Goal: Task Accomplishment & Management: Manage account settings

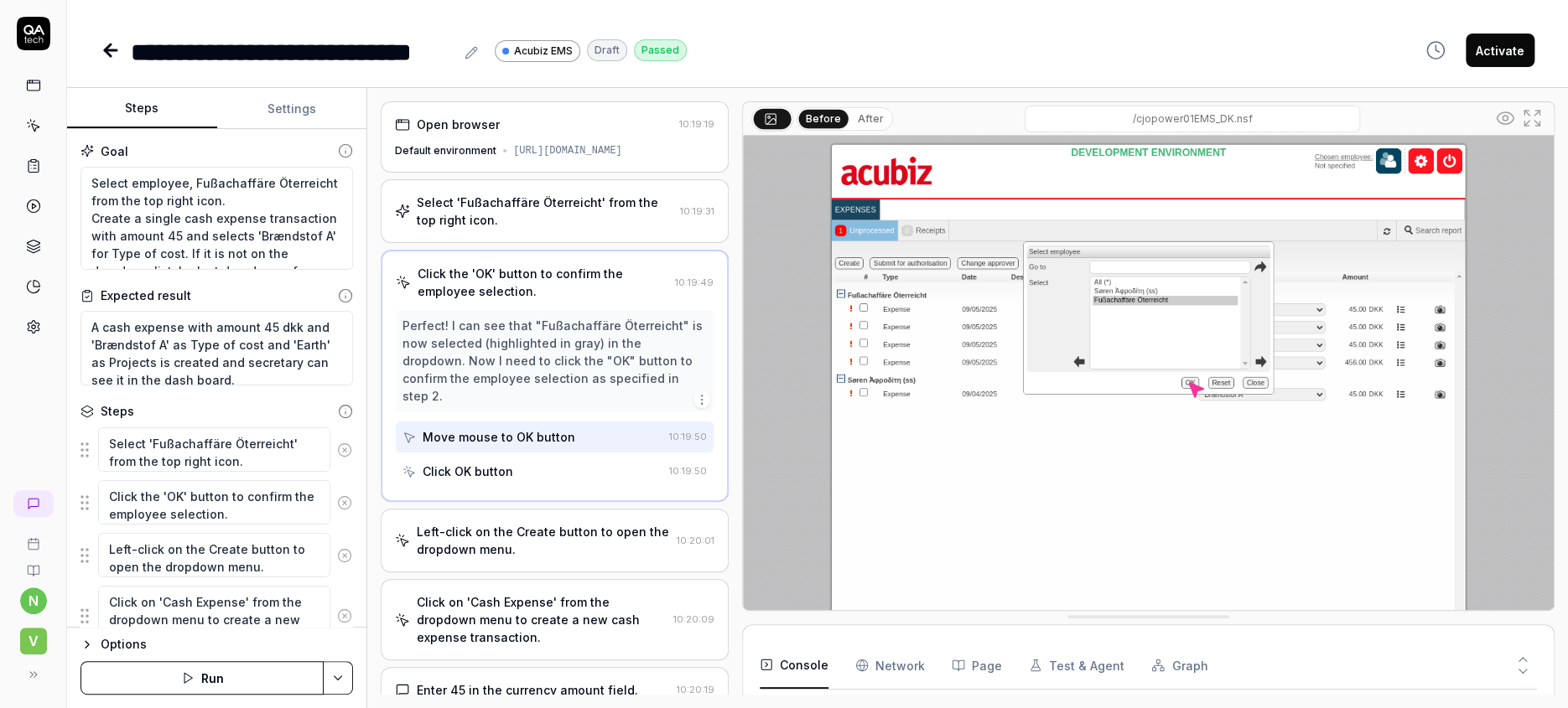
scroll to position [442, 0]
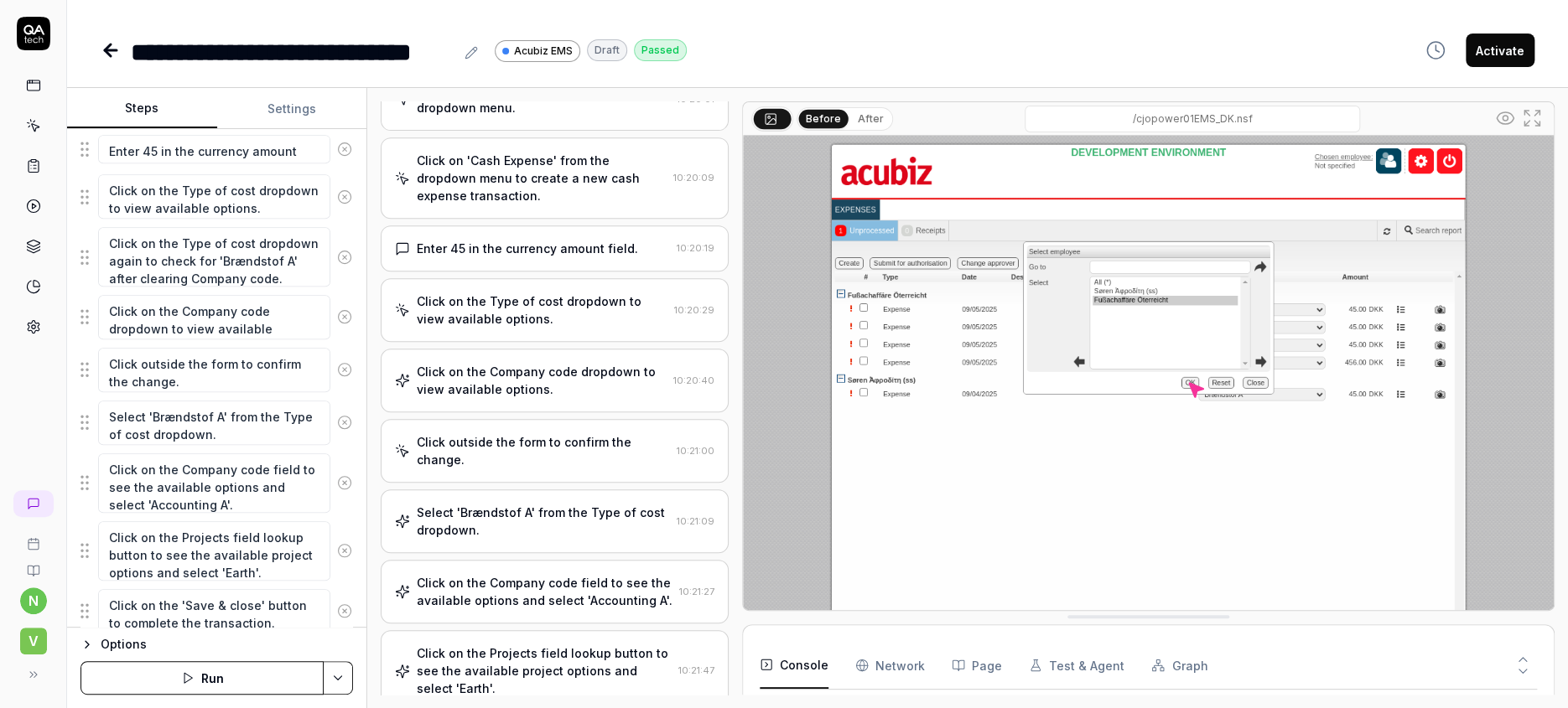
click at [785, 362] on img at bounding box center [1148, 388] width 811 height 507
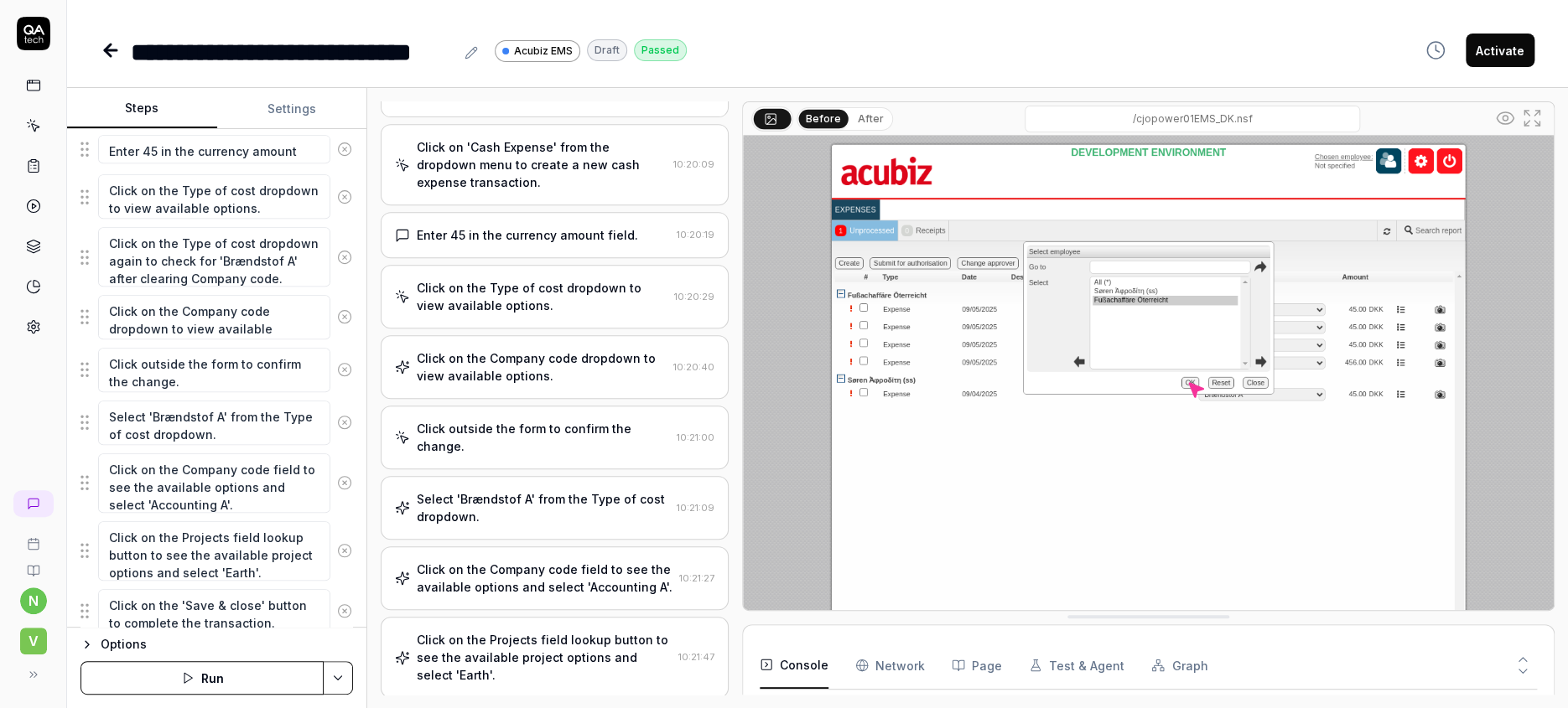
click at [105, 50] on icon at bounding box center [110, 50] width 12 height 0
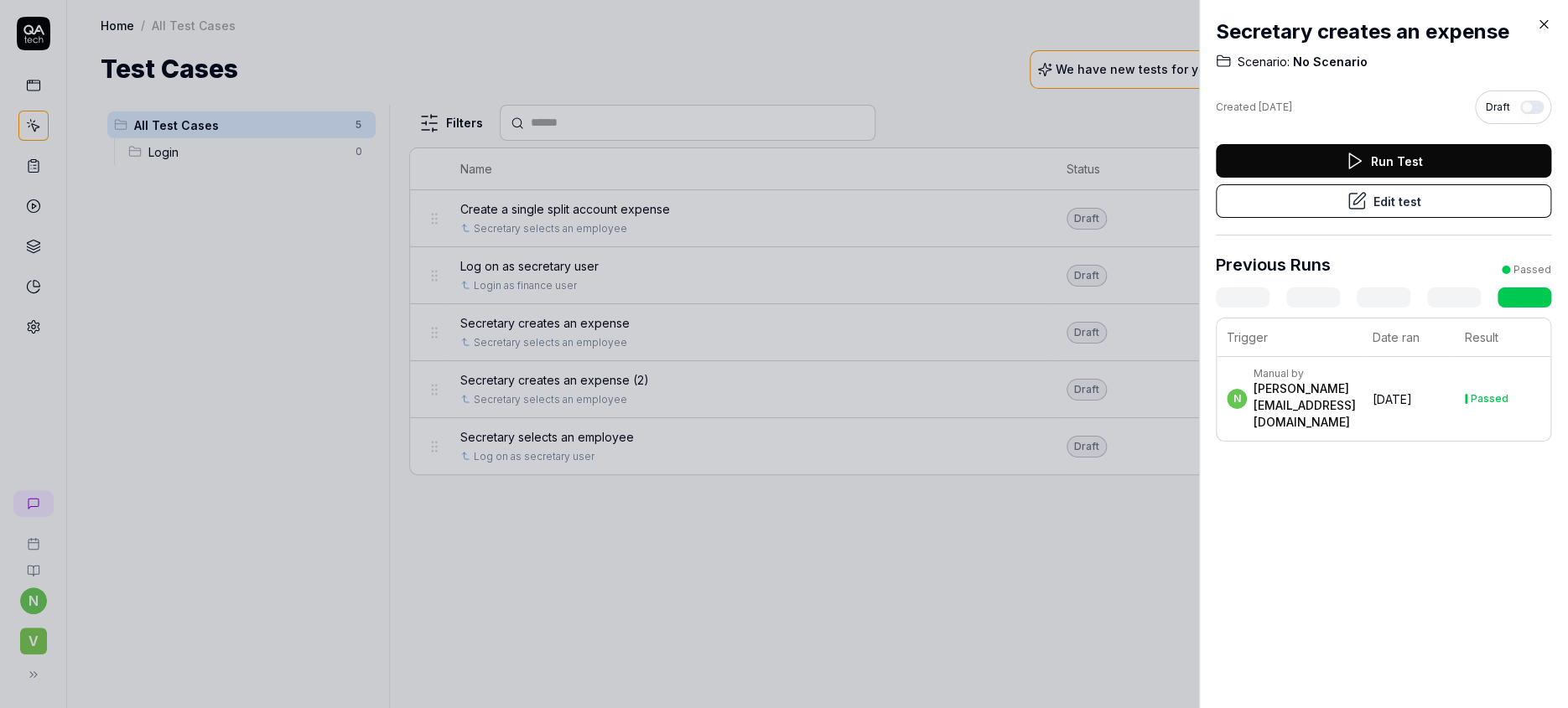
click at [1543, 19] on icon at bounding box center [1544, 24] width 16 height 15
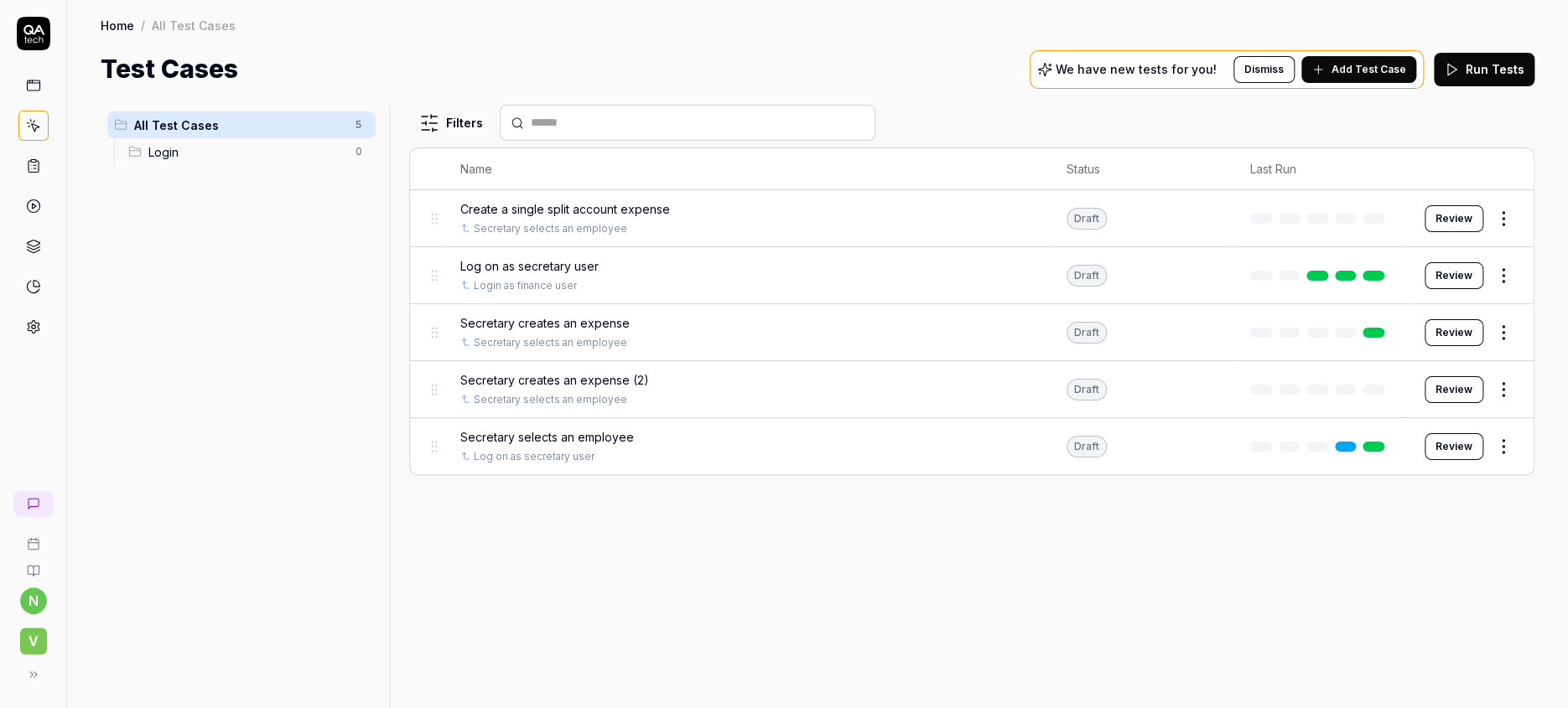
click at [30, 647] on span "V" at bounding box center [34, 641] width 27 height 27
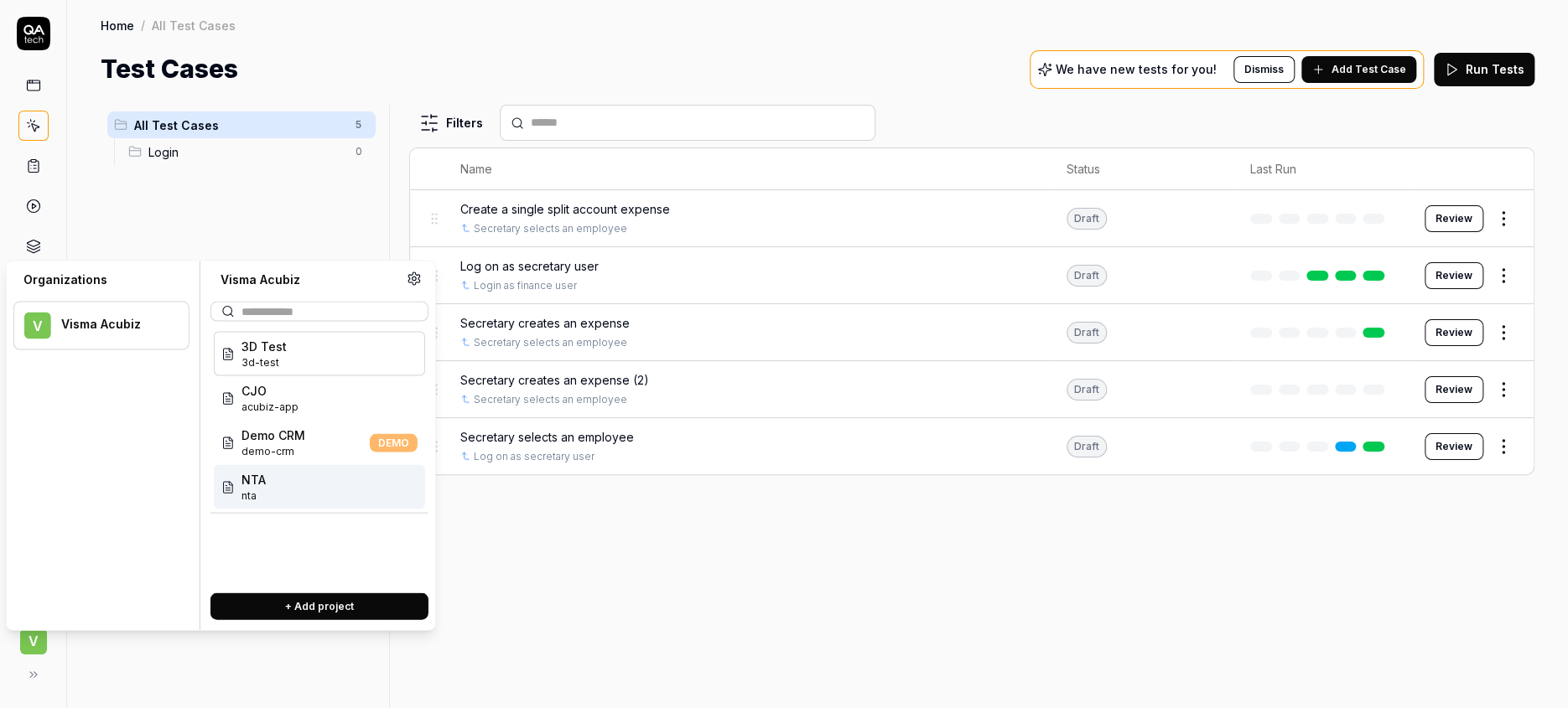
click at [272, 464] on div "NTA nta" at bounding box center [320, 486] width 211 height 45
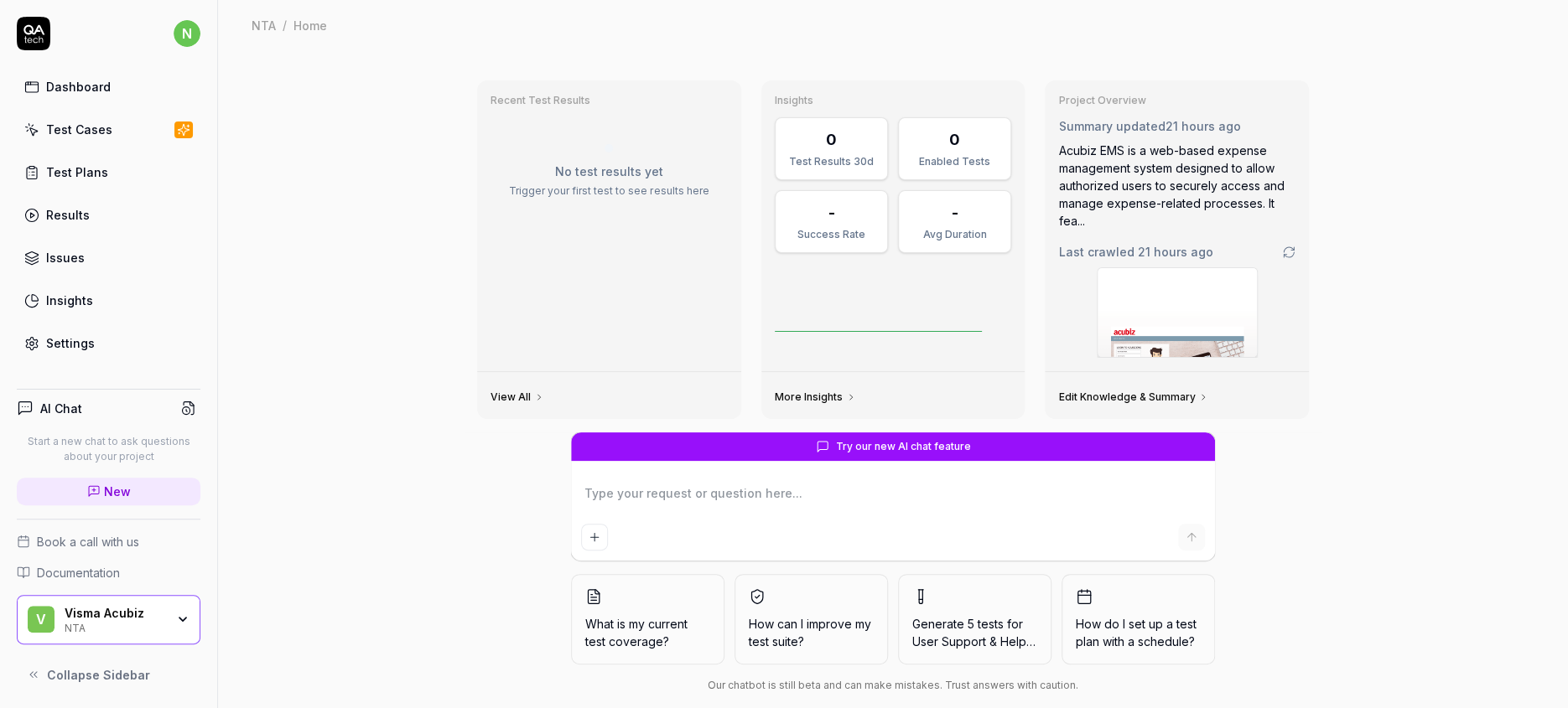
click at [187, 626] on icon "button" at bounding box center [183, 620] width 14 height 14
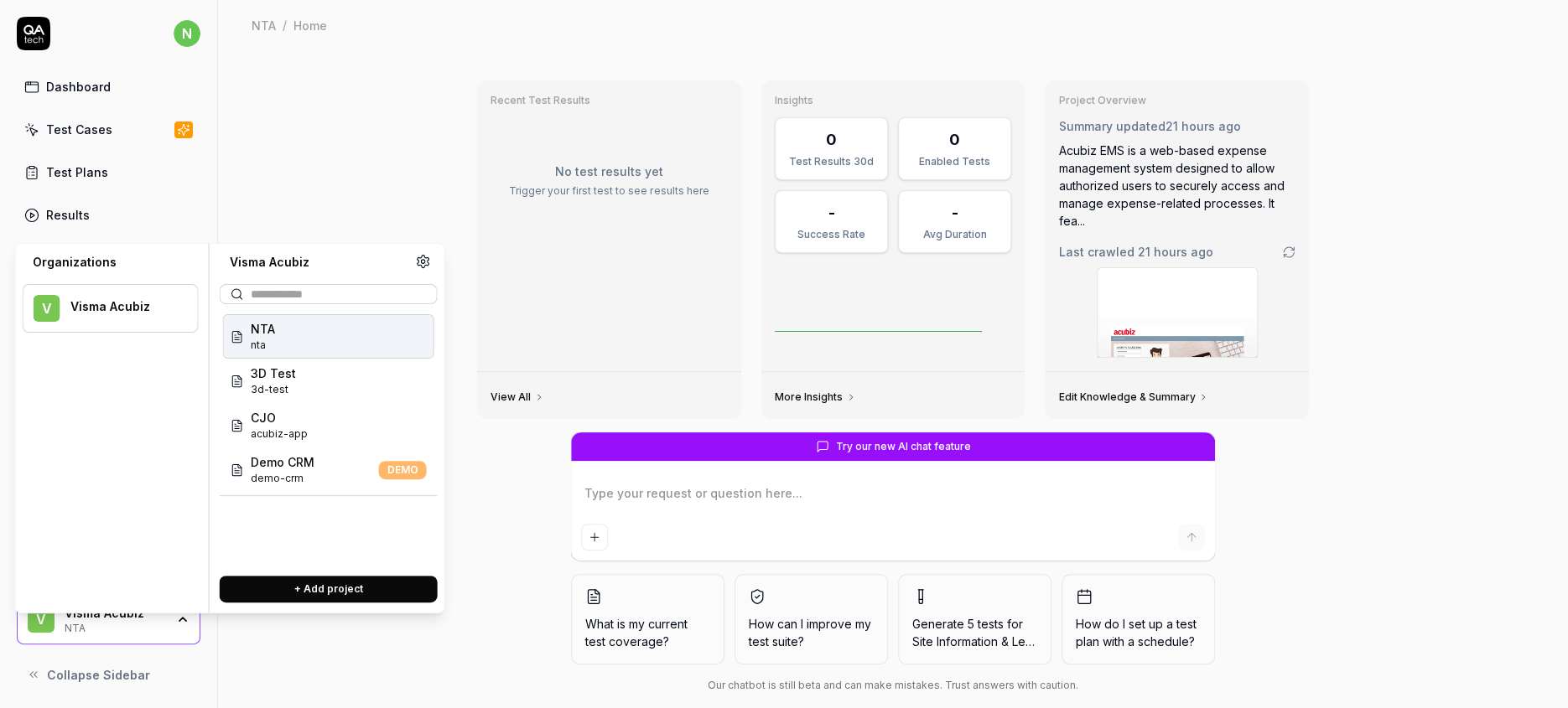
click at [81, 633] on div "NTA" at bounding box center [115, 627] width 101 height 14
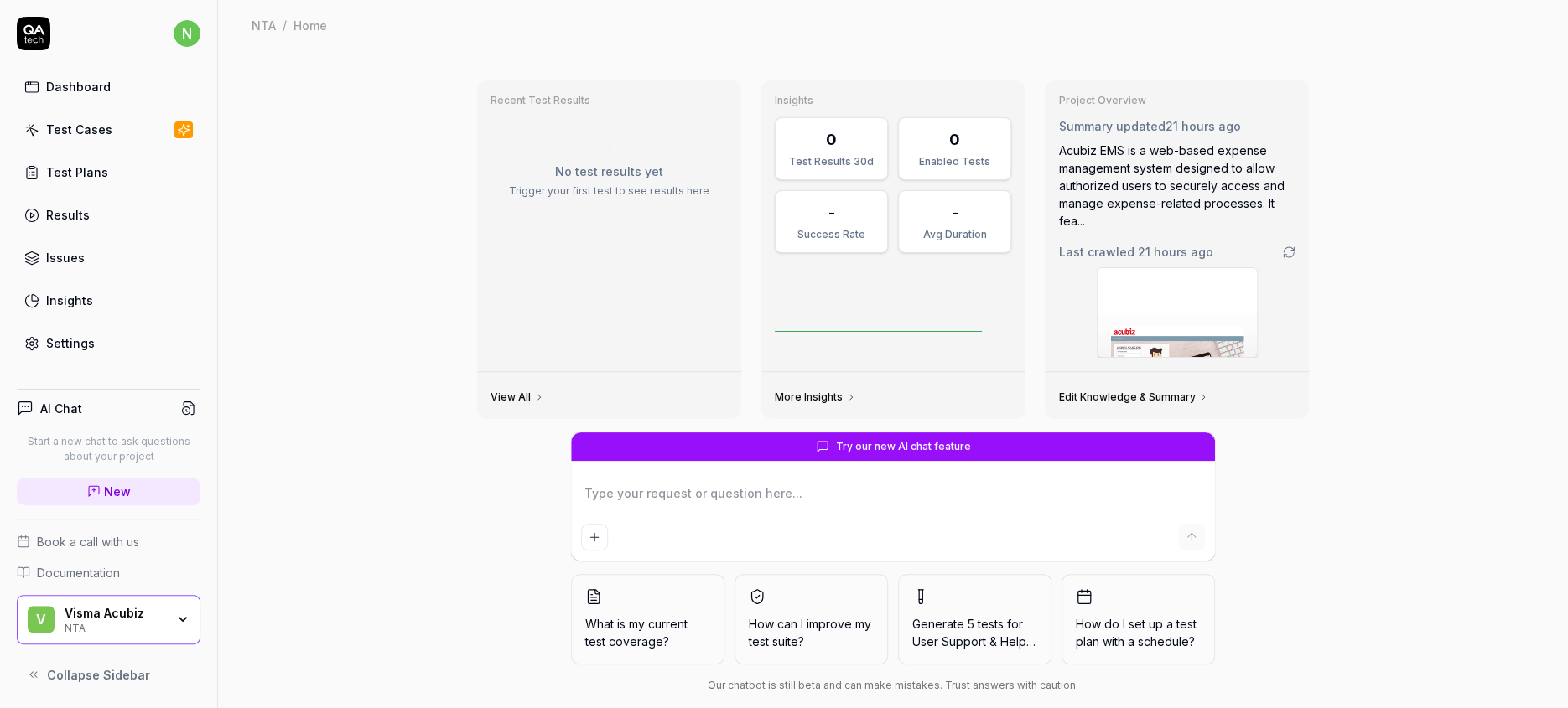
click at [60, 326] on link "Settings" at bounding box center [109, 343] width 184 height 33
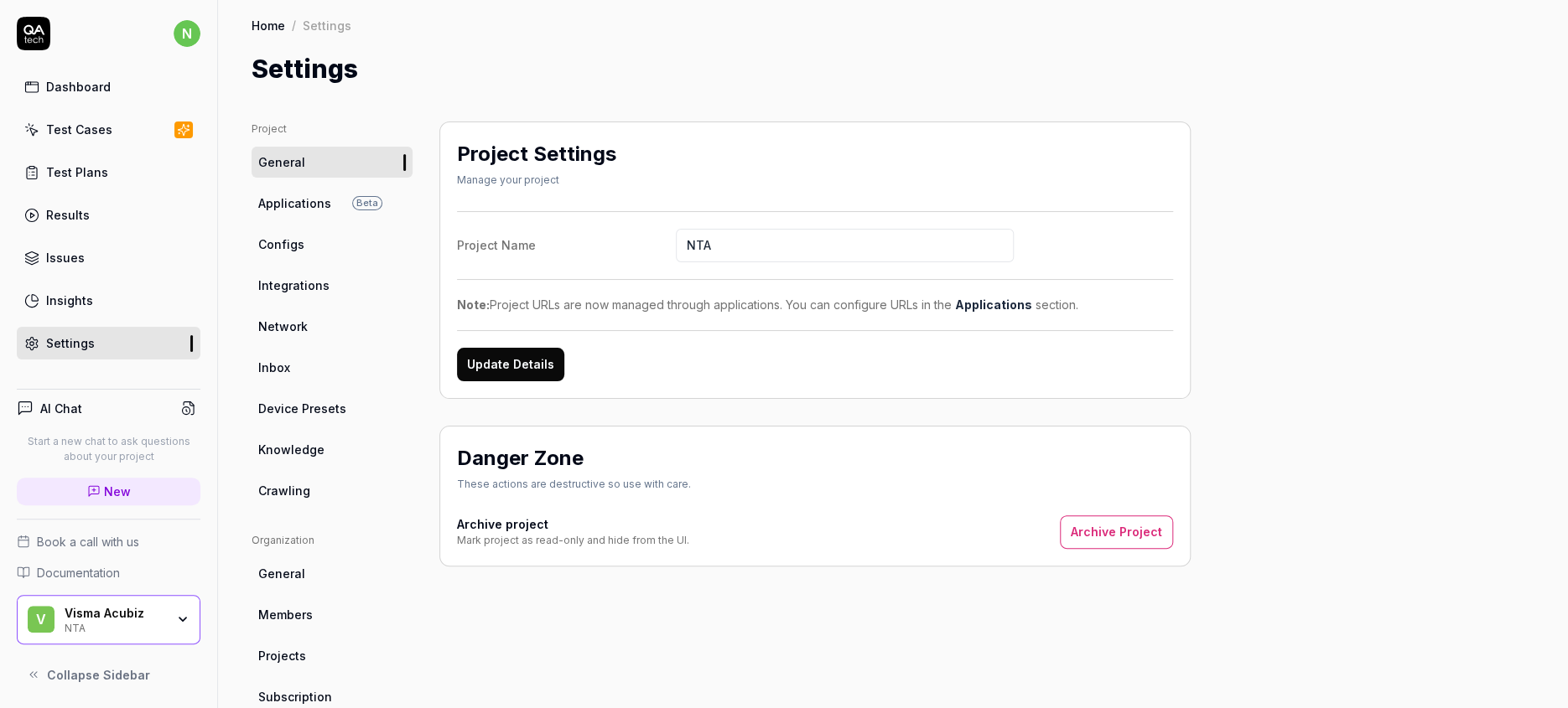
click at [271, 647] on span "Projects" at bounding box center [282, 656] width 47 height 17
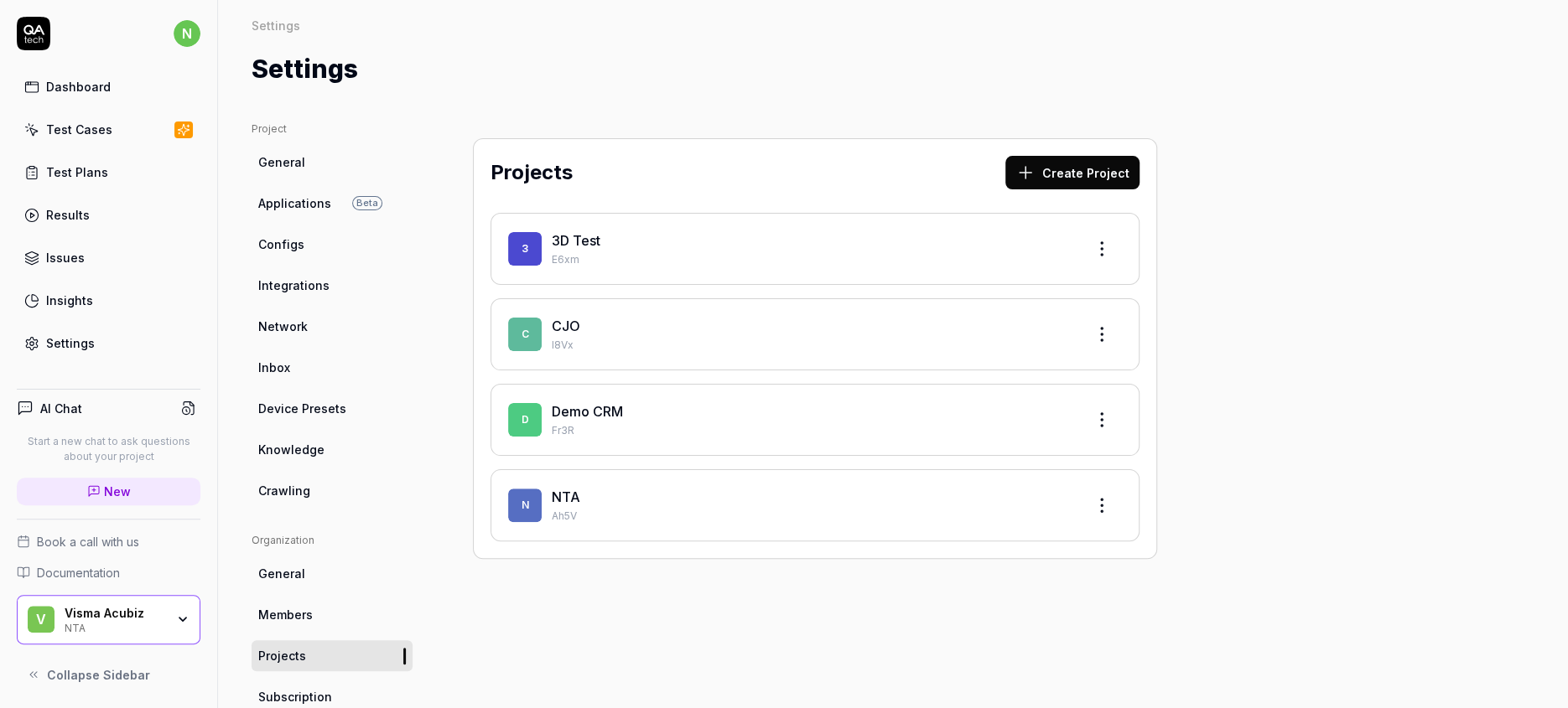
click at [551, 488] on link "NTA" at bounding box center [565, 496] width 28 height 16
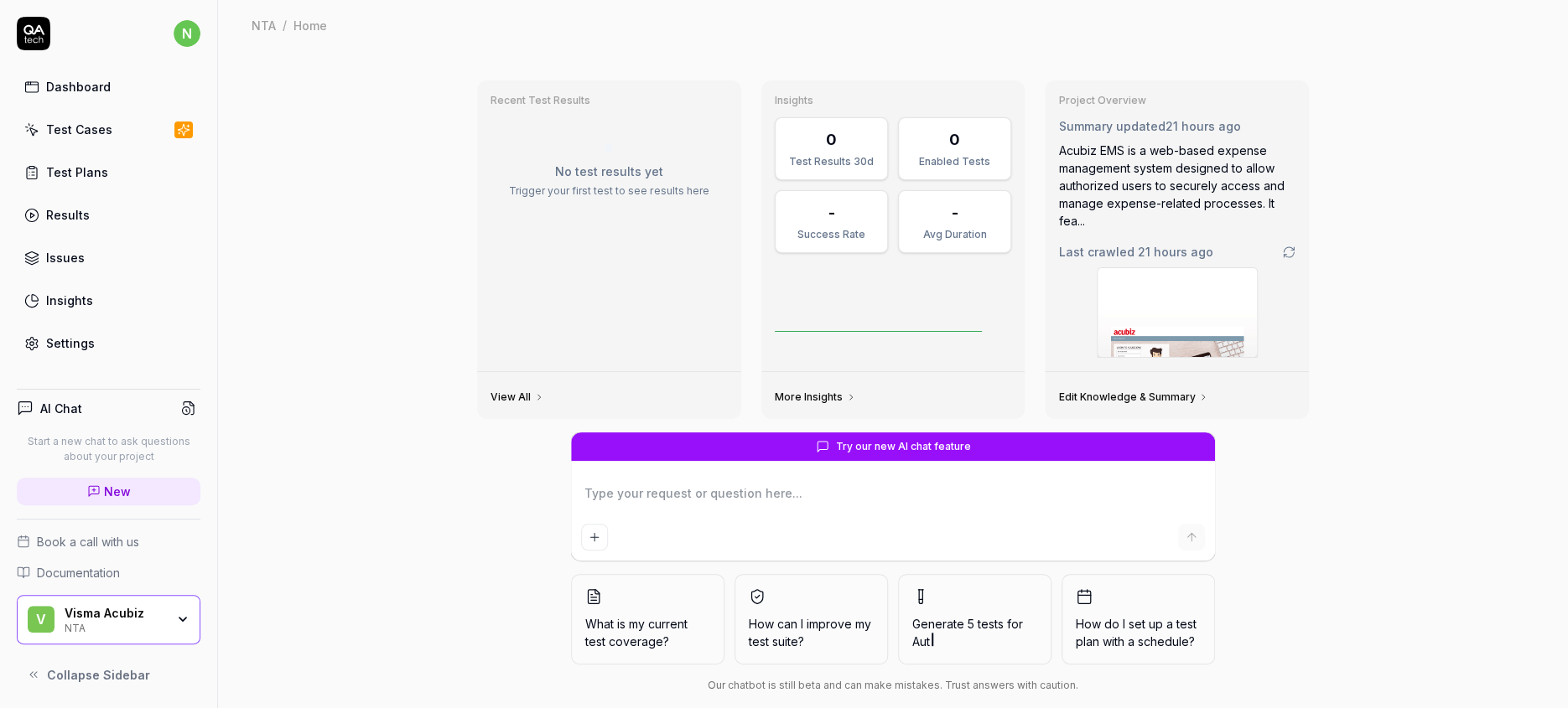
type textarea "*"
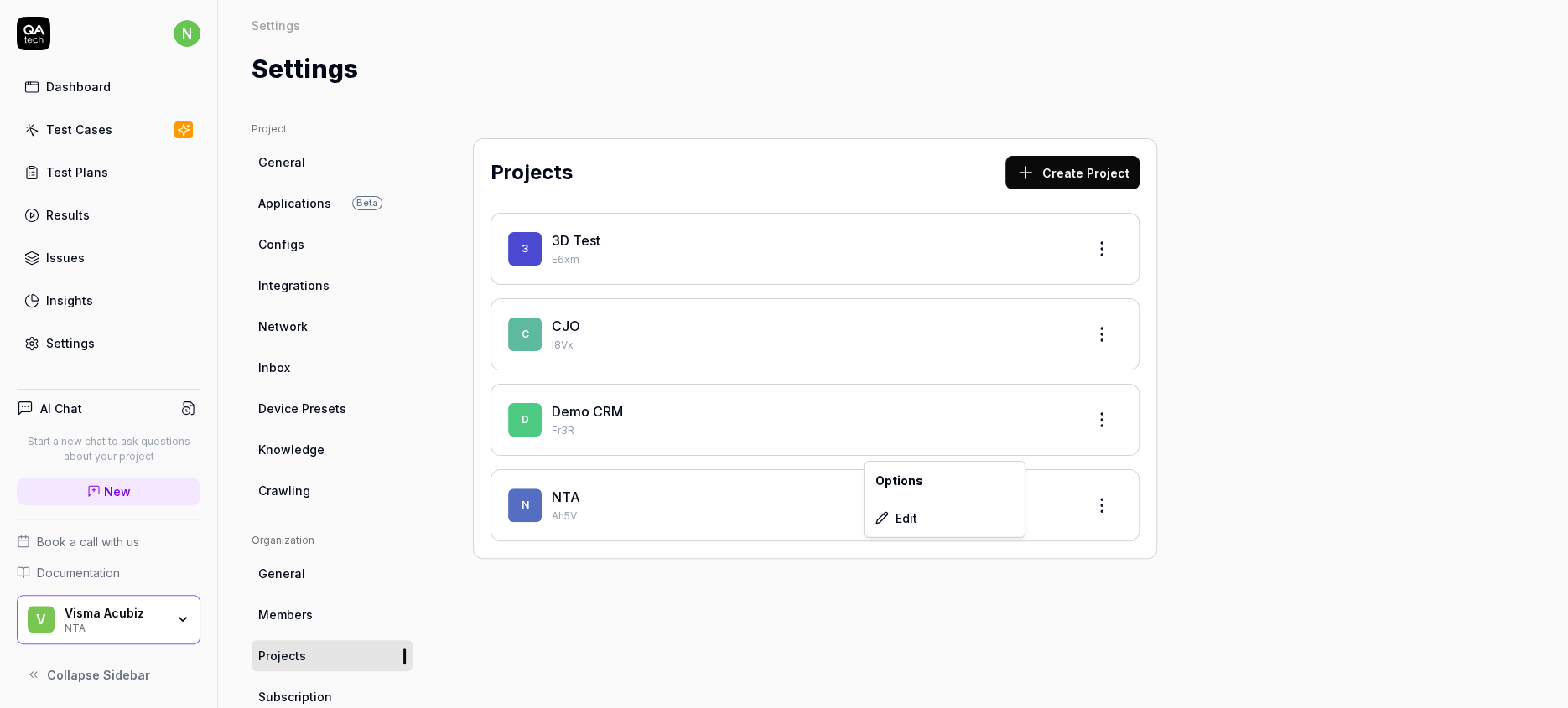
click at [990, 437] on html "n Dashboard Test Cases Test Plans Results Issues Insights Settings AI Chat Star…" at bounding box center [784, 354] width 1568 height 708
click at [906, 508] on div "Edit" at bounding box center [945, 518] width 159 height 37
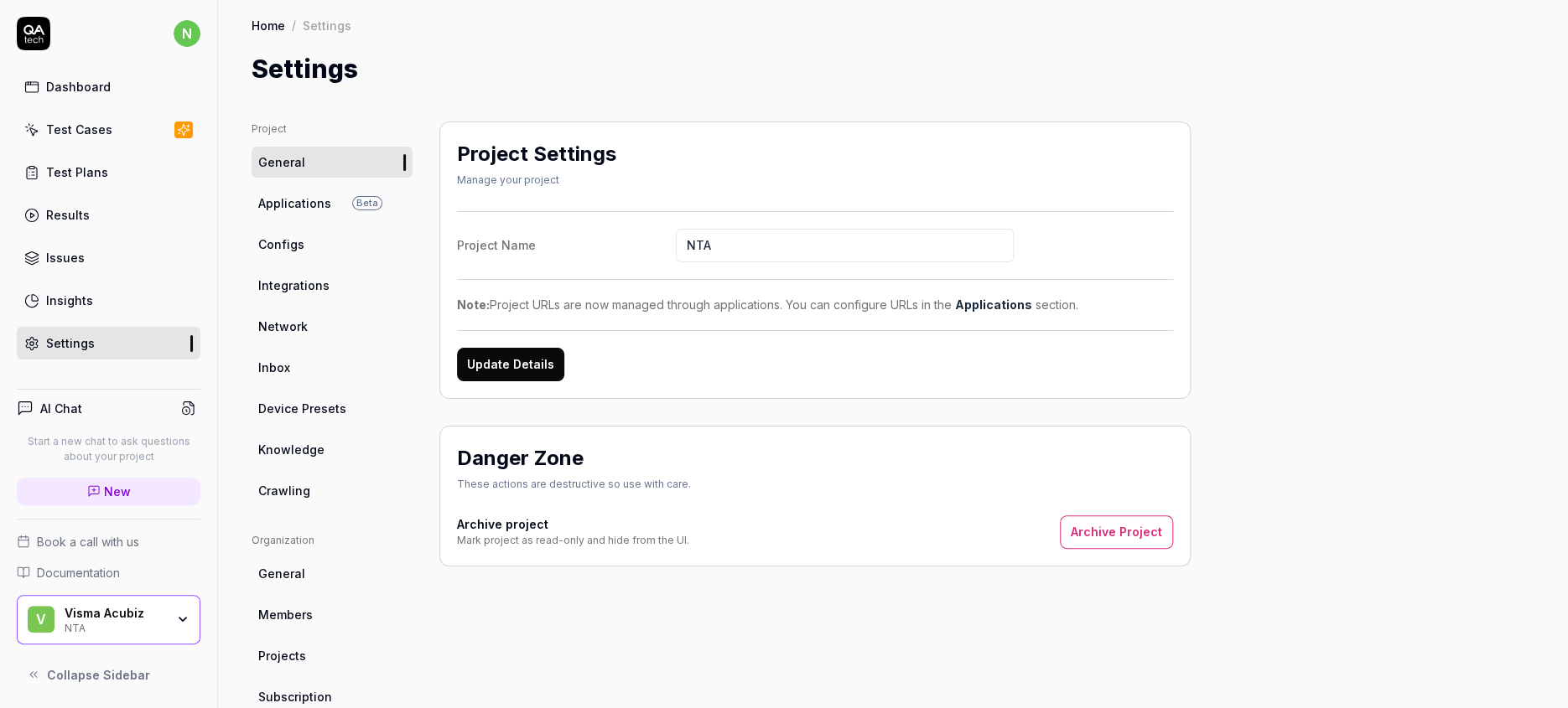
click at [956, 297] on link "Applications" at bounding box center [994, 304] width 78 height 15
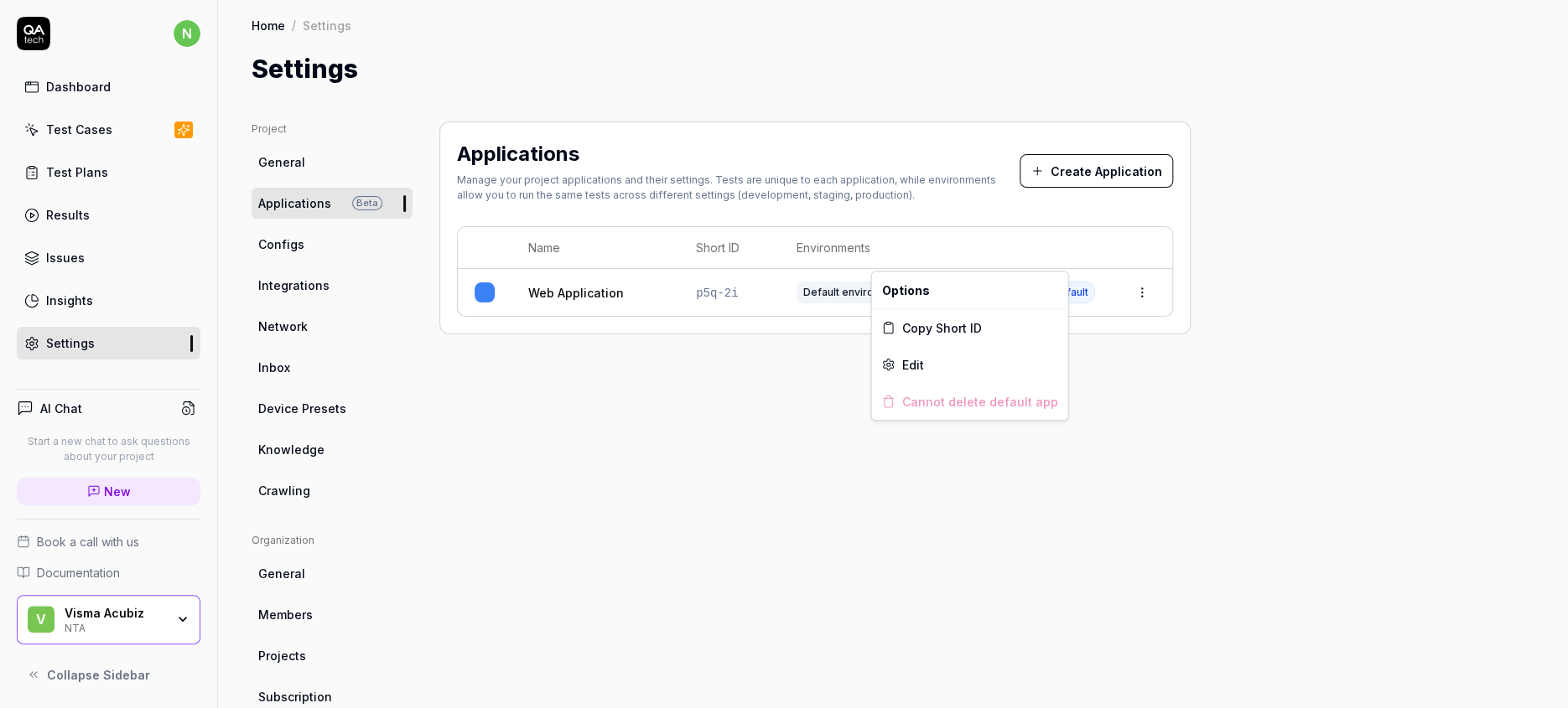
click at [1028, 254] on html "n Dashboard Test Cases Test Plans Results Issues Insights Settings AI Chat Star…" at bounding box center [784, 354] width 1568 height 708
click at [913, 356] on span "Edit" at bounding box center [912, 365] width 21 height 17
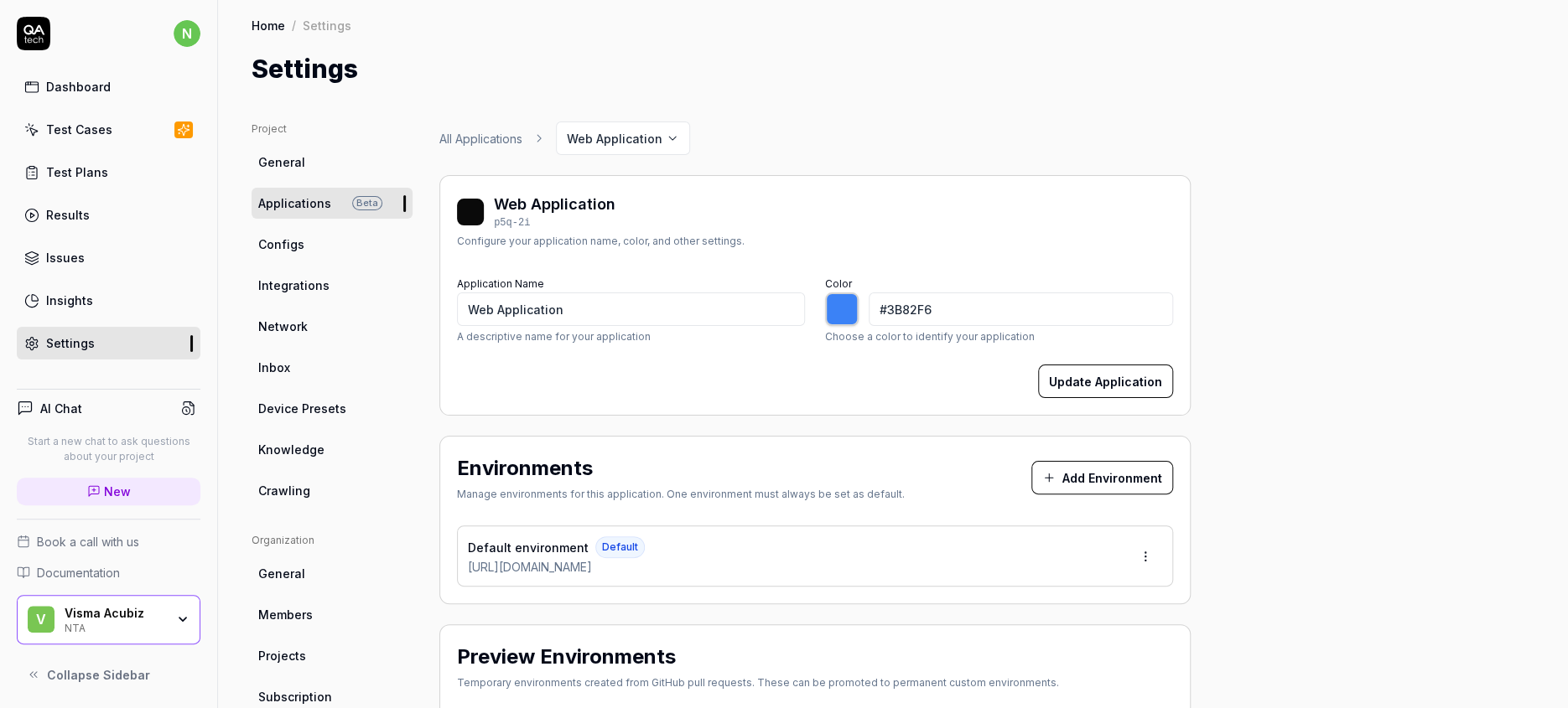
type input "*******"
click at [1028, 487] on html "n Dashboard Test Cases Test Plans Results Issues Insights Settings AI Chat Star…" at bounding box center [784, 354] width 1568 height 708
click at [936, 553] on span "Edit" at bounding box center [941, 562] width 21 height 17
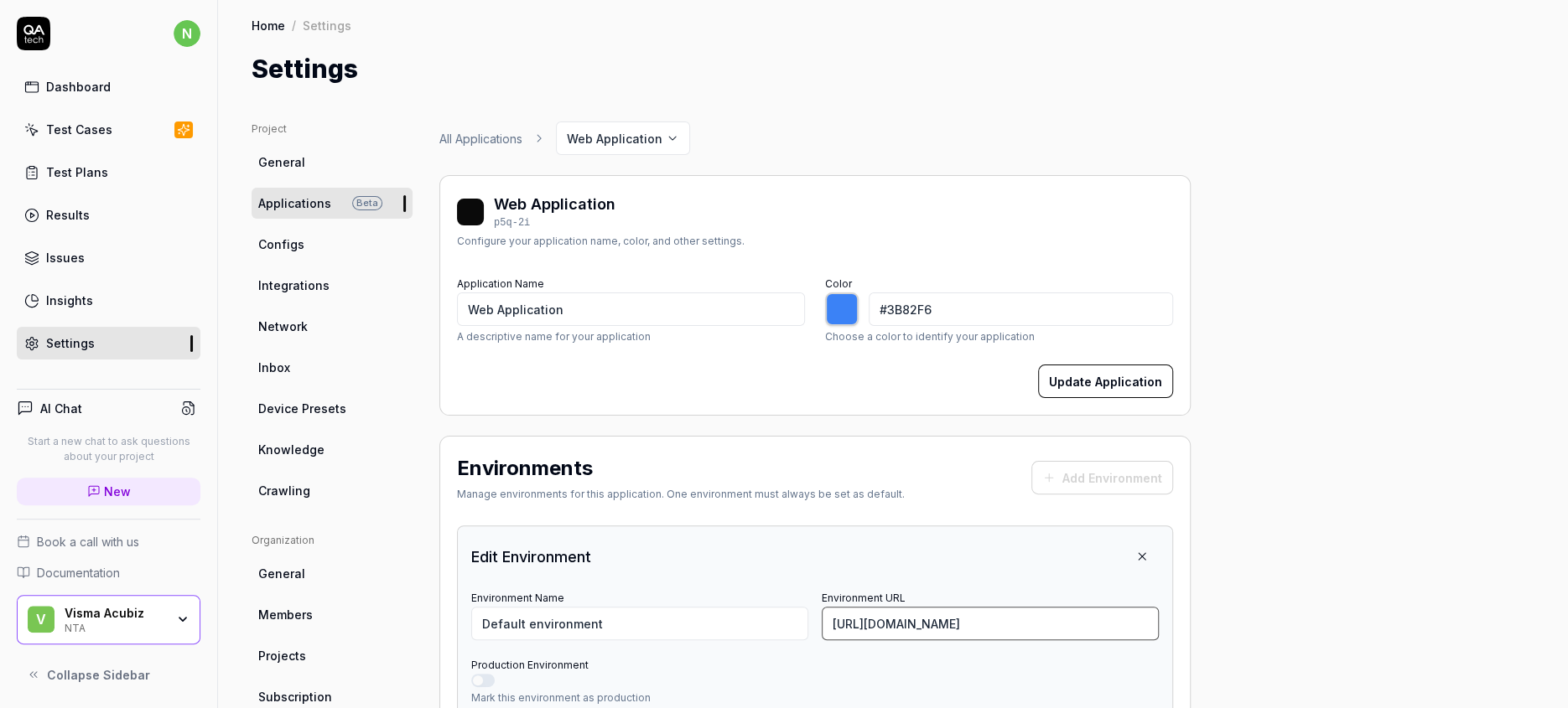
drag, startPoint x: 960, startPoint y: 544, endPoint x: 722, endPoint y: 533, distance: 238.3
click at [722, 587] on div "Environment Name Default environment Environment URL [URL][DOMAIN_NAME]" at bounding box center [815, 613] width 688 height 53
paste input "[DOMAIN_NAME][URL]"
type input "[URL][DOMAIN_NAME]"
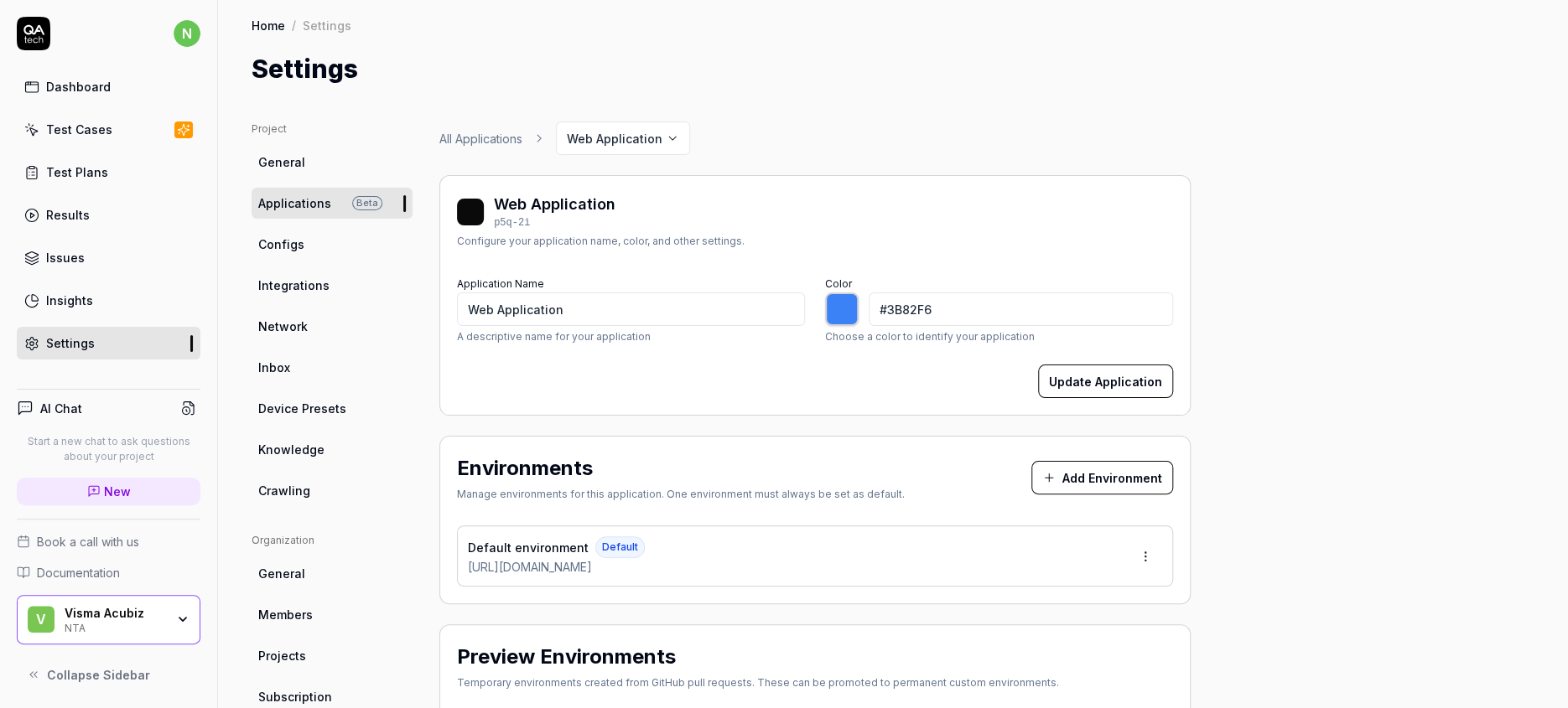
type input "*******"
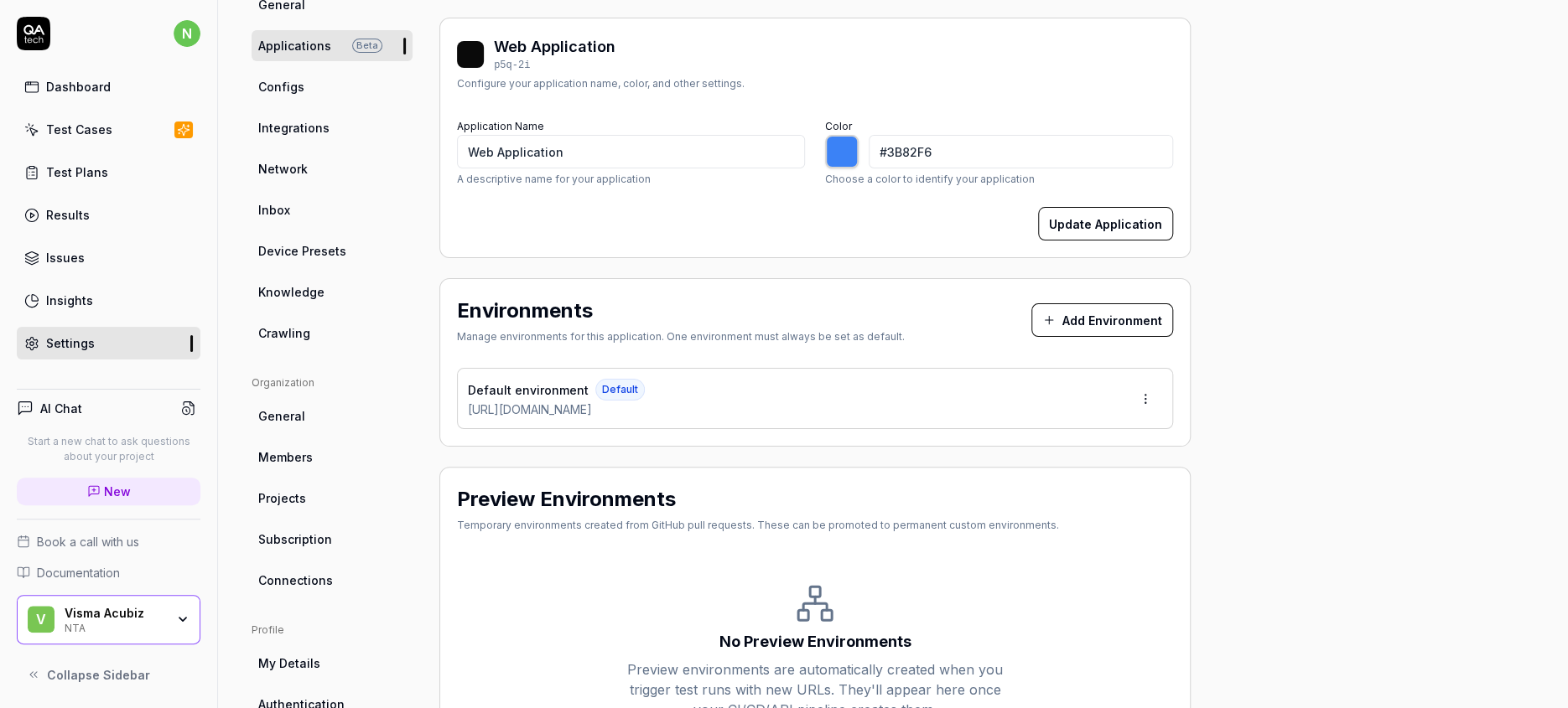
scroll to position [160, 0]
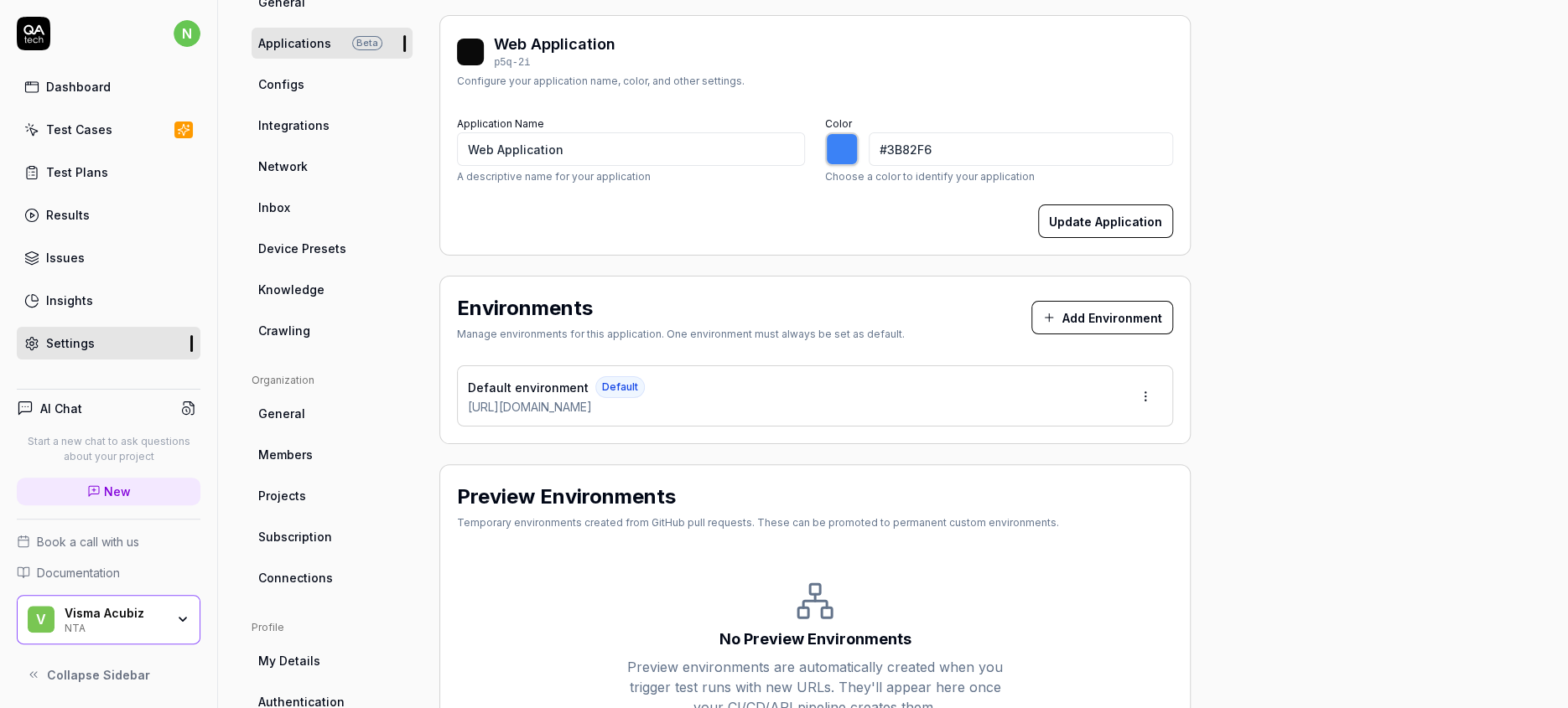
click at [1209, 339] on div "Project General Applications Beta Configs Integrations Network Inbox Device Pre…" at bounding box center [894, 380] width 1283 height 838
click at [92, 621] on div "Visma Acubiz" at bounding box center [115, 614] width 101 height 15
click at [470, 675] on div "All Applications Web Application Web Application p5q-2i Configure your applicat…" at bounding box center [814, 380] width 751 height 838
click at [59, 71] on link "Dashboard" at bounding box center [109, 87] width 184 height 33
click at [69, 121] on div "Test Cases" at bounding box center [79, 130] width 66 height 17
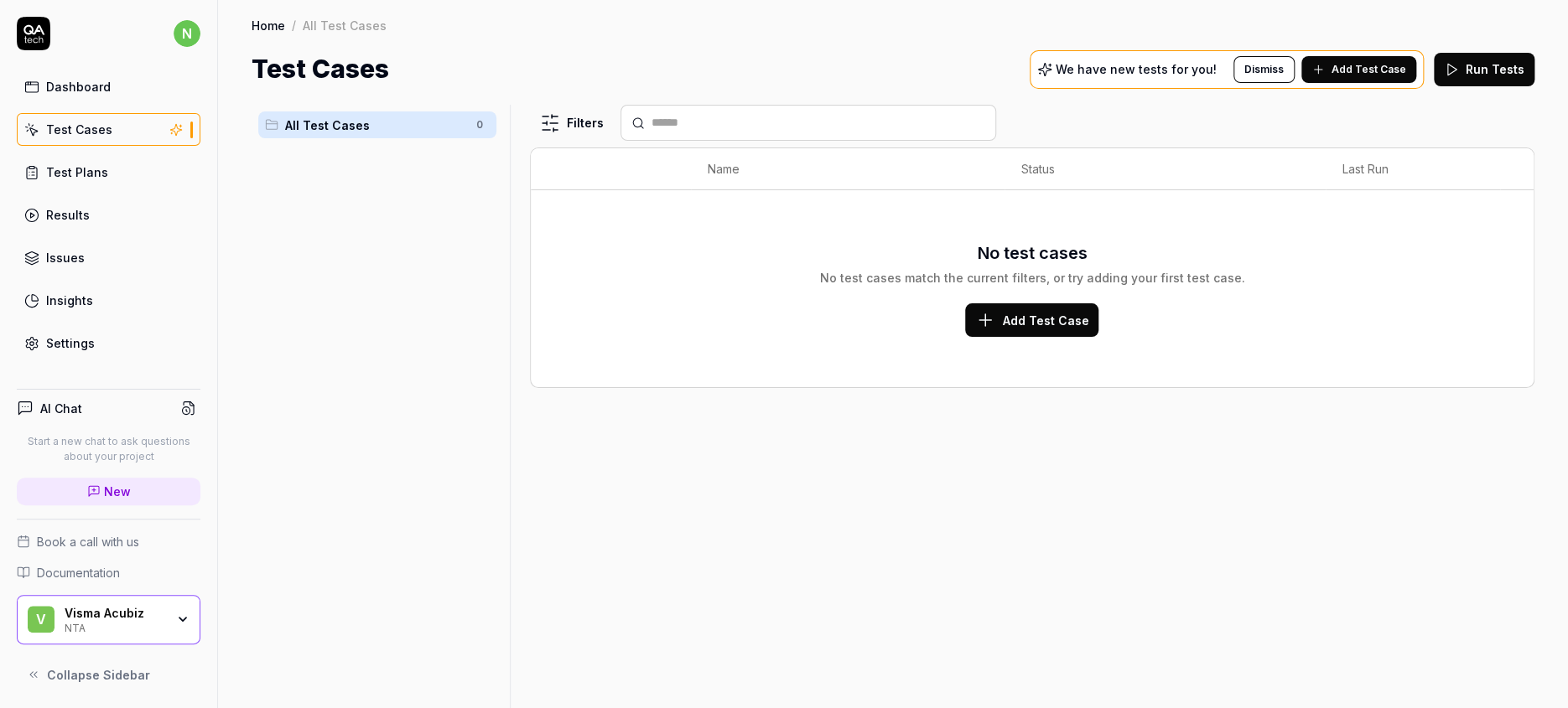
click at [55, 334] on div "Settings" at bounding box center [71, 343] width 48 height 17
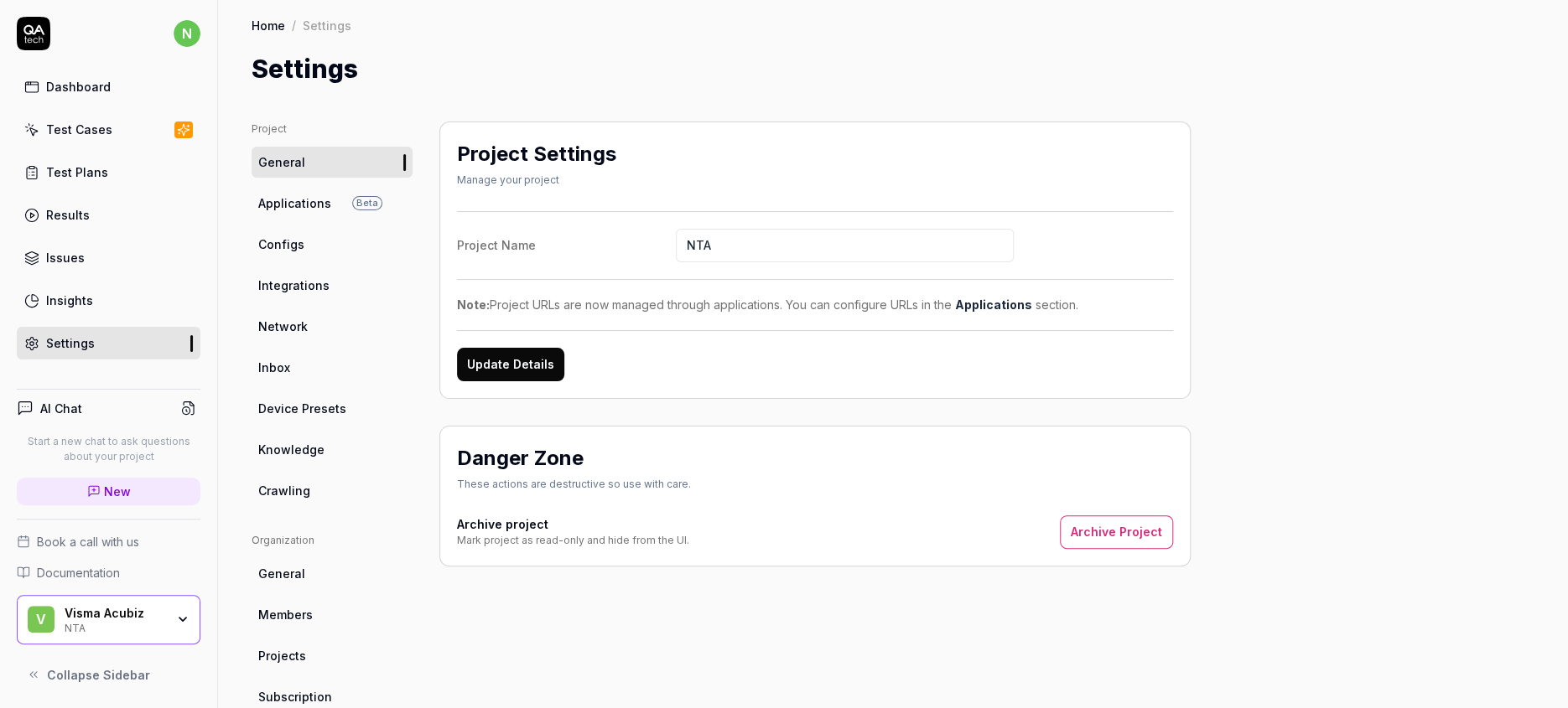
click at [138, 326] on link "Settings" at bounding box center [109, 343] width 184 height 33
click at [56, 121] on div "Test Cases" at bounding box center [79, 130] width 66 height 17
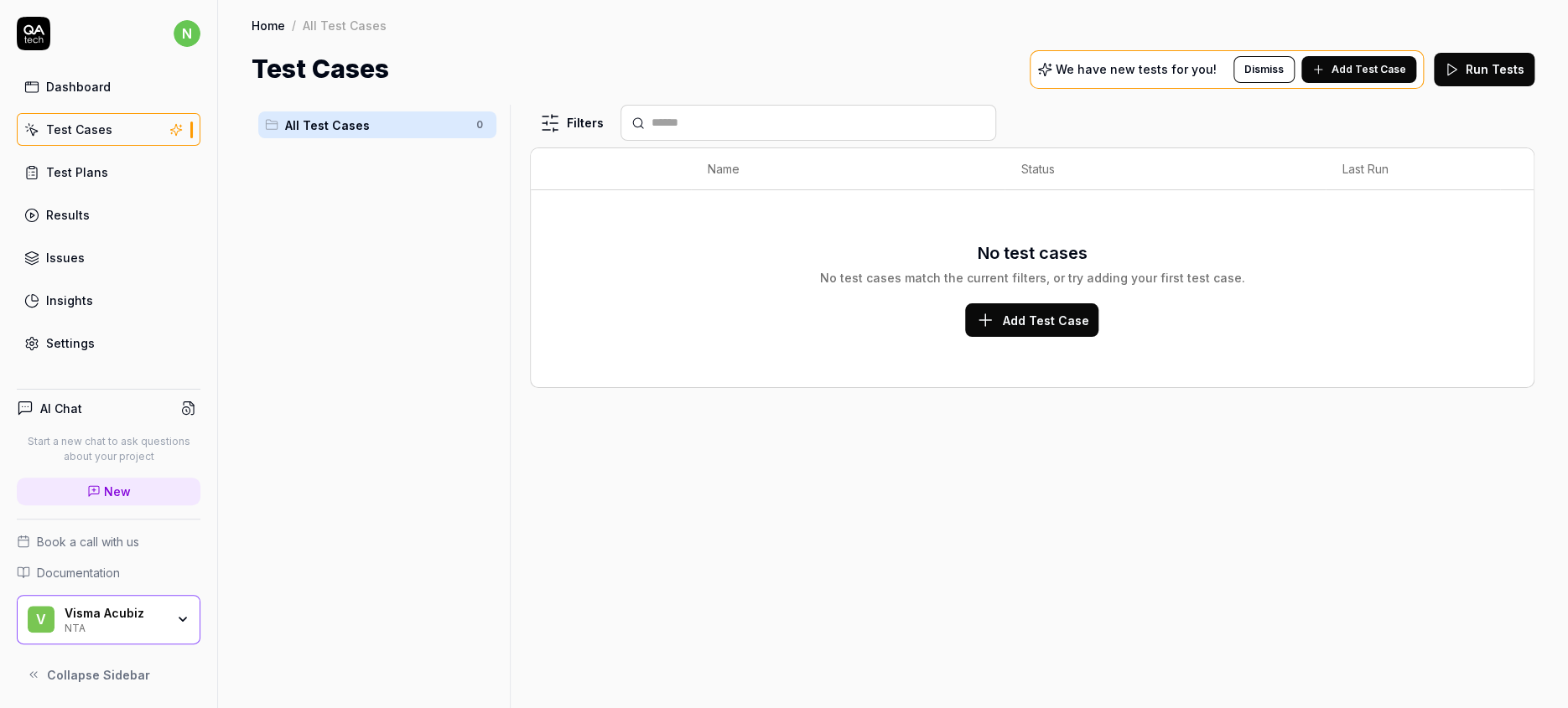
click at [55, 334] on div "Settings" at bounding box center [71, 343] width 48 height 17
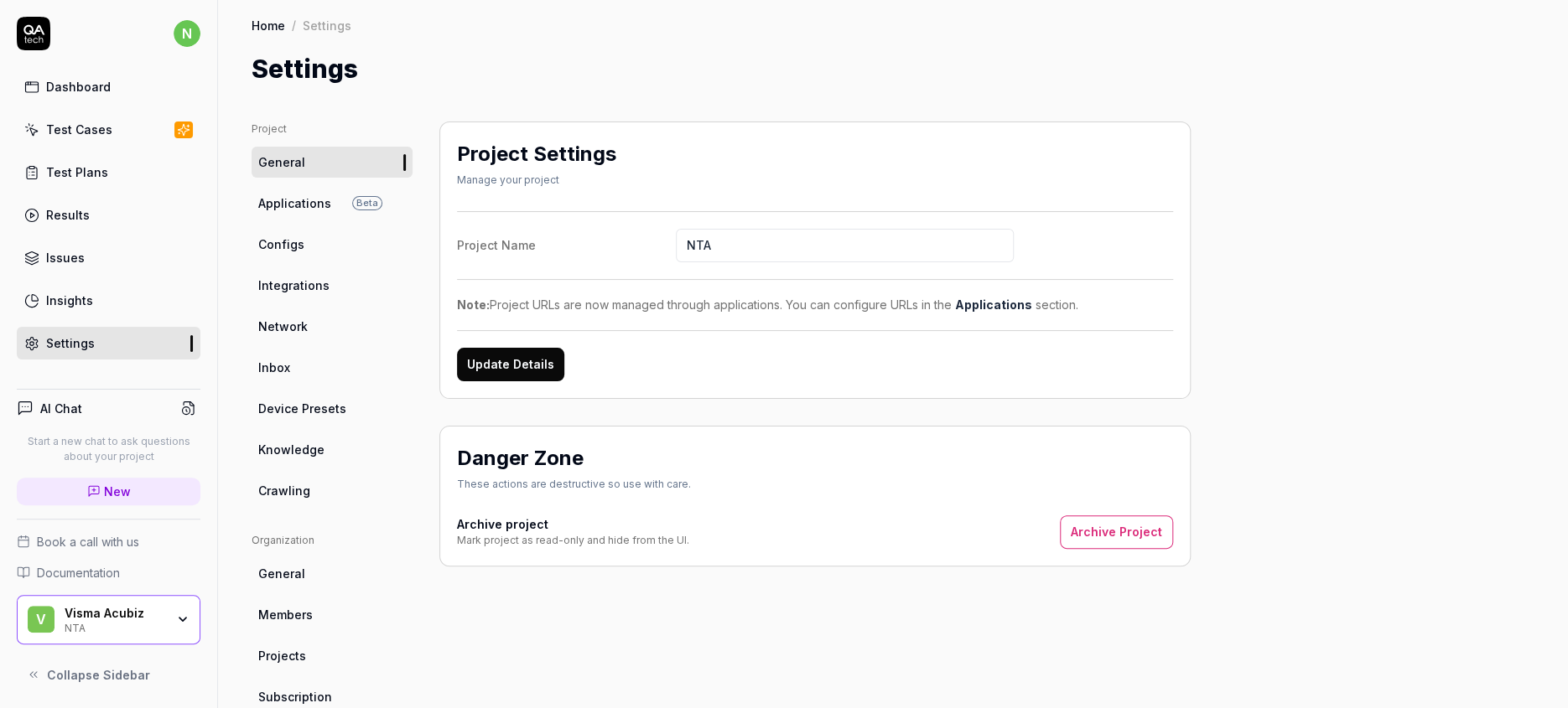
click at [267, 235] on span "Configs" at bounding box center [282, 244] width 47 height 17
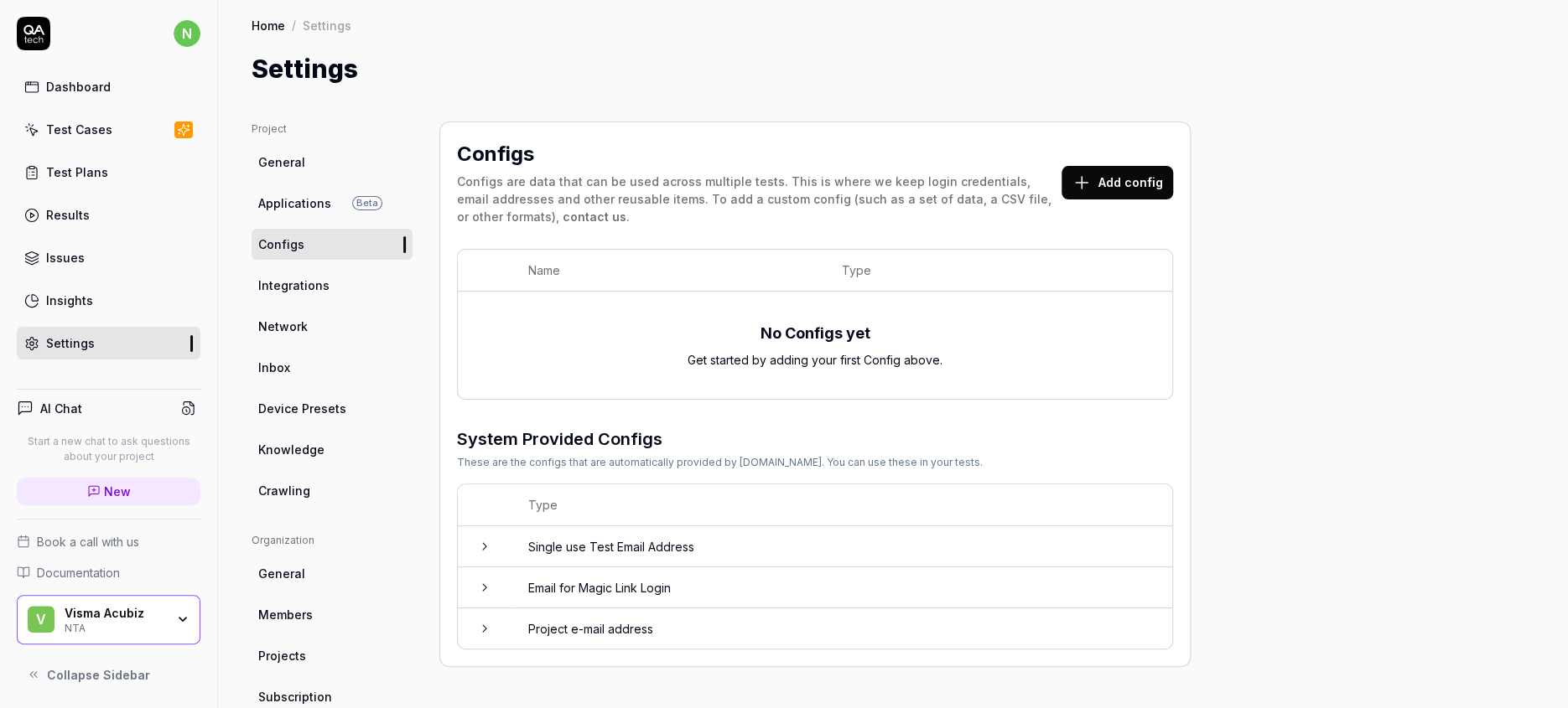
click at [558, 314] on div "No Configs yet Get started by adding your first Config above." at bounding box center [815, 346] width 681 height 87
click at [1062, 166] on button "Add config" at bounding box center [1117, 182] width 111 height 34
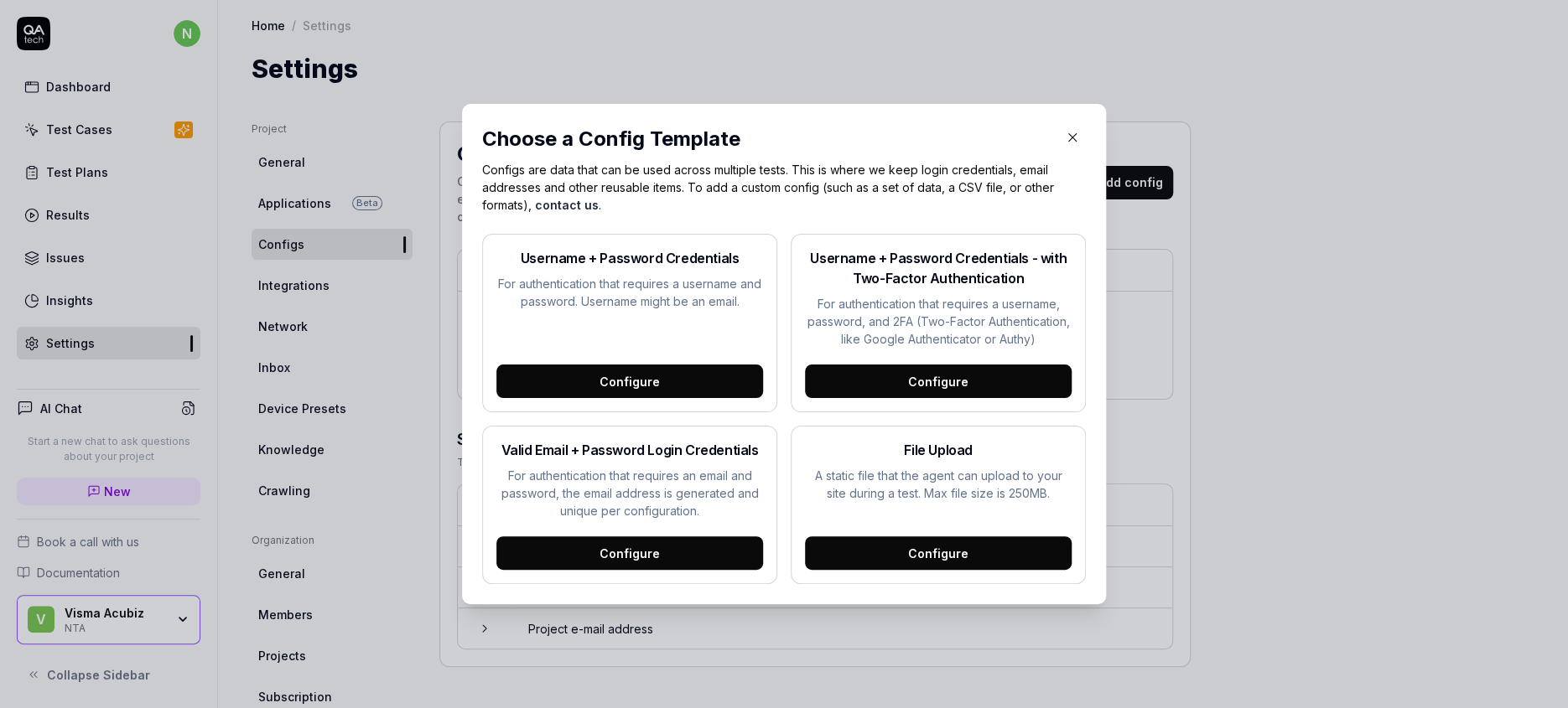
click at [916, 537] on div "Configure" at bounding box center [938, 553] width 267 height 34
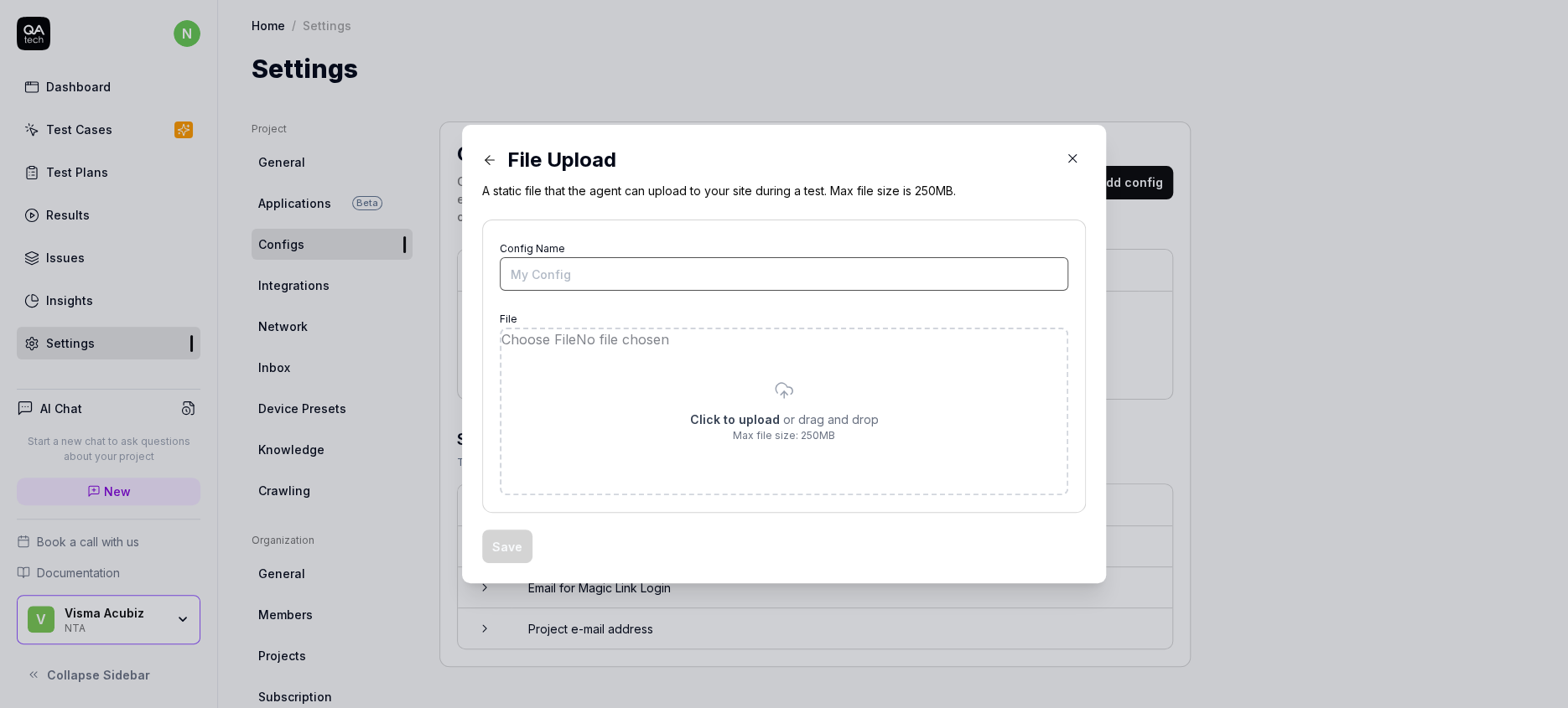
click at [761, 272] on input "Config Name" at bounding box center [784, 274] width 569 height 34
type input "E"
drag, startPoint x: 589, startPoint y: 271, endPoint x: 458, endPoint y: 267, distance: 131.1
click at [458, 267] on div "​ File Upload A static file that the agent can upload to your site during a tes…" at bounding box center [784, 354] width 1568 height 708
type input "ETRANS1"
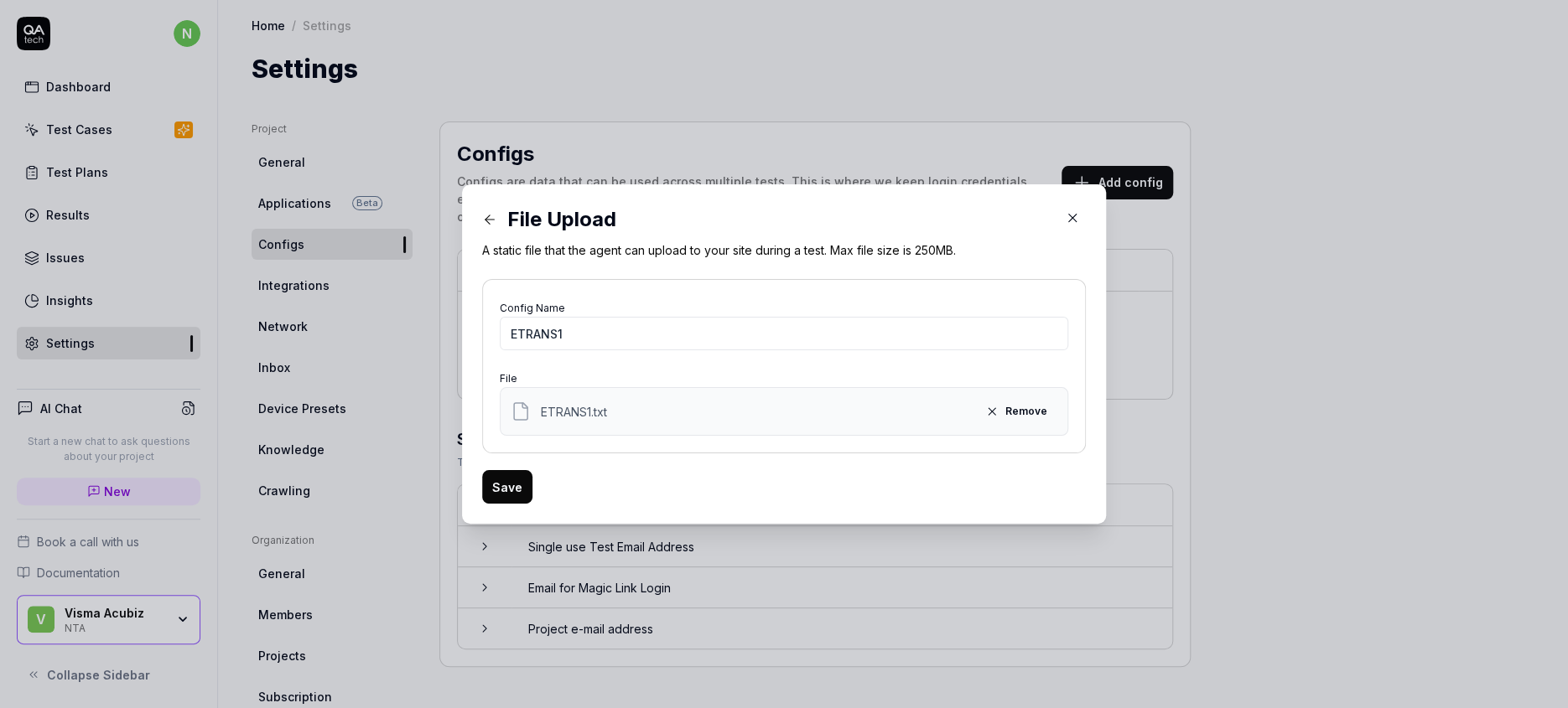
click at [526, 470] on button "Save" at bounding box center [508, 486] width 50 height 34
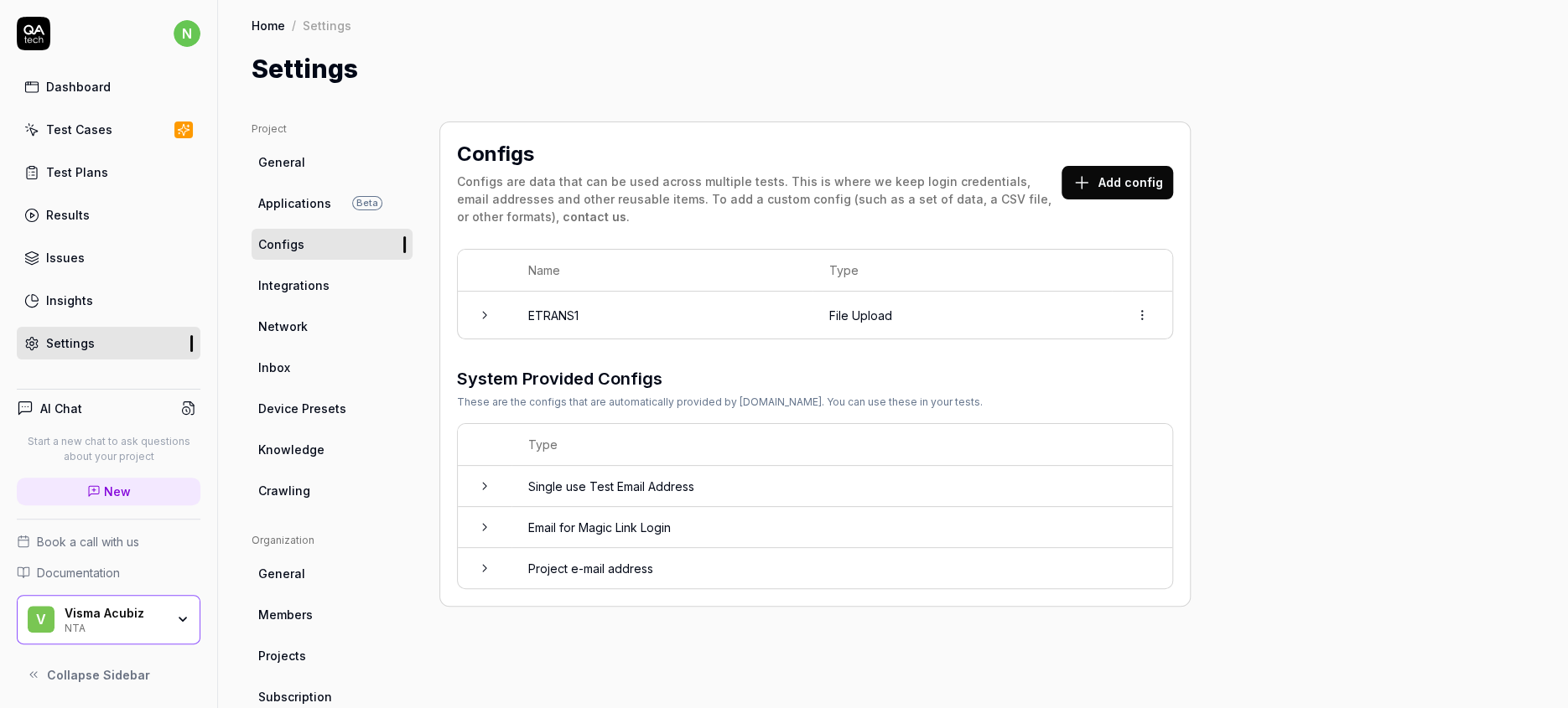
click at [1062, 166] on button "Add config" at bounding box center [1117, 182] width 111 height 34
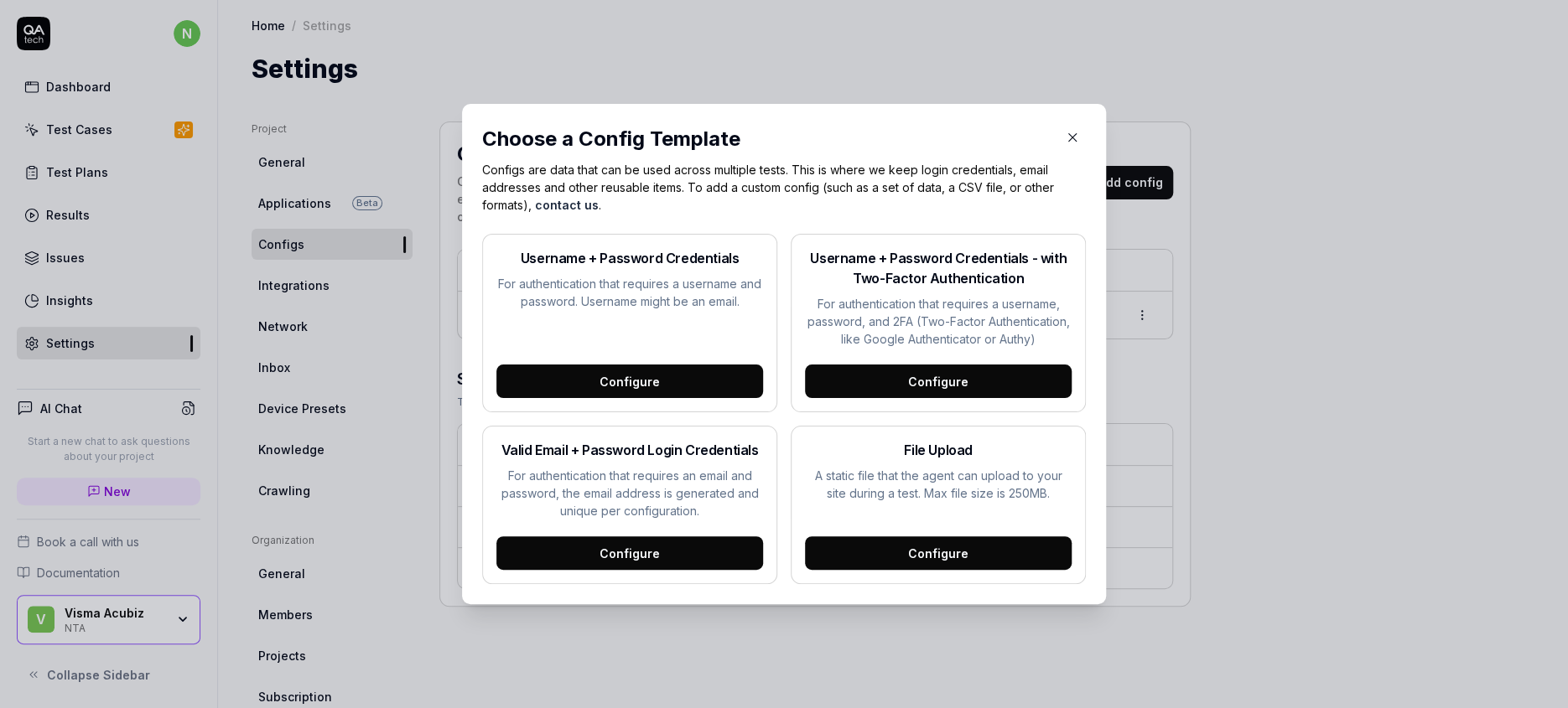
click at [901, 467] on p "A static file that the agent can upload to your site during a test. Max file si…" at bounding box center [938, 484] width 267 height 35
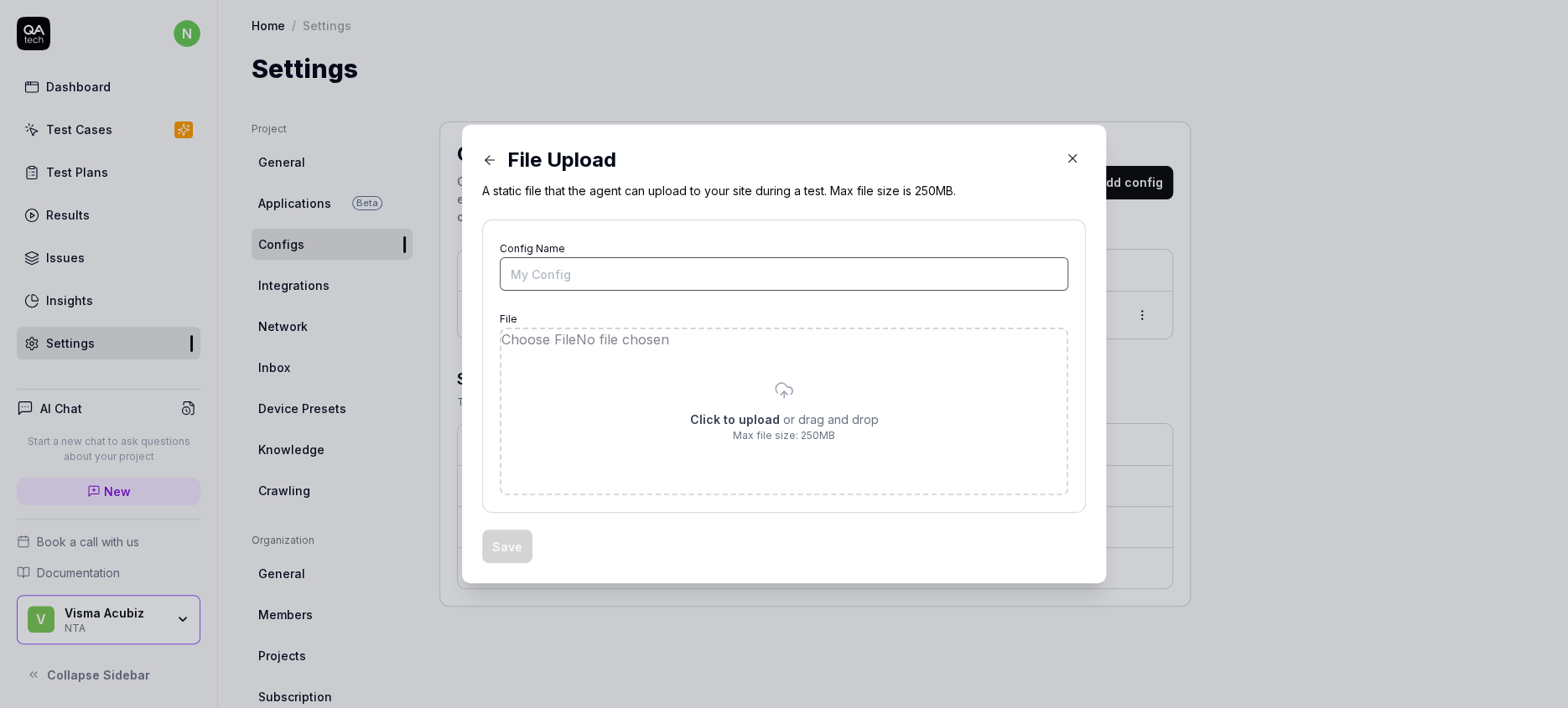
click at [834, 272] on input "Config Name" at bounding box center [784, 274] width 569 height 34
type input "etrans"
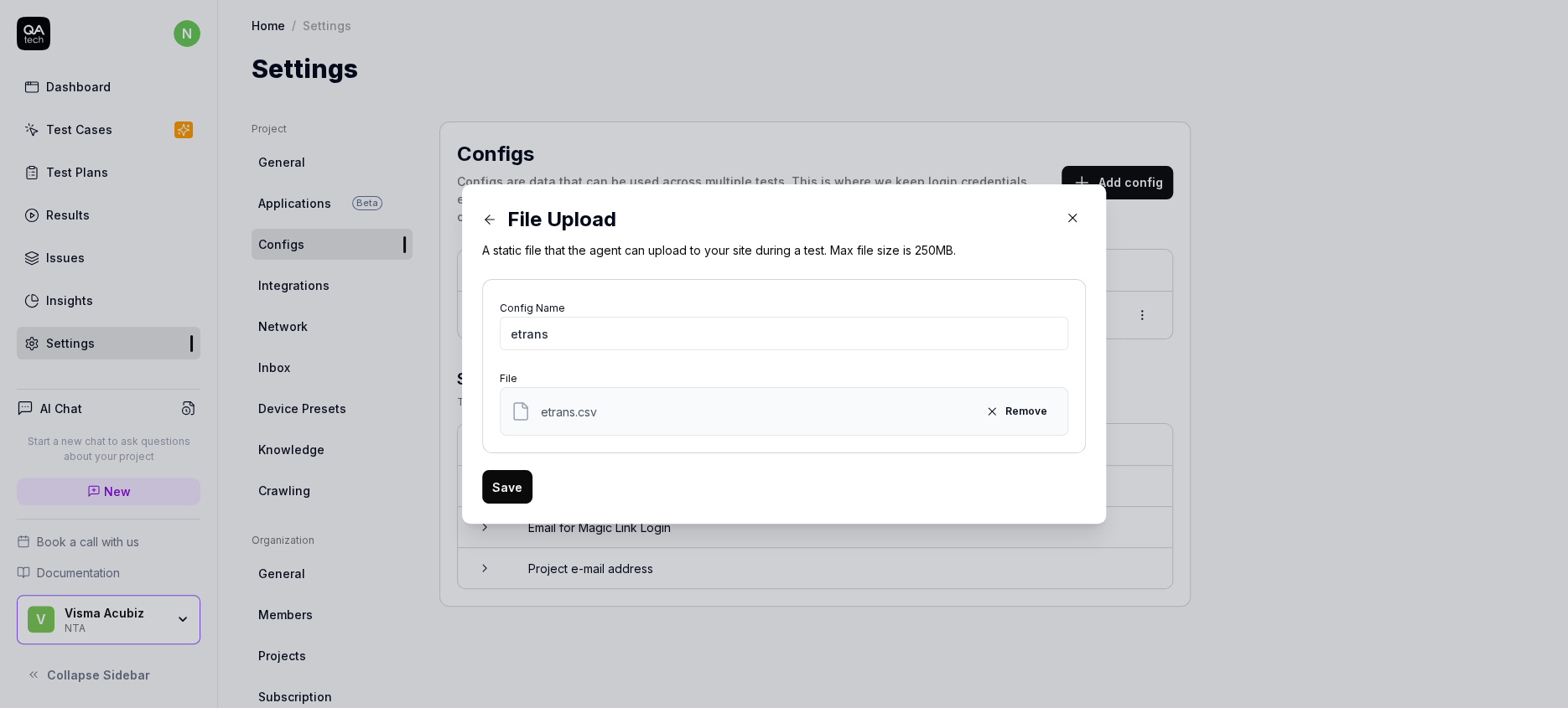
click at [532, 470] on button "Save" at bounding box center [508, 486] width 50 height 34
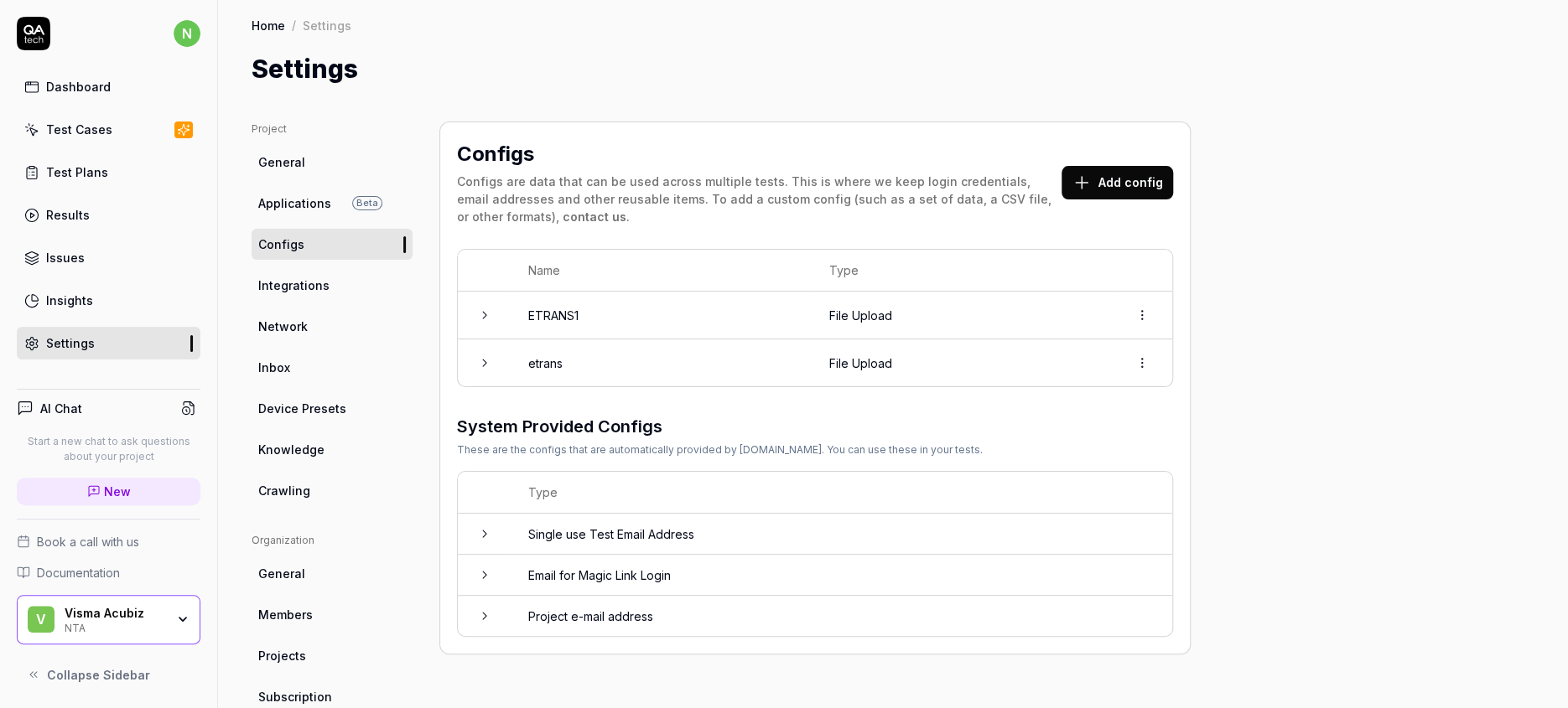
click at [75, 121] on div "Test Cases" at bounding box center [79, 130] width 66 height 17
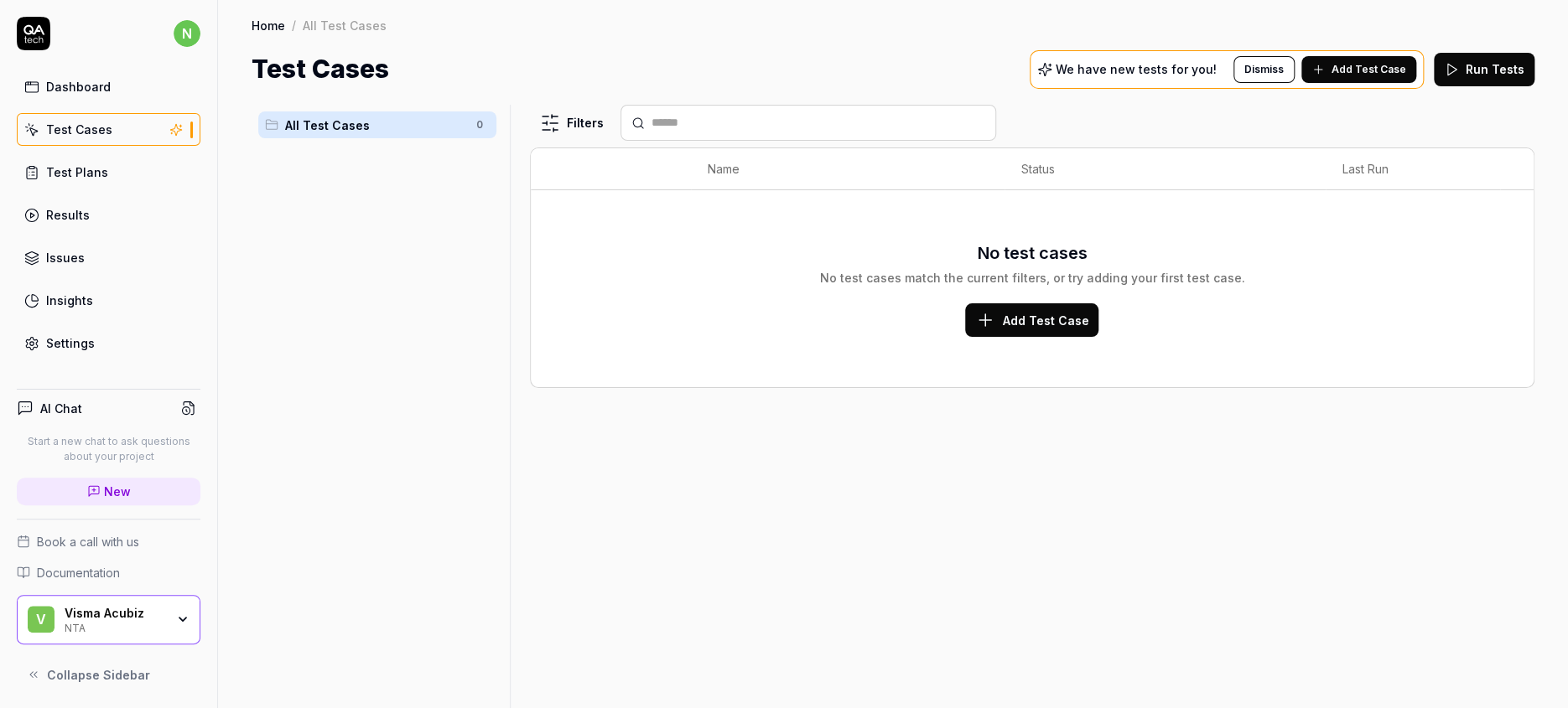
click at [1507, 62] on button "Run Tests" at bounding box center [1485, 70] width 101 height 34
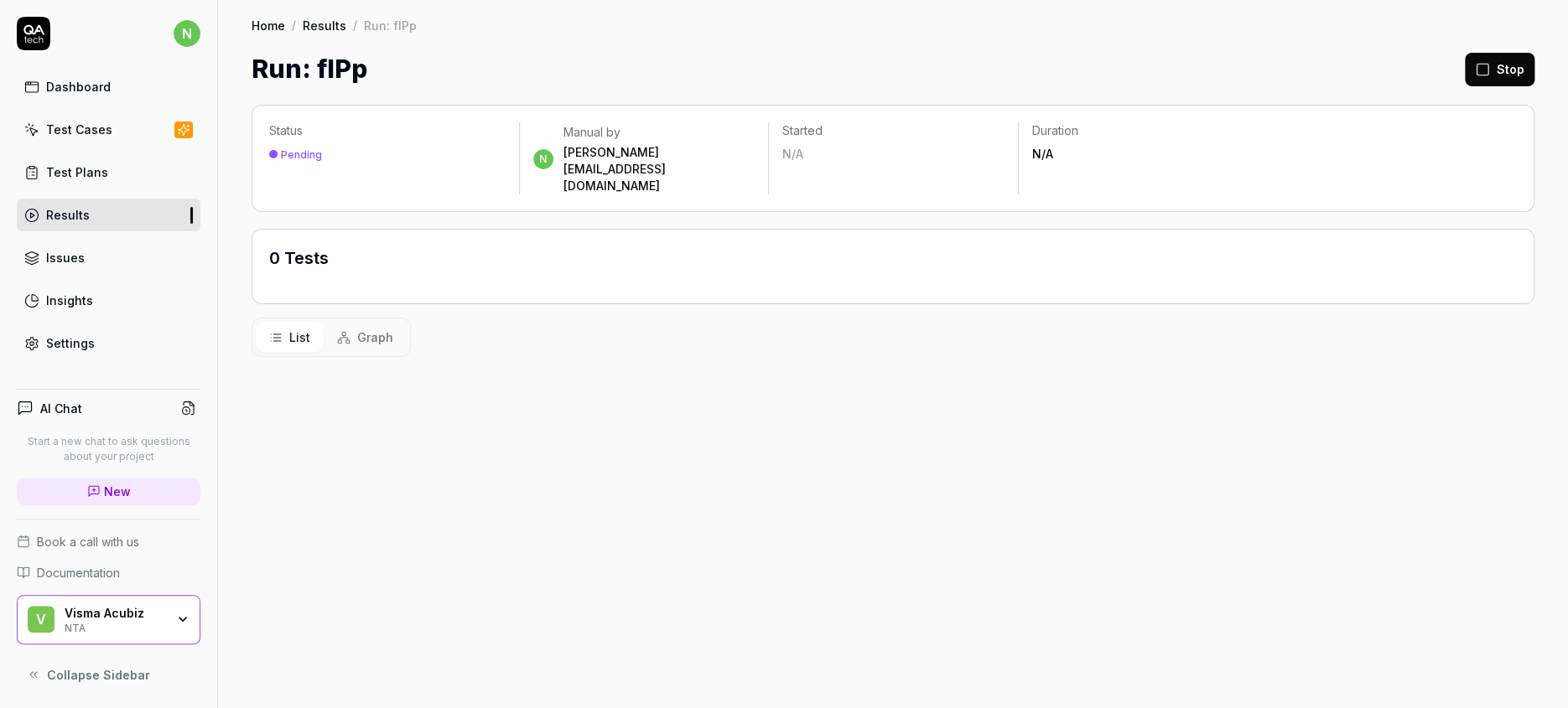
click at [1509, 57] on button "Stop" at bounding box center [1500, 70] width 70 height 34
click at [68, 121] on div "Test Cases" at bounding box center [79, 130] width 66 height 17
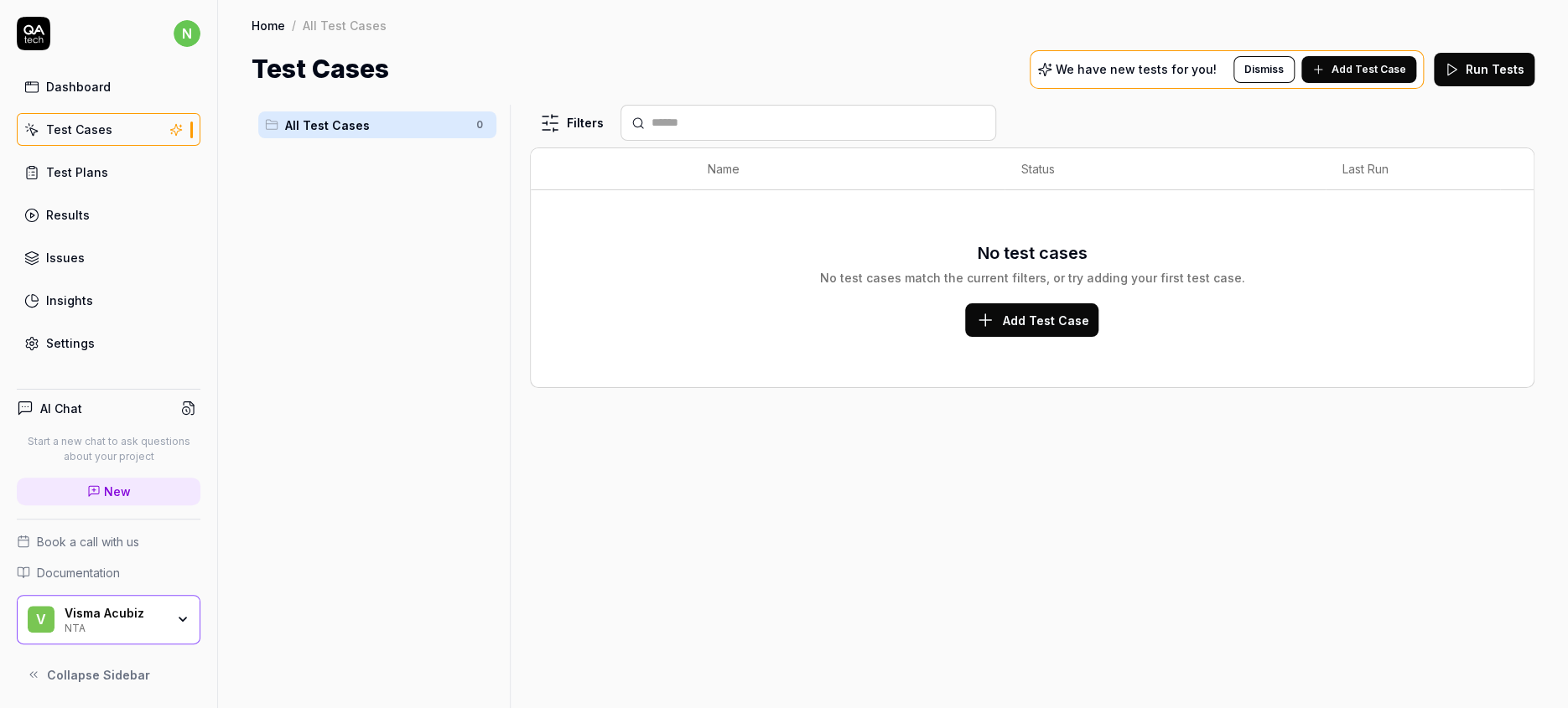
click at [1406, 62] on span "Add Test Case" at bounding box center [1368, 70] width 75 height 15
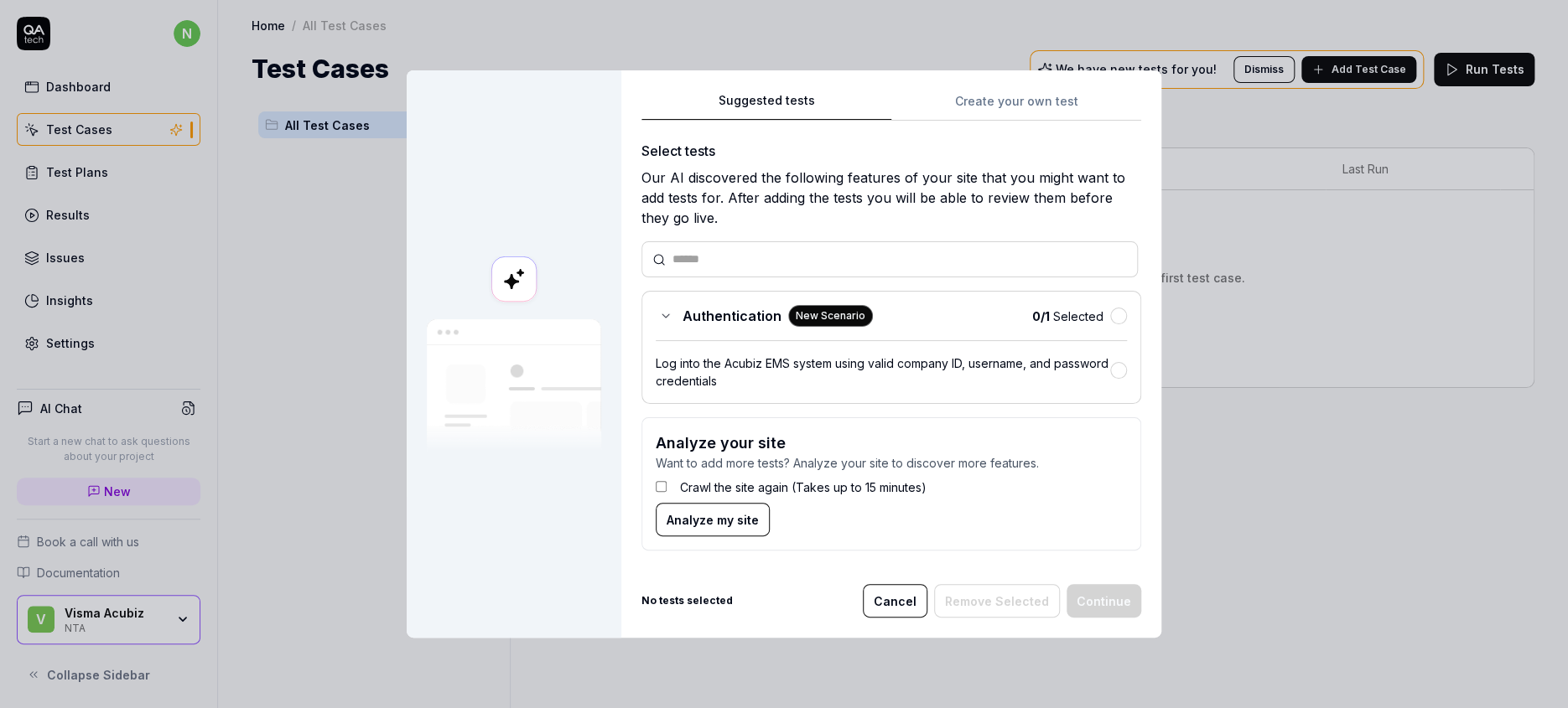
click at [983, 146] on div "Suggested tests Create your own test Select tests Our AI discovered the followi…" at bounding box center [892, 327] width 500 height 475
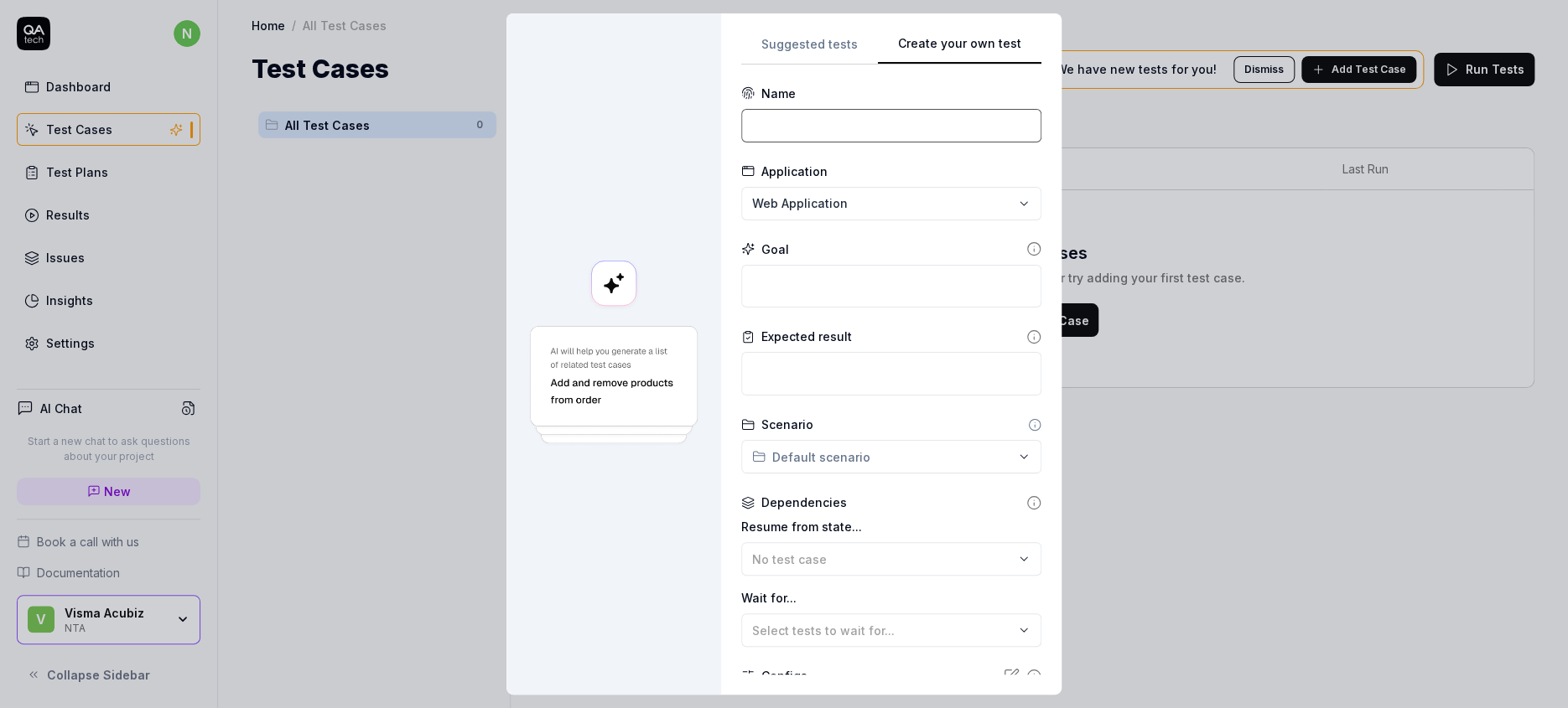
click at [848, 112] on input at bounding box center [892, 125] width 300 height 34
type input "Finance import first etransaction"
click at [823, 198] on form "**********" at bounding box center [892, 451] width 300 height 735
click at [823, 264] on textarea at bounding box center [892, 286] width 300 height 44
type textarea "*"
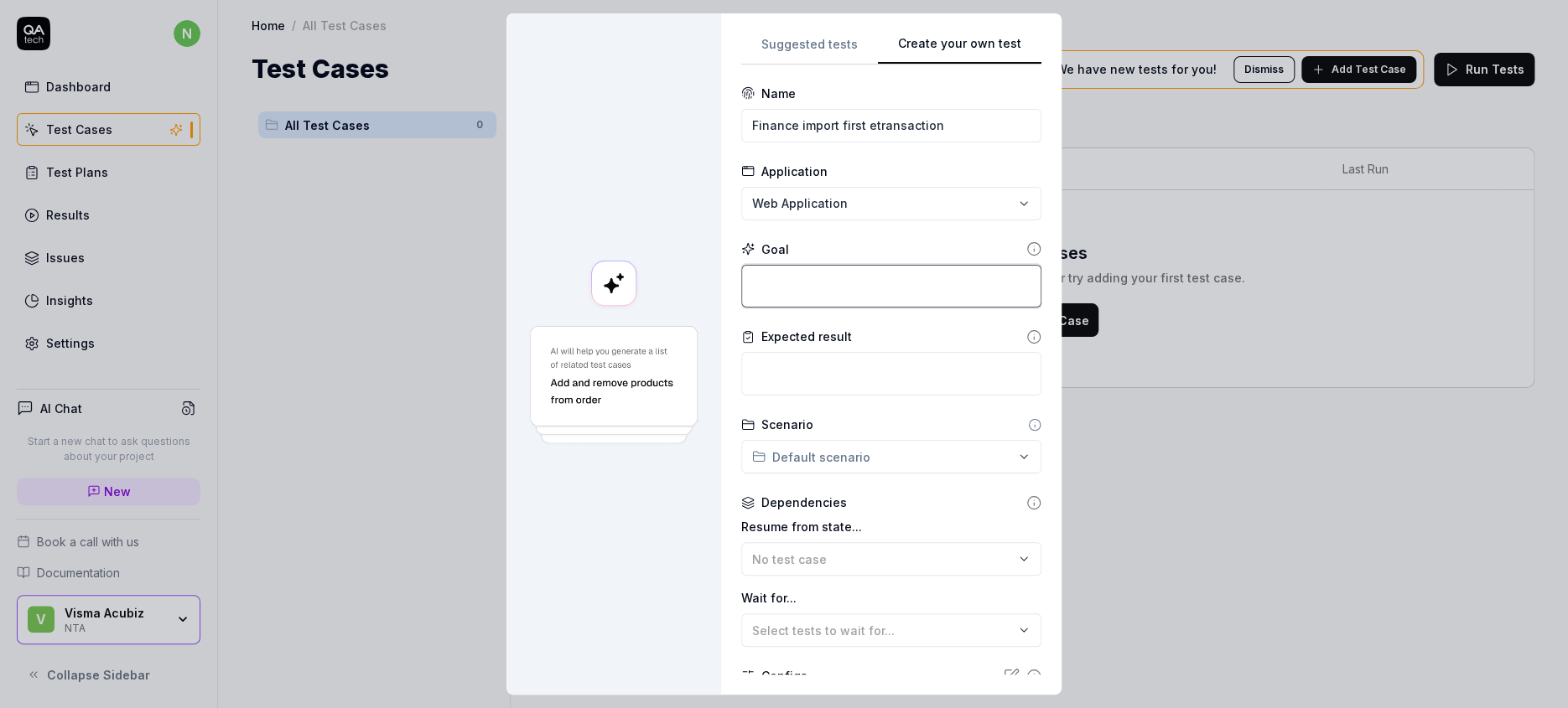
type textarea "L"
type textarea "*"
type textarea "Lo"
type textarea "*"
type textarea "Log"
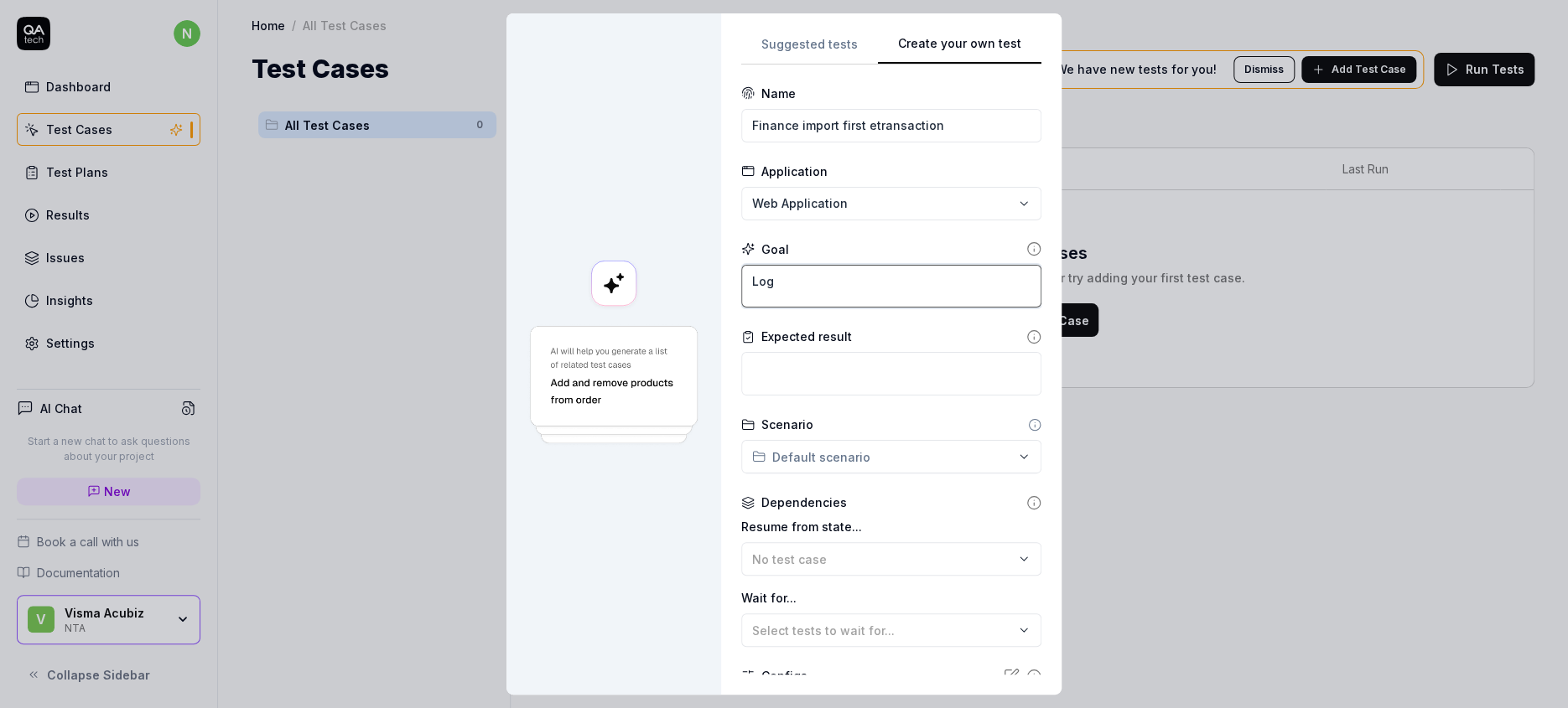
type textarea "*"
type textarea "Log"
type textarea "*"
type textarea "Log o"
type textarea "*"
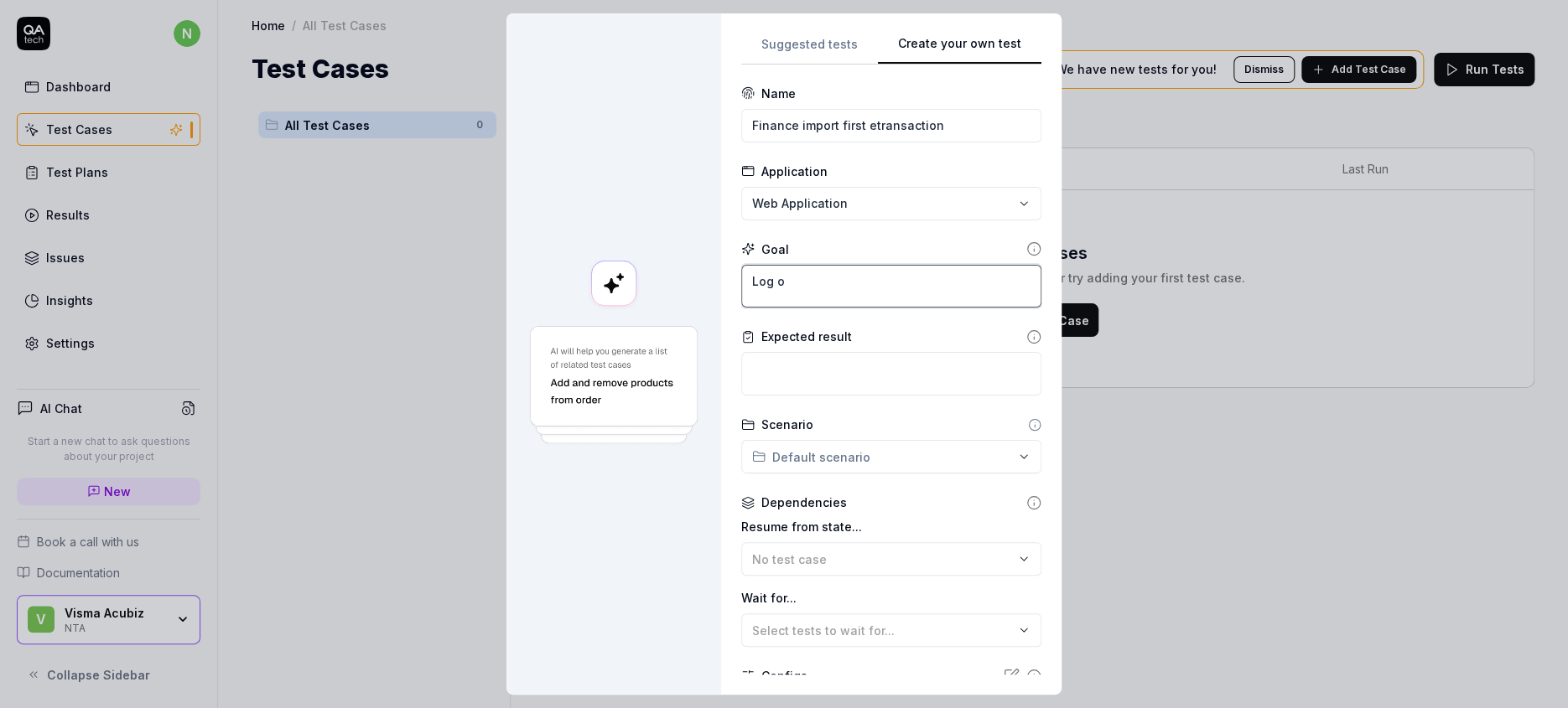
type textarea "Log on"
type textarea "*"
type textarea "Log on"
type textarea "*"
type textarea "Log on f"
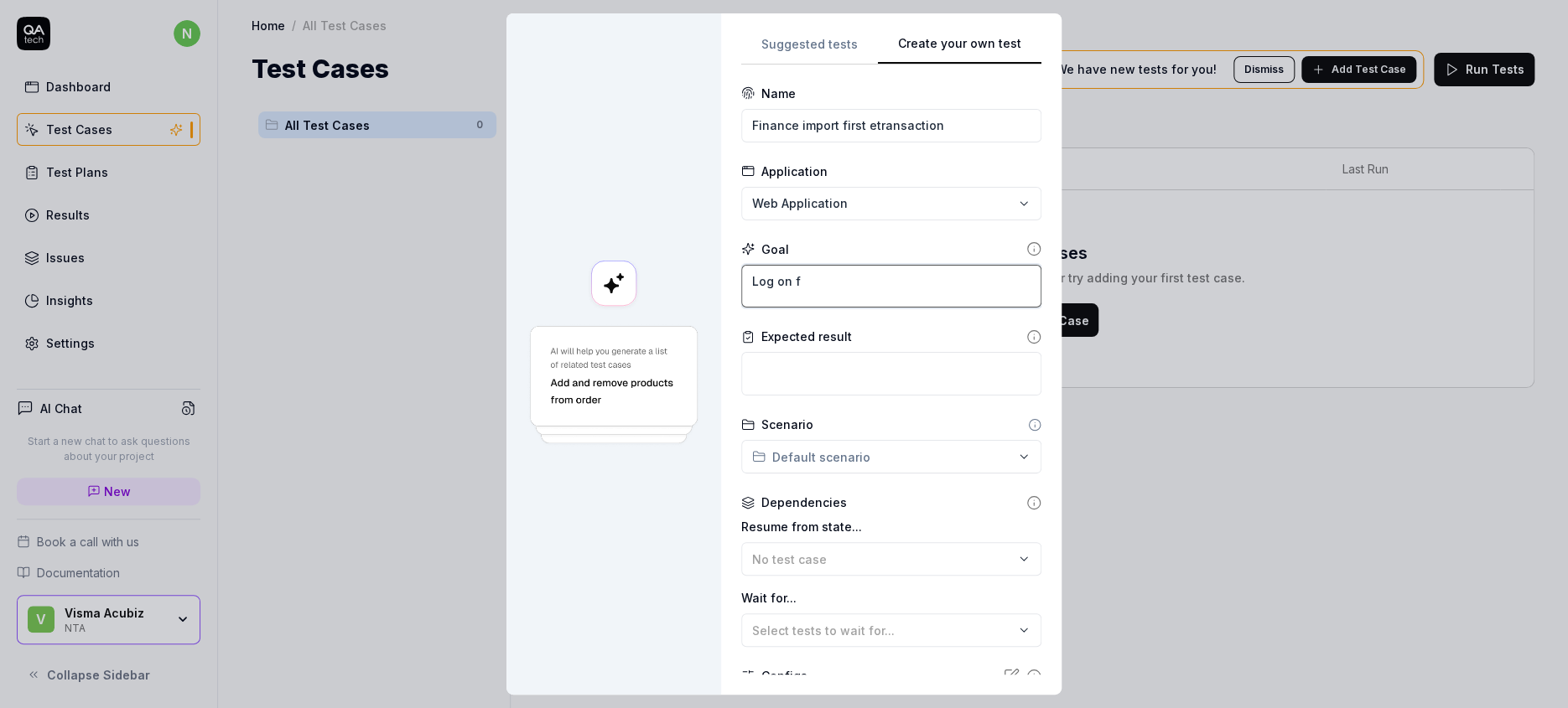
type textarea "*"
type textarea "Log on fi"
type textarea "*"
type textarea "Log on fin"
type textarea "*"
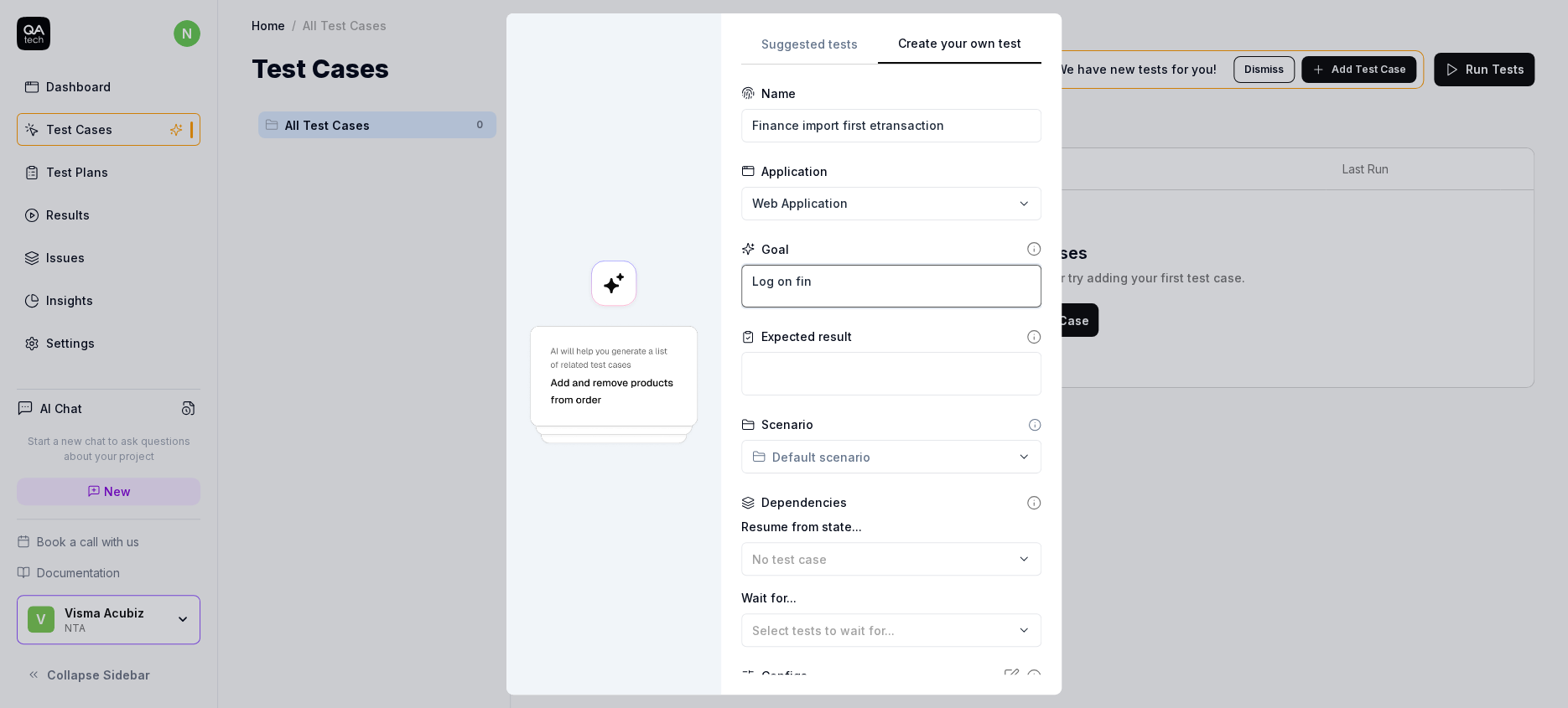
type textarea "Log on fina"
type textarea "*"
type textarea "Log on [PERSON_NAME]"
type textarea "*"
type textarea "Log on financ"
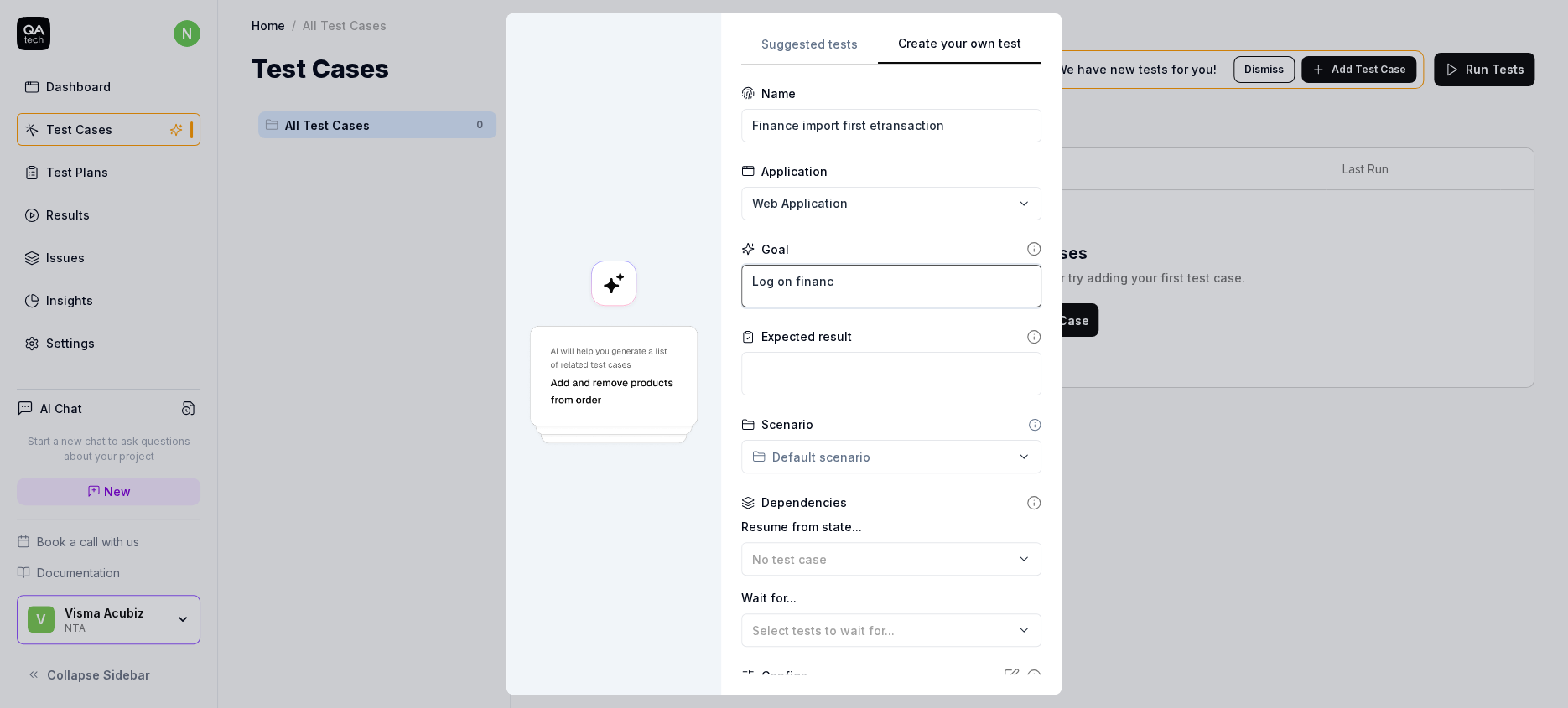
type textarea "*"
type textarea "Log on finance"
type textarea "*"
type textarea "Log on finance"
type textarea "*"
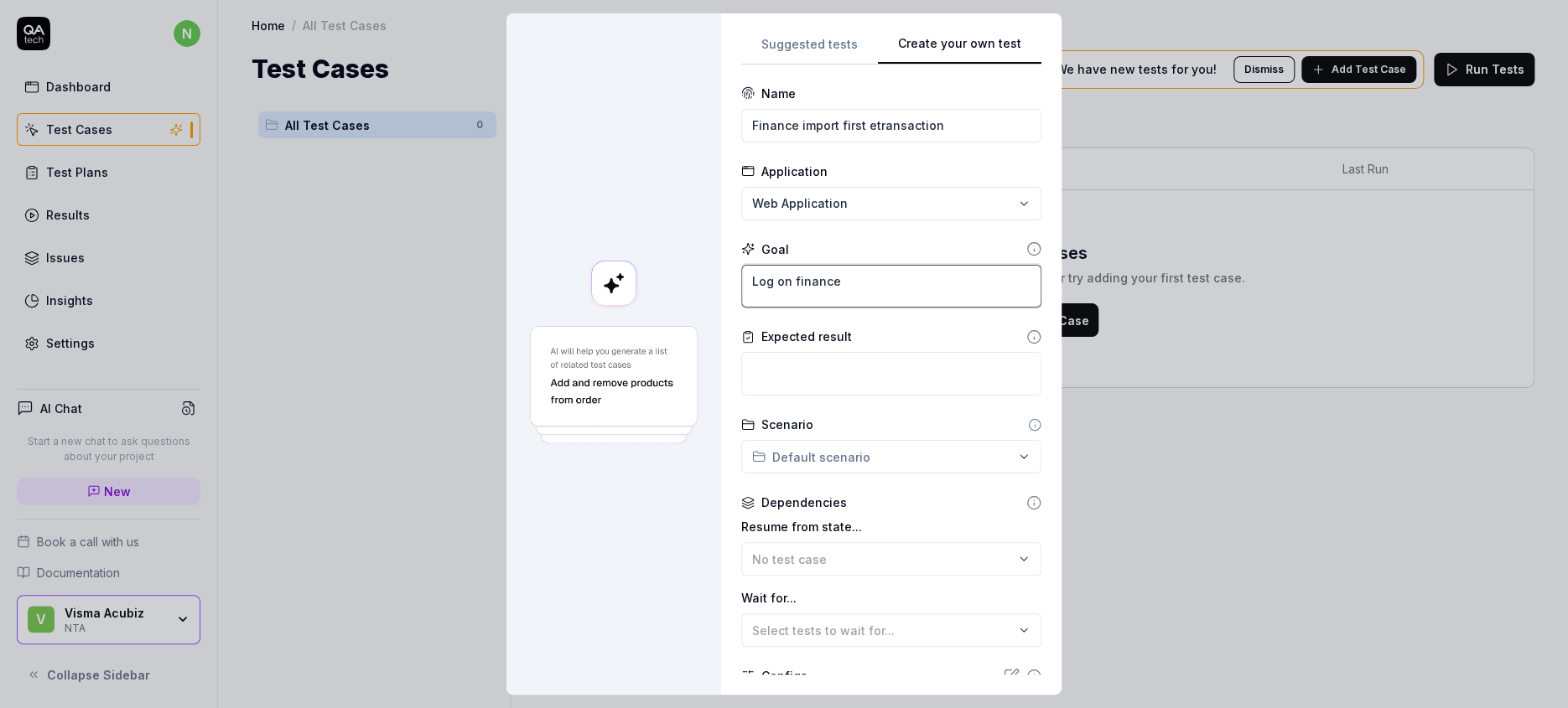
type textarea "Log on finance u"
type textarea "*"
type textarea "Log on finance us"
type textarea "*"
type textarea "Log on finance use"
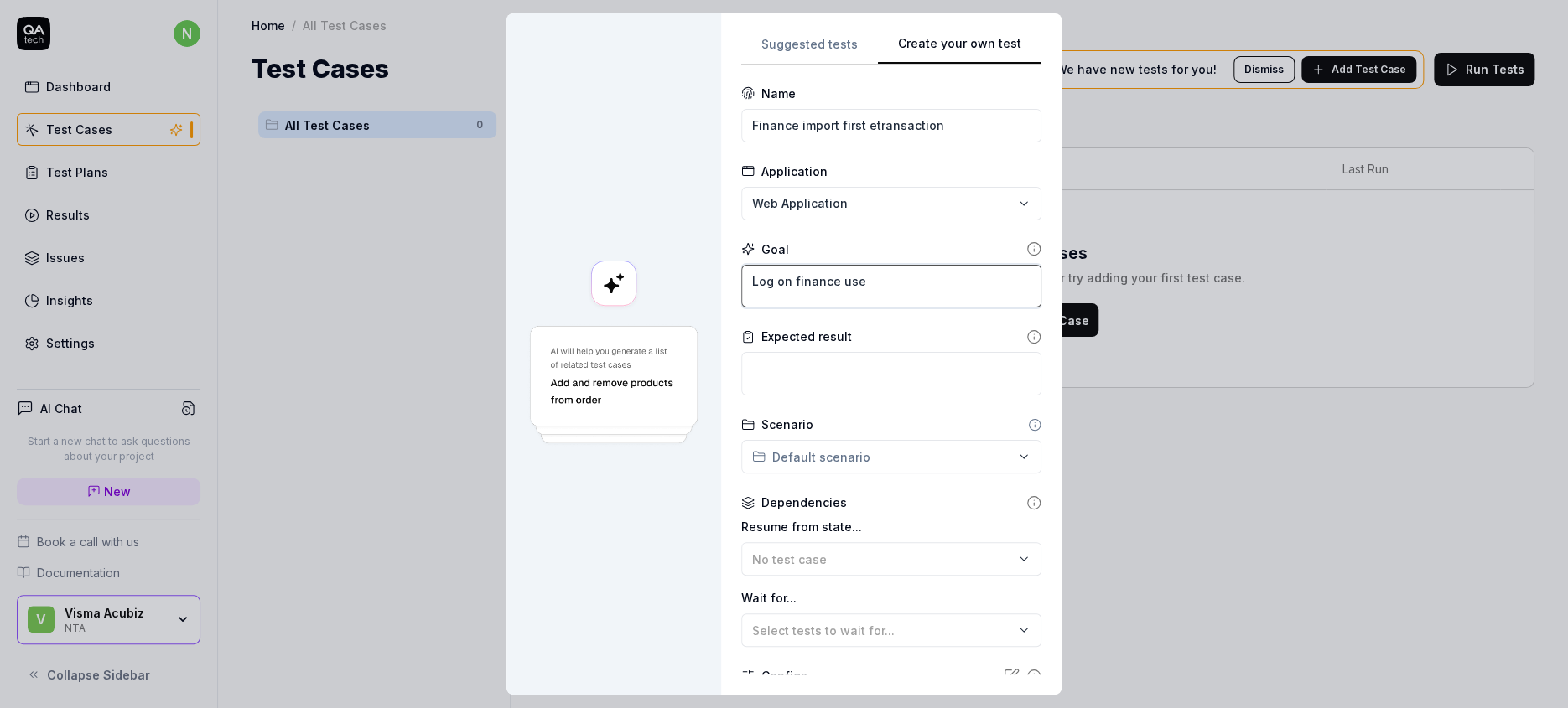
type textarea "*"
type textarea "Log on finance user"
type textarea "*"
type textarea "Log on finance user"
type textarea "*"
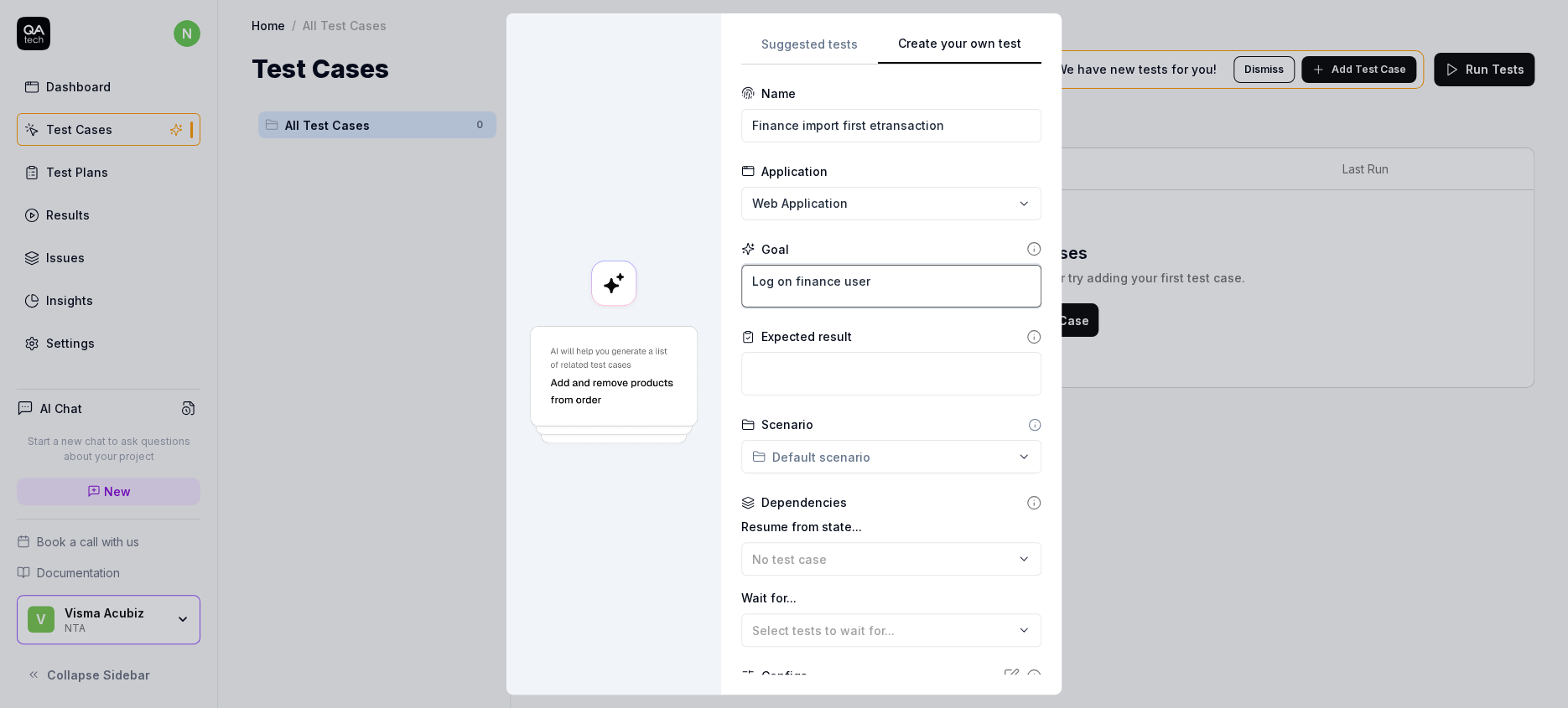
type textarea "Log on finance user"
type textarea "*"
type textarea "Log on finance user."
type textarea "*"
type textarea "Log on finance user."
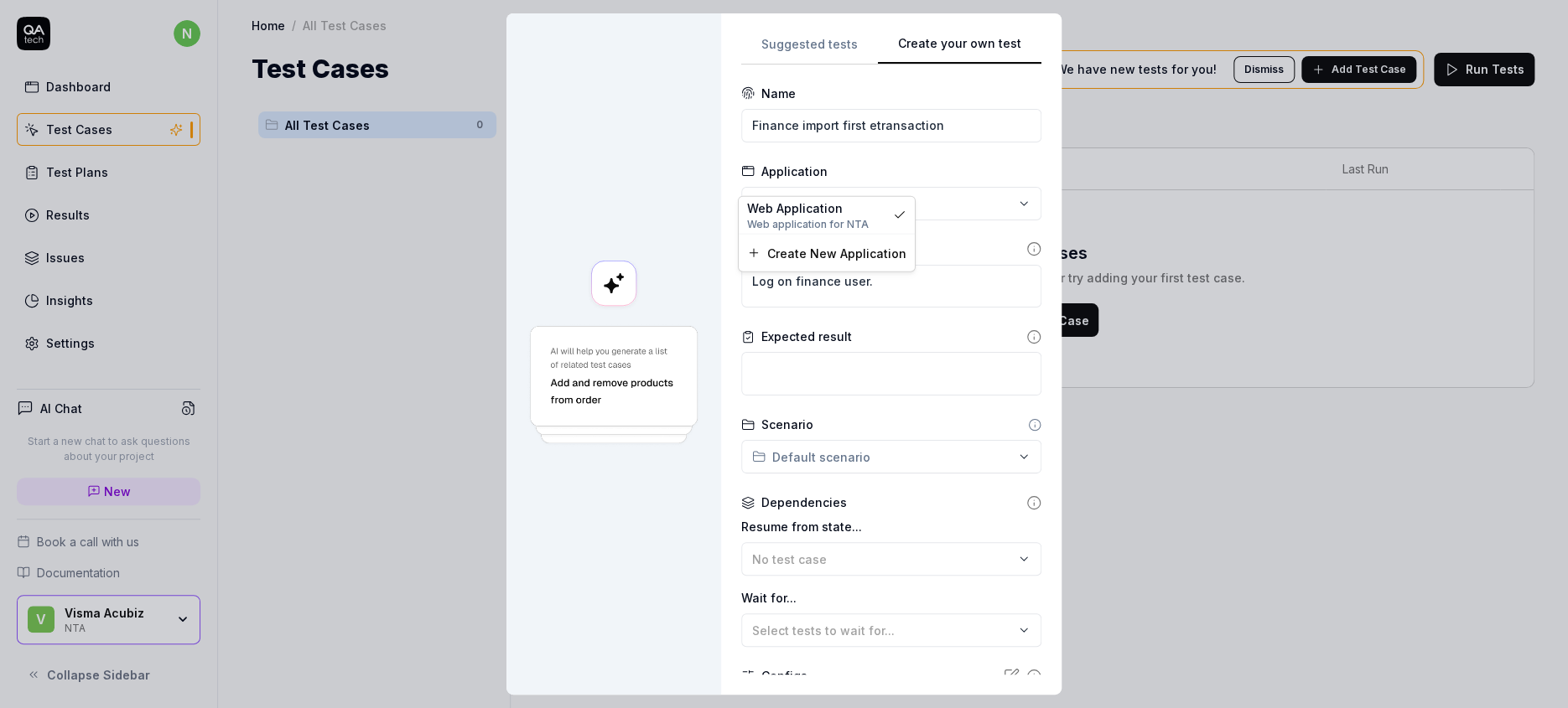
click at [876, 173] on div "**********" at bounding box center [784, 354] width 1568 height 708
click at [891, 302] on div "**********" at bounding box center [784, 354] width 1568 height 708
click at [887, 264] on textarea "Log on finance user." at bounding box center [892, 286] width 300 height 44
type textarea "*"
type textarea "Log on finance user. C"
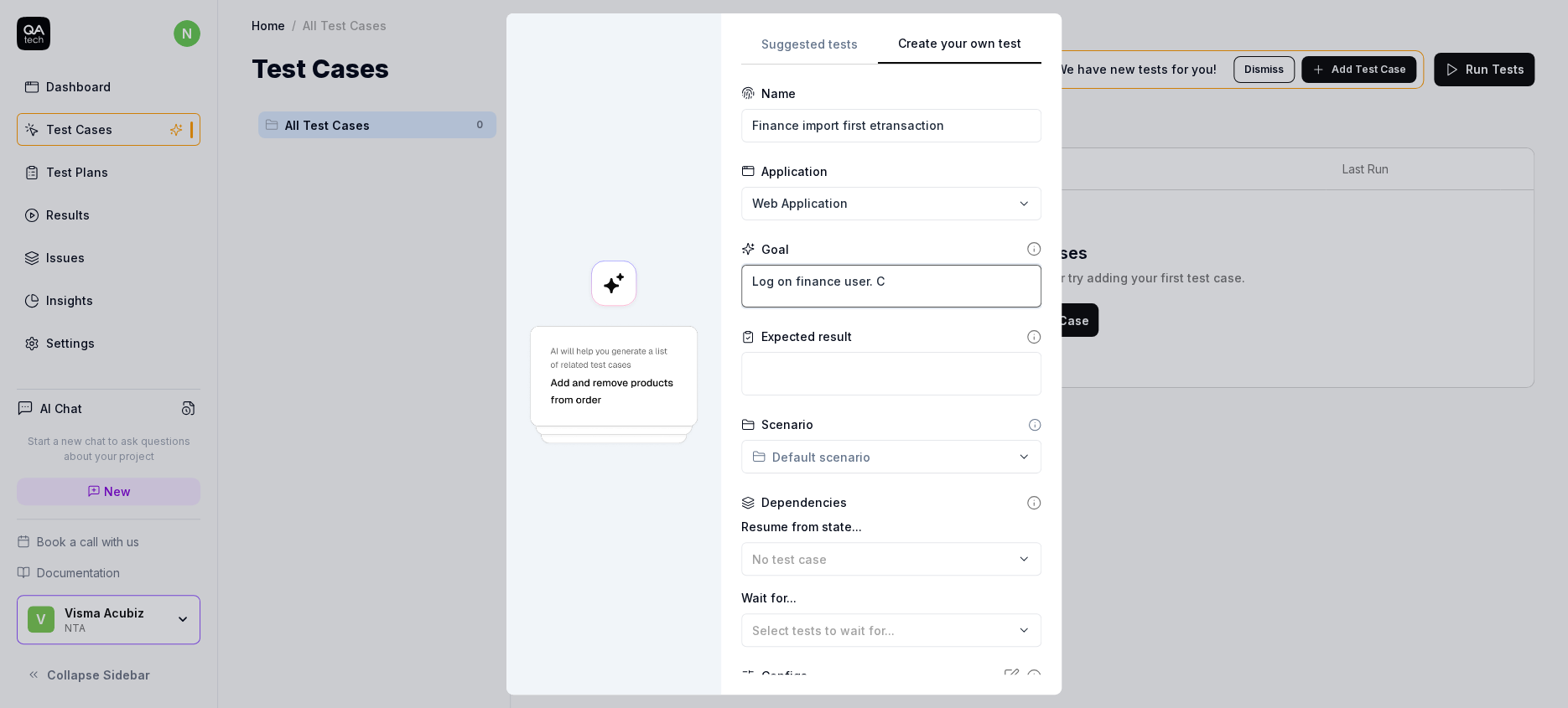
type textarea "*"
type textarea "Log on finance user. Cl"
type textarea "*"
type textarea "Log on finance user. Cli"
type textarea "*"
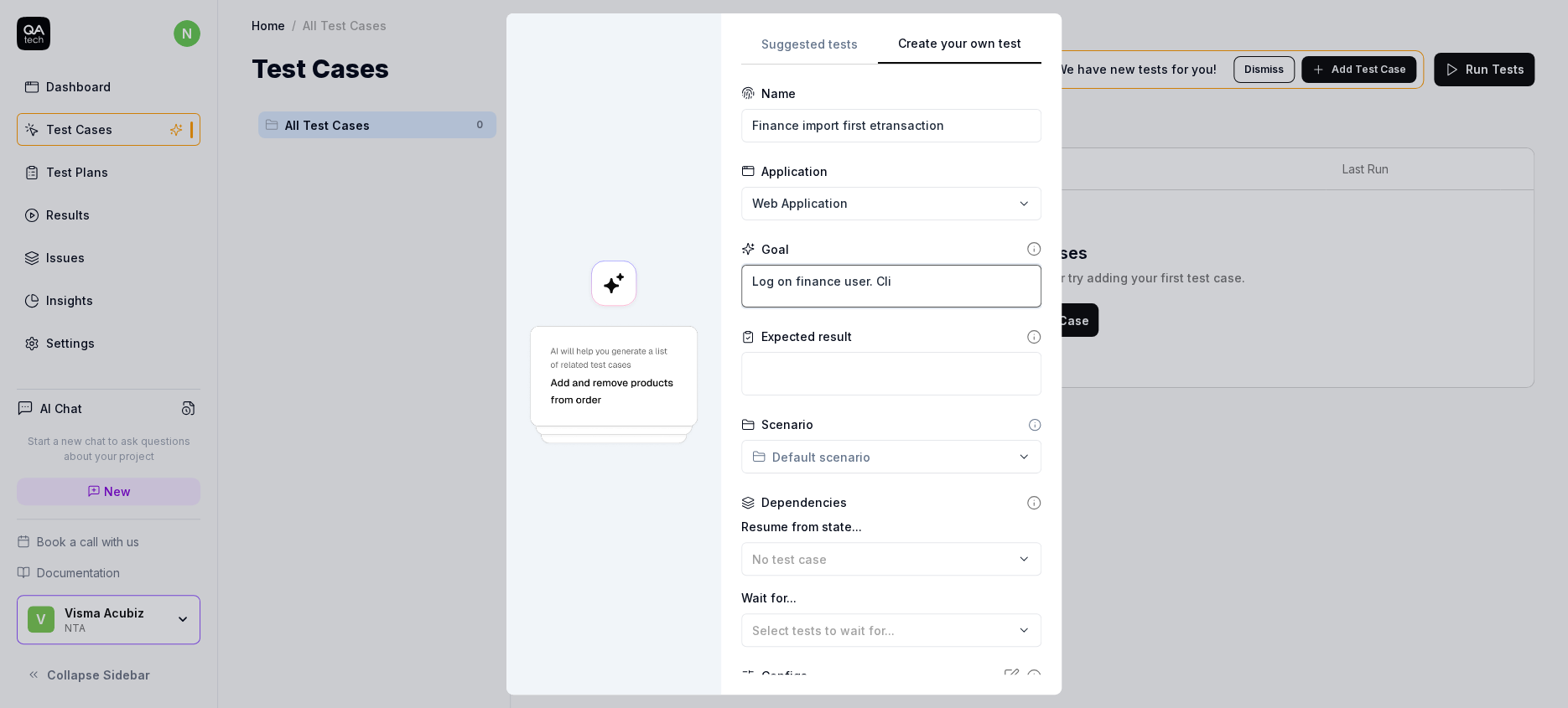
type textarea "Log on finance user. Clic"
type textarea "*"
type textarea "Log on finance user. Click"
type textarea "*"
type textarea "Log on finance user. Click o"
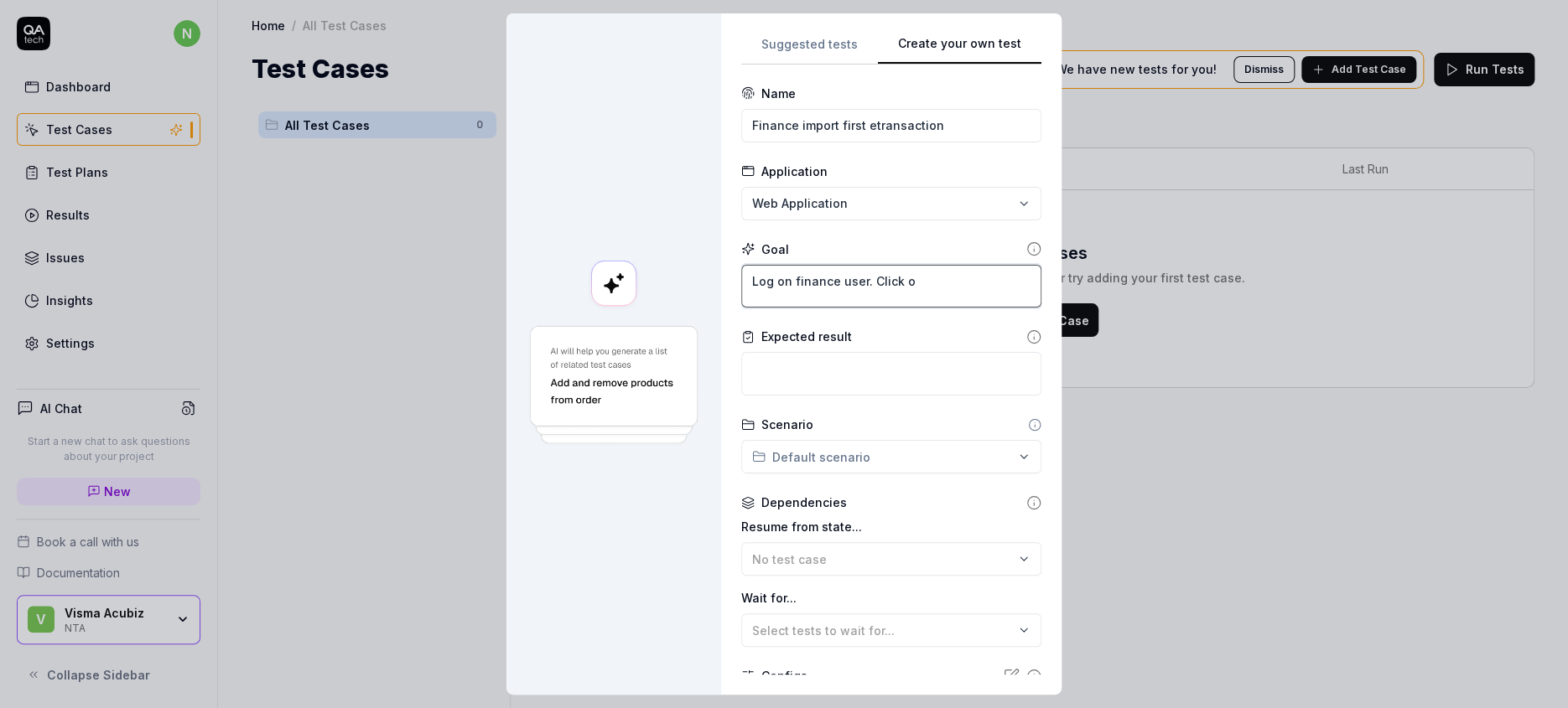
type textarea "*"
type textarea "Log on finance user. Click on"
type textarea "*"
type textarea "Log on finance user. Click on"
type textarea "*"
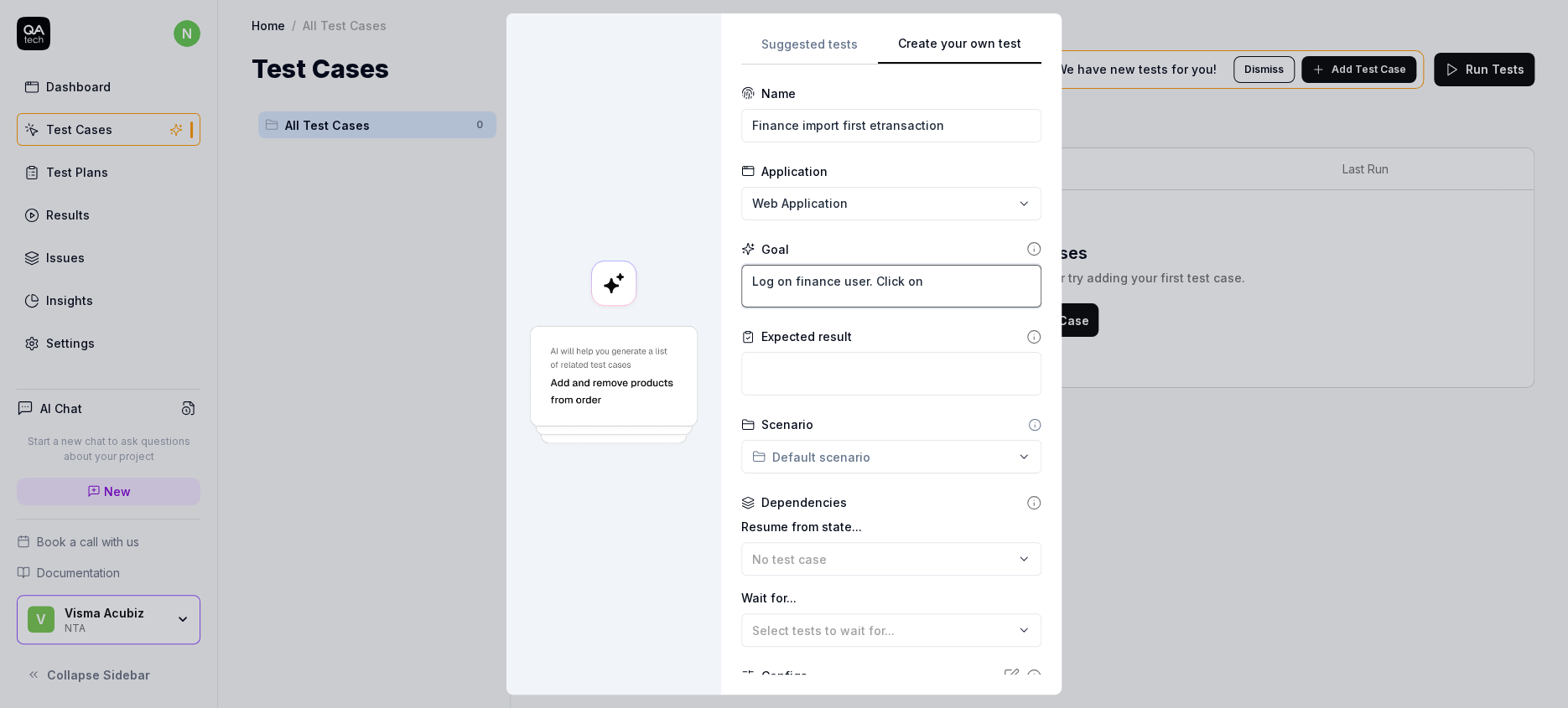
type textarea "Log on finance user. Click on i"
type textarea "*"
type textarea "Log on finance user. Click on ic"
type textarea "*"
type textarea "Log on finance user. Click on ico"
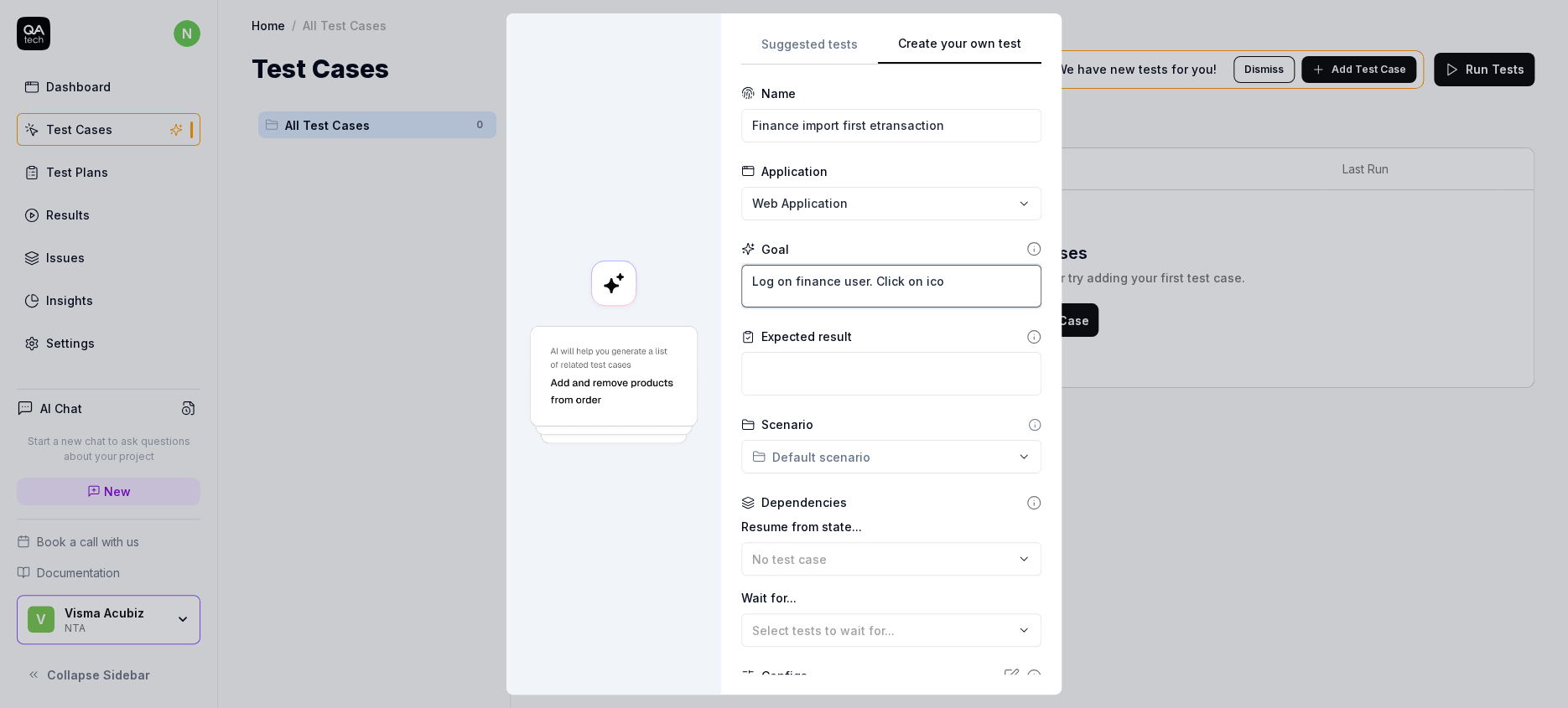
type textarea "*"
type textarea "Log on finance user. Click on icon"
type textarea "*"
type textarea "Log on finance user. Click on icon"
type textarea "*"
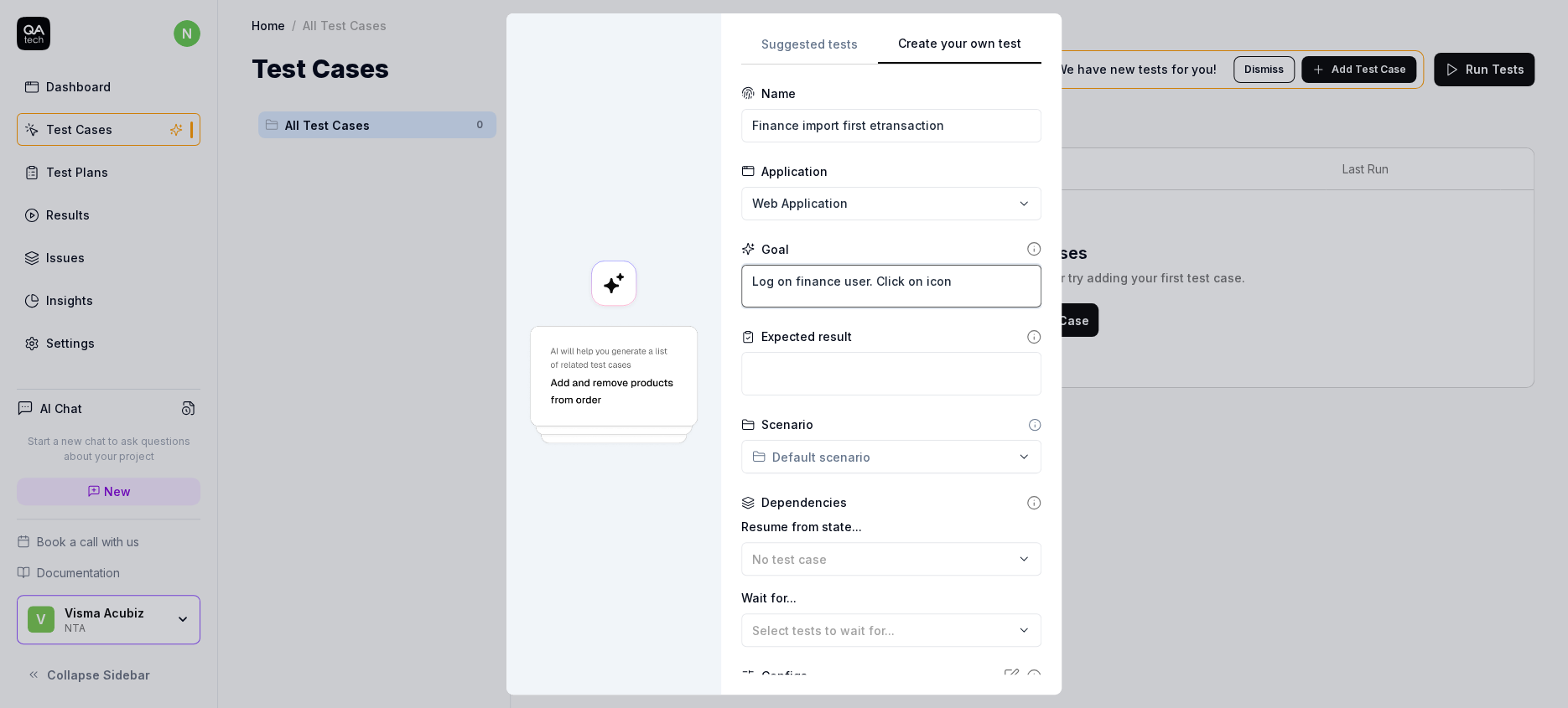
type textarea "Log on finance user. Click on icon"
type textarea "*"
type textarea "Log on finance user. Click on ico"
type textarea "*"
type textarea "Log on finance user. Click on ic"
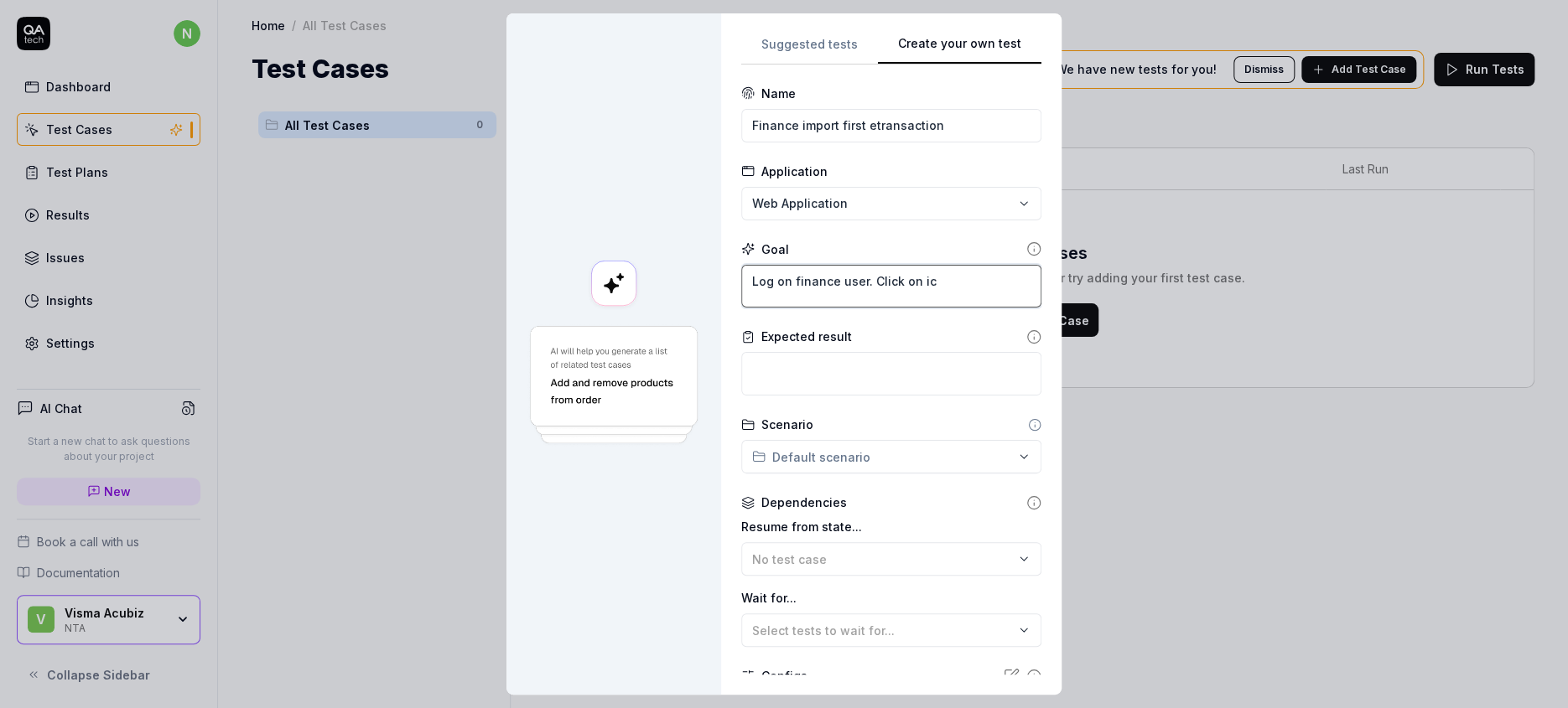
type textarea "*"
type textarea "Log on finance user. Click on i"
type textarea "*"
type textarea "Log on finance user. Click on"
type textarea "*"
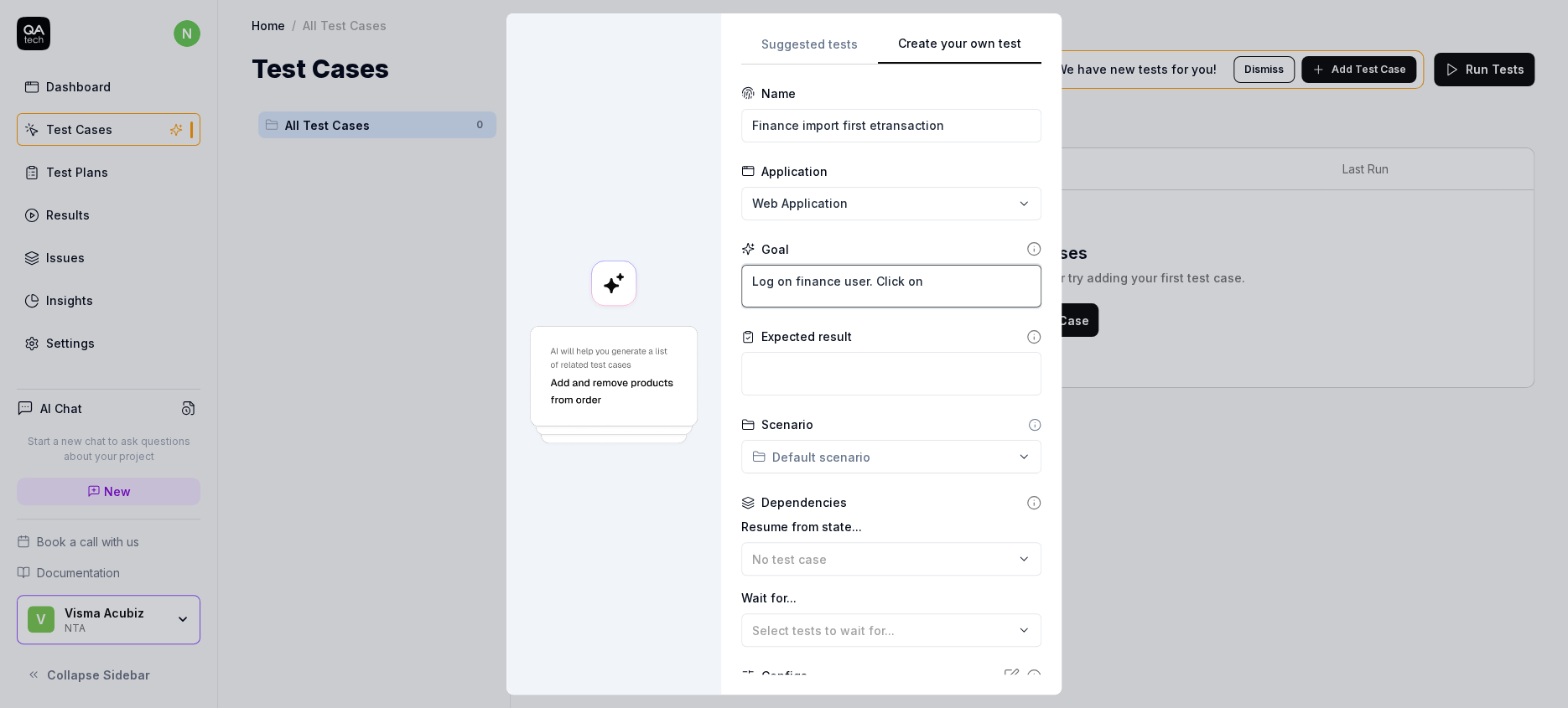
type textarea "Log on finance user. Click on o"
type textarea "*"
type textarea "Log on finance user. Click on on"
type textarea "*"
type textarea "Log on finance user. Click on on"
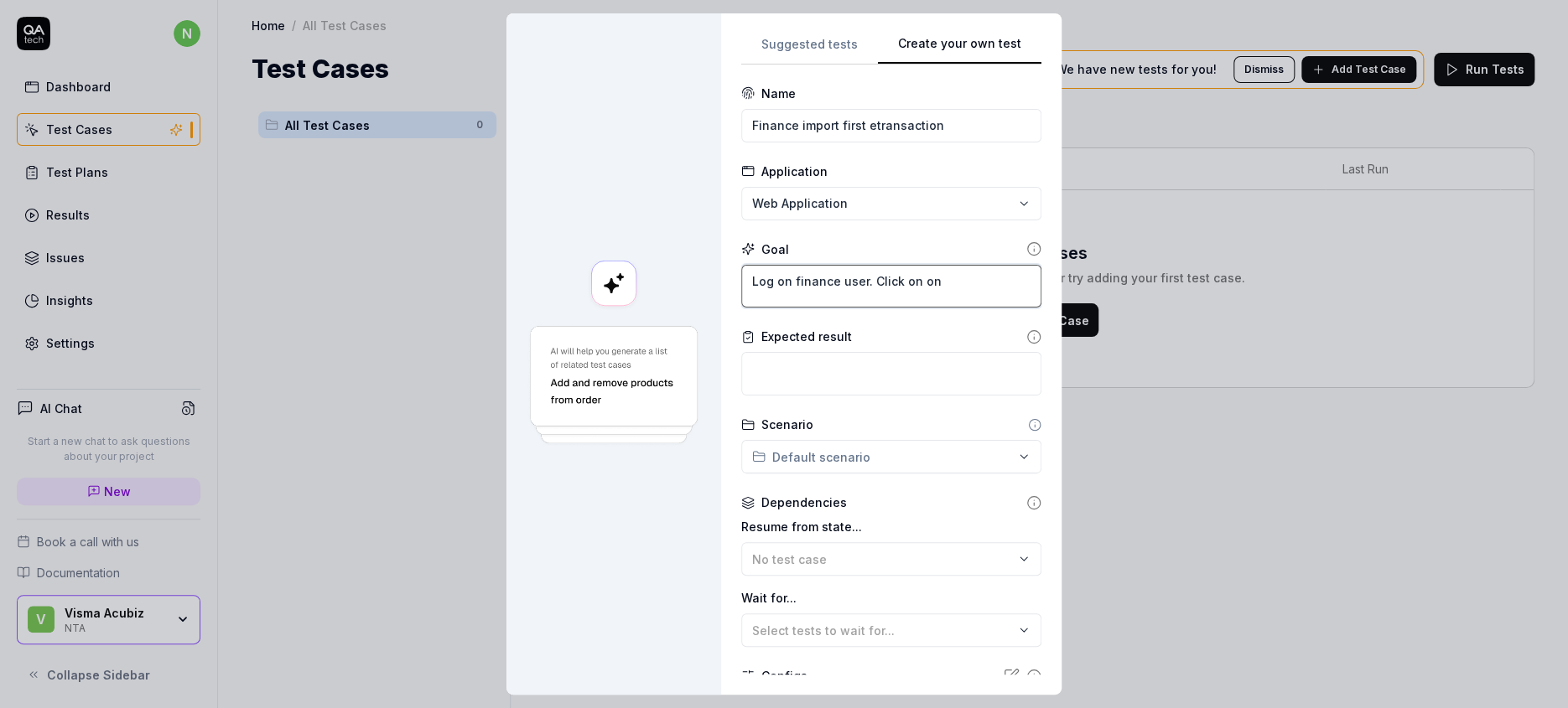
type textarea "*"
type textarea "Log on finance user. Click on on t"
type textarea "*"
type textarea "Log on finance user. Click on on th"
type textarea "*"
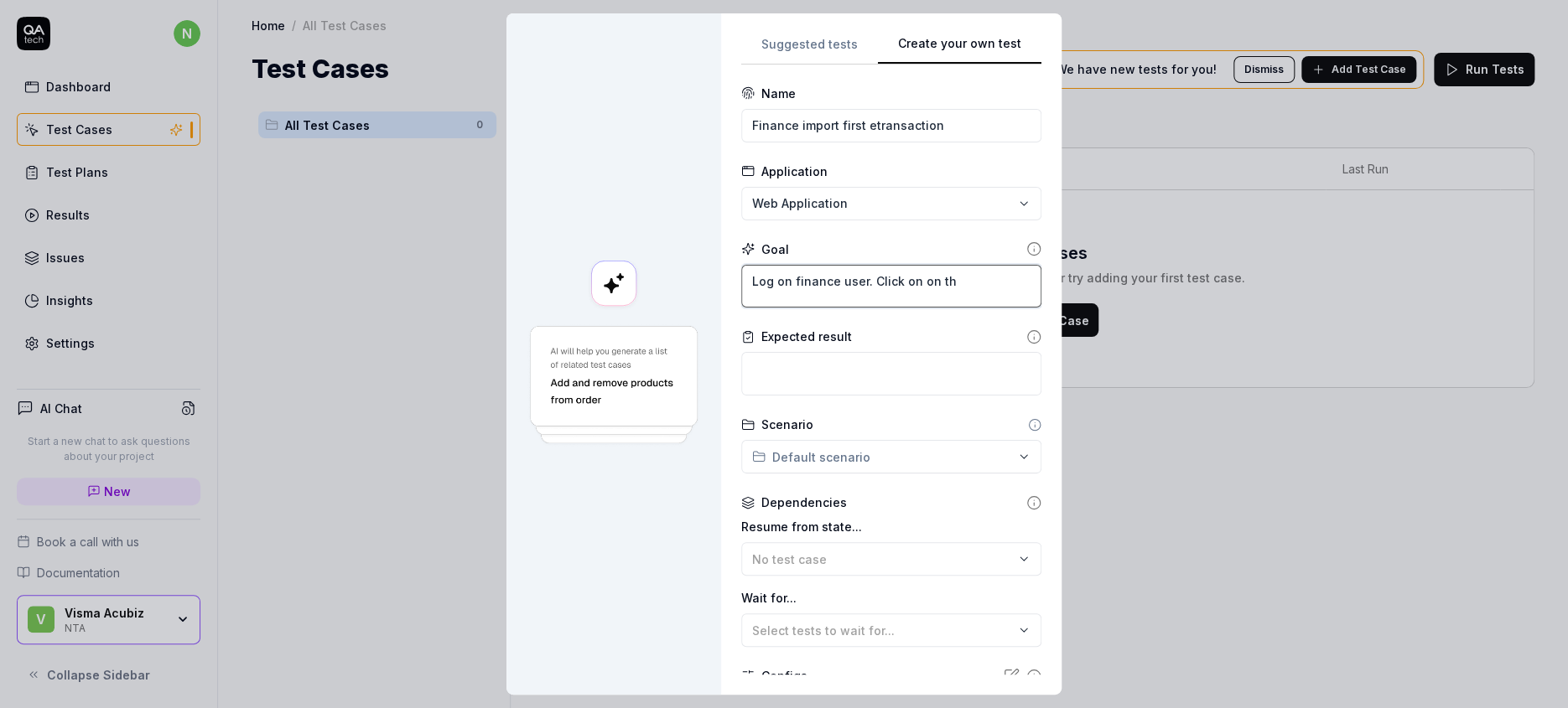
type textarea "Log on finance user. Click on on the"
type textarea "*"
type textarea "Log on finance user. Click on on the"
type textarea "*"
type textarea "Log on finance user. Click on on the t"
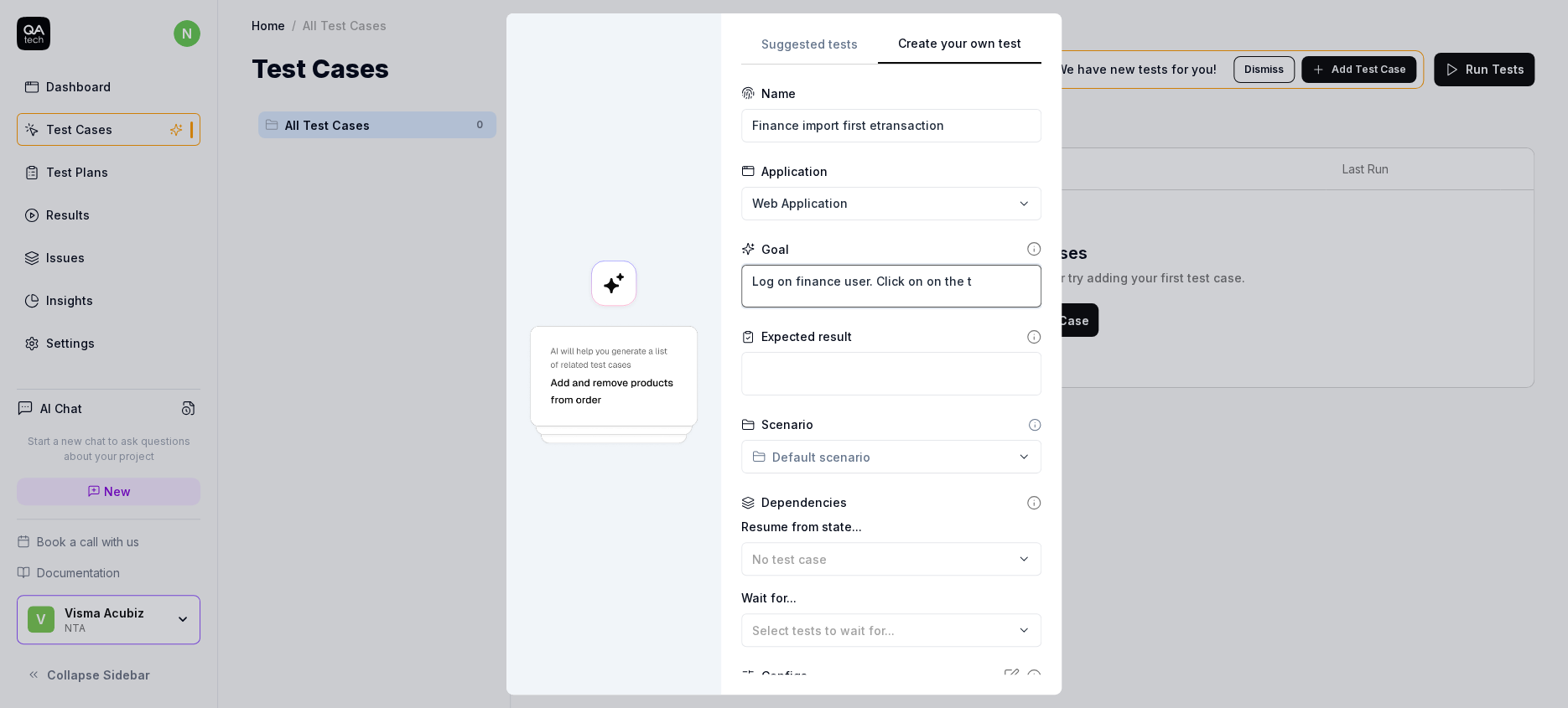
type textarea "*"
type textarea "Log on finance user. Click on on the to"
type textarea "*"
type textarea "Log on finance user. Click on on the top"
type textarea "*"
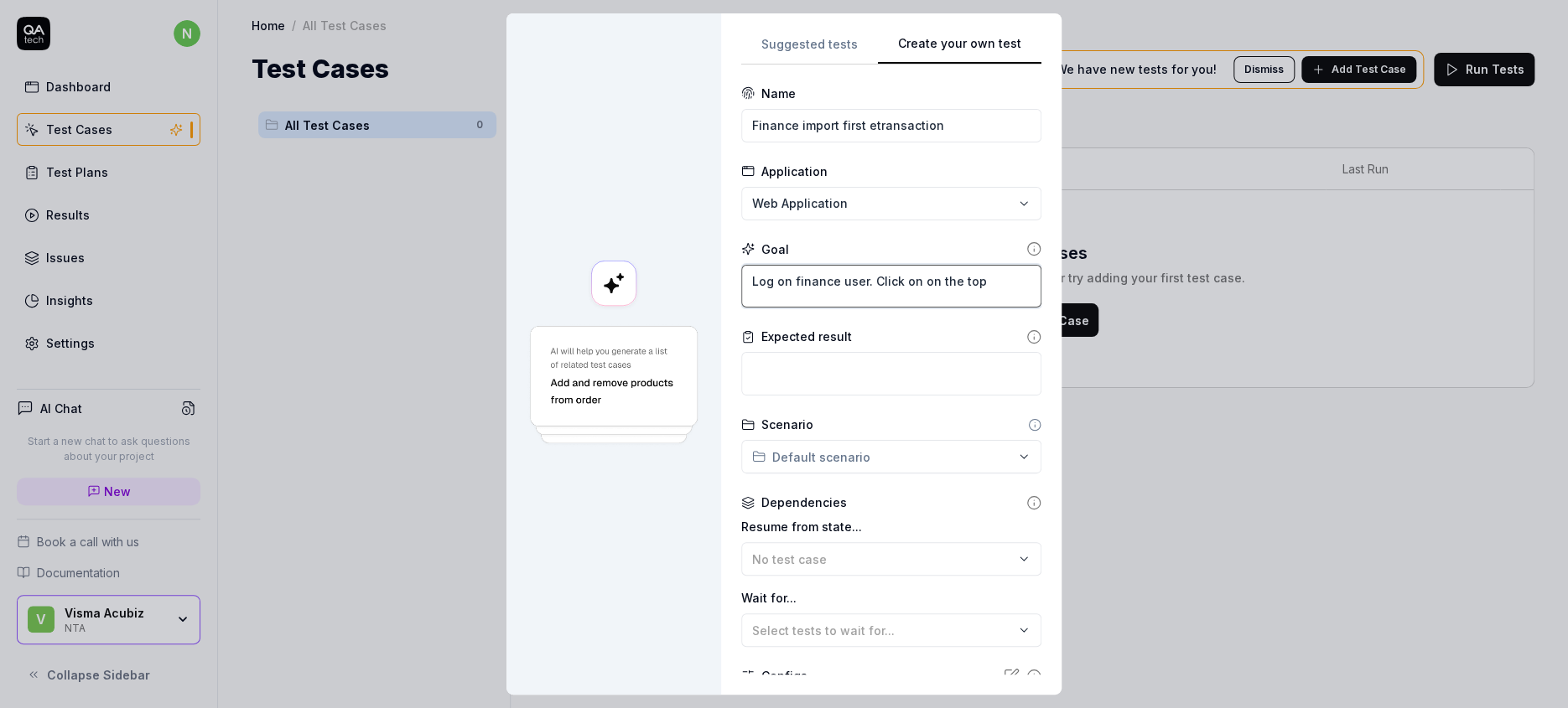
type textarea "Log on finance user. Click on on the top"
type textarea "*"
type textarea "Log on finance user. Click on on the top r"
type textarea "*"
type textarea "Log on finance user. Click on on the top ri"
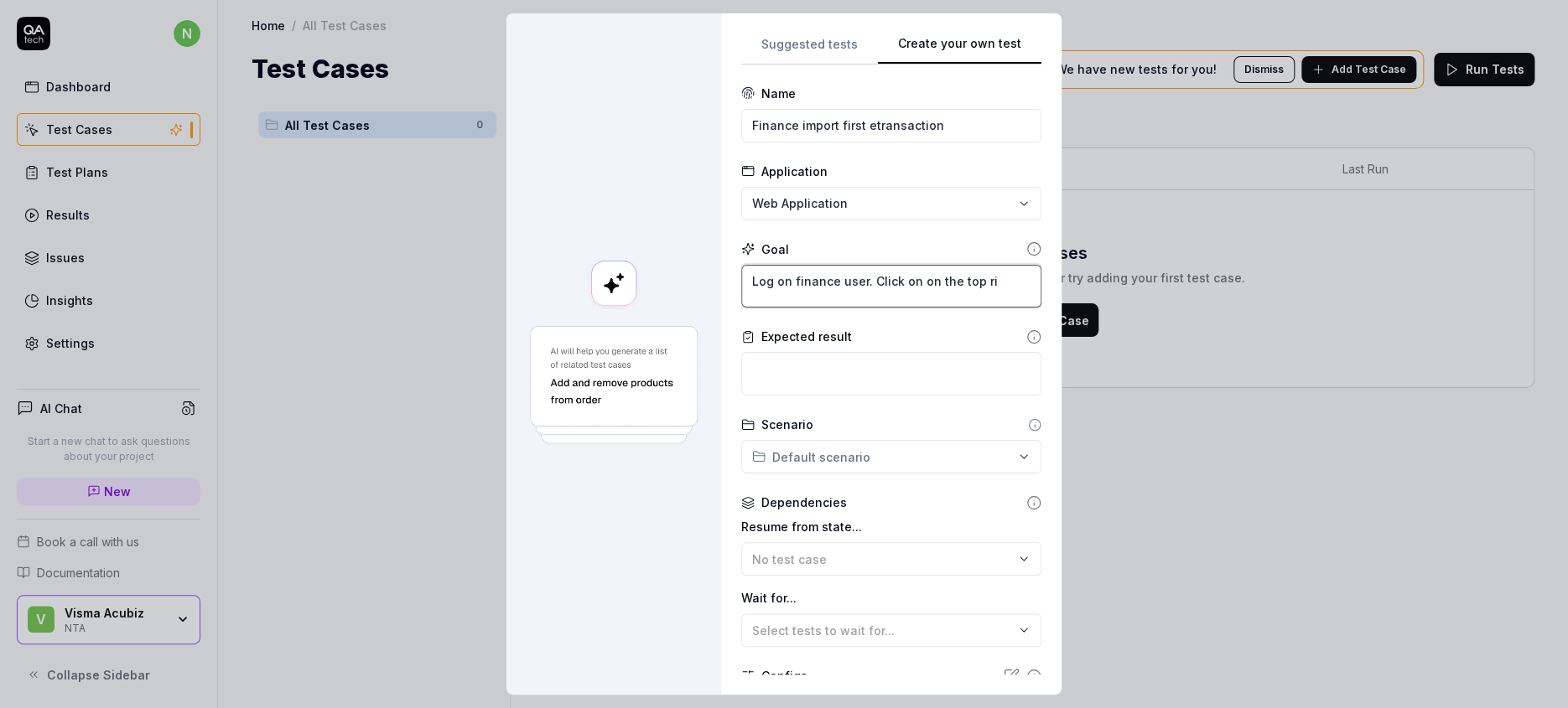
type textarea "*"
type textarea "Log on finance user. Click on on the top rig"
type textarea "*"
type textarea "Log on finance user. Click on on the top righ"
type textarea "*"
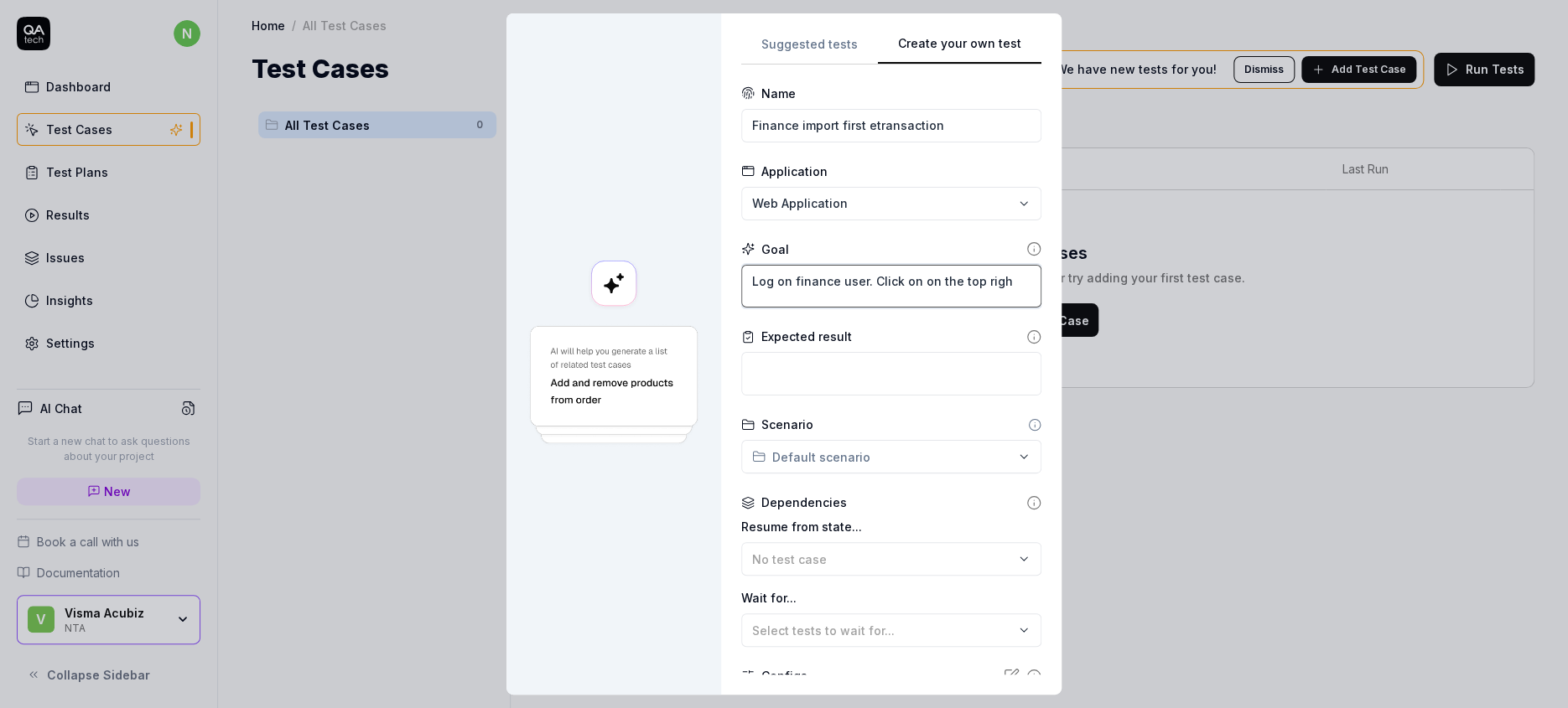
type textarea "Log on finance user. Click on on the top right"
type textarea "*"
type textarea "Log on finance user. Click on on the top right"
type textarea "*"
type textarea "Log on finance user. Click on on the top right i"
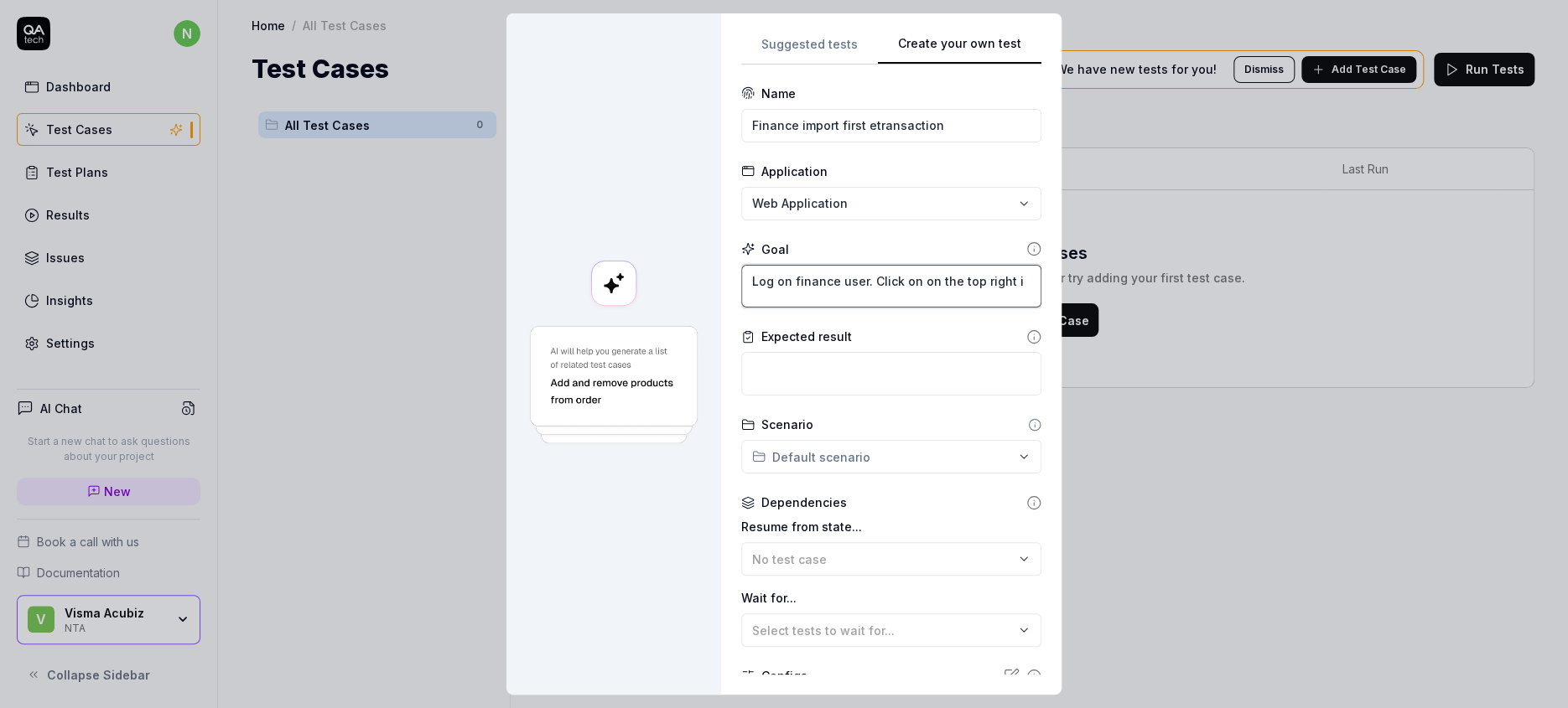
type textarea "*"
type textarea "Log on finance user. Click on on the top right ic"
type textarea "*"
type textarea "Log on finance user. Click on on the top right ico"
type textarea "*"
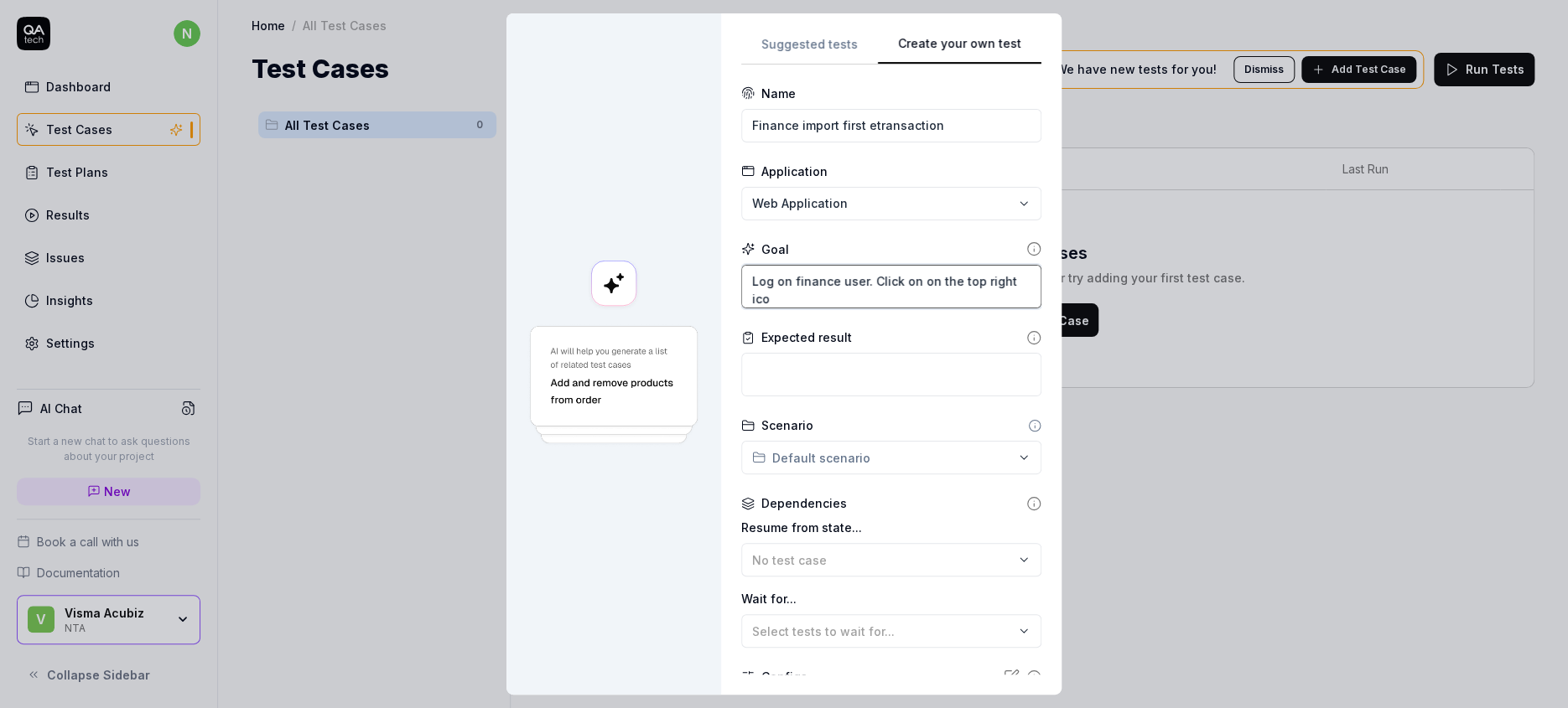
type textarea "Log on finance user. Click on on the top right icon"
type textarea "*"
type textarea "Log on finance user. Click on on the top right icon"
type textarea "*"
type textarea "Log on finance user. Click on on the top right icon a"
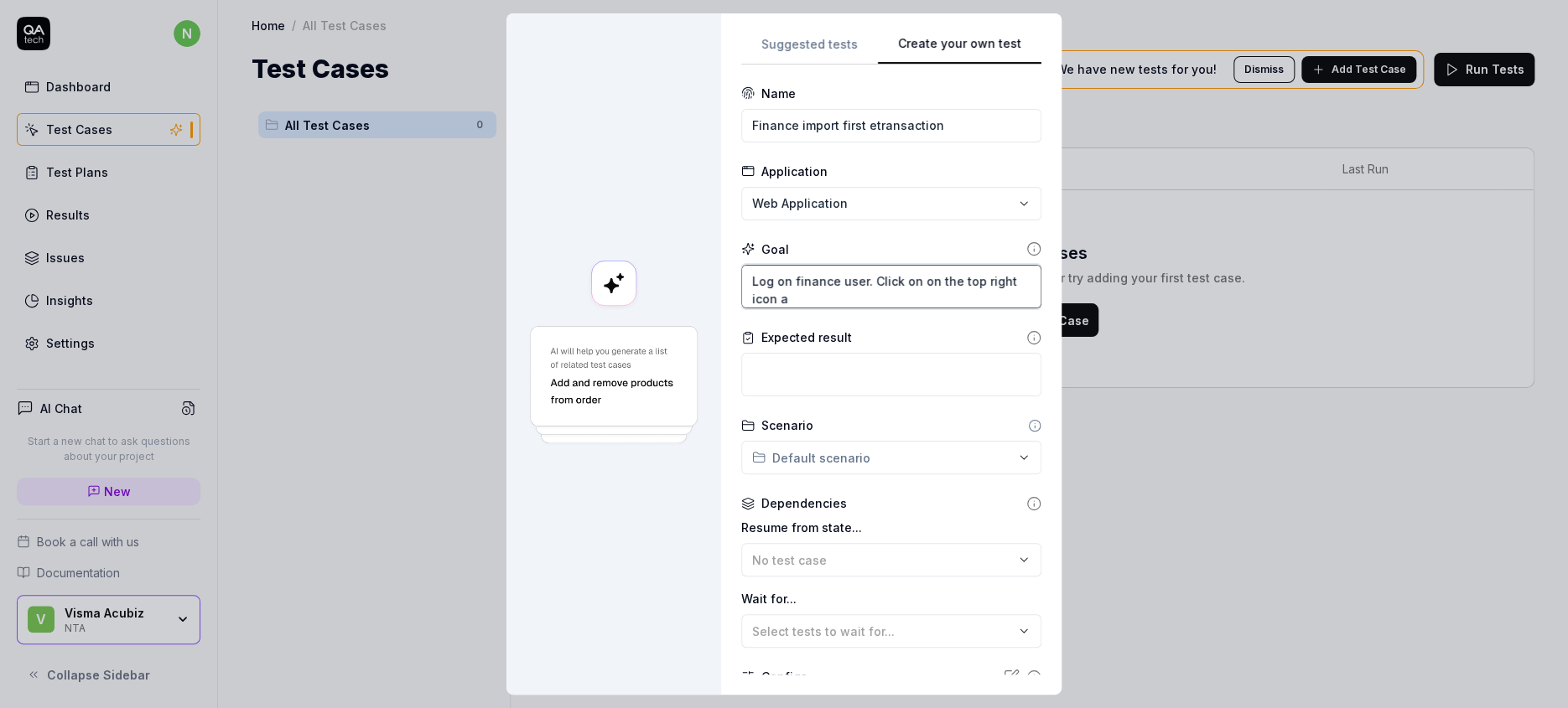
type textarea "*"
type textarea "Log on finance user. Click on on the top right icon an"
type textarea "*"
type textarea "Log on finance user. Click on on the top right icon and"
type textarea "*"
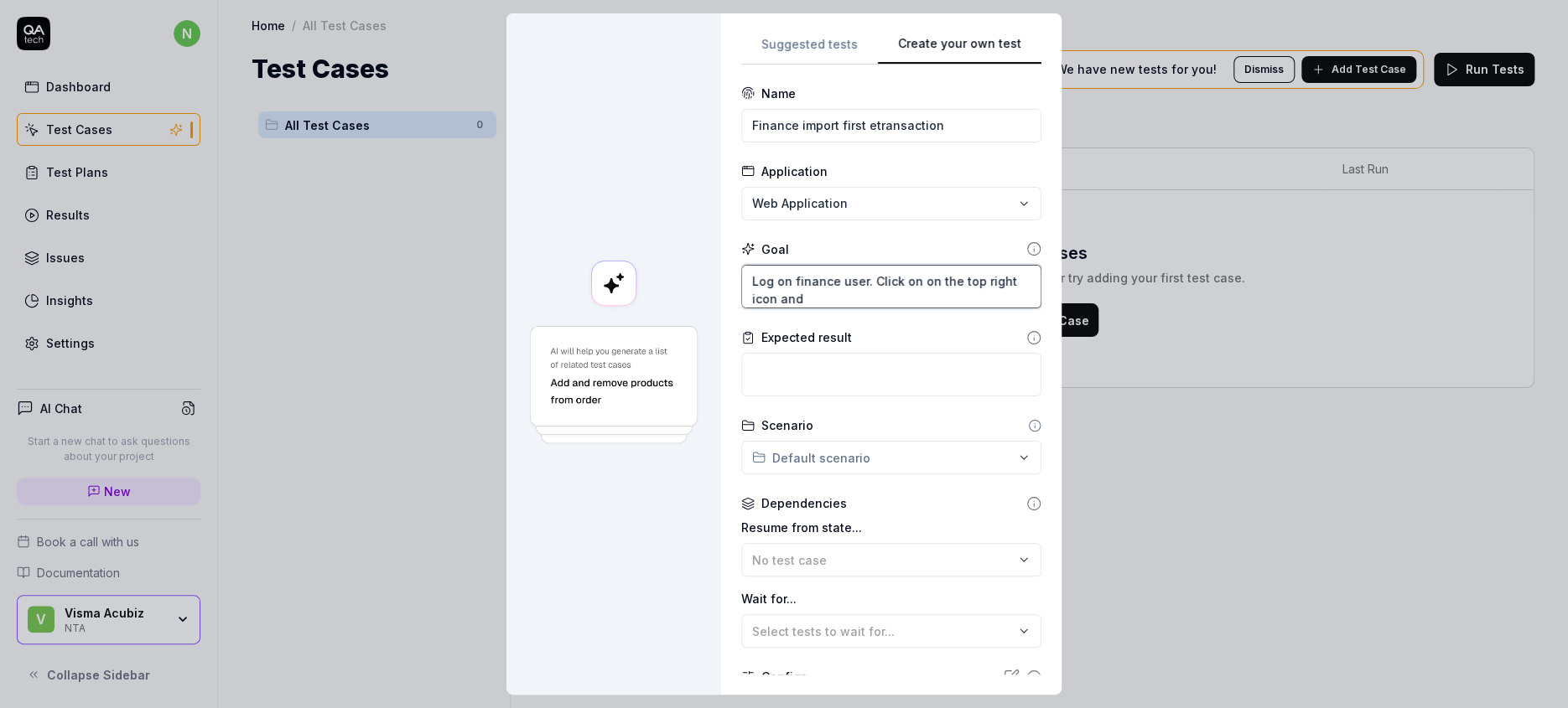
type textarea "Log on finance user. Click on on the top right icon and"
type textarea "*"
type textarea "Log on finance user. Click on on the top right icon and s"
type textarea "*"
type textarea "Log on finance user. Click on on the top right icon and se"
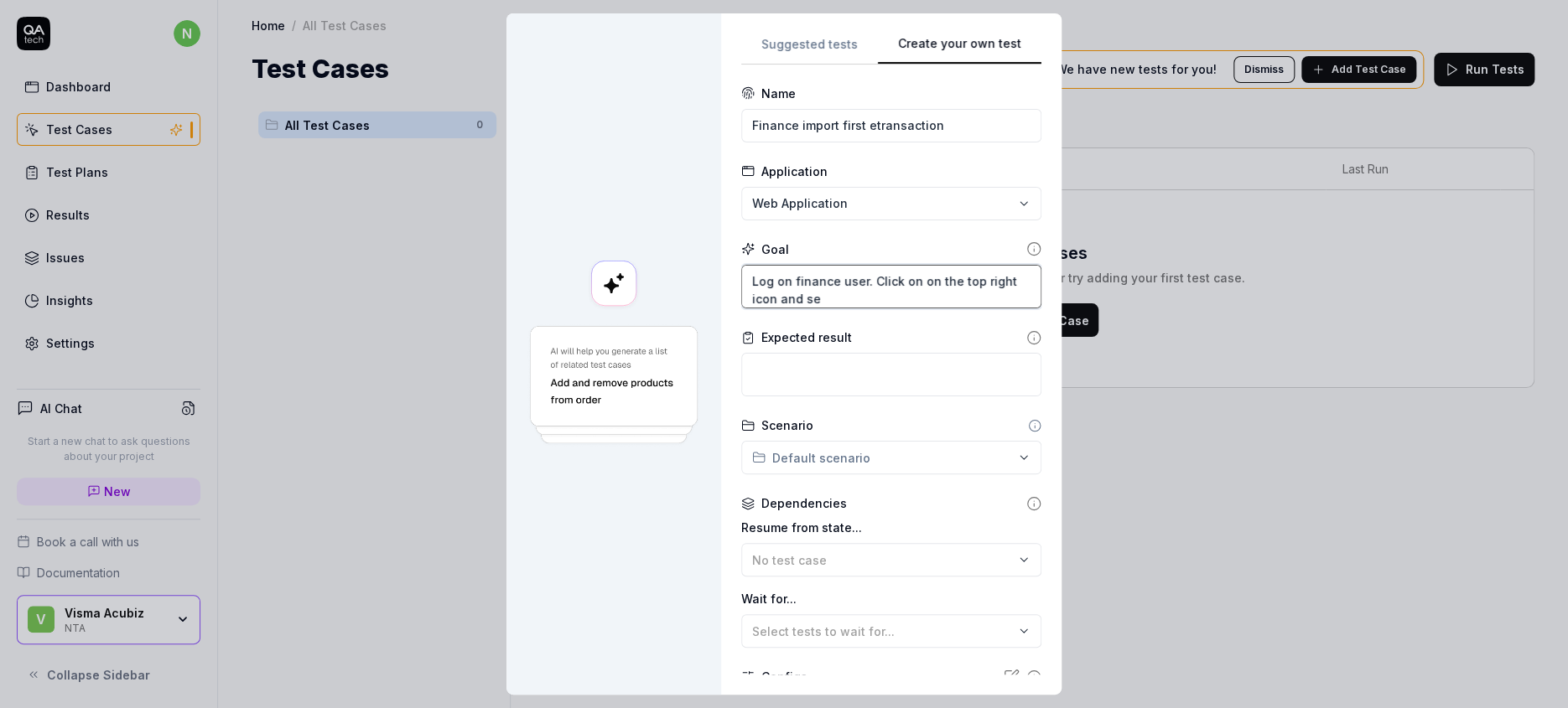
type textarea "*"
type textarea "Log on finance user. Click on on the top right icon and sel"
type textarea "*"
type textarea "Log on finance user. Click on on the top right icon and sele"
type textarea "*"
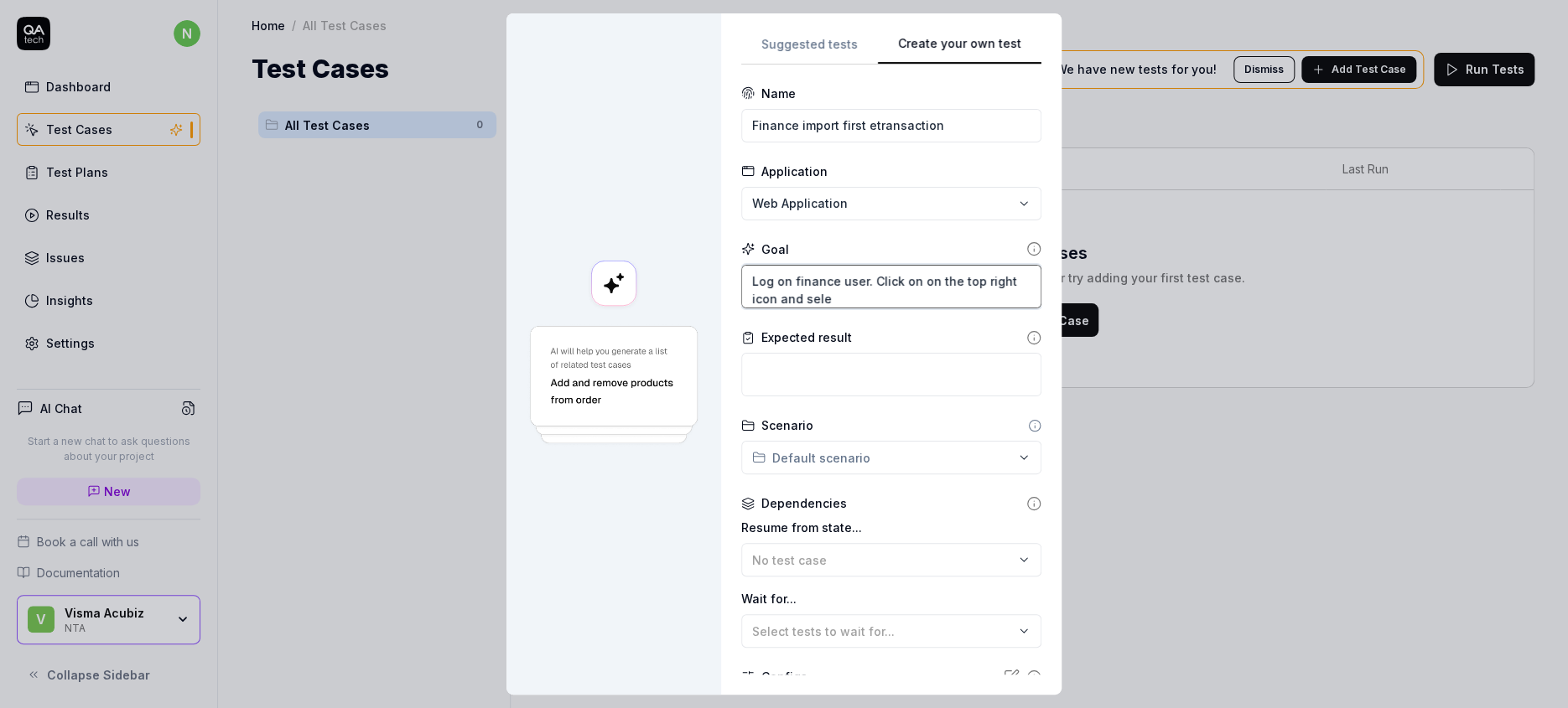
type textarea "Log on finance user. Click on on the top right icon and selec"
type textarea "*"
type textarea "Log on finance user. Click on on the top right icon and select"
type textarea "*"
type textarea "Log on finance user. Click on on the top right icon and sele"
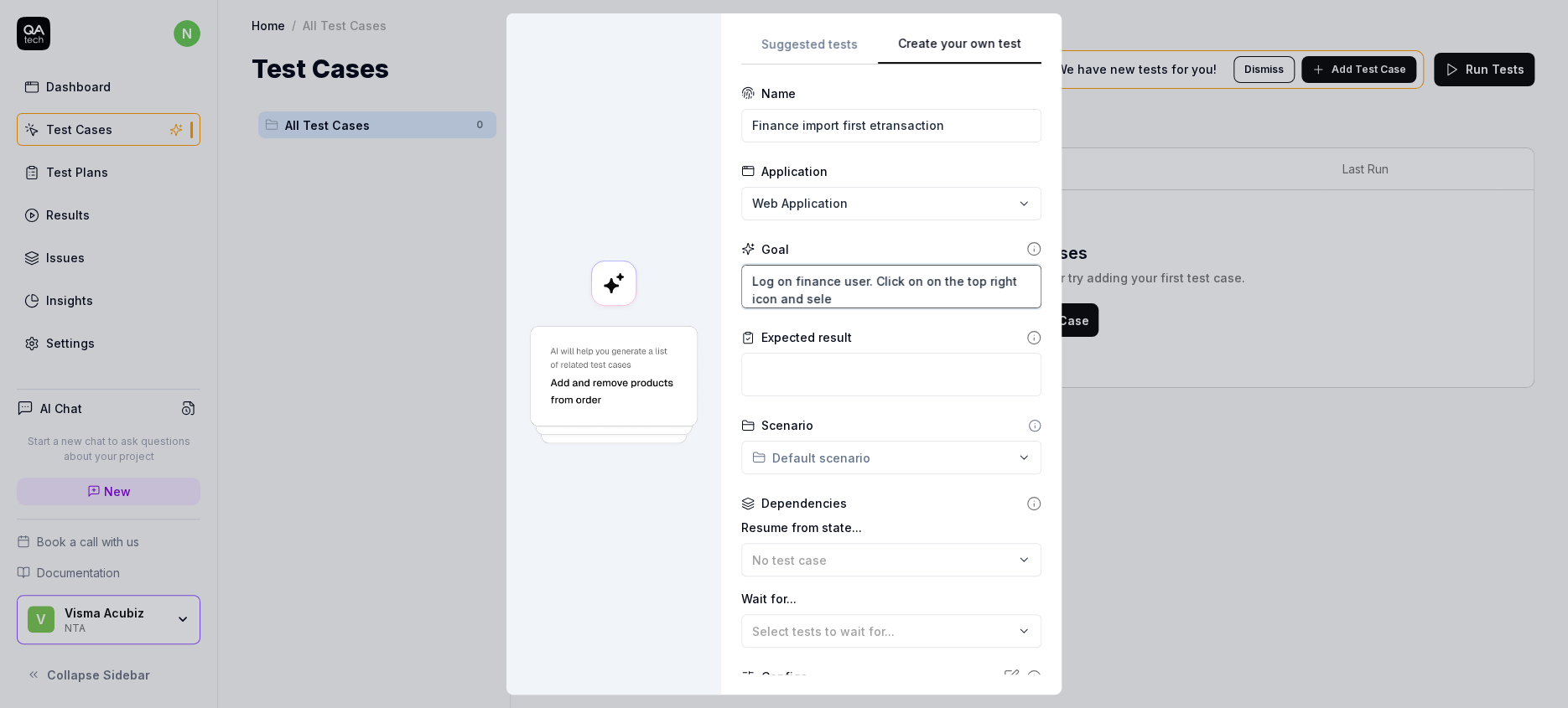
type textarea "*"
type textarea "Log on finance user. Click on on the top right icon and sel"
type textarea "*"
type textarea "Log on finance user. Click on on the top right icon and se"
type textarea "*"
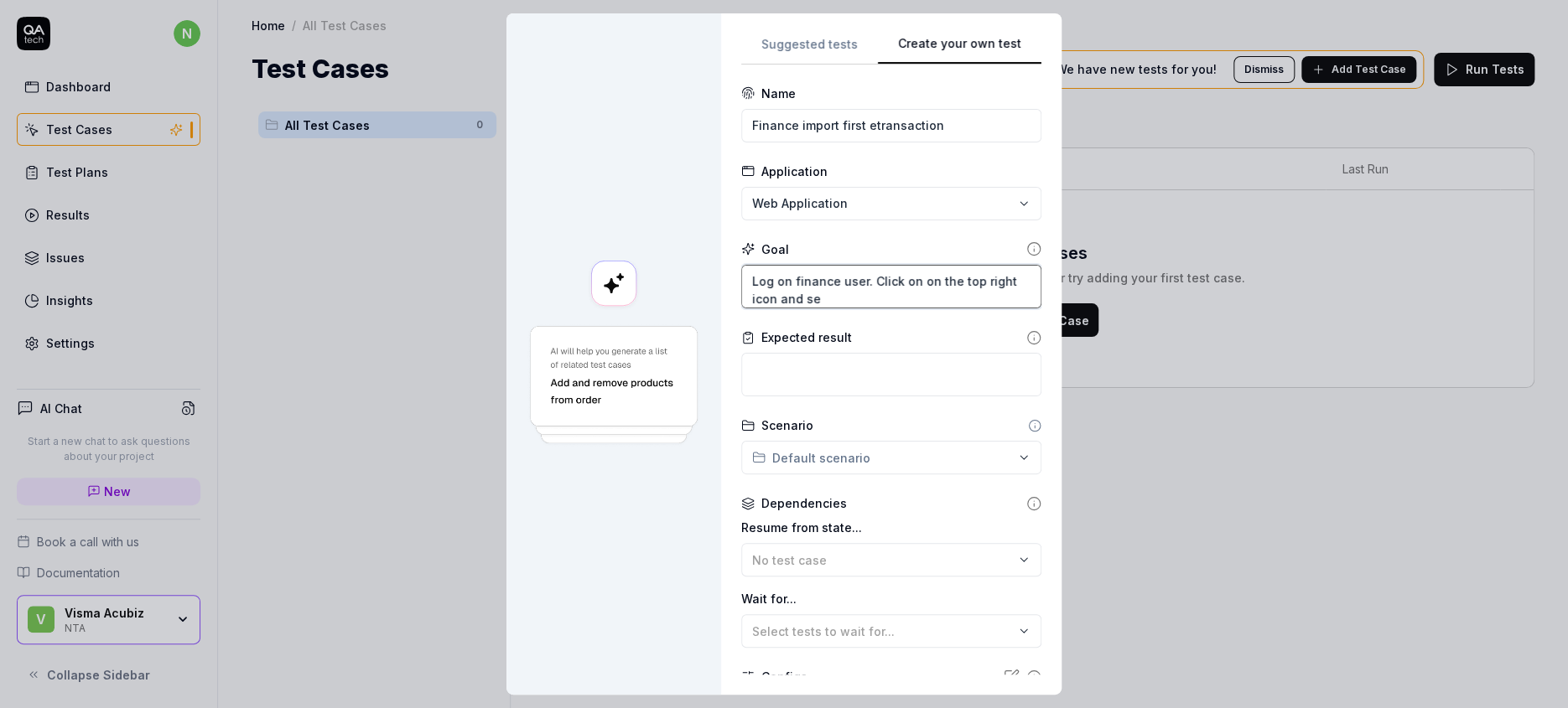
type textarea "Log on finance user. Click on on the top right icon and s"
type textarea "*"
type textarea "Log on finance user. Click on on the top right icon and"
type textarea "*"
type textarea "Log on finance user. Click on on the top right icon and"
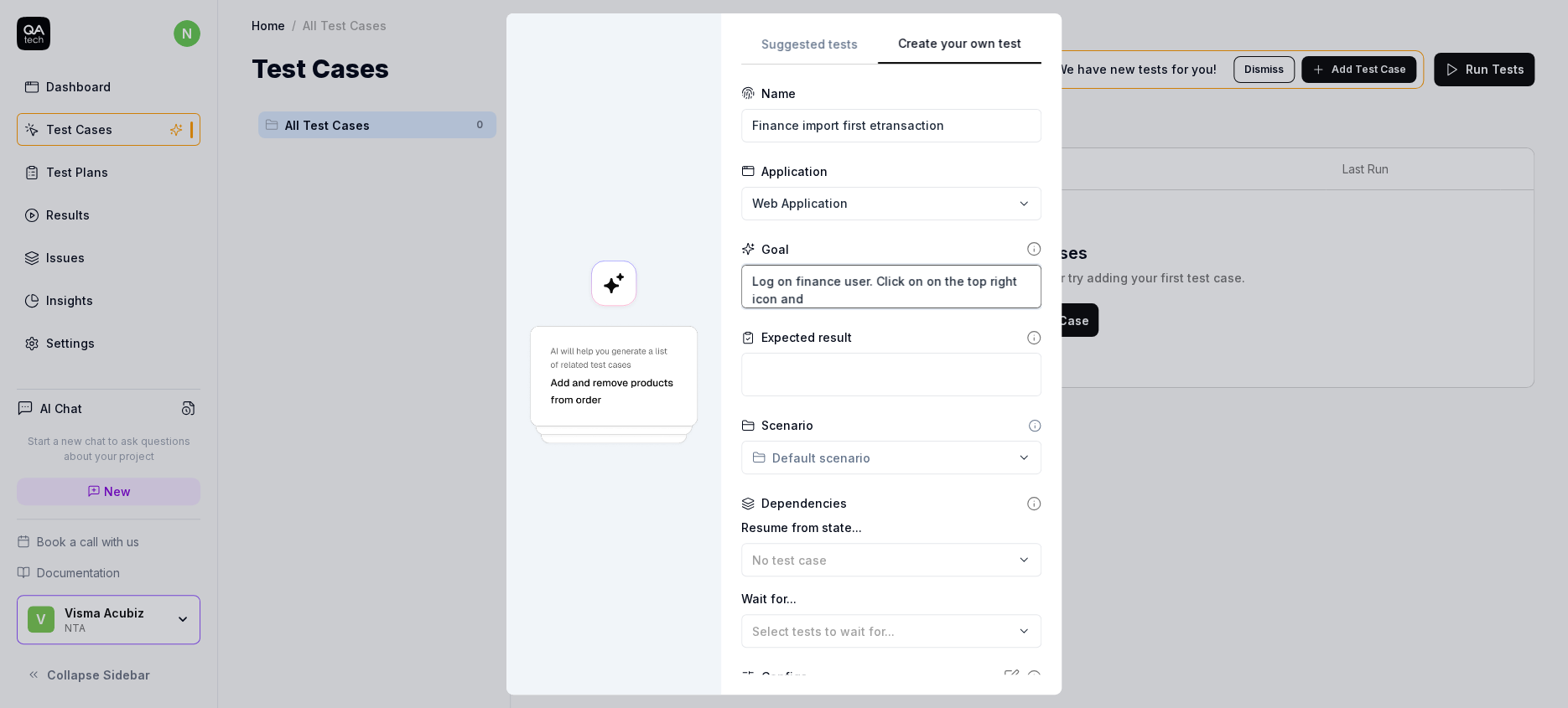
type textarea "*"
type textarea "Log on finance user. Click on on the top right icon an"
type textarea "*"
type textarea "Log on finance user. Click on on the top right icon"
type textarea "*"
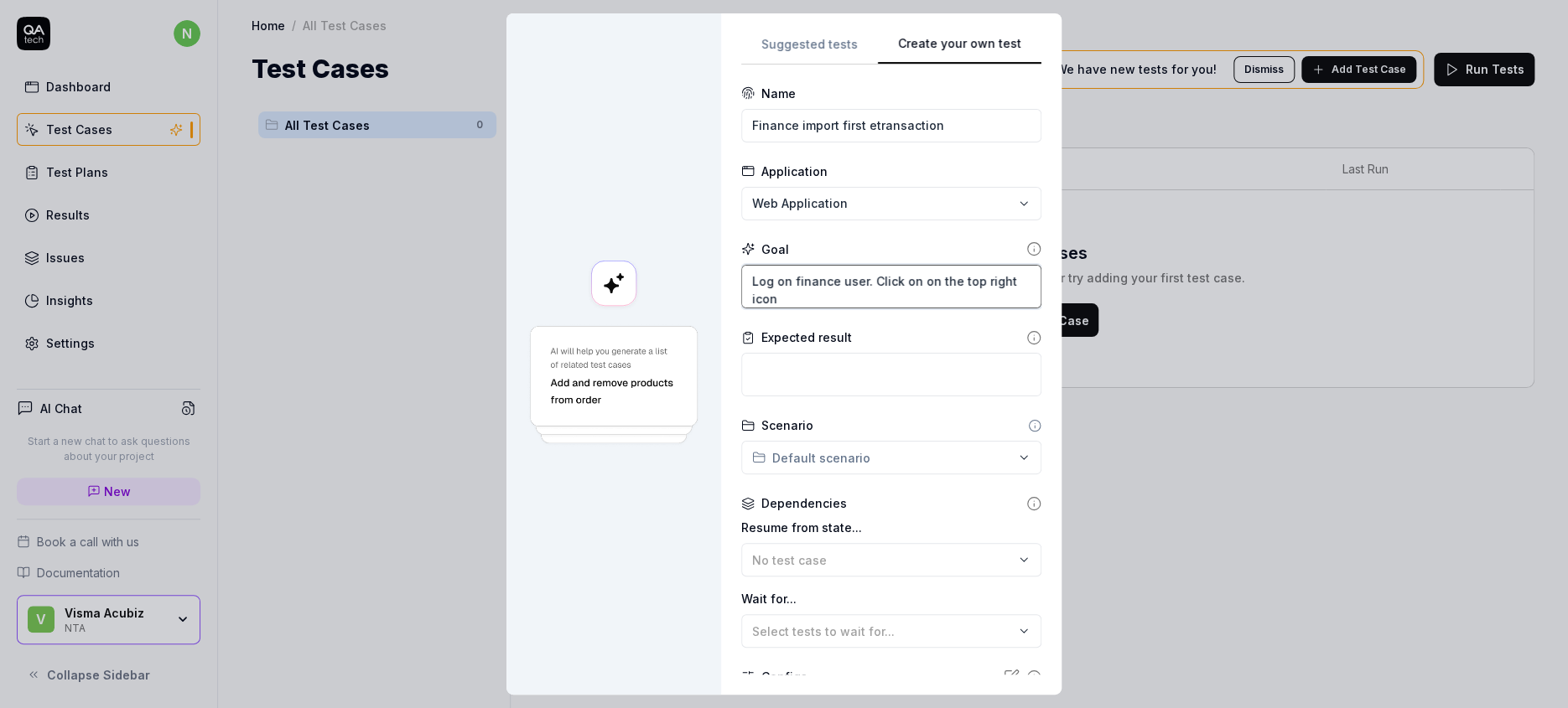
type textarea "Log on finance user. Click on on the top right icon"
type textarea "*"
type textarea "Log on finance user. Click on on the top right icon."
type textarea "*"
type textarea "Log on finance user. Click on on the top right icon."
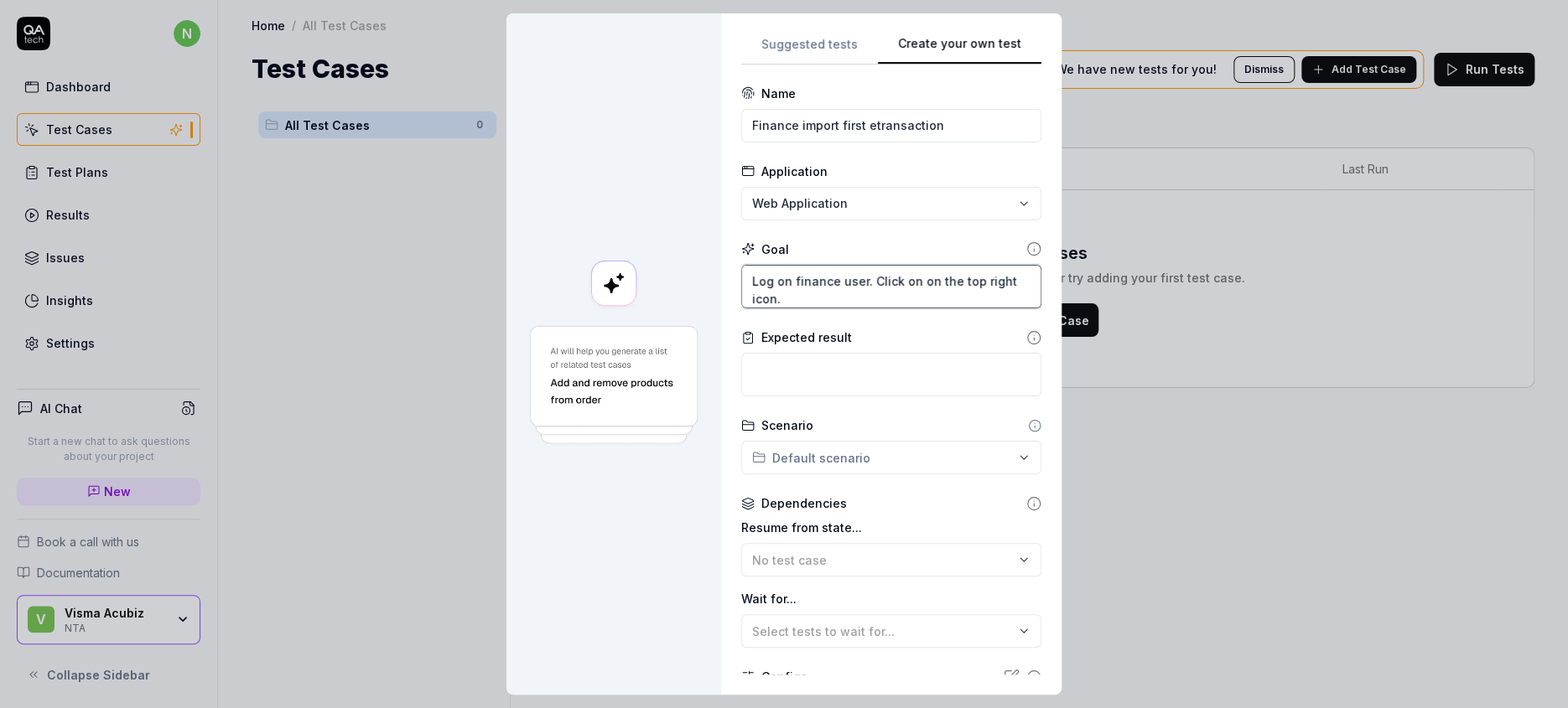
type textarea "*"
type textarea "Log on finance user. Click on on the top right icon. S"
type textarea "*"
type textarea "Log on finance user. Click on on the top right icon. Se"
type textarea "*"
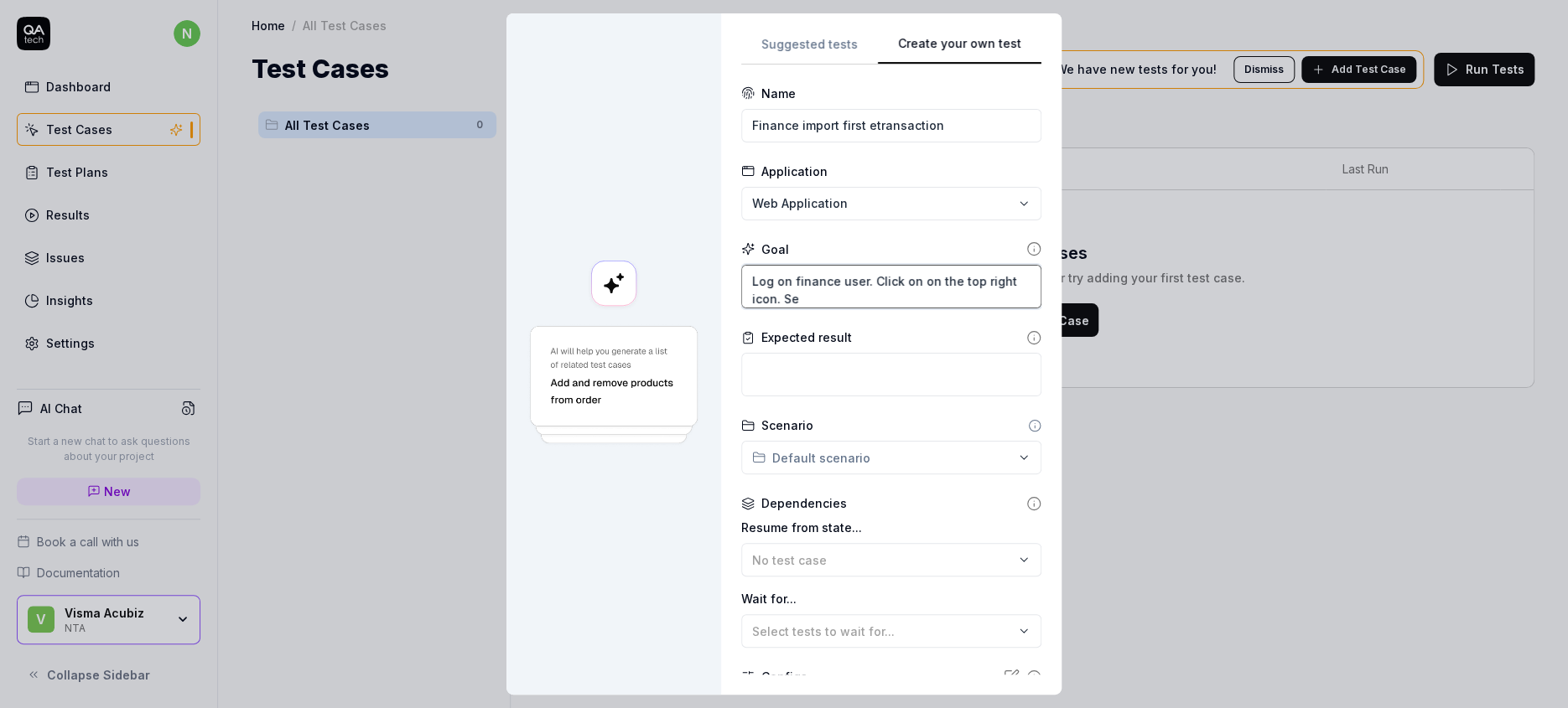
type textarea "Log on finance user. Click on on the top right icon. Sel"
type textarea "*"
type textarea "Log on finance user. Click on on the top right icon. Sele"
type textarea "*"
type textarea "Log on finance user. Click on on the top right icon. [GEOGRAPHIC_DATA]"
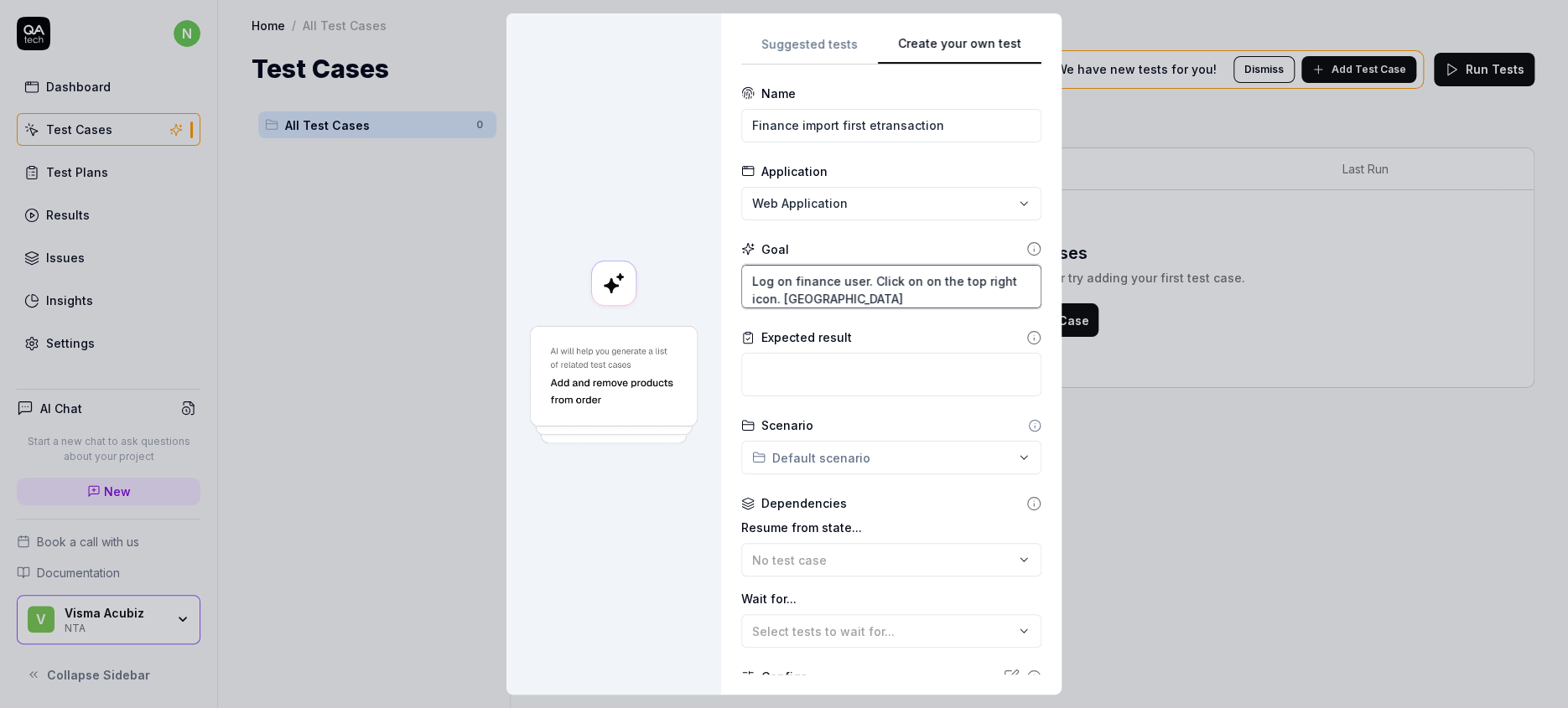
type textarea "*"
type textarea "Log on finance user. Click on on the top right icon. Select"
type textarea "*"
type textarea "Log on finance user. Click on on the top right icon. Select"
type textarea "*"
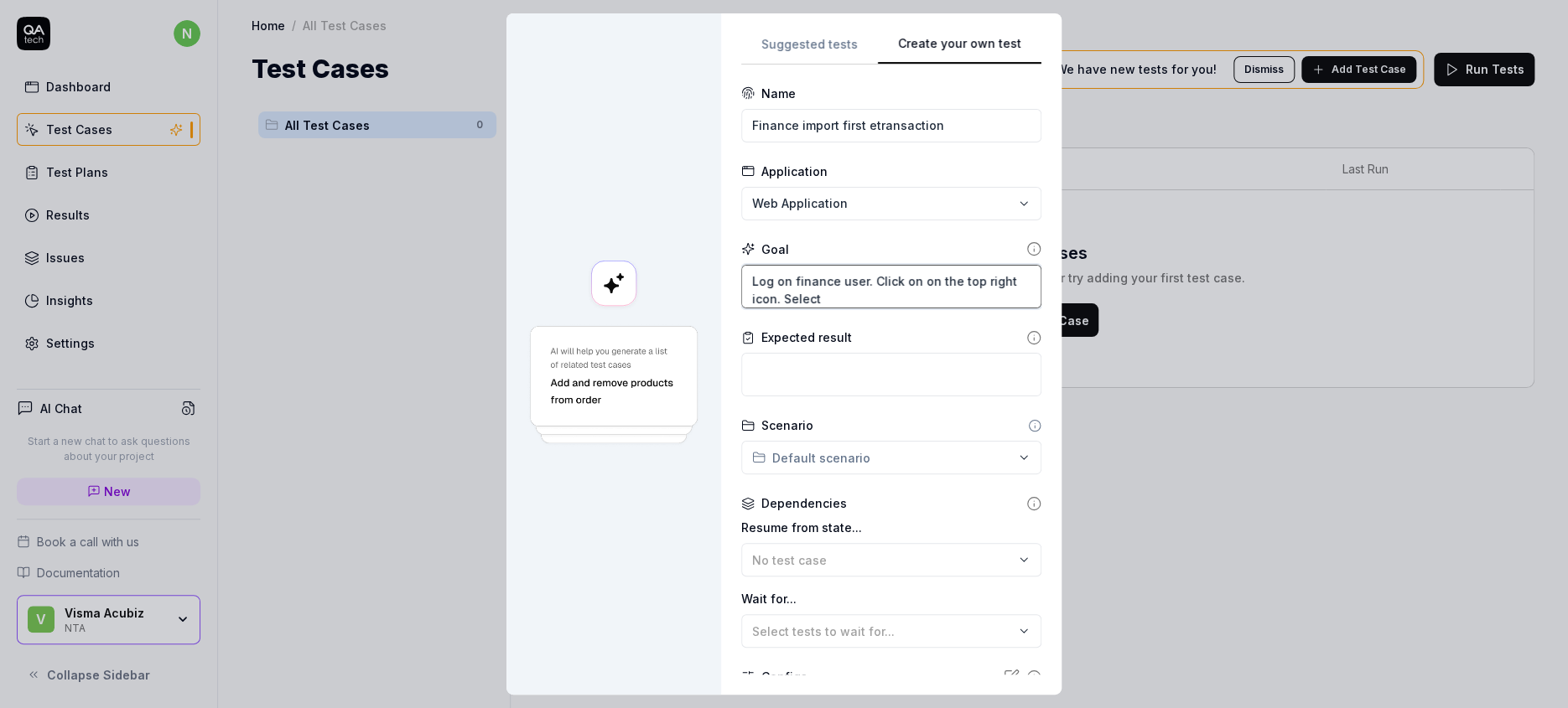
type textarea "Log on finance user. Click on on the top right icon. Select '"
type textarea "*"
type textarea "Log on finance user. Click on on the top right icon. Select 'F"
type textarea "*"
type textarea "Log on finance user. Click on on the top right icon. Select 'Fi"
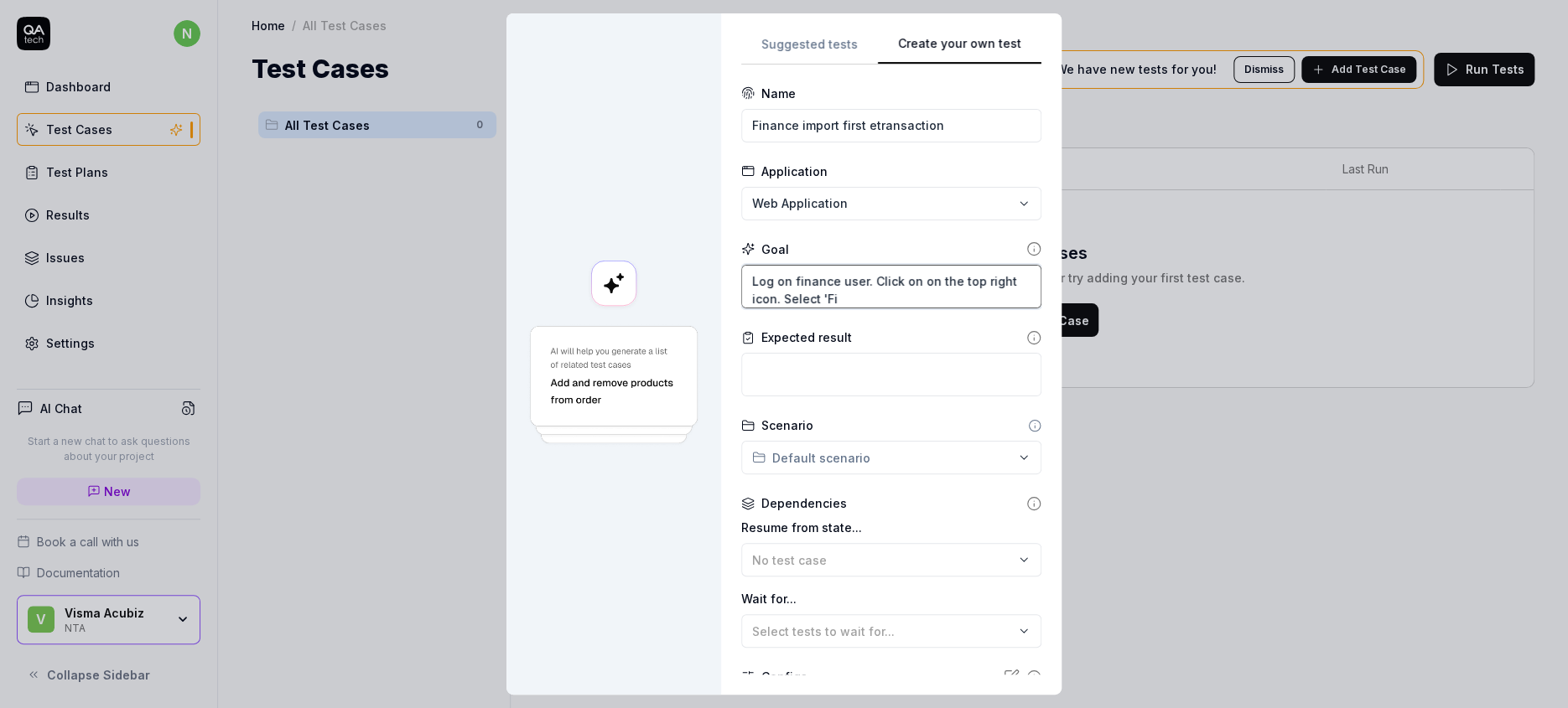
type textarea "*"
type textarea "Log on finance user. Click on on the top right icon. Select 'Fin"
type textarea "*"
type textarea "Log on finance user. Click on on the top right icon. Select 'Fina"
type textarea "*"
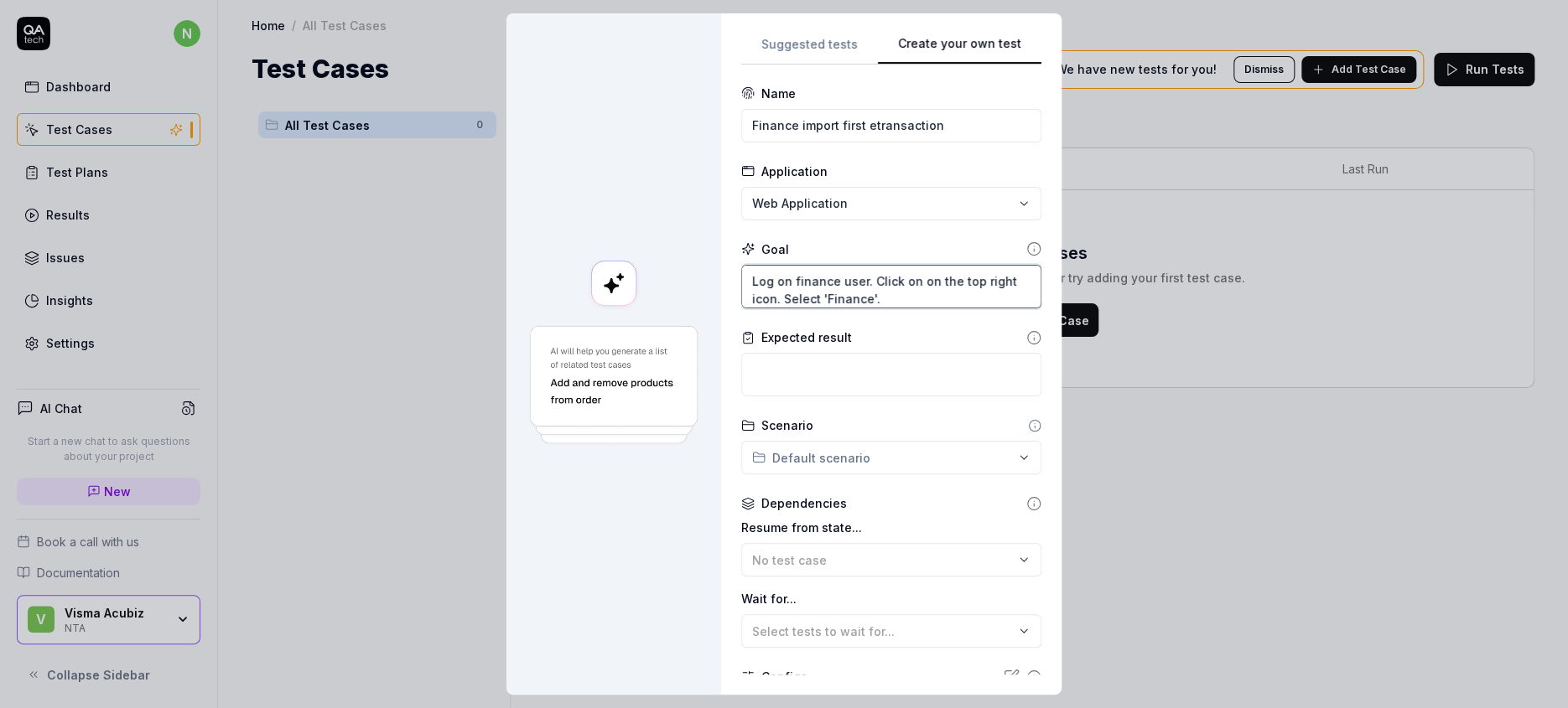
click at [878, 264] on textarea "Log on finance user. Click on on the top right icon. Select 'Finance'." at bounding box center [892, 287] width 300 height 45
click at [938, 264] on textarea "Log on finance user. Click on on the top right icon. Select 'Finance'. Go to 'D…" at bounding box center [892, 287] width 300 height 45
click at [961, 264] on textarea "Log on finance user. Click on on the top right icon. Select 'Finance'. Go to 'D…" at bounding box center [892, 287] width 300 height 45
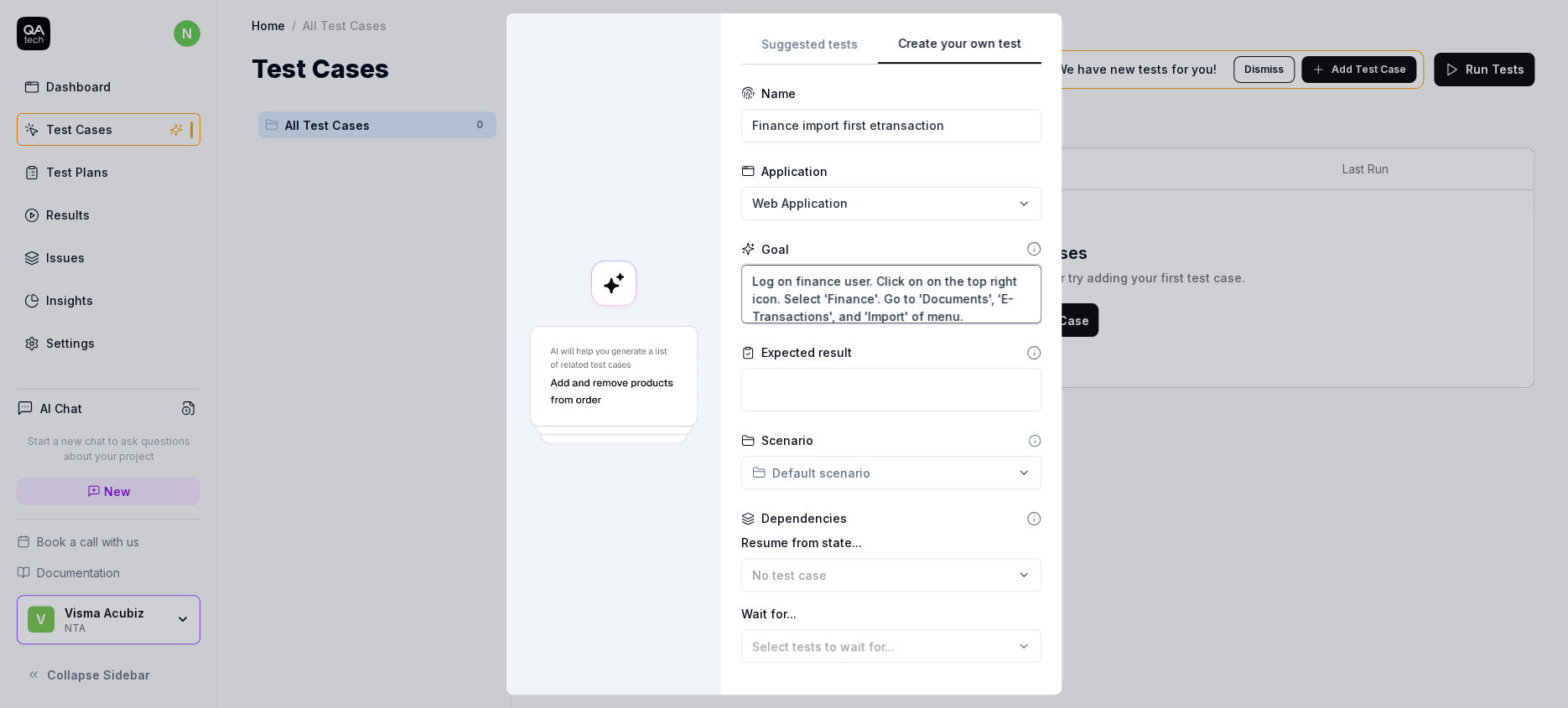
click at [976, 271] on textarea "Log on finance user. Click on on the top right icon. Select 'Finance'. Go to 'D…" at bounding box center [892, 293] width 300 height 59
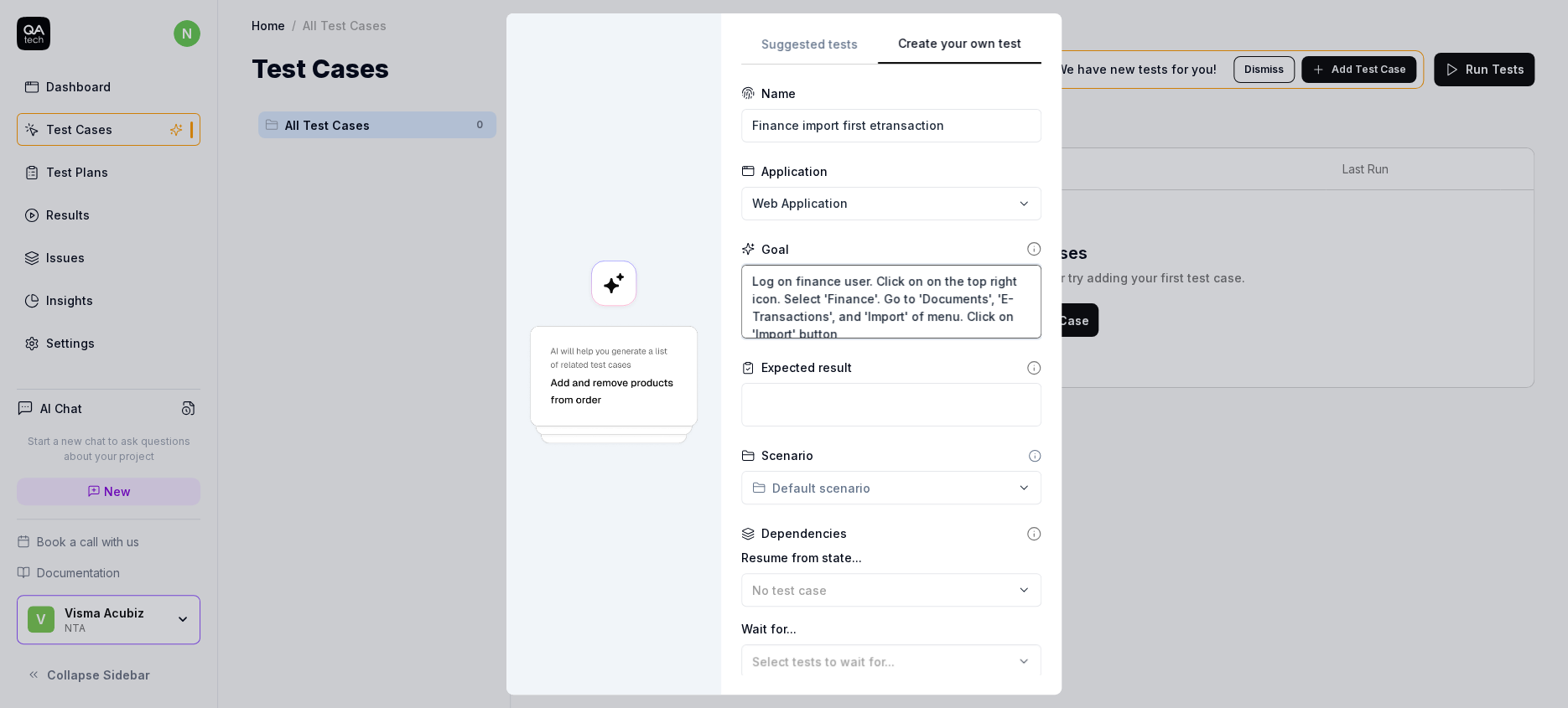
click at [937, 292] on textarea "Log on finance user. Click on on the top right icon. Select 'Finance'. Go to 'D…" at bounding box center [892, 301] width 300 height 75
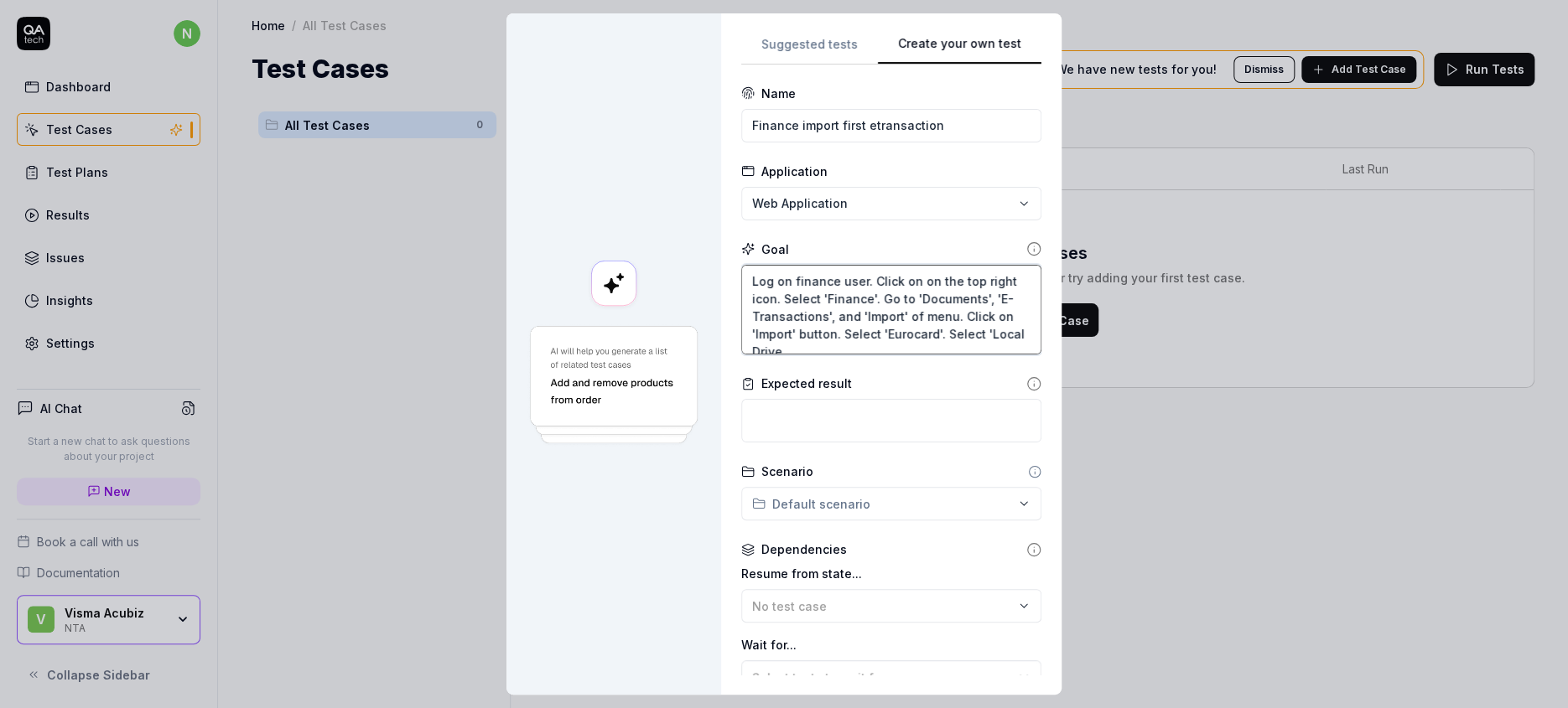
drag, startPoint x: 794, startPoint y: 305, endPoint x: 824, endPoint y: 295, distance: 31.6
click at [824, 295] on textarea "Log on finance user. Click on on the top right icon. Select 'Finance'. Go to 'D…" at bounding box center [892, 309] width 300 height 90
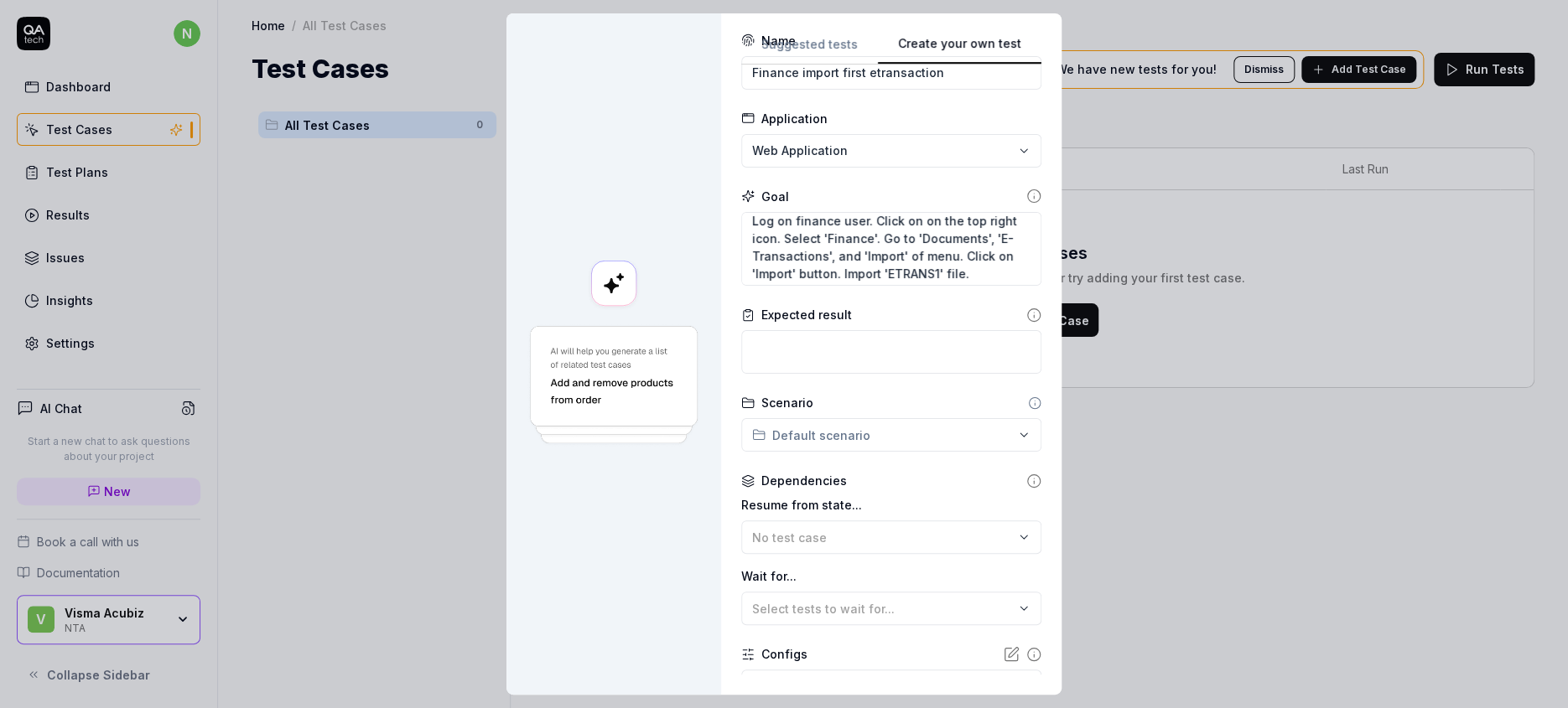
scroll to position [79, 0]
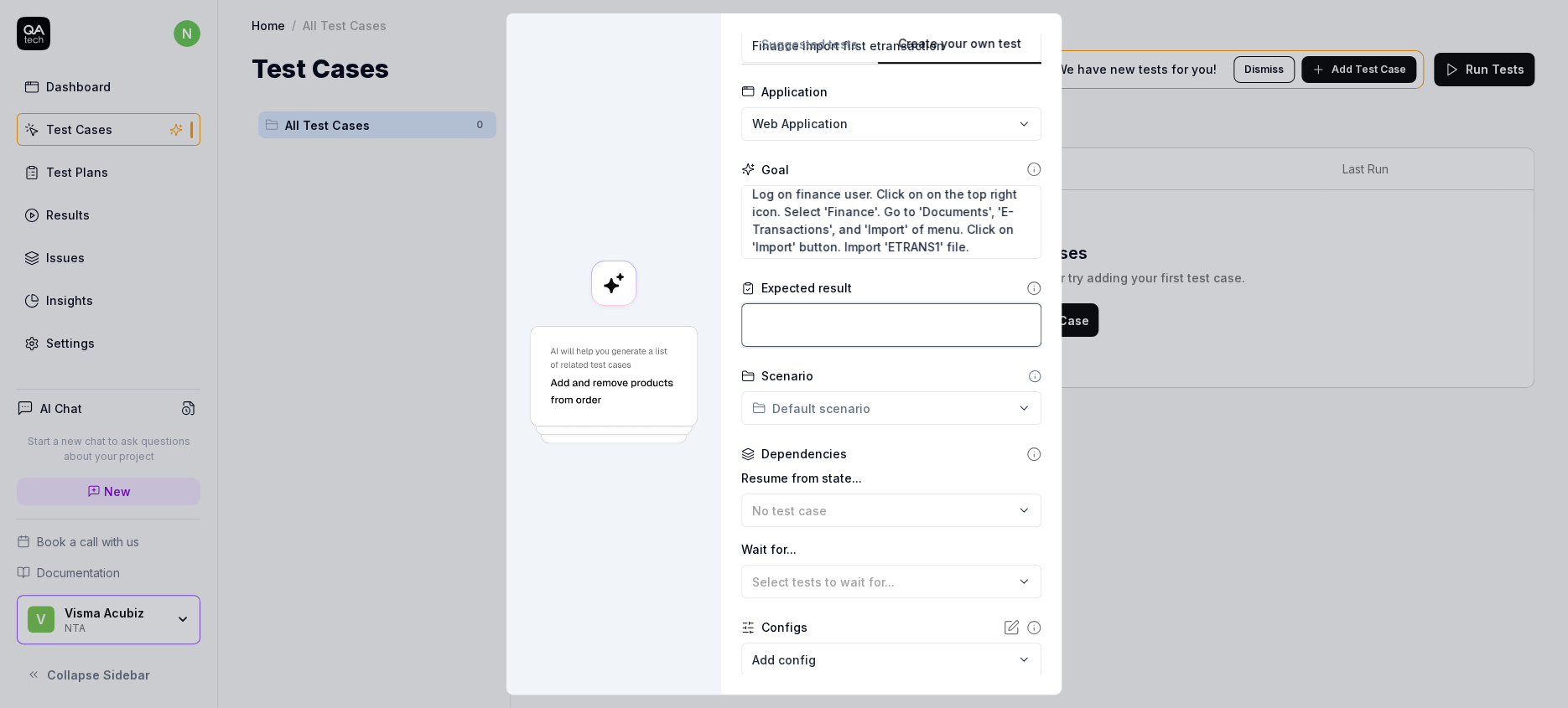
click at [829, 303] on textarea at bounding box center [892, 324] width 300 height 44
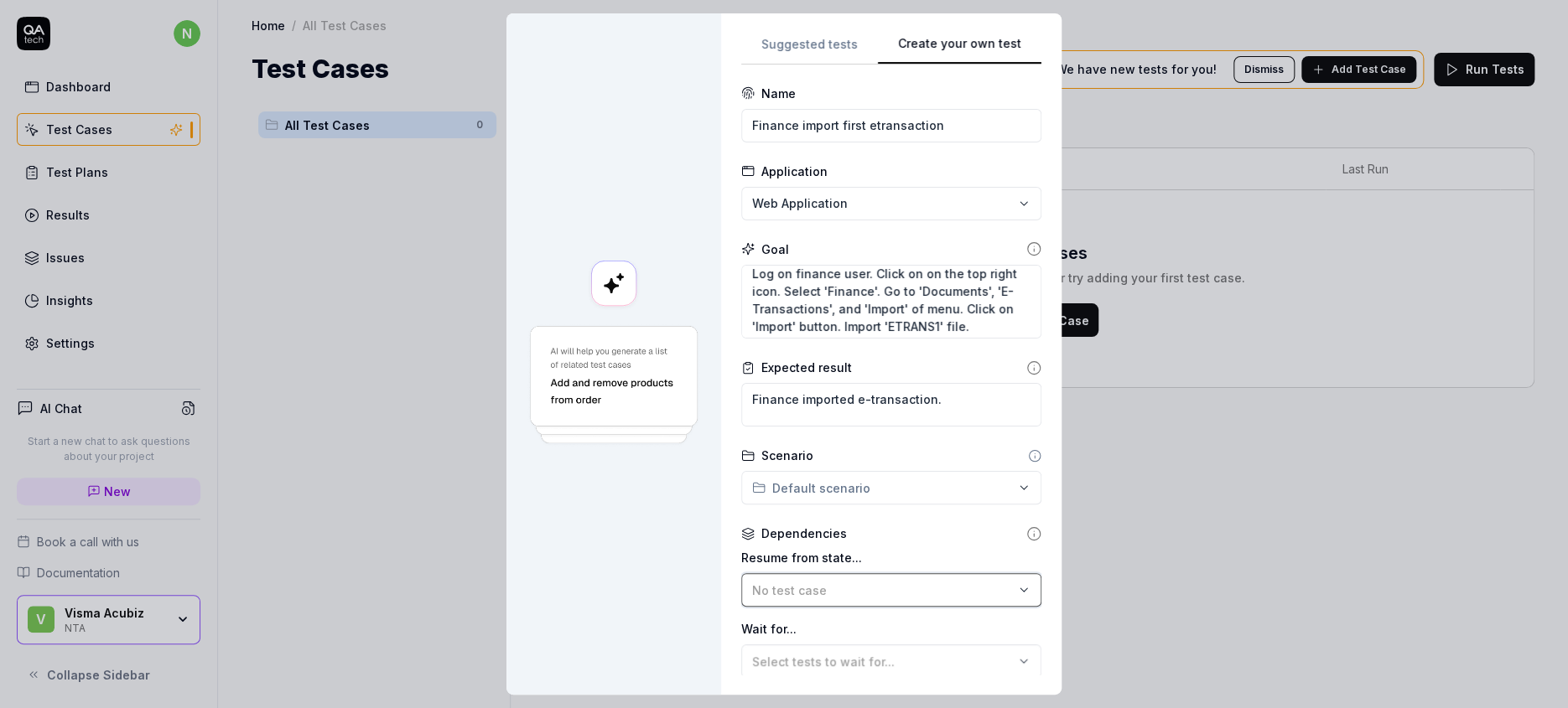
click at [856, 582] on div "No test case" at bounding box center [883, 591] width 262 height 17
click at [856, 555] on input "text" at bounding box center [854, 566] width 176 height 30
click at [663, 553] on div at bounding box center [614, 354] width 215 height 682
click at [818, 582] on div "No test case" at bounding box center [883, 591] width 262 height 17
click at [867, 525] on div "Dependencies Resume from state... No test case Wait for... Select tests to wait…" at bounding box center [892, 601] width 300 height 153
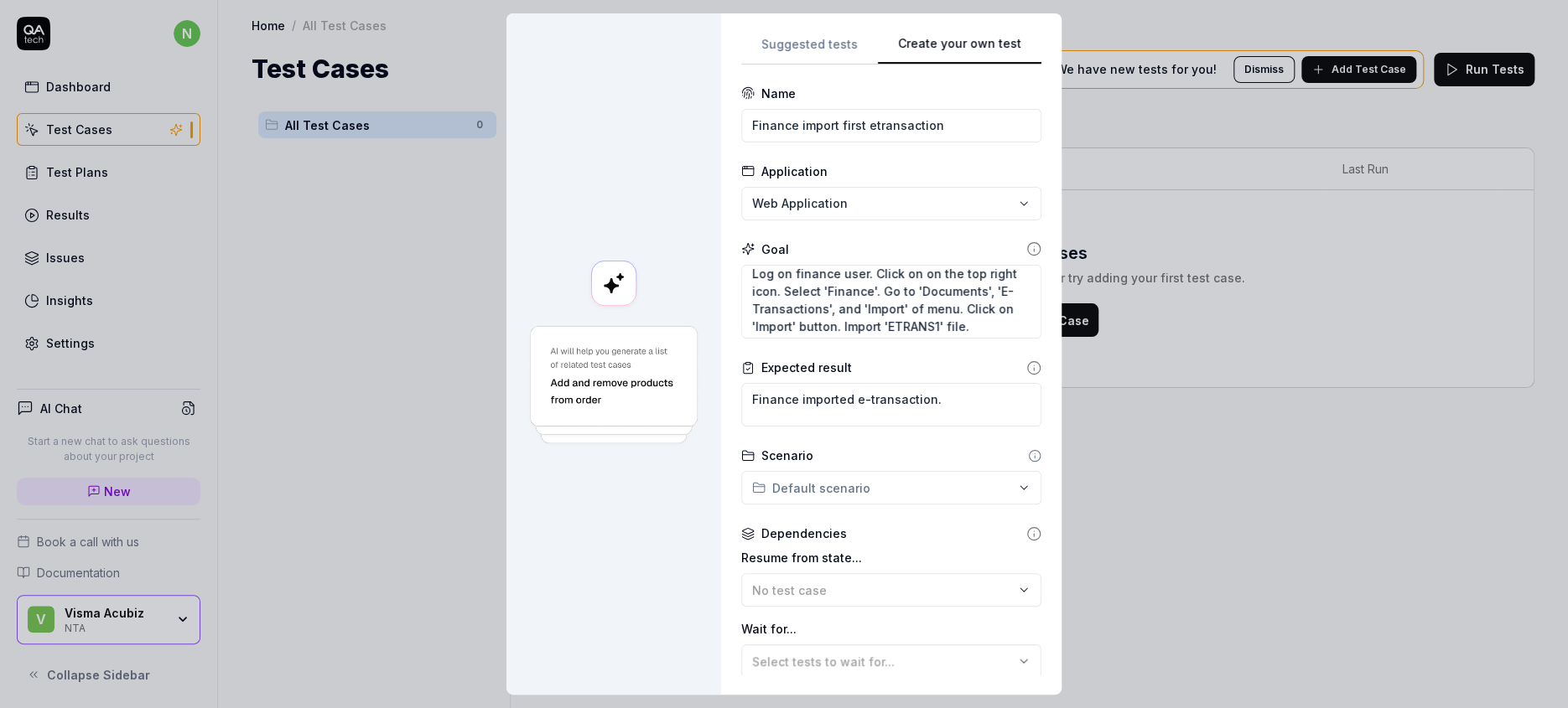
scroll to position [79, 0]
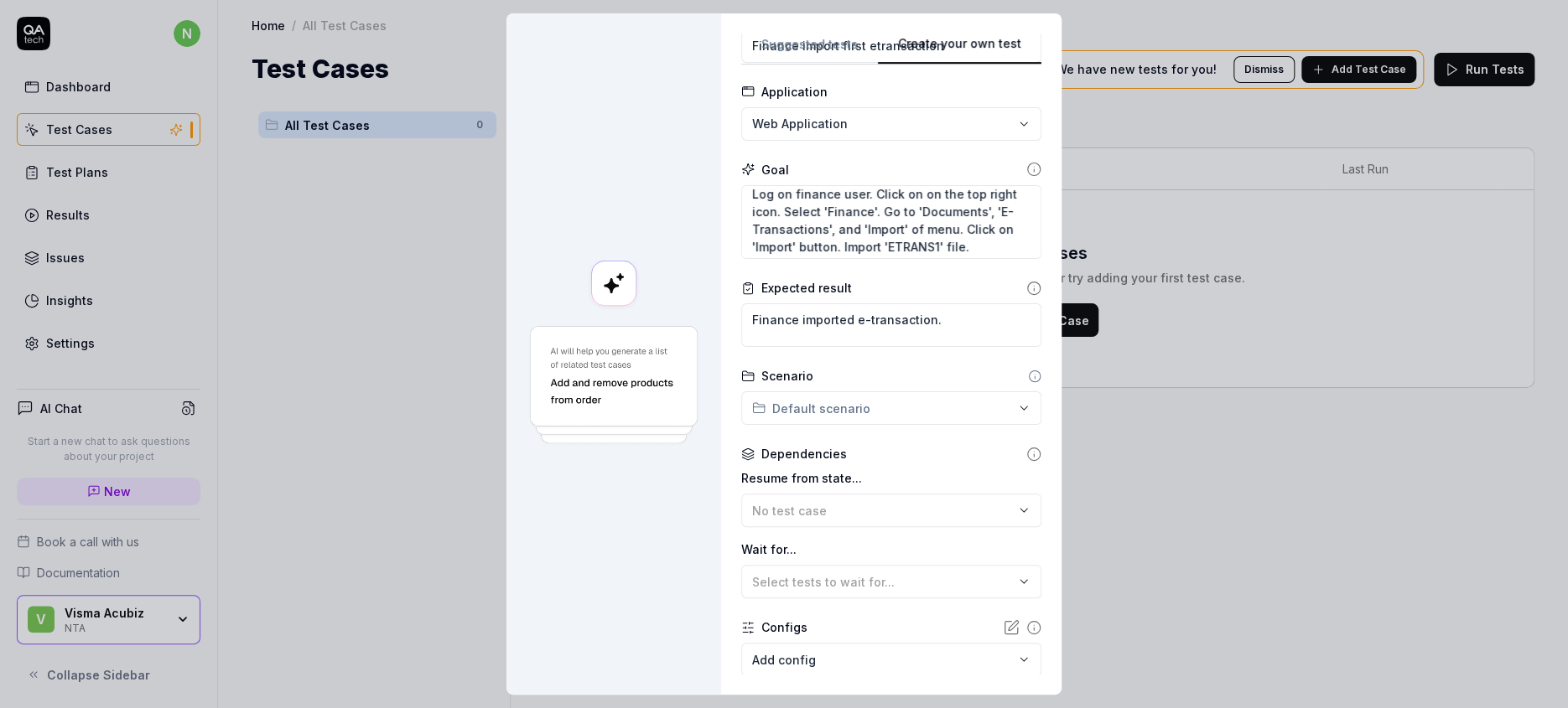
click at [814, 445] on div "Dependencies" at bounding box center [804, 453] width 85 height 17
click at [1026, 446] on icon at bounding box center [1034, 454] width 16 height 15
click at [757, 504] on span "No test case" at bounding box center [789, 510] width 75 height 15
click at [815, 494] on button "No test case" at bounding box center [892, 510] width 300 height 34
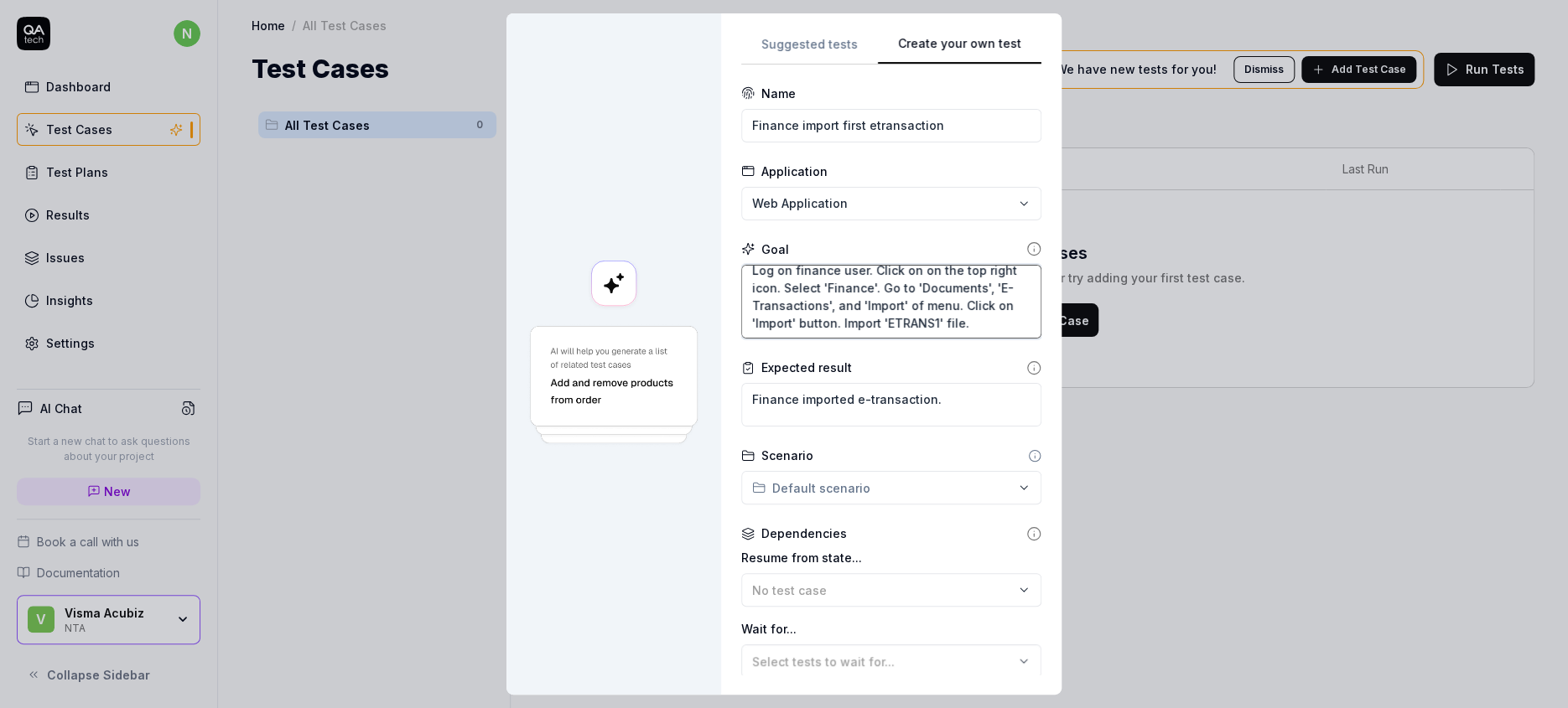
scroll to position [0, 0]
drag, startPoint x: 824, startPoint y: 301, endPoint x: 726, endPoint y: 220, distance: 127.1
click at [726, 220] on div "**********" at bounding box center [891, 354] width 340 height 682
drag, startPoint x: 908, startPoint y: 356, endPoint x: 726, endPoint y: 369, distance: 182.5
click at [726, 369] on div "**********" at bounding box center [891, 354] width 340 height 682
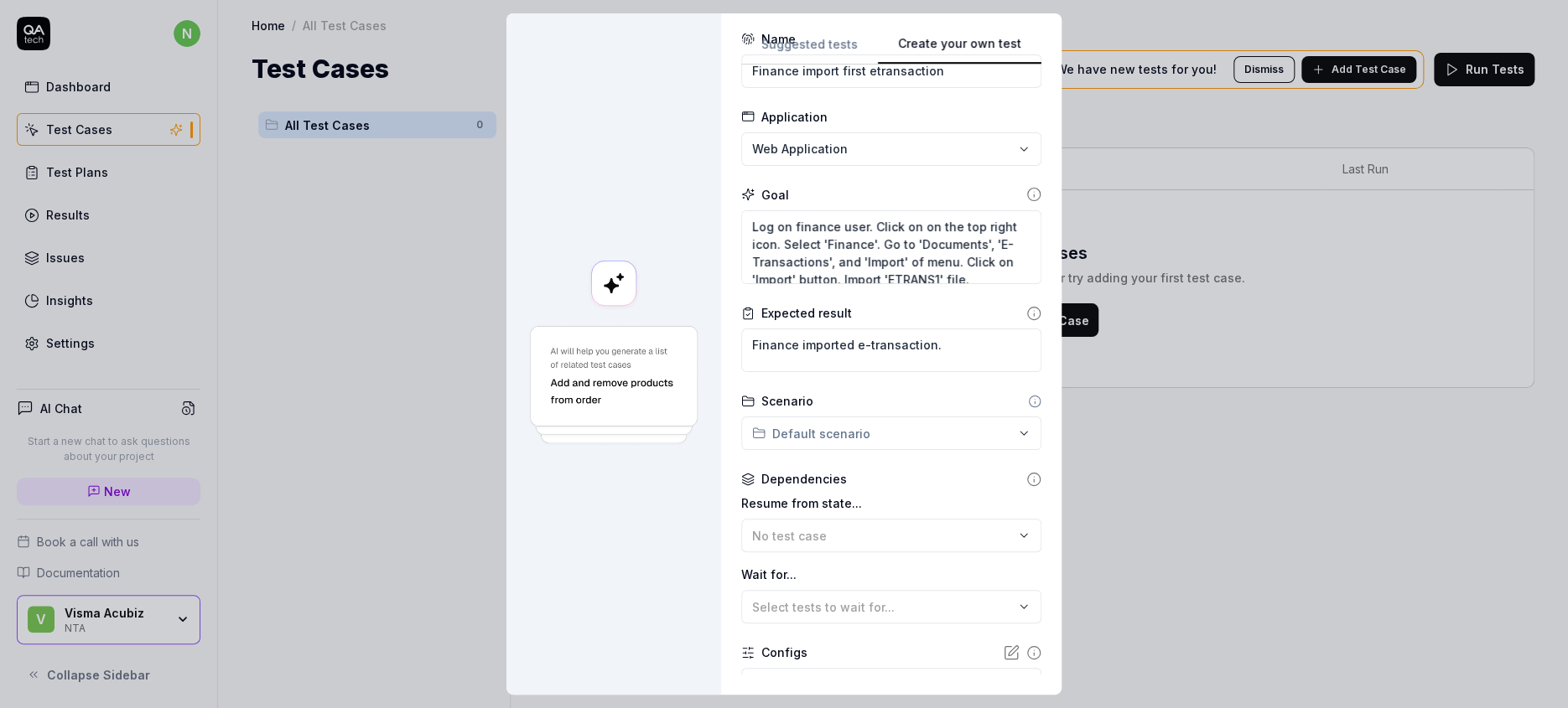
scroll to position [79, 0]
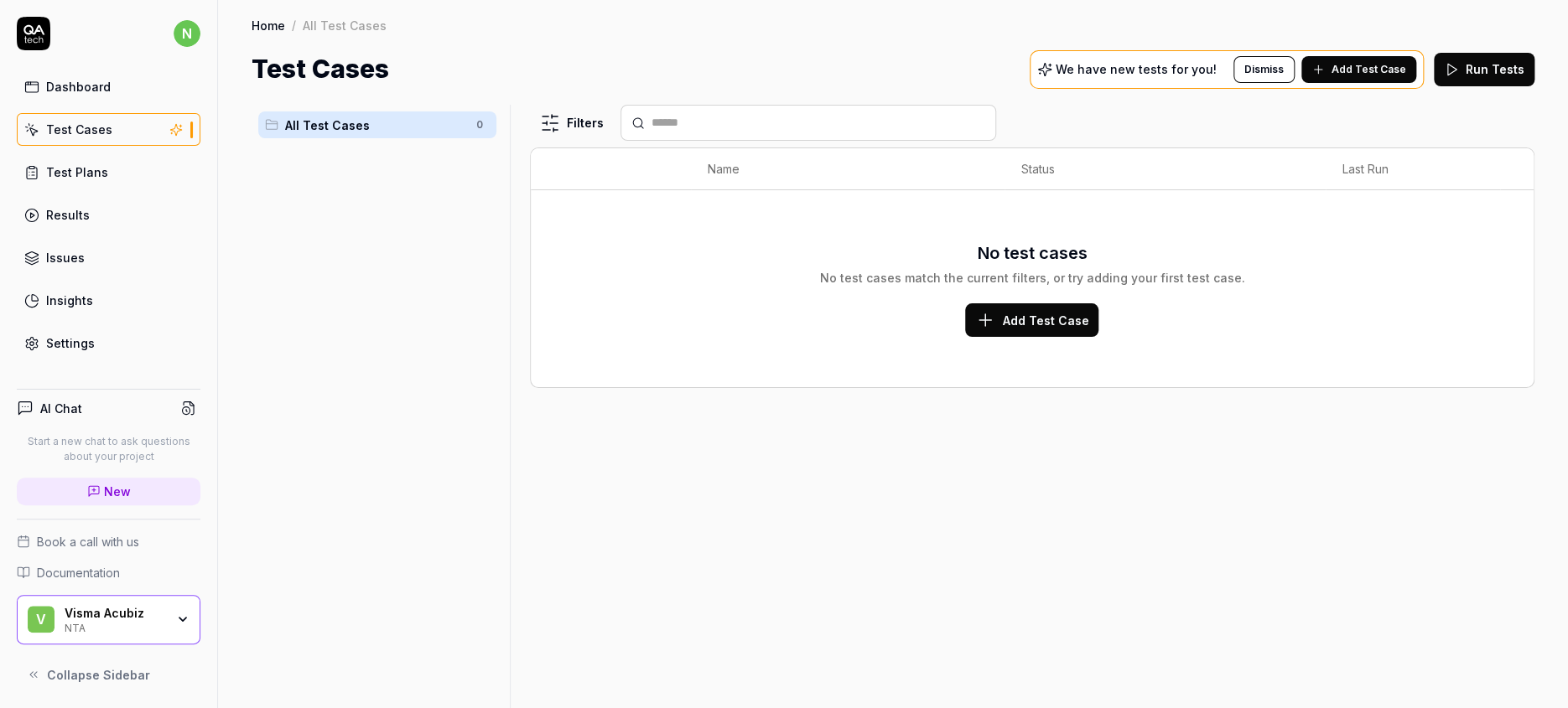
click at [65, 621] on div "Visma Acubiz" at bounding box center [115, 614] width 101 height 15
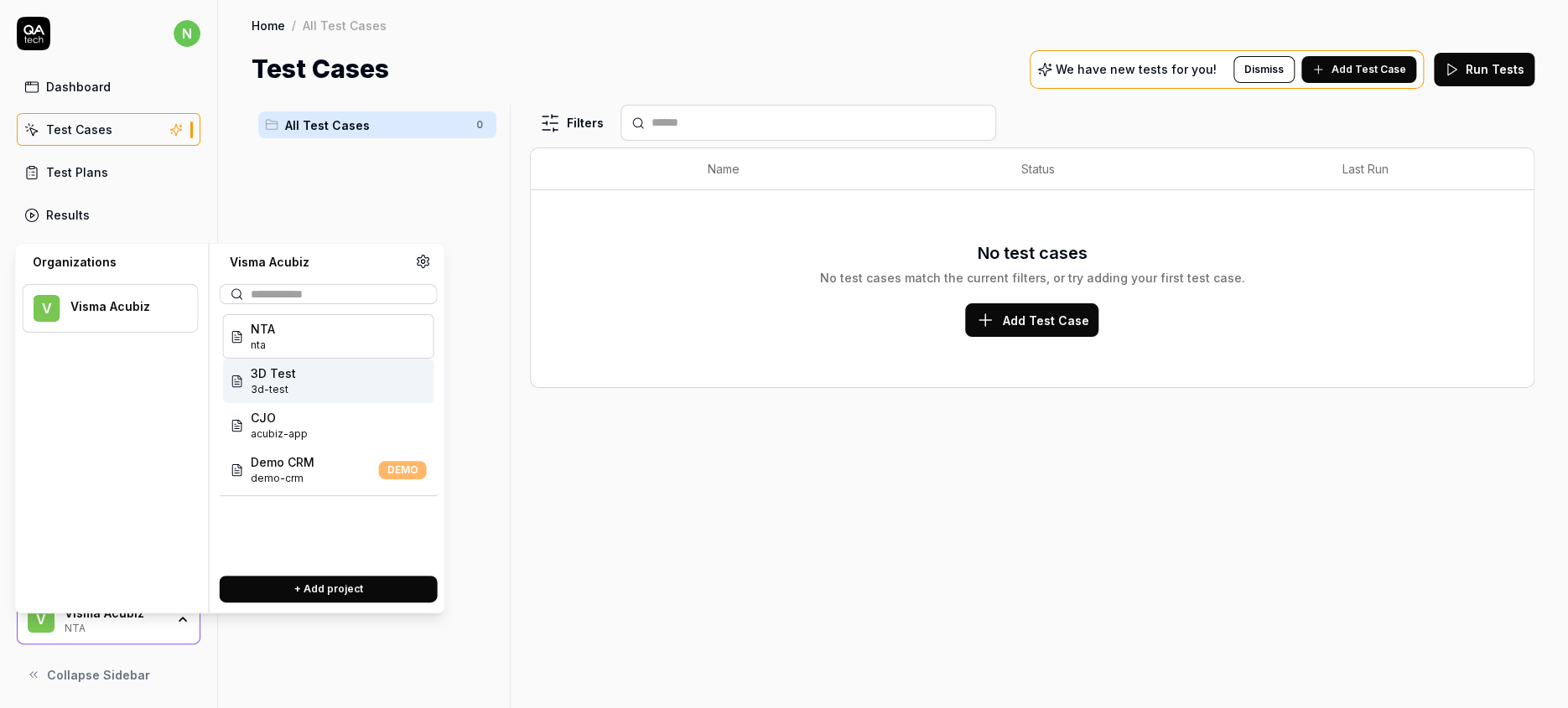
click at [262, 364] on span "3D Test" at bounding box center [273, 373] width 46 height 17
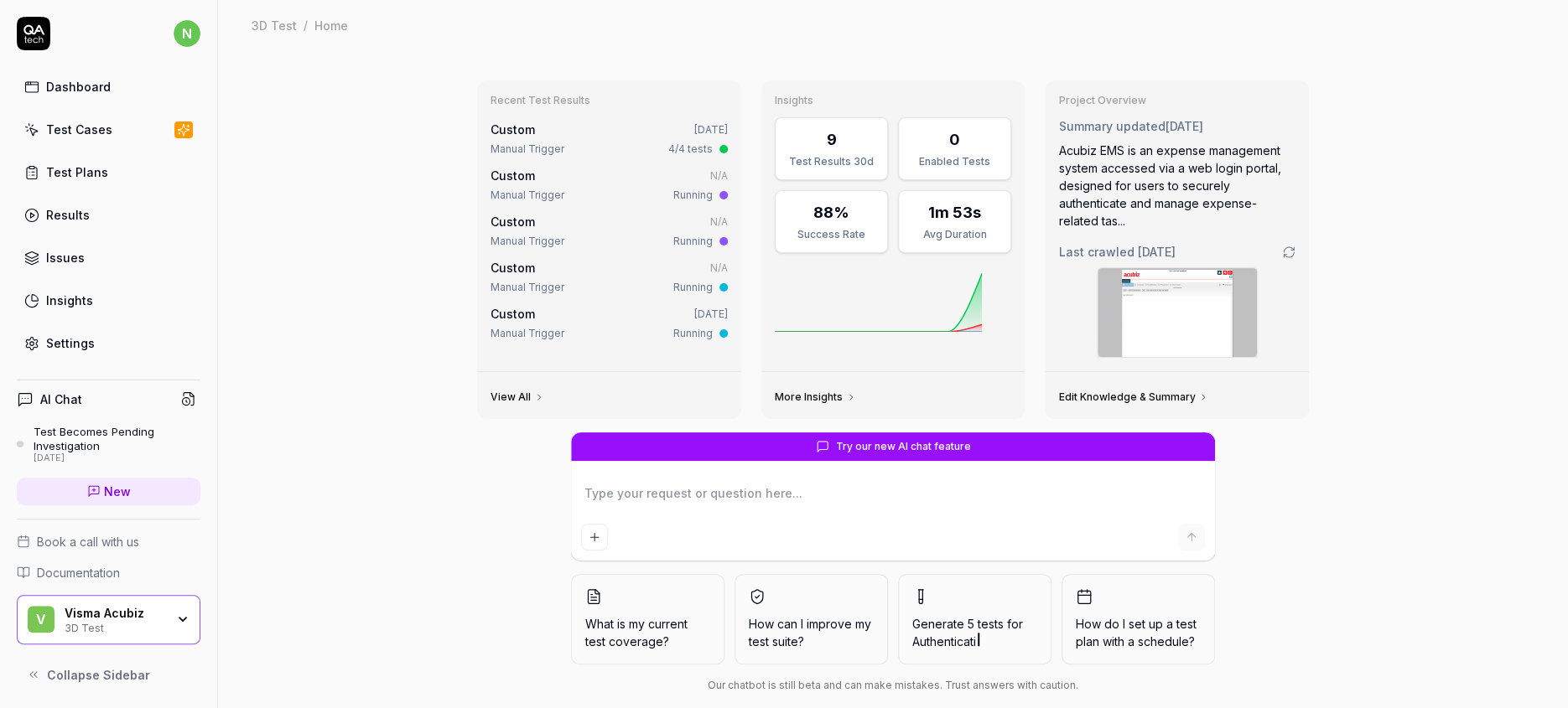
click at [78, 121] on div "Test Cases" at bounding box center [79, 130] width 66 height 17
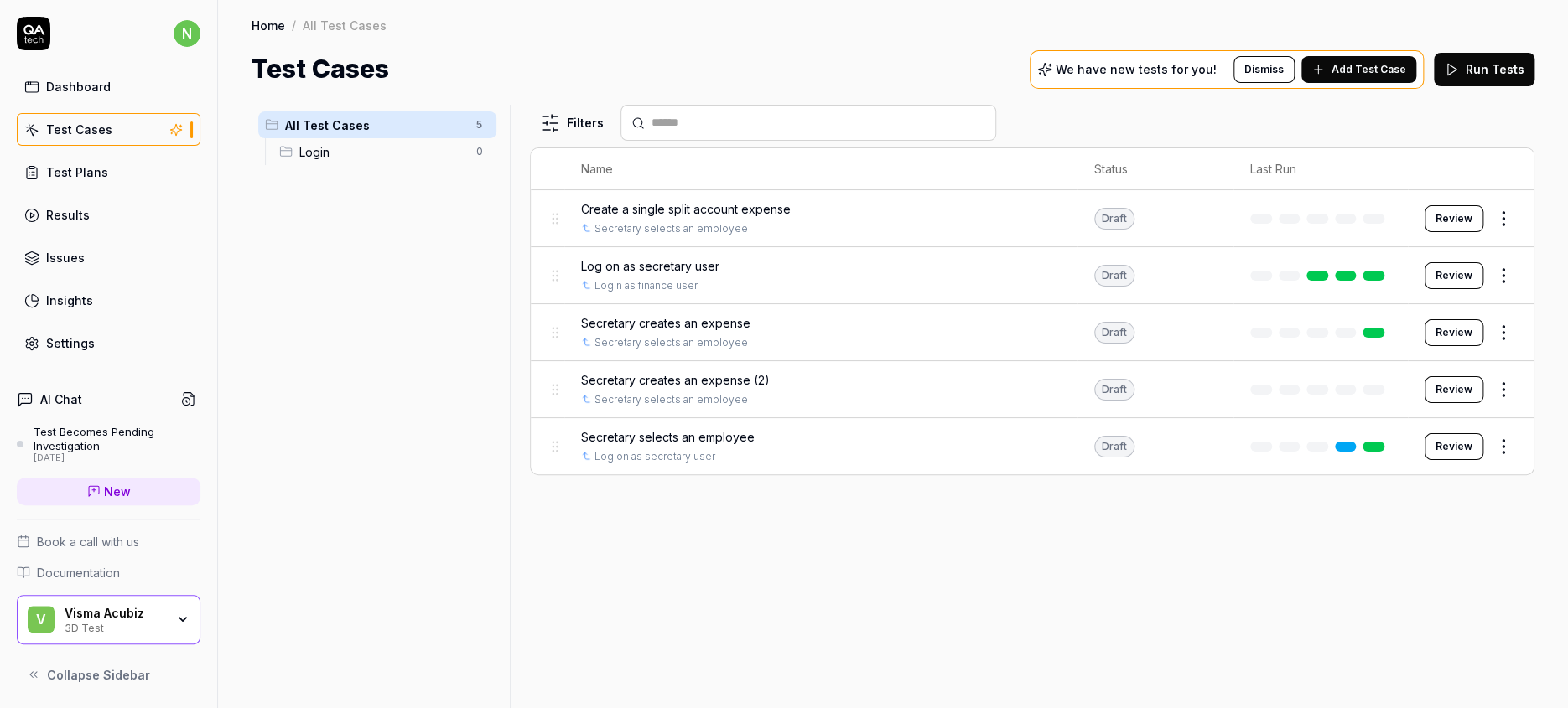
click at [54, 334] on div "Settings" at bounding box center [71, 343] width 48 height 17
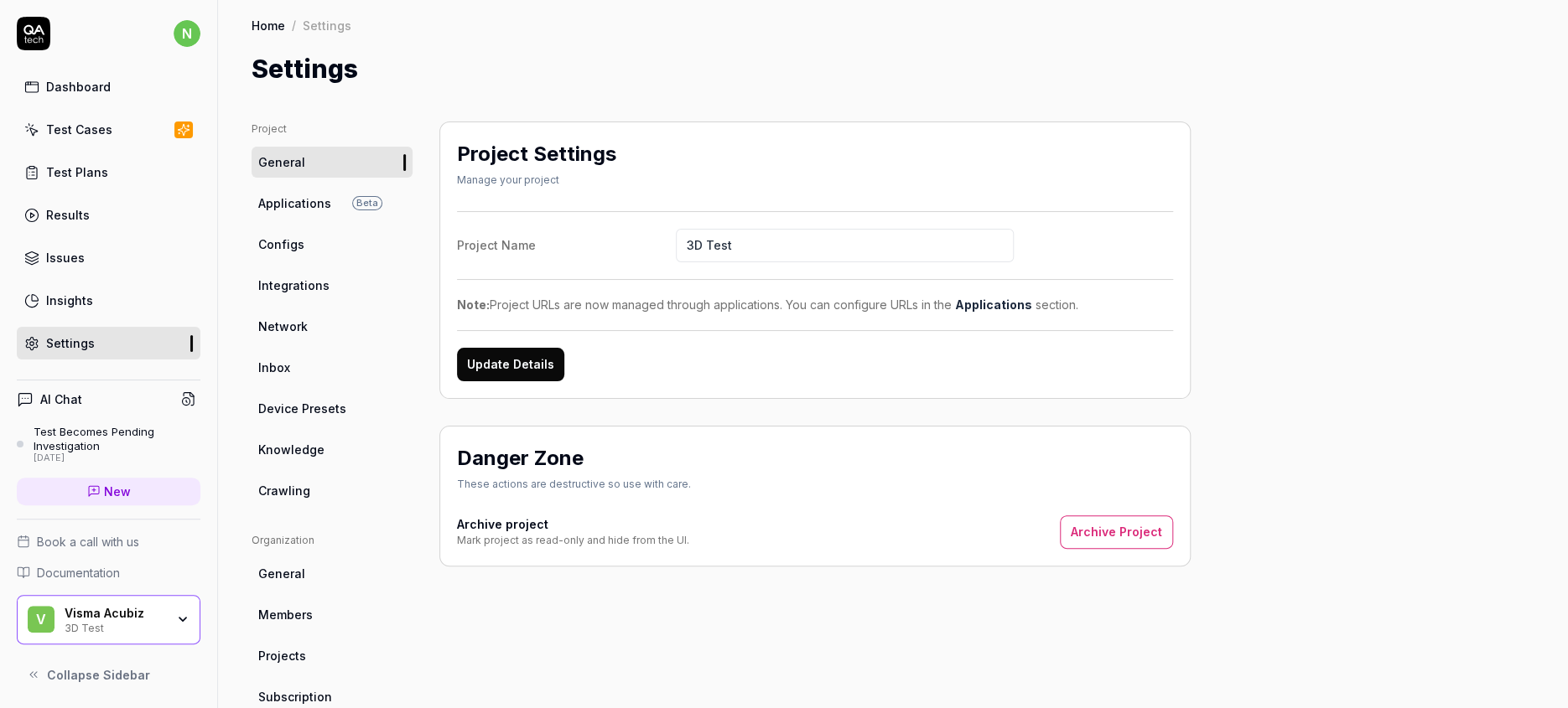
click at [272, 235] on span "Configs" at bounding box center [282, 244] width 47 height 17
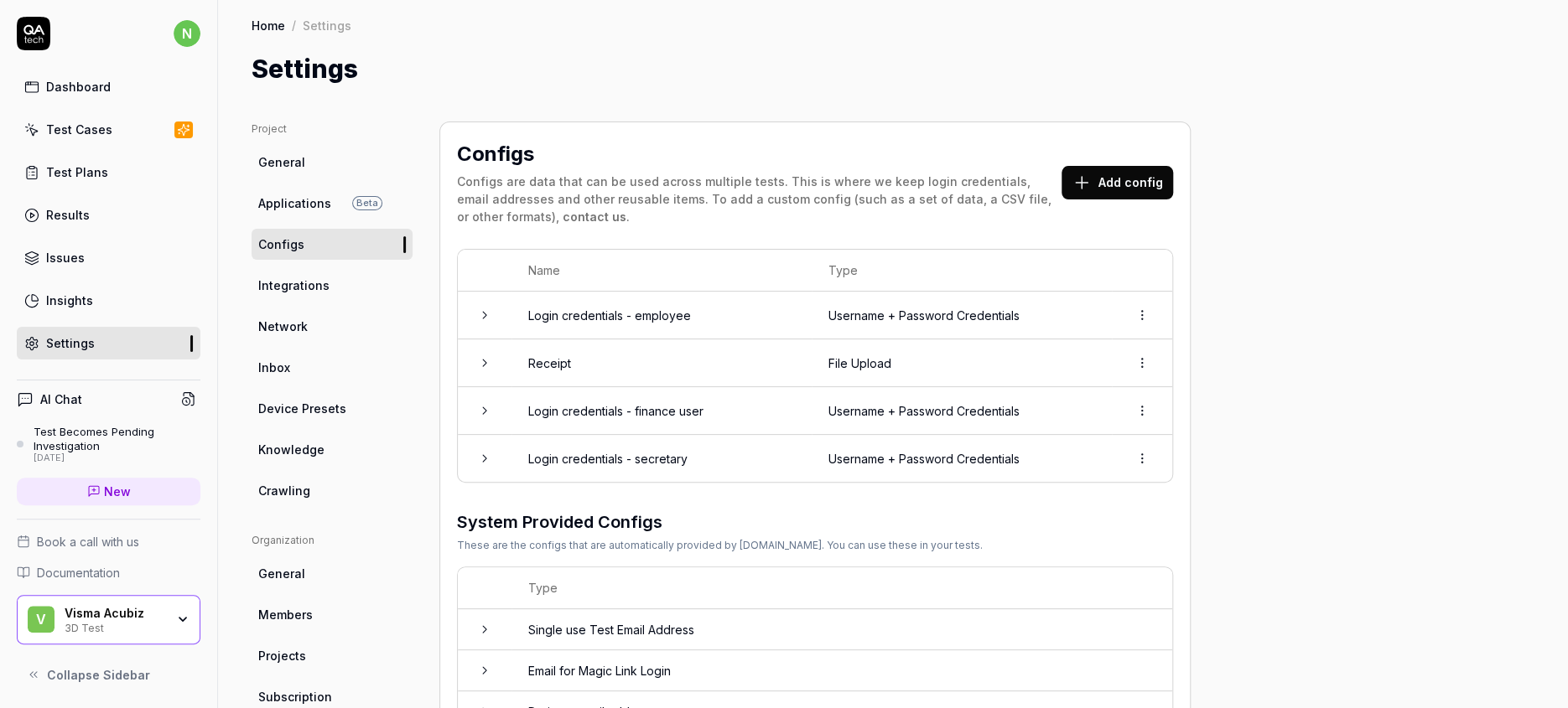
click at [581, 387] on td "Login credentials - finance user" at bounding box center [662, 411] width 300 height 47
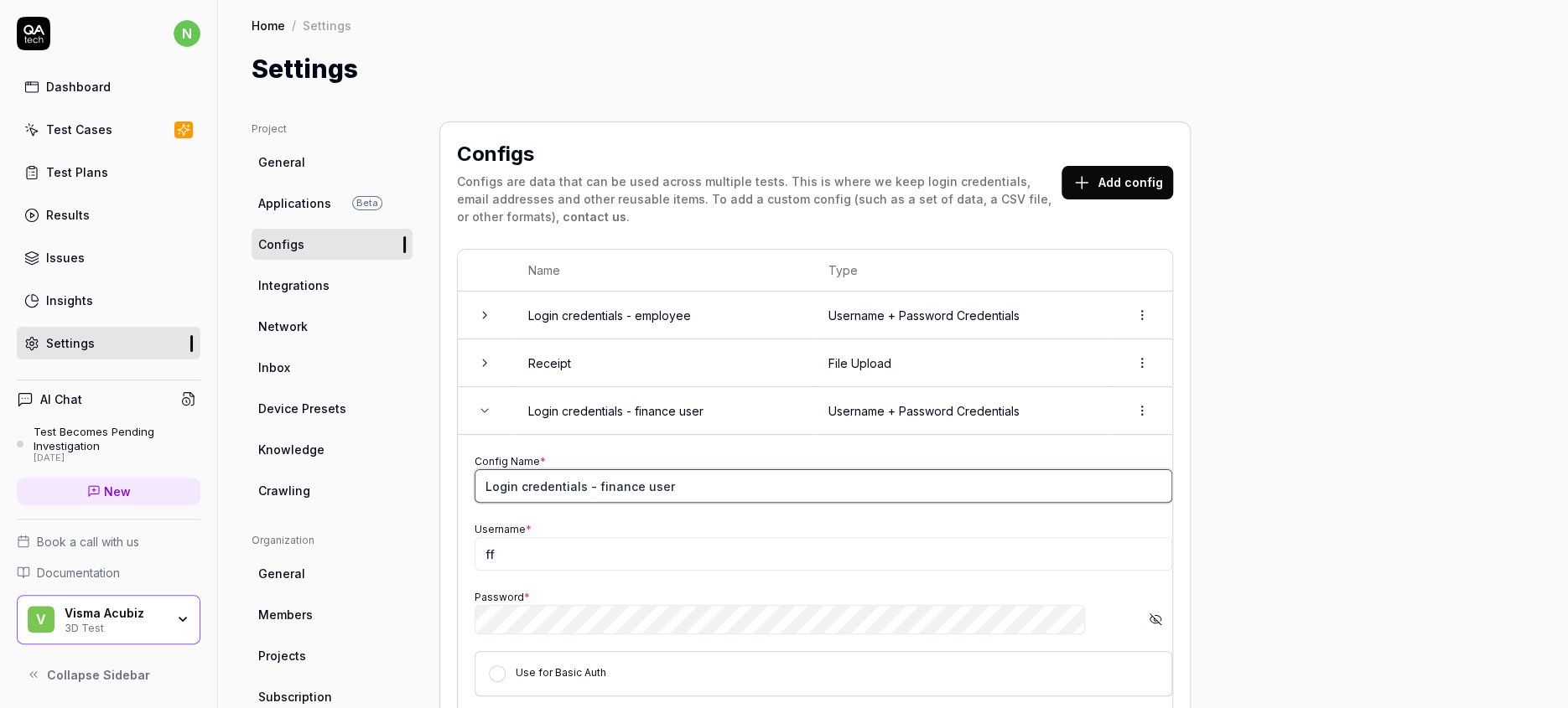
drag, startPoint x: 629, startPoint y: 430, endPoint x: 442, endPoint y: 426, distance: 187.0
click at [475, 470] on input "Login credentials - finance user" at bounding box center [824, 486] width 698 height 34
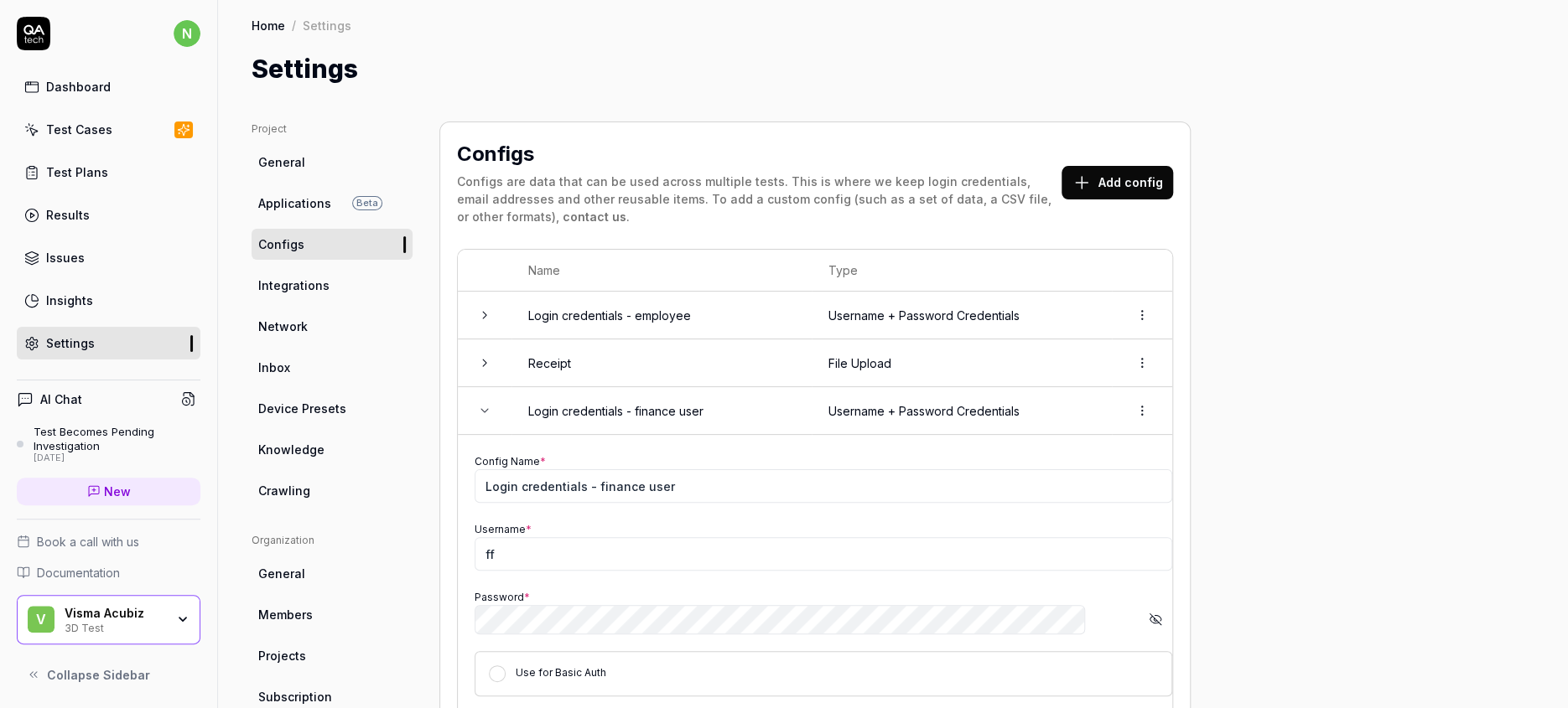
click at [87, 621] on div "Visma Acubiz" at bounding box center [115, 614] width 101 height 15
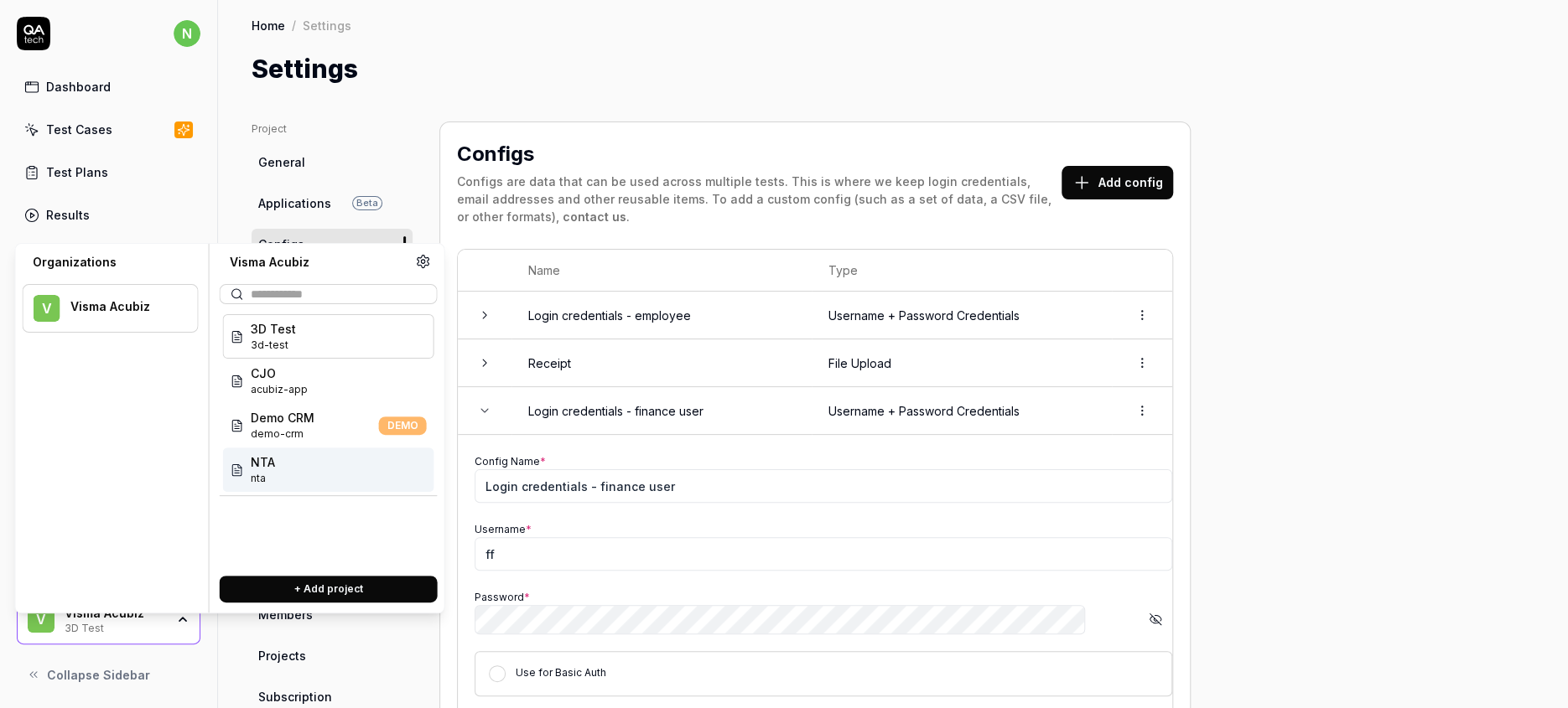
click at [255, 453] on span "NTA" at bounding box center [263, 462] width 24 height 17
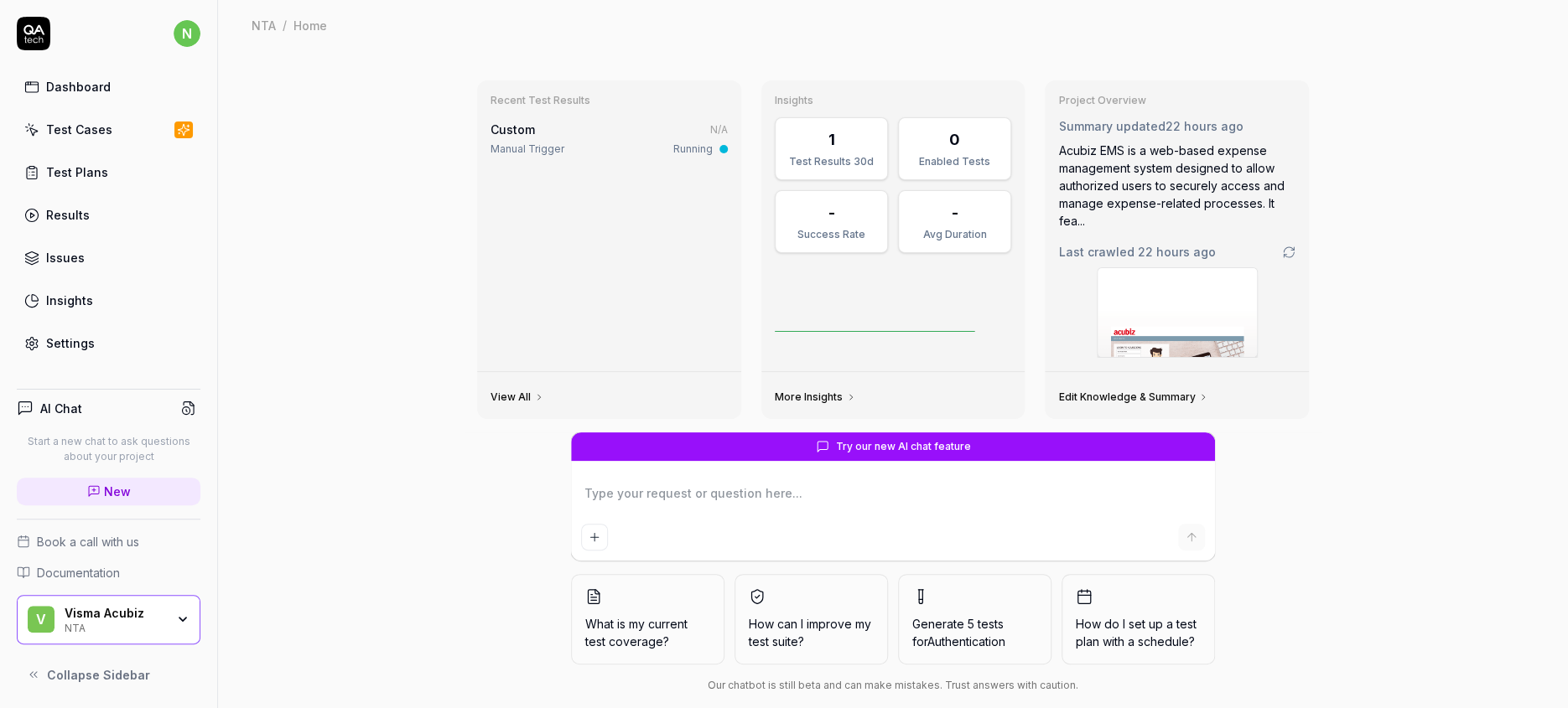
click at [66, 334] on div "Settings" at bounding box center [71, 343] width 48 height 17
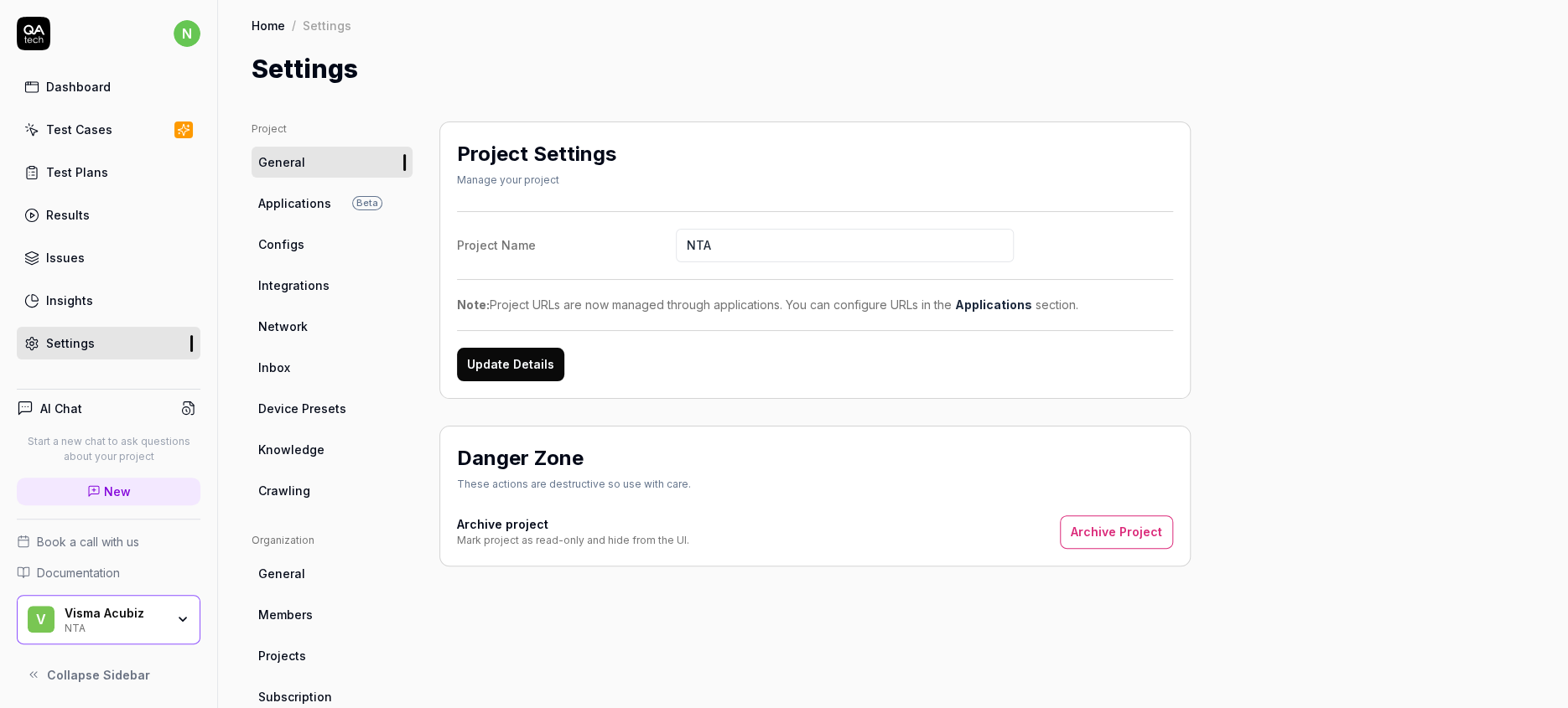
click at [272, 235] on span "Configs" at bounding box center [282, 244] width 47 height 17
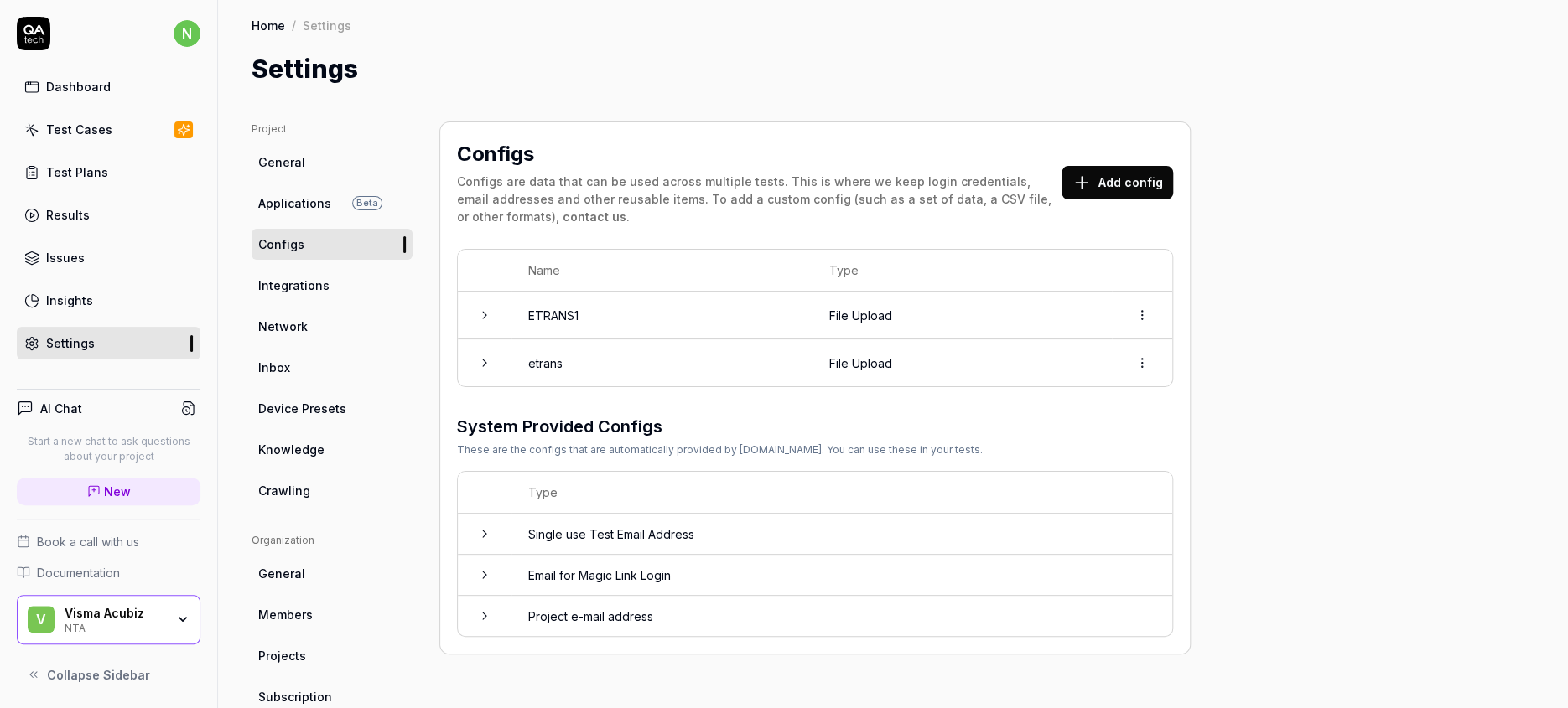
click at [1062, 166] on button "Add config" at bounding box center [1117, 182] width 111 height 34
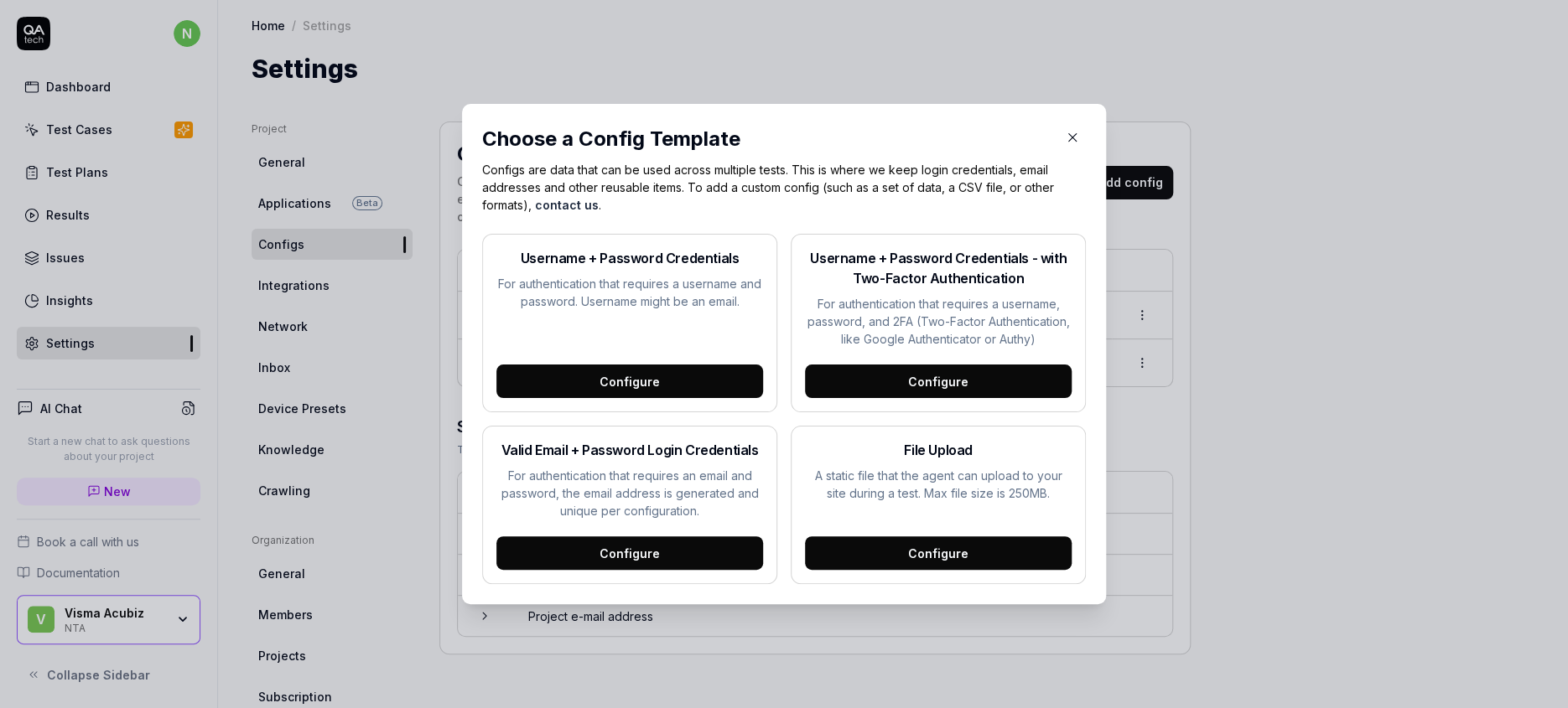
click at [634, 384] on div "Configure" at bounding box center [629, 381] width 267 height 34
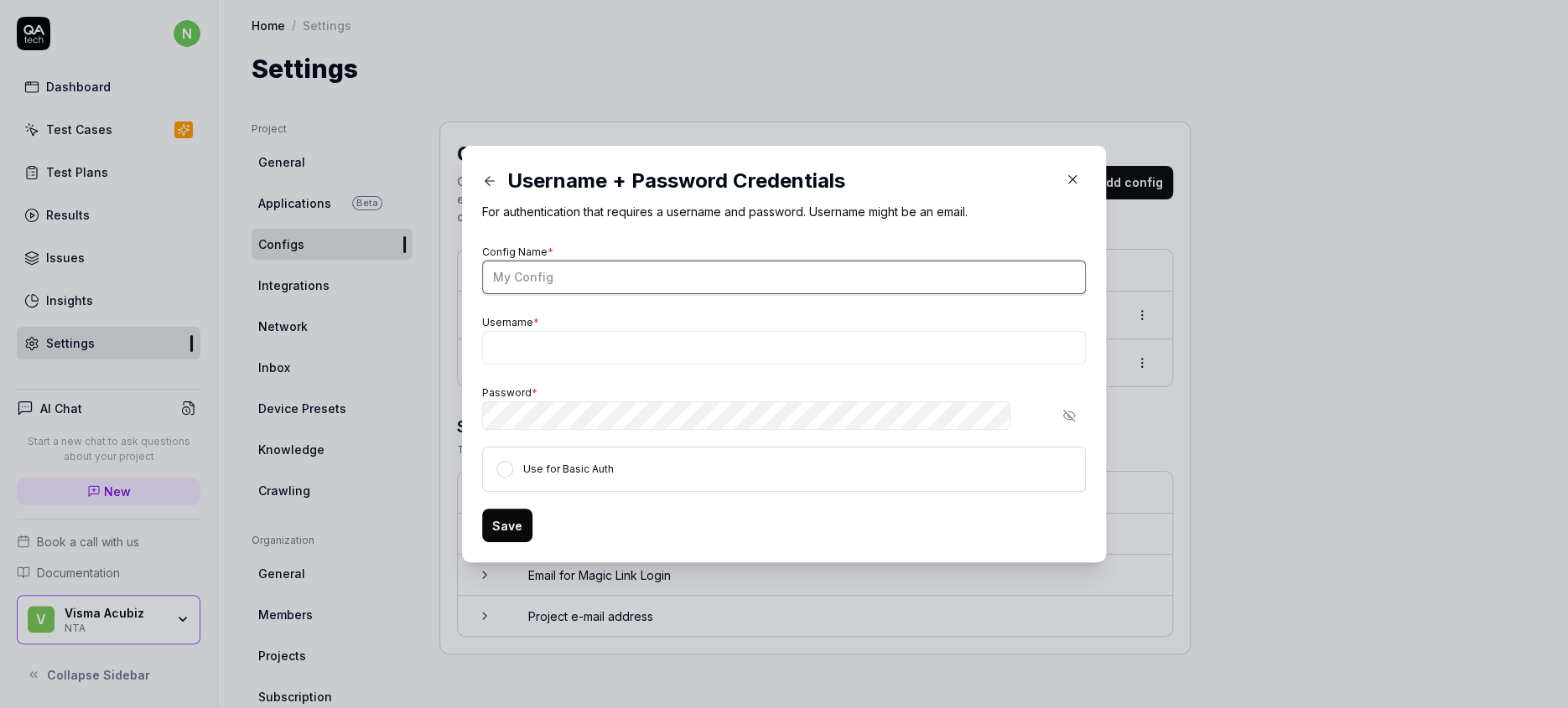
click at [618, 286] on input "Config Name *" at bounding box center [784, 277] width 604 height 34
paste input "Login credentials - finance user"
click at [629, 342] on input "Username *" at bounding box center [784, 348] width 604 height 34
click at [1062, 409] on icon "button" at bounding box center [1069, 416] width 14 height 14
click at [788, 508] on div "Save" at bounding box center [784, 525] width 604 height 34
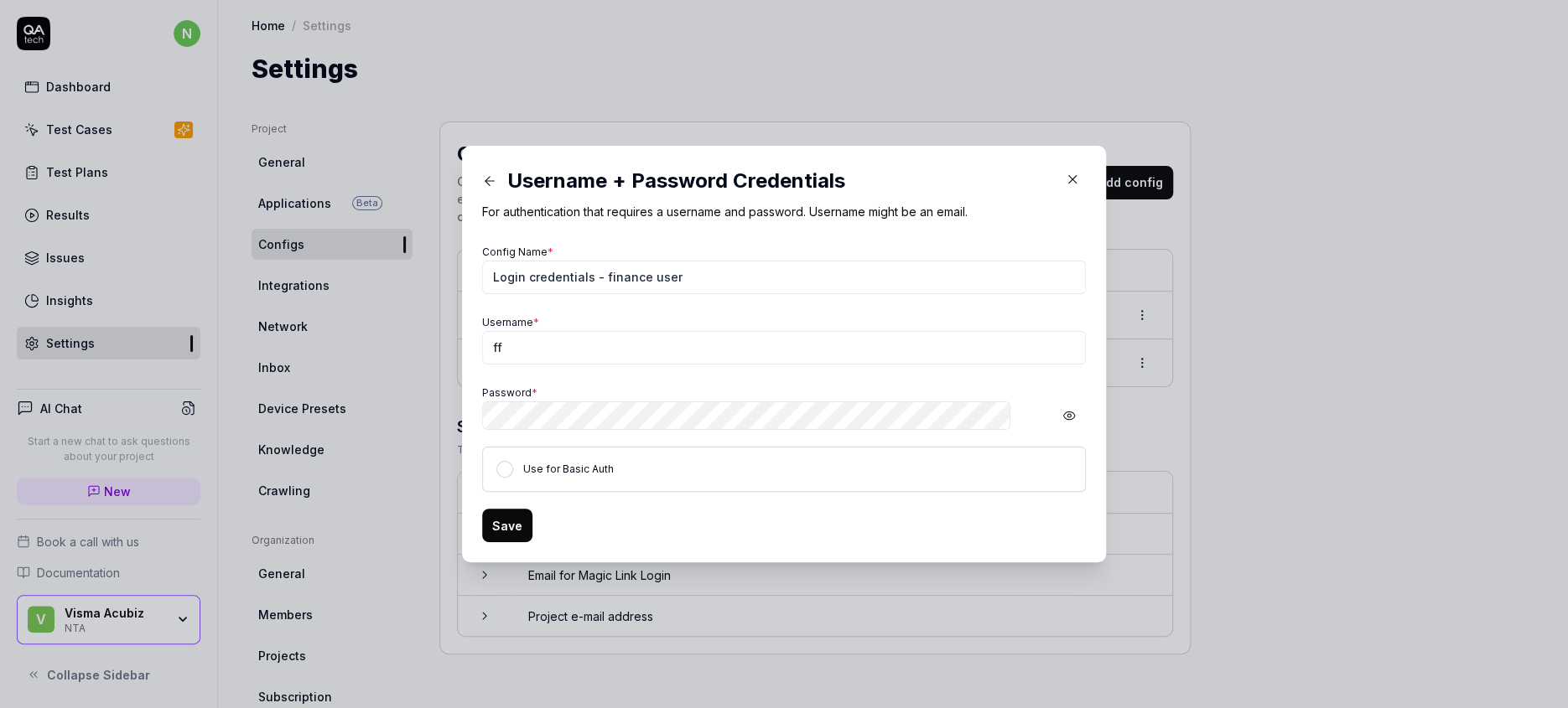
click at [521, 508] on button "Save" at bounding box center [508, 525] width 50 height 34
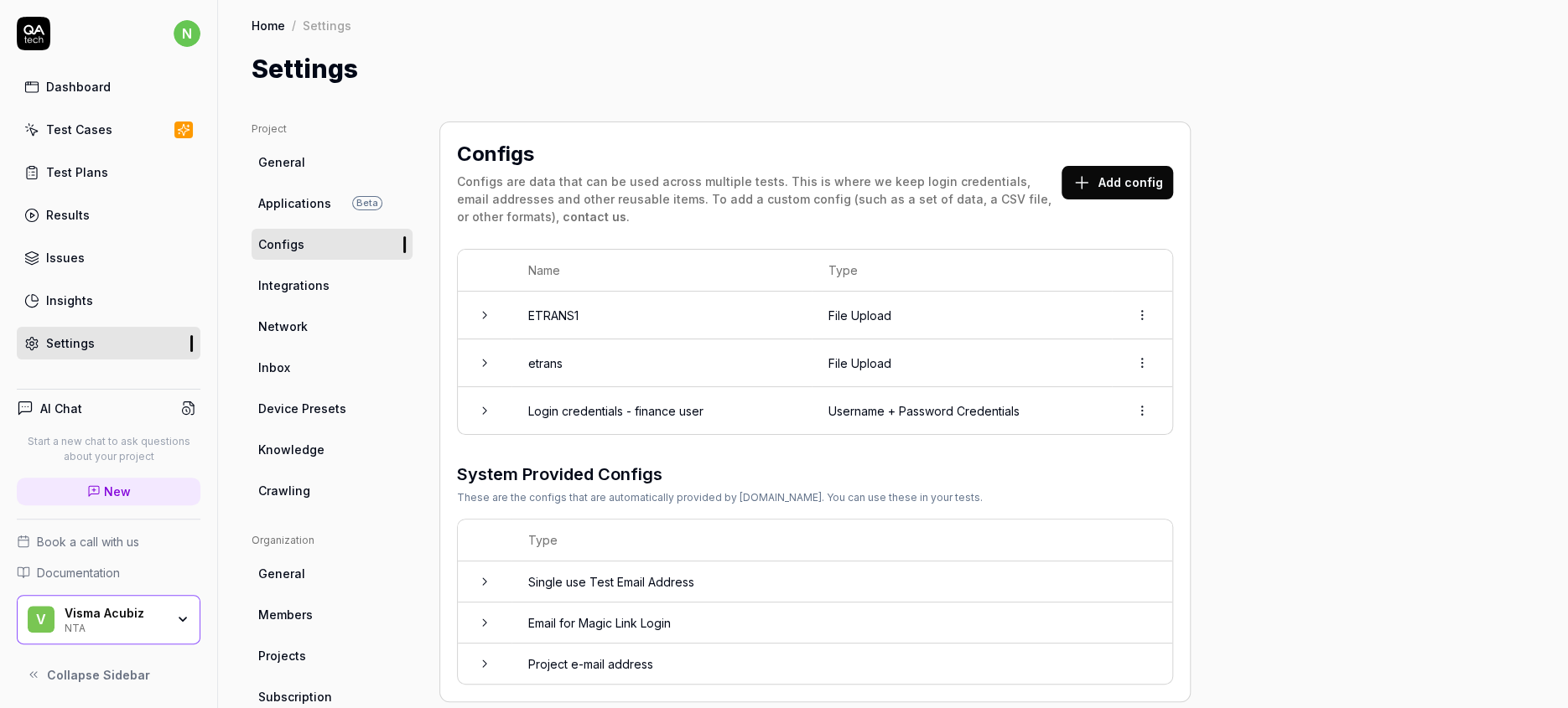
click at [85, 121] on div "Test Cases" at bounding box center [79, 130] width 66 height 17
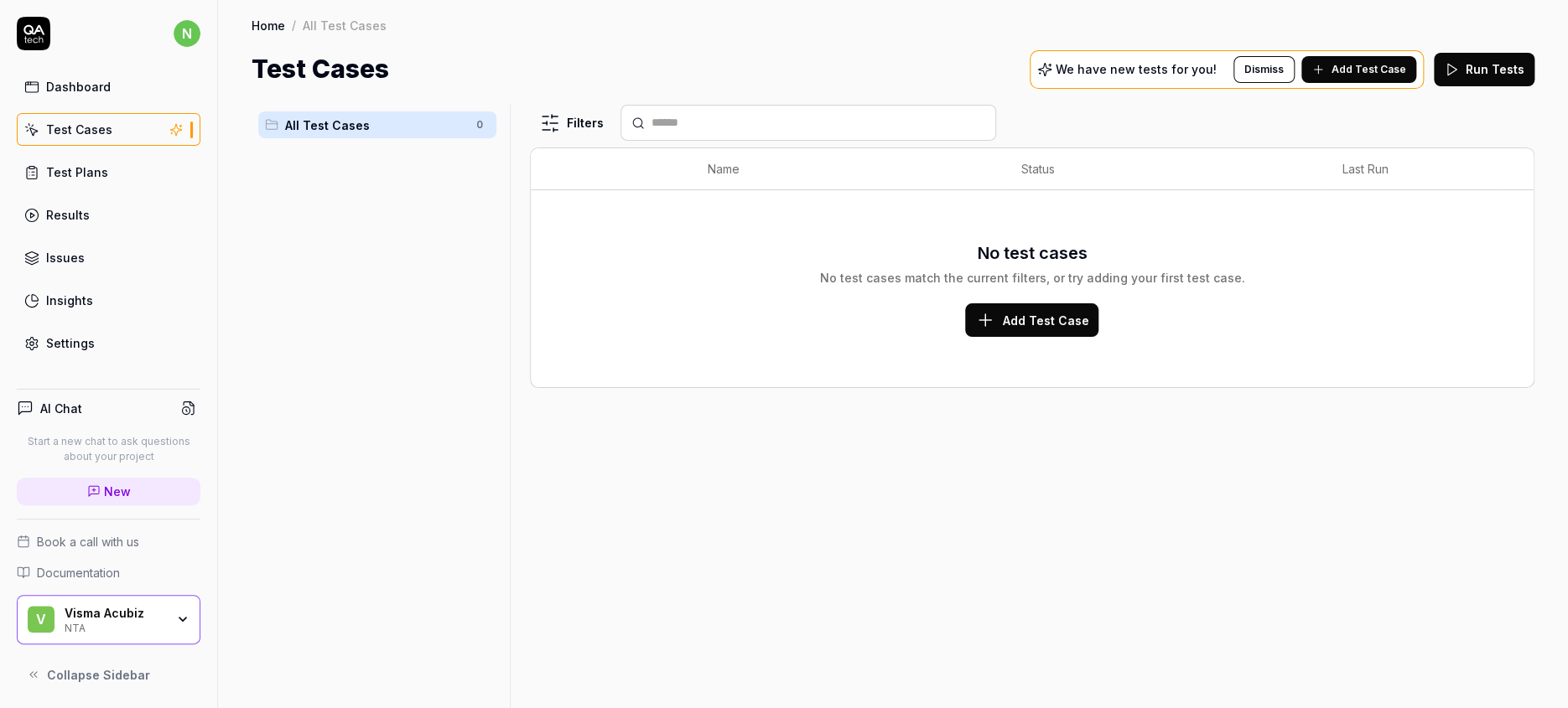
click at [1298, 457] on div "Filters Name Status Last Run No test cases No test cases match the current filt…" at bounding box center [1032, 406] width 1005 height 603
click at [1404, 62] on span "Add Test Case" at bounding box center [1368, 70] width 75 height 15
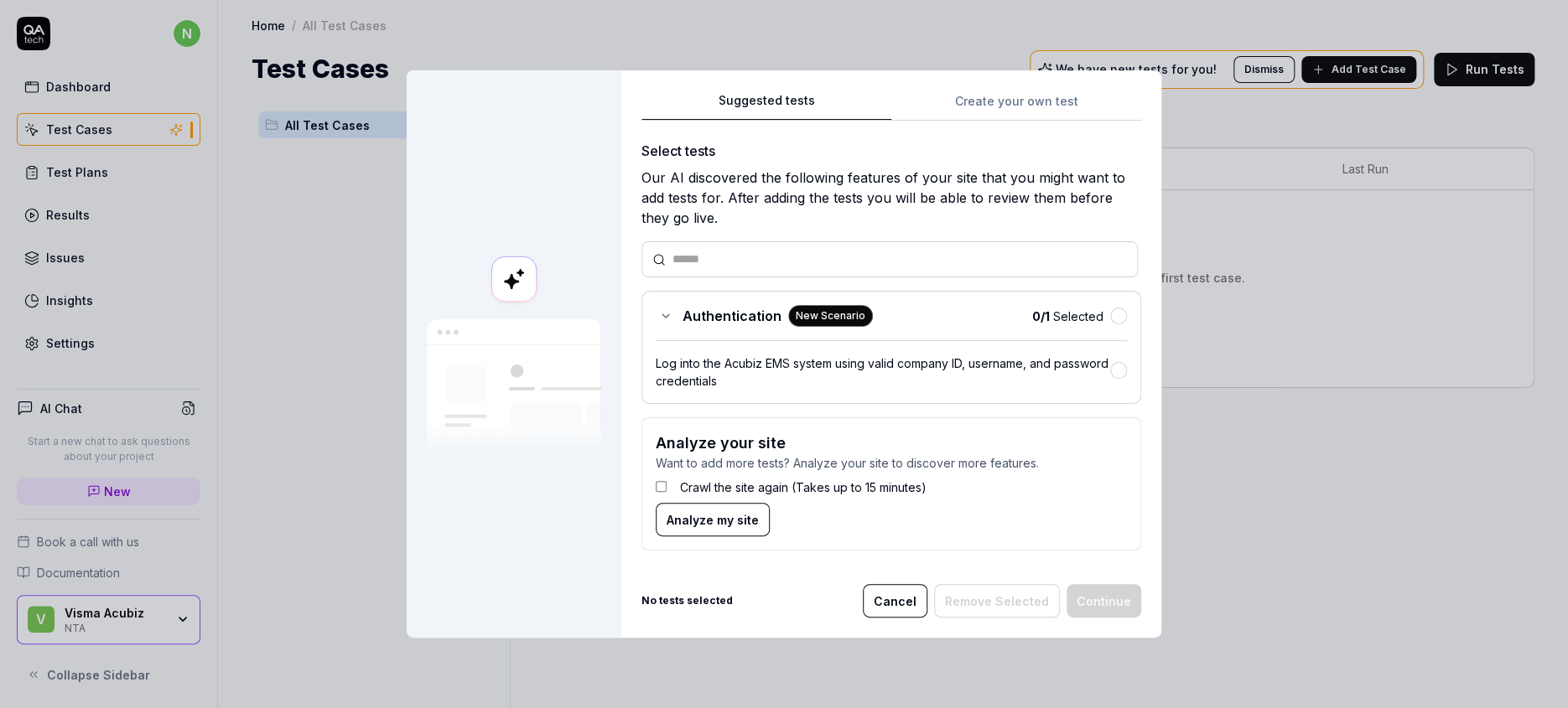
click at [991, 144] on div "Suggested tests Create your own test Select tests Our AI discovered the followi…" at bounding box center [892, 327] width 500 height 475
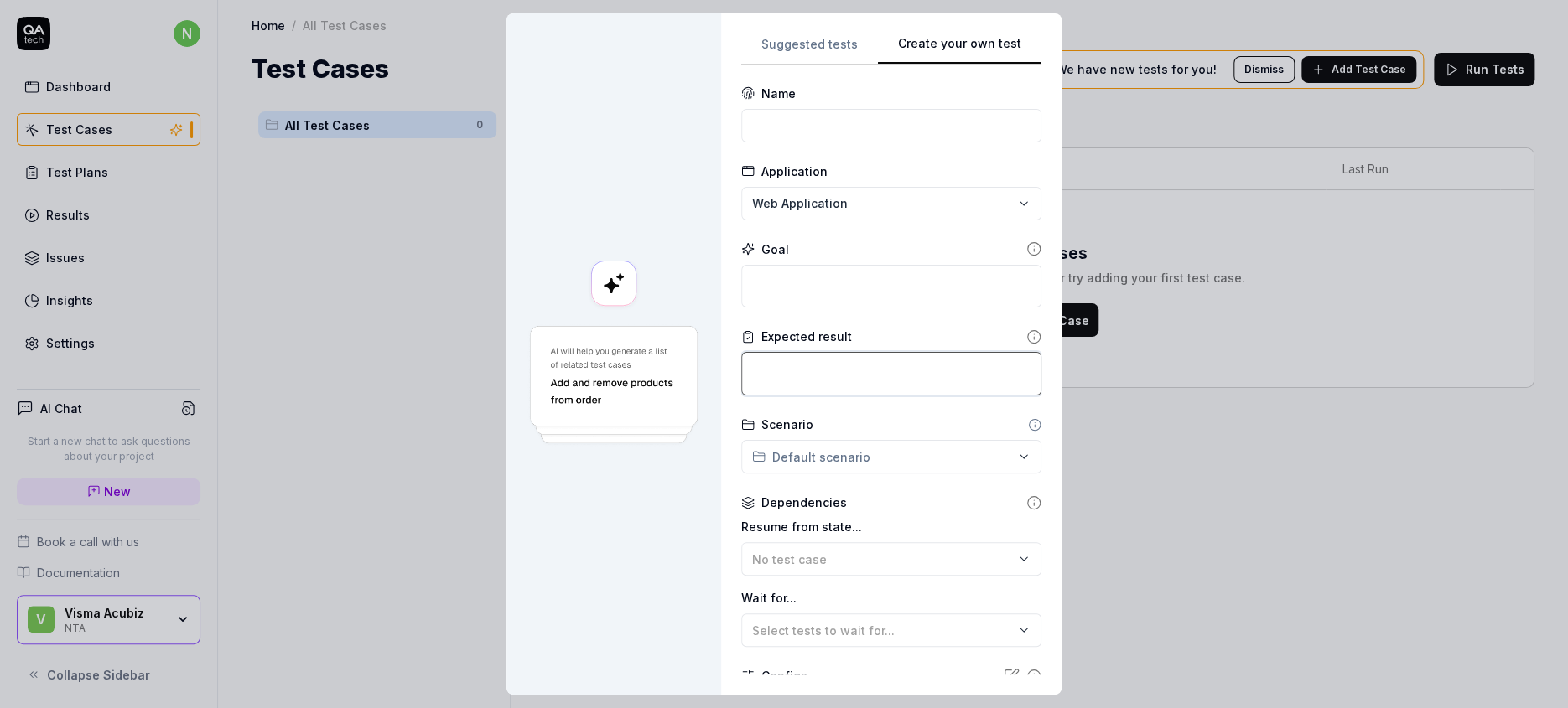
click at [881, 352] on textarea at bounding box center [892, 373] width 300 height 44
paste textarea "Finance imported e-transaction."
click at [800, 108] on input at bounding box center [892, 125] width 300 height 34
click at [841, 264] on textarea at bounding box center [892, 286] width 300 height 44
paste textarea "Log on finance user. Click on on the top right icon. Select 'Finance'. Go to 'D…"
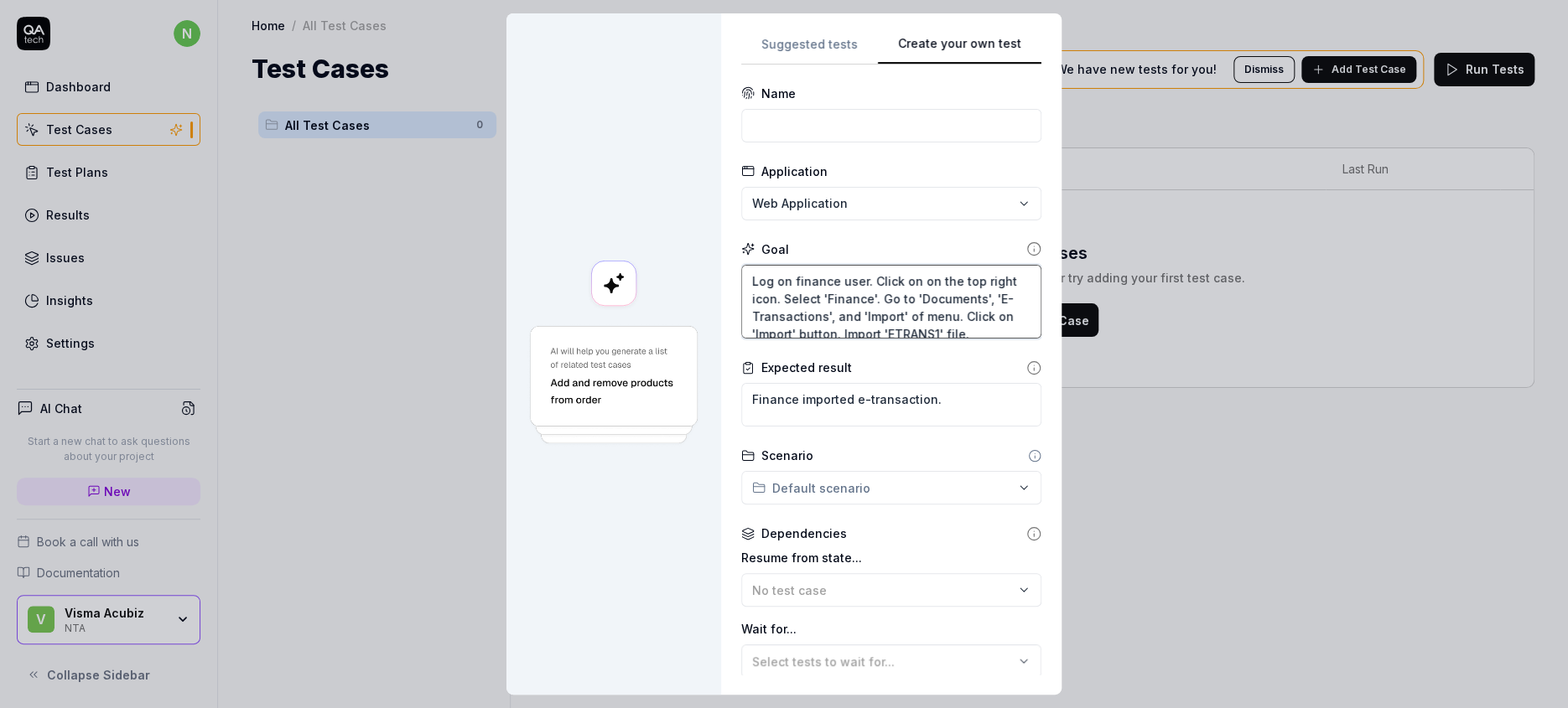
scroll to position [8, 0]
click at [807, 109] on input at bounding box center [892, 125] width 300 height 34
click at [883, 582] on div "No test case" at bounding box center [883, 591] width 262 height 17
click at [872, 563] on input "text" at bounding box center [854, 566] width 176 height 30
click at [816, 563] on input "text" at bounding box center [854, 566] width 176 height 30
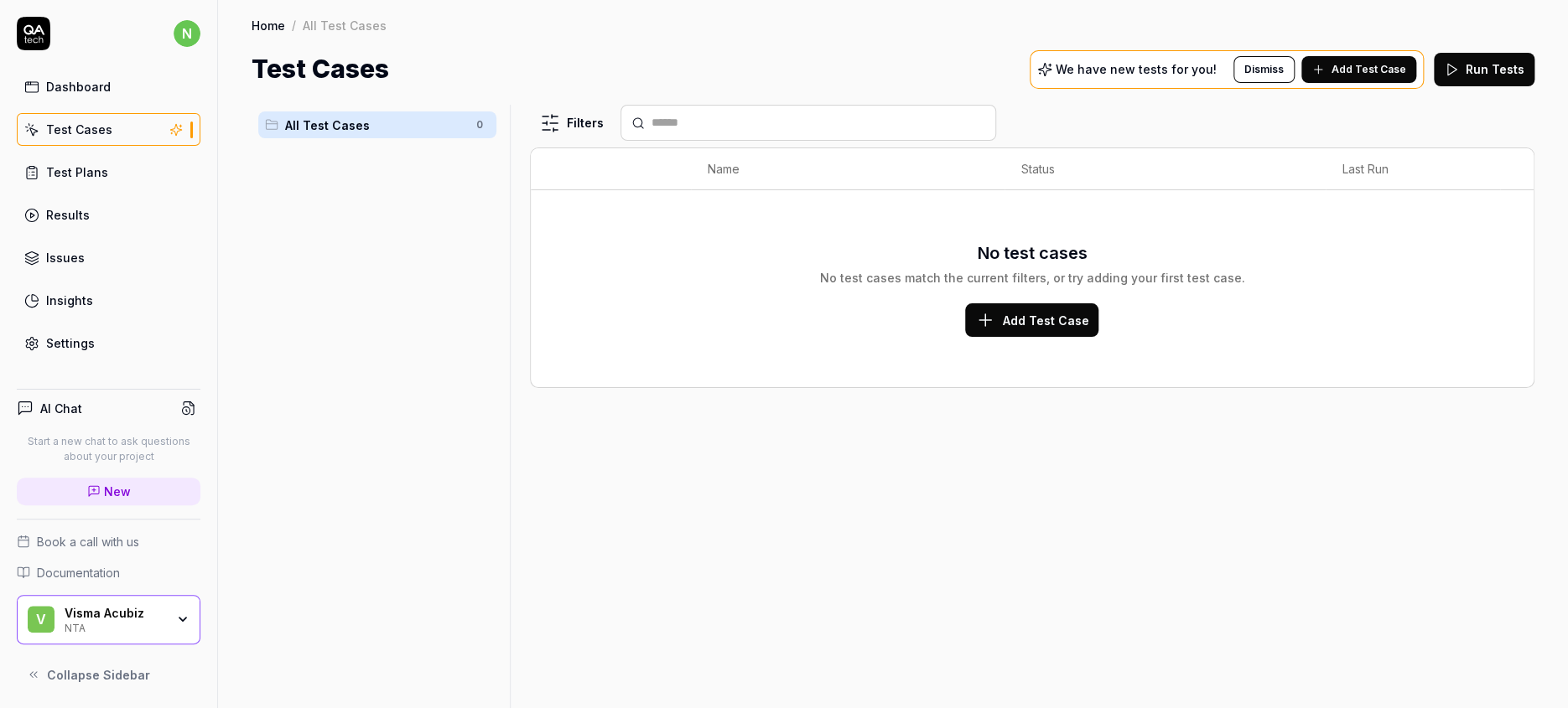
click at [1382, 62] on span "Add Test Case" at bounding box center [1368, 70] width 75 height 15
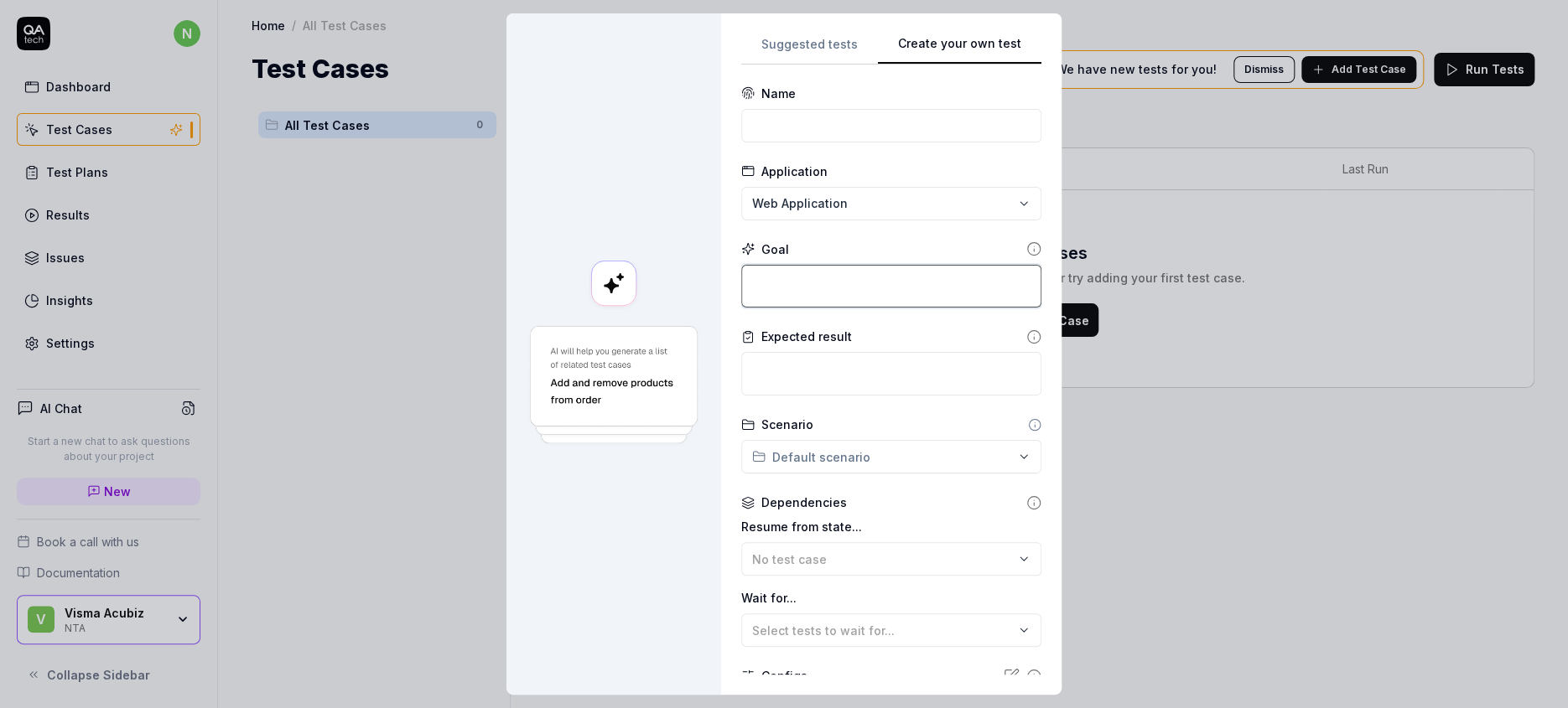
click at [796, 264] on textarea at bounding box center [892, 286] width 300 height 44
paste textarea "Log on finance user. Click on on the top right icon. Select 'Finance'. Go to 'D…"
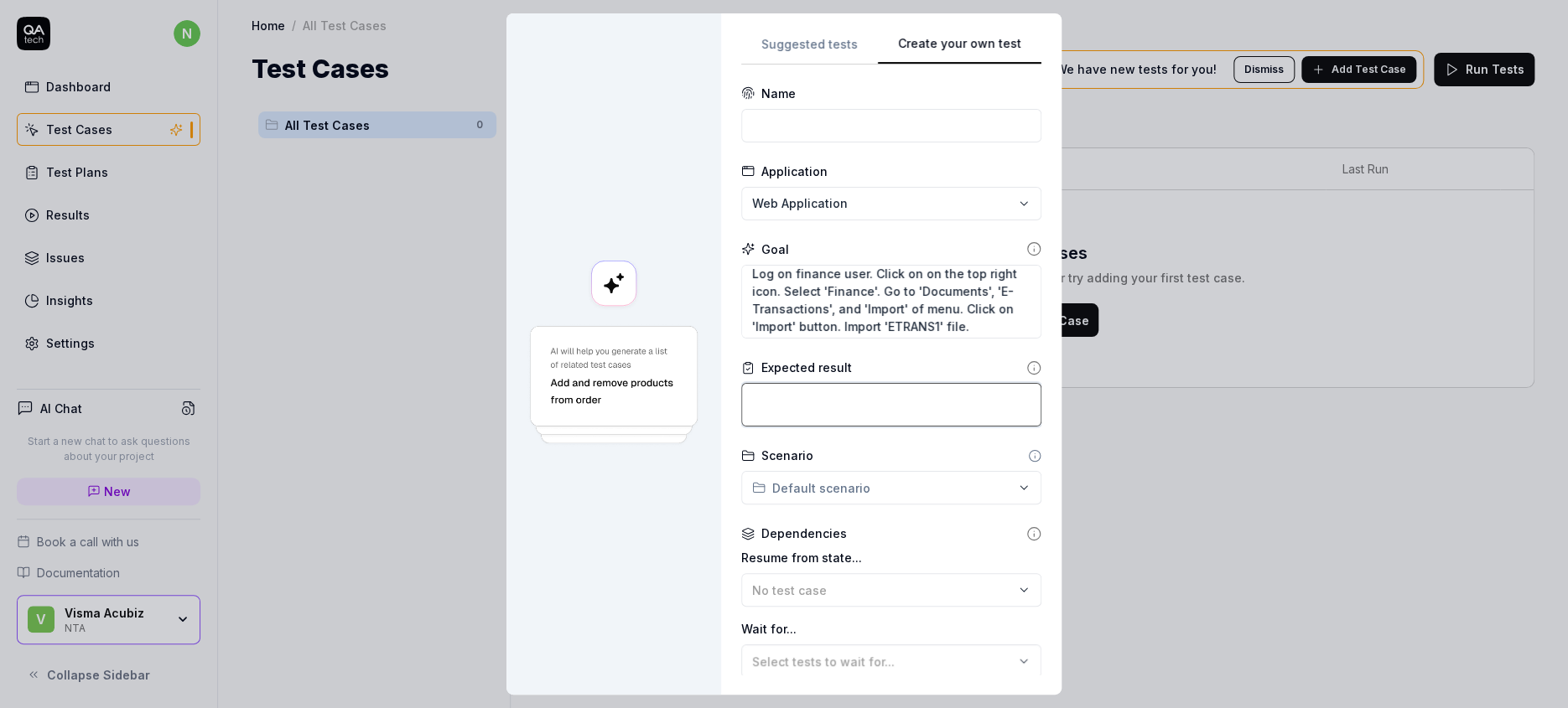
click at [915, 383] on textarea at bounding box center [892, 404] width 300 height 44
paste textarea "Finance imported e-transaction."
drag, startPoint x: 845, startPoint y: 104, endPoint x: 845, endPoint y: 113, distance: 9.0
click at [845, 113] on input at bounding box center [892, 125] width 300 height 34
click at [743, 264] on textarea "Log on finance user. Click on on the top right icon. Select 'Finance'. Go to 'D…" at bounding box center [892, 301] width 300 height 75
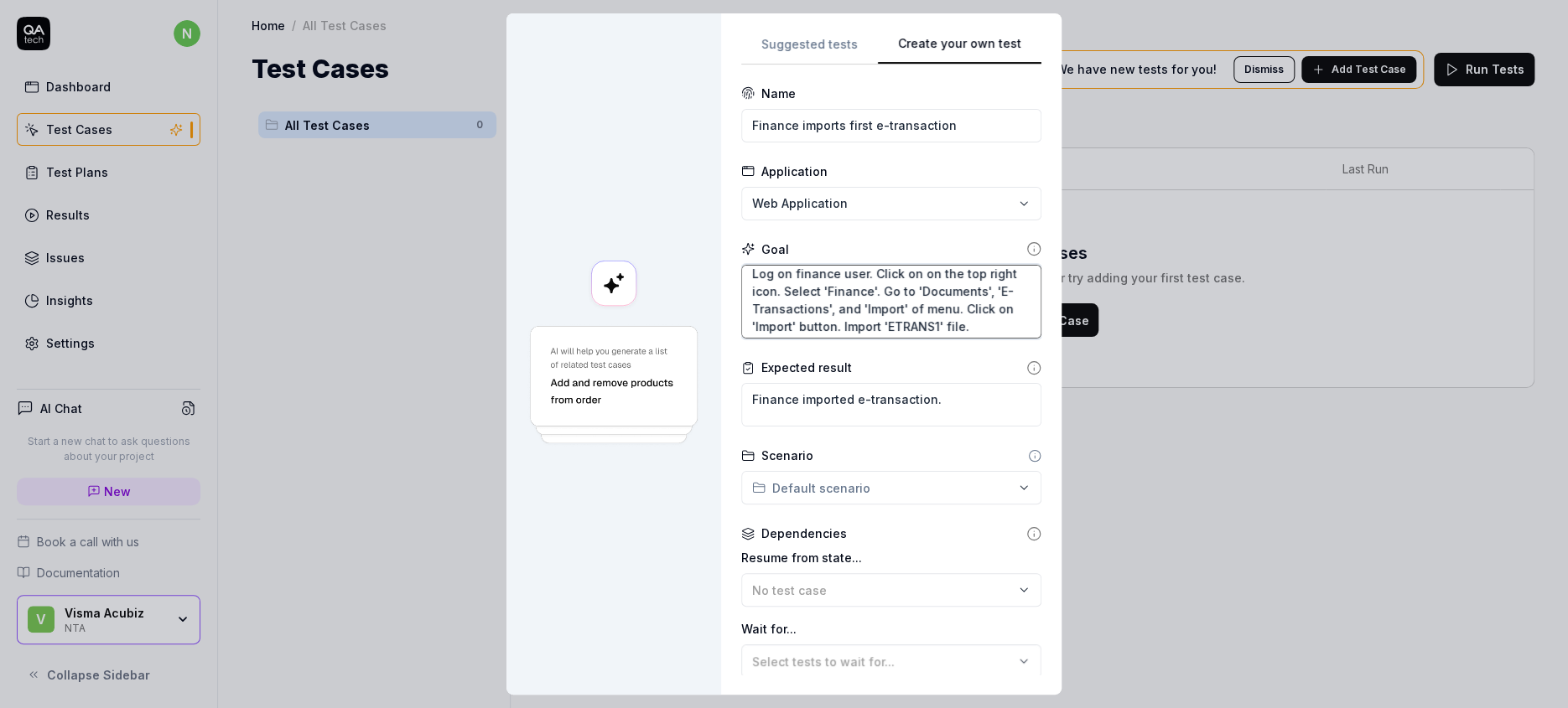
click at [783, 264] on textarea "Log on finance user. Click on on the top right icon. Select 'Finance'. Go to 'D…" at bounding box center [892, 301] width 300 height 75
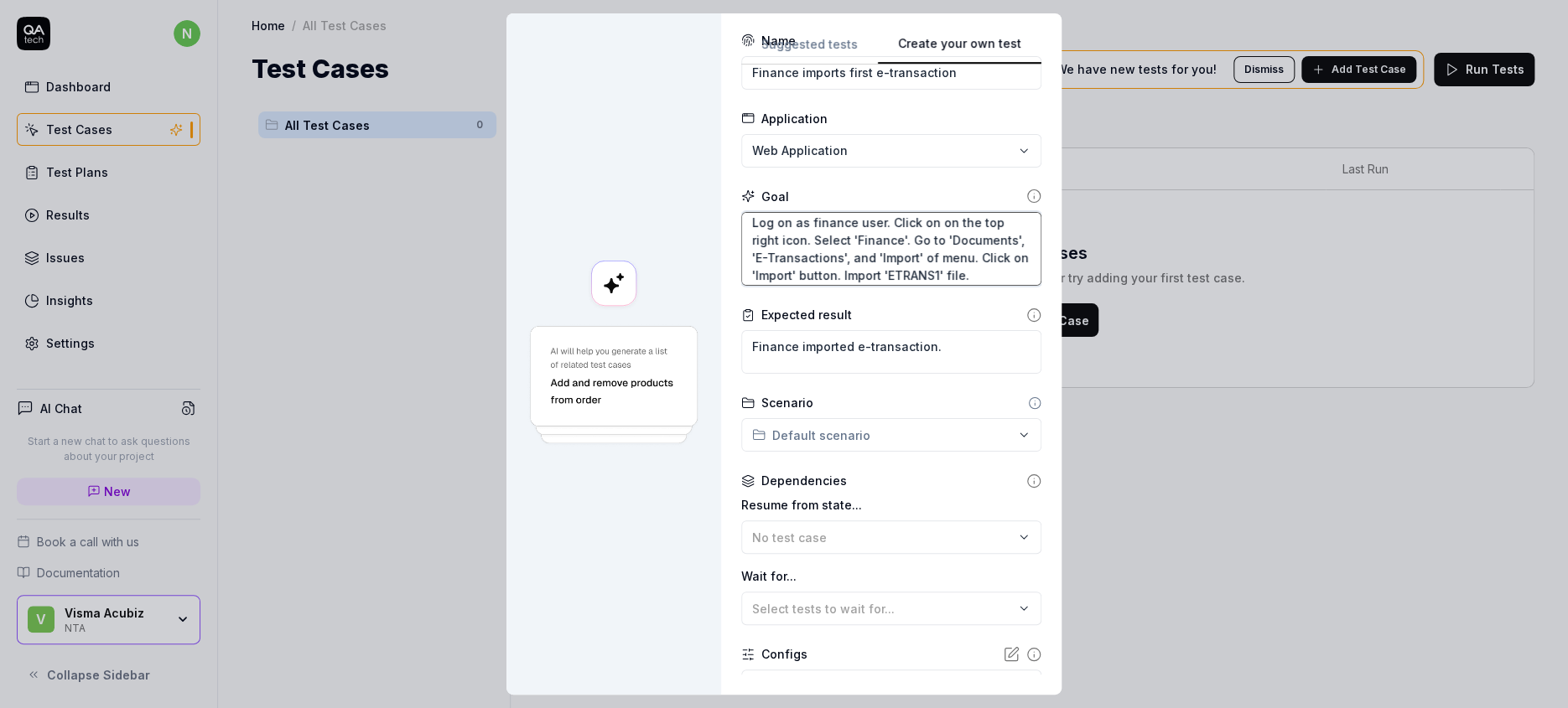
scroll to position [79, 0]
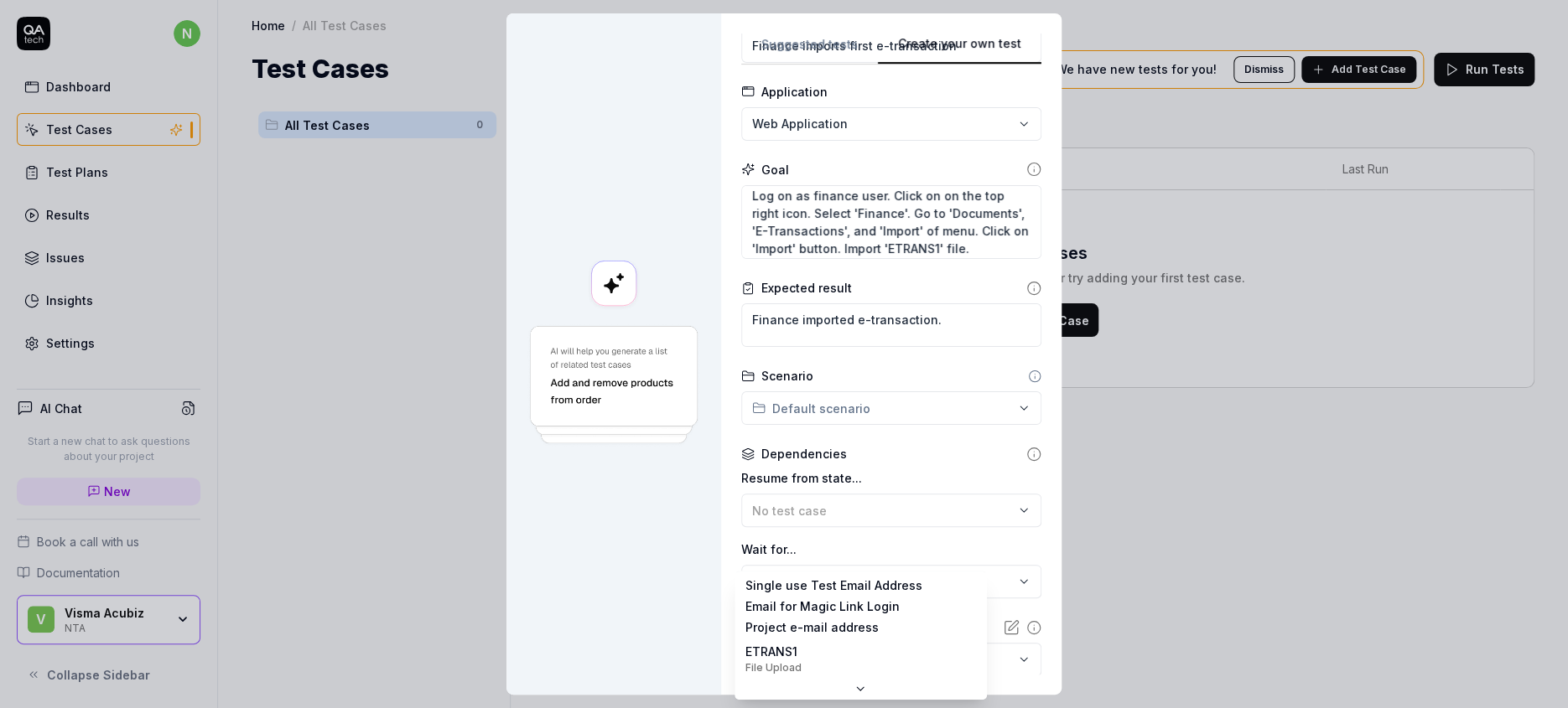
click at [837, 581] on body "n Dashboard Test Cases Test Plans Results Issues Insights Settings AI Chat Star…" at bounding box center [784, 354] width 1568 height 708
click at [636, 491] on div "**********" at bounding box center [784, 354] width 1568 height 708
click at [775, 565] on button "Select tests to wait for..." at bounding box center [892, 581] width 300 height 34
click at [559, 575] on div at bounding box center [614, 354] width 215 height 682
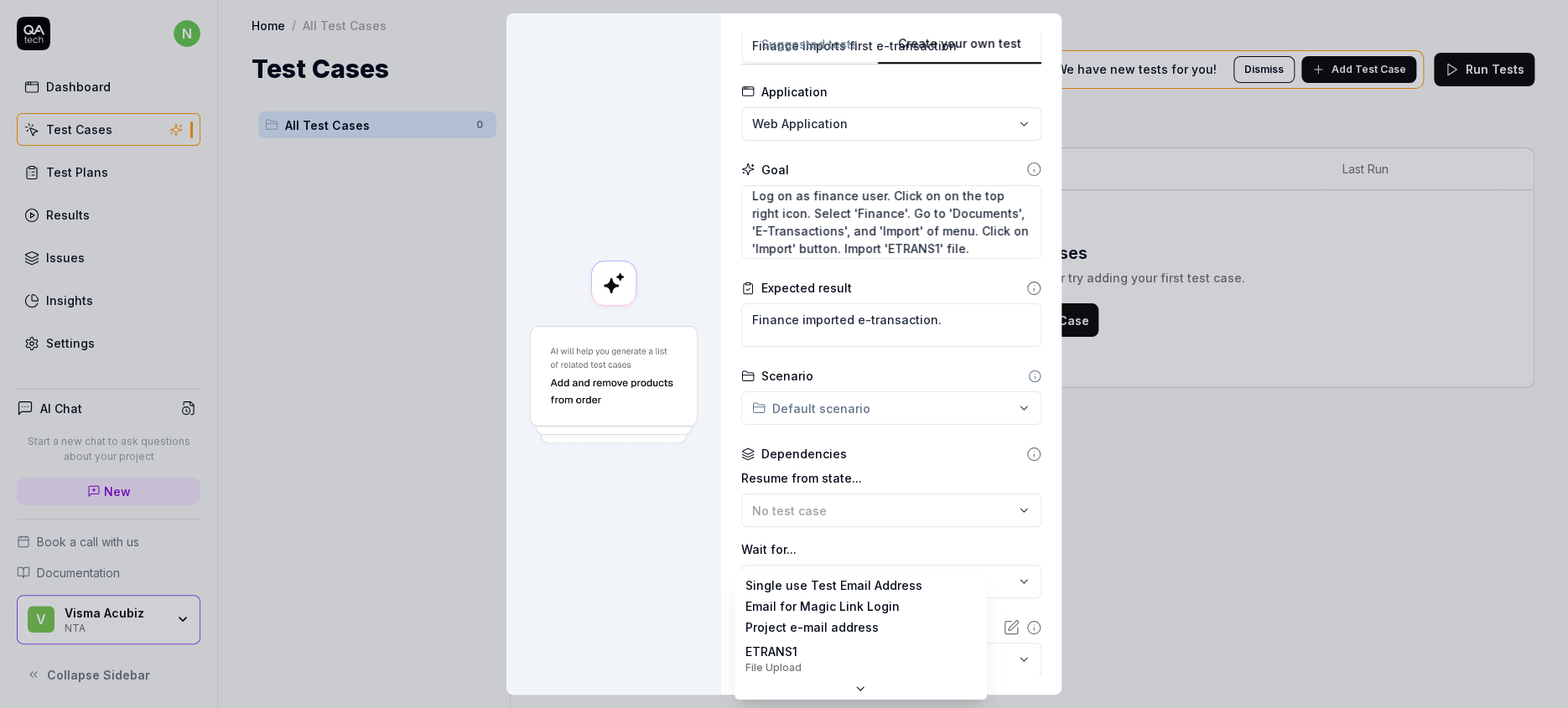
click at [779, 576] on body "n Dashboard Test Cases Test Plans Results Issues Insights Settings AI Chat Star…" at bounding box center [784, 354] width 1568 height 708
click at [581, 616] on div at bounding box center [614, 354] width 215 height 682
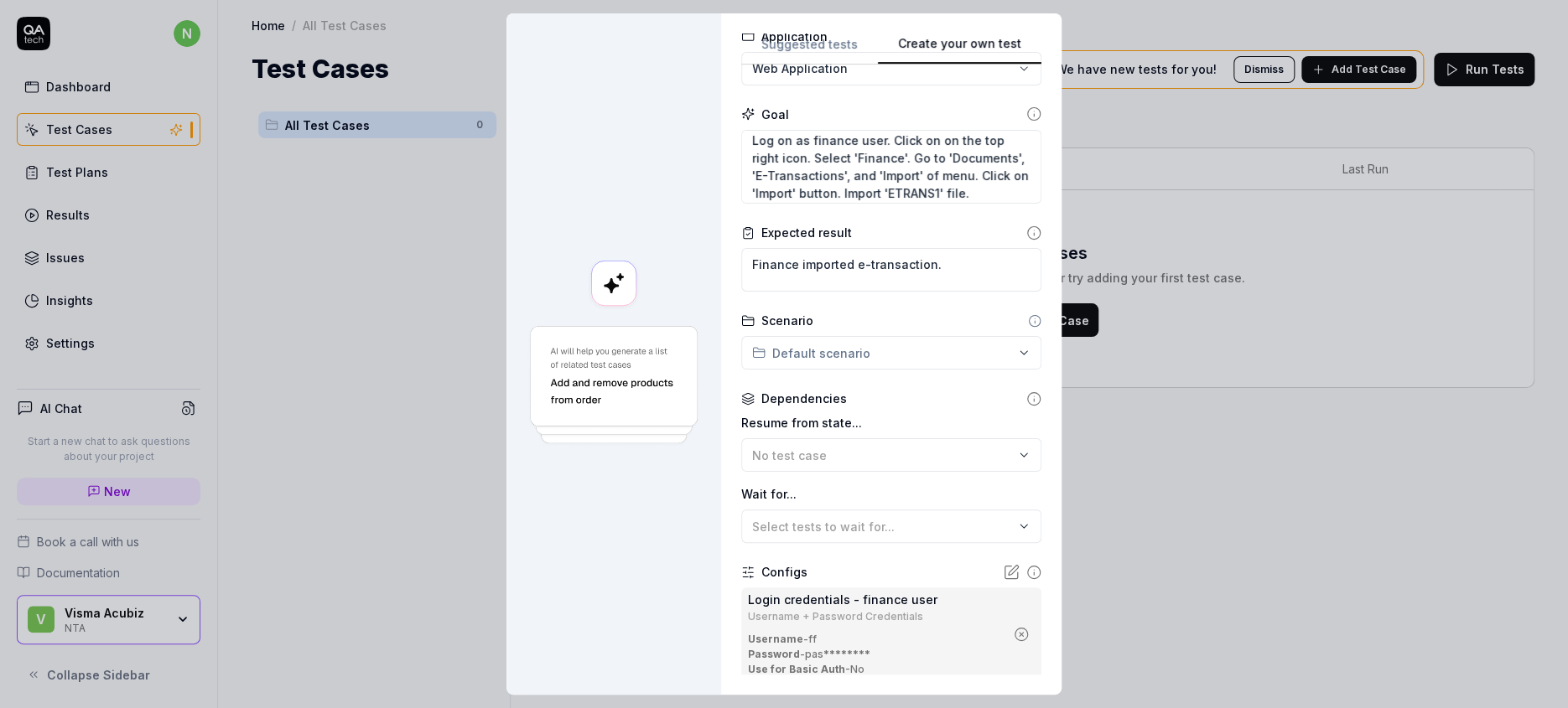
scroll to position [167, 0]
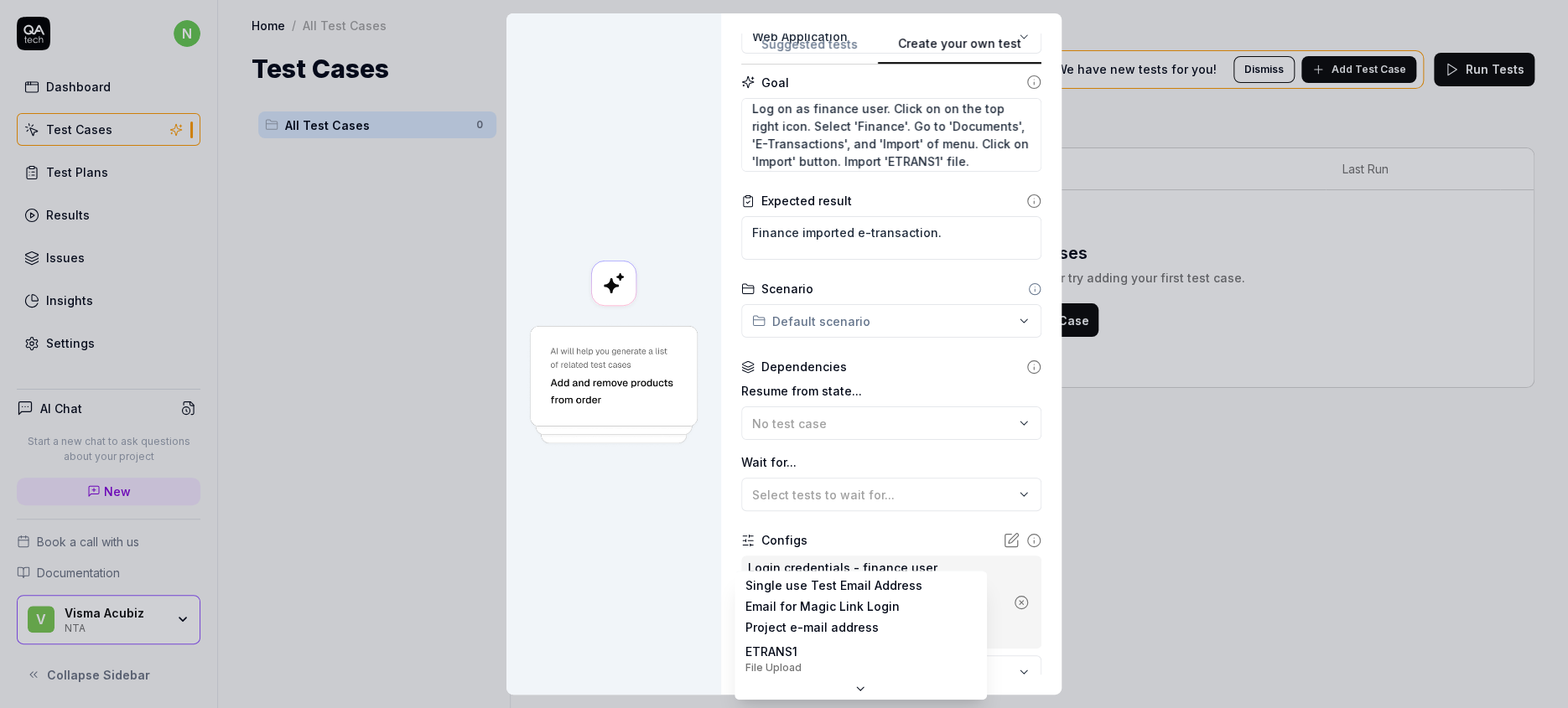
click at [861, 578] on body "n Dashboard Test Cases Test Plans Results Issues Insights Settings AI Chat Star…" at bounding box center [784, 354] width 1568 height 708
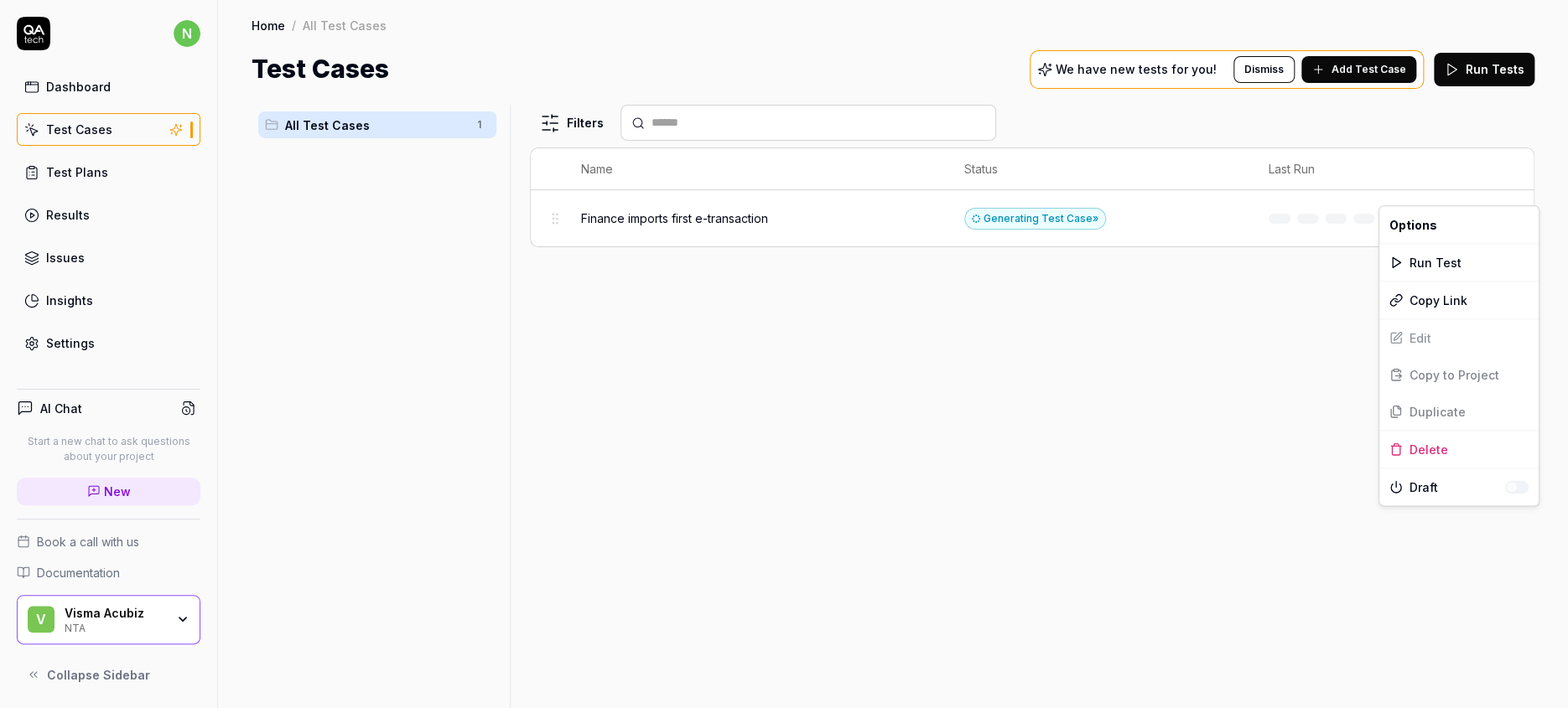
click at [1508, 190] on html "n Dashboard Test Cases Test Plans Results Issues Insights Settings AI Chat Star…" at bounding box center [784, 354] width 1568 height 708
click at [1301, 251] on html "n Dashboard Test Cases Test Plans Results Issues Insights Settings AI Chat Star…" at bounding box center [784, 354] width 1568 height 708
click at [1513, 189] on html "n Dashboard Test Cases Test Plans Results Issues Insights Settings AI Chat Star…" at bounding box center [784, 354] width 1568 height 708
click at [1411, 320] on div "Edit" at bounding box center [1458, 338] width 159 height 37
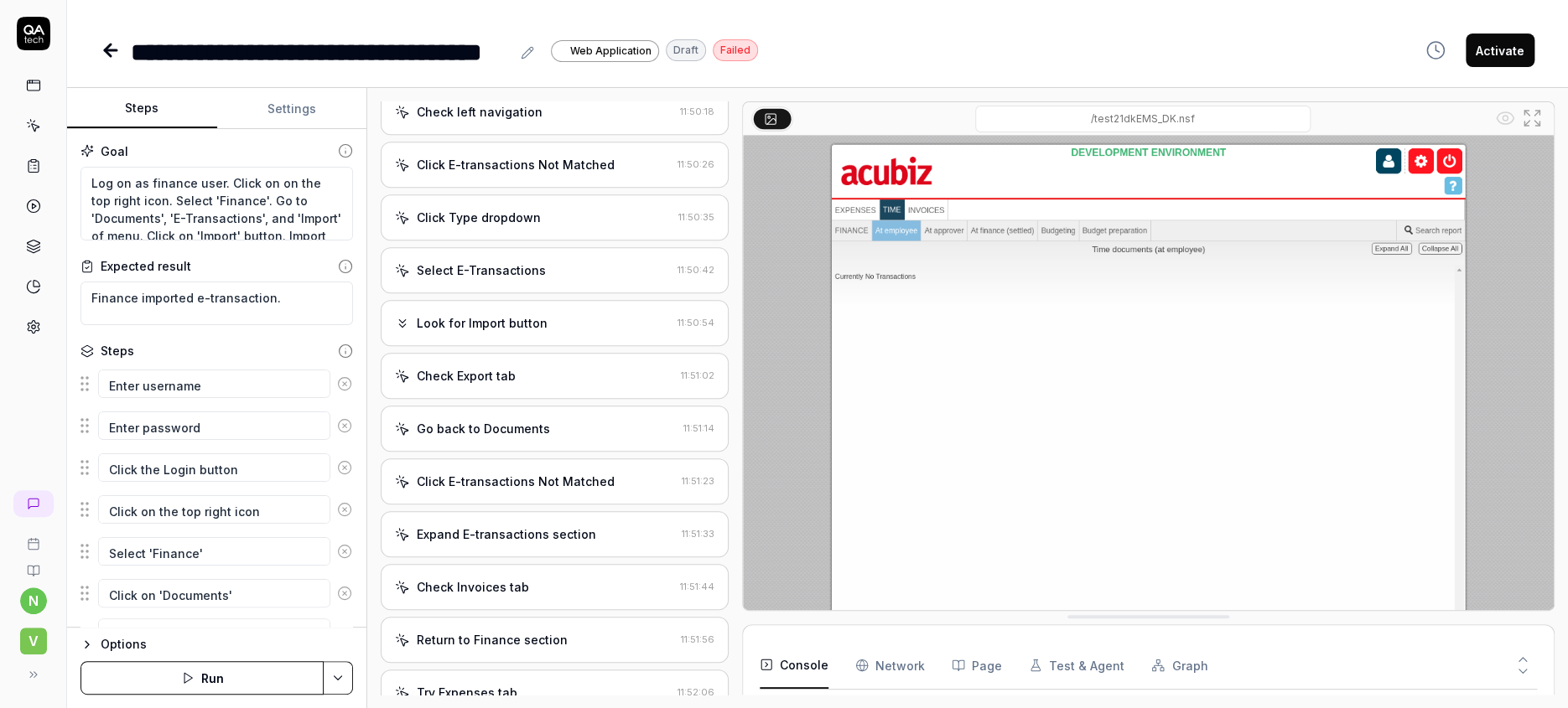
scroll to position [464, 0]
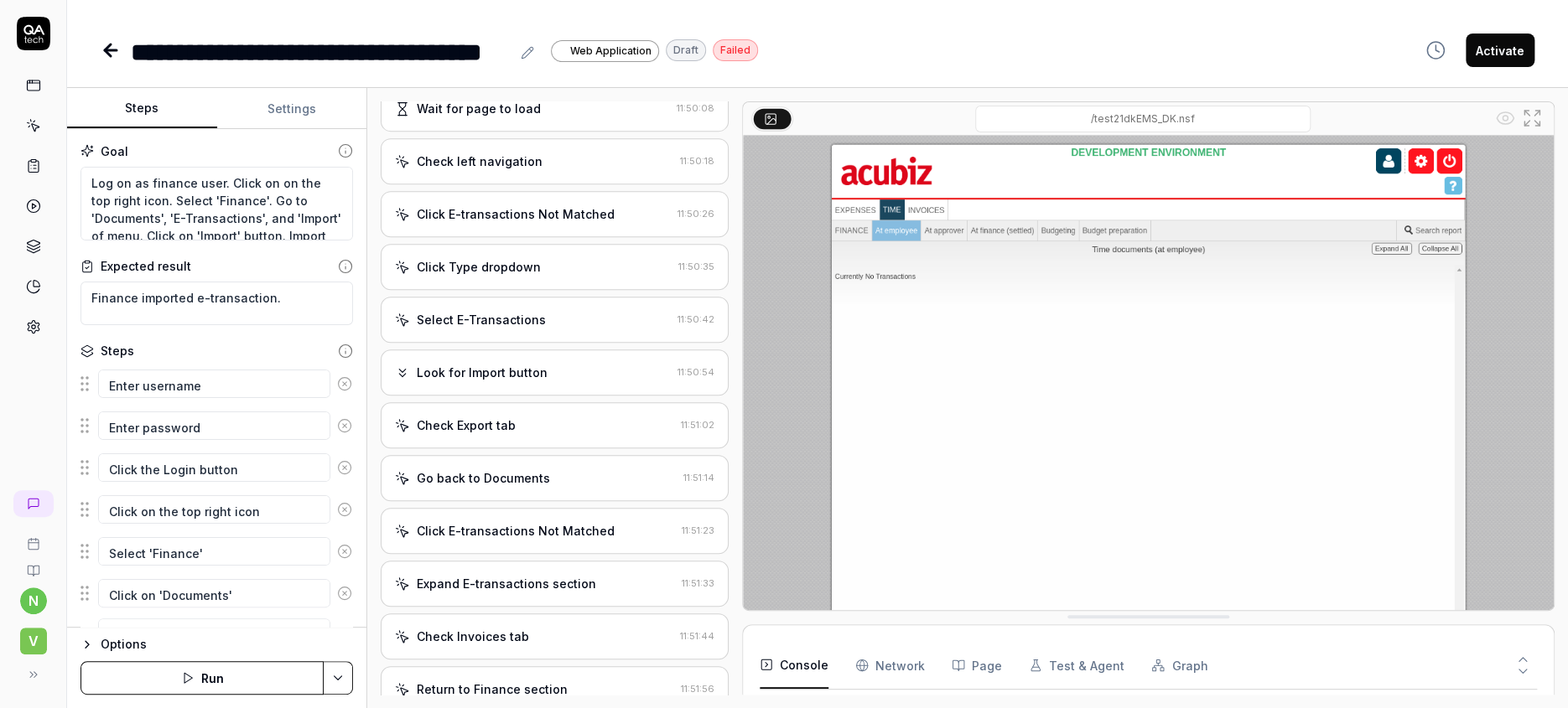
click at [505, 311] on div "Select E-Transactions" at bounding box center [481, 320] width 129 height 17
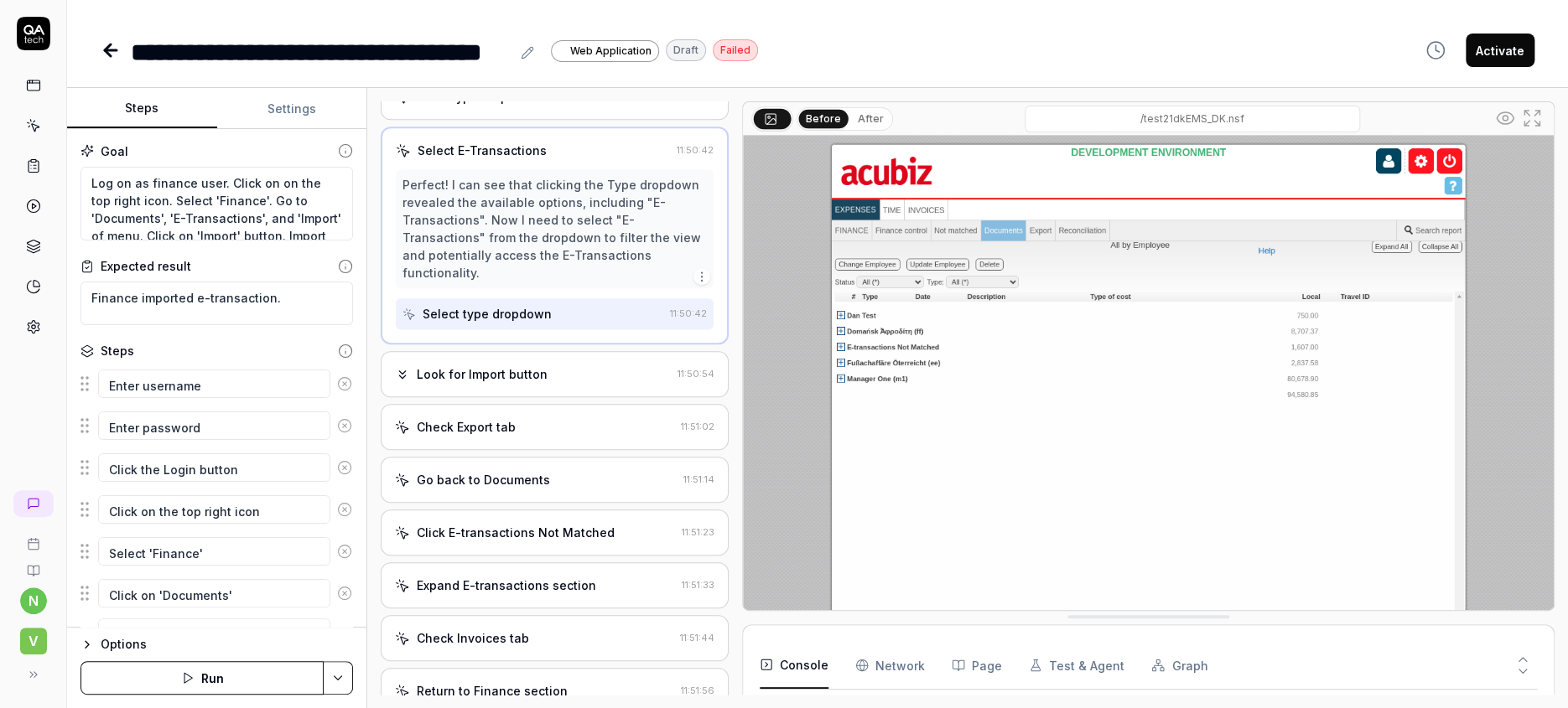
scroll to position [597, 0]
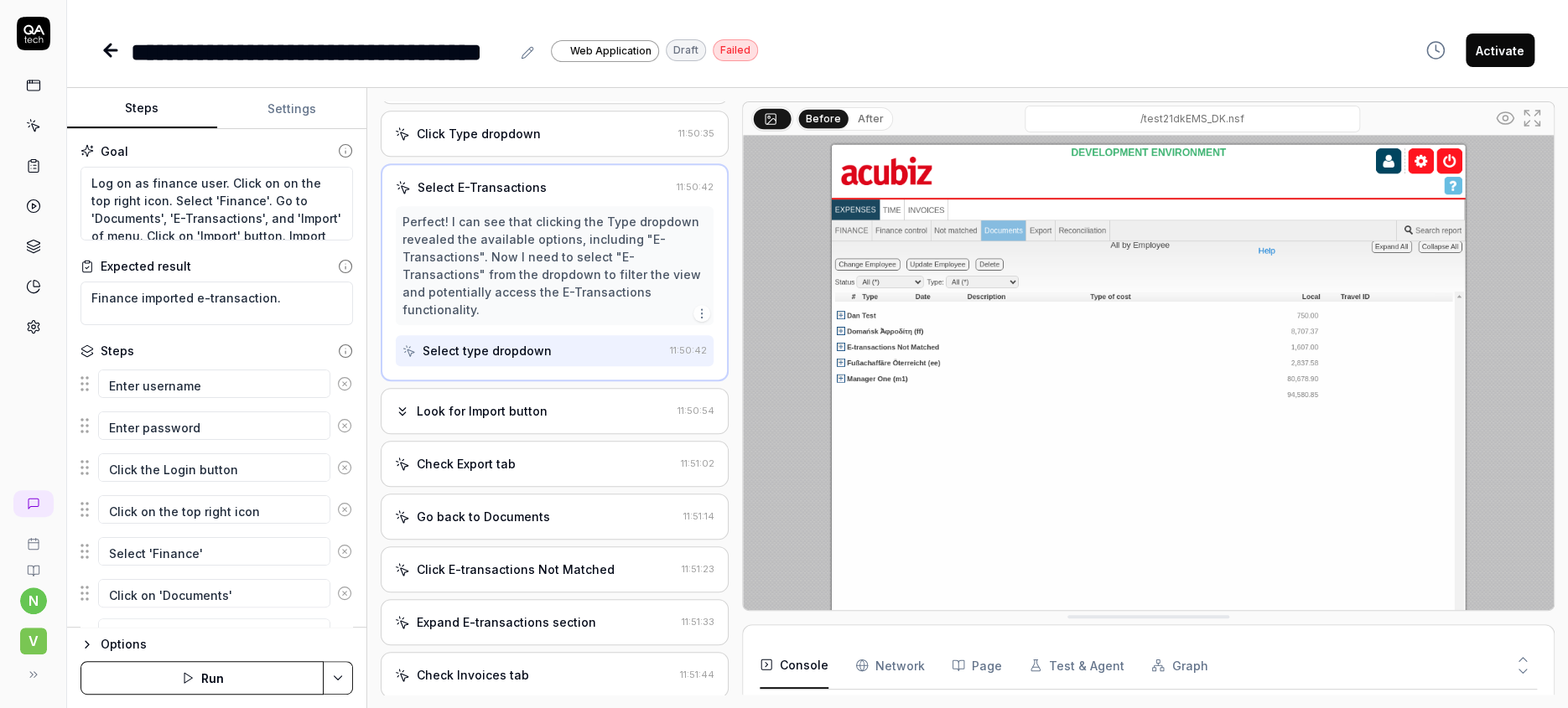
click at [477, 402] on div "Look for Import button" at bounding box center [482, 411] width 131 height 17
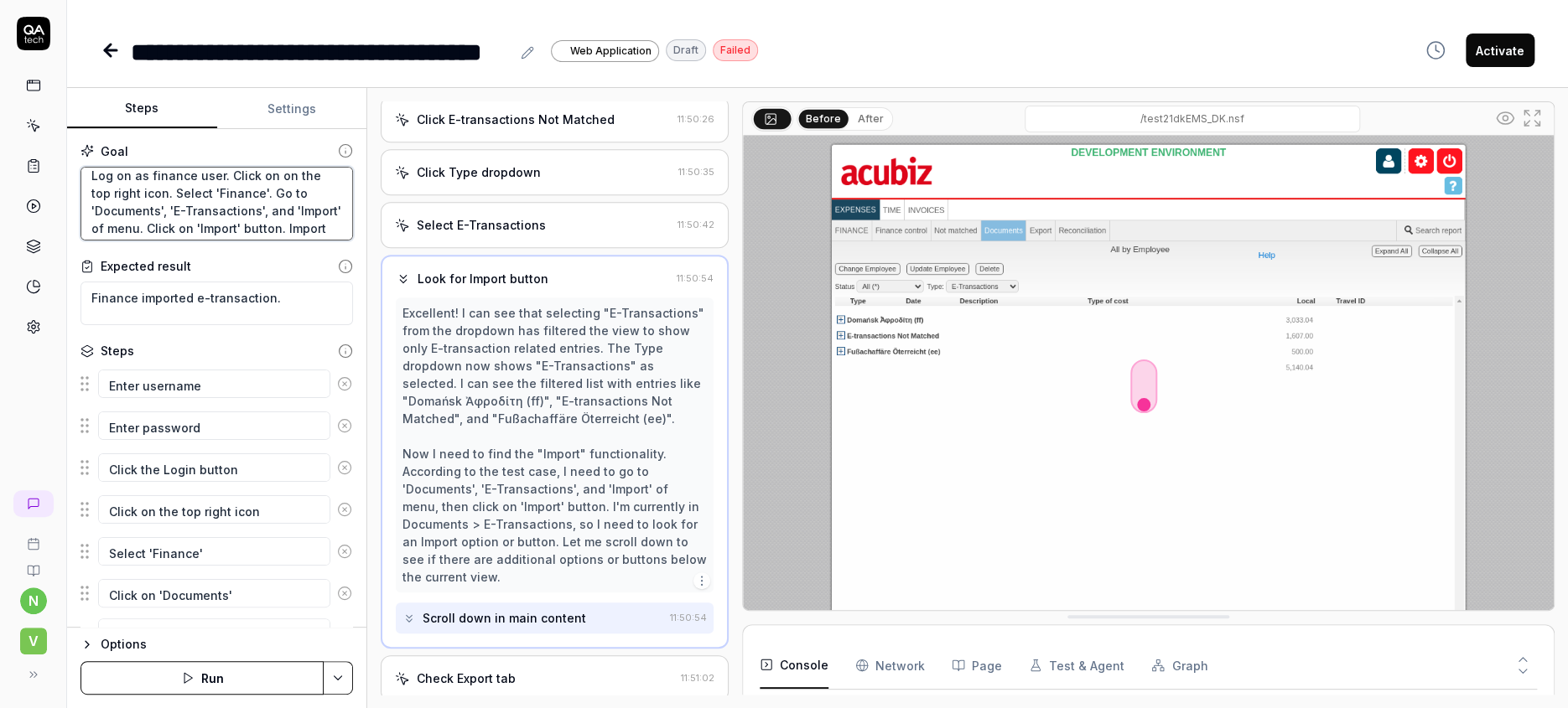
scroll to position [10, 0]
click at [251, 185] on textarea "Log on as finance user. Click on on the top right icon. Select 'Finance'. Go to…" at bounding box center [216, 203] width 272 height 75
drag, startPoint x: 148, startPoint y: 178, endPoint x: 204, endPoint y: 228, distance: 75.1
click at [149, 183] on textarea "Log on as finance user. Click on on the top right icon. Select 'Finance'. Go to…" at bounding box center [216, 203] width 272 height 75
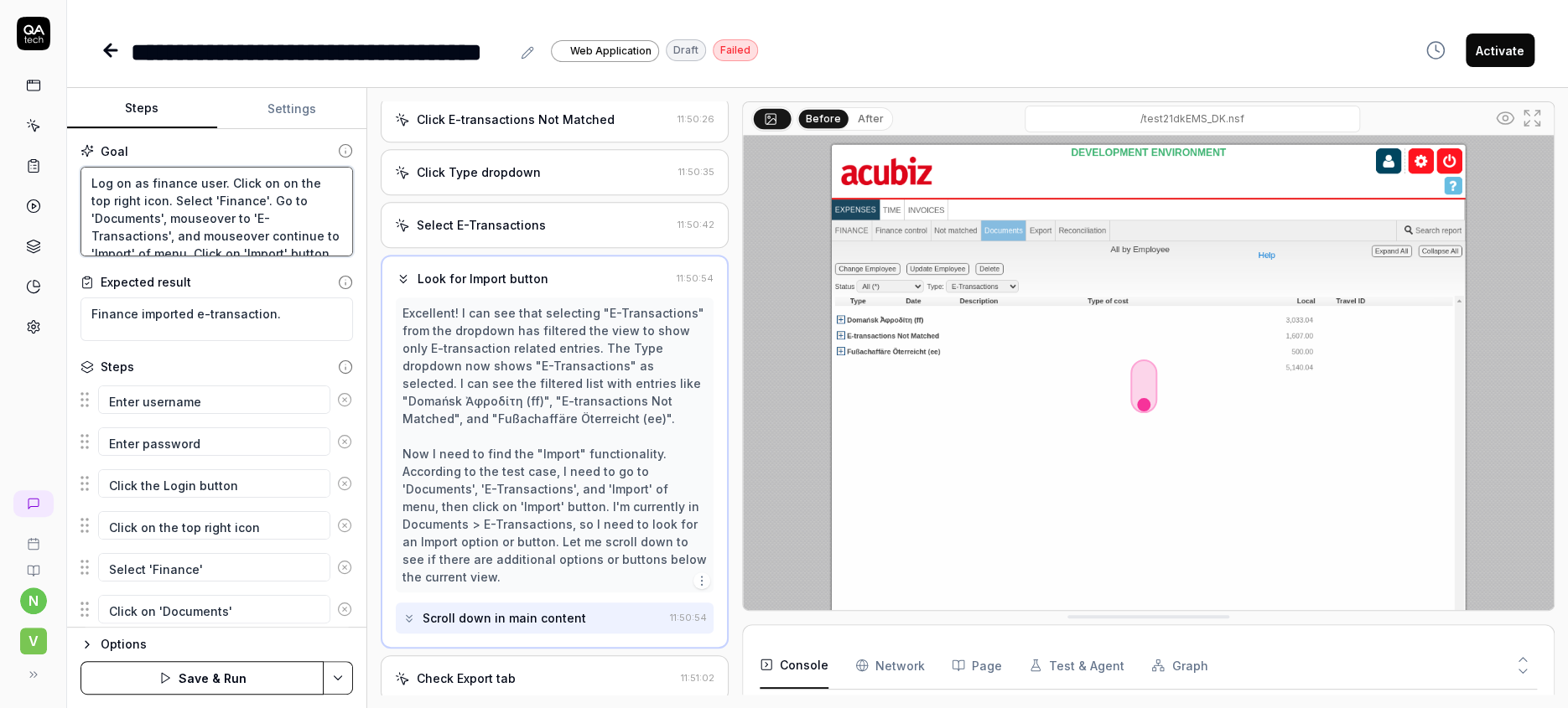
drag, startPoint x: 126, startPoint y: 210, endPoint x: 58, endPoint y: 221, distance: 68.9
click at [67, 213] on div "Goal Log on as finance user. Click on on the top right icon. Select 'Finance'. …" at bounding box center [216, 378] width 299 height 499
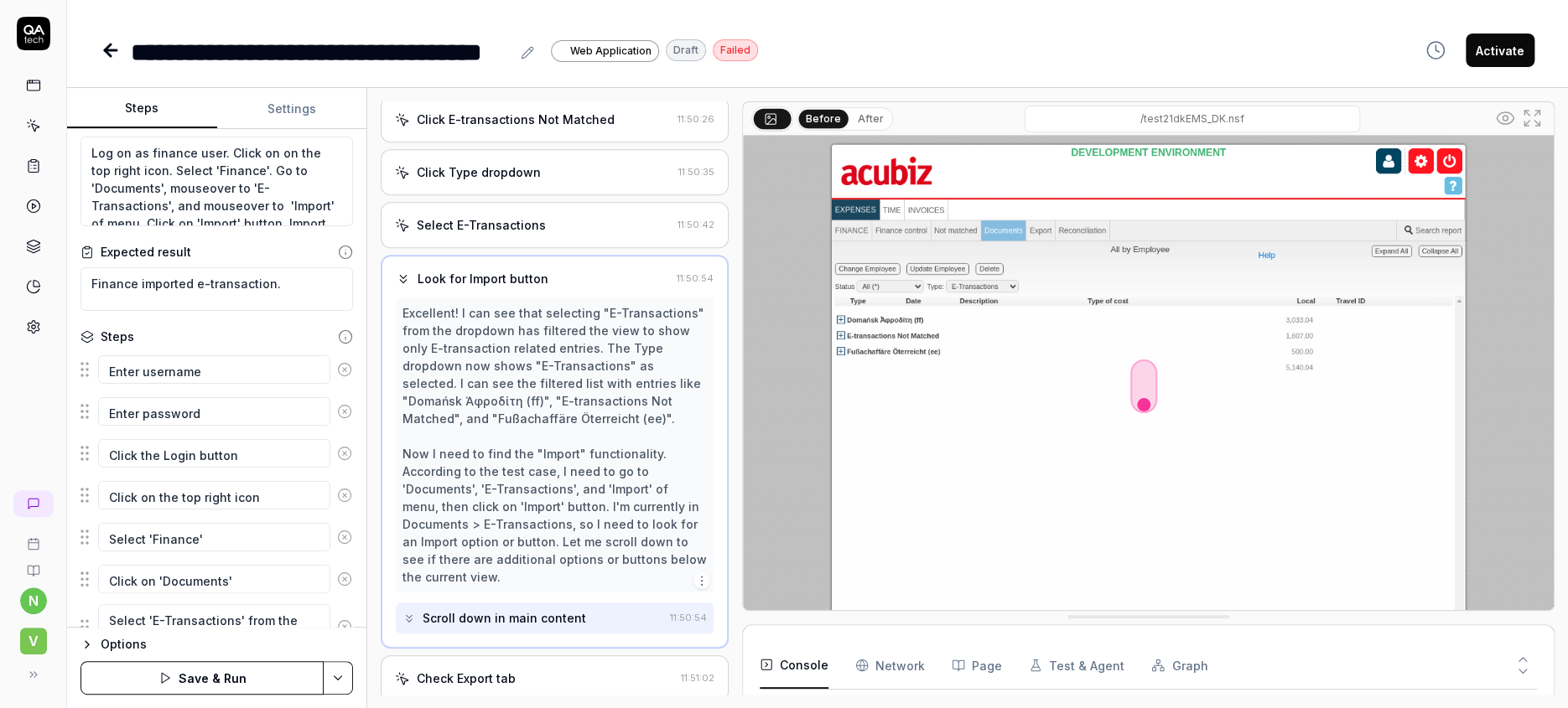
scroll to position [30, 0]
click at [226, 664] on icon "button" at bounding box center [234, 672] width 16 height 15
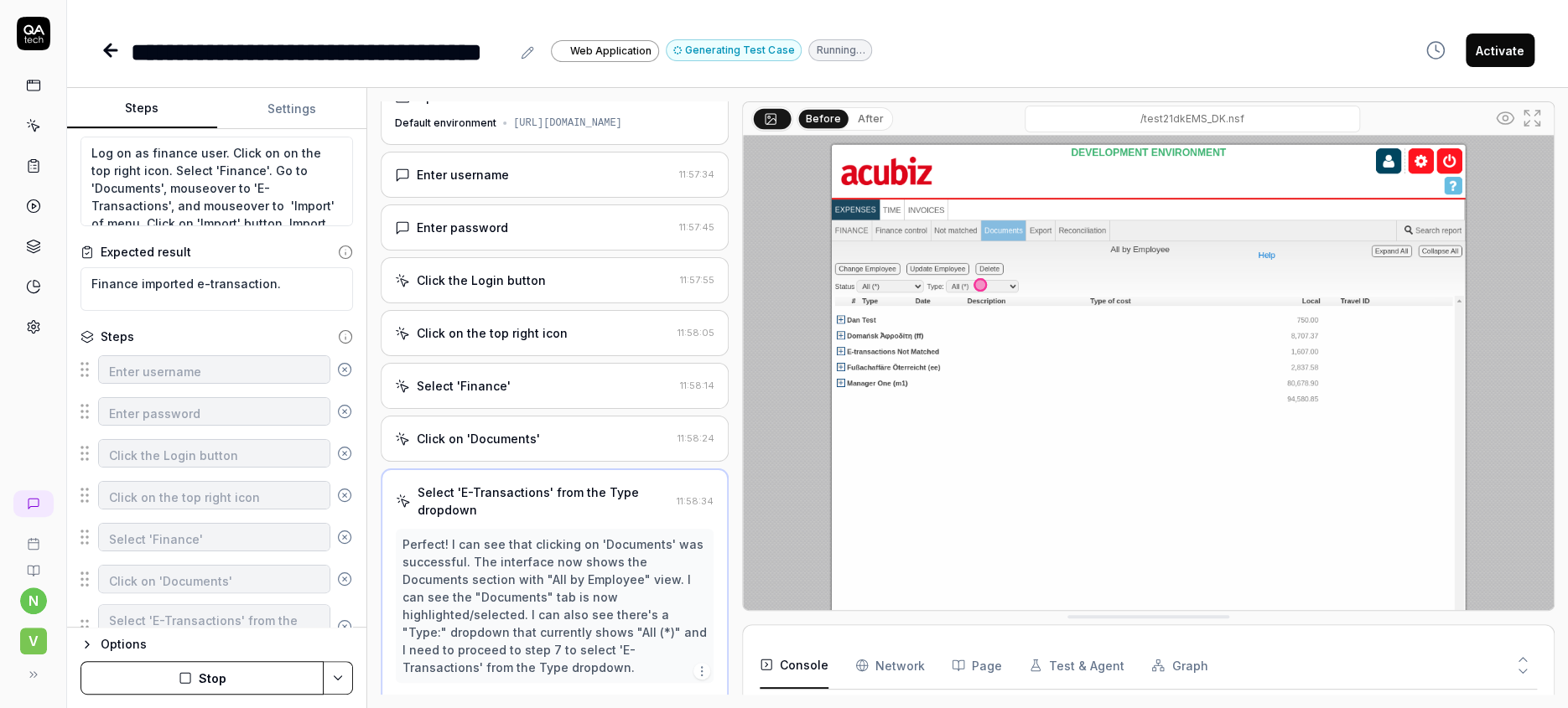
scroll to position [26, 0]
click at [212, 684] on button "Stop" at bounding box center [202, 678] width 243 height 34
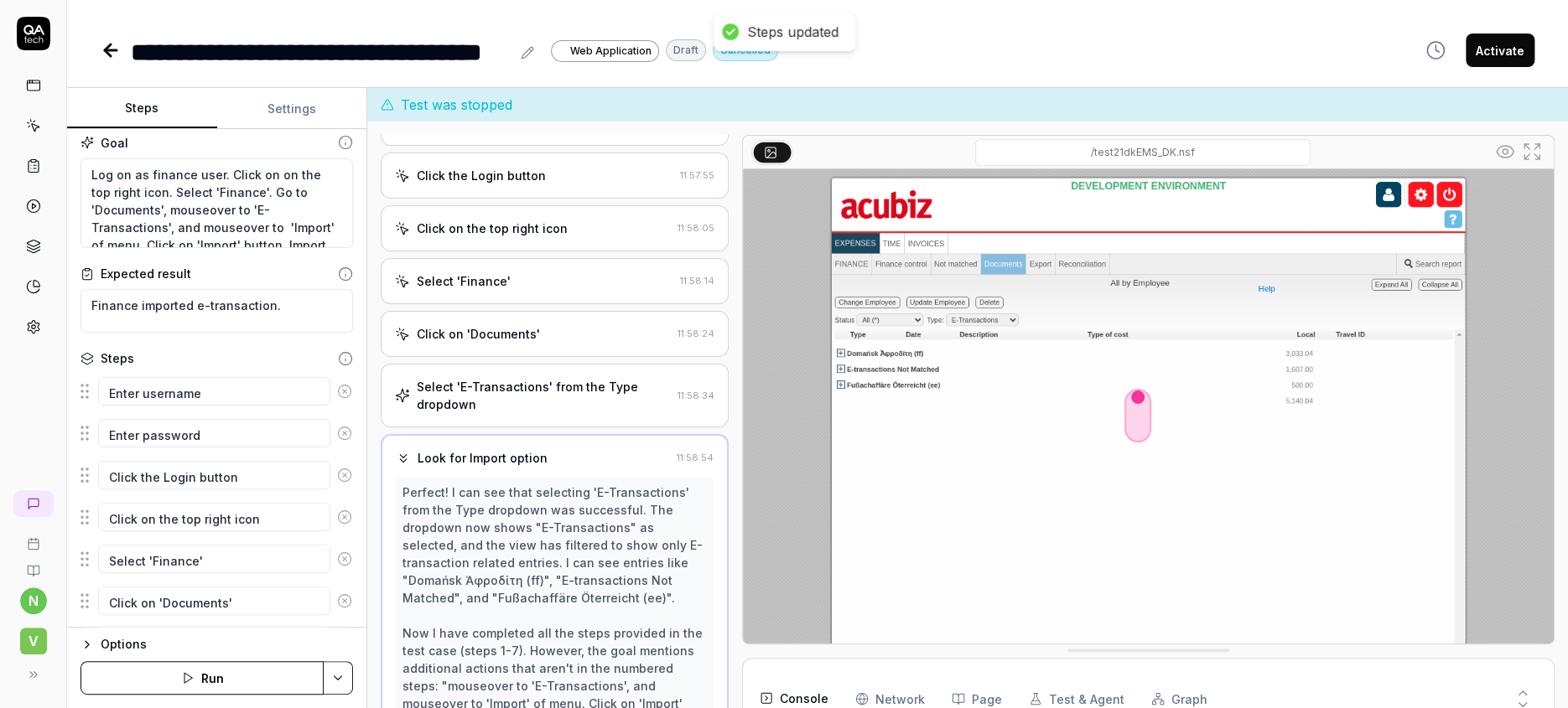
scroll to position [0, 0]
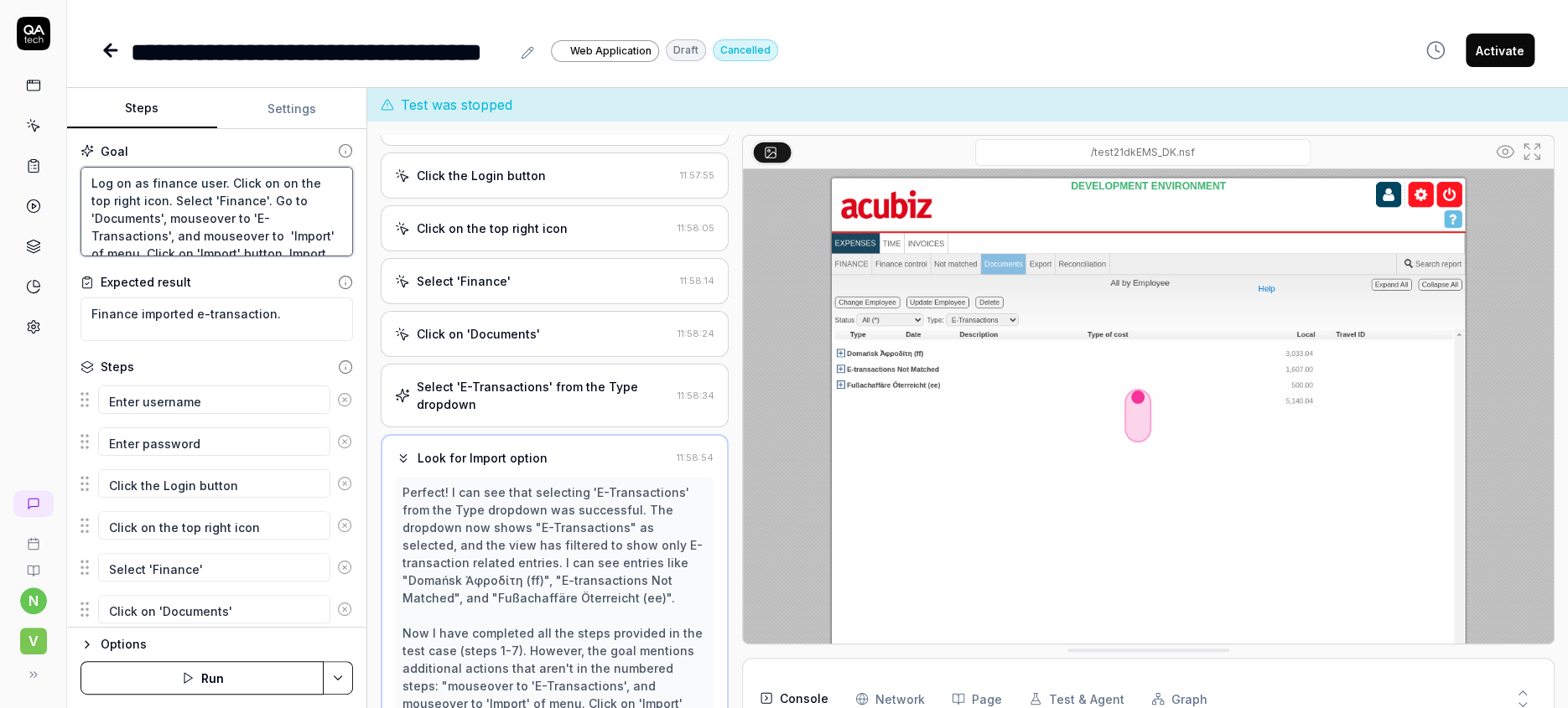
click at [300, 185] on textarea "Log on as finance user. Click on on the top right icon. Select 'Finance'. Go to…" at bounding box center [216, 211] width 272 height 90
click at [103, 204] on textarea "Log on as finance user. Click on on the top right icon. Select 'Finance'. Go to…" at bounding box center [216, 211] width 272 height 90
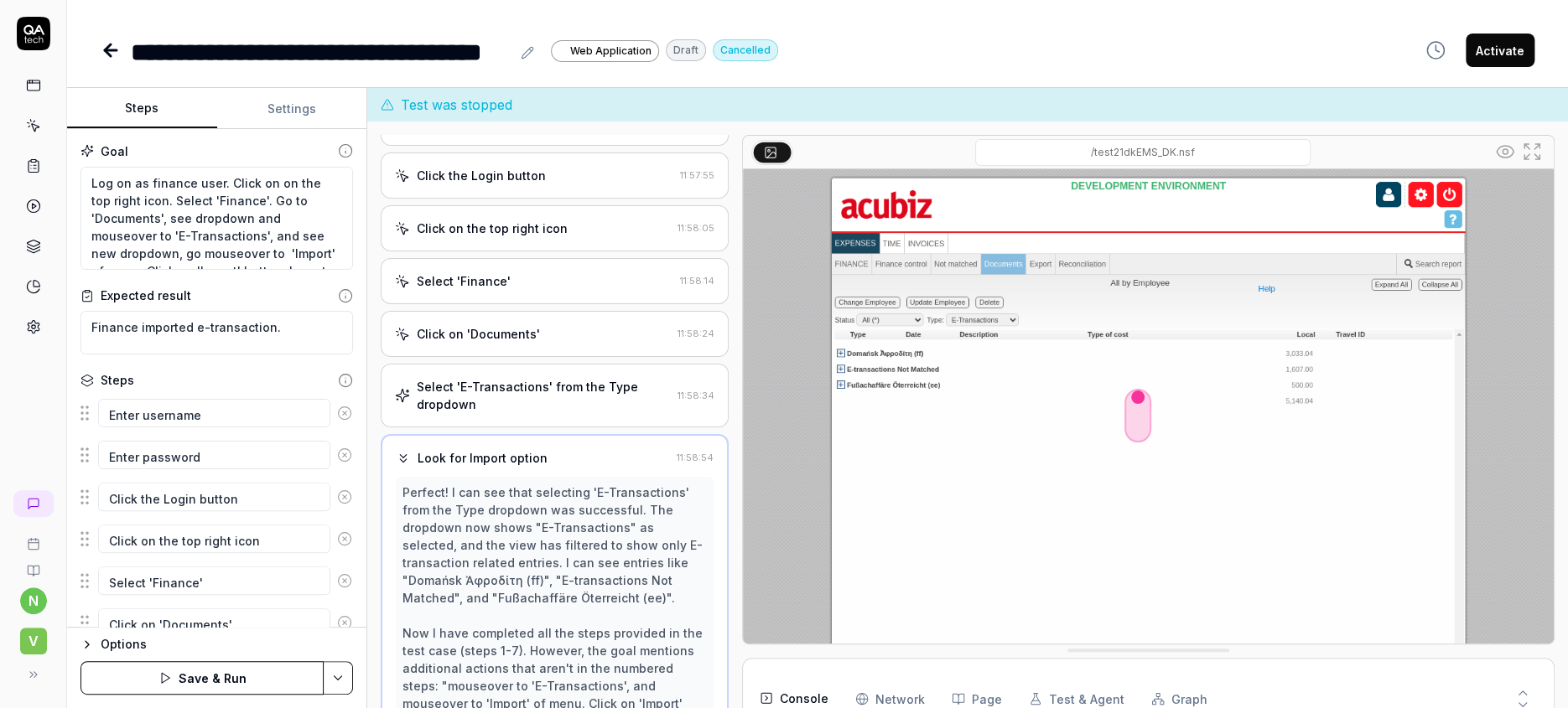
scroll to position [44, 0]
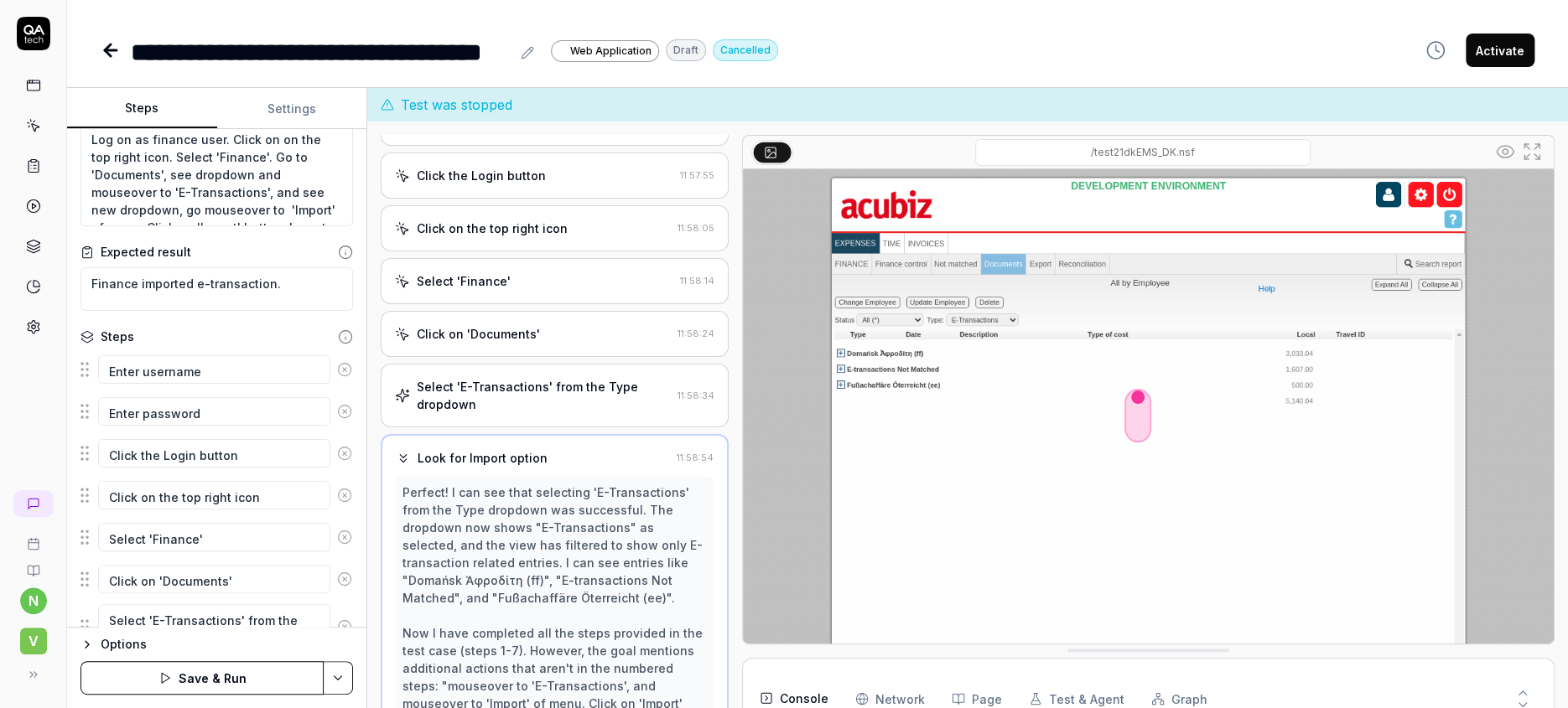
click at [226, 664] on icon "button" at bounding box center [234, 672] width 16 height 15
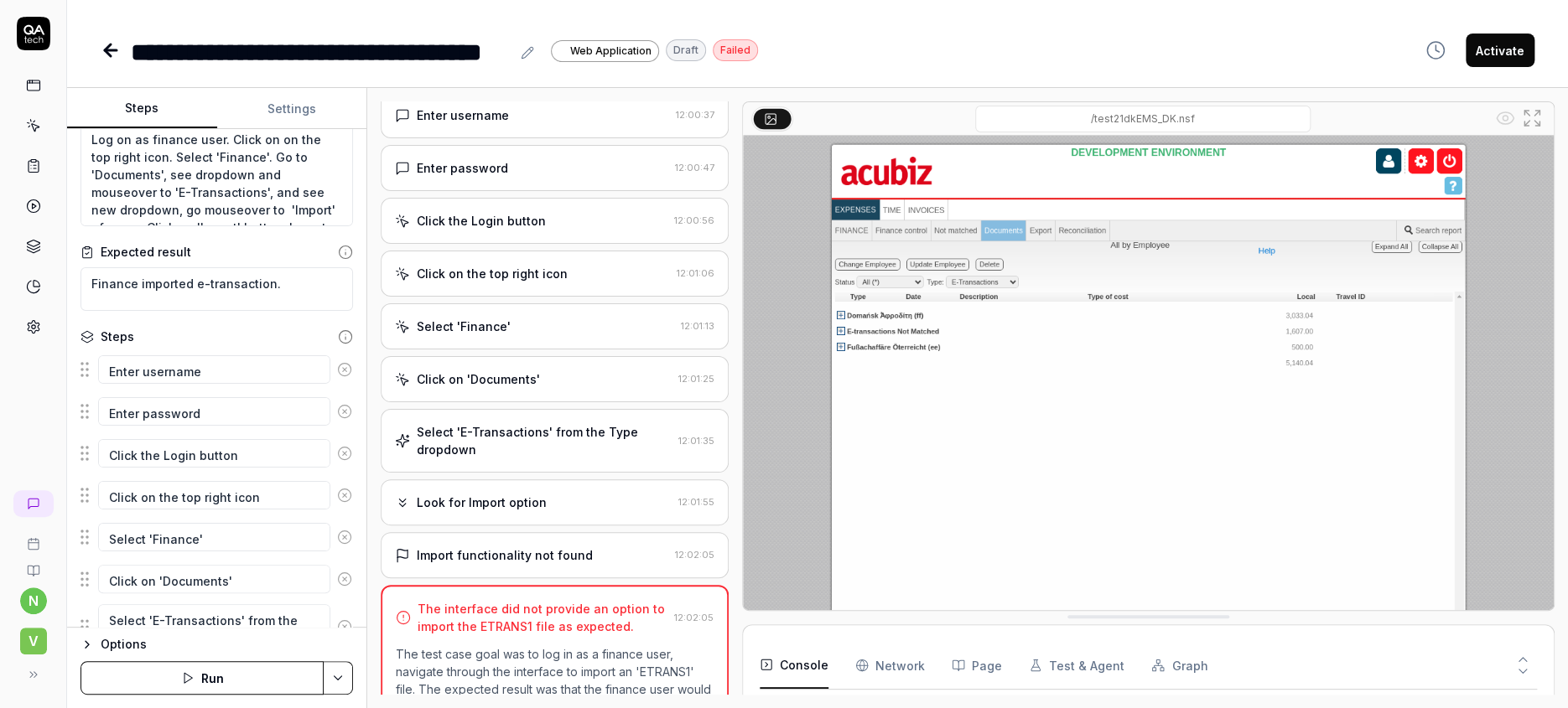
scroll to position [223, 0]
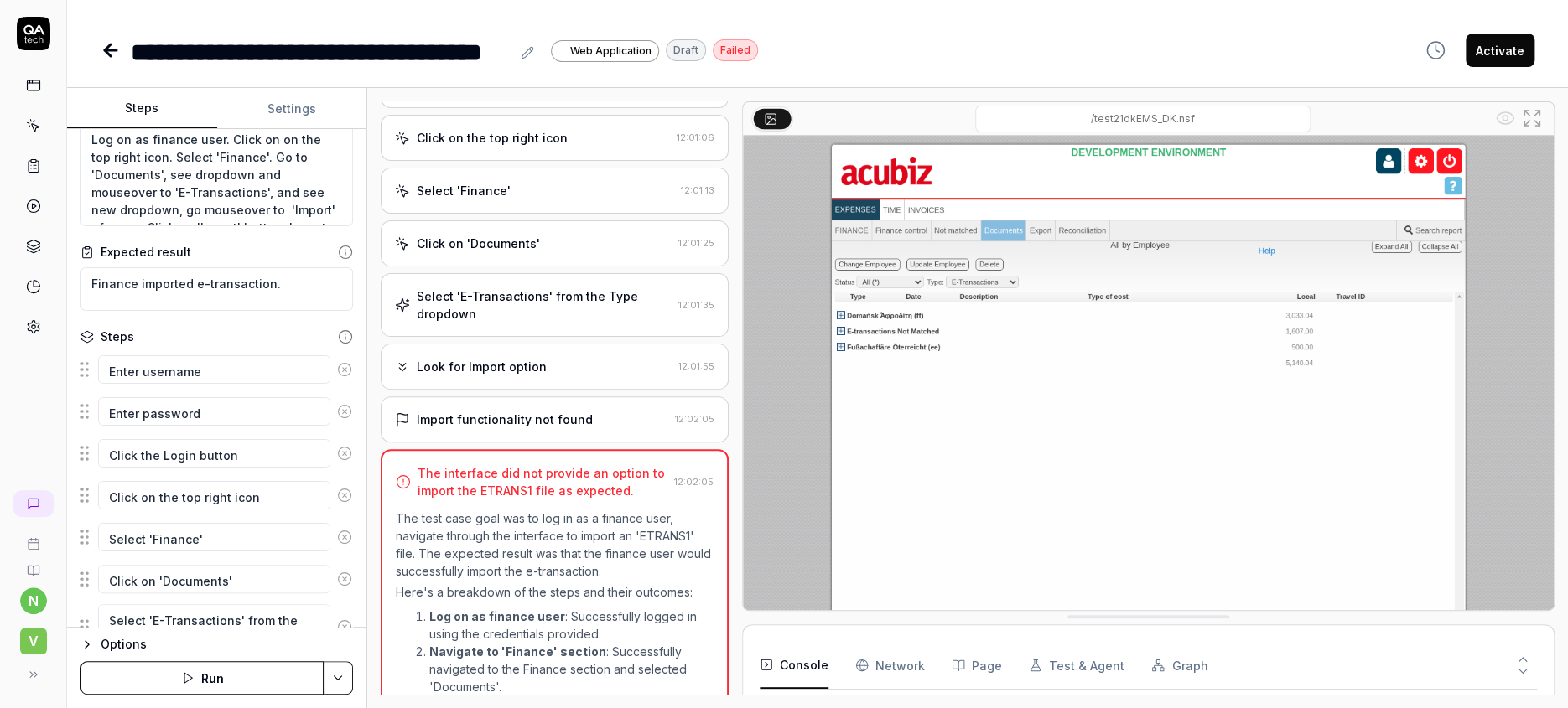
click at [453, 288] on div "Select 'E-Transactions' from the Type dropdown" at bounding box center [544, 305] width 255 height 35
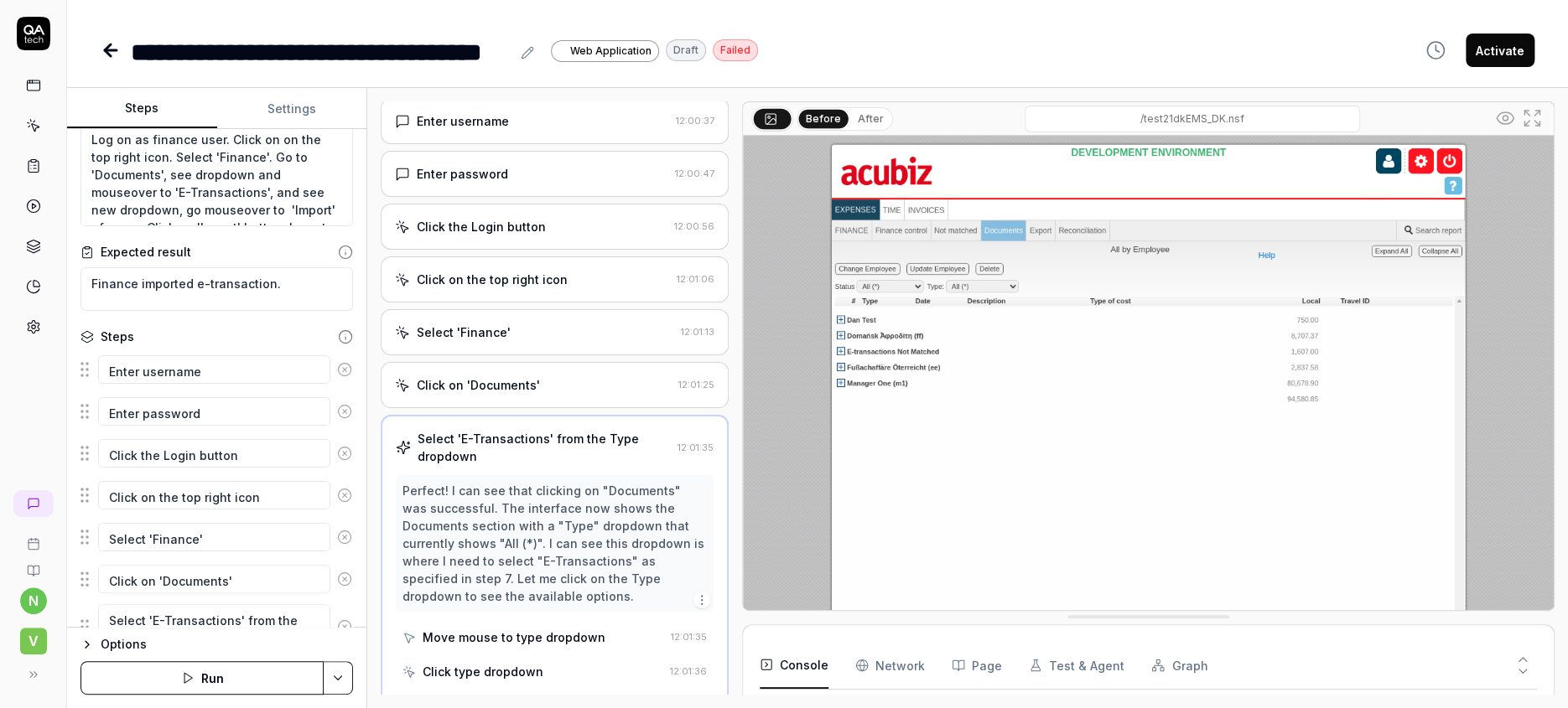
scroll to position [154, 0]
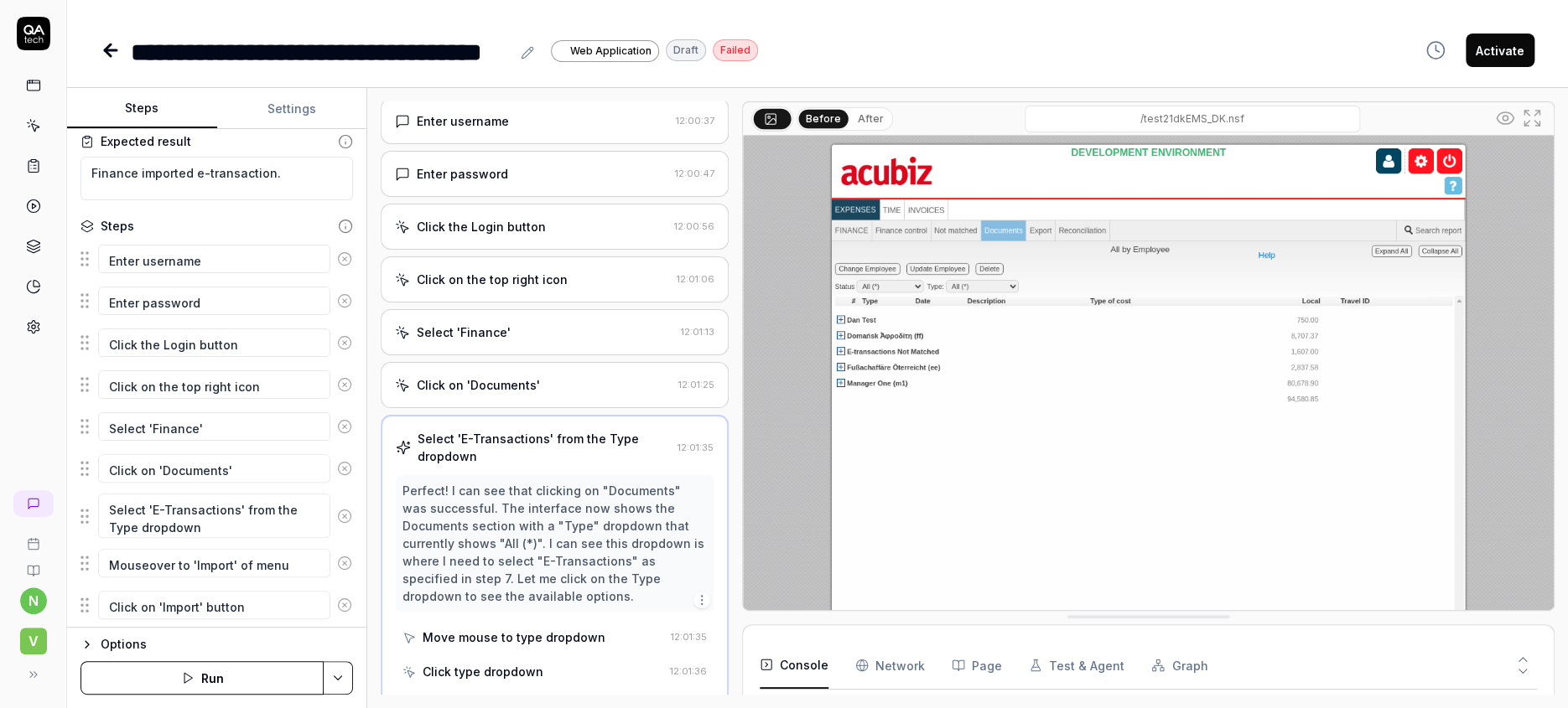
click at [337, 461] on icon at bounding box center [345, 469] width 16 height 15
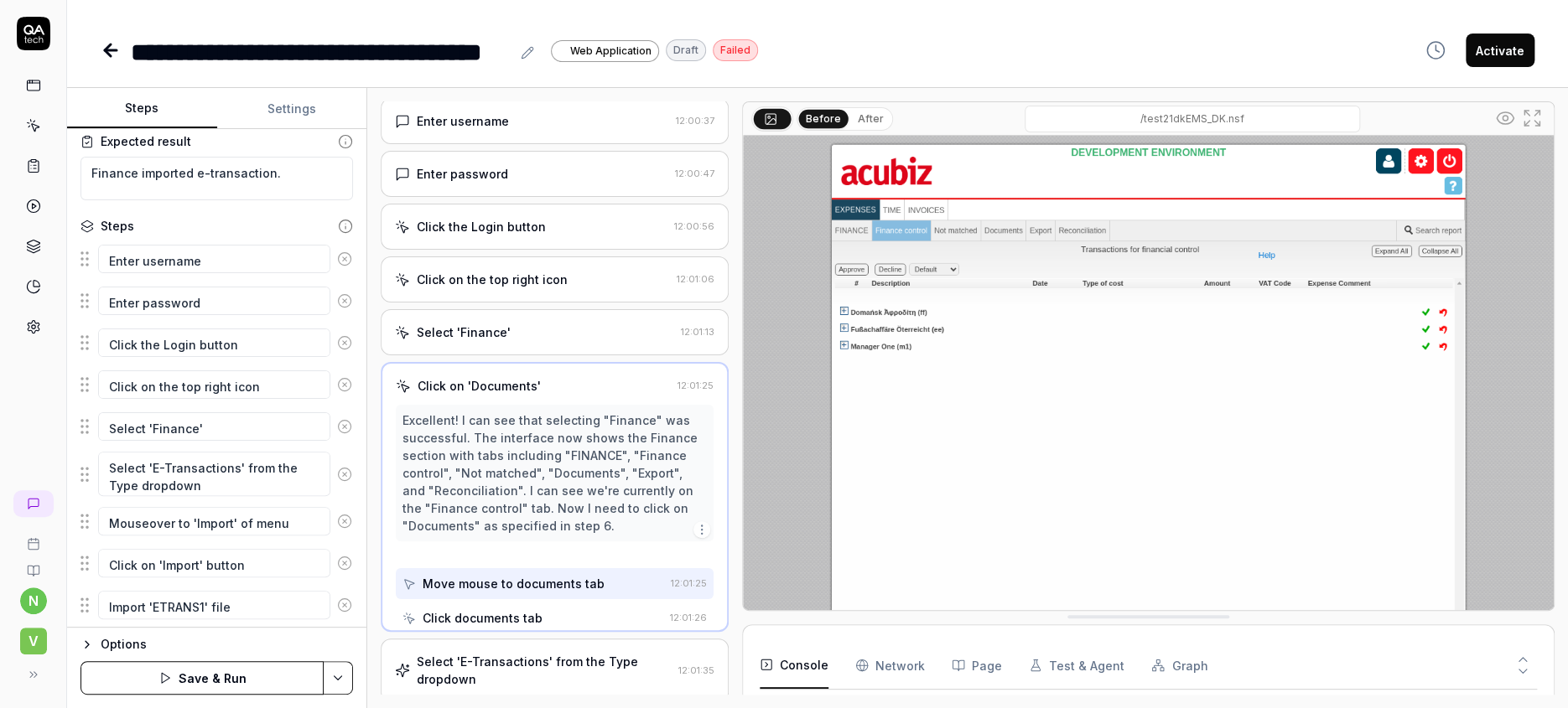
scroll to position [0, 0]
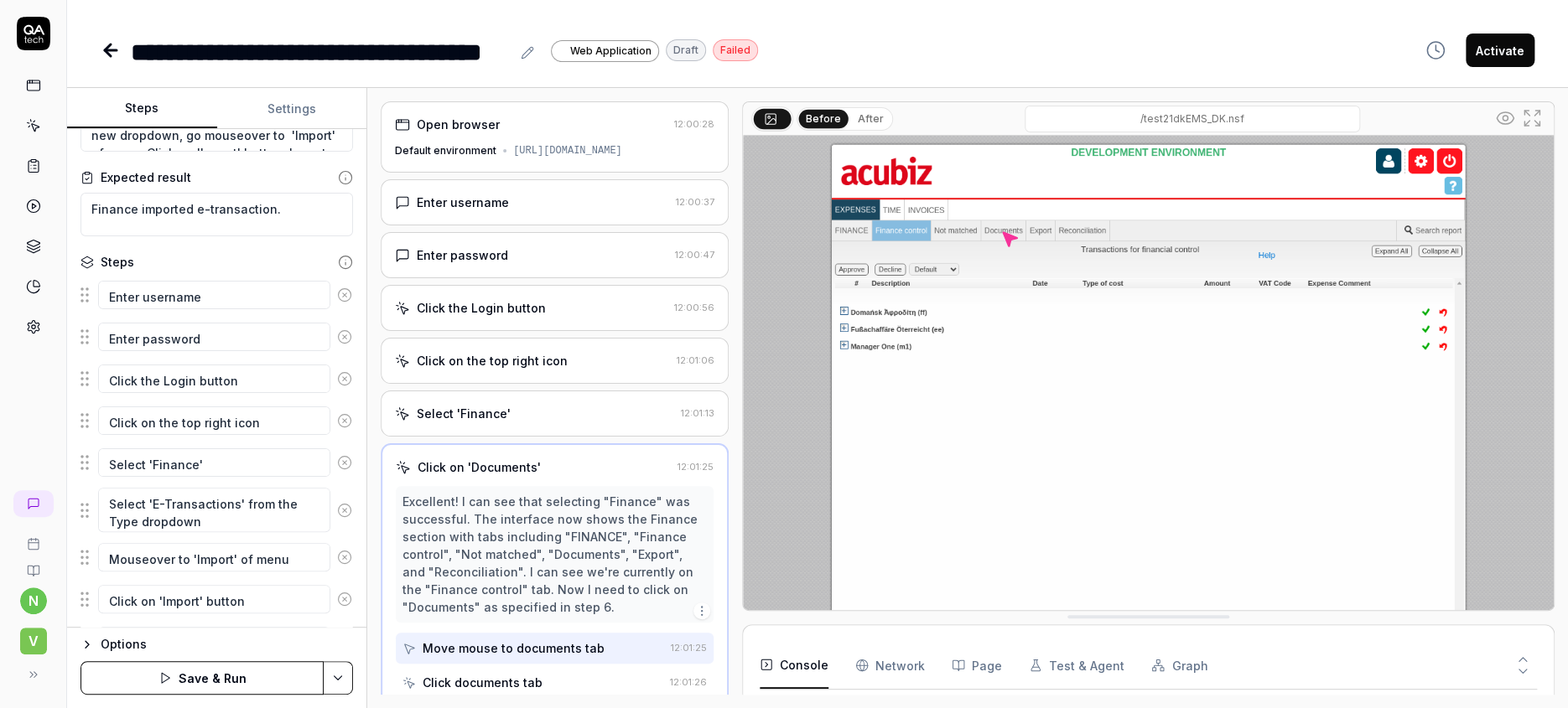
click at [337, 455] on icon at bounding box center [345, 463] width 16 height 15
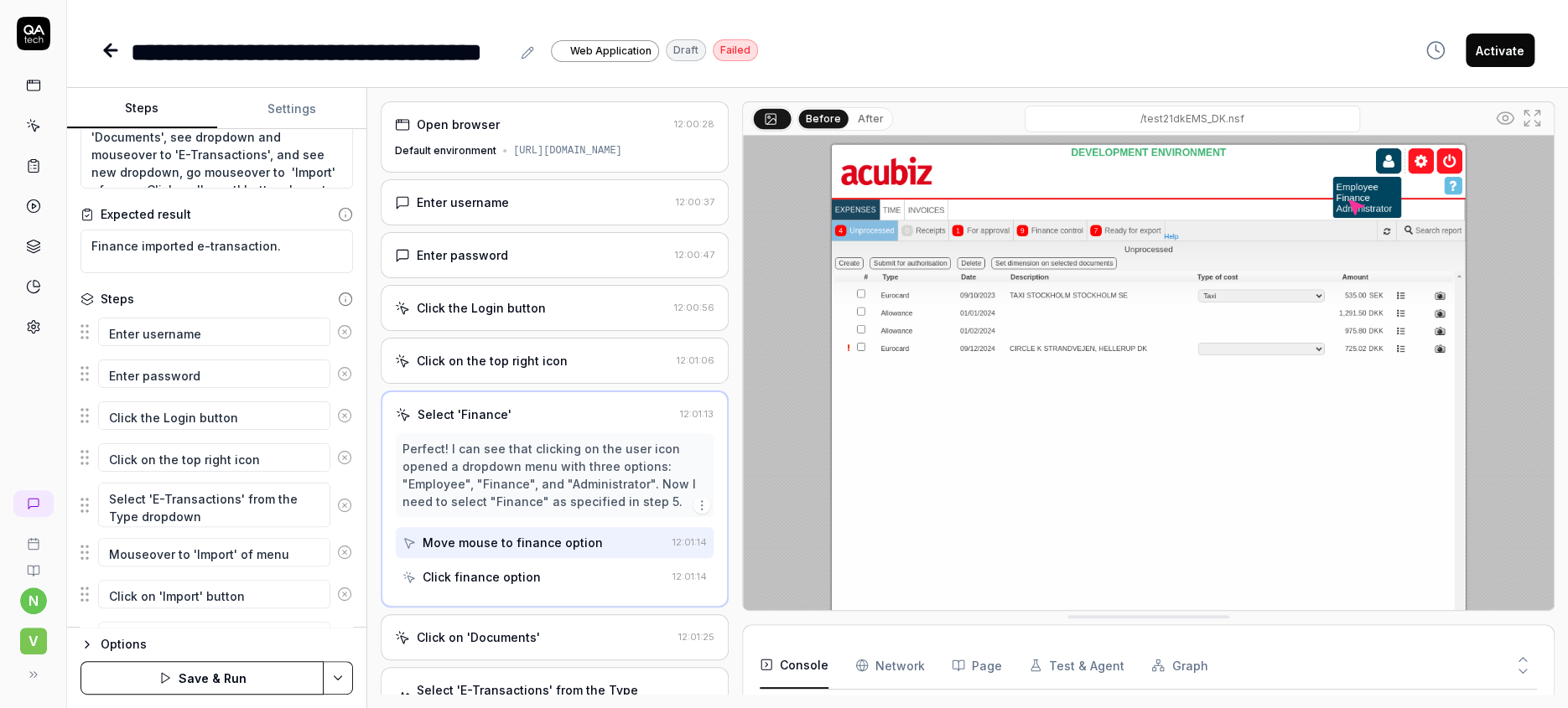
click at [337, 450] on icon at bounding box center [345, 458] width 16 height 15
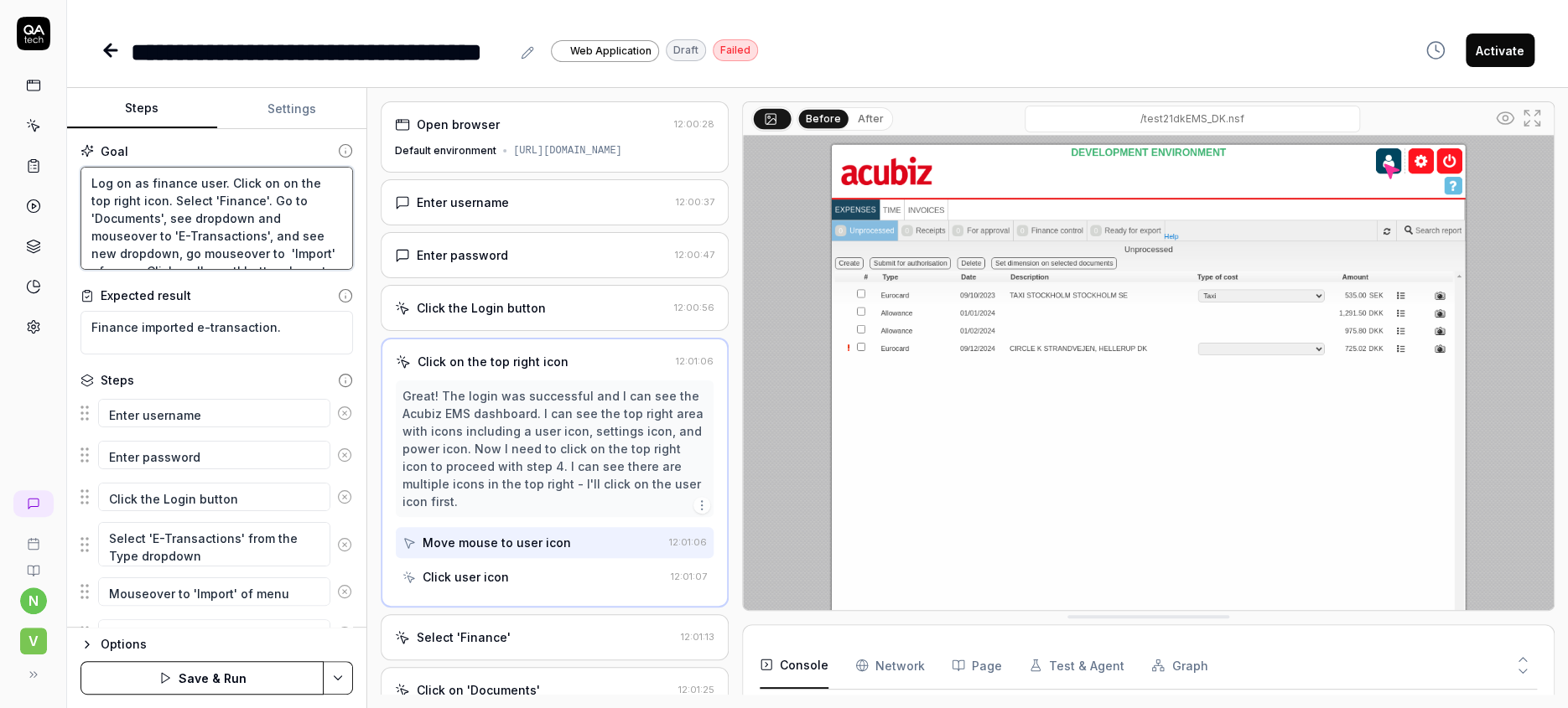
click at [252, 180] on textarea "Log on as finance user. Click on on the top right icon. Select 'Finance'. Go to…" at bounding box center [216, 218] width 272 height 104
drag, startPoint x: 97, startPoint y: 221, endPoint x: 97, endPoint y: 232, distance: 11.0
click at [97, 225] on textarea "Log on as finance user. Click on on the top right icon. Select 'Finance'. Mouse…" at bounding box center [216, 218] width 272 height 104
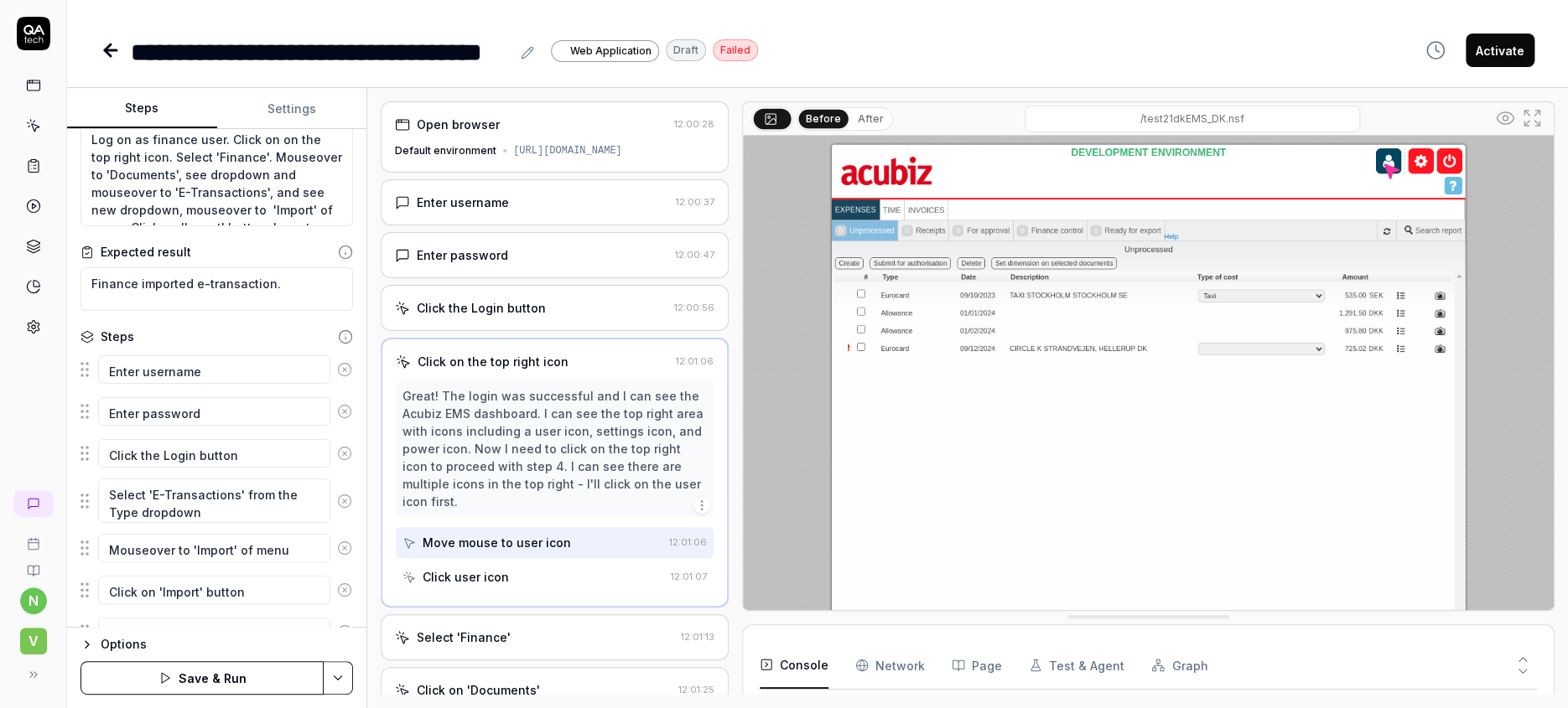
click at [227, 666] on icon "button" at bounding box center [233, 672] width 13 height 13
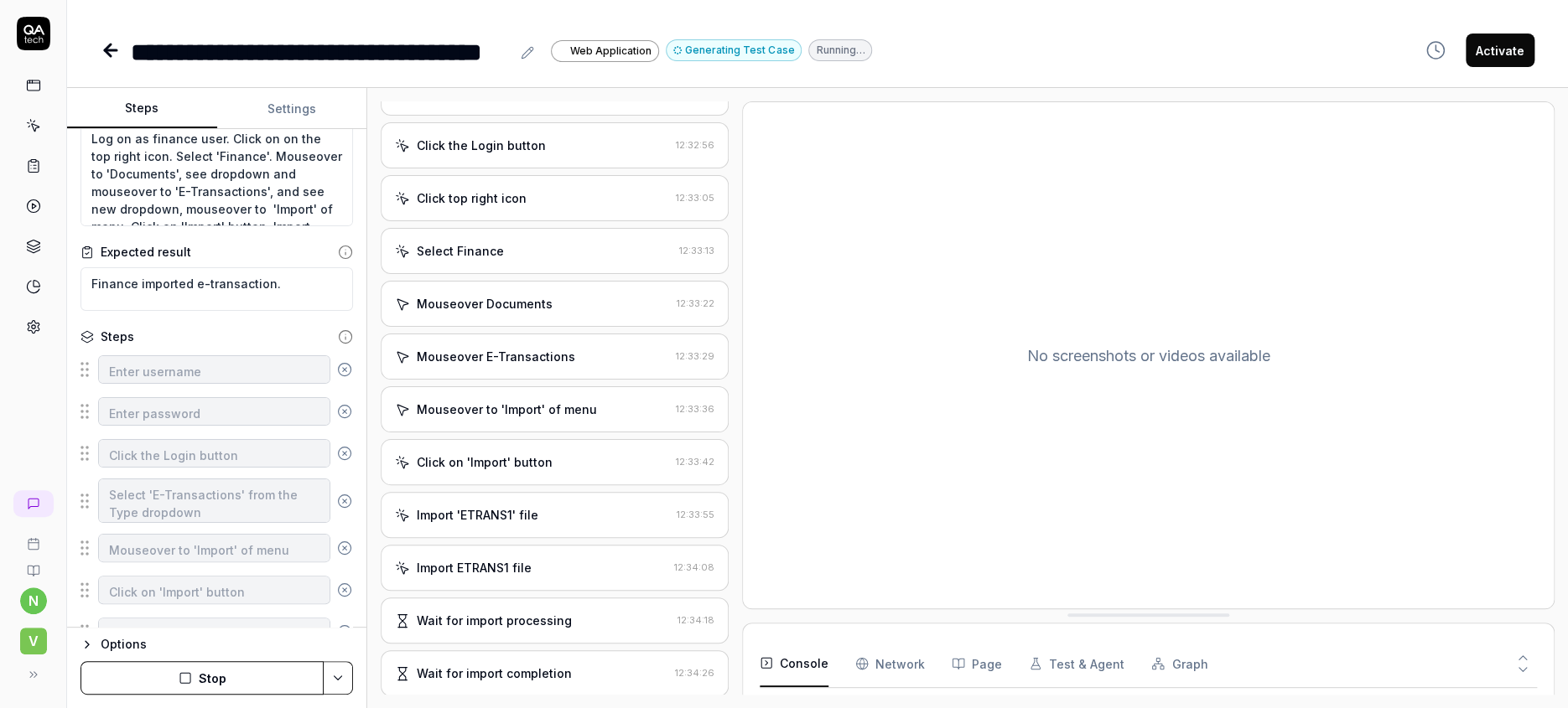
scroll to position [155, 0]
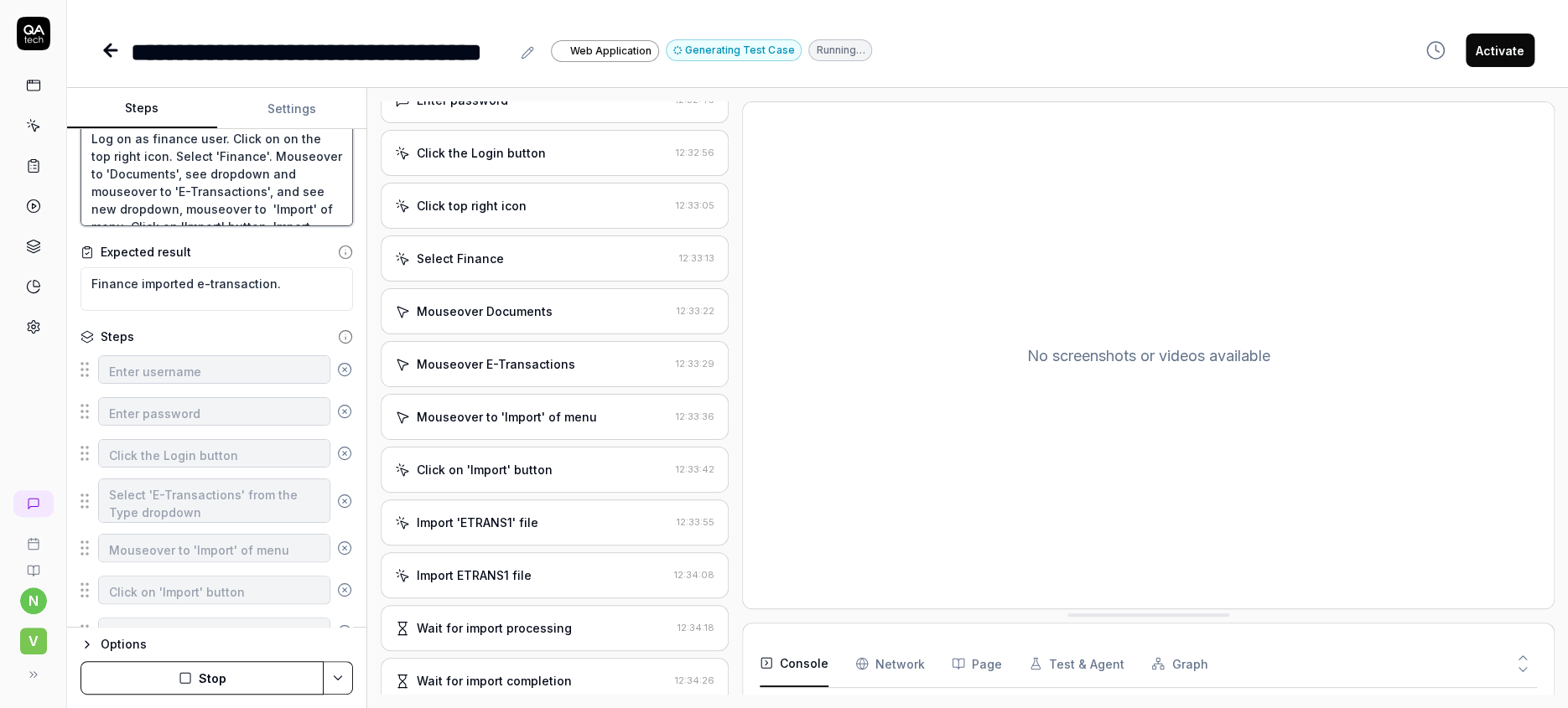
click at [158, 193] on textarea "Log on as finance user. Click on on the top right icon. Select 'Finance'. Mouse…" at bounding box center [216, 174] width 272 height 104
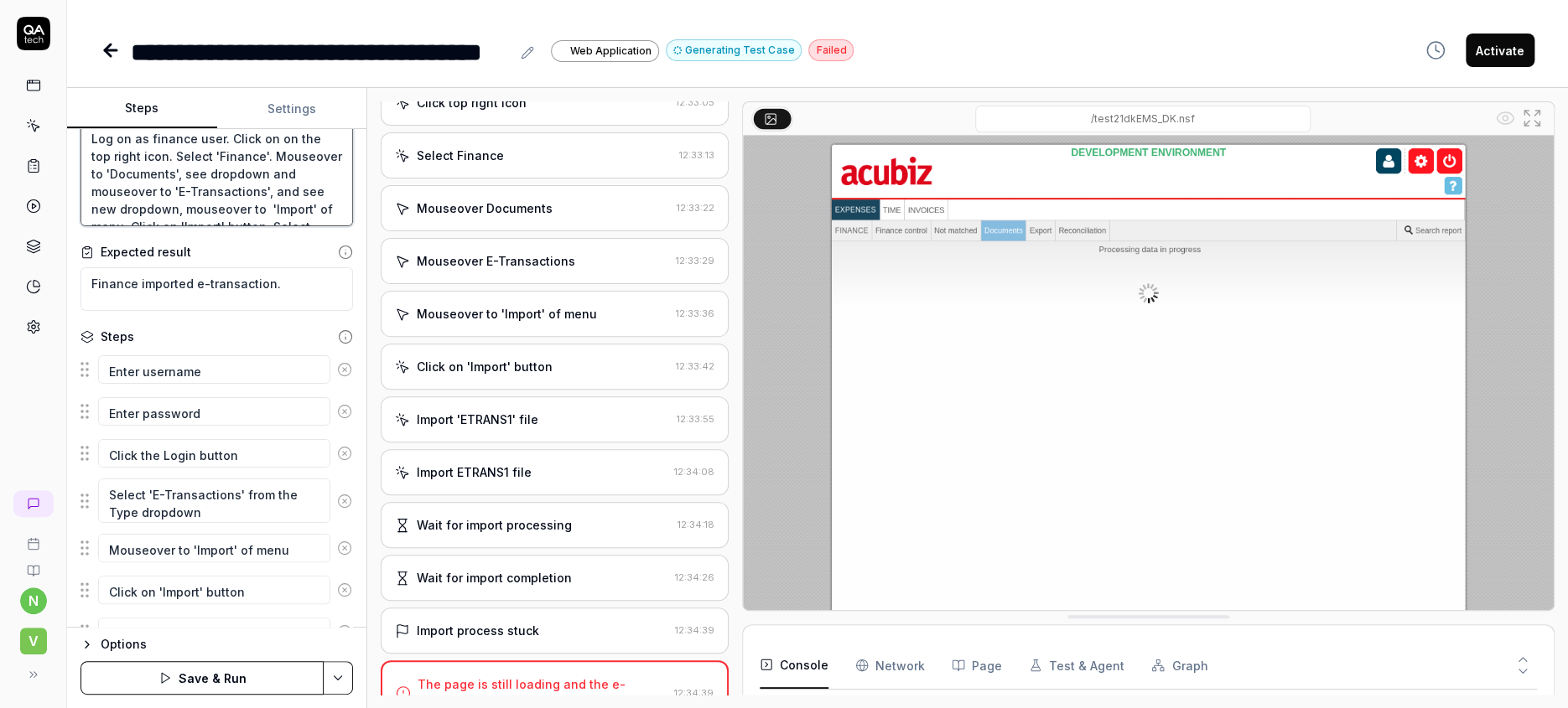
scroll to position [9, 0]
click at [117, 200] on textarea "Log on as finance user. Click on on the top right icon. Select 'Finance'. Mouse…" at bounding box center [216, 174] width 272 height 104
click at [270, 203] on textarea "Log on as finance user. Click on on the top right icon. Select 'Finance'. Mouse…" at bounding box center [216, 174] width 272 height 104
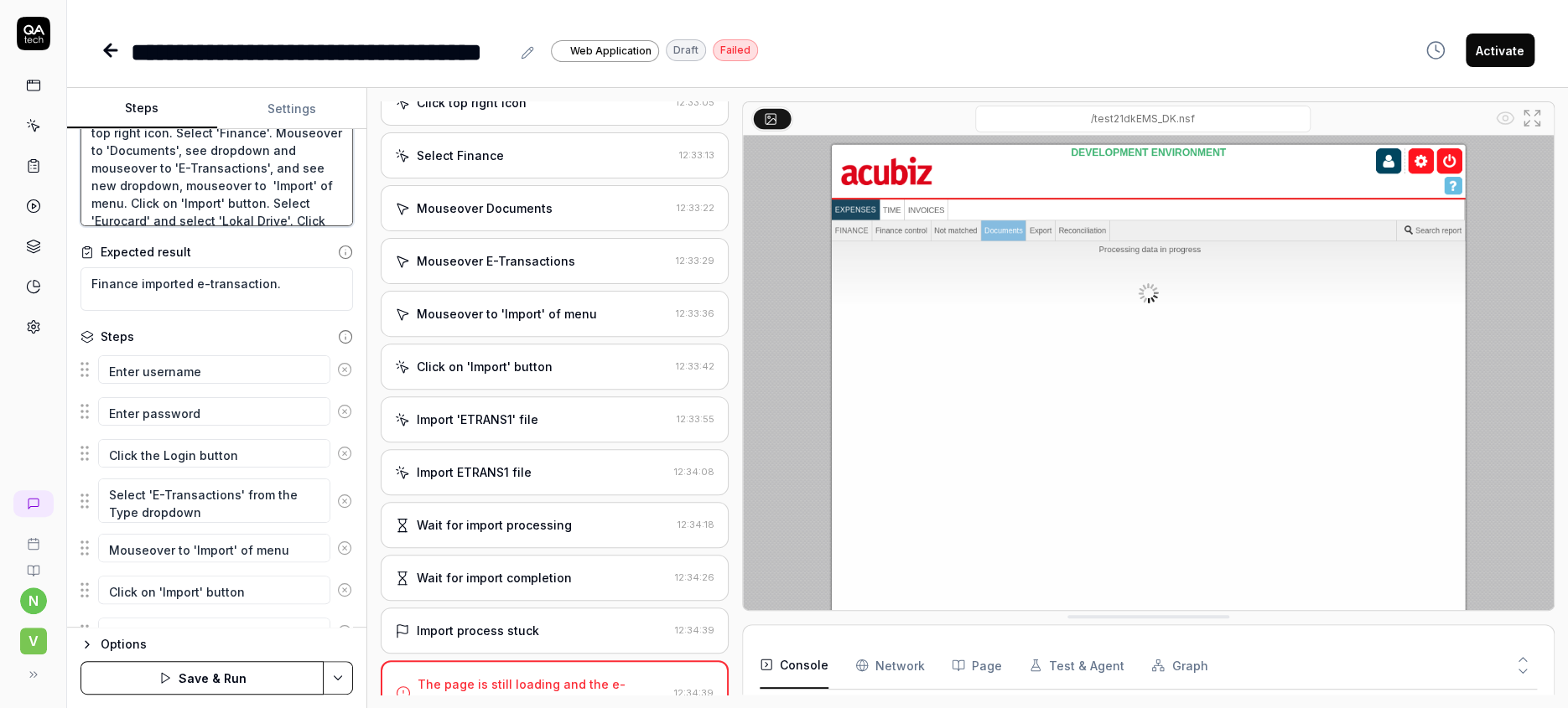
drag, startPoint x: 206, startPoint y: 202, endPoint x: 209, endPoint y: 214, distance: 12.4
click at [206, 202] on textarea "Log on as finance user. Click on on the top right icon. Select 'Finance'. Mouse…" at bounding box center [216, 174] width 272 height 104
click at [267, 200] on textarea "Log on as finance user. Click on on the top right icon. Select 'Finance'. Mouse…" at bounding box center [216, 174] width 272 height 104
drag, startPoint x: 286, startPoint y: 197, endPoint x: 285, endPoint y: 205, distance: 8.1
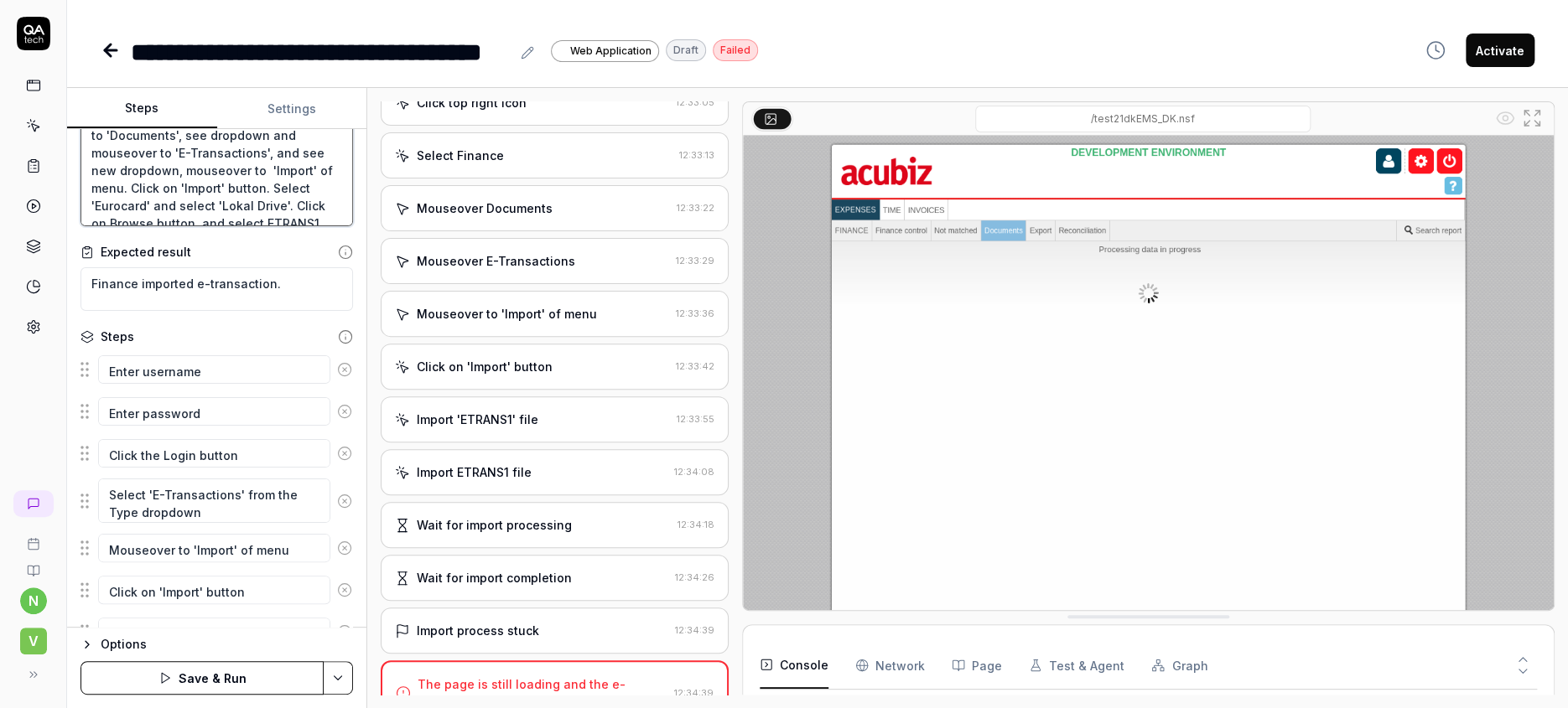
click at [286, 198] on textarea "Log on as finance user. Click on on the top right icon. Select 'Finance'. Mouse…" at bounding box center [216, 174] width 272 height 104
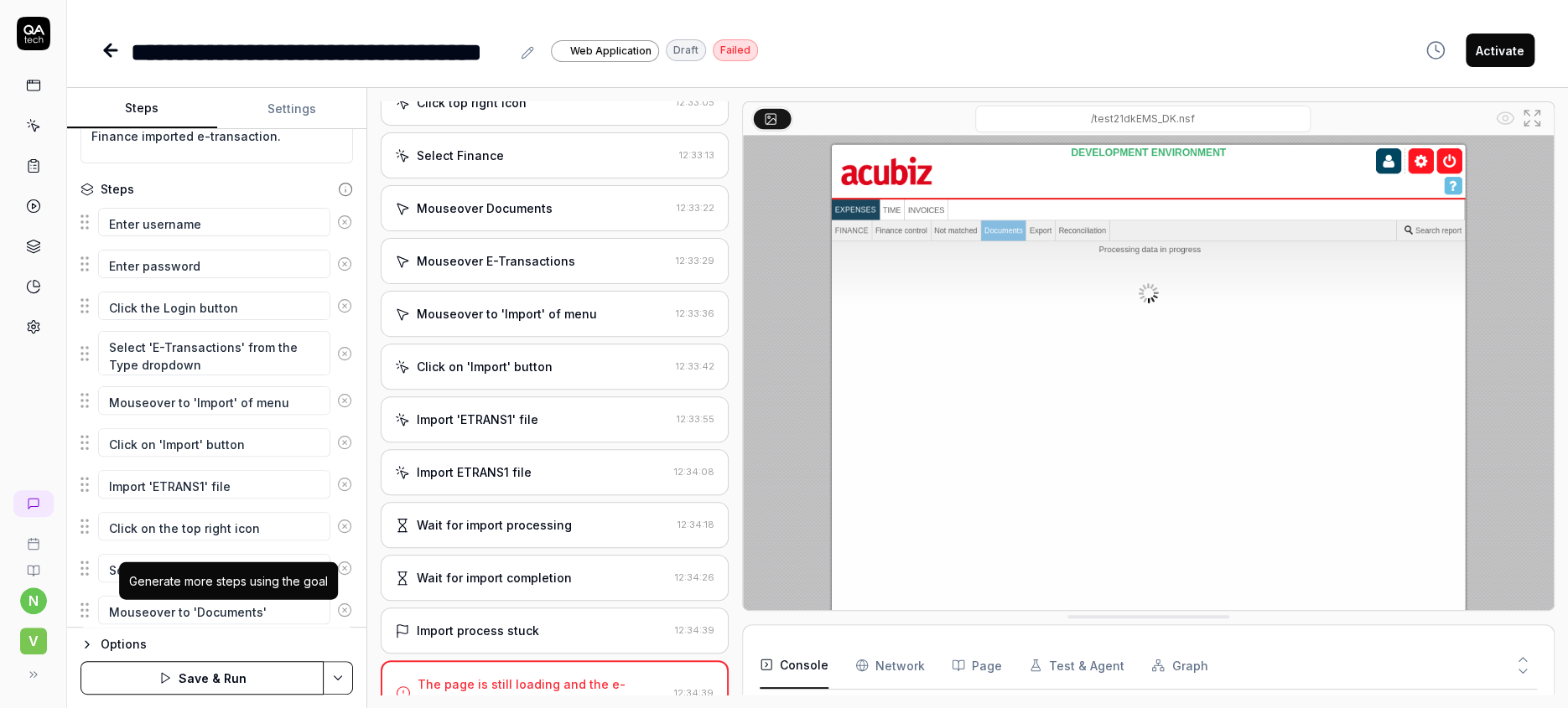
click at [226, 685] on icon "button" at bounding box center [234, 693] width 16 height 15
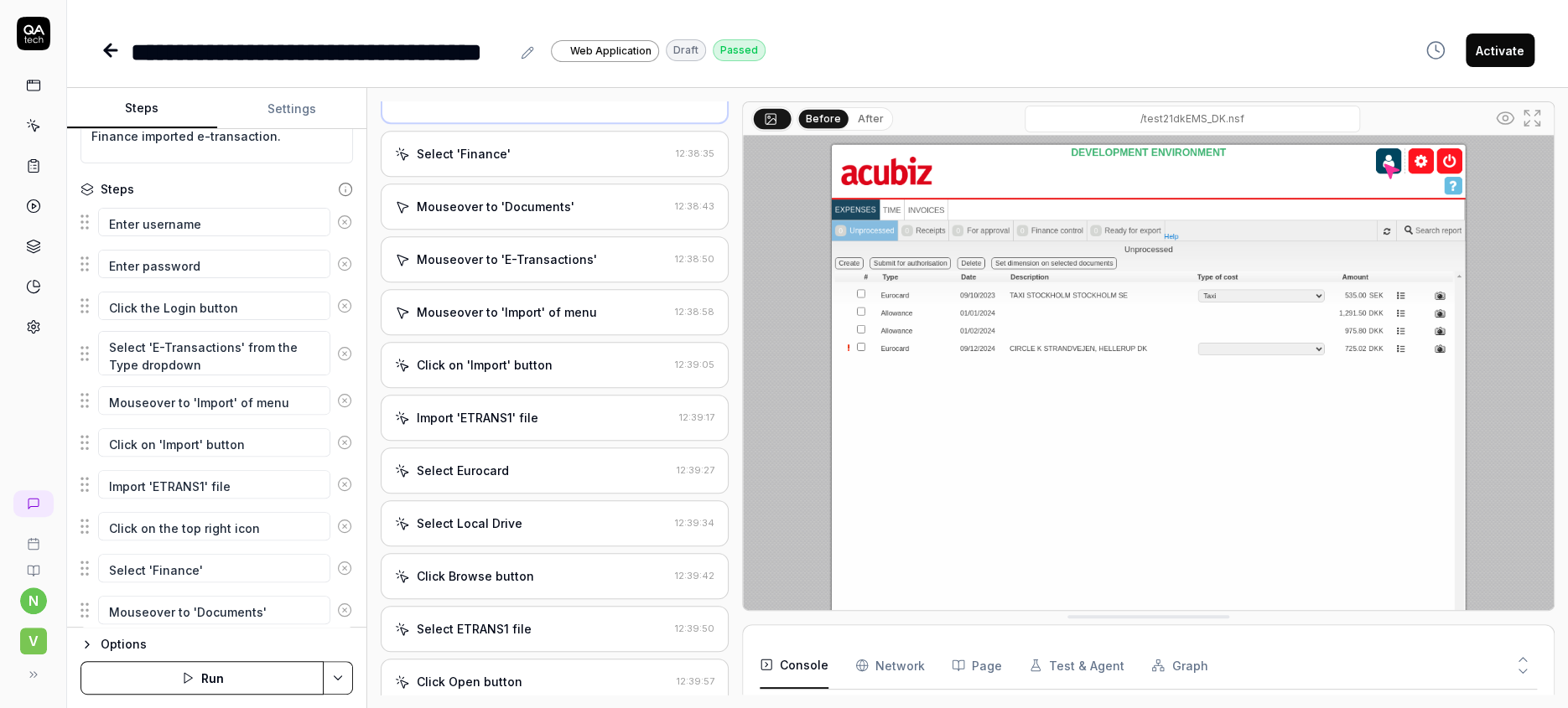
scroll to position [502, 0]
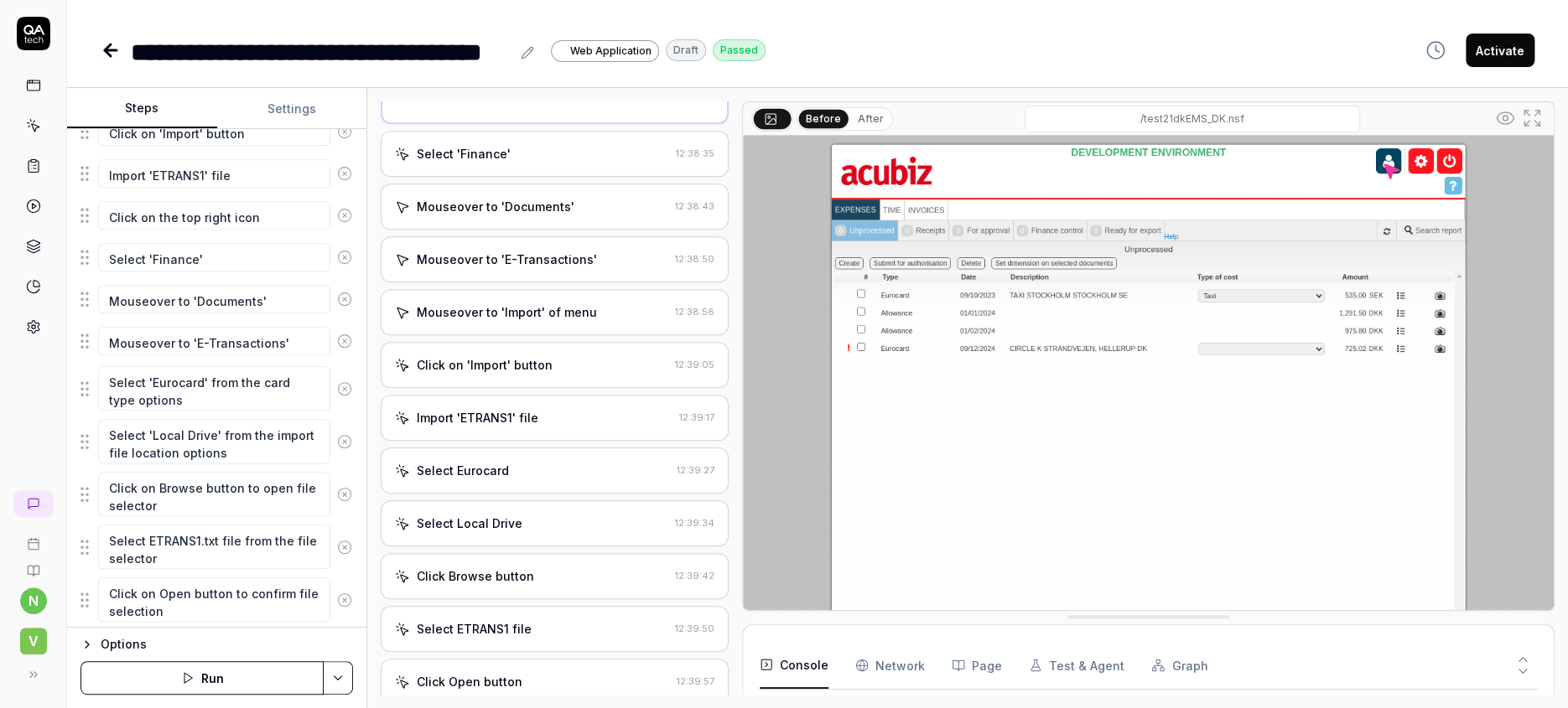
click at [226, 691] on icon "button" at bounding box center [234, 698] width 16 height 15
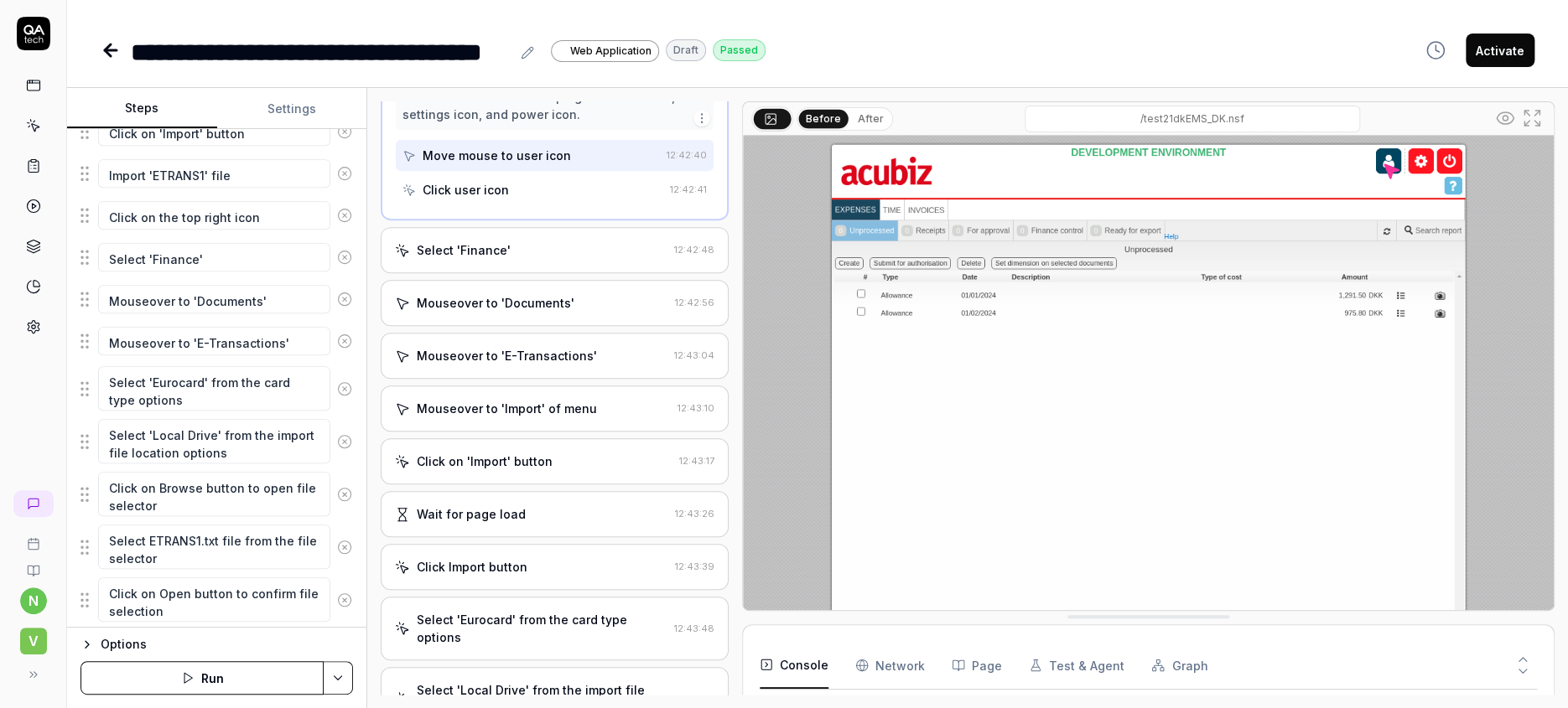
scroll to position [389, 0]
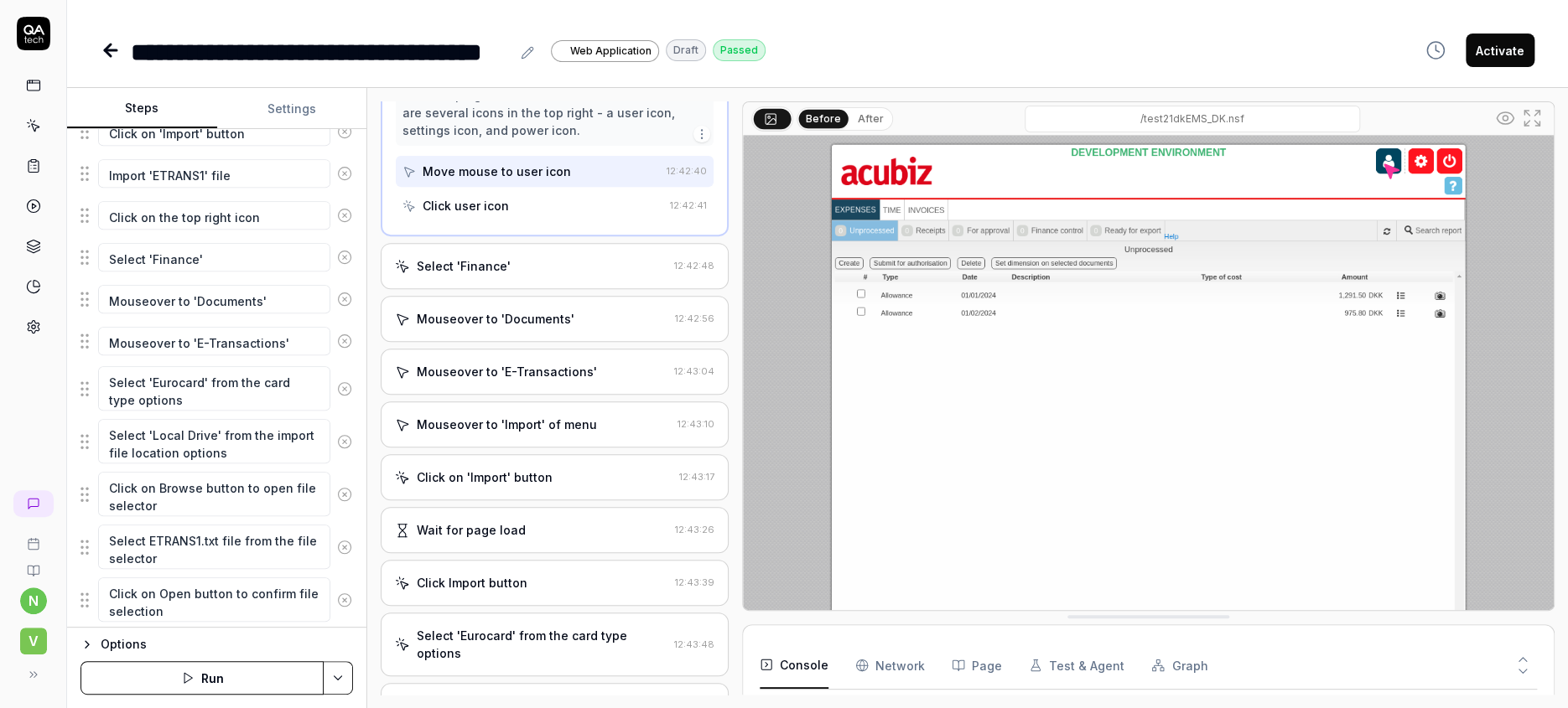
click at [455, 258] on div "Select 'Finance'" at bounding box center [463, 266] width 94 height 17
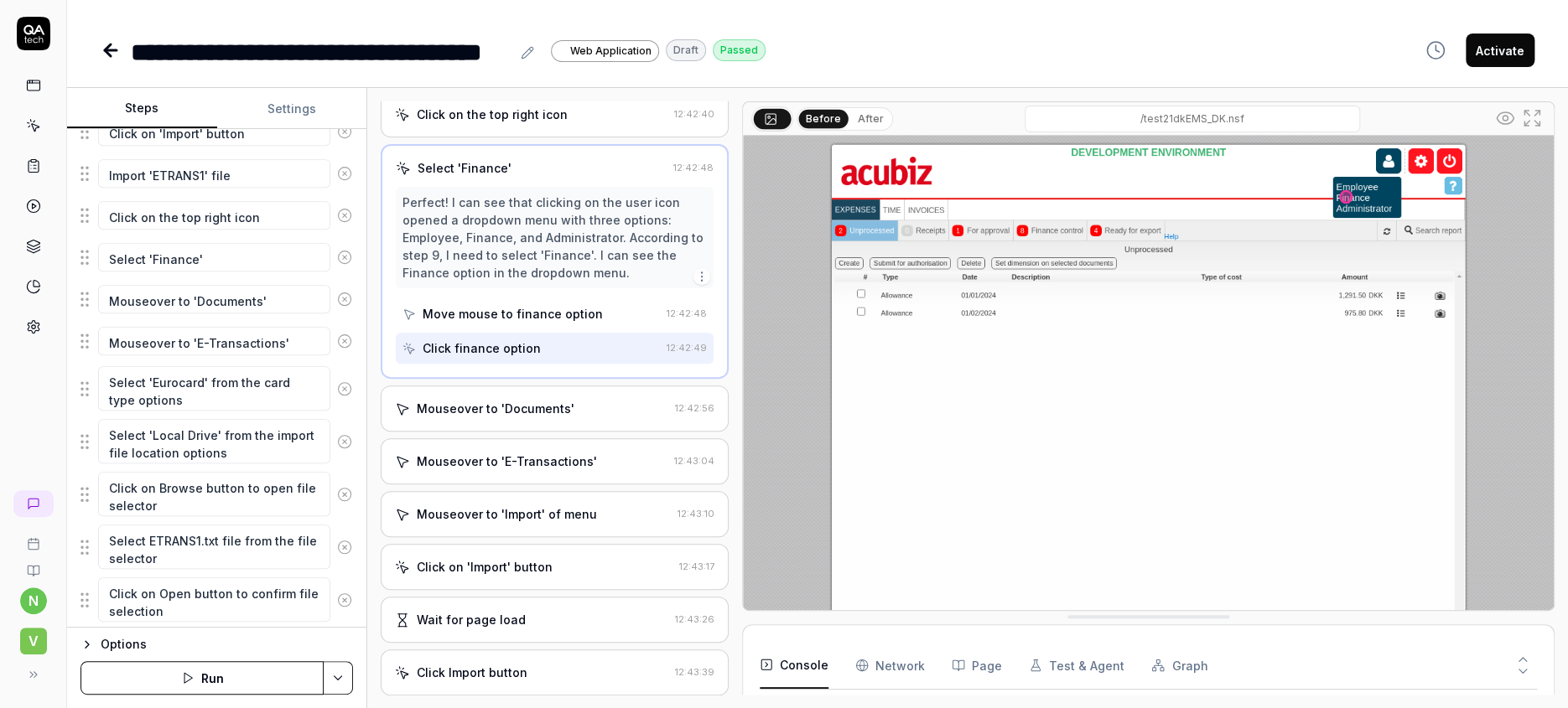
scroll to position [335, 0]
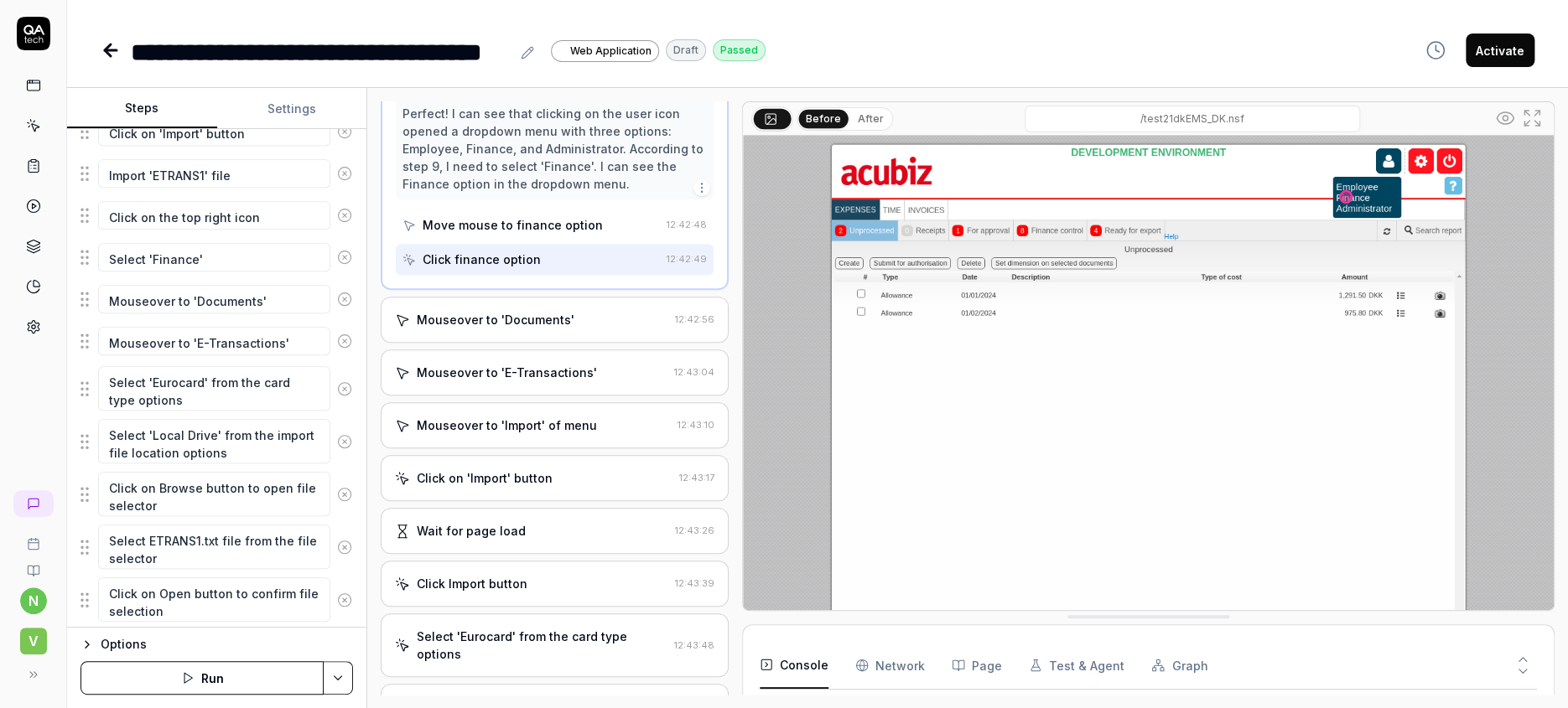
click at [448, 311] on div "Mouseover to 'Documents'" at bounding box center [495, 320] width 158 height 17
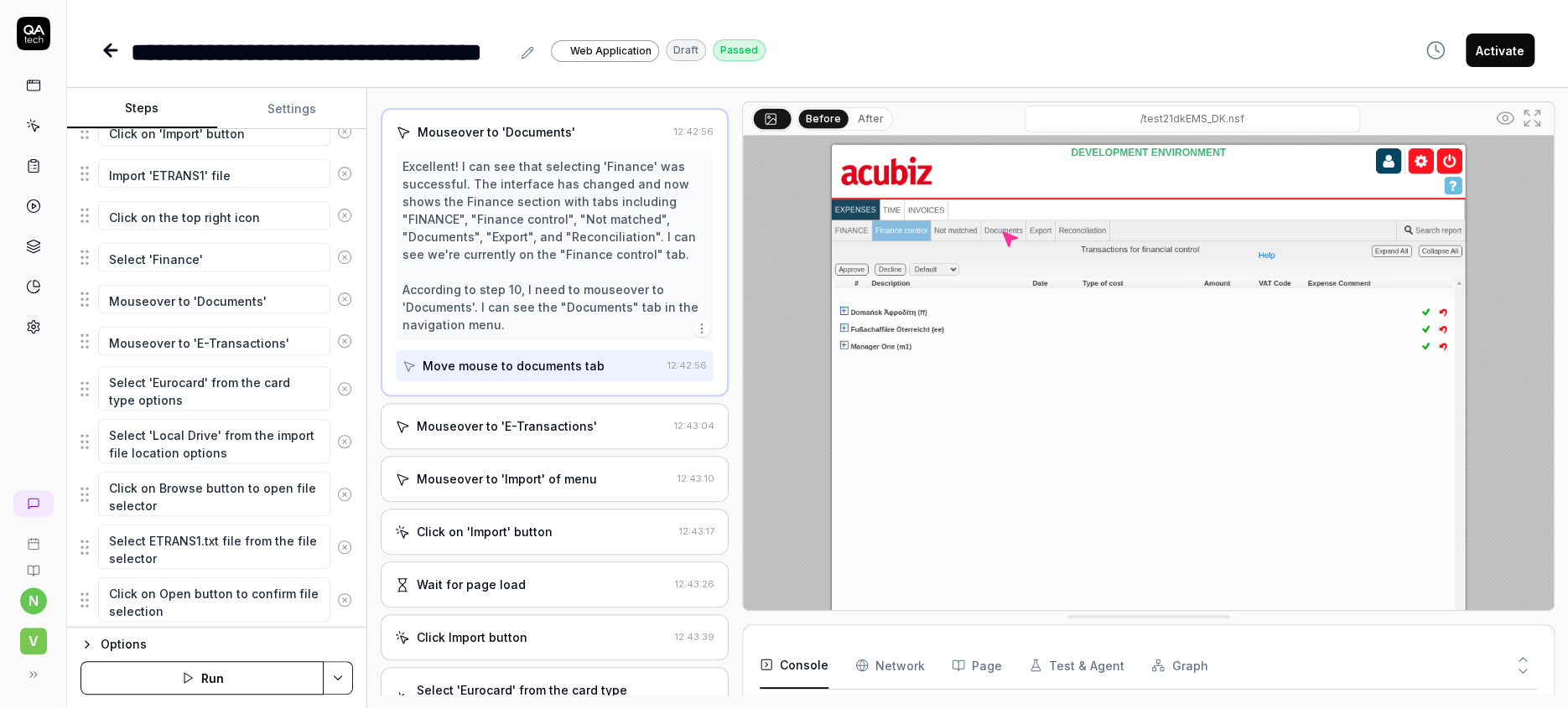
click at [447, 417] on div "Mouseover to 'E-Transactions'" at bounding box center [507, 426] width 180 height 17
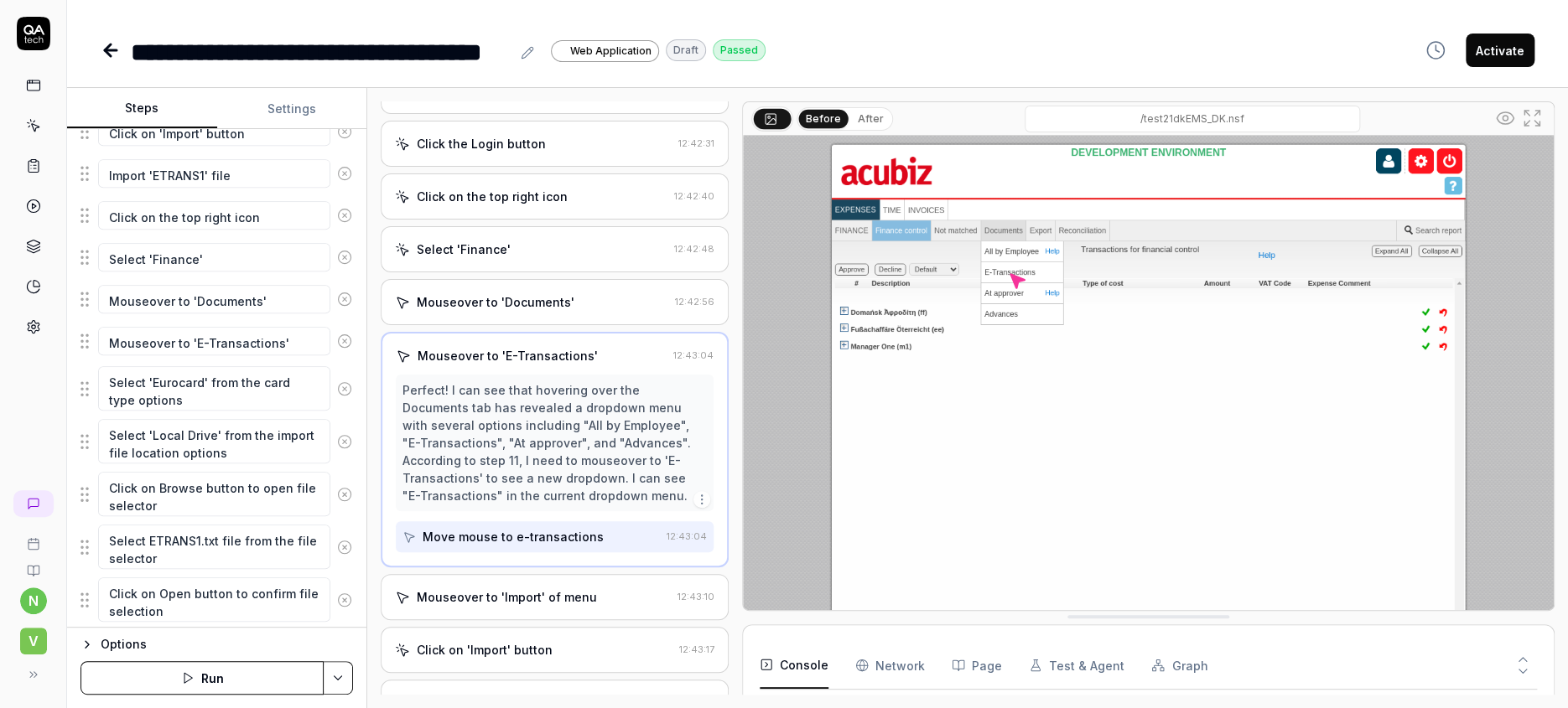
scroll to position [223, 0]
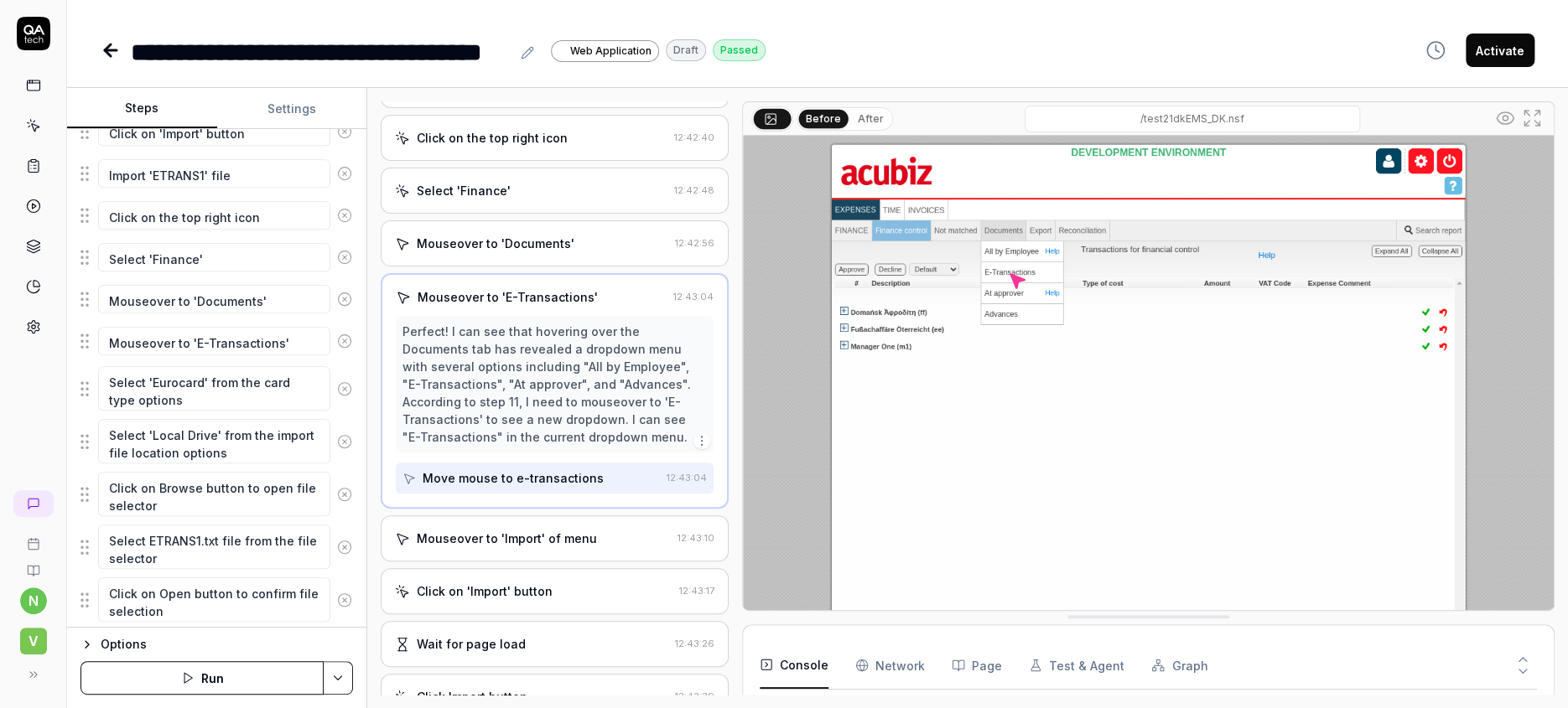
click at [450, 530] on div "Mouseover to 'Import' of menu" at bounding box center [507, 539] width 180 height 17
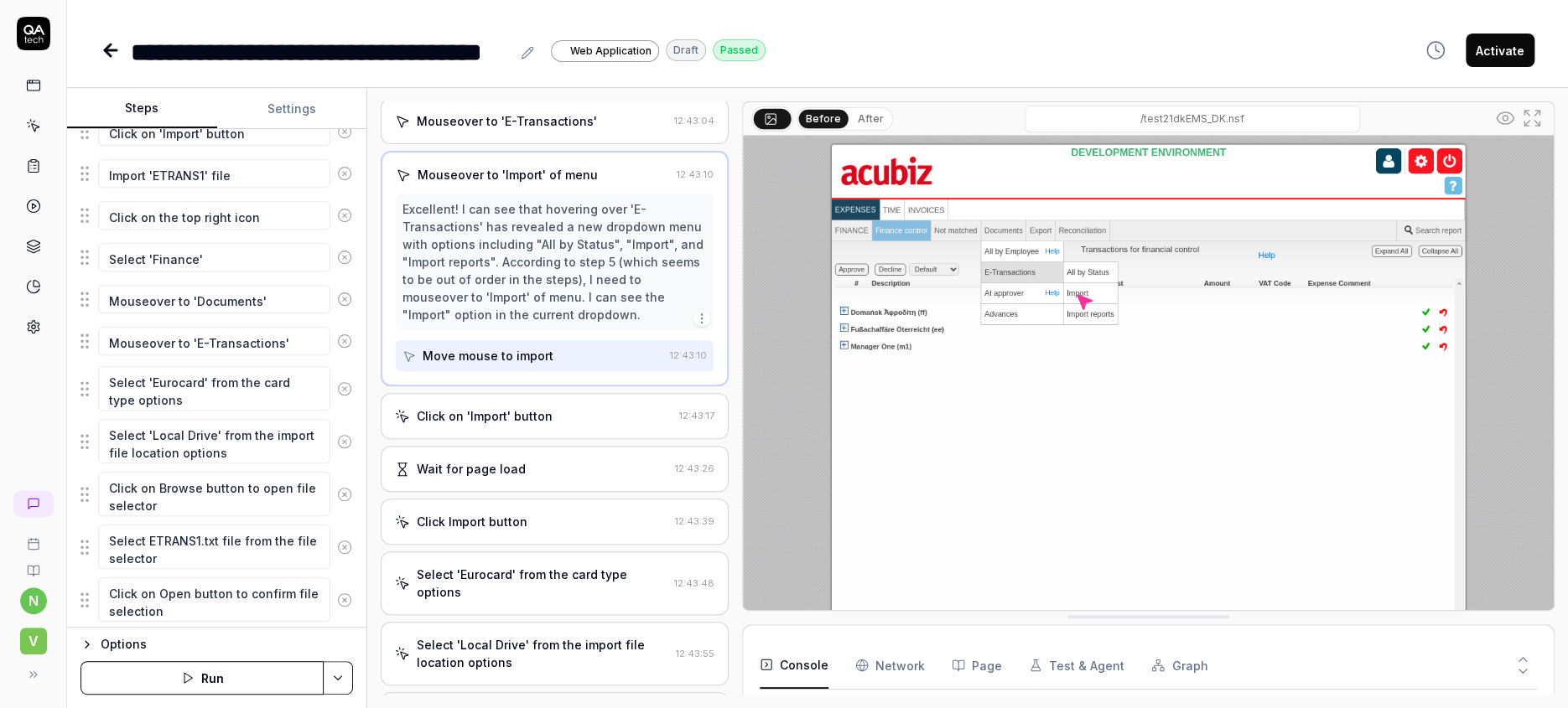
scroll to position [446, 0]
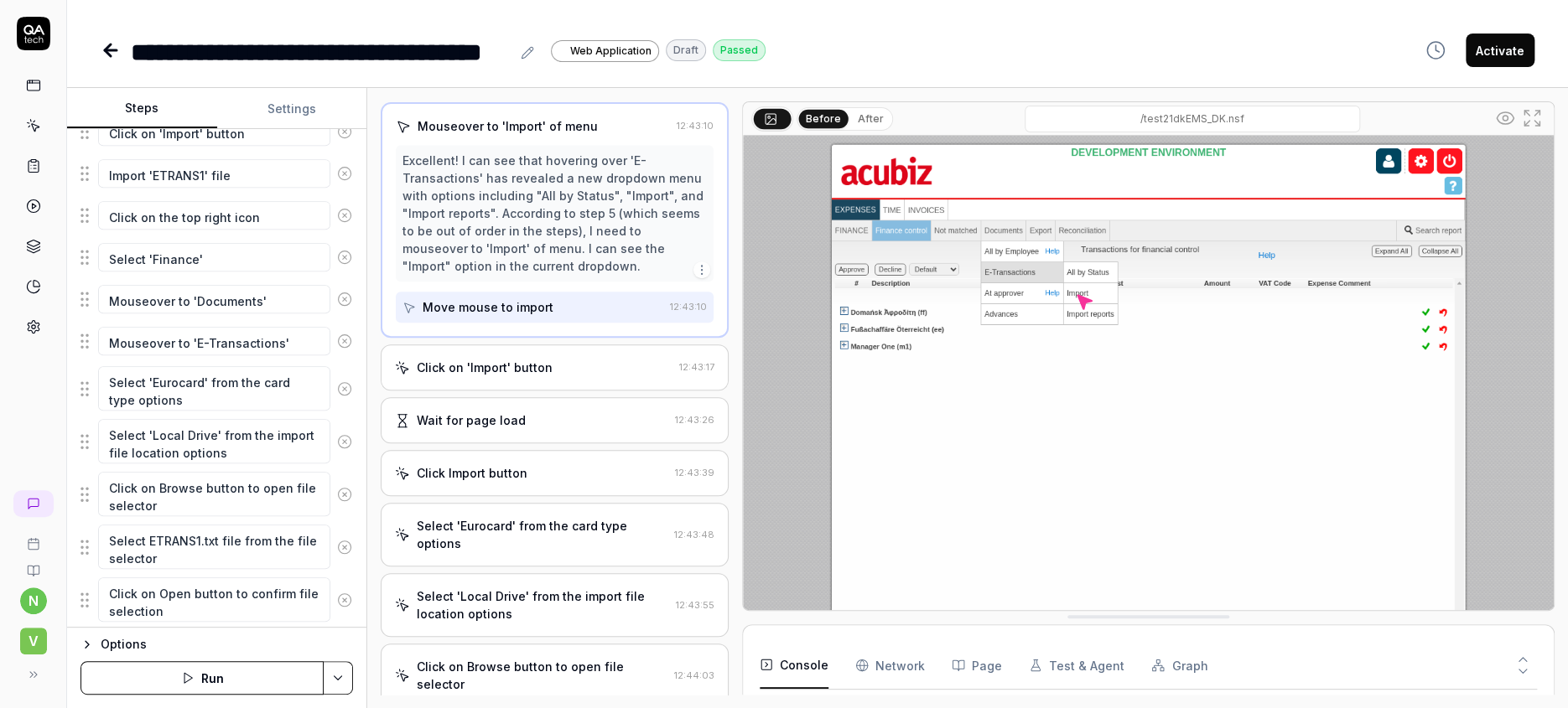
click at [444, 358] on div "Click on 'Import' button" at bounding box center [485, 367] width 136 height 17
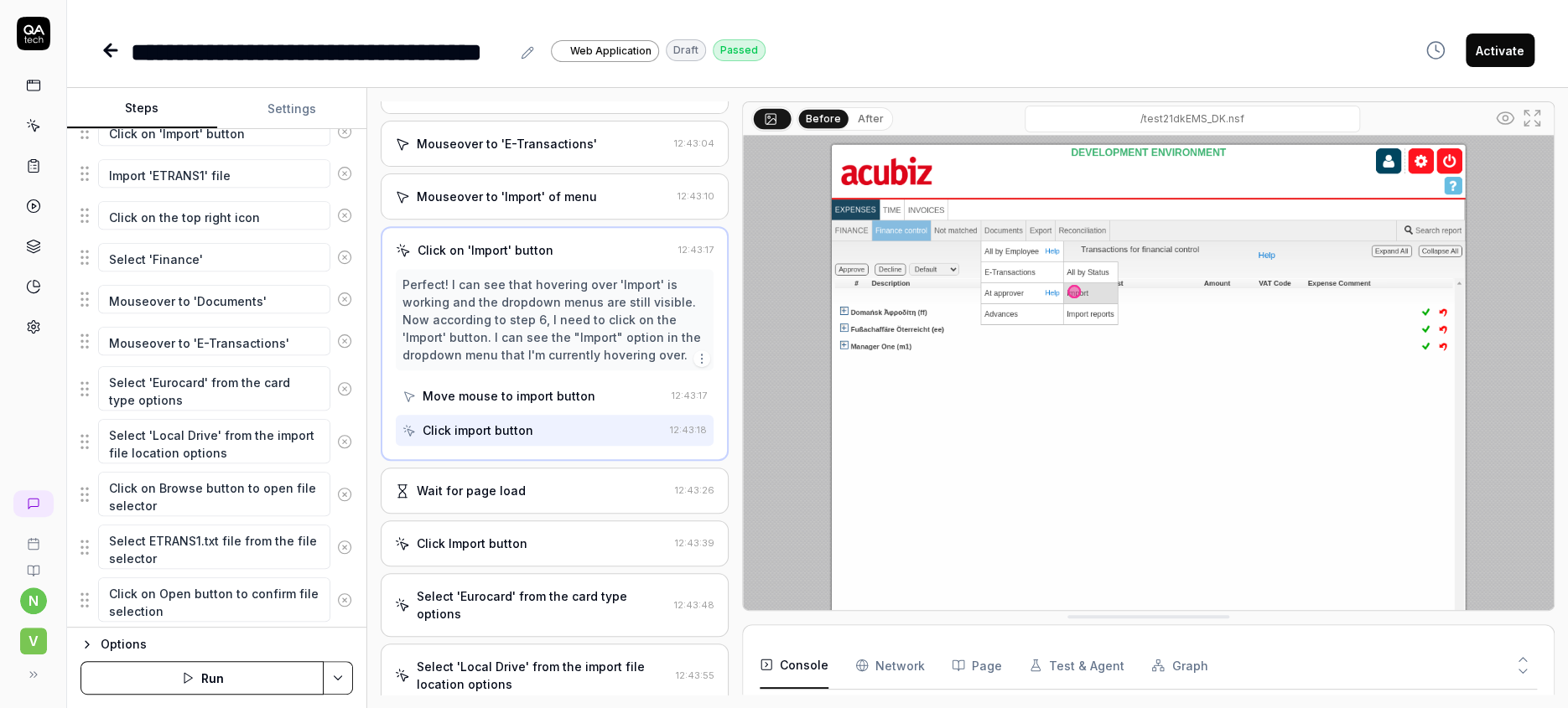
scroll to position [487, 0]
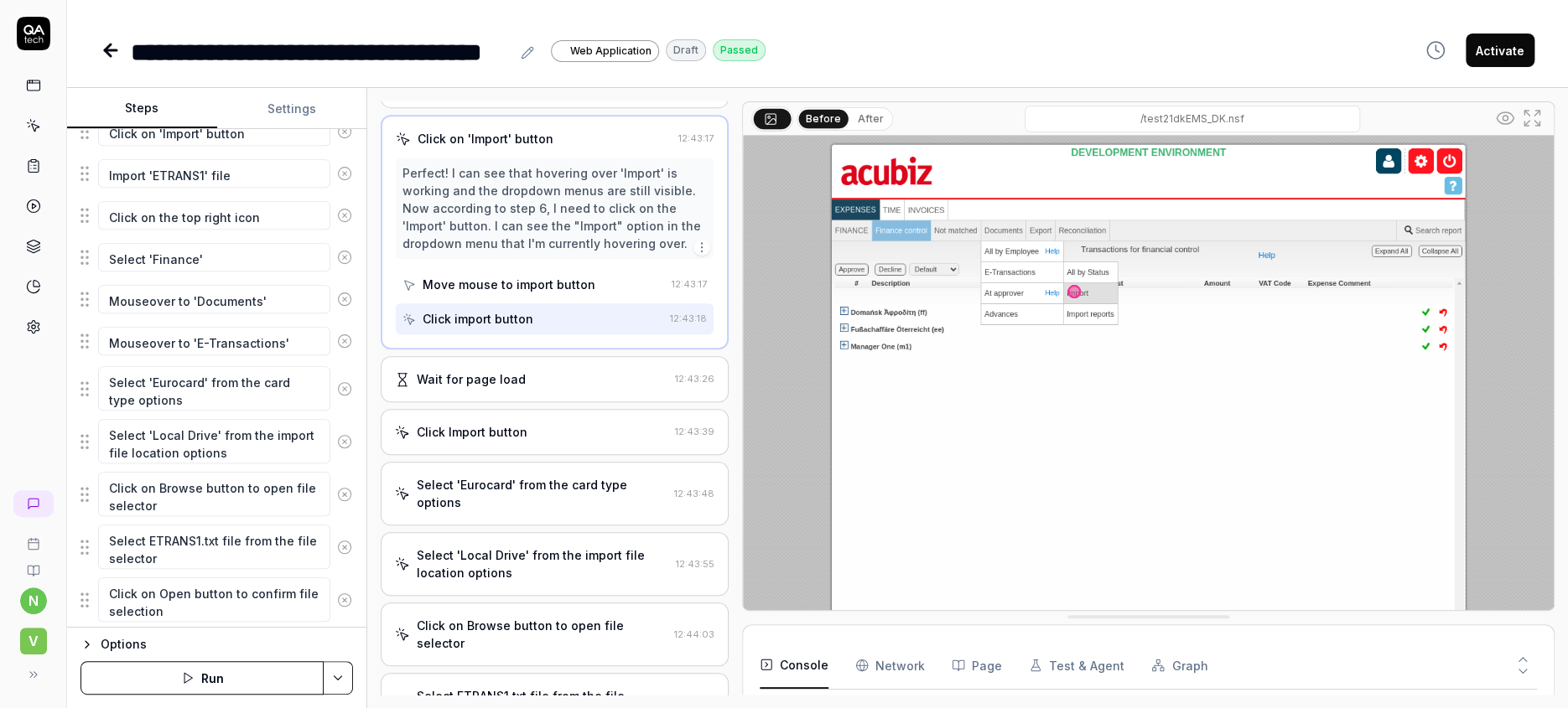
click at [445, 370] on div "Wait for page load" at bounding box center [471, 379] width 109 height 17
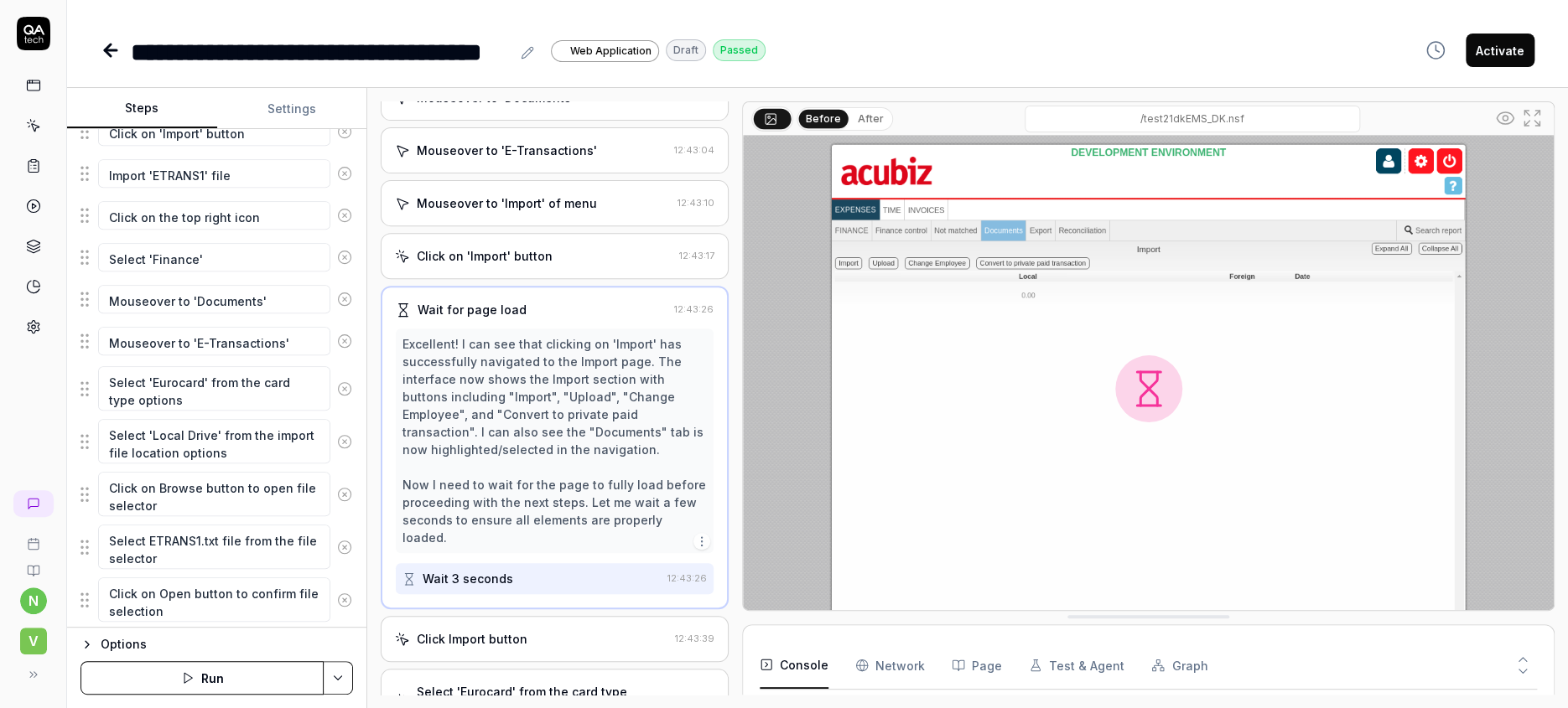
scroll to position [470, 0]
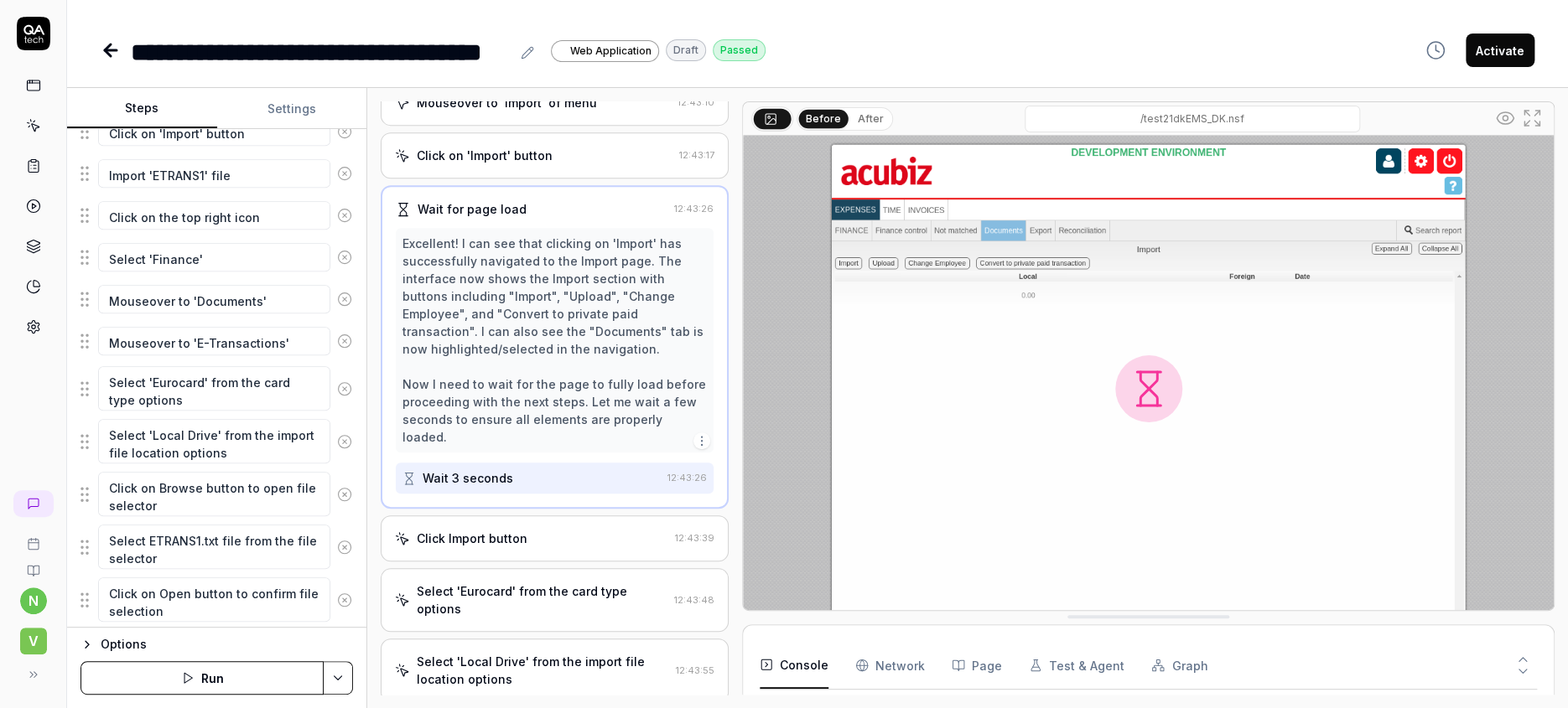
click at [453, 530] on div "Click Import button" at bounding box center [472, 539] width 110 height 17
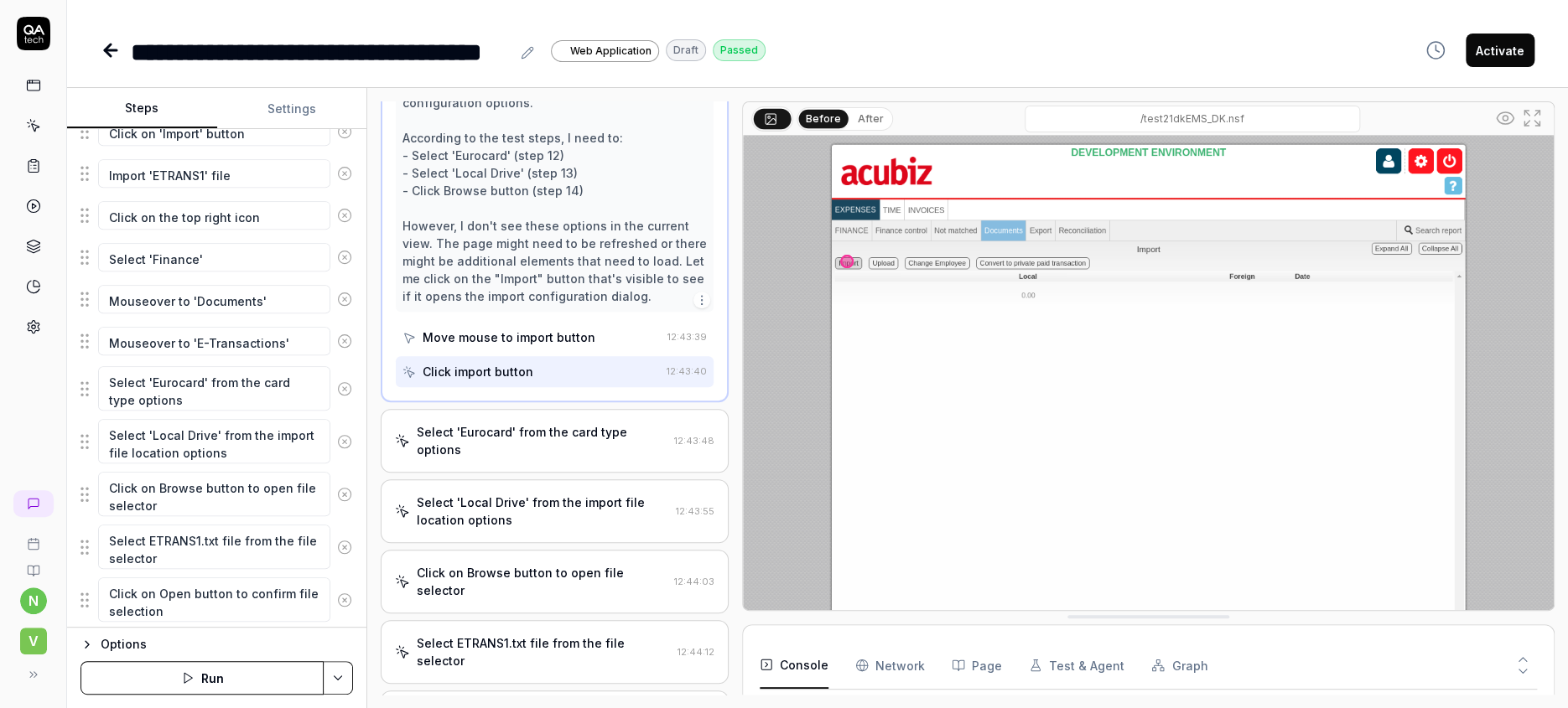
scroll to position [734, 0]
click at [450, 422] on div "Select 'Eurocard' from the card type options" at bounding box center [542, 440] width 251 height 35
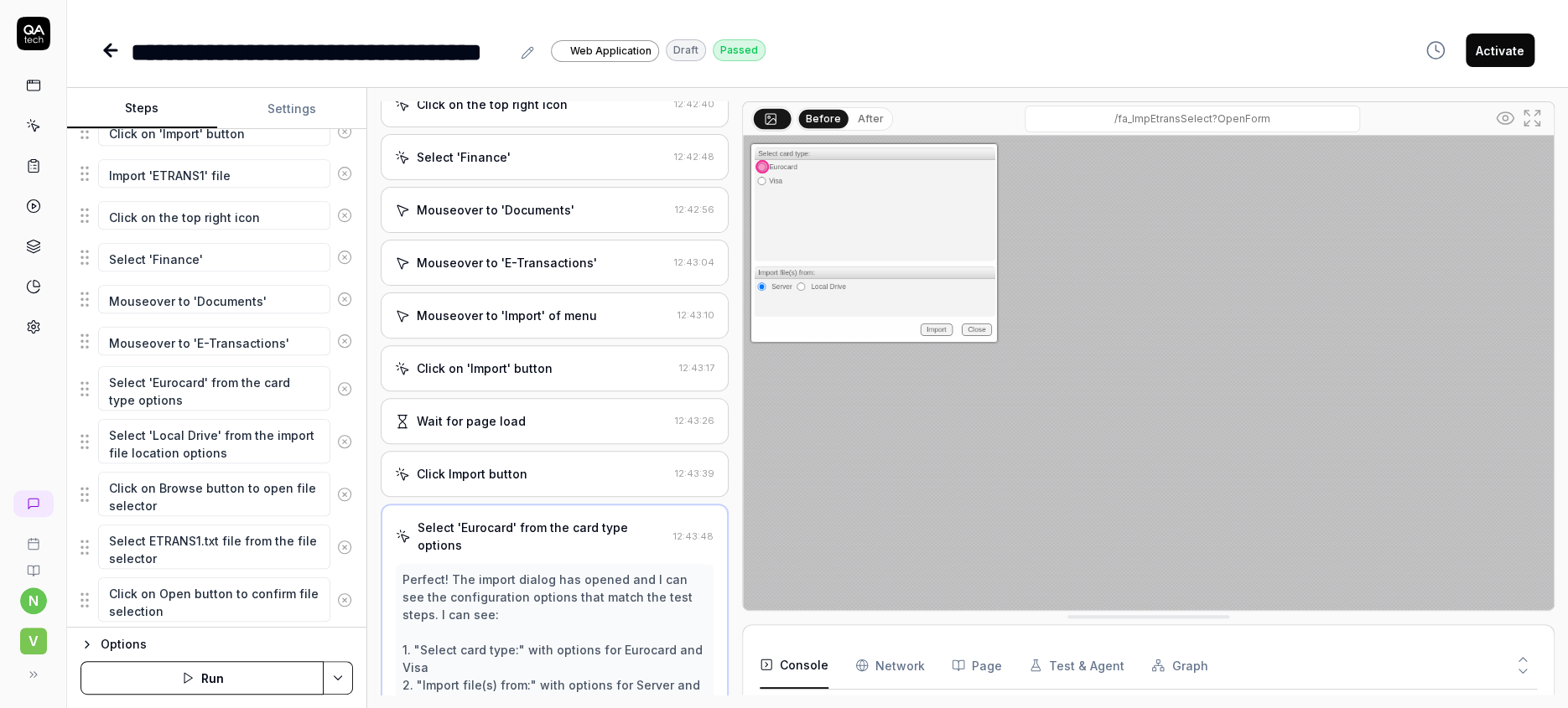
scroll to position [592, 0]
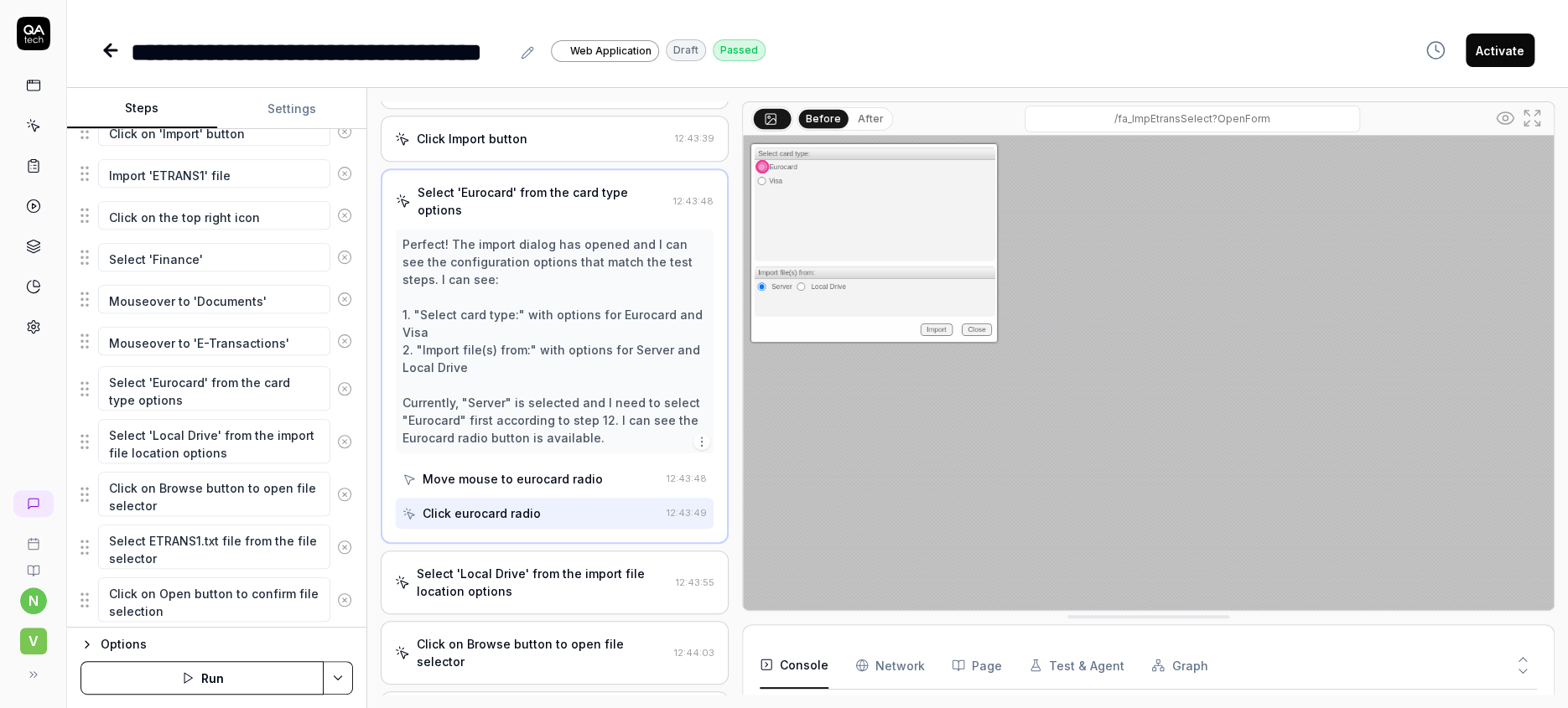
click at [447, 565] on div "Select 'Local Drive' from the import file location options" at bounding box center [543, 582] width 252 height 35
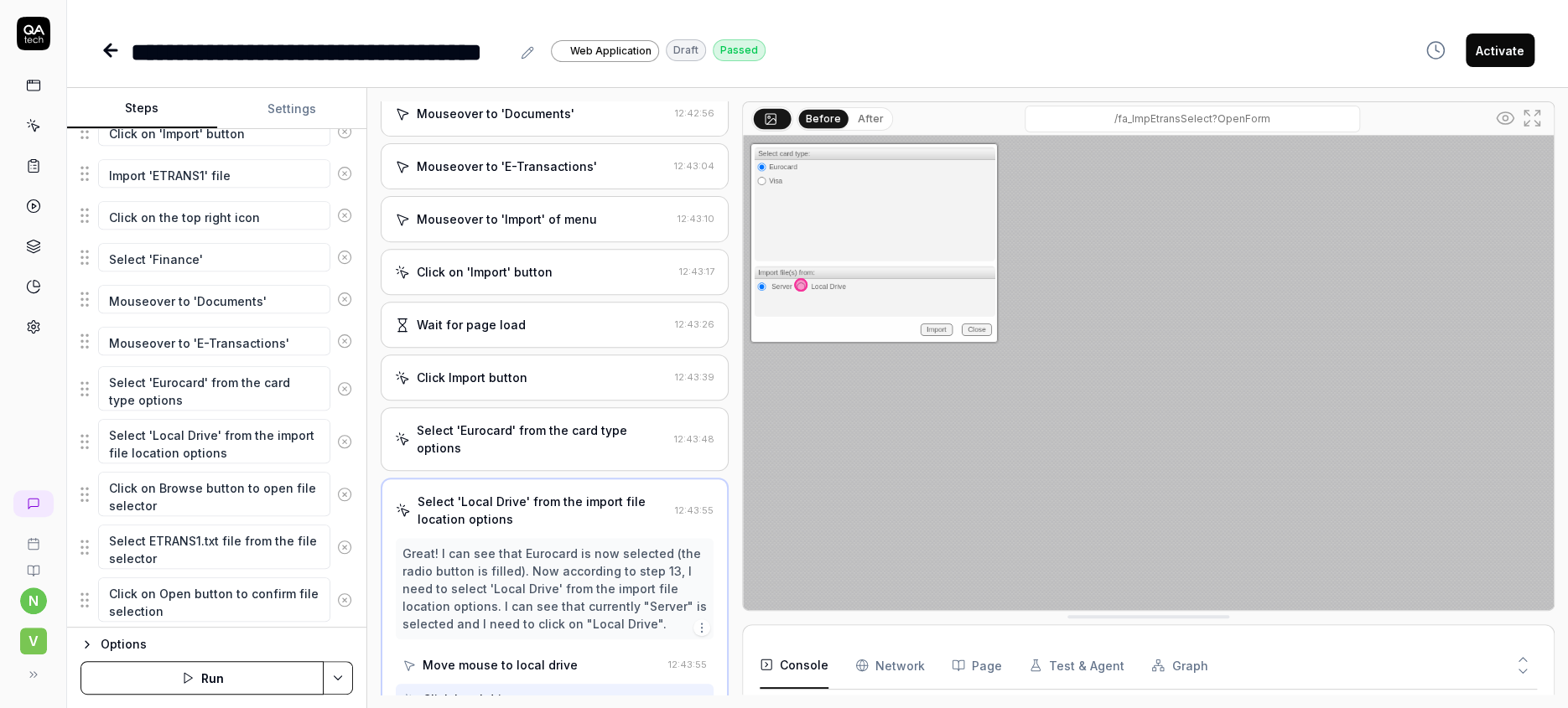
scroll to position [464, 0]
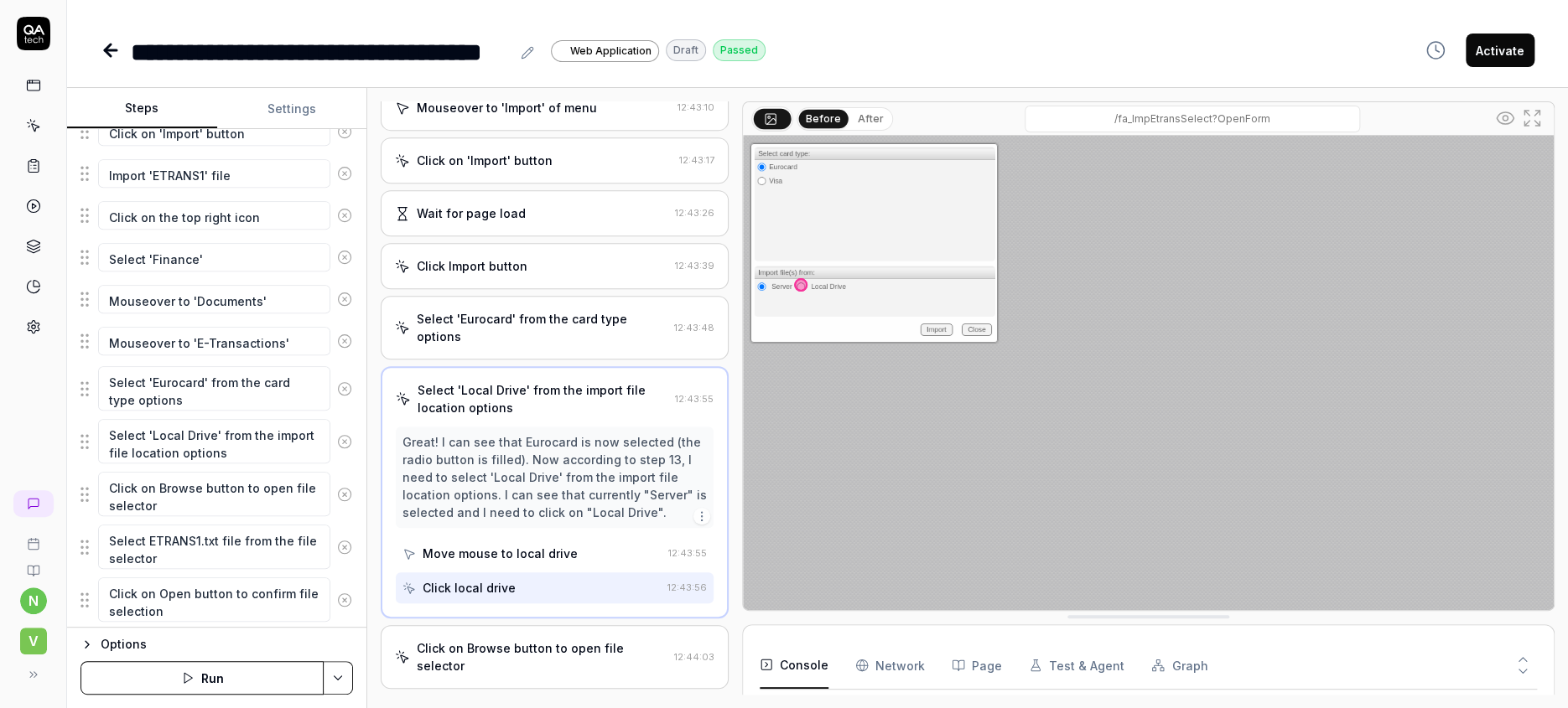
click at [442, 639] on div "Click on Browse button to open file selector" at bounding box center [542, 657] width 251 height 35
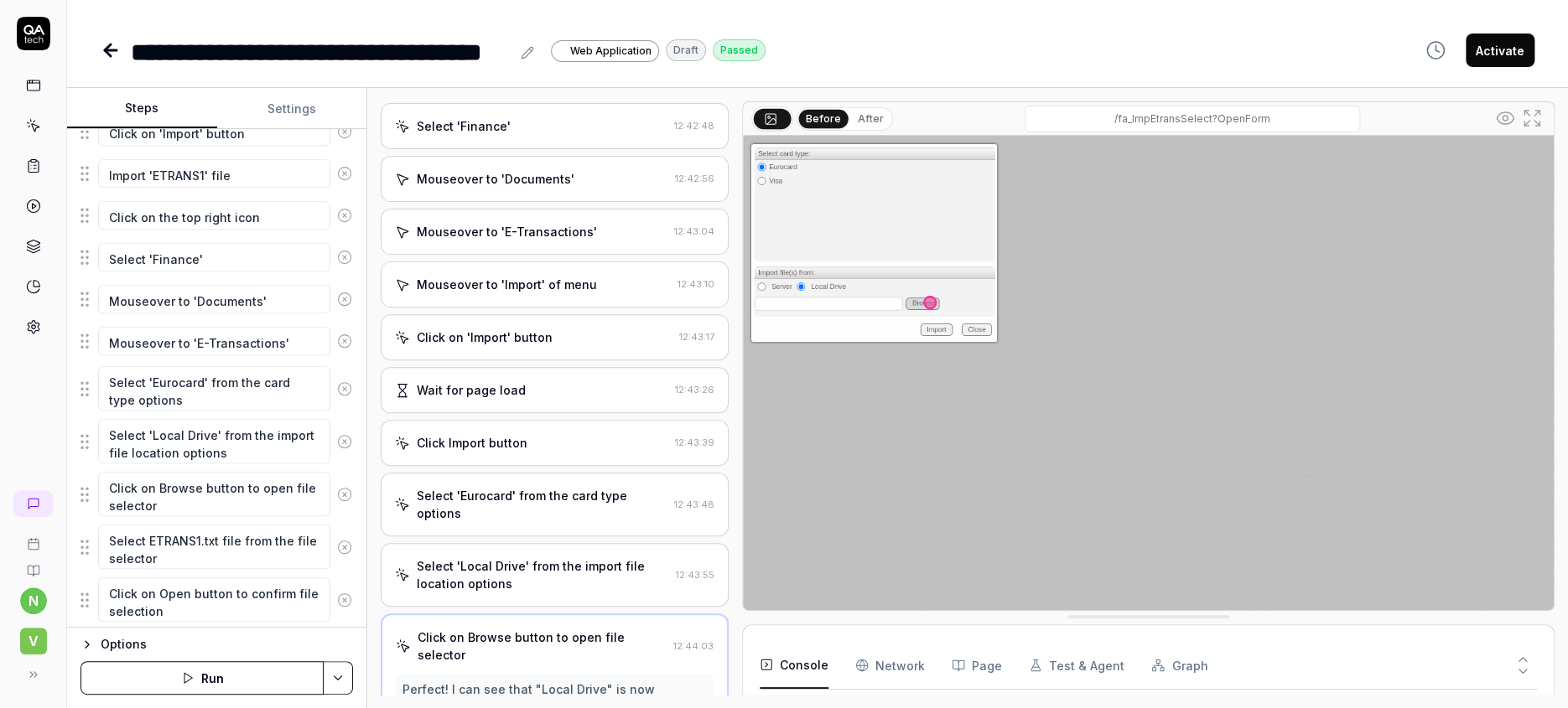
scroll to position [581, 0]
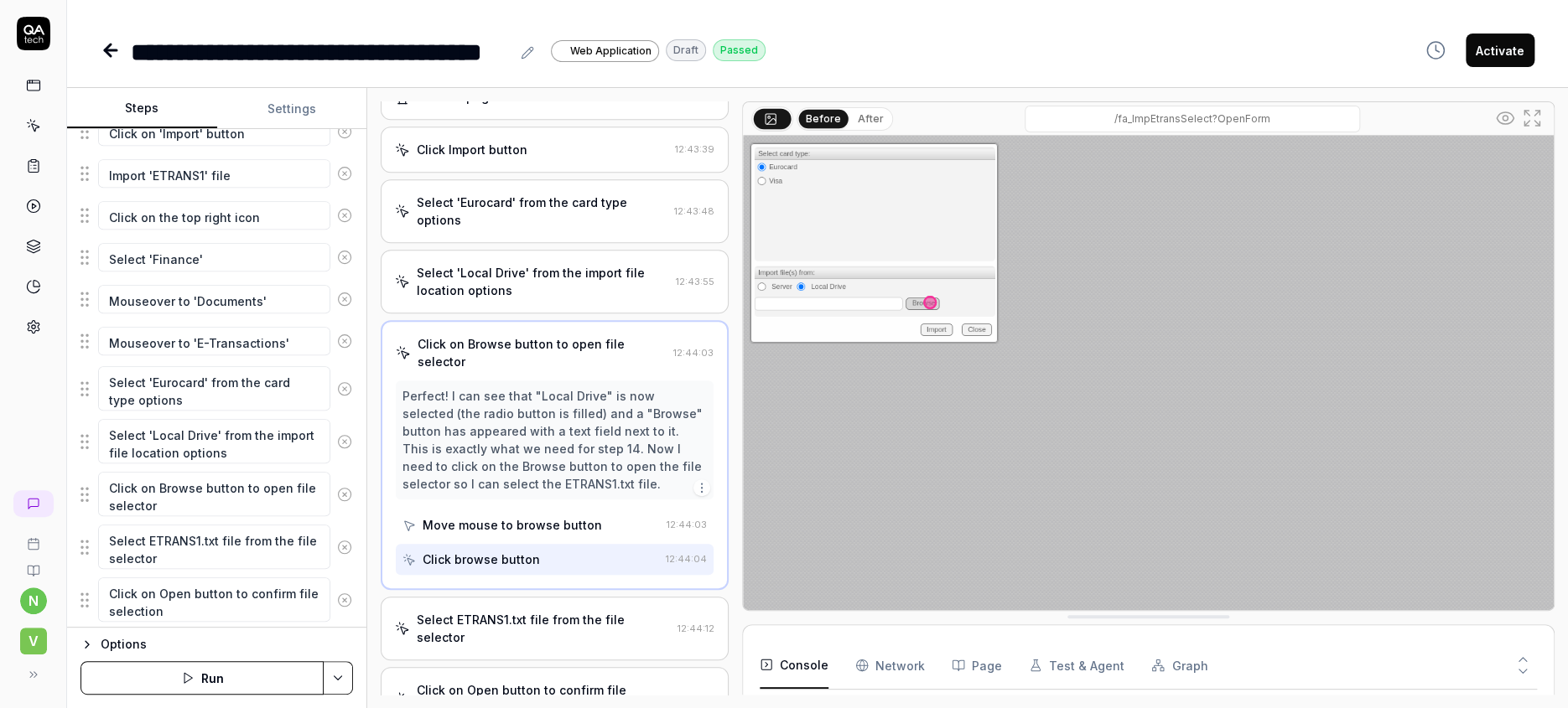
click at [448, 611] on div "Select ETRANS1.txt file from the file selector" at bounding box center [544, 629] width 254 height 35
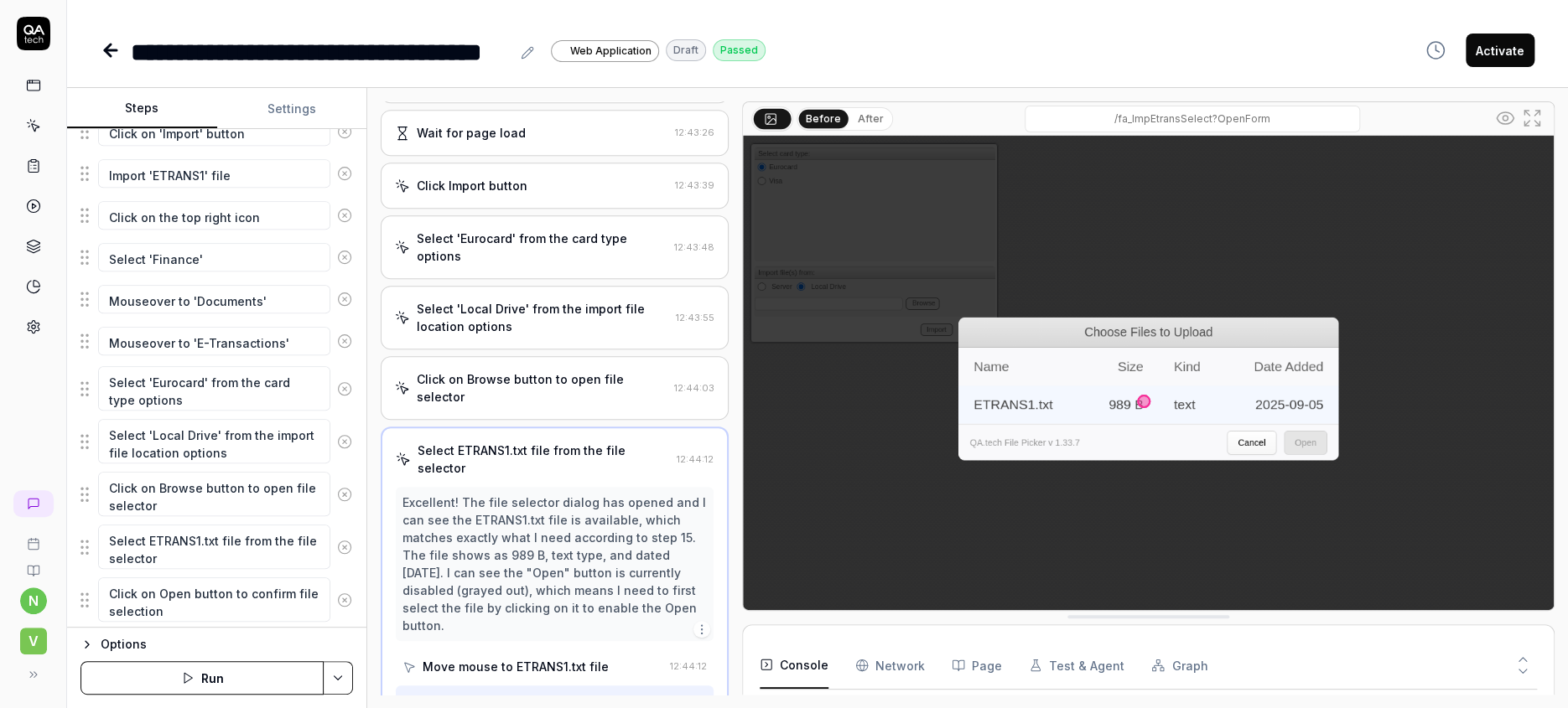
scroll to position [612, 0]
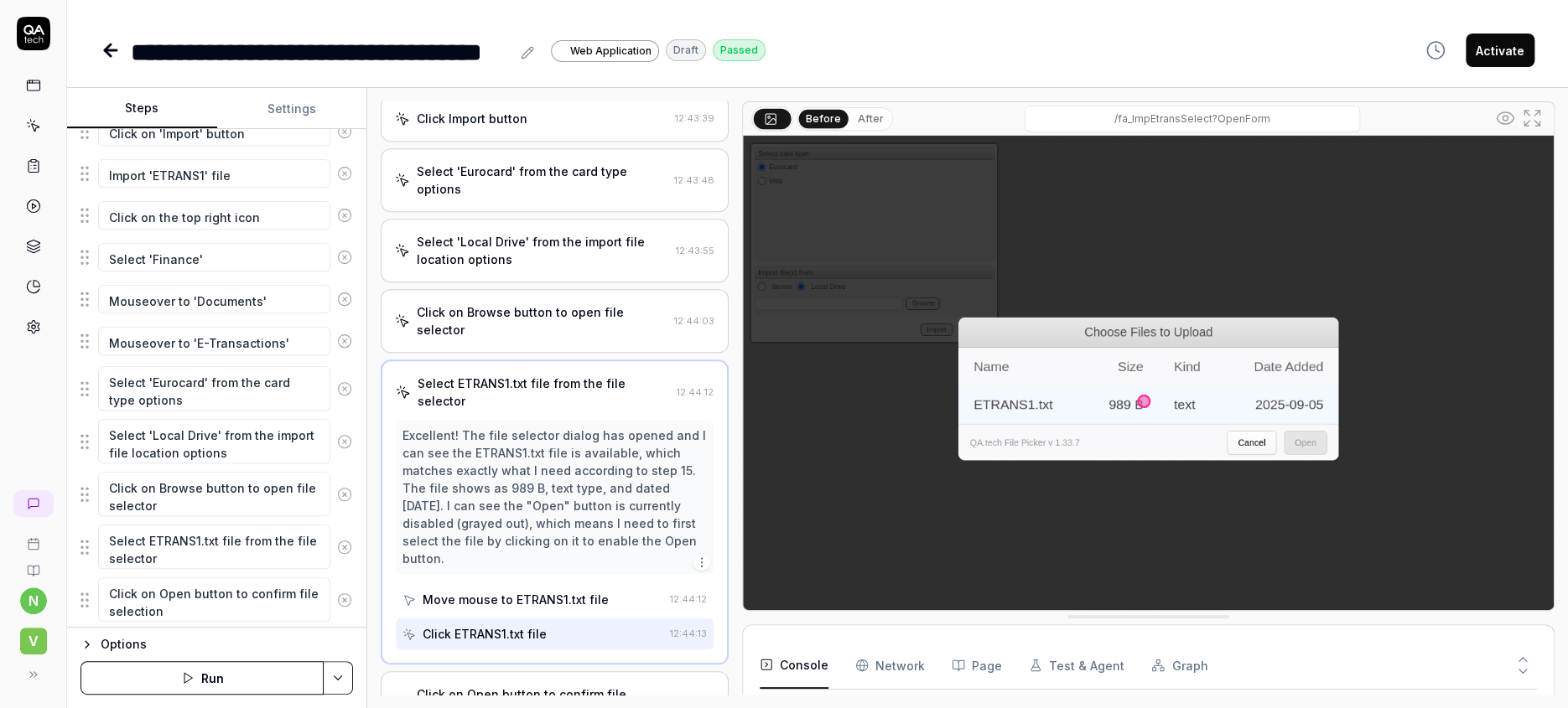
click at [447, 686] on div "Click on Open button to confirm file selection" at bounding box center [543, 703] width 253 height 35
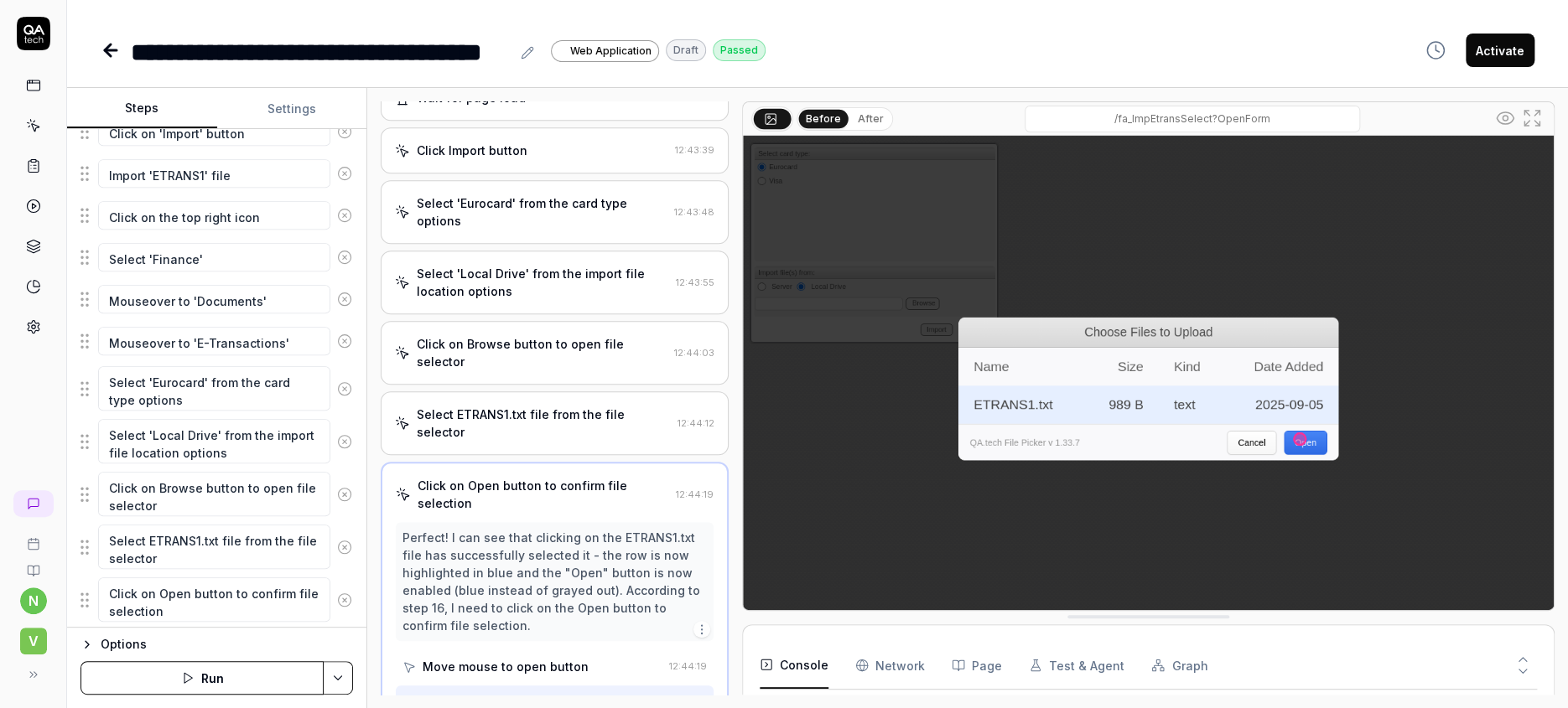
scroll to position [581, 0]
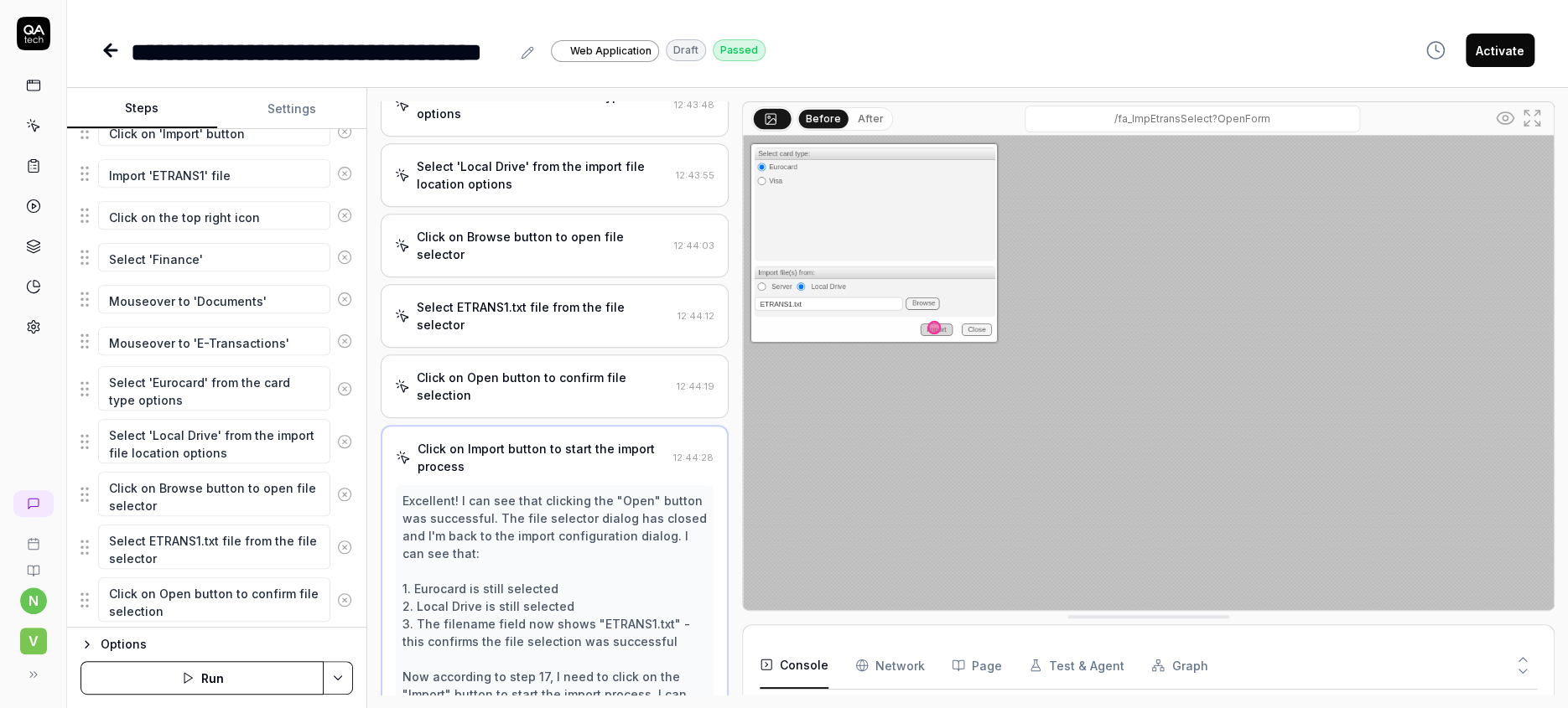
scroll to position [689, 0]
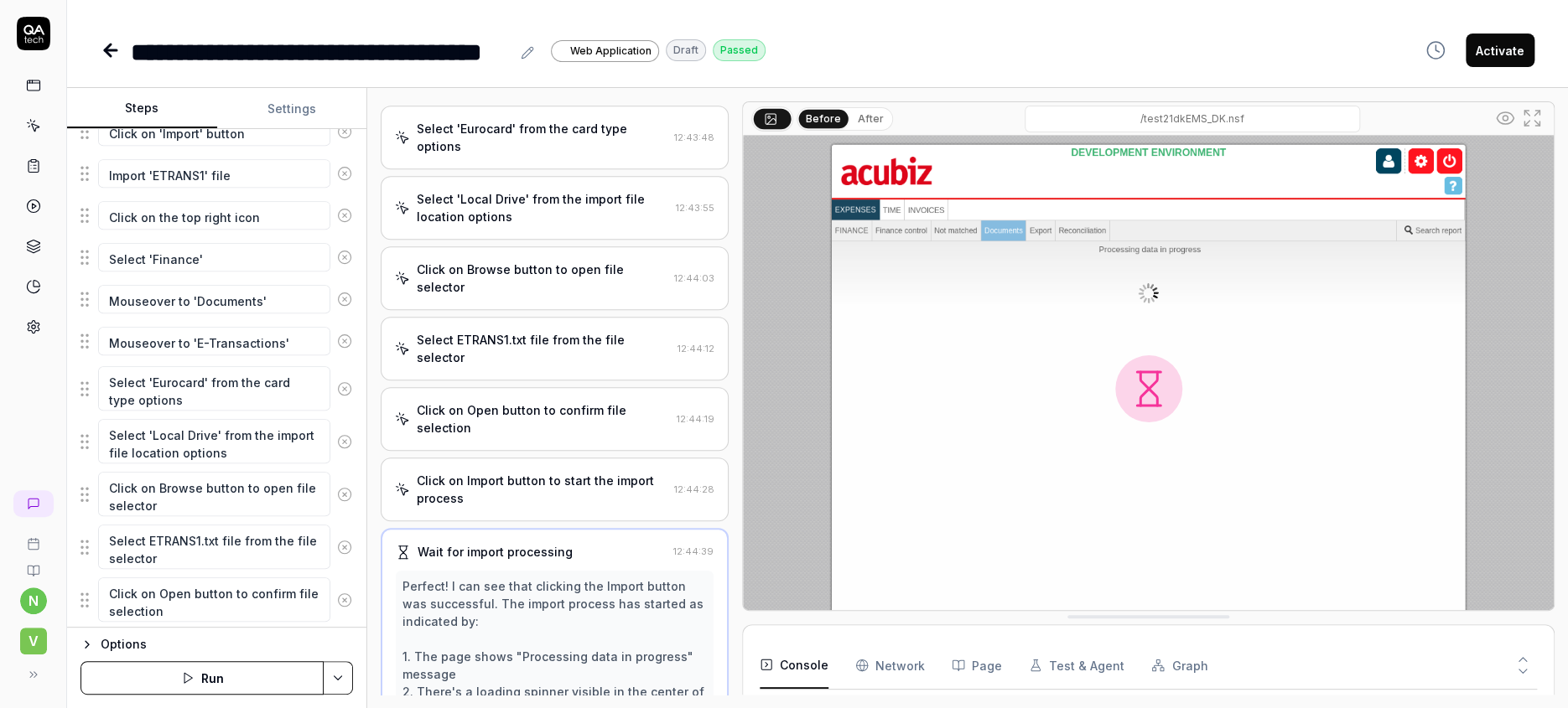
scroll to position [690, 0]
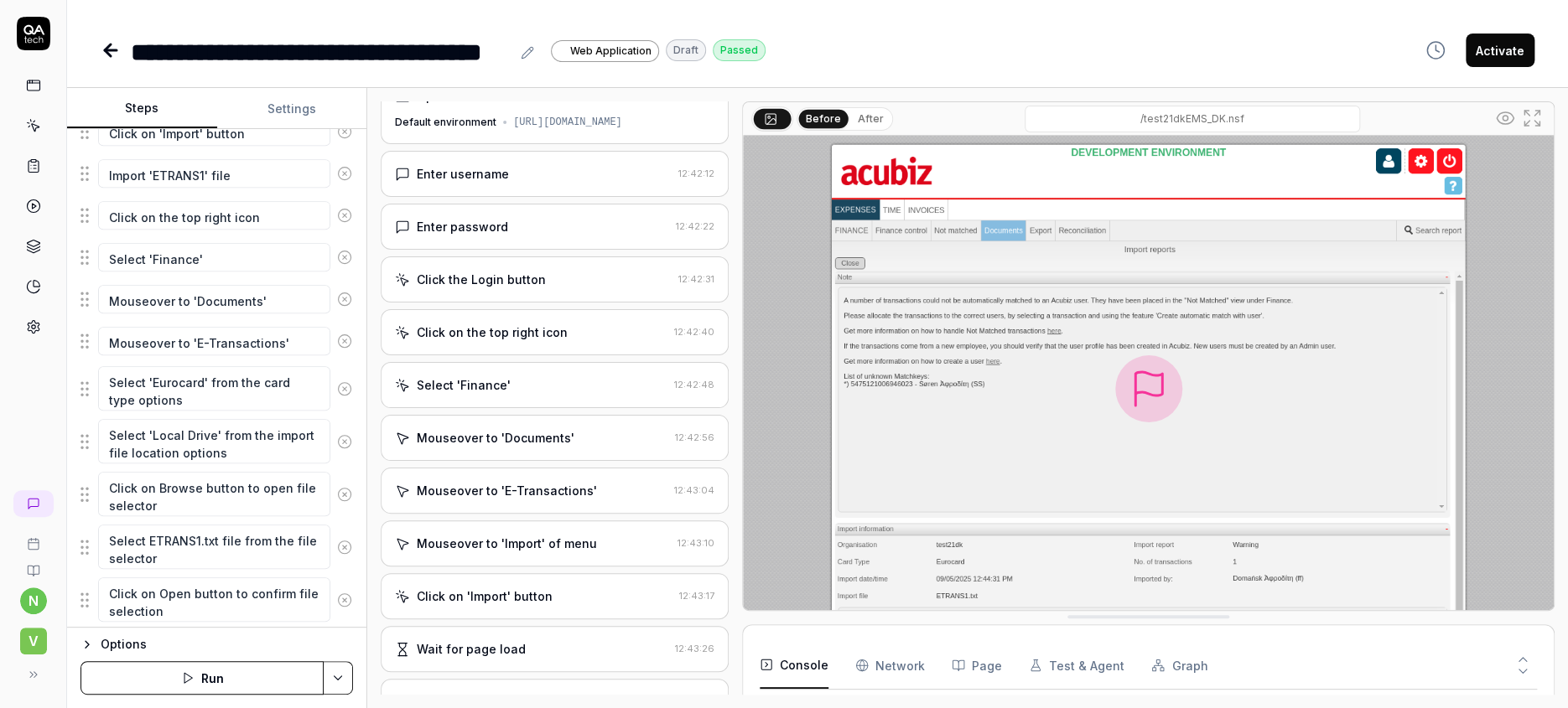
scroll to position [0, 0]
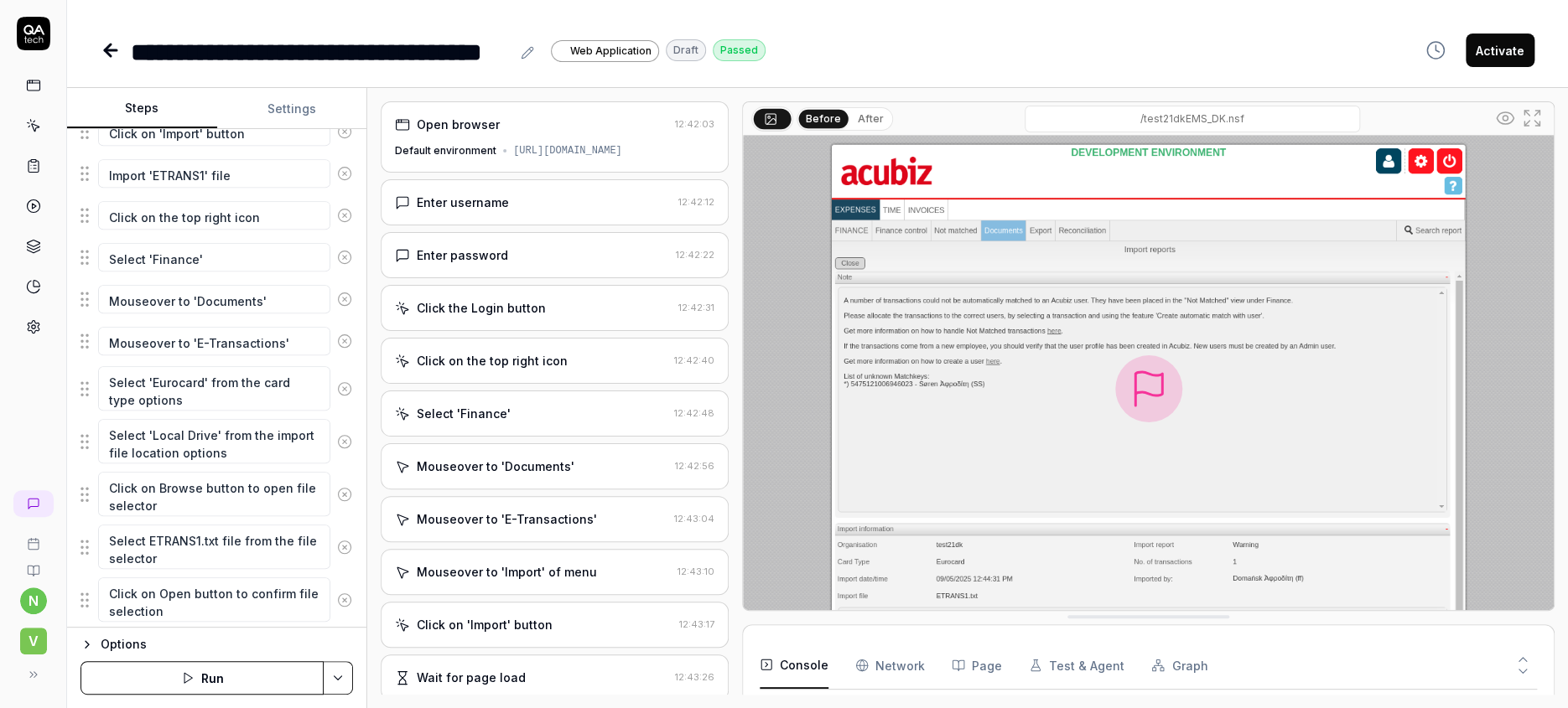
click at [206, 682] on button "Run" at bounding box center [202, 678] width 243 height 34
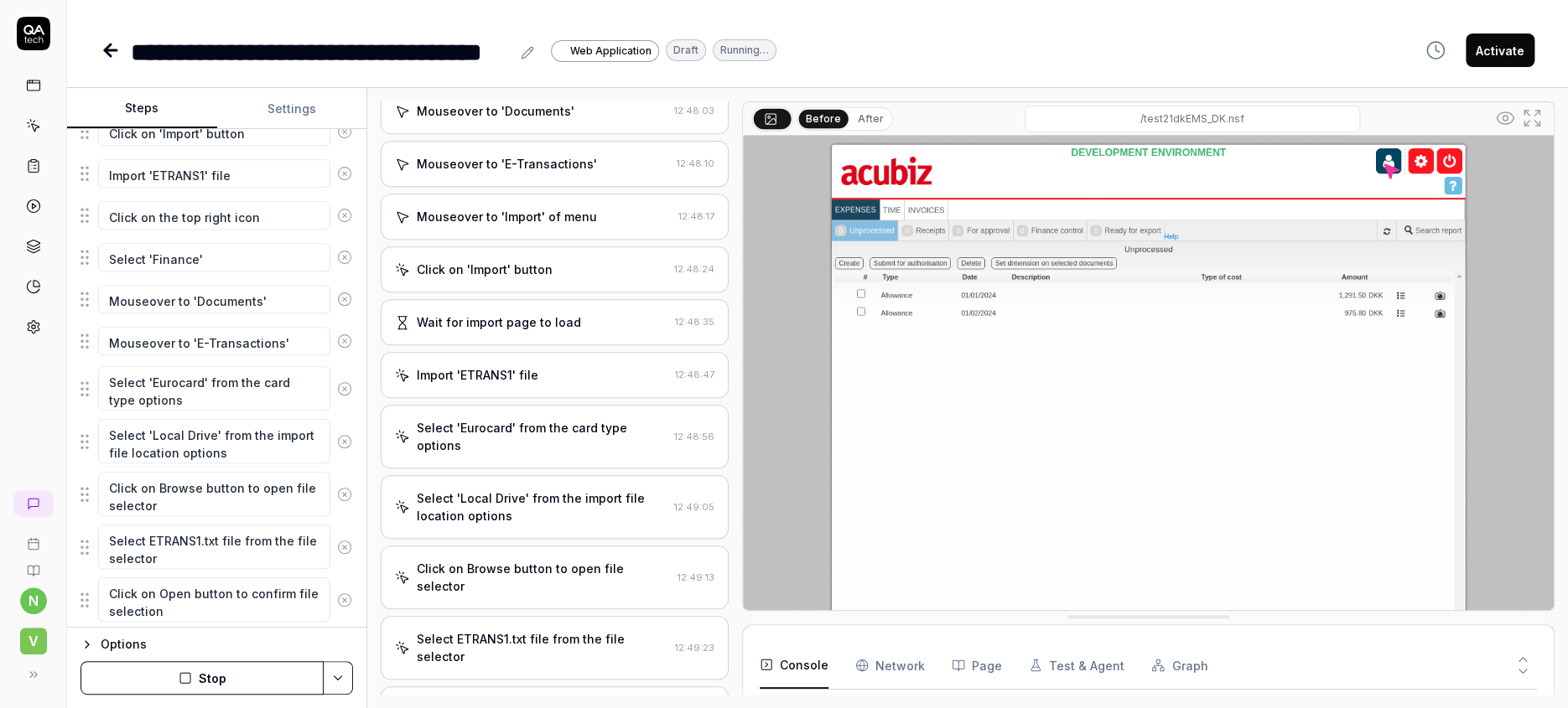
scroll to position [600, 0]
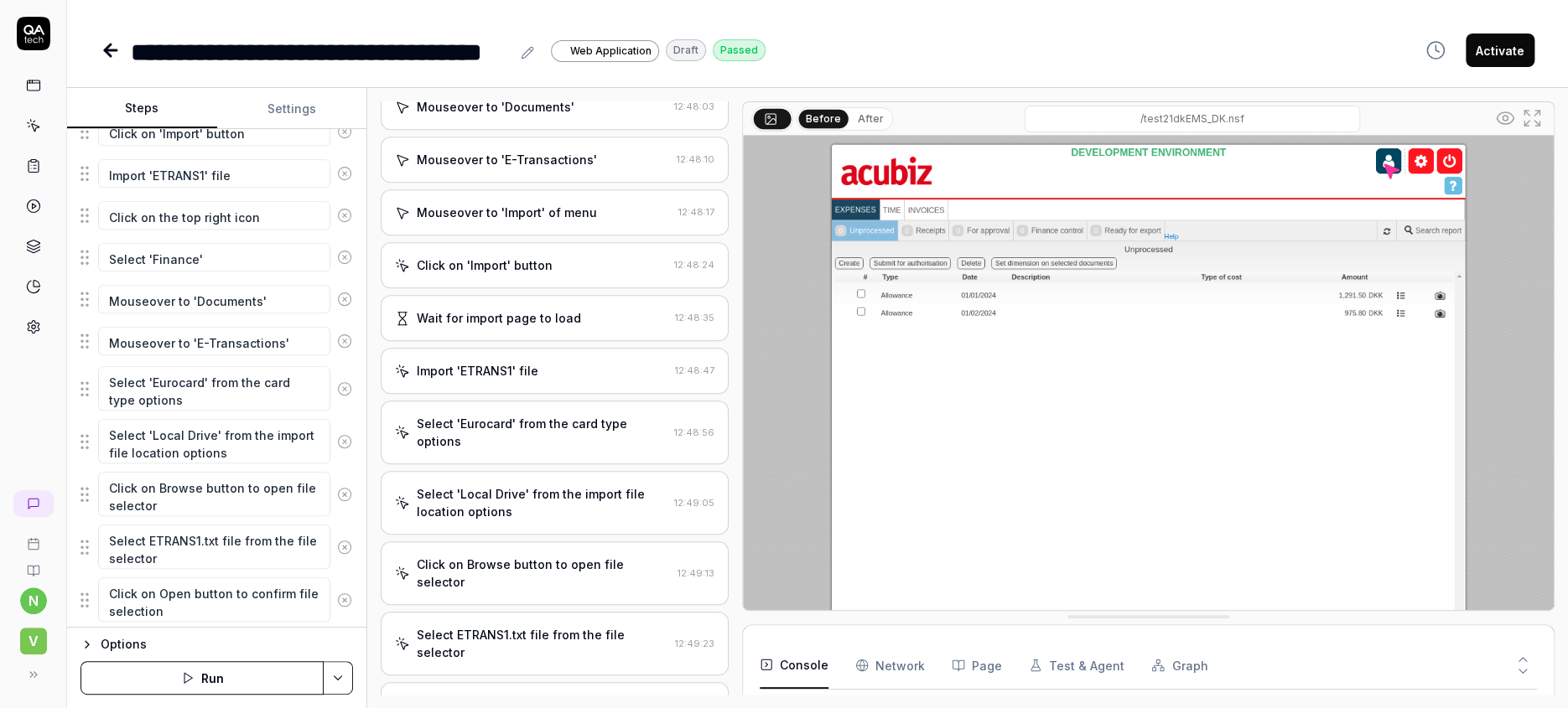
click at [101, 41] on icon at bounding box center [110, 50] width 20 height 20
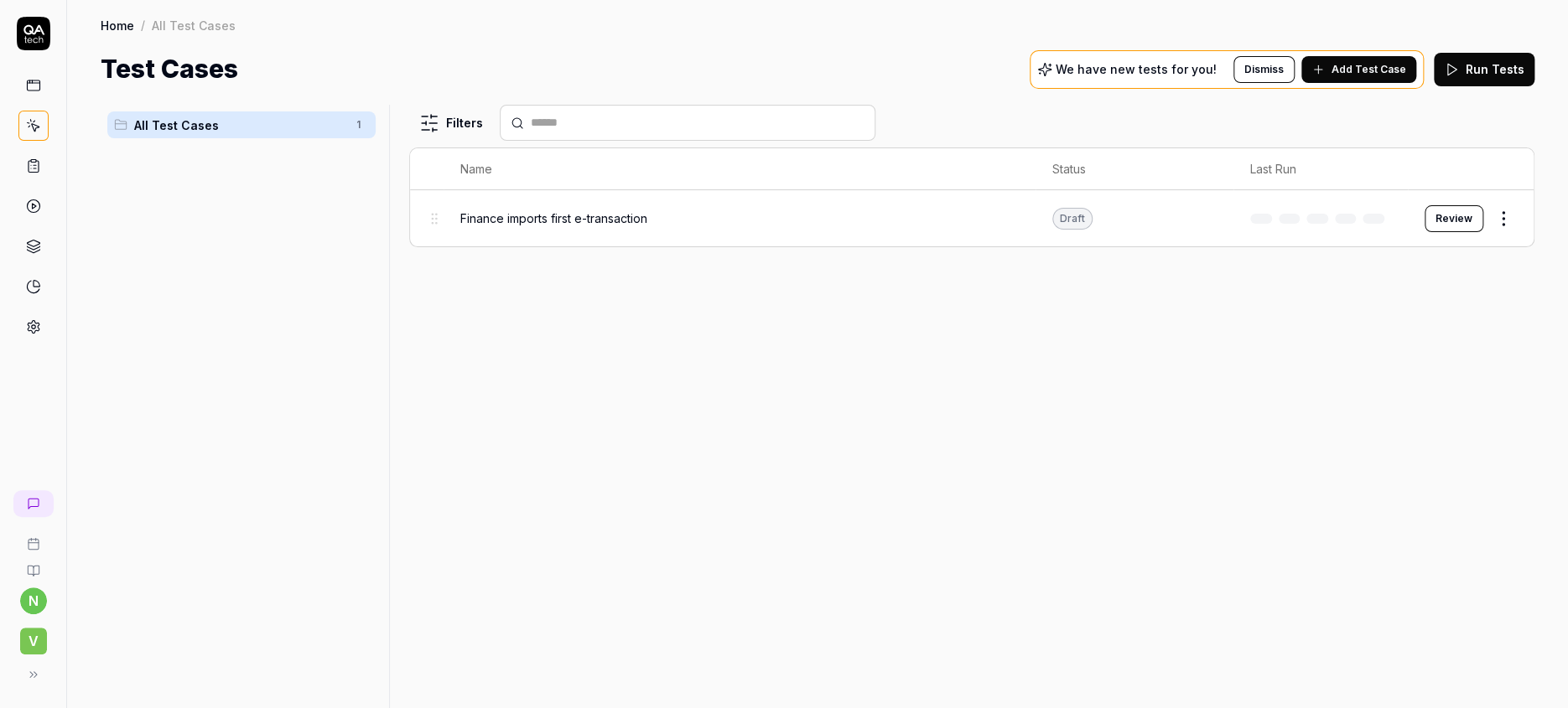
click at [1396, 62] on span "Add Test Case" at bounding box center [1368, 70] width 75 height 15
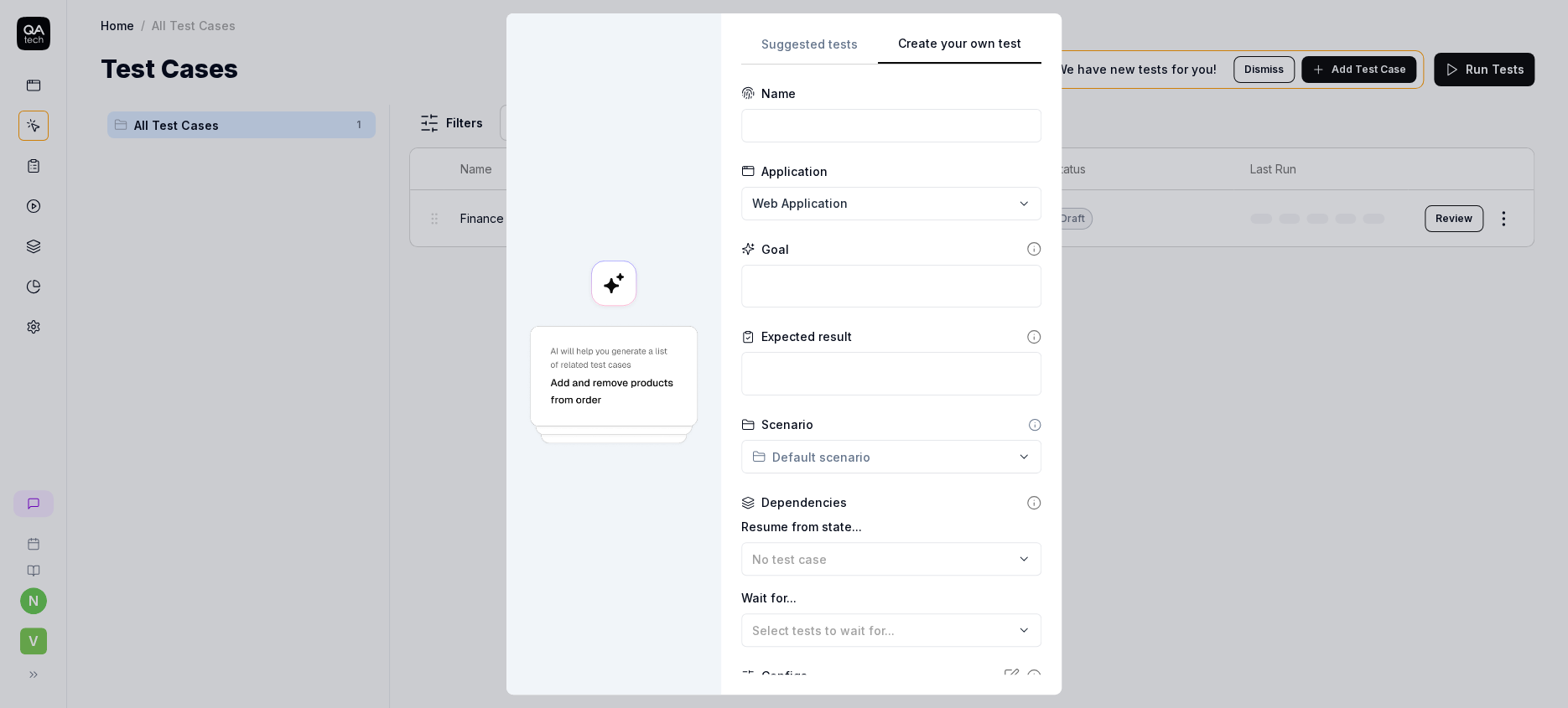
click at [971, 147] on div "**********" at bounding box center [892, 354] width 300 height 641
click at [919, 108] on input at bounding box center [892, 125] width 300 height 34
click at [914, 264] on textarea at bounding box center [892, 286] width 300 height 44
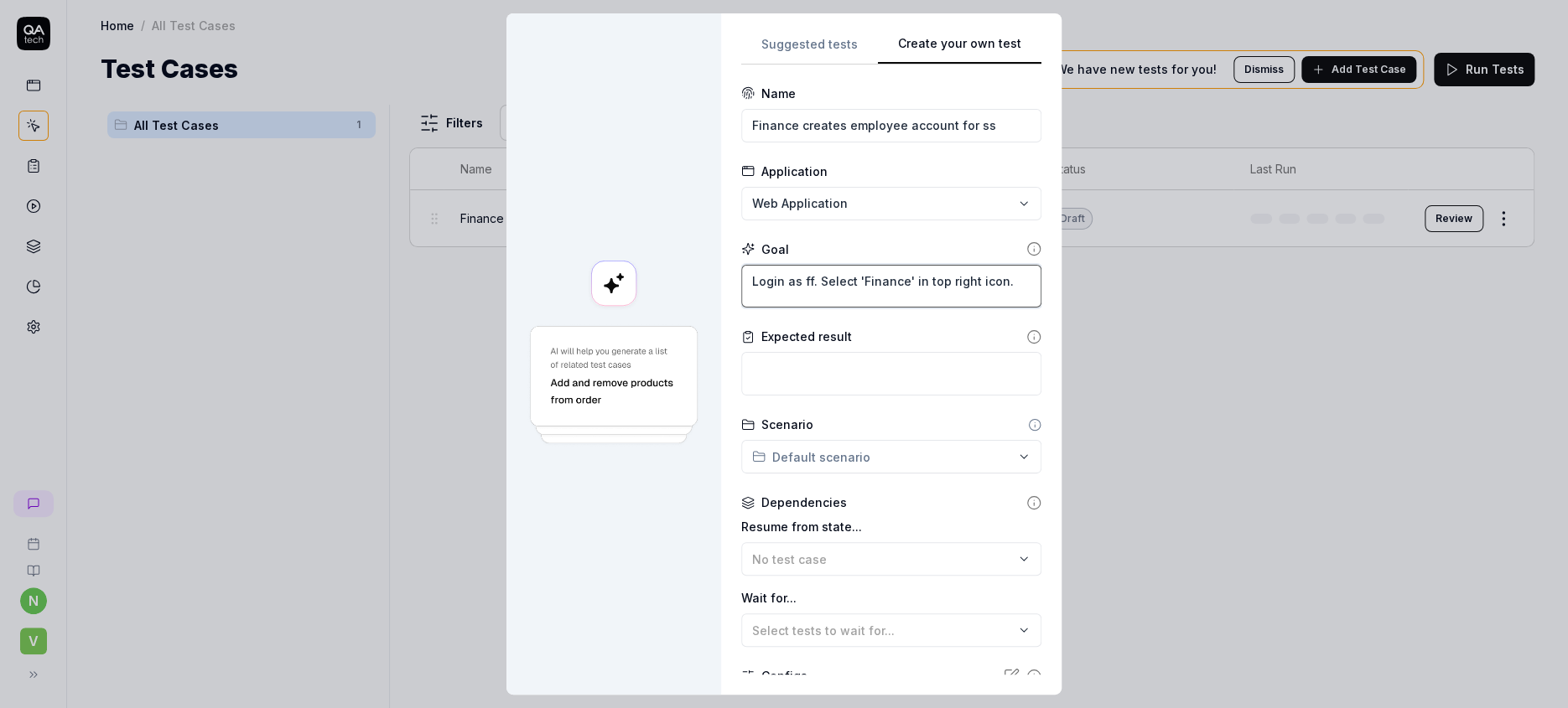
click at [979, 264] on textarea "Login as ff. Select 'Finance' in top right icon." at bounding box center [892, 286] width 300 height 44
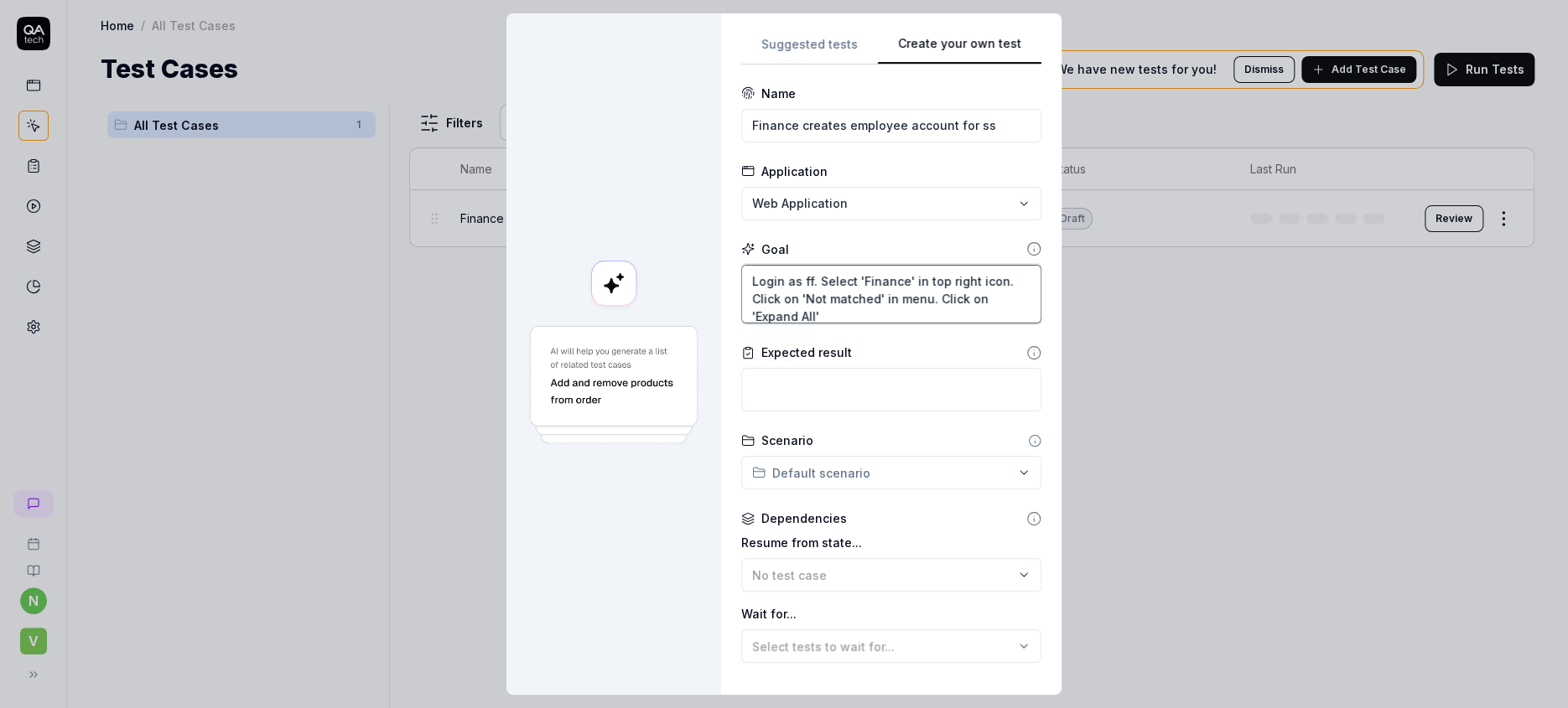
click at [906, 272] on textarea "Login as ff. Select 'Finance' in top right icon. Click on 'Not matched' in menu…" at bounding box center [892, 293] width 300 height 59
click at [826, 271] on textarea "Login as ff. Select 'Finance' in top right icon. Click on 'Not matched' in menu…" at bounding box center [892, 293] width 300 height 59
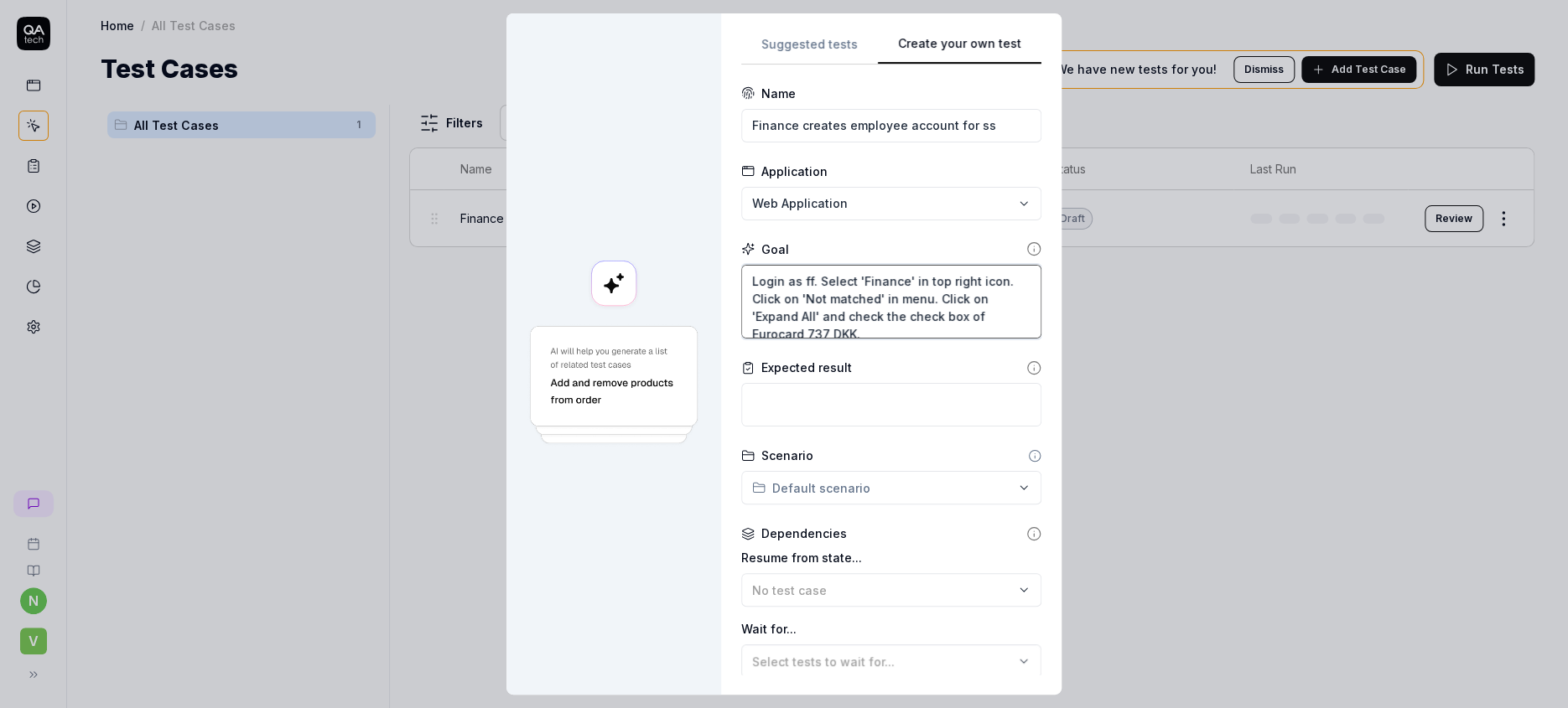
click at [871, 294] on textarea "Login as ff. Select 'Finance' in top right icon. Click on 'Not matched' in menu…" at bounding box center [892, 301] width 300 height 75
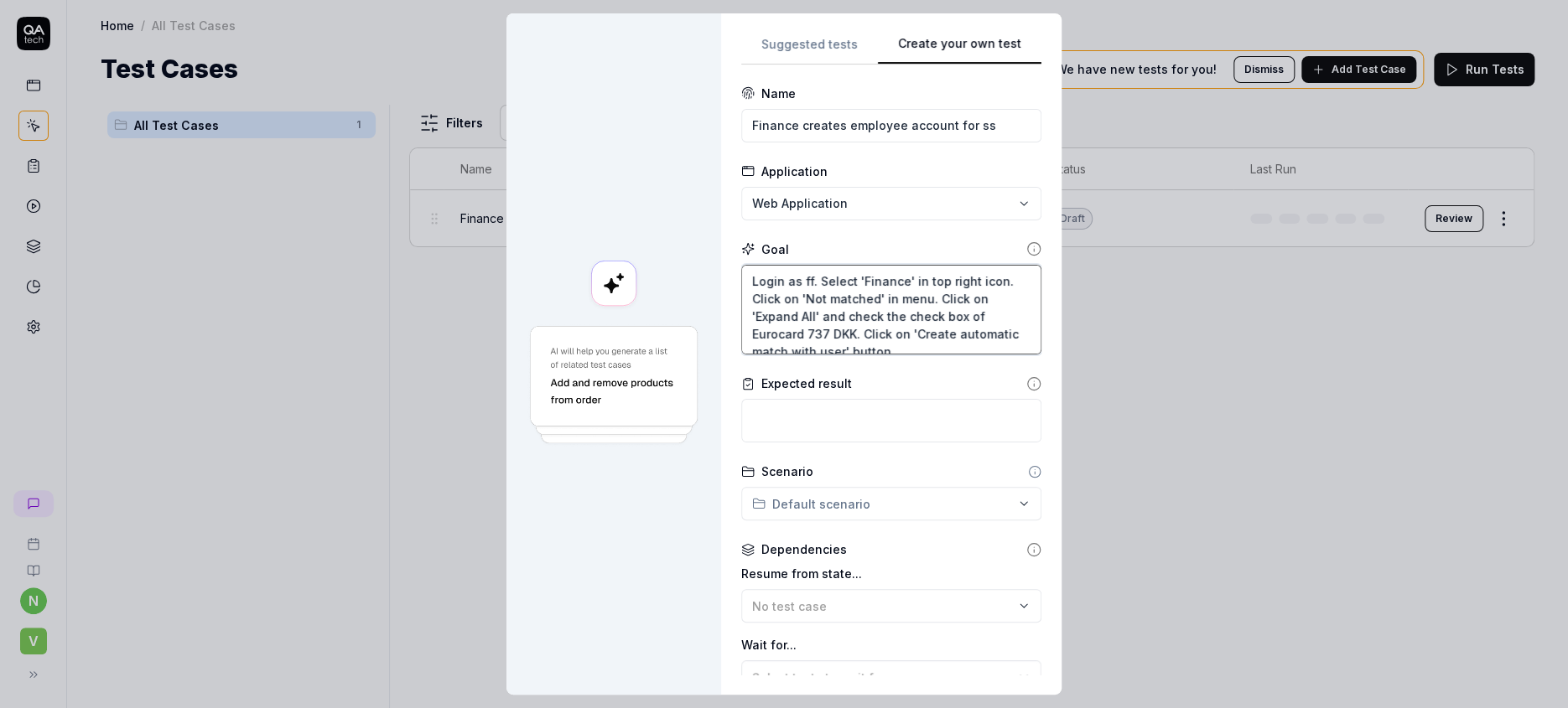
click at [937, 318] on textarea "Login as ff. Select 'Finance' in top right icon. Click on 'Not matched' in menu…" at bounding box center [892, 309] width 300 height 90
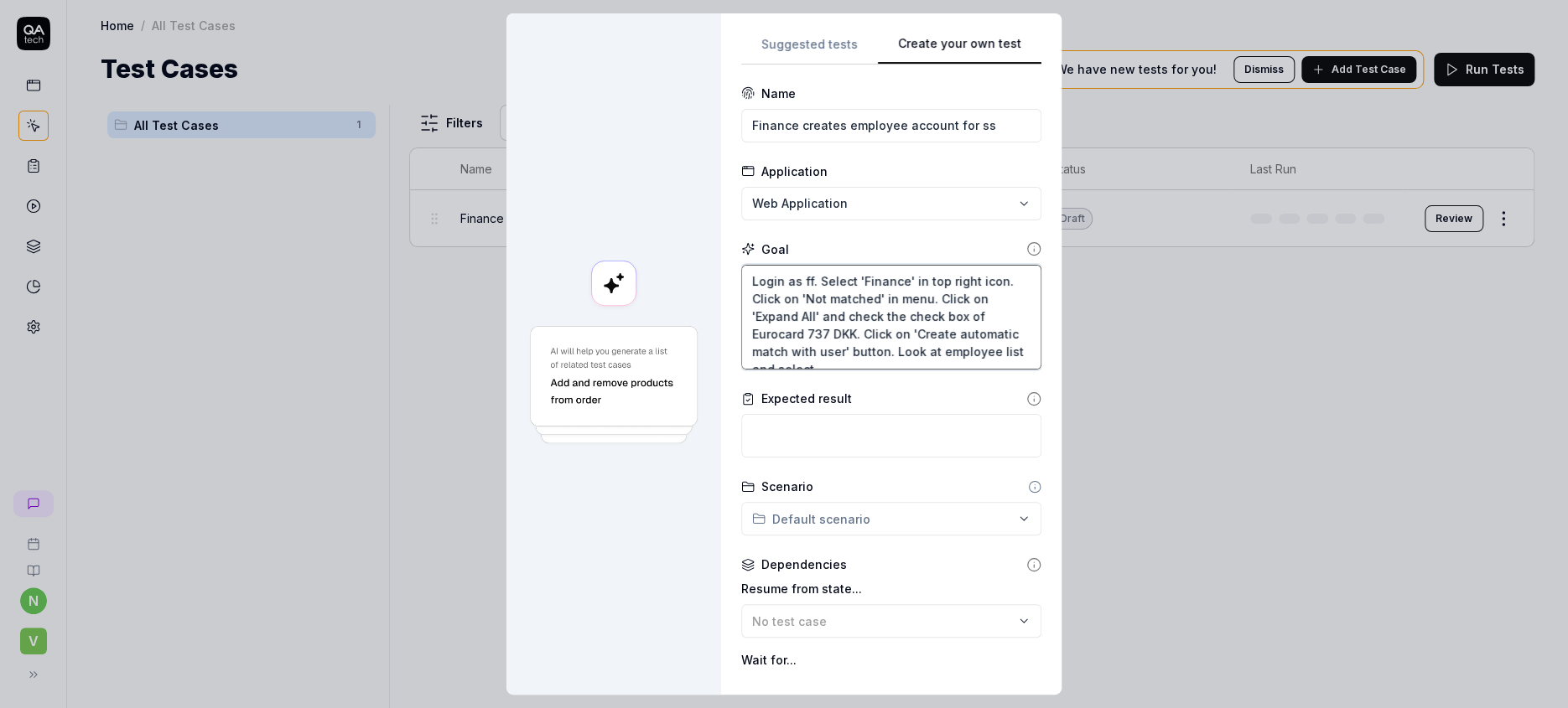
click at [885, 334] on textarea "Login as ff. Select 'Finance' in top right icon. Click on 'Not matched' in menu…" at bounding box center [892, 317] width 300 height 106
click at [863, 313] on textarea "Login as ff. Select 'Finance' in top right icon. Click on 'Not matched' in menu…" at bounding box center [892, 317] width 300 height 106
click at [925, 328] on textarea "Login as ff. Select 'Finance' in top right icon. Click on 'Not matched' in menu…" at bounding box center [892, 317] width 300 height 106
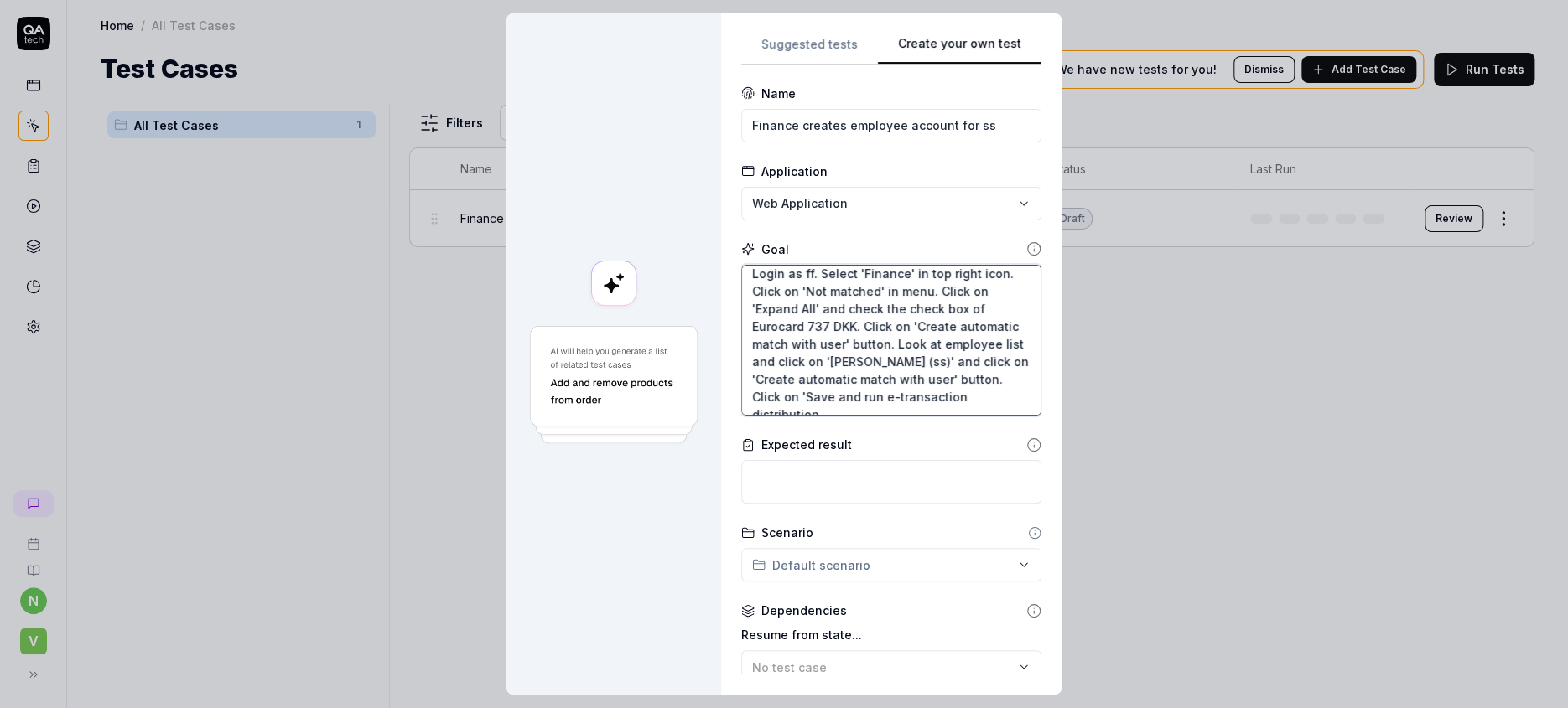
scroll to position [0, 0]
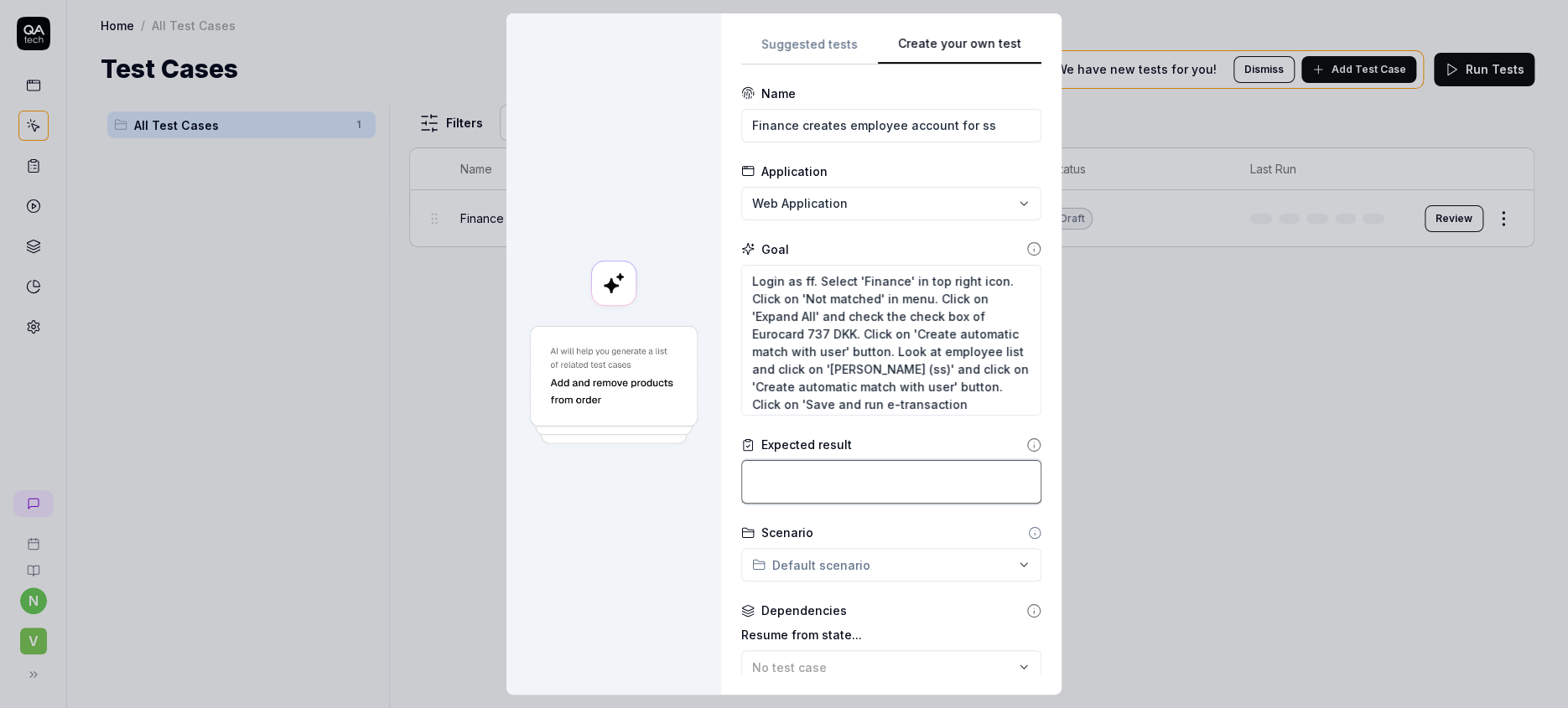
click at [831, 460] on textarea at bounding box center [892, 481] width 300 height 44
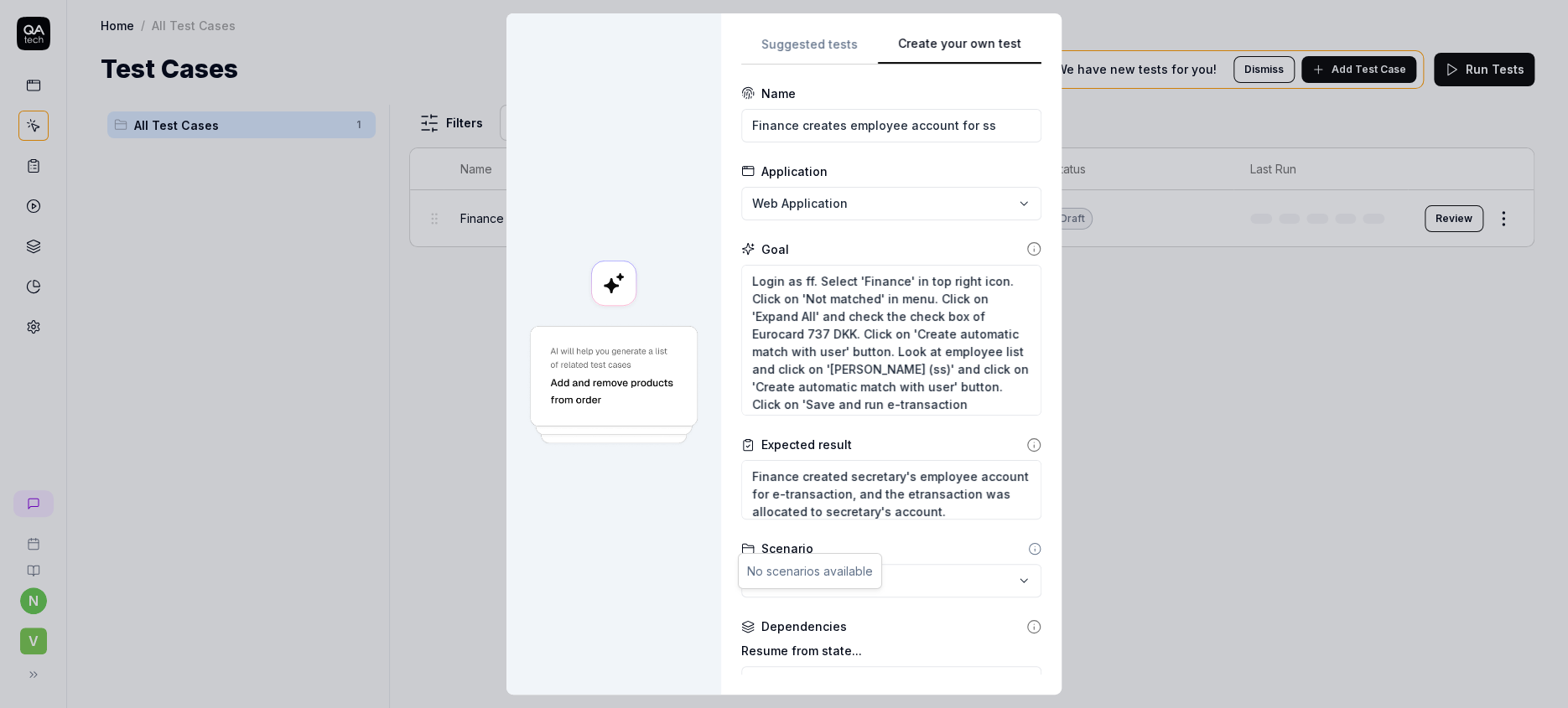
click at [906, 536] on div "**********" at bounding box center [784, 354] width 1568 height 708
click at [906, 581] on div "**********" at bounding box center [784, 354] width 1568 height 708
click at [769, 676] on span "No test case" at bounding box center [789, 683] width 75 height 15
click at [786, 591] on div "Finance imports first e-transaction" at bounding box center [838, 600] width 187 height 17
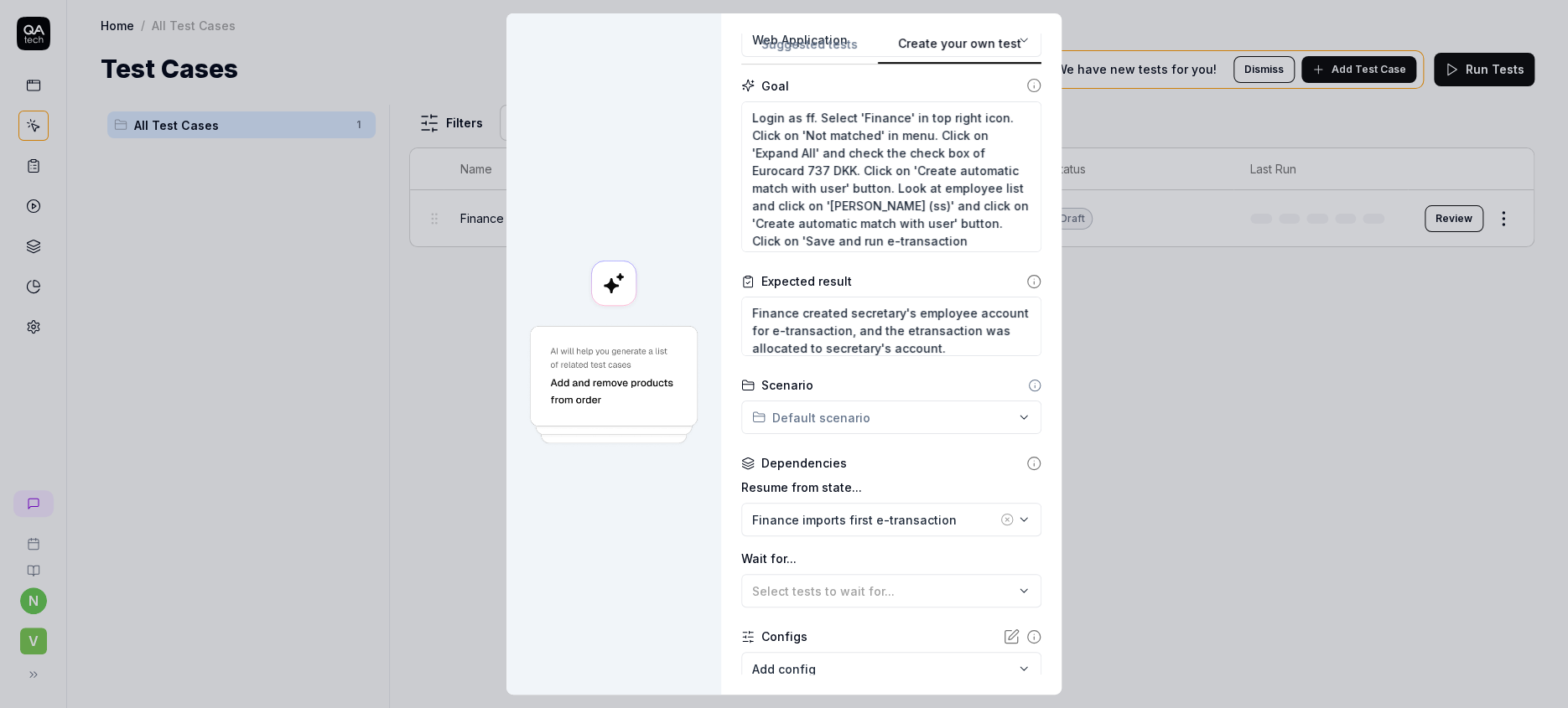
scroll to position [172, 0]
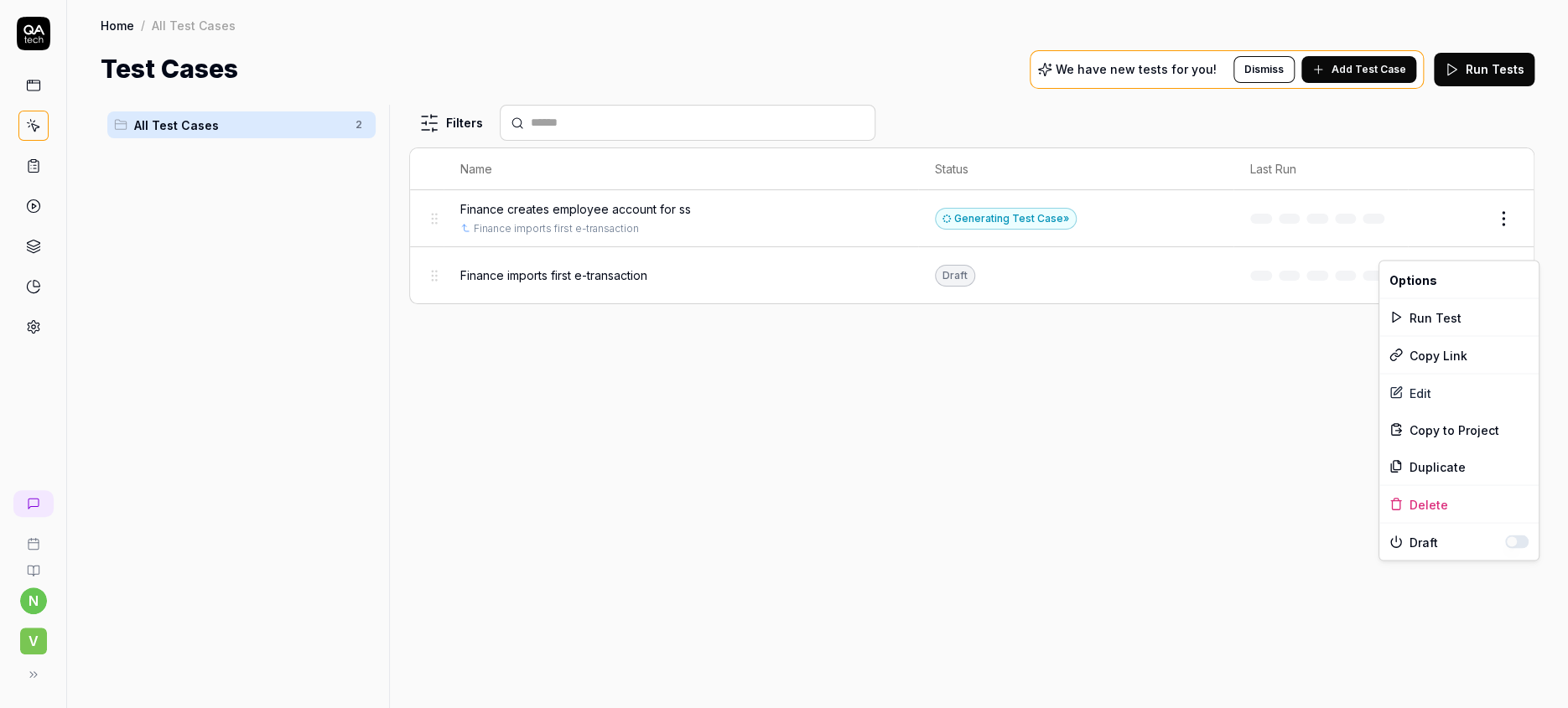
click at [1509, 246] on html "n V Home / All Test Cases Home / All Test Cases Test Cases We have new tests fo…" at bounding box center [784, 354] width 1568 height 708
click at [1420, 378] on div "Edit" at bounding box center [1458, 392] width 159 height 37
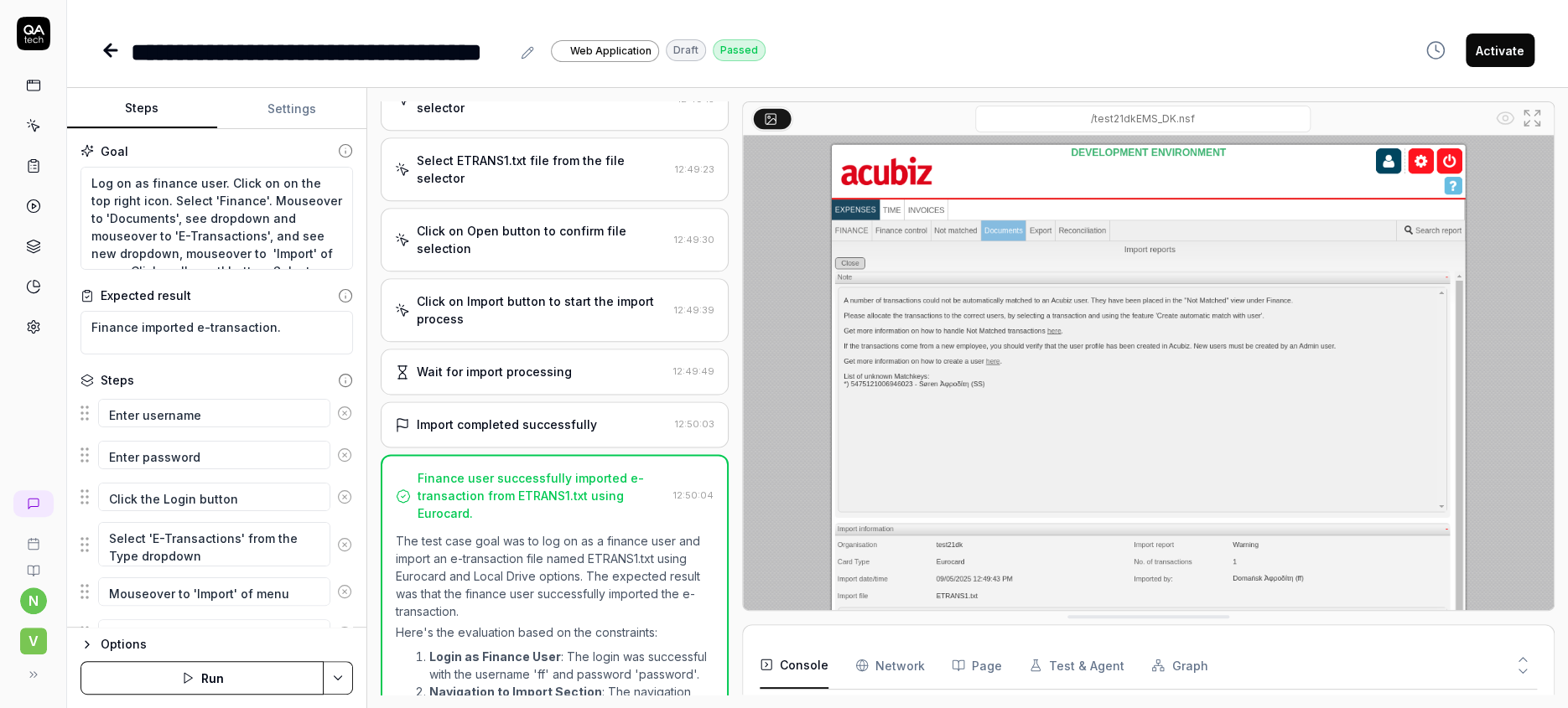
scroll to position [872, 0]
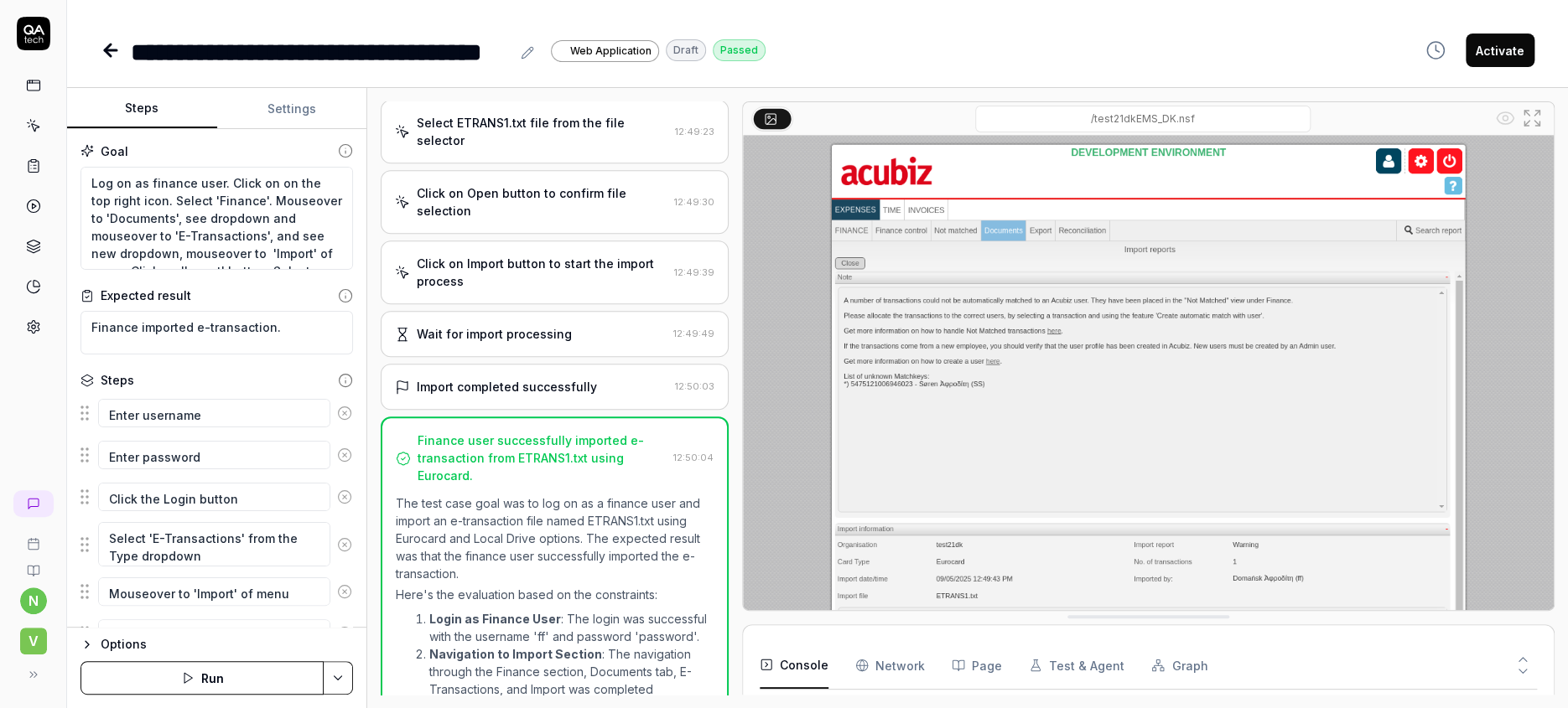
click at [105, 50] on icon at bounding box center [110, 50] width 12 height 0
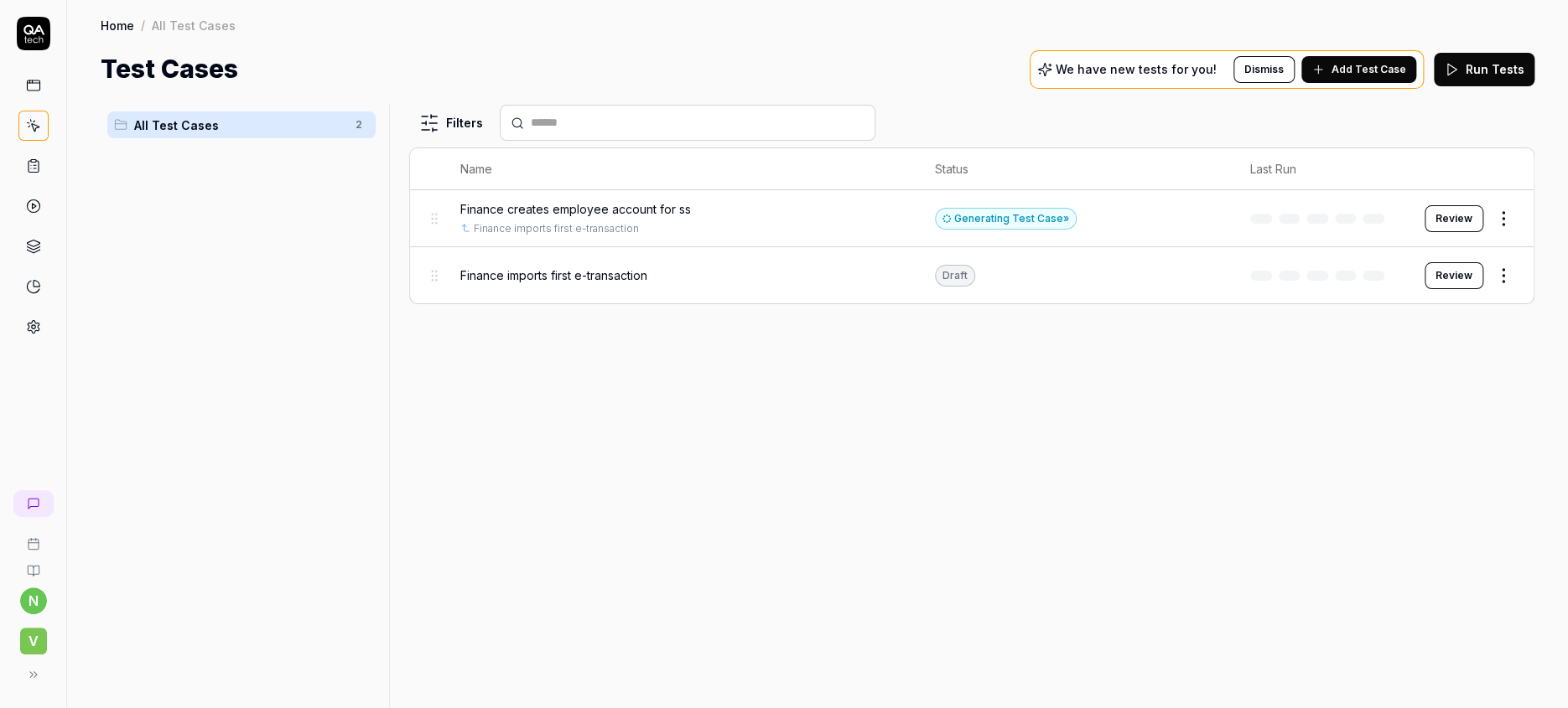
click at [1511, 189] on html "n V Home / All Test Cases Home / All Test Cases Test Cases We have new tests fo…" at bounding box center [784, 354] width 1568 height 708
click at [1420, 320] on div "Edit" at bounding box center [1458, 338] width 159 height 37
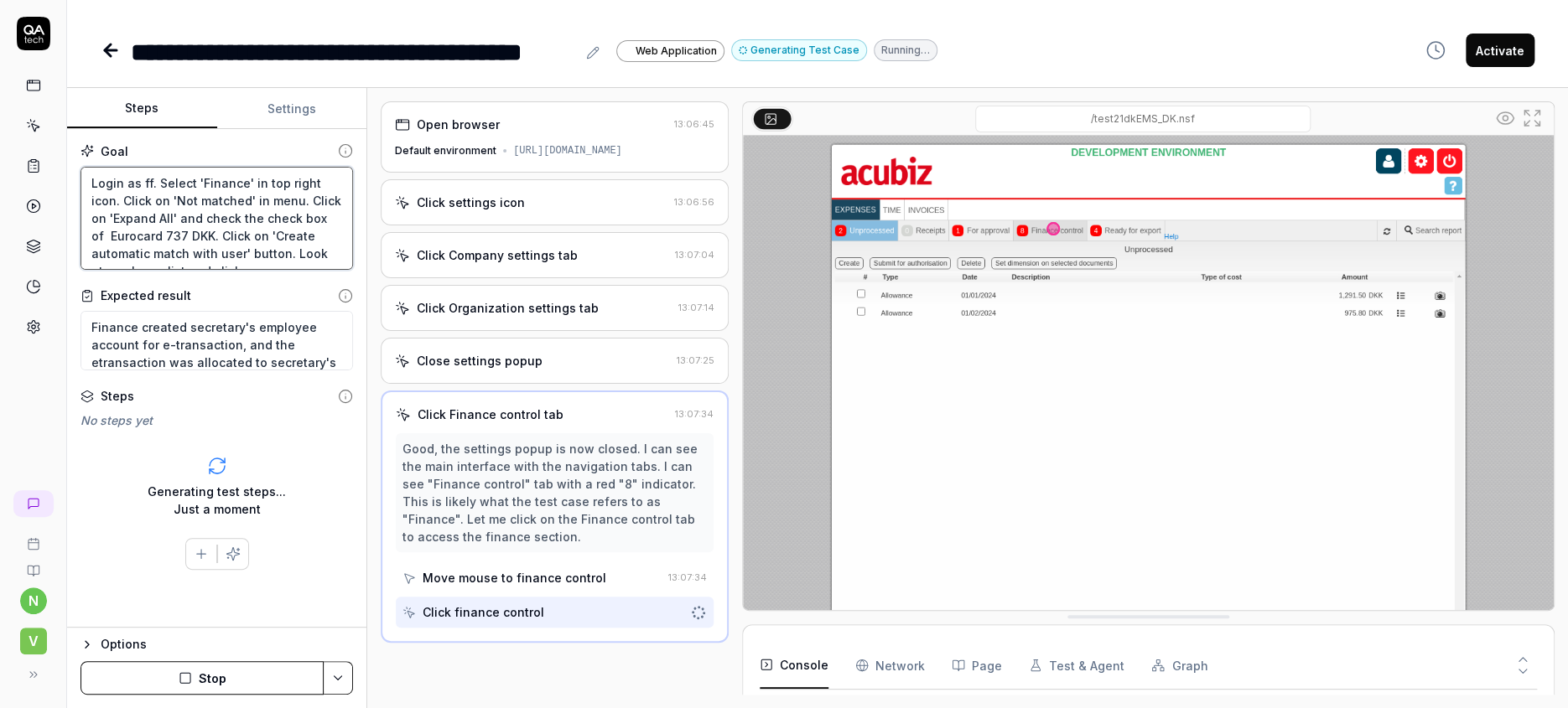
scroll to position [302, 0]
click at [204, 680] on button "Stop" at bounding box center [202, 678] width 243 height 34
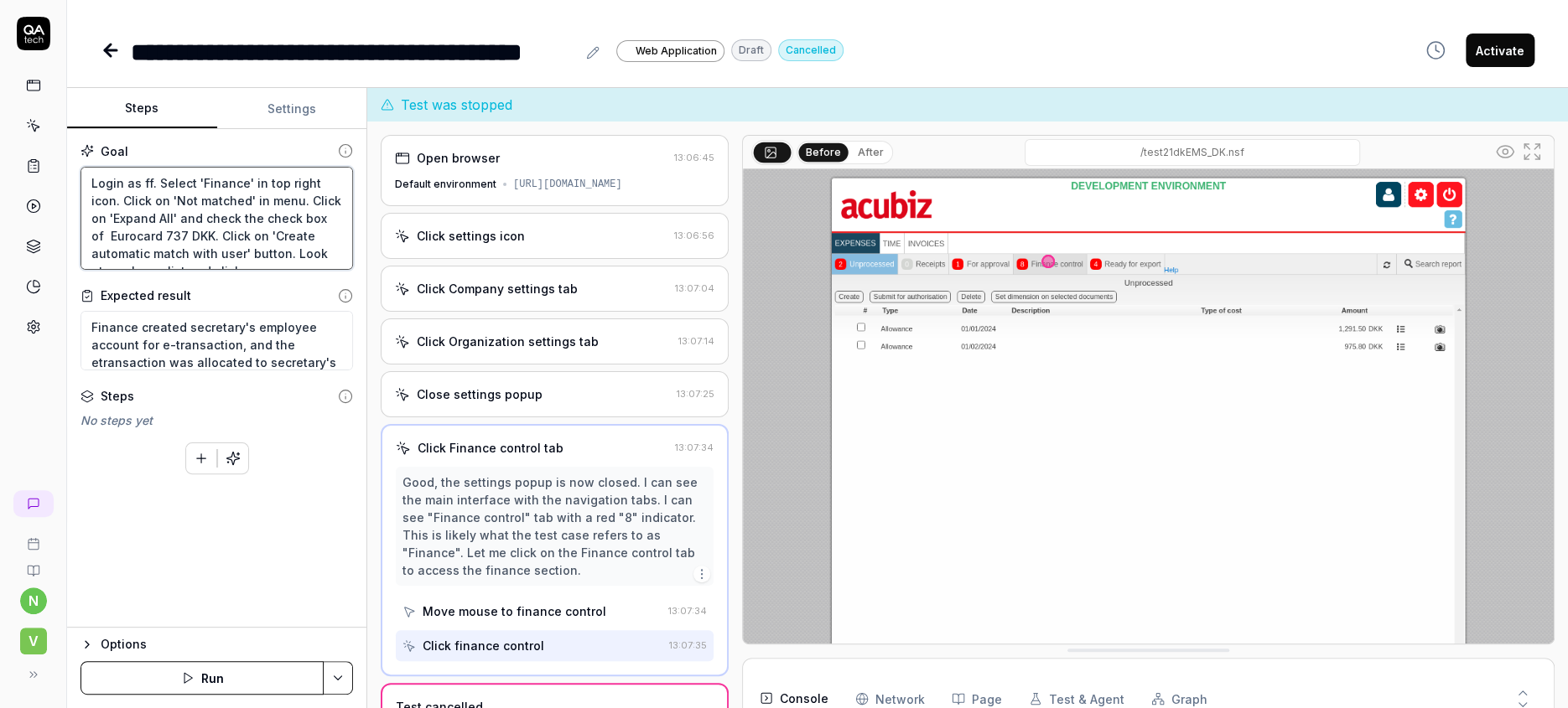
click at [274, 167] on textarea "Login as ff. Select 'Finance' in top right icon. Click on 'Not matched' in menu…" at bounding box center [216, 218] width 272 height 104
click at [226, 451] on icon "button" at bounding box center [234, 459] width 16 height 15
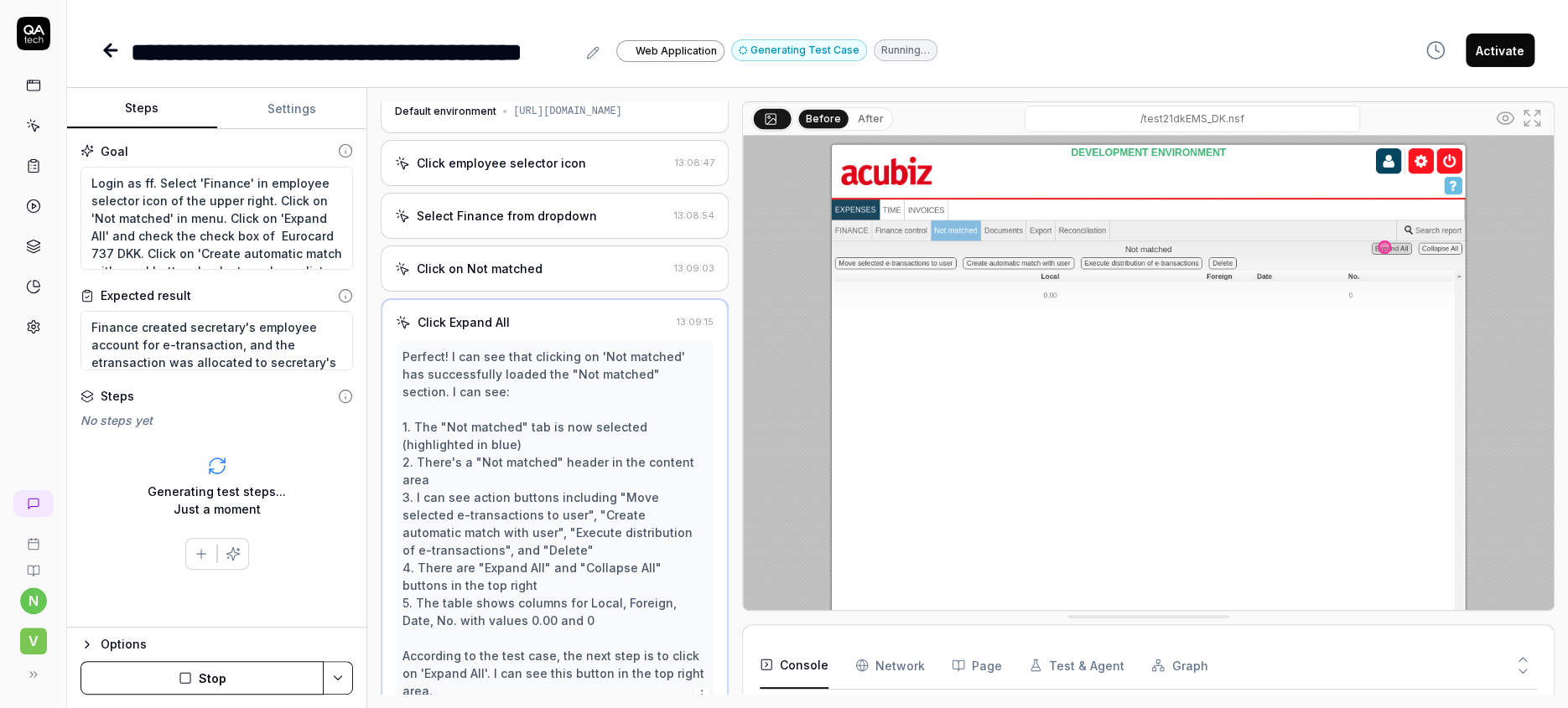
scroll to position [39, 0]
click at [203, 677] on button "Stop" at bounding box center [202, 678] width 243 height 34
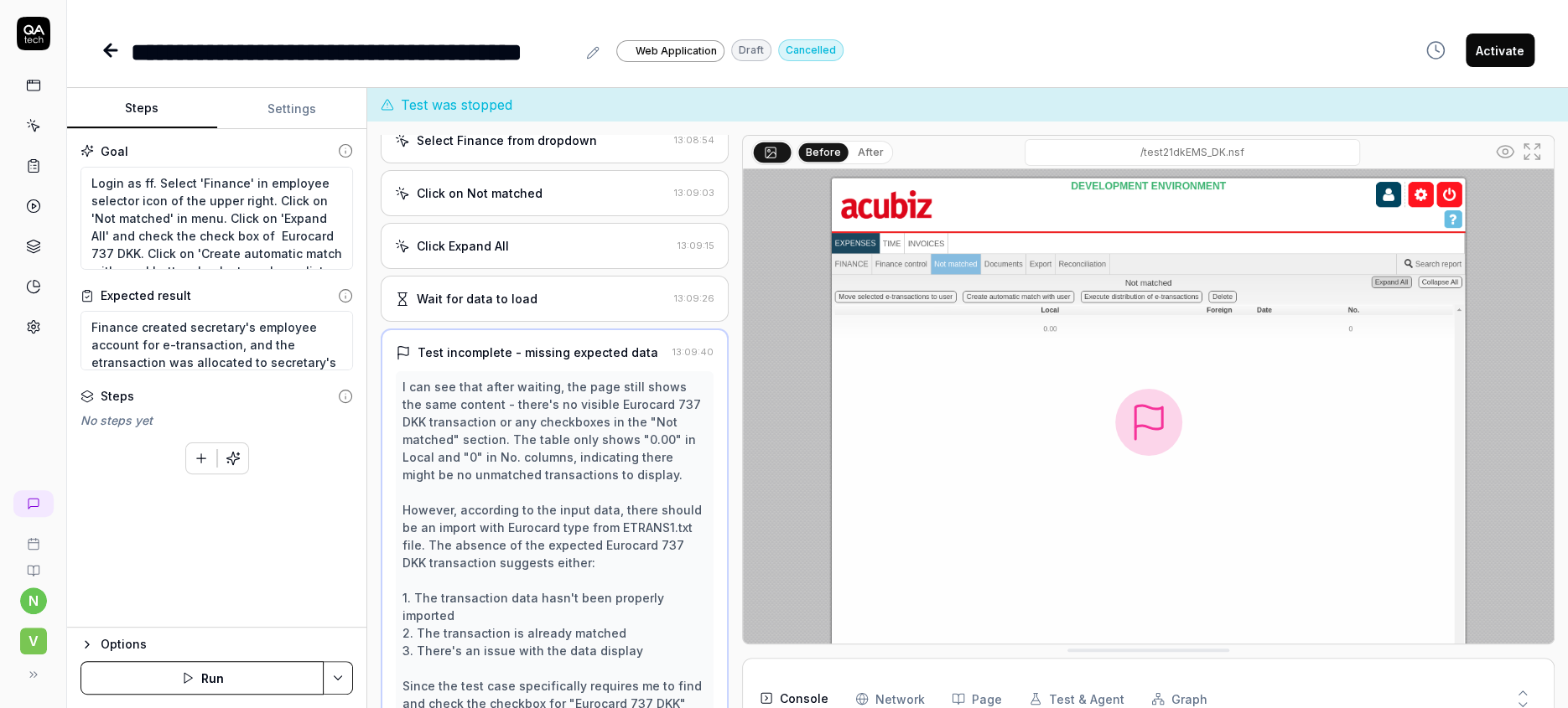
scroll to position [202, 0]
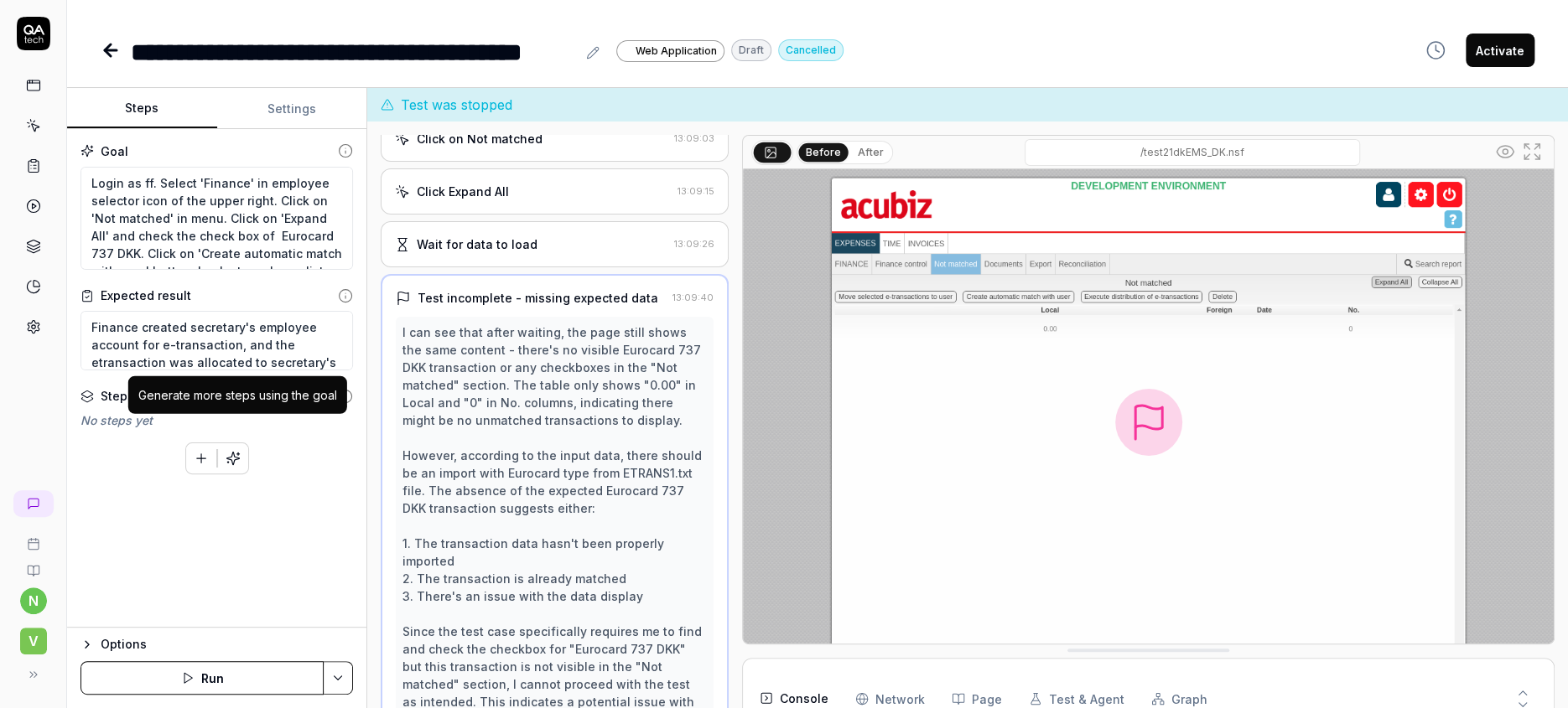
click at [226, 451] on icon "button" at bounding box center [234, 459] width 16 height 15
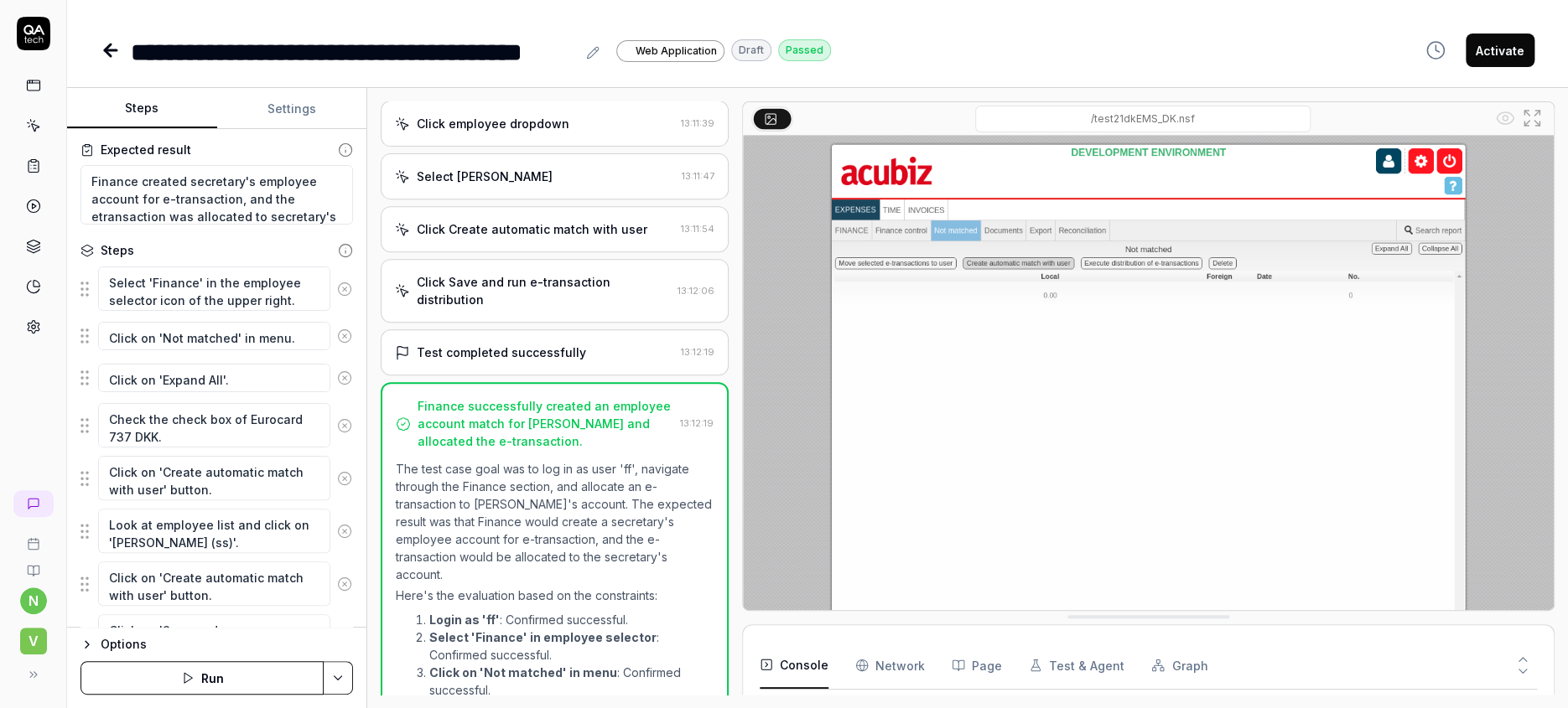
scroll to position [171, 0]
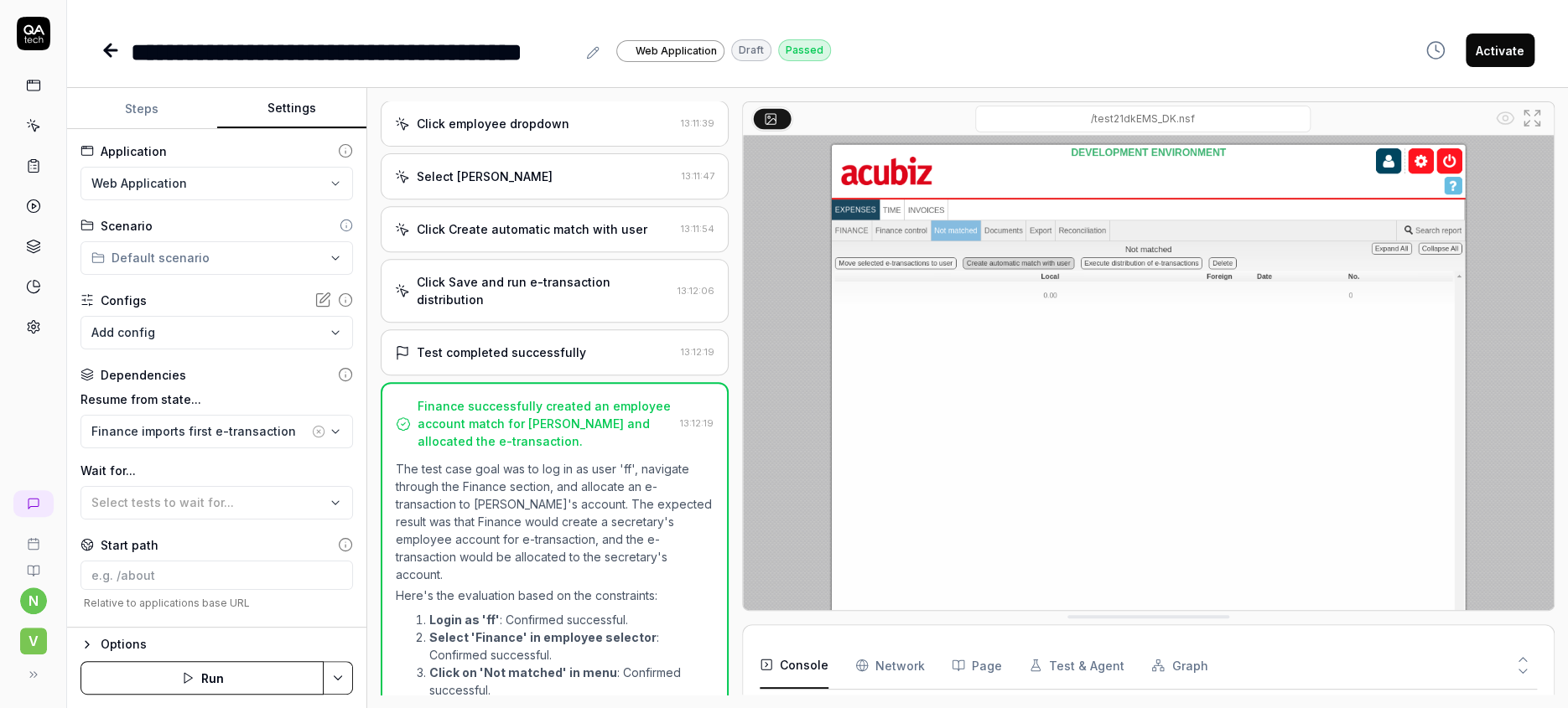
click at [285, 92] on button "Settings" at bounding box center [292, 109] width 150 height 41
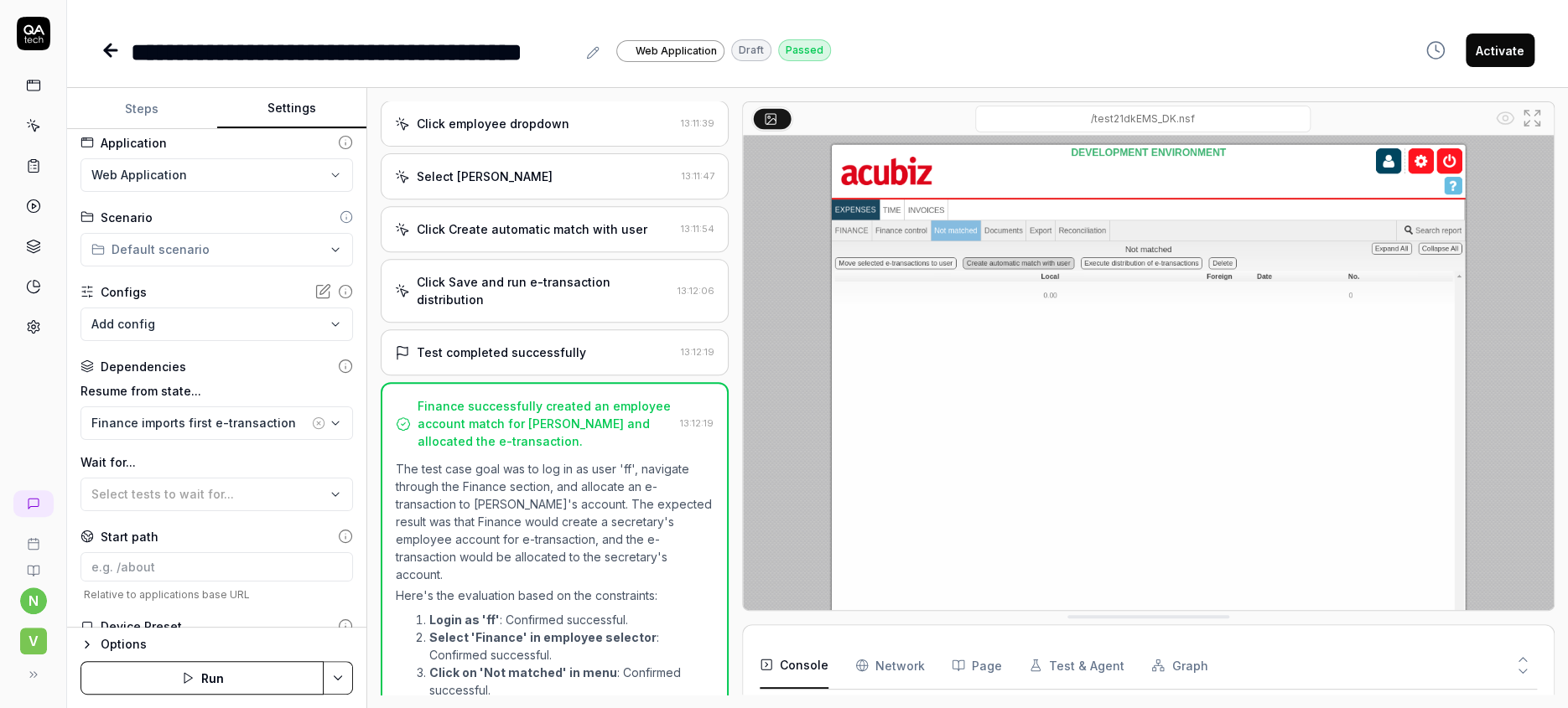
click at [223, 579] on html "**********" at bounding box center [784, 354] width 1568 height 708
click at [223, 536] on html "**********" at bounding box center [784, 354] width 1568 height 708
click at [179, 487] on span "Select tests to wait for..." at bounding box center [162, 494] width 142 height 15
click at [179, 453] on label "Wait for..." at bounding box center [216, 462] width 272 height 17
click at [105, 45] on icon at bounding box center [108, 50] width 6 height 12
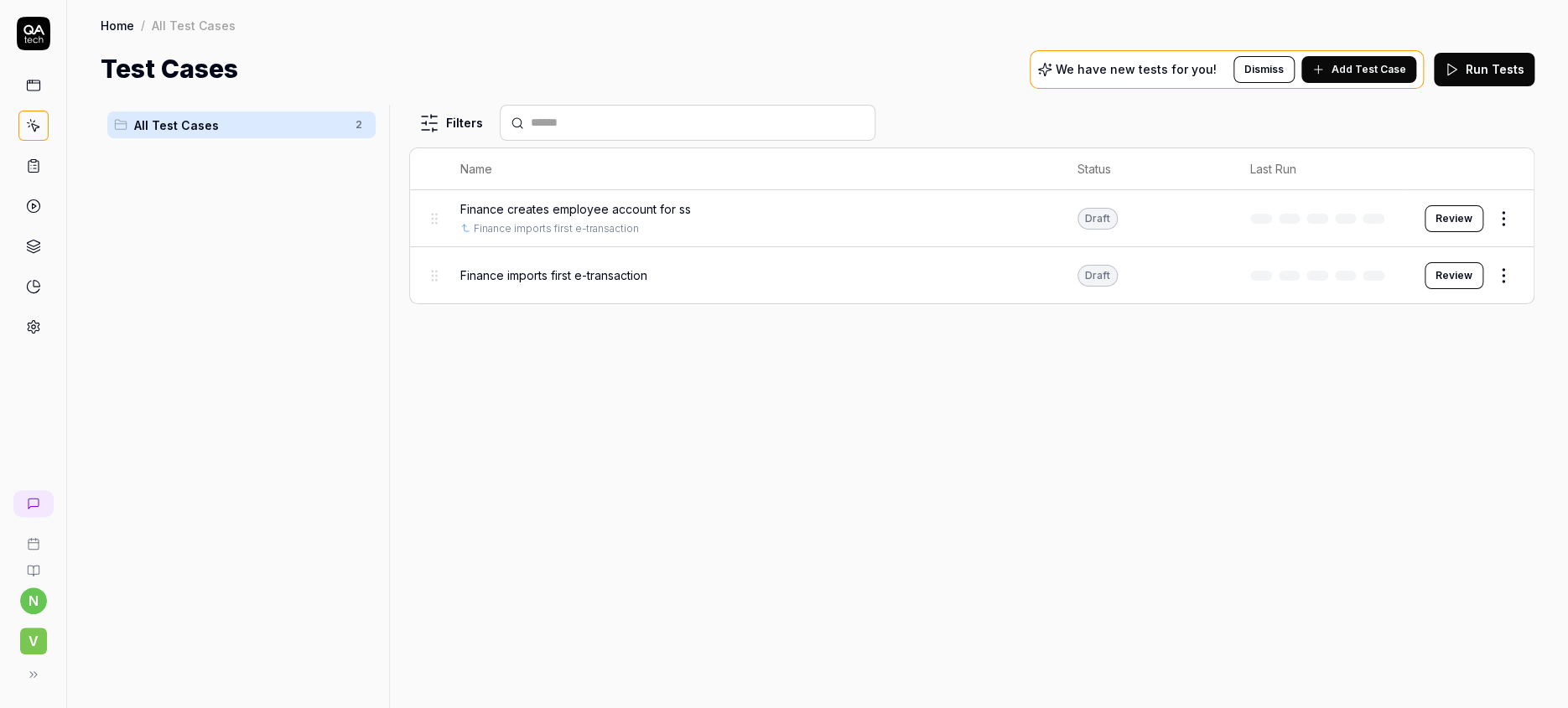
click at [1397, 62] on span "Add Test Case" at bounding box center [1368, 70] width 75 height 15
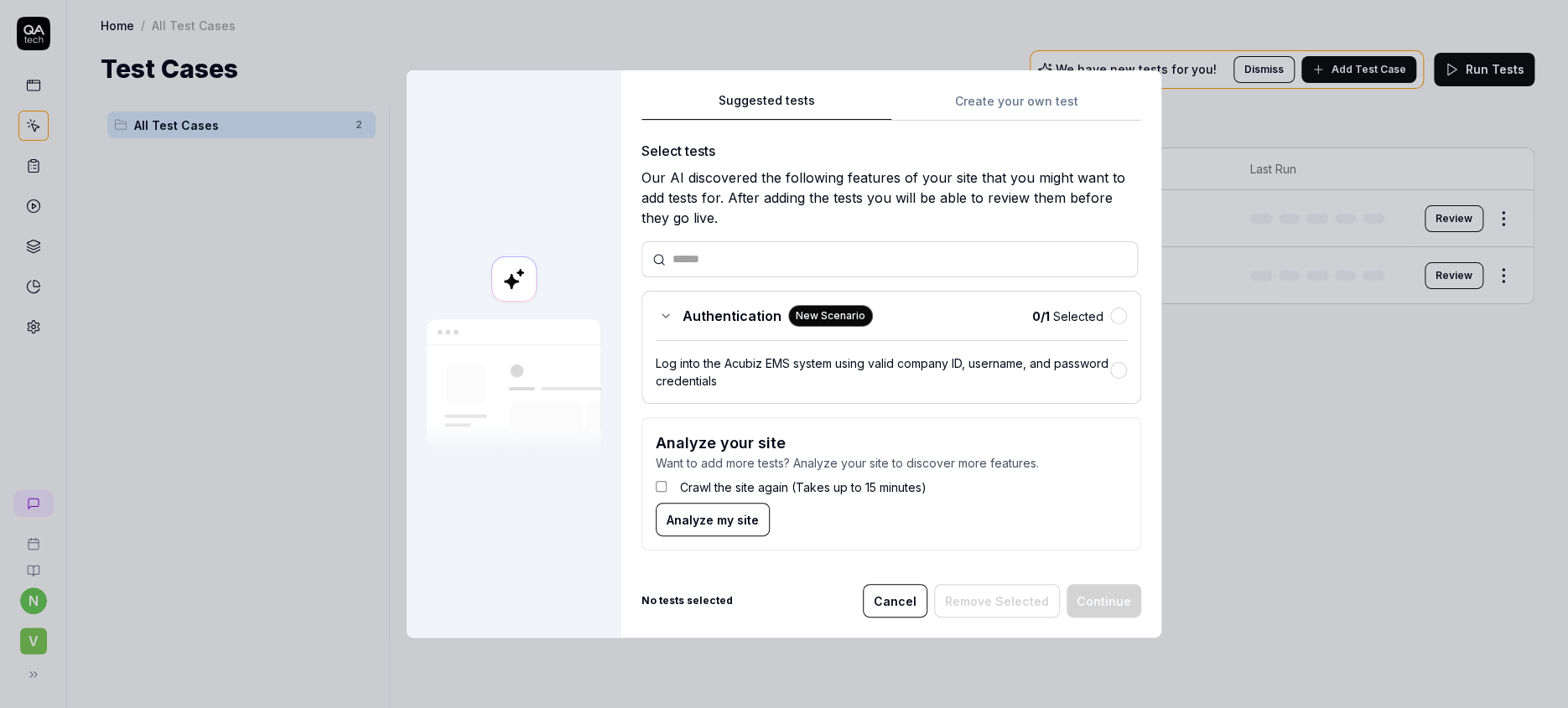
click at [987, 147] on div "Suggested tests Create your own test Select tests Our AI discovered the followi…" at bounding box center [892, 327] width 500 height 475
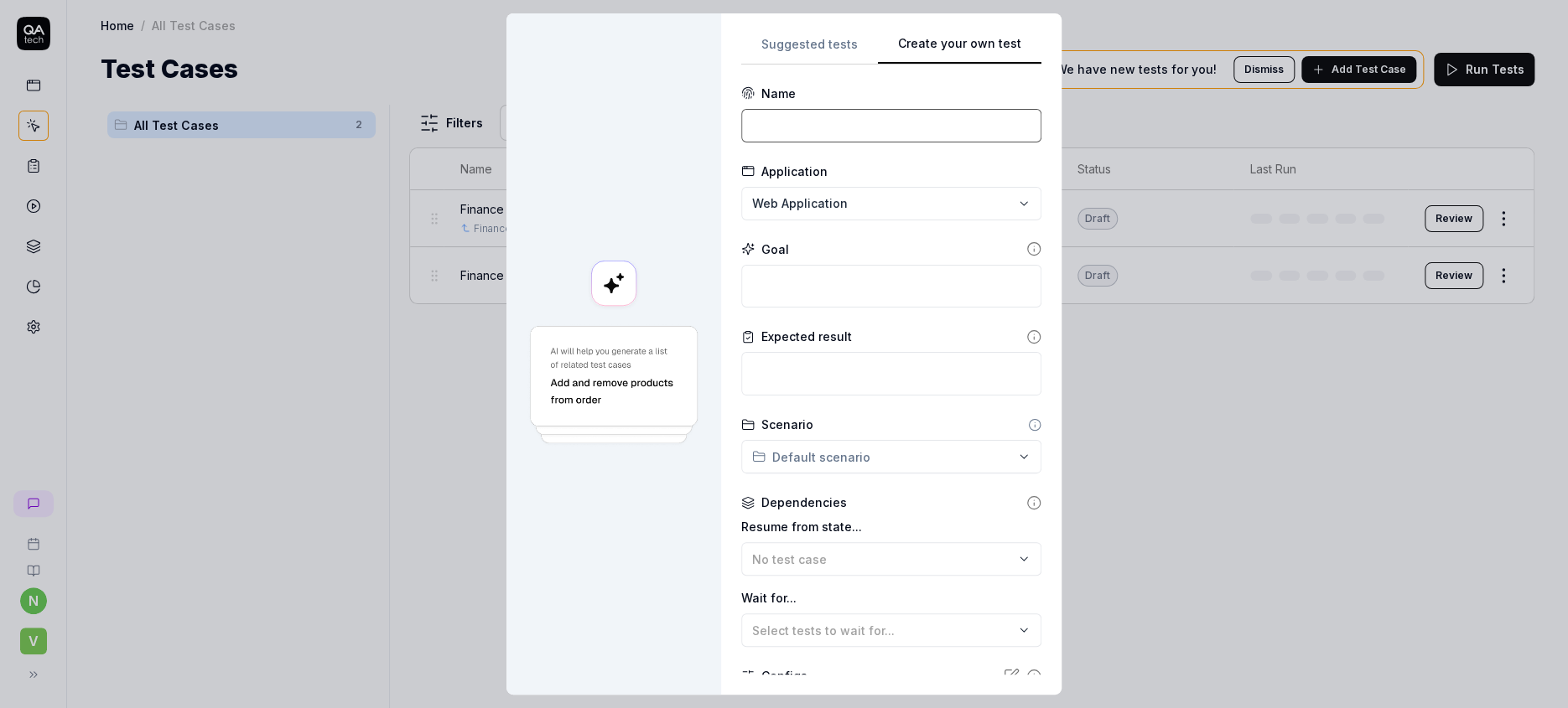
click at [894, 108] on input at bounding box center [892, 125] width 300 height 34
click at [891, 111] on input "Finance imports etransaction file" at bounding box center [892, 125] width 300 height 34
click at [870, 264] on textarea at bounding box center [892, 286] width 300 height 44
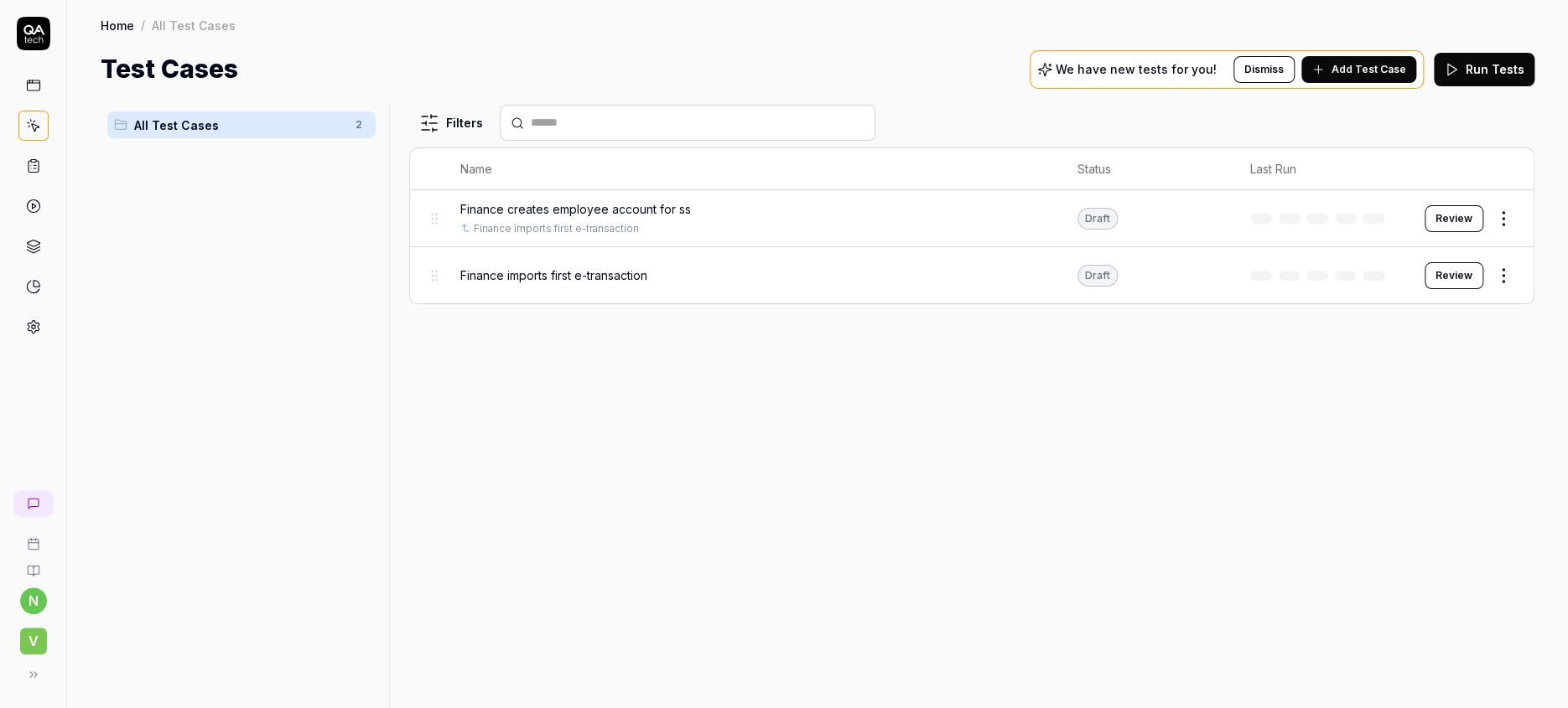
click at [1516, 244] on html "n V Home / All Test Cases Home / All Test Cases Test Cases We have new tests fo…" at bounding box center [784, 354] width 1568 height 708
click at [1433, 447] on div "Duplicate" at bounding box center [1458, 466] width 159 height 37
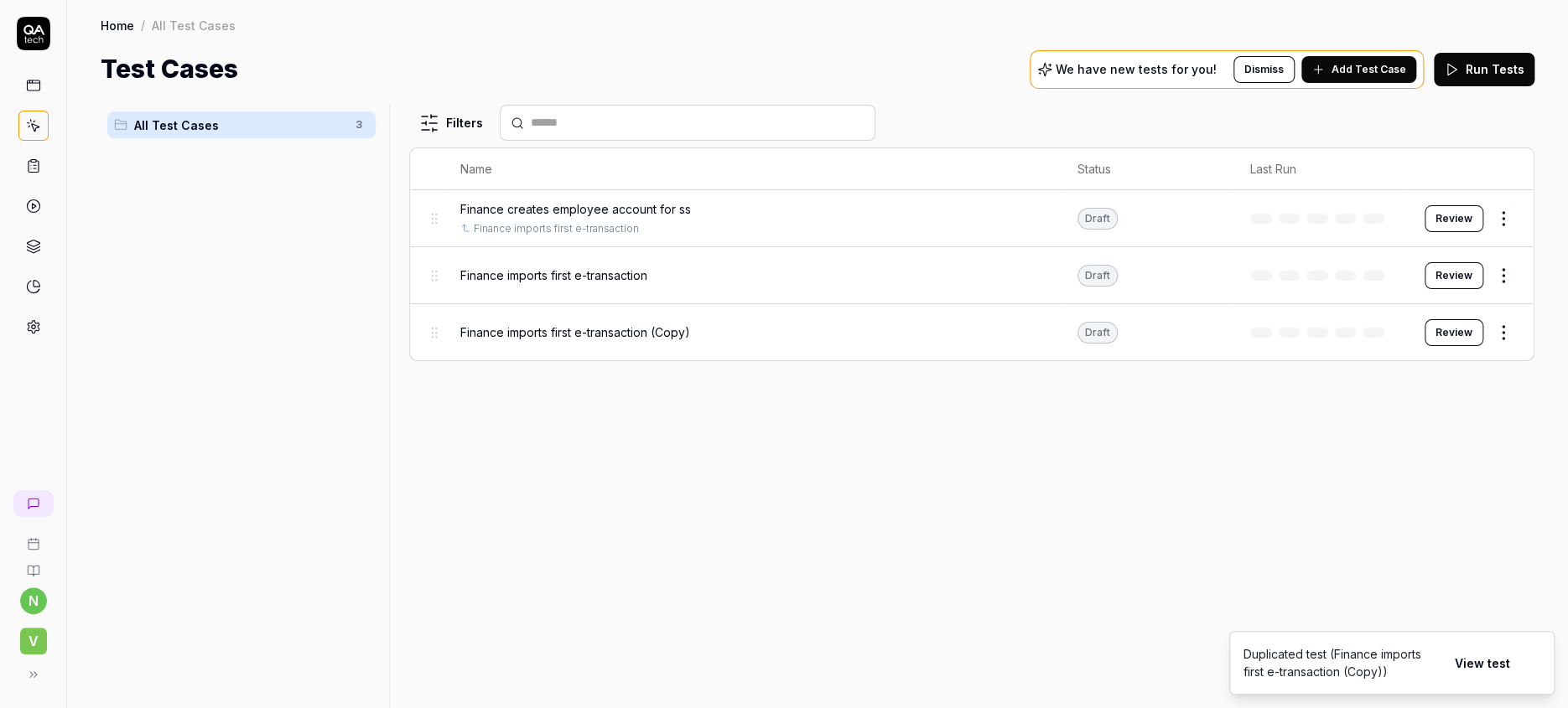
click at [1510, 310] on html "n V Home / All Test Cases Home / All Test Cases Test Cases We have new tests fo…" at bounding box center [784, 354] width 1568 height 708
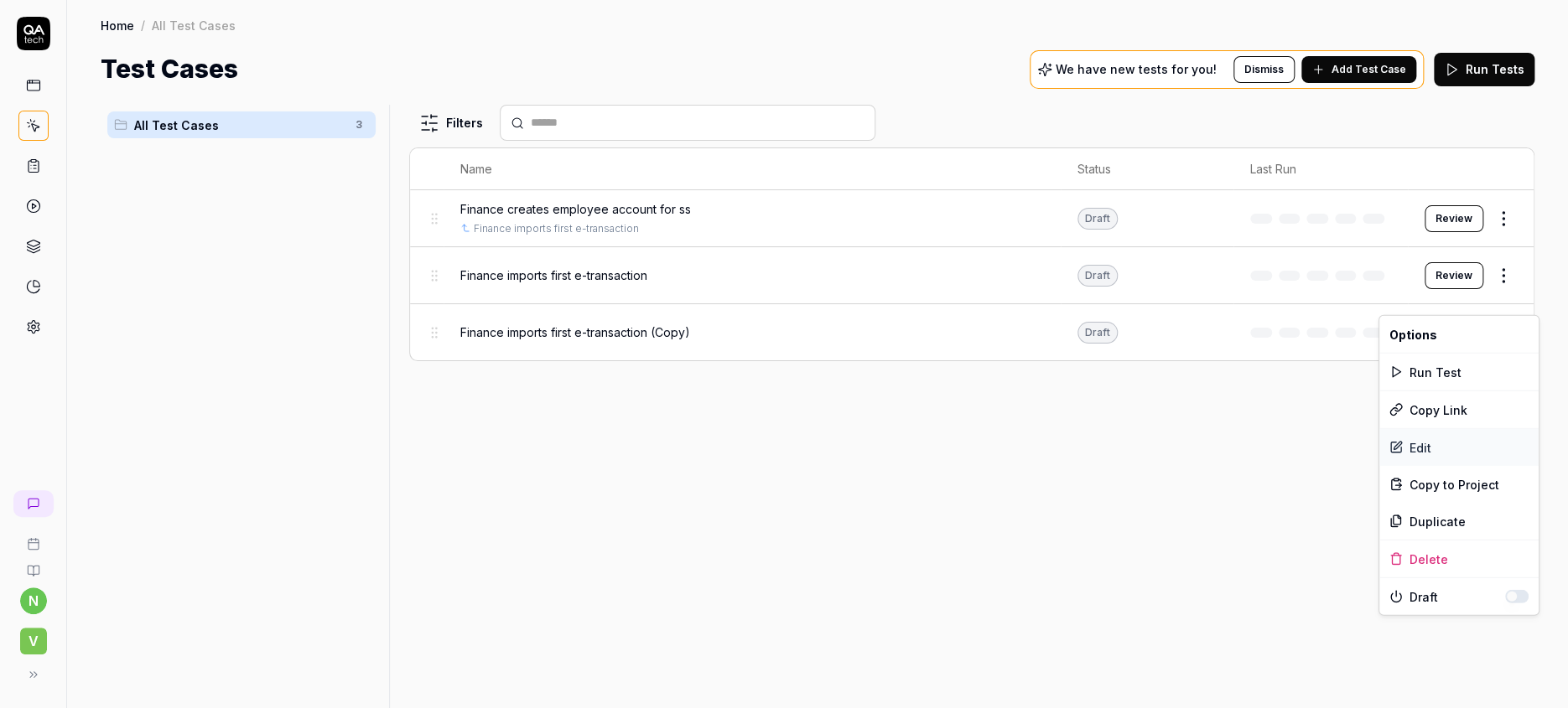
click at [1417, 433] on div "Edit" at bounding box center [1458, 447] width 159 height 37
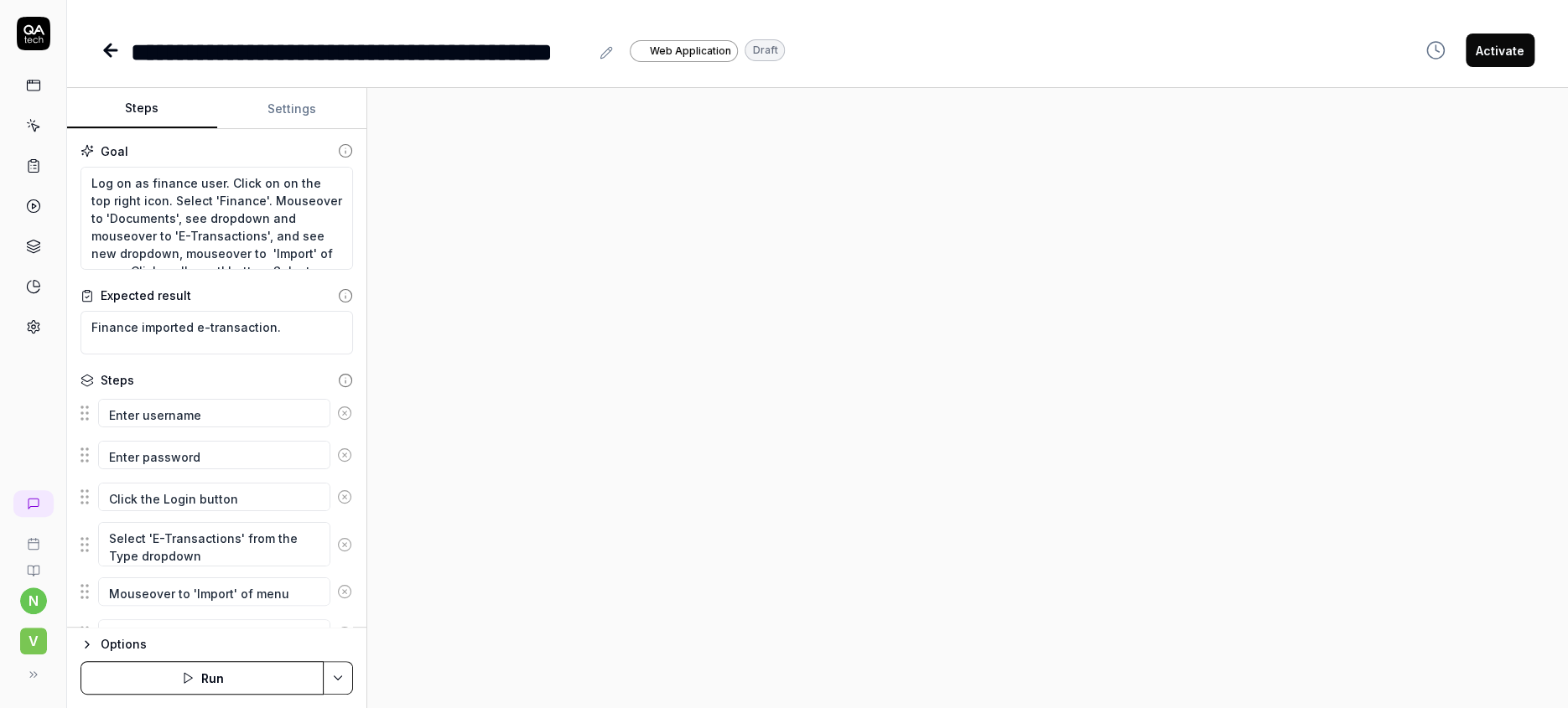
click at [600, 46] on icon at bounding box center [607, 53] width 14 height 14
click at [301, 41] on div "**********" at bounding box center [360, 50] width 458 height 33
click at [534, 44] on div "**********" at bounding box center [379, 50] width 496 height 33
drag, startPoint x: 625, startPoint y: 48, endPoint x: 585, endPoint y: 53, distance: 40.3
click at [585, 53] on div "**********" at bounding box center [398, 50] width 536 height 33
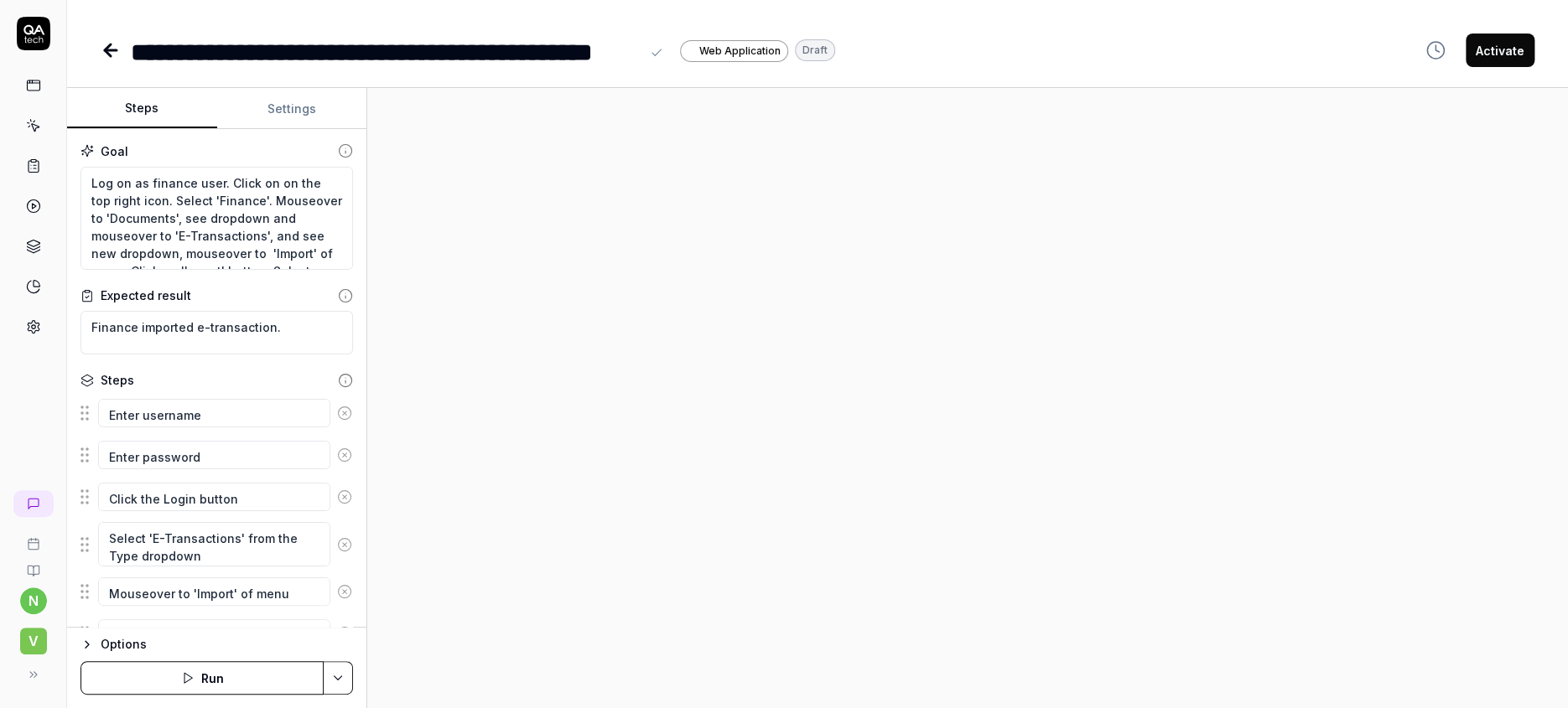
click at [554, 42] on div "**********" at bounding box center [385, 50] width 509 height 33
click at [825, 35] on div "**********" at bounding box center [818, 50] width 1434 height 34
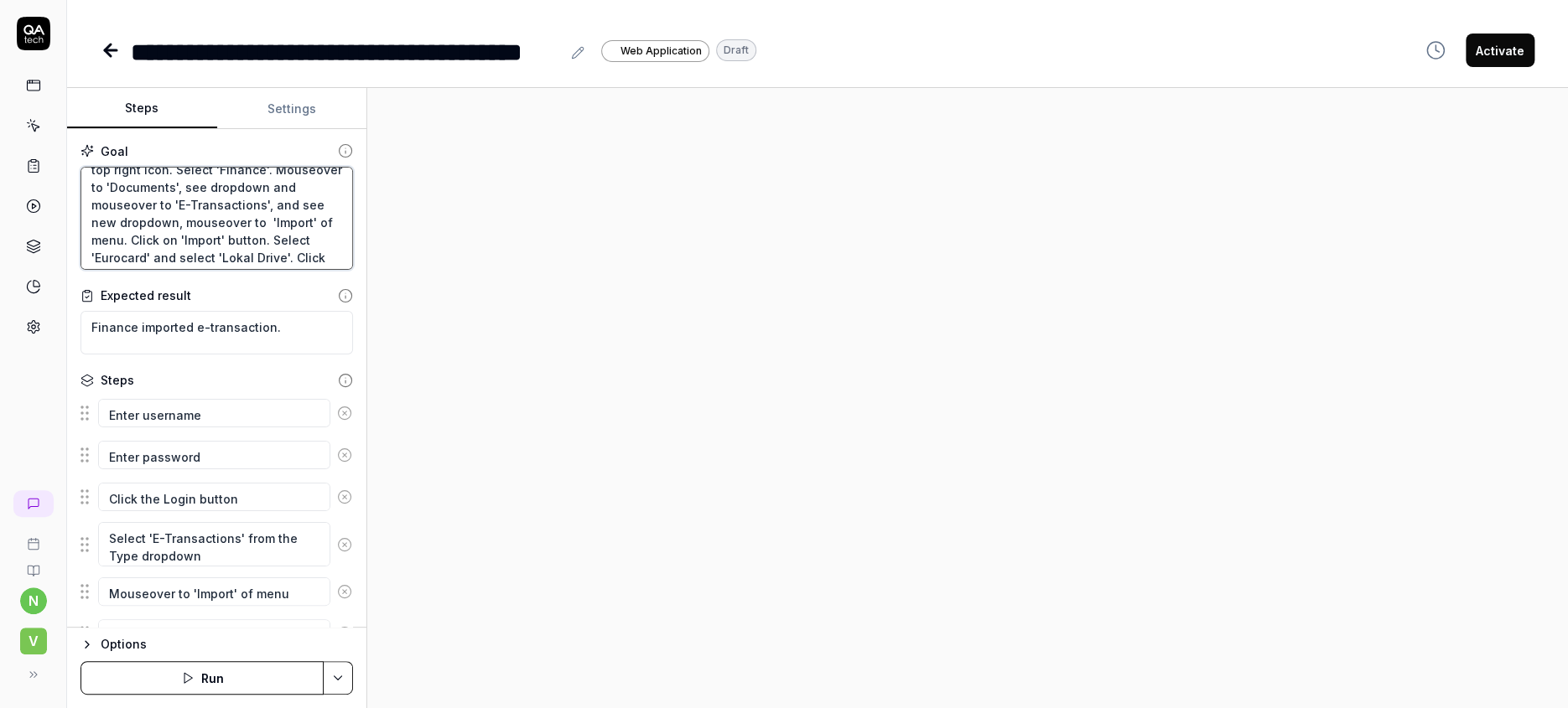
scroll to position [47, 0]
click at [154, 224] on textarea "Log on as finance user. Click on on the top right icon. Select 'Finance'. Mouse…" at bounding box center [216, 218] width 272 height 104
click at [233, 311] on textarea "Finance imported e-transaction." at bounding box center [216, 332] width 272 height 44
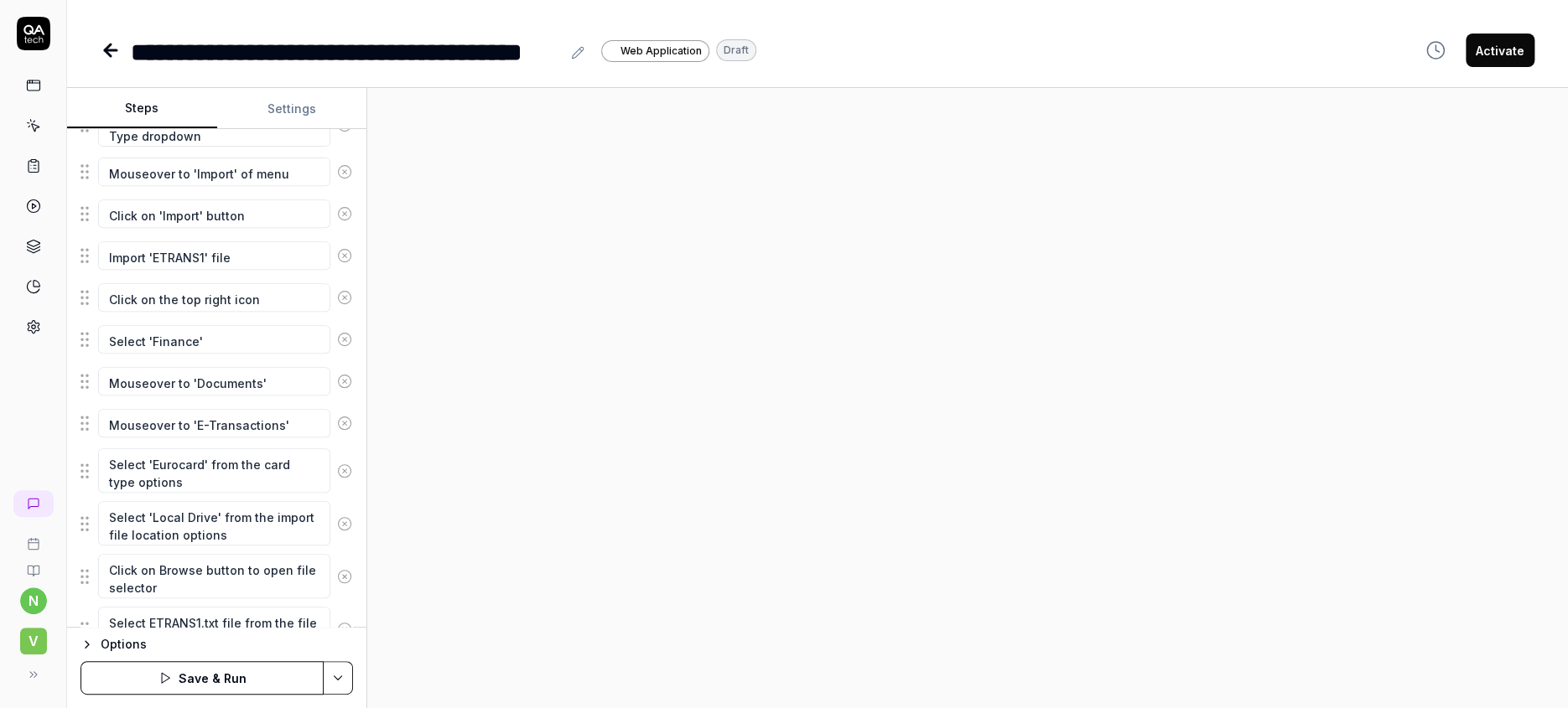
scroll to position [502, 0]
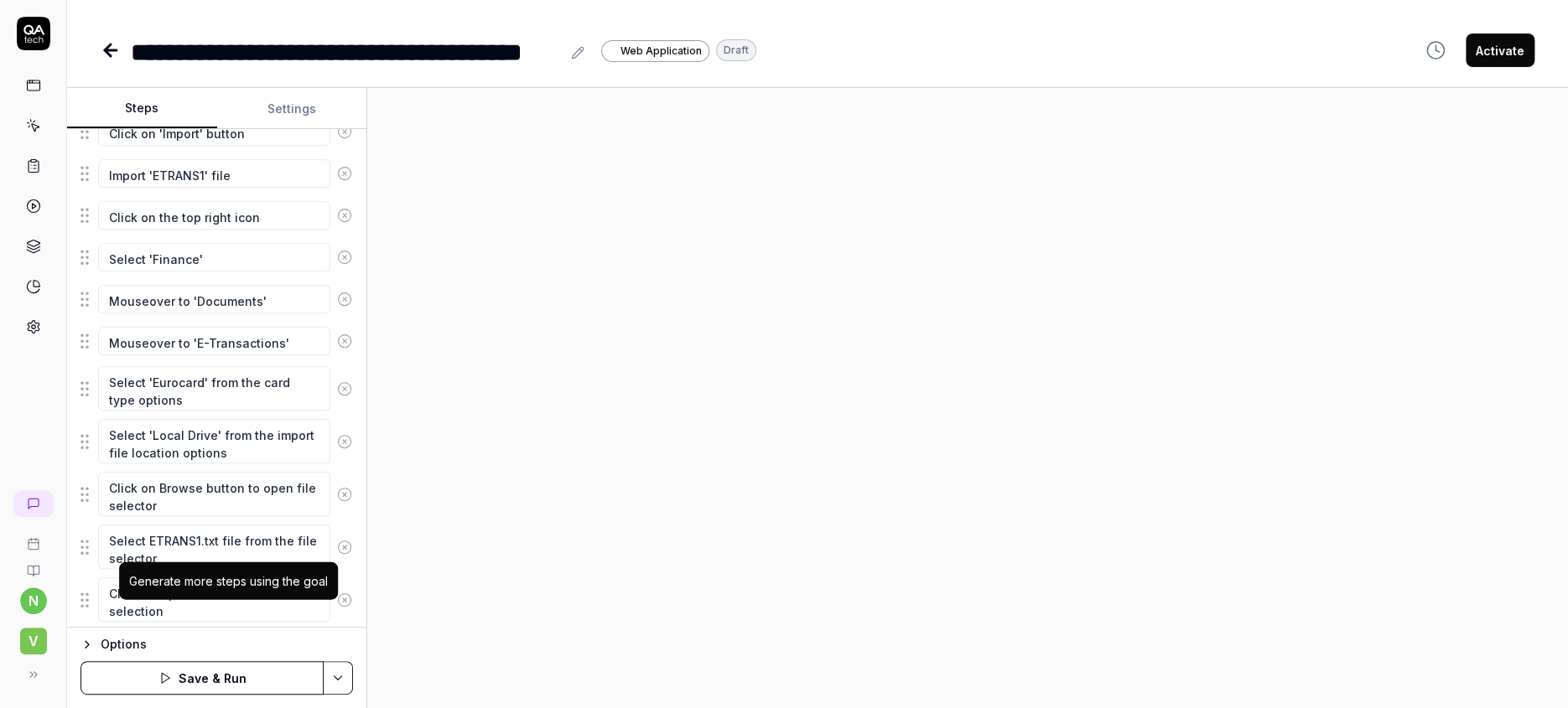
click at [226, 691] on icon "button" at bounding box center [234, 698] width 16 height 15
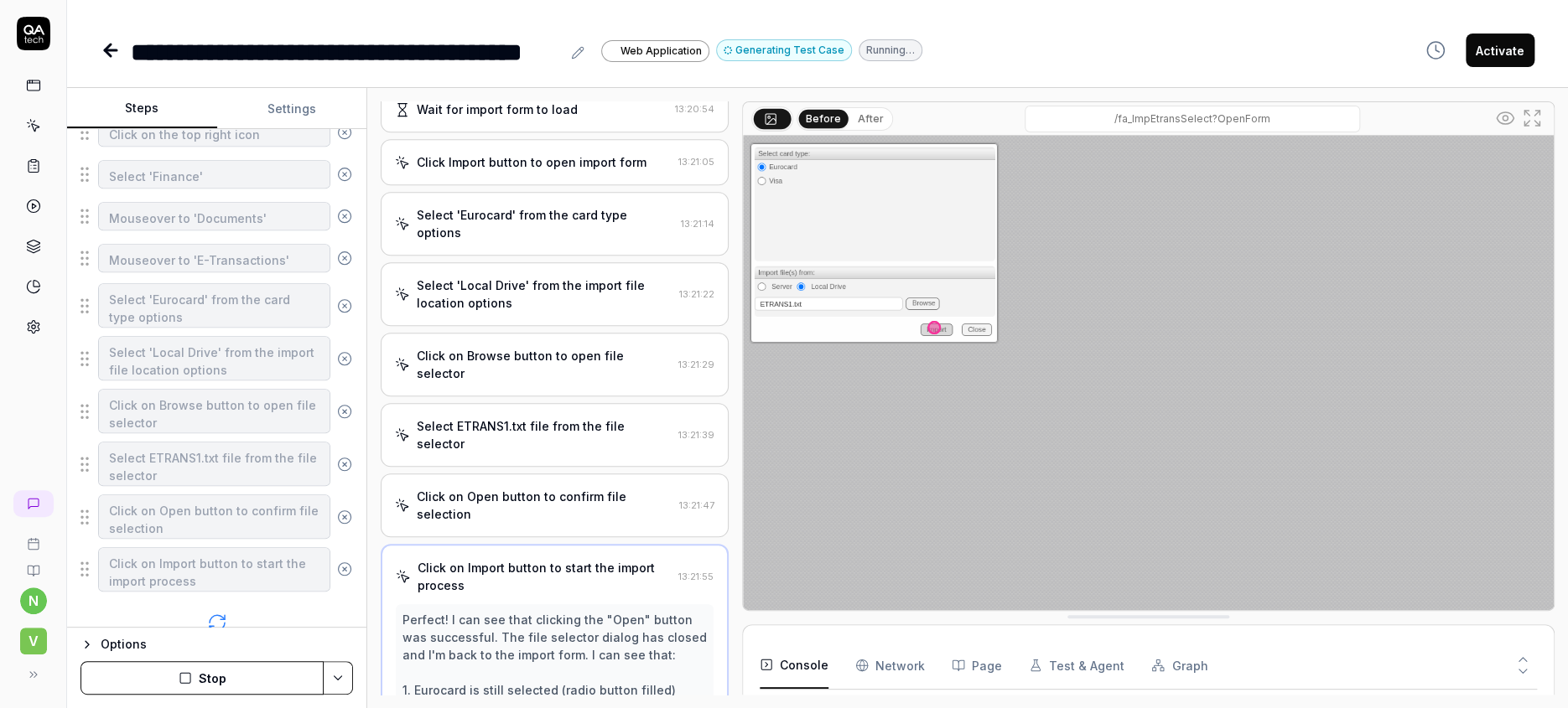
scroll to position [567, 0]
click at [203, 685] on button "Stop" at bounding box center [202, 678] width 243 height 34
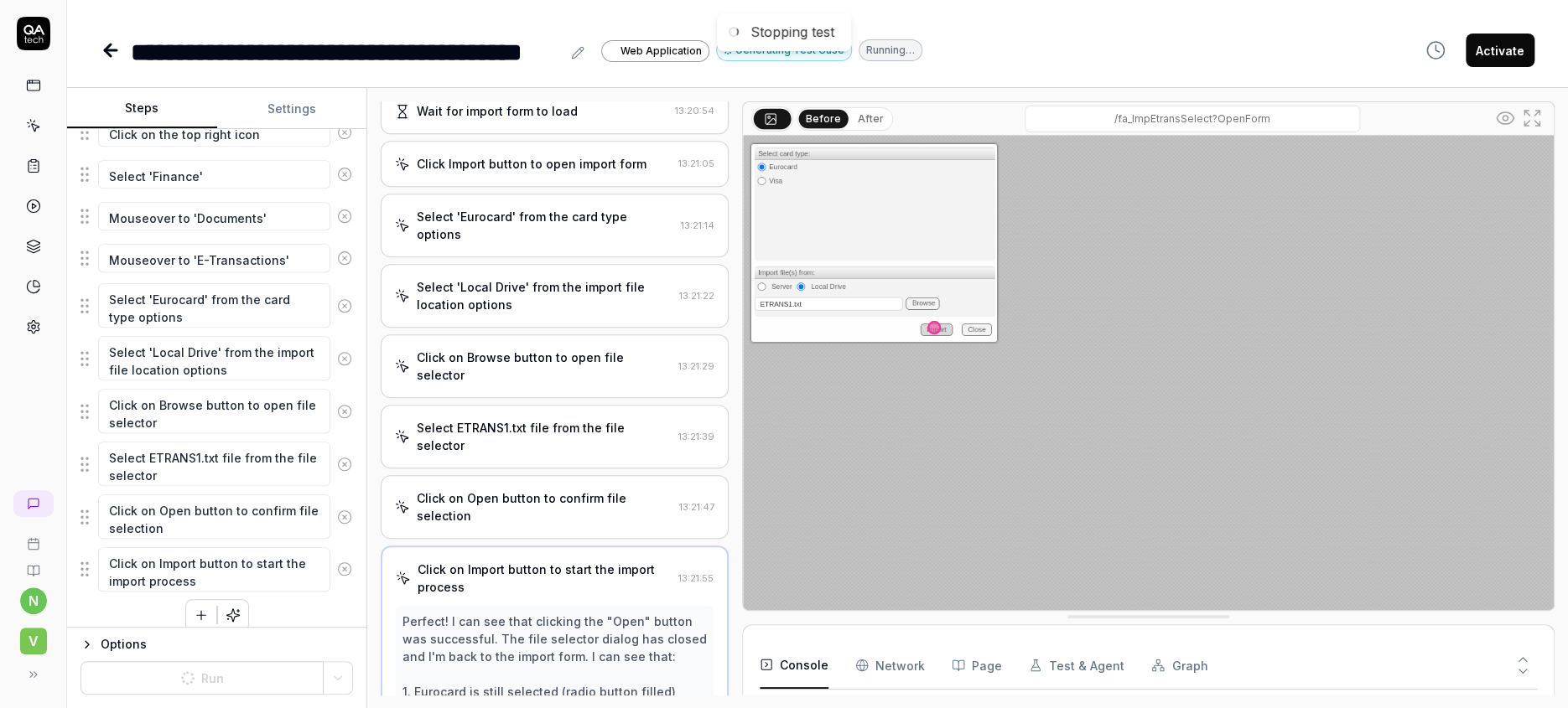
scroll to position [502, 0]
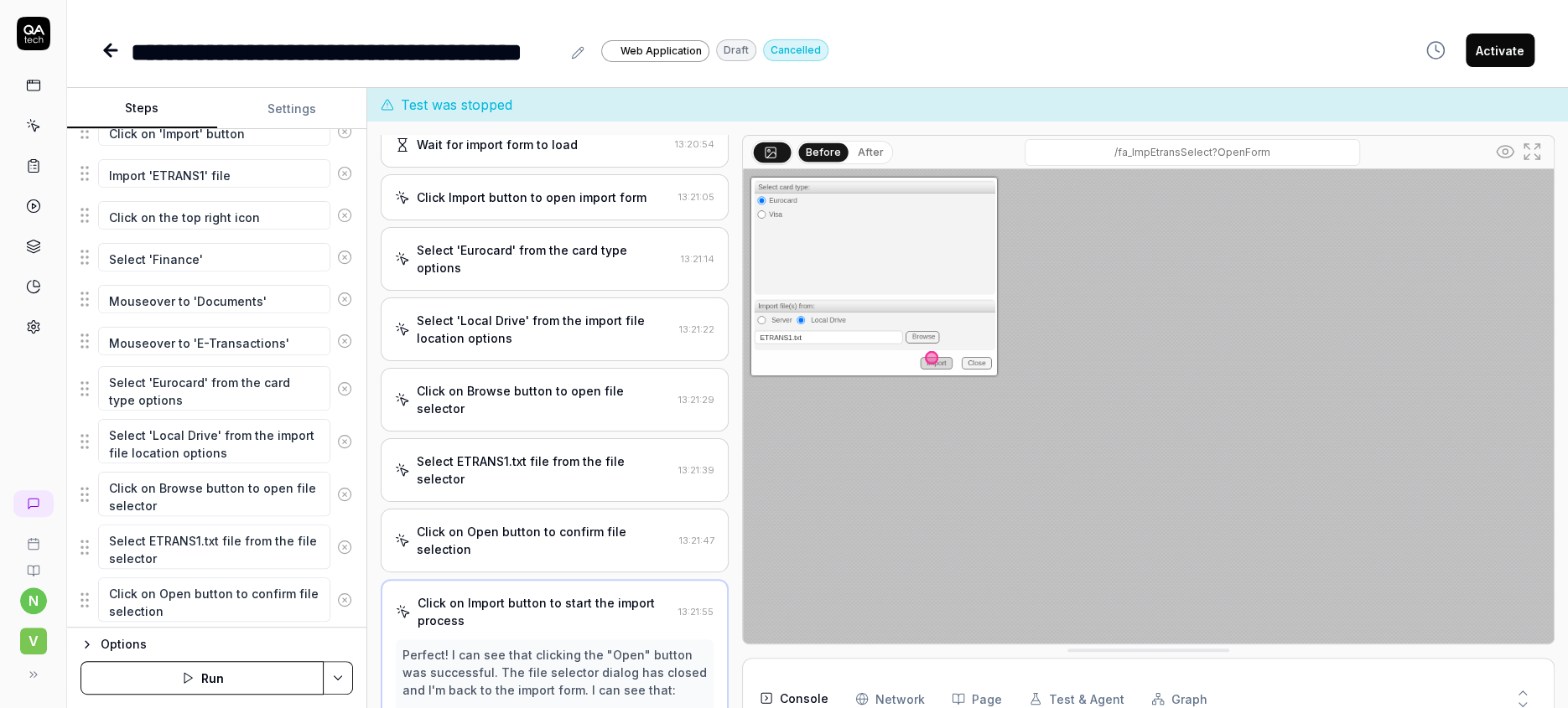
click at [27, 320] on icon at bounding box center [34, 327] width 16 height 15
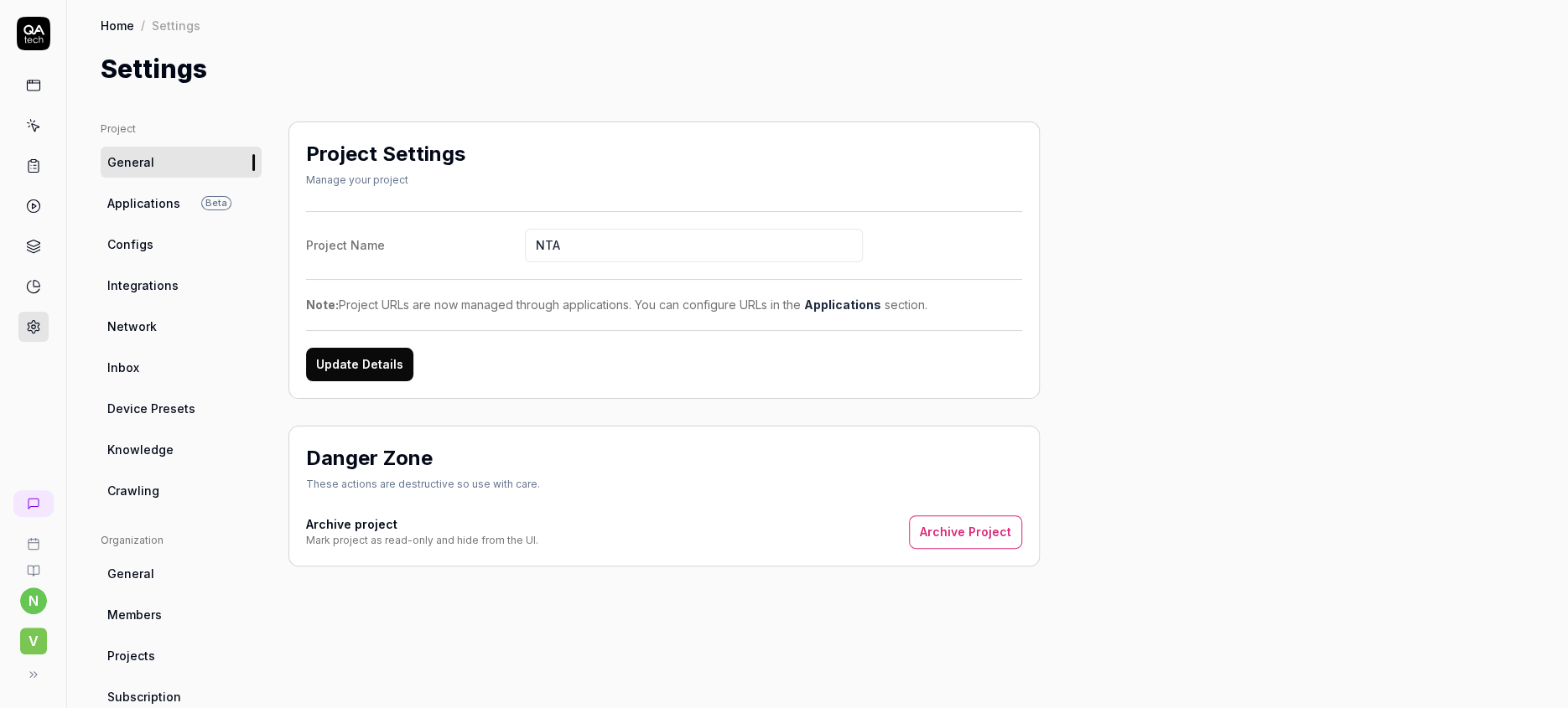
click at [111, 235] on span "Configs" at bounding box center [131, 244] width 47 height 17
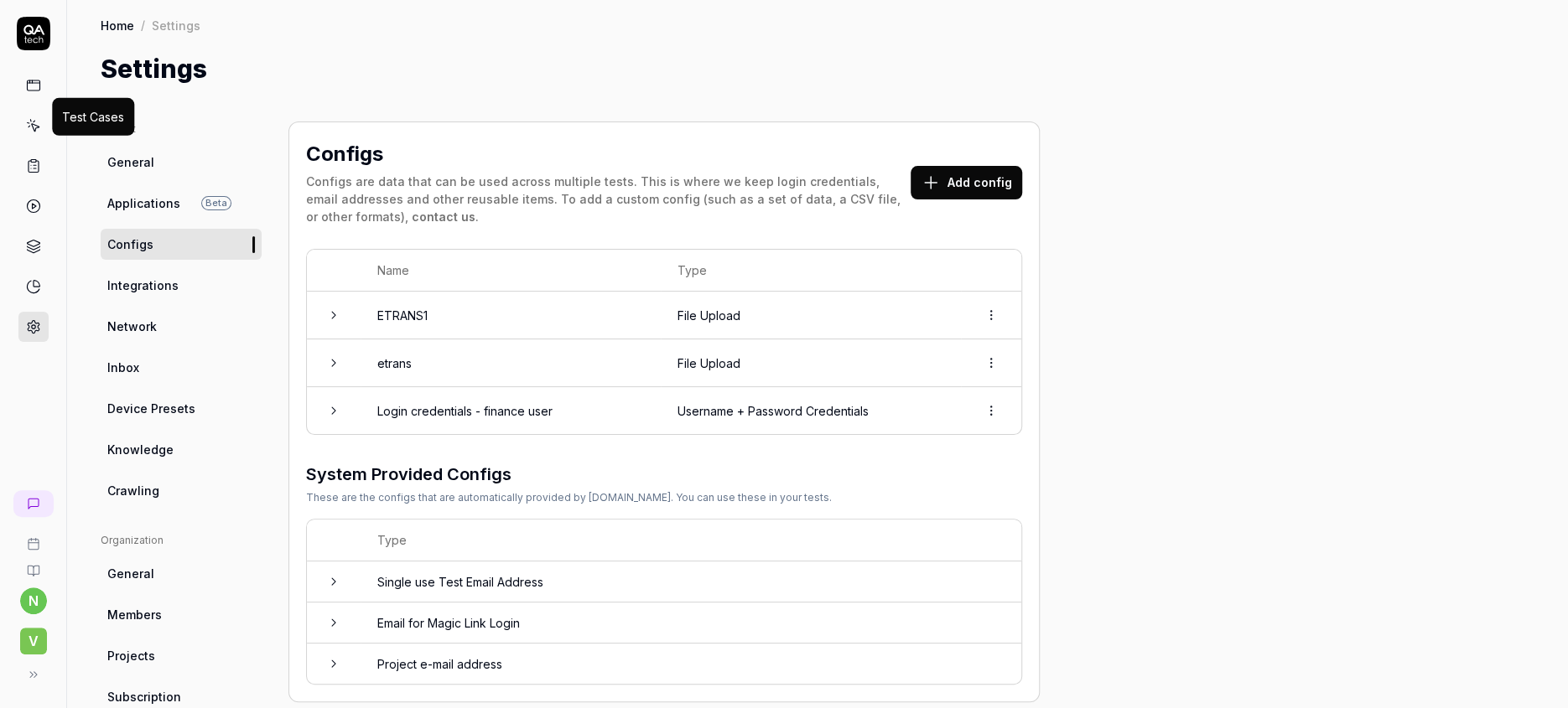
click at [26, 118] on icon at bounding box center [34, 126] width 16 height 15
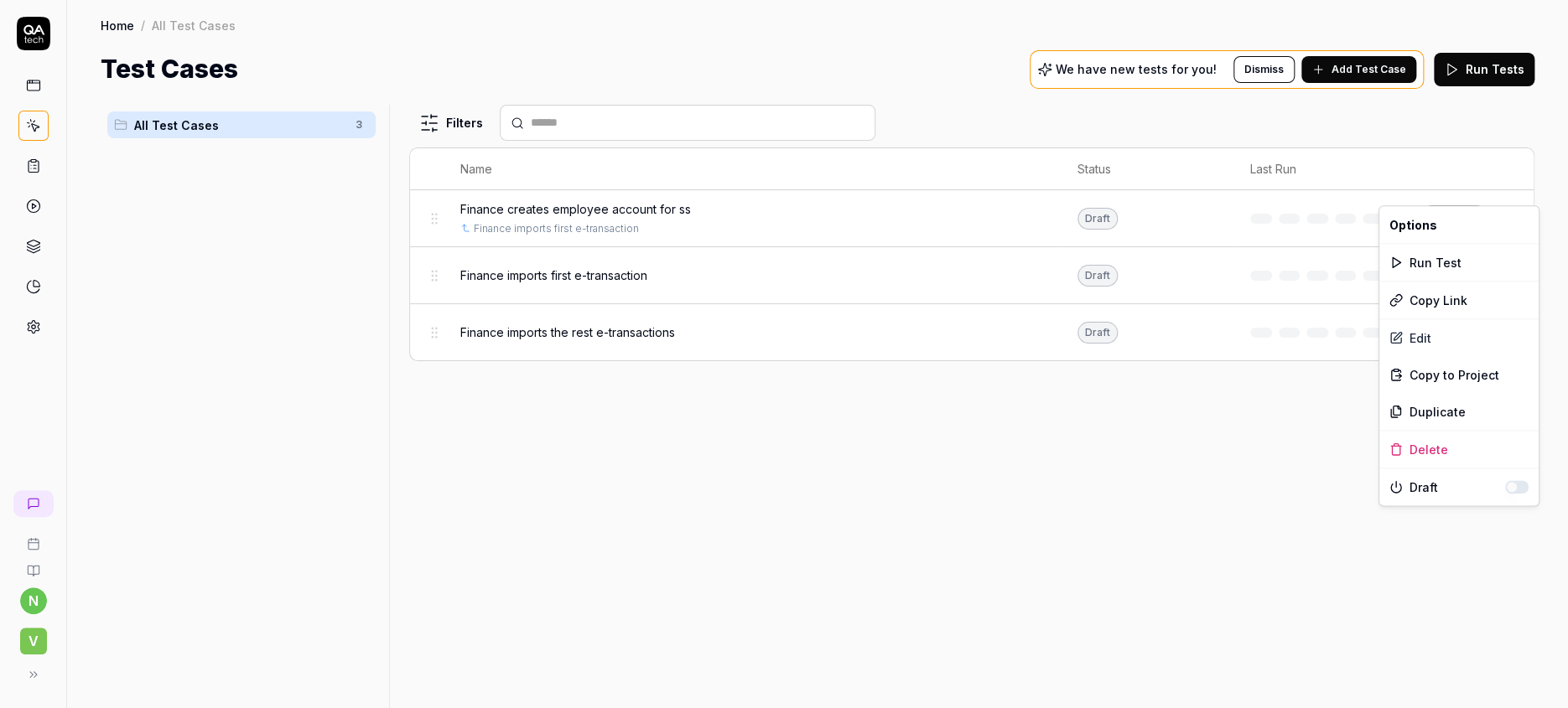
click at [1510, 189] on html "n V Home / All Test Cases Home / All Test Cases Test Cases We have new tests fo…" at bounding box center [784, 354] width 1568 height 708
click at [1410, 393] on div "Duplicate" at bounding box center [1458, 412] width 159 height 37
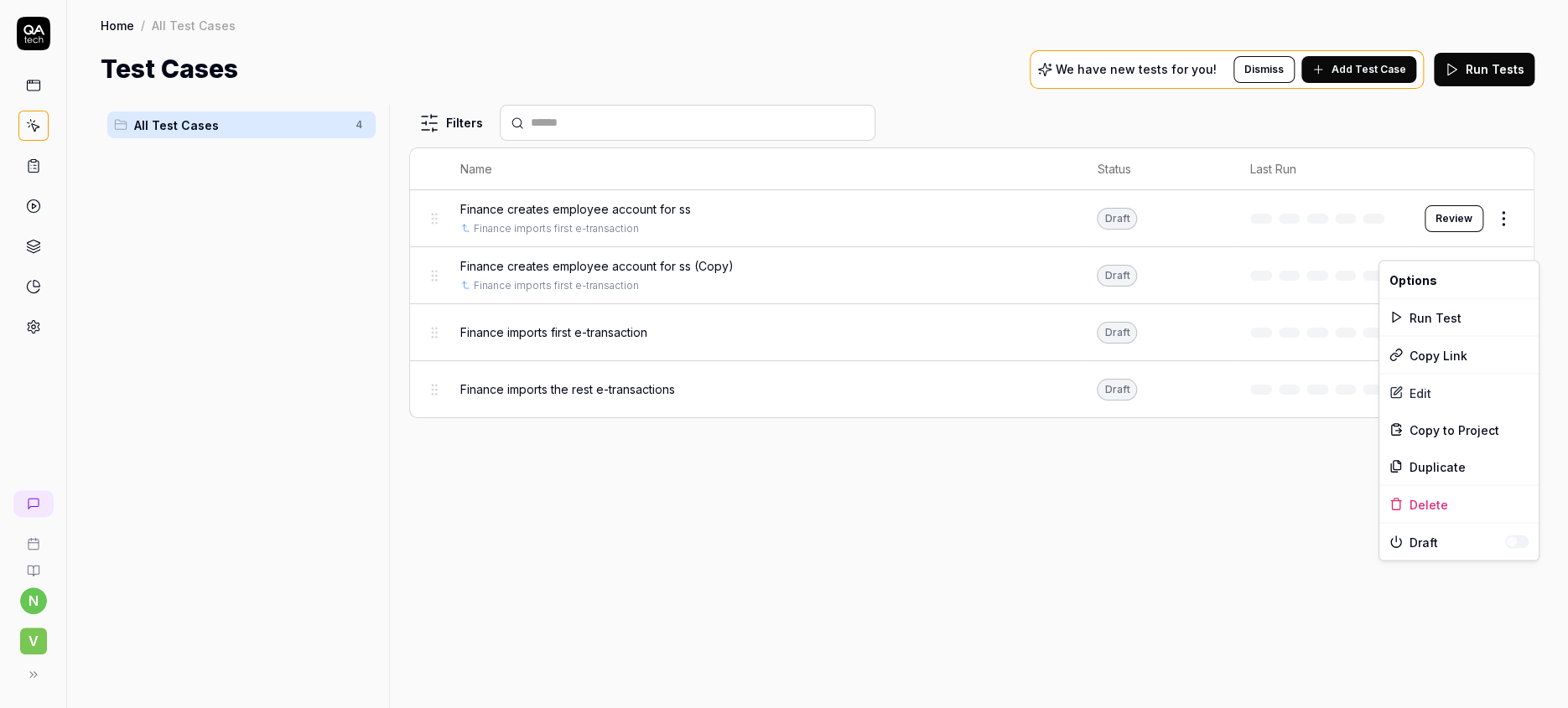
click at [1518, 252] on html "n V Home / All Test Cases Home / All Test Cases Test Cases We have new tests fo…" at bounding box center [784, 354] width 1568 height 708
click at [1415, 485] on div "Delete" at bounding box center [1458, 504] width 159 height 37
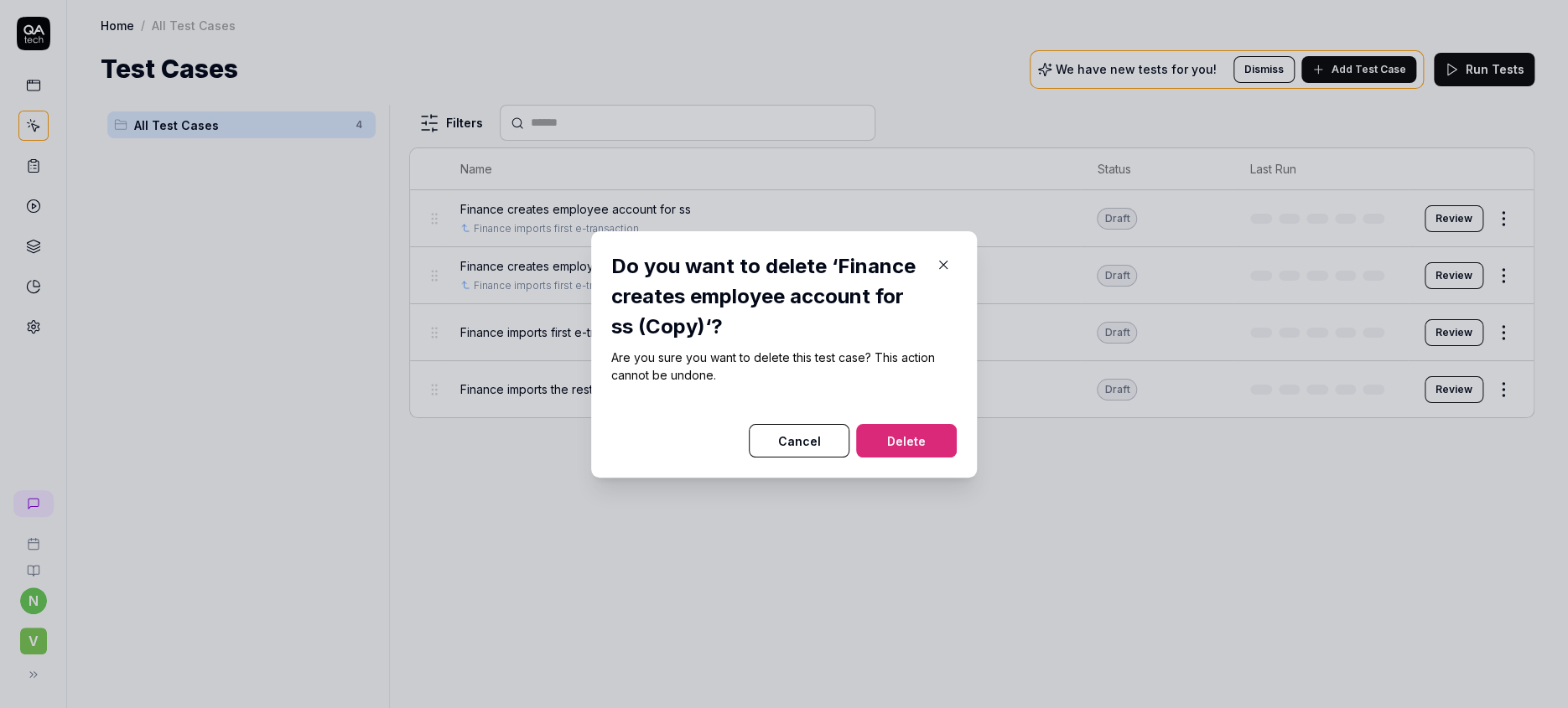
click at [876, 430] on button "Delete" at bounding box center [906, 441] width 101 height 34
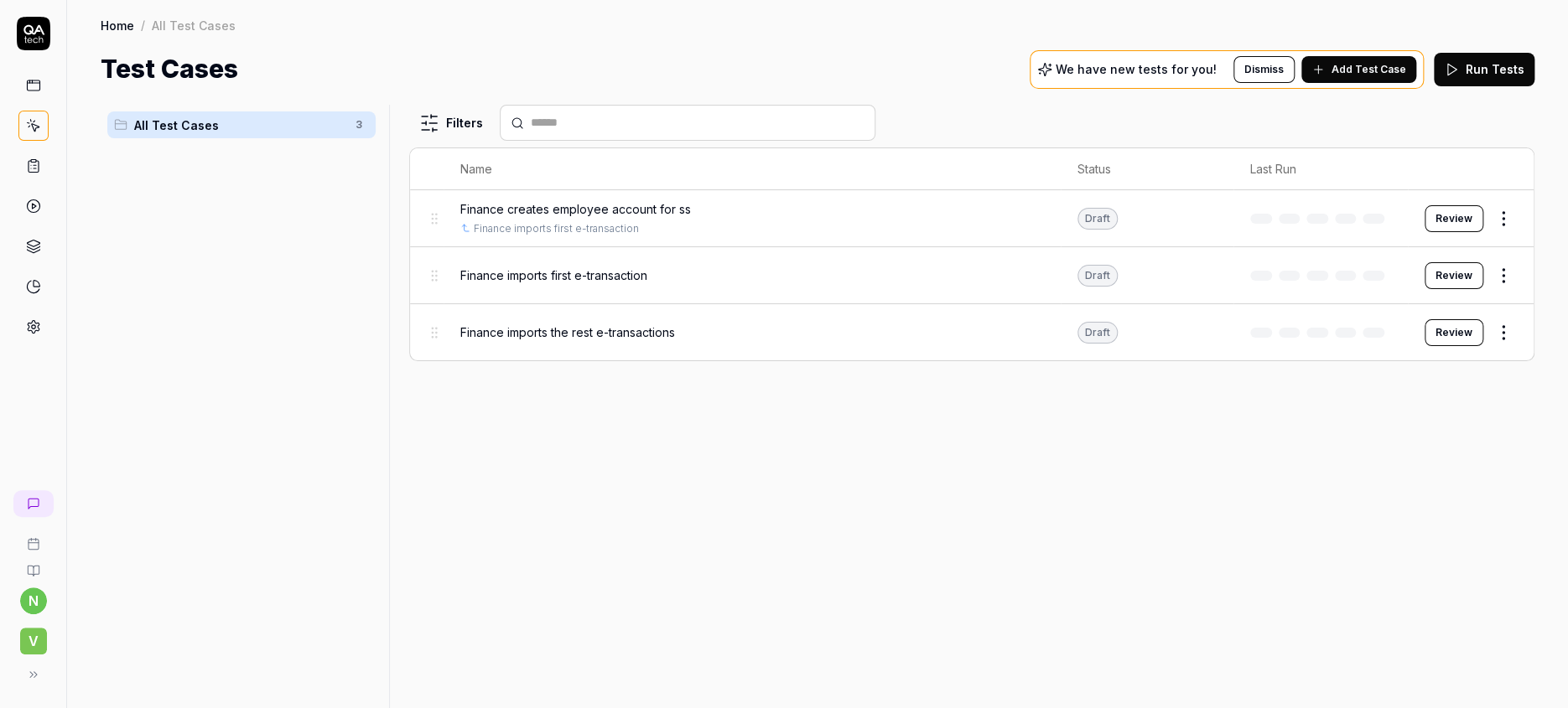
click at [1517, 295] on html "n V Home / All Test Cases Home / All Test Cases Test Cases We have new tests fo…" at bounding box center [784, 354] width 1568 height 708
click at [1415, 429] on div "Edit" at bounding box center [1458, 447] width 159 height 37
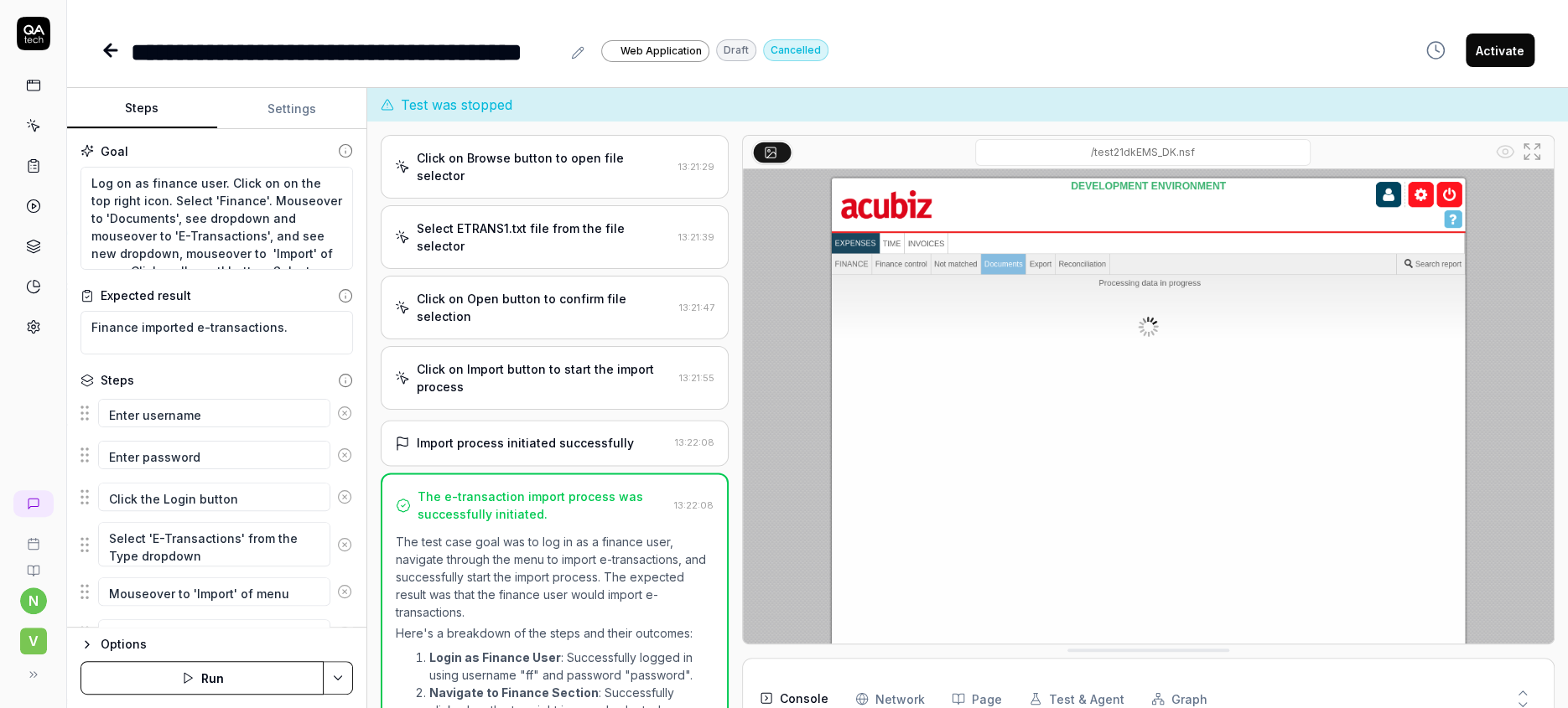
scroll to position [919, 0]
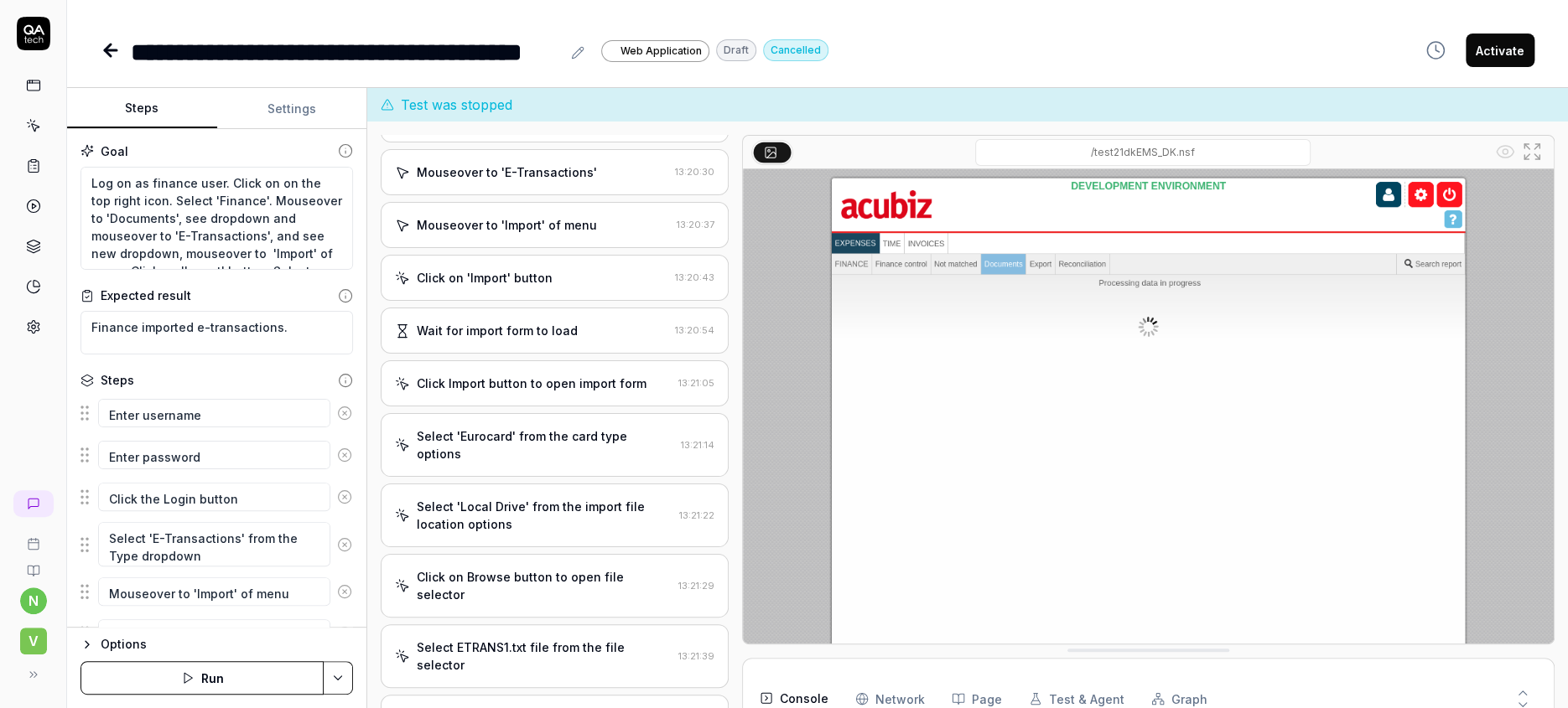
scroll to position [446, 0]
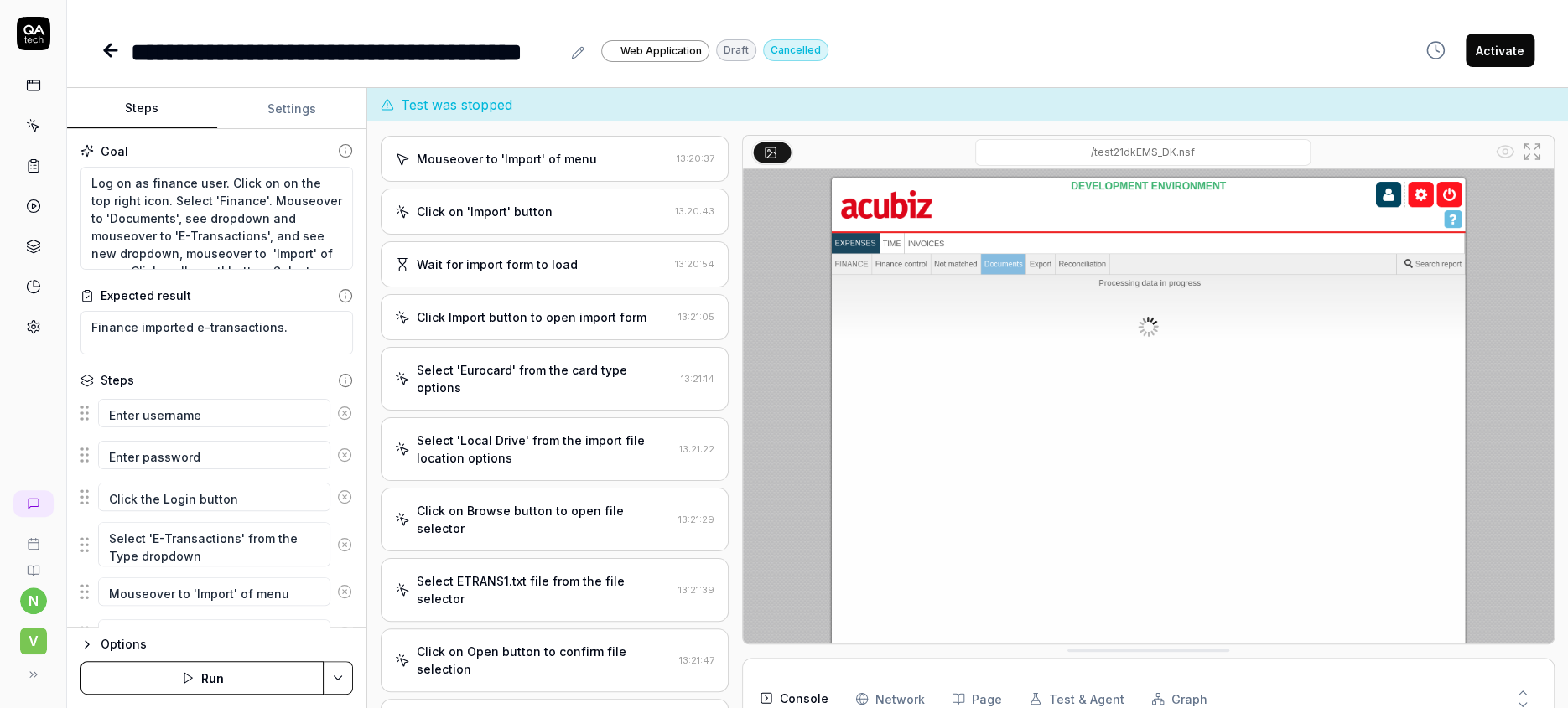
click at [510, 572] on div "Select ETRANS1.txt file from the file selector" at bounding box center [544, 590] width 255 height 35
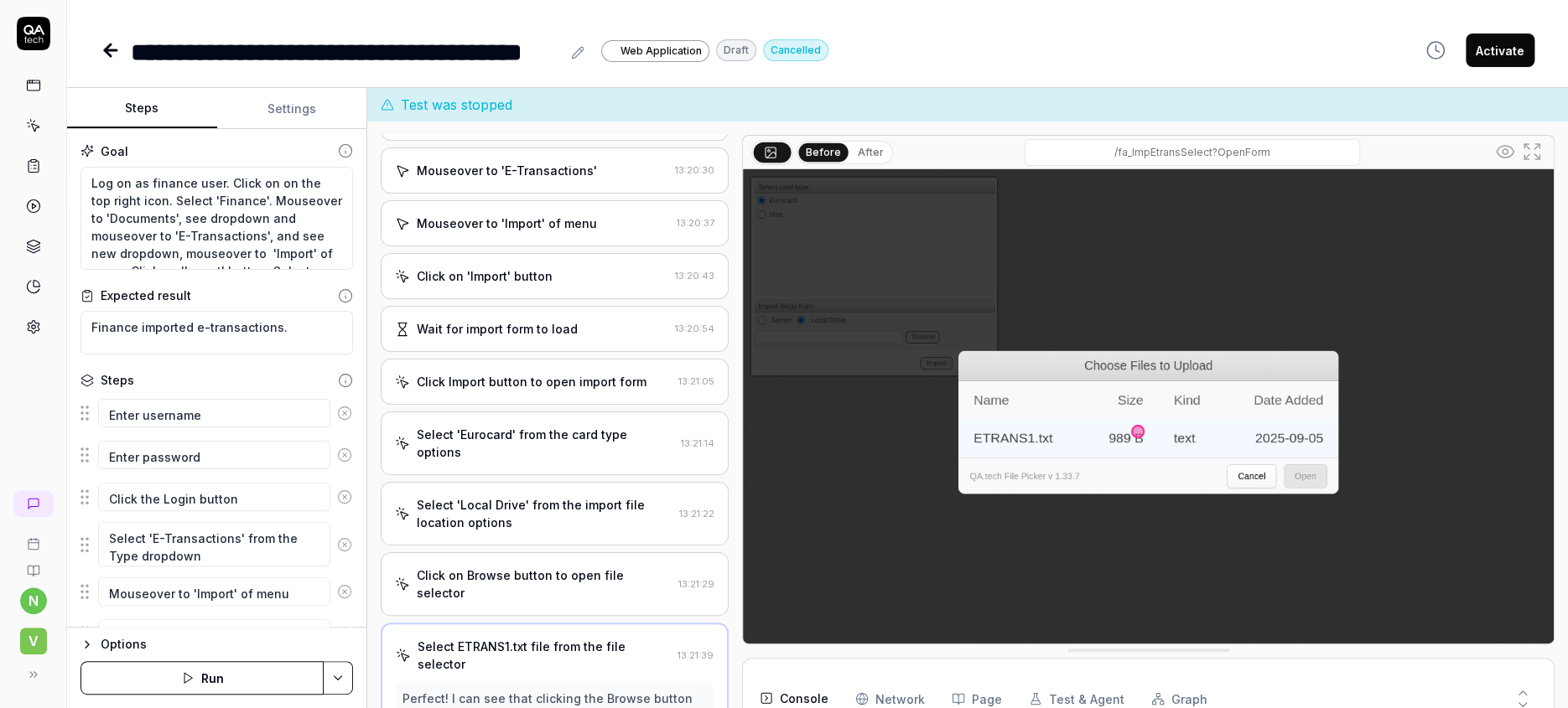
scroll to position [381, 0]
click at [249, 662] on textarea "Import 'ETRANS1' file" at bounding box center [214, 675] width 233 height 28
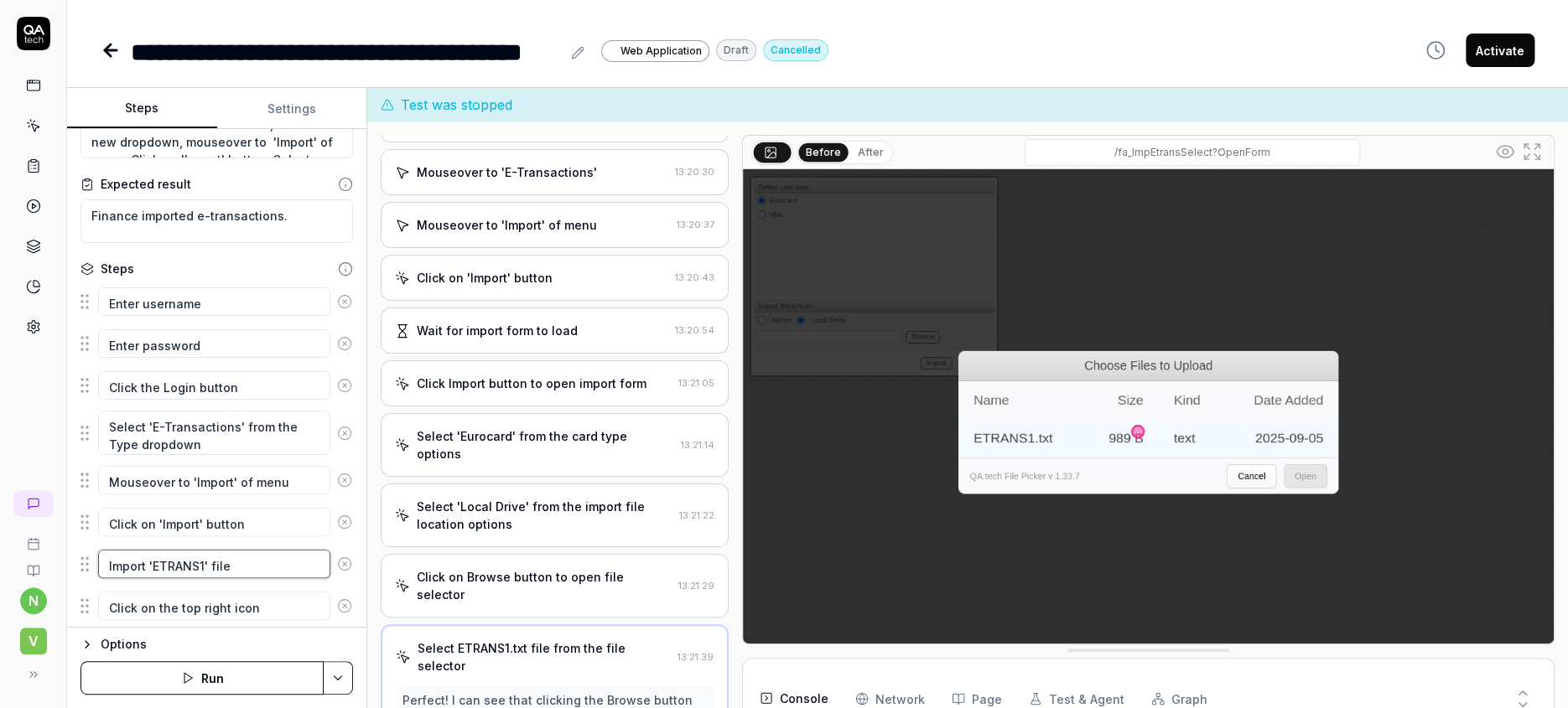
scroll to position [223, 0]
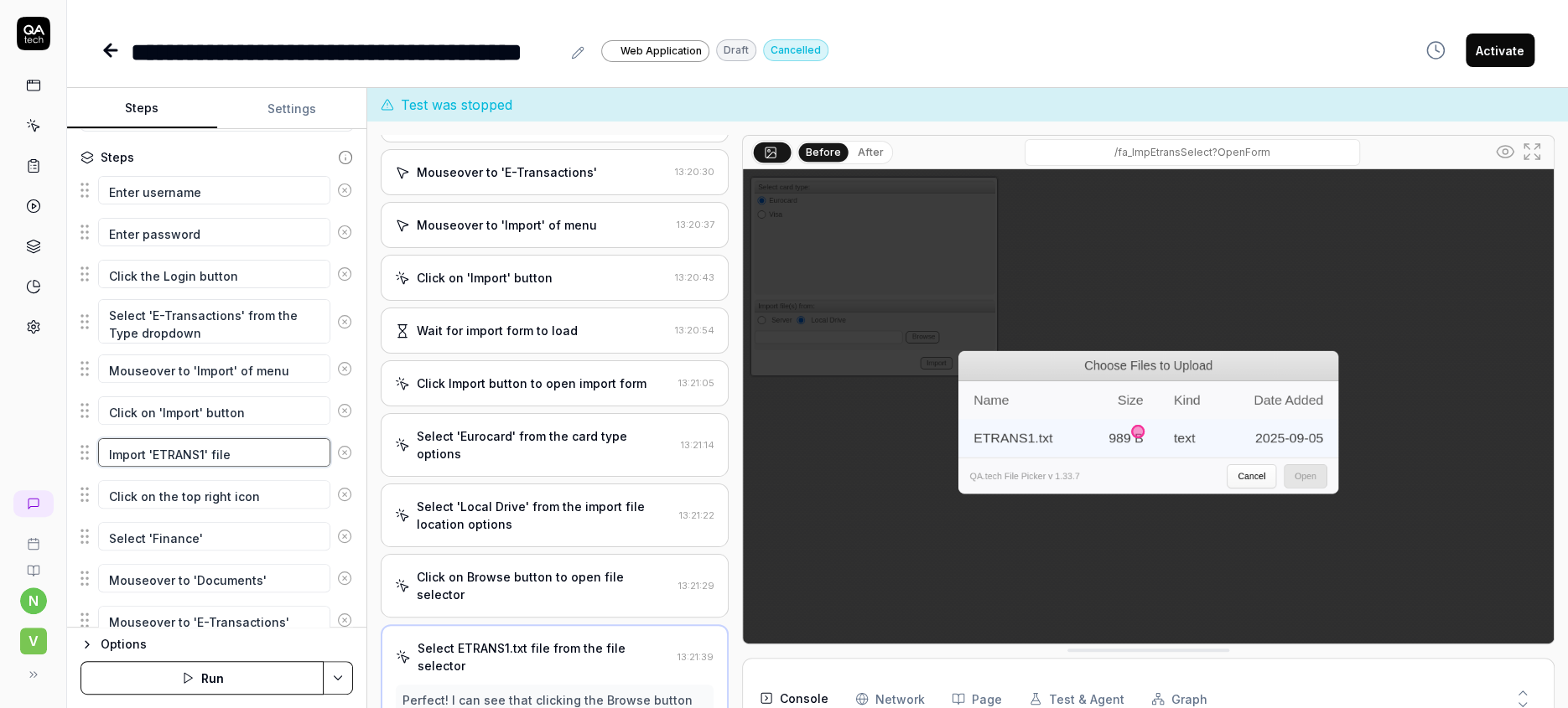
click at [277, 439] on textarea "Import 'ETRANS1' file" at bounding box center [214, 452] width 233 height 28
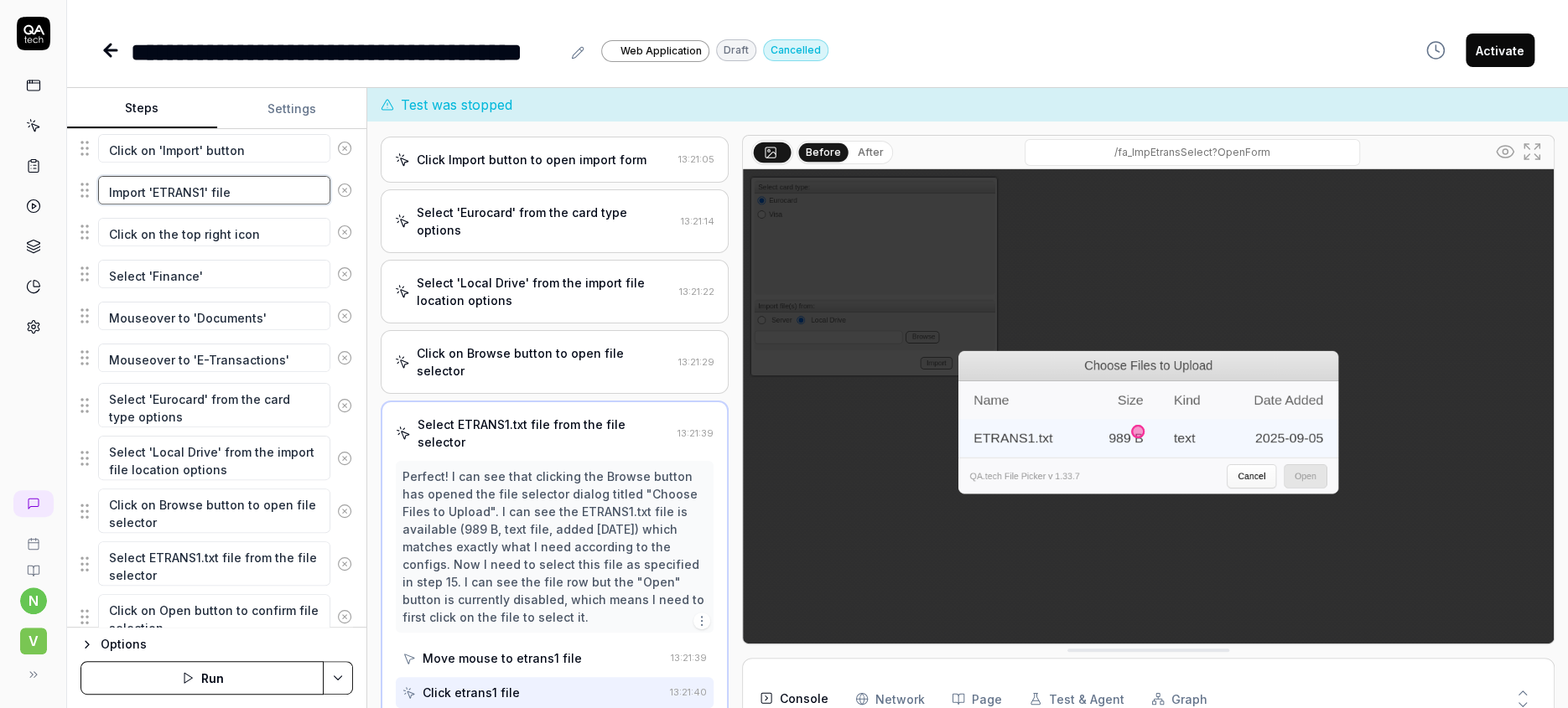
scroll to position [502, 0]
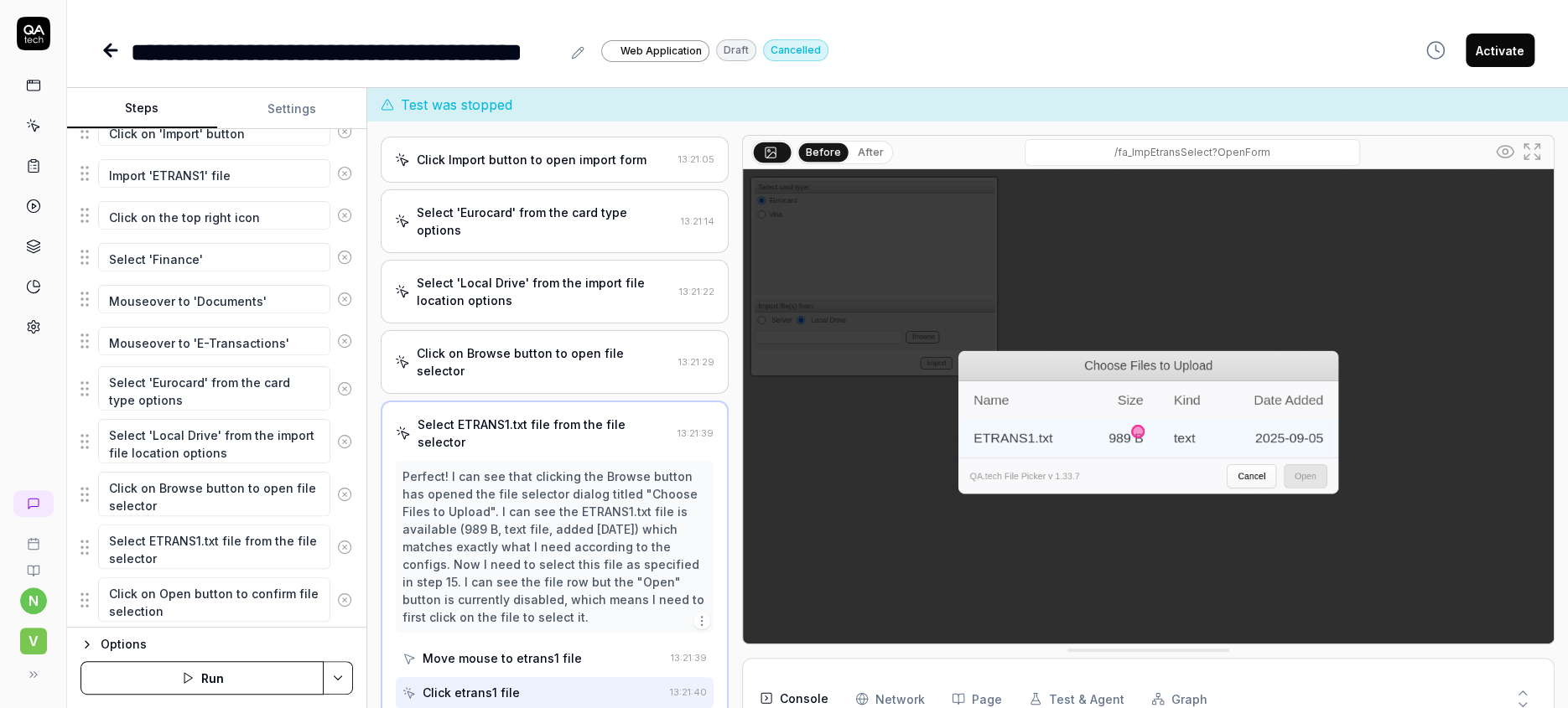
click at [194, 691] on icon "button" at bounding box center [202, 698] width 16 height 15
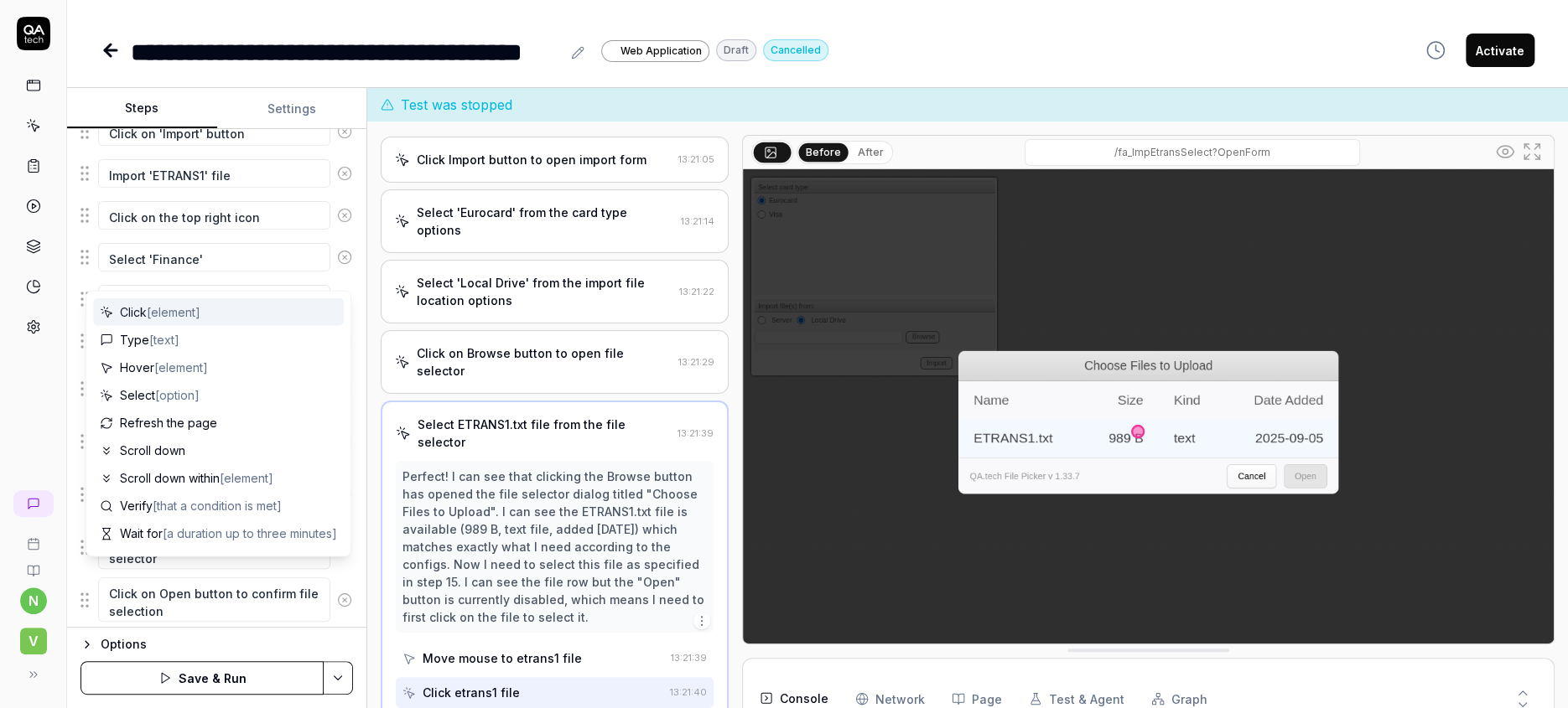
scroll to position [539, 0]
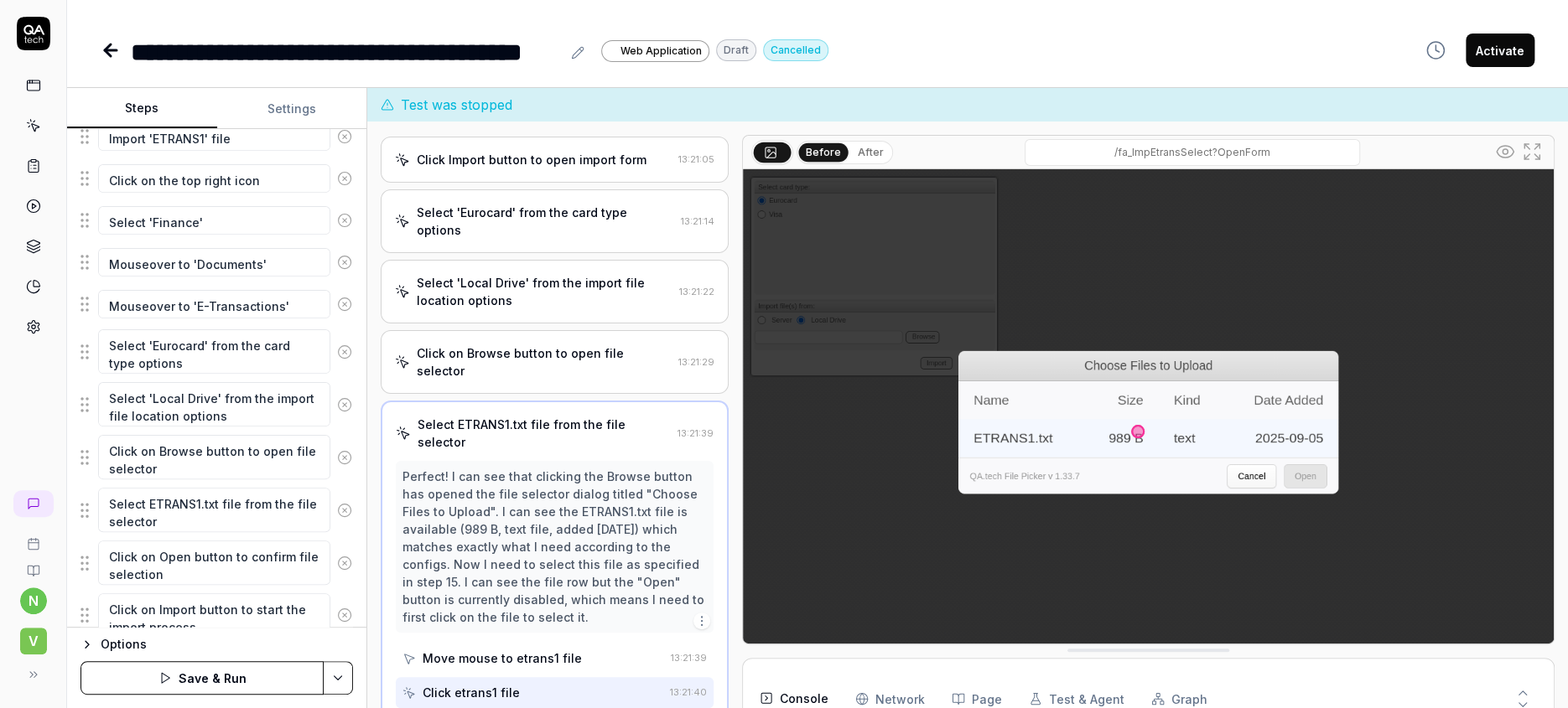
click at [268, 622] on div "Enter username Enter password Click the Login button Select 'E-Transactions' fr…" at bounding box center [216, 288] width 272 height 862
drag, startPoint x: 246, startPoint y: 581, endPoint x: 126, endPoint y: 587, distance: 120.1
click at [126, 649] on textarea "Select etrans file from the file selector." at bounding box center [214, 662] width 233 height 28
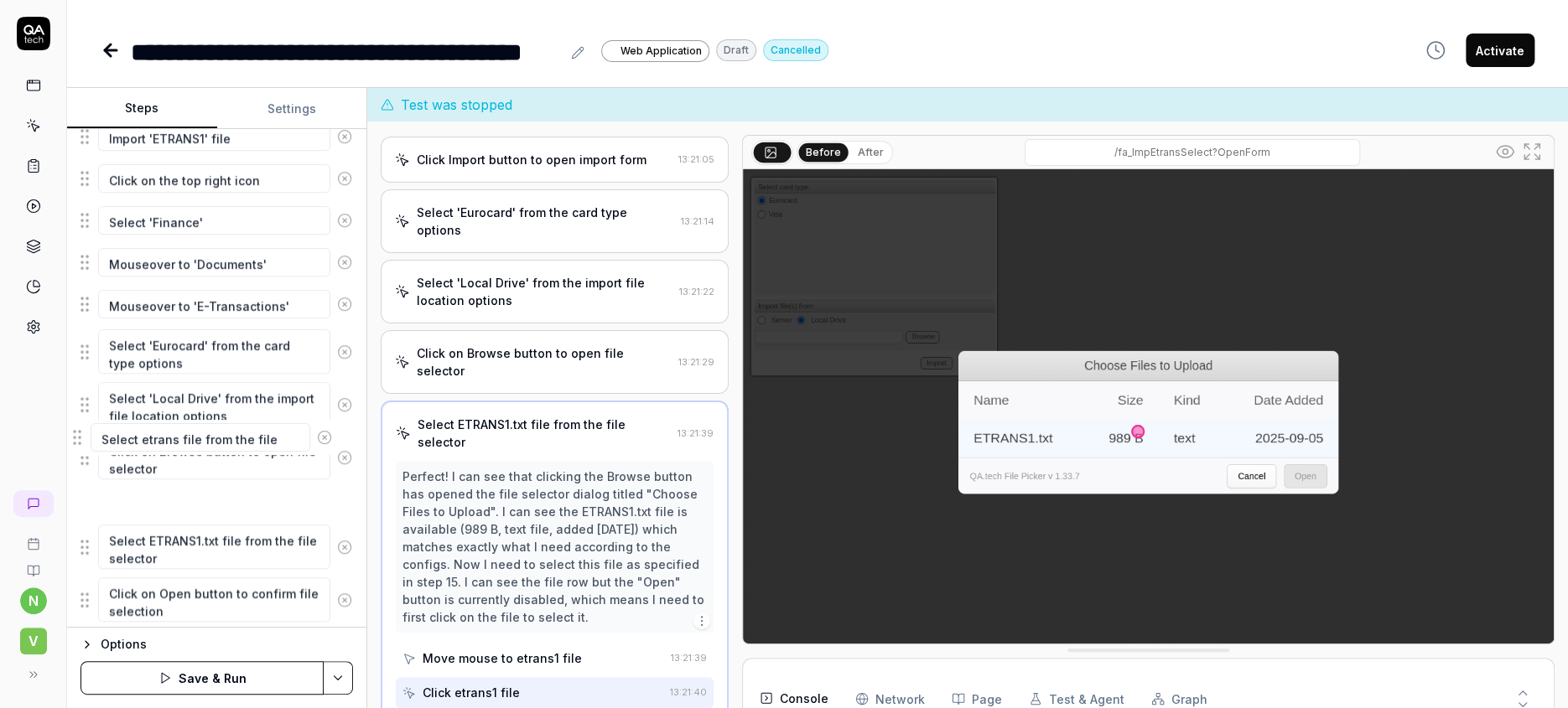
drag, startPoint x: 76, startPoint y: 574, endPoint x: 78, endPoint y: 433, distance: 141.0
click at [80, 433] on fieldset "Enter username Enter password Click the Login button Select 'E-Transactions' fr…" at bounding box center [216, 268] width 272 height 824
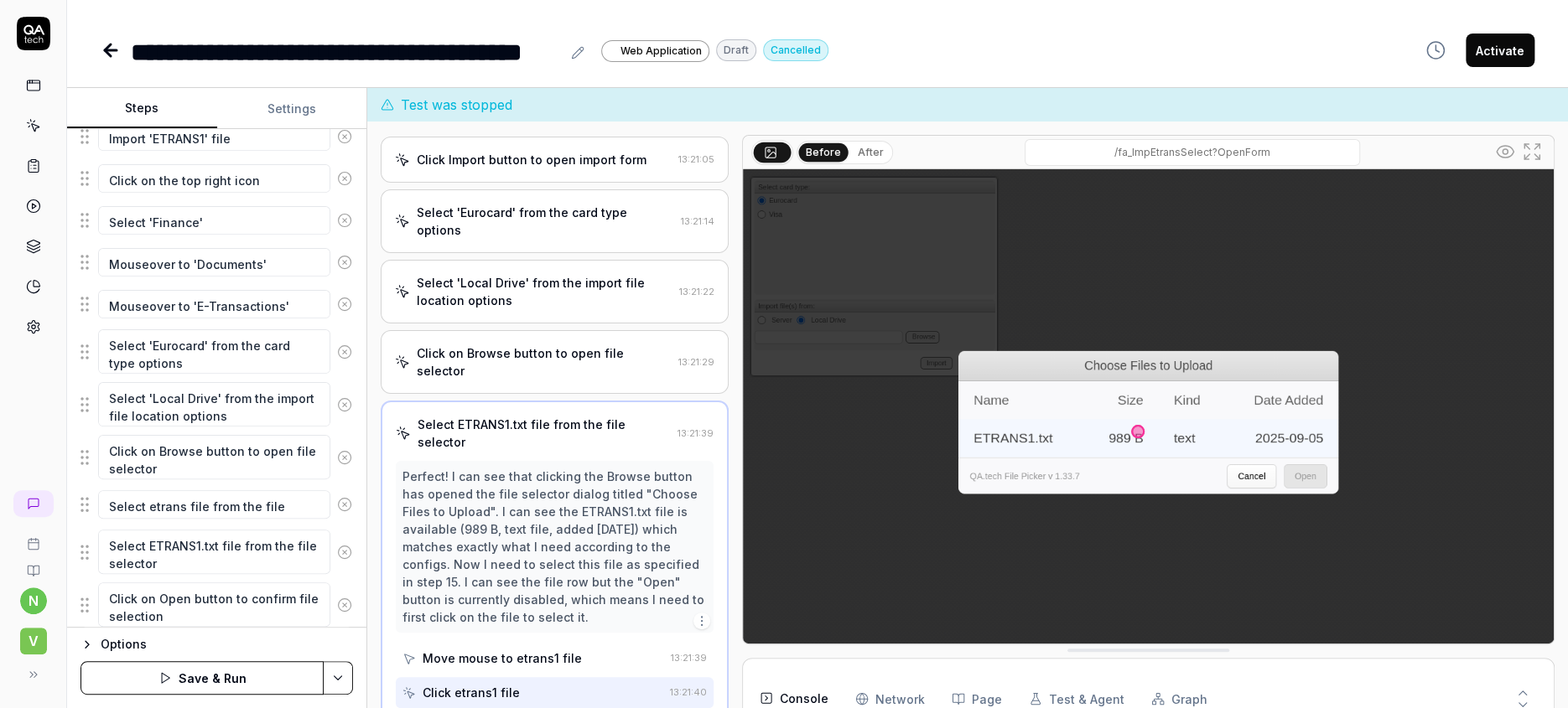
click at [337, 544] on icon at bounding box center [345, 552] width 16 height 15
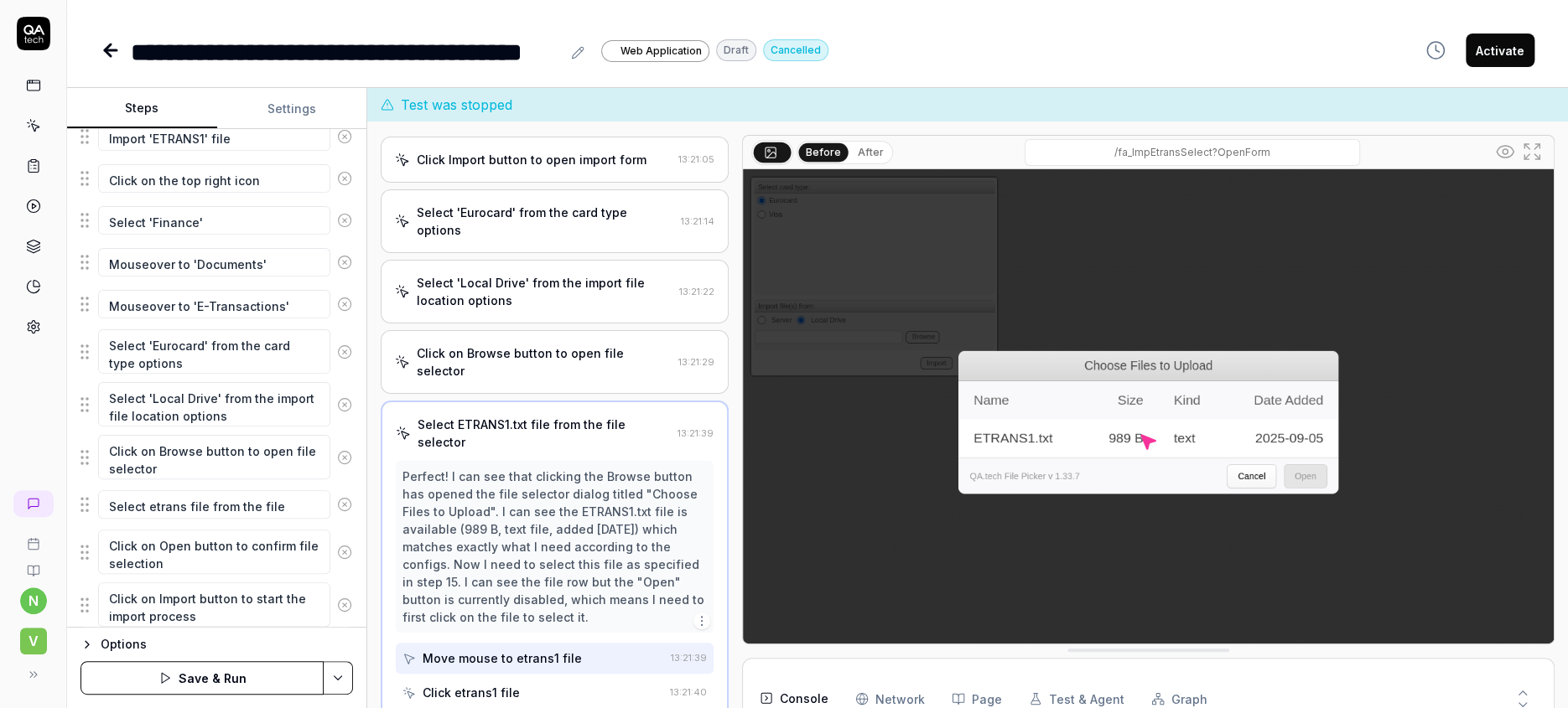
scroll to position [487, 0]
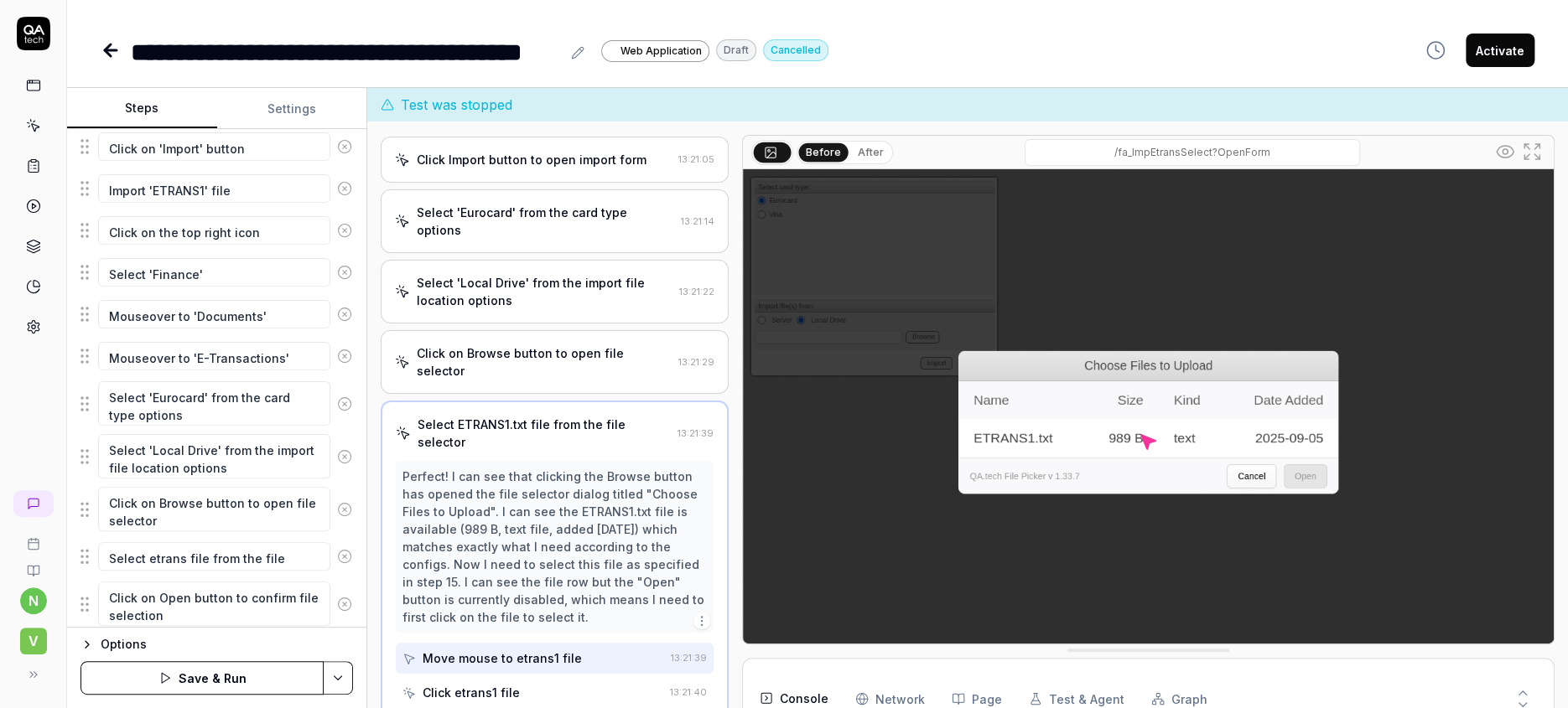
click at [227, 695] on icon "button" at bounding box center [233, 701] width 13 height 13
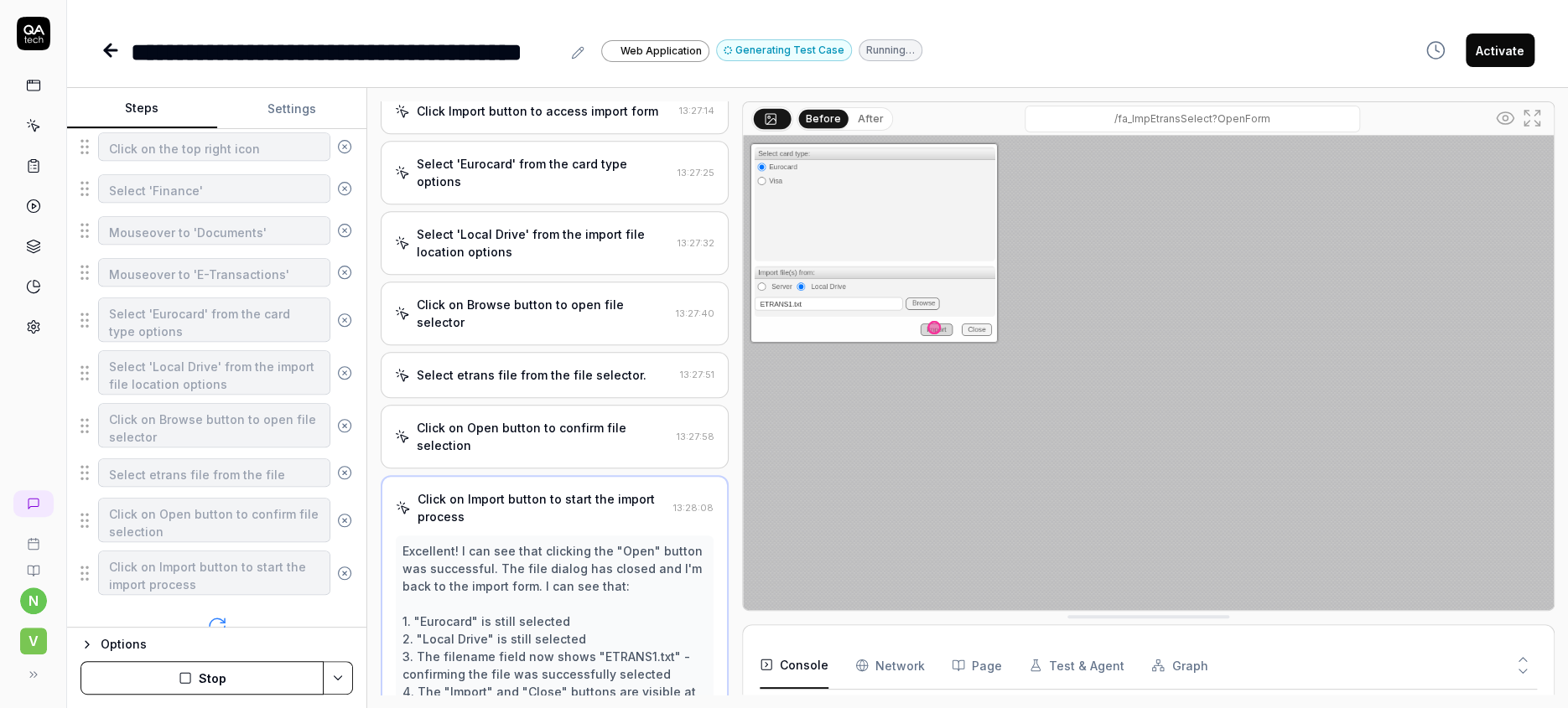
scroll to position [613, 0]
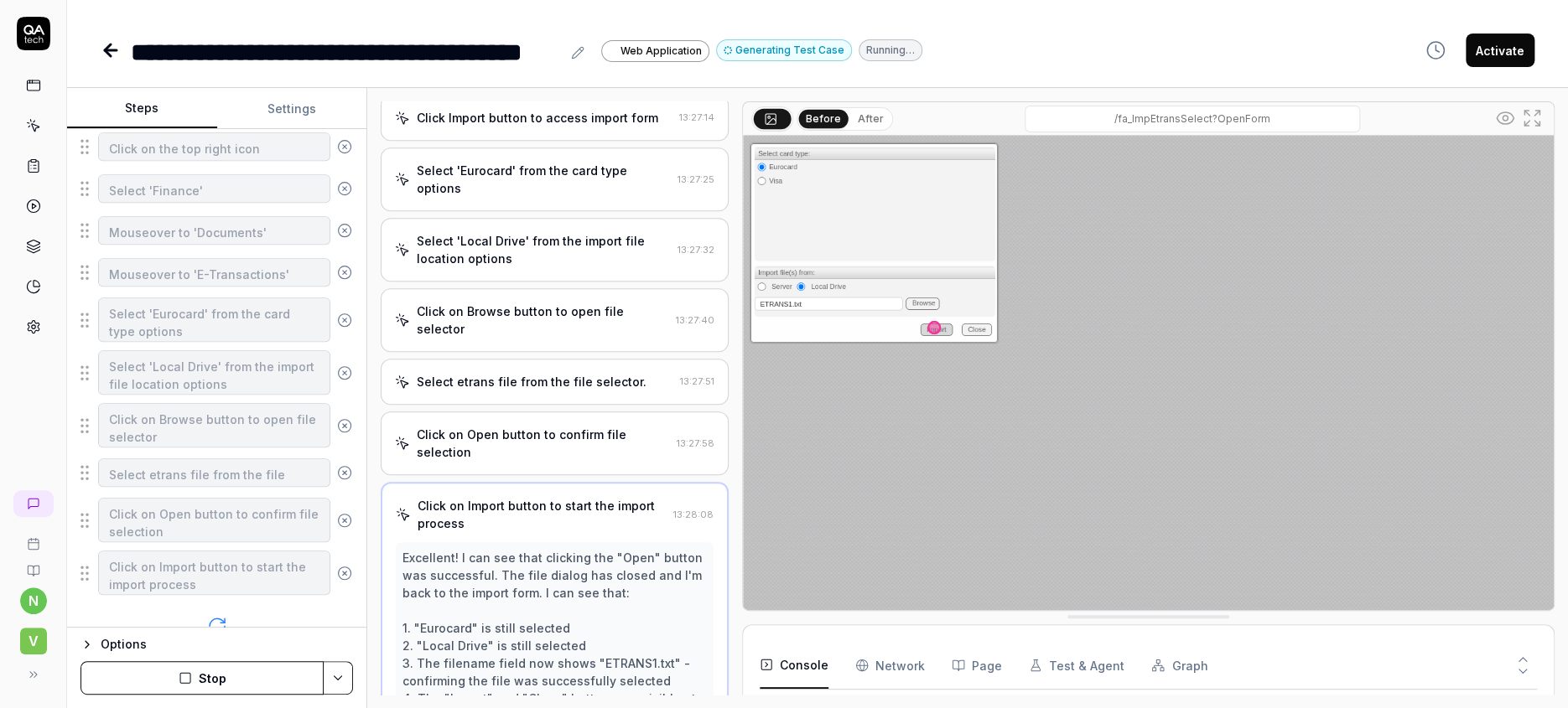
click at [209, 679] on button "Stop" at bounding box center [202, 678] width 243 height 34
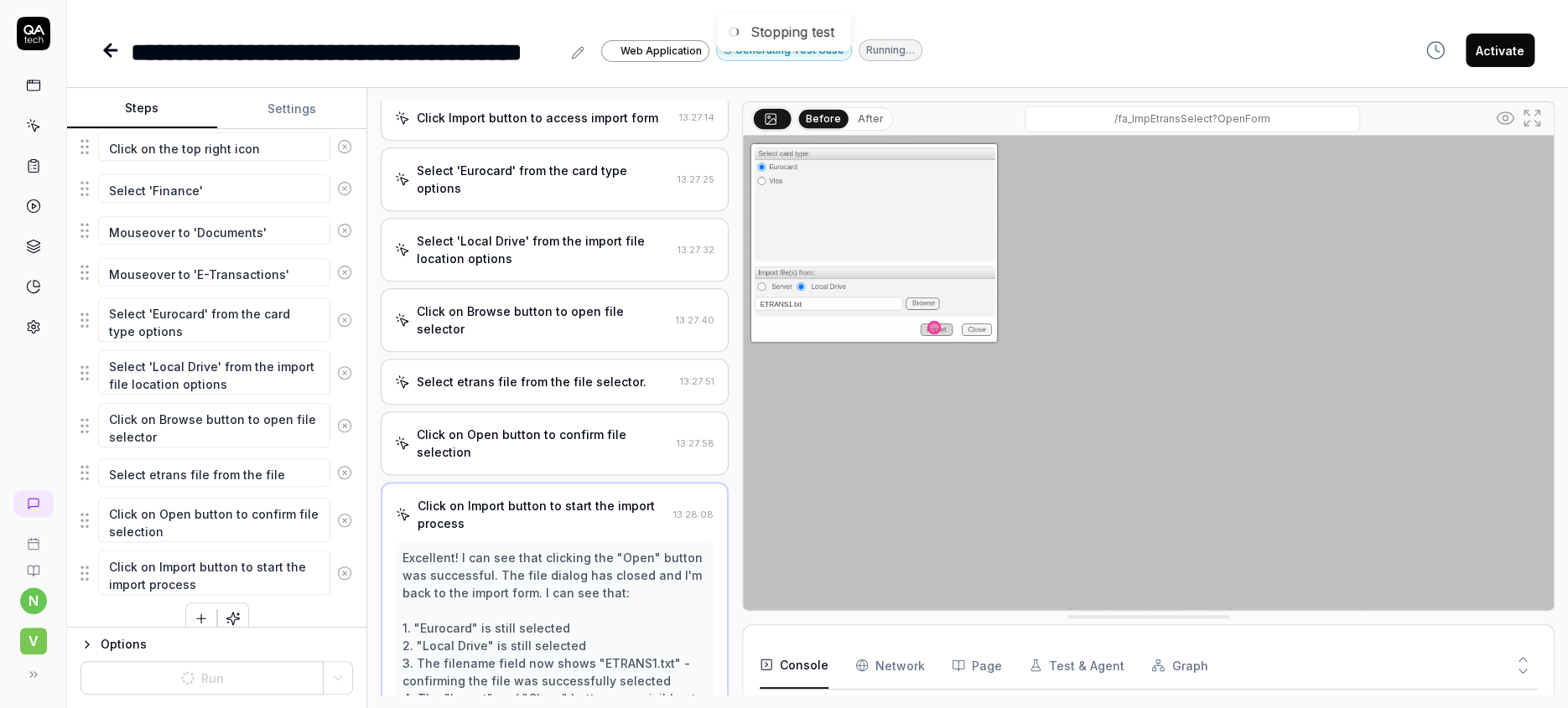
scroll to position [487, 0]
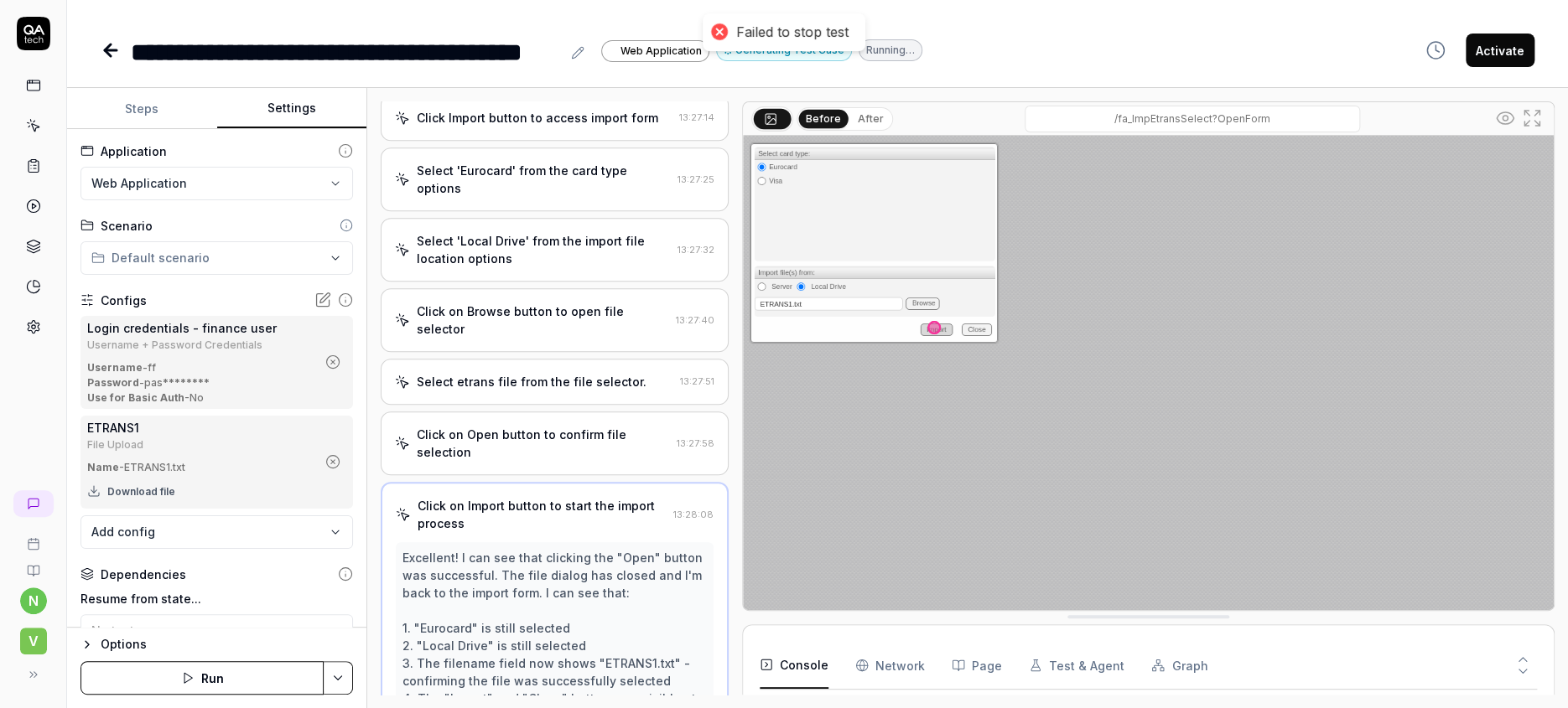
click at [297, 94] on button "Settings" at bounding box center [292, 109] width 150 height 41
click at [27, 320] on icon at bounding box center [34, 327] width 16 height 15
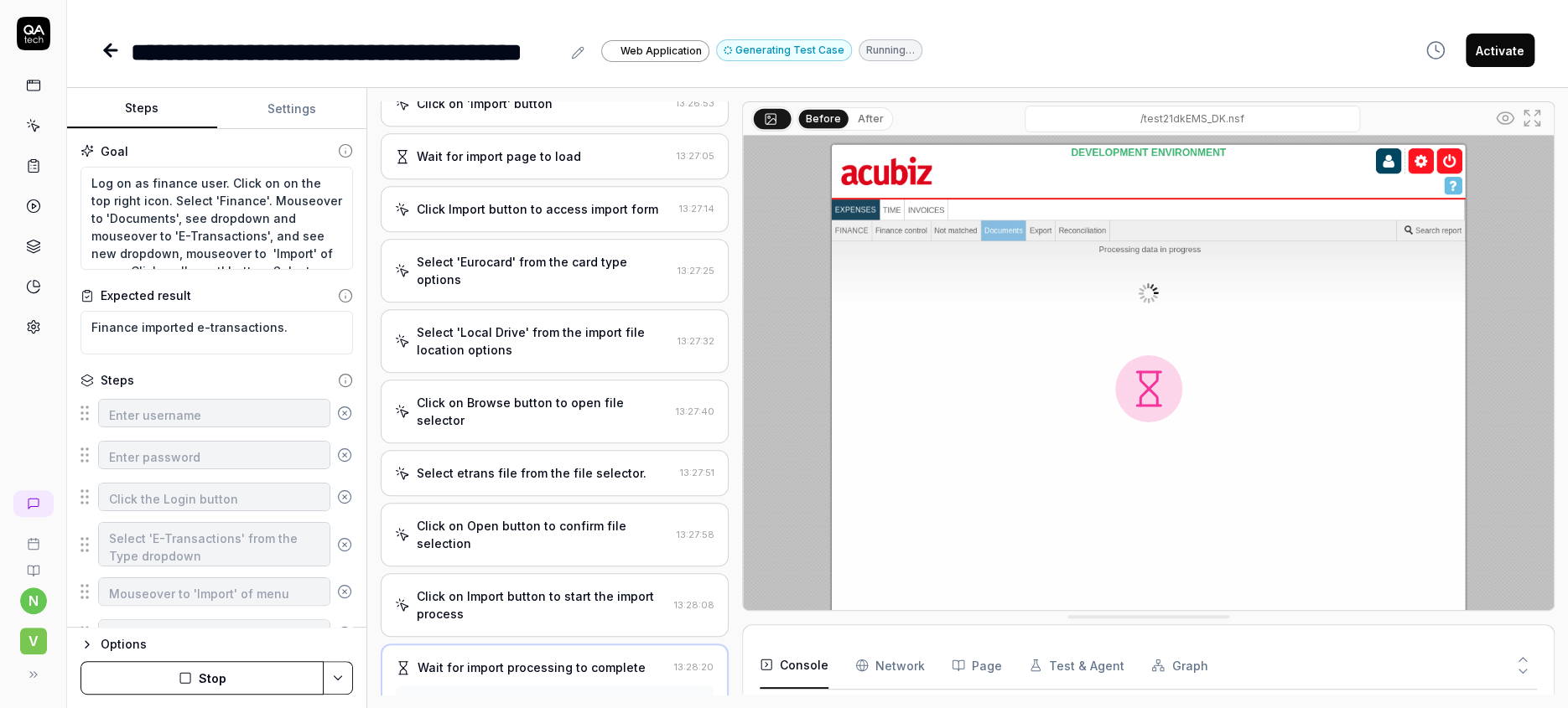
scroll to position [918, 0]
click at [282, 93] on button "Settings" at bounding box center [292, 109] width 150 height 41
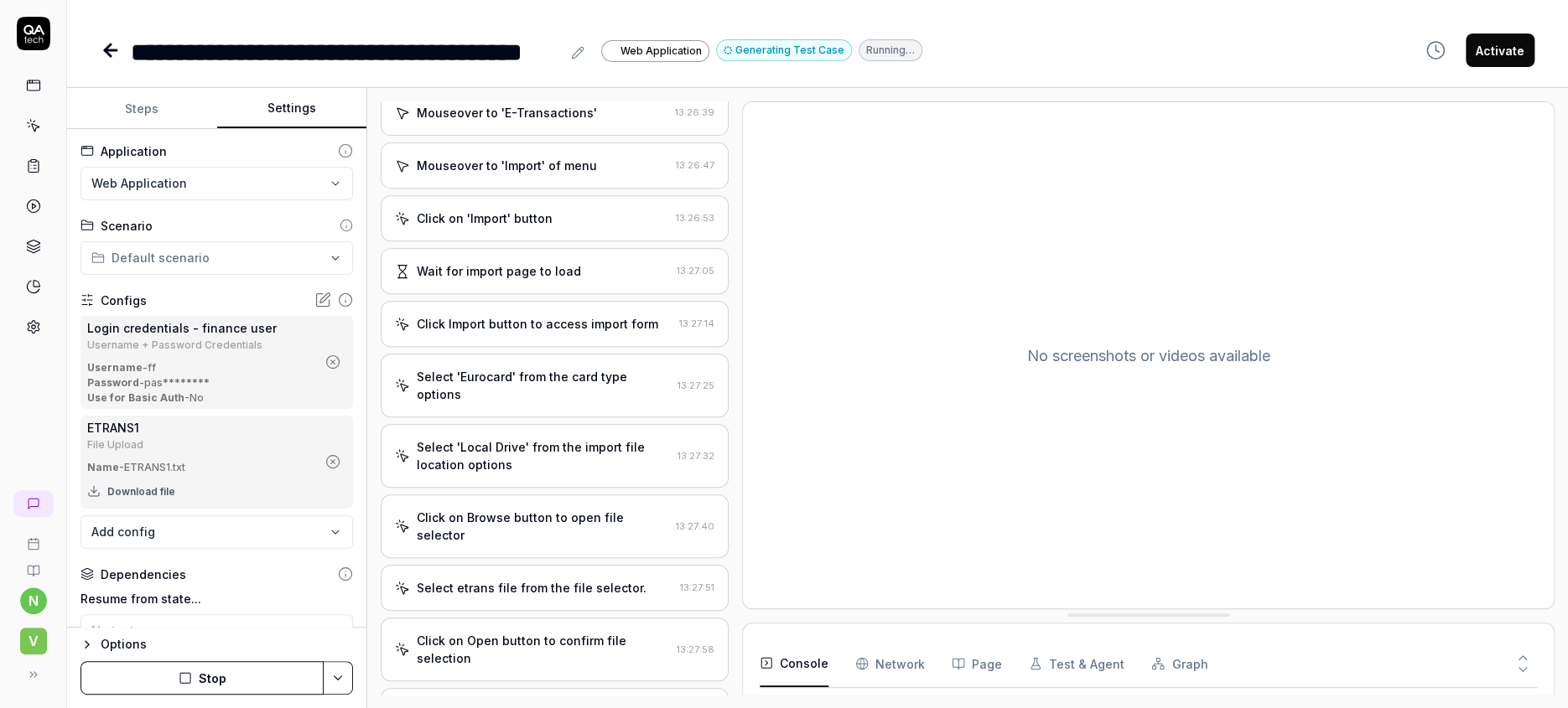
scroll to position [402, 0]
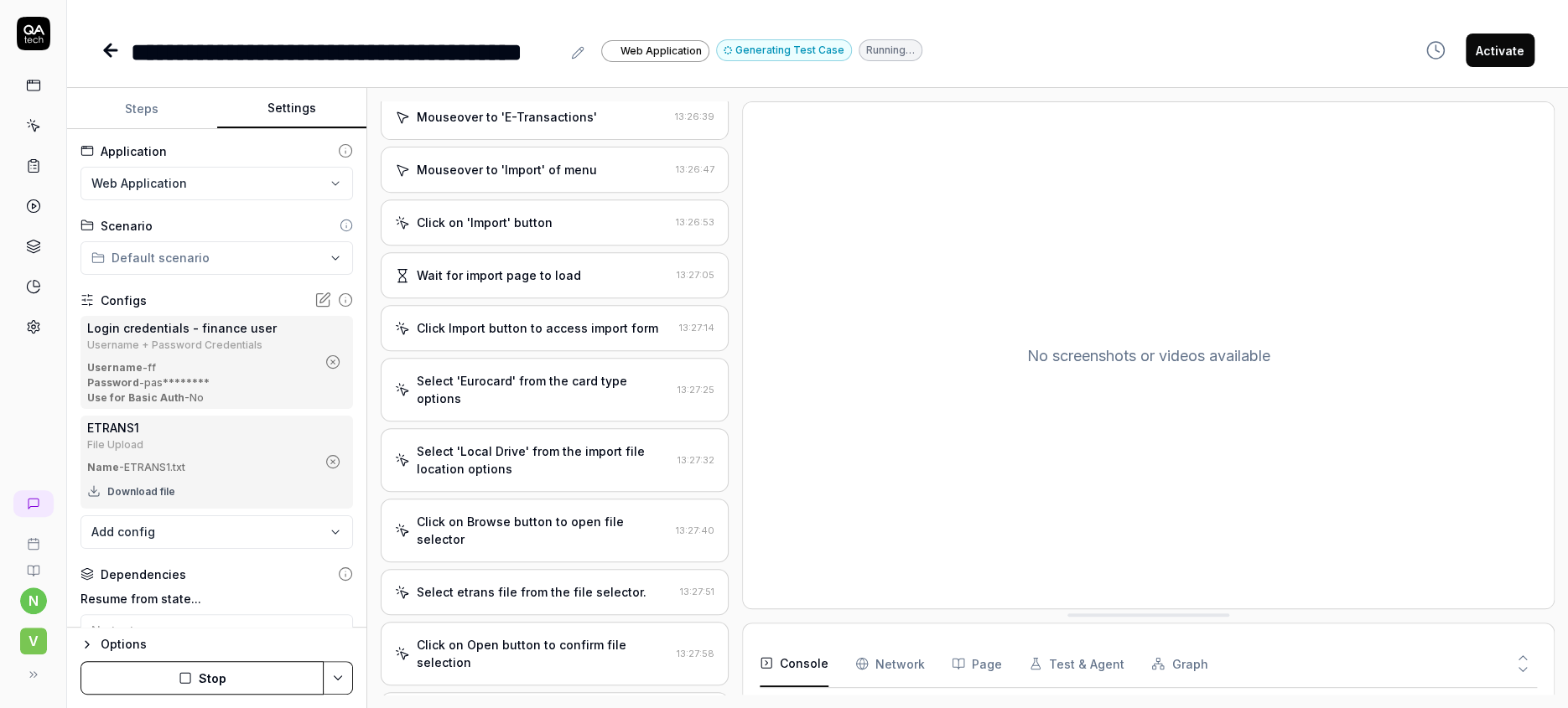
click at [326, 454] on icon "button" at bounding box center [333, 462] width 16 height 15
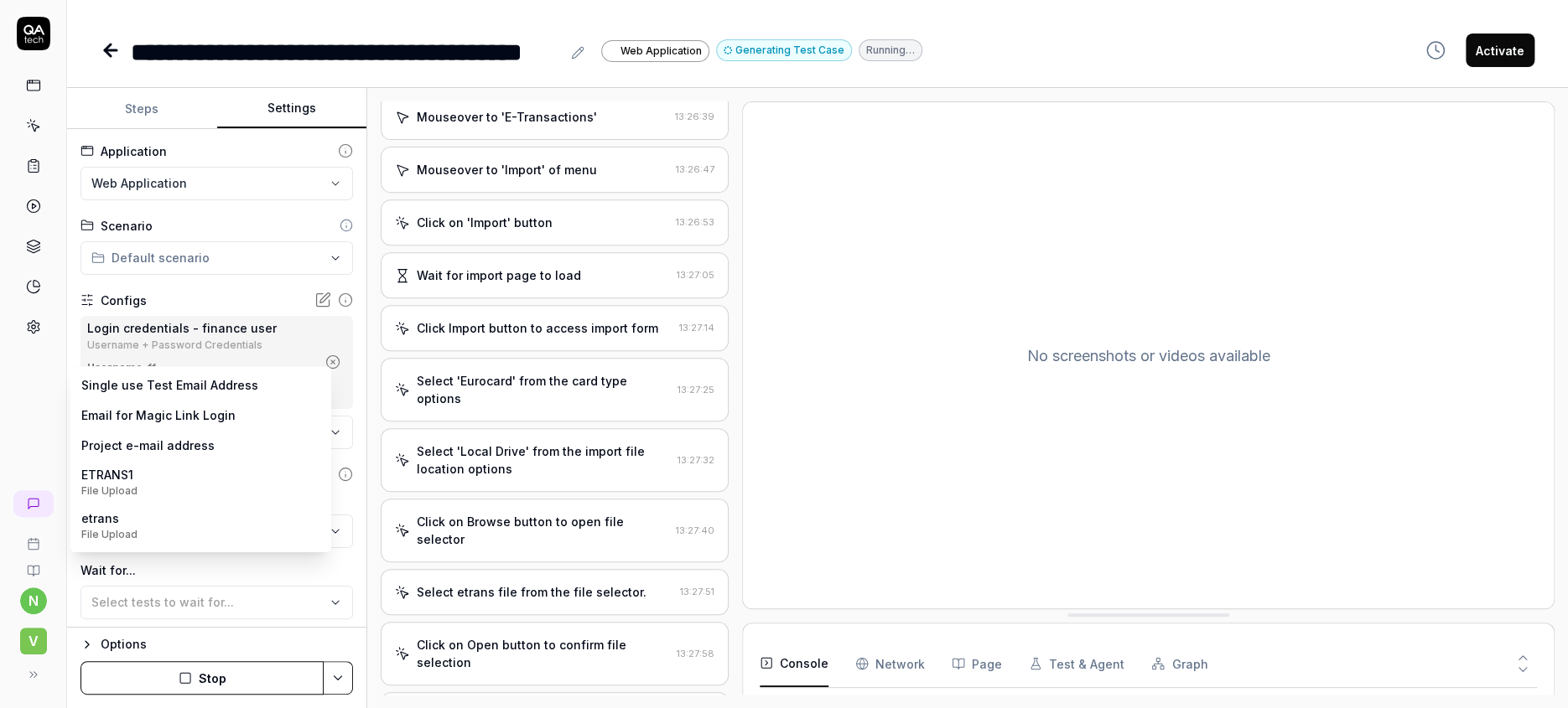
click at [277, 385] on body "**********" at bounding box center [784, 354] width 1568 height 708
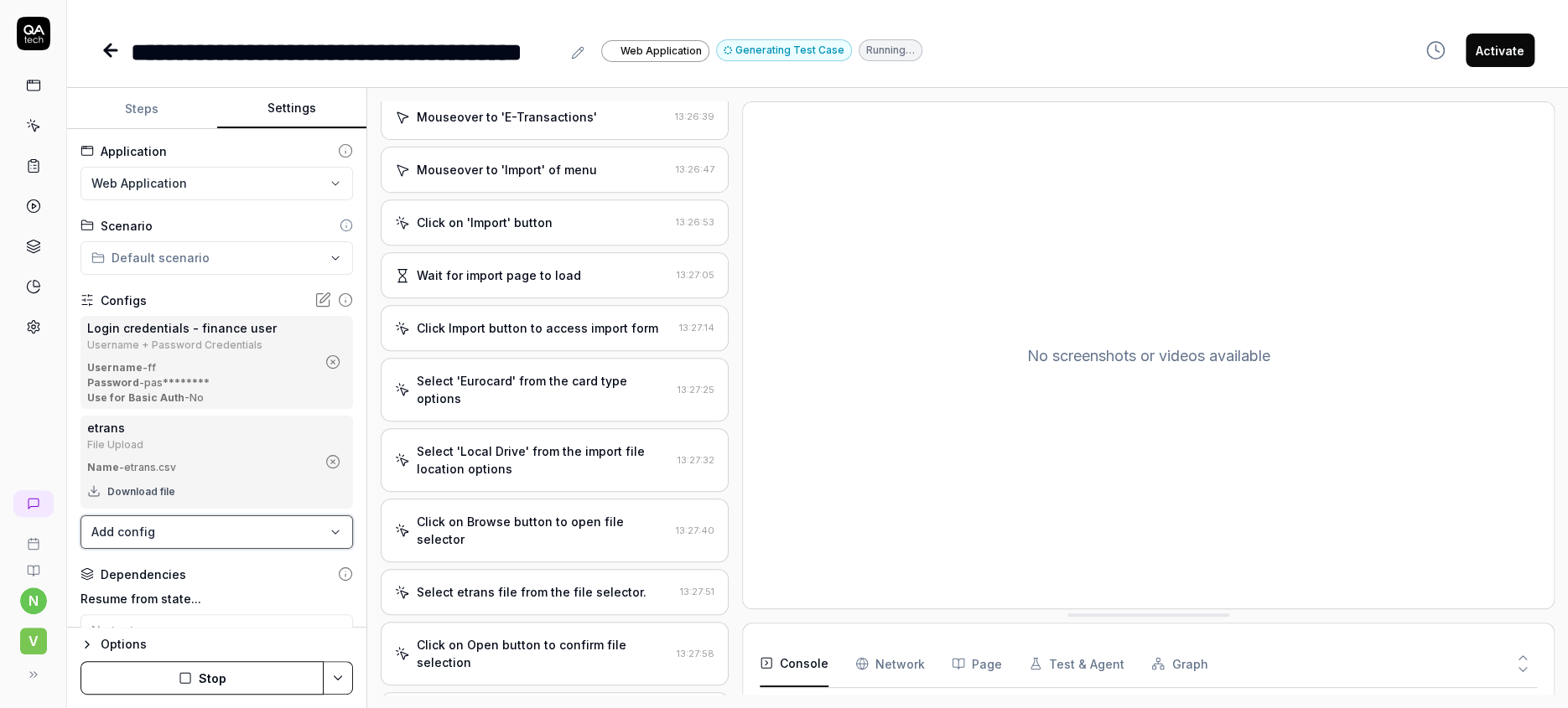
scroll to position [408, 0]
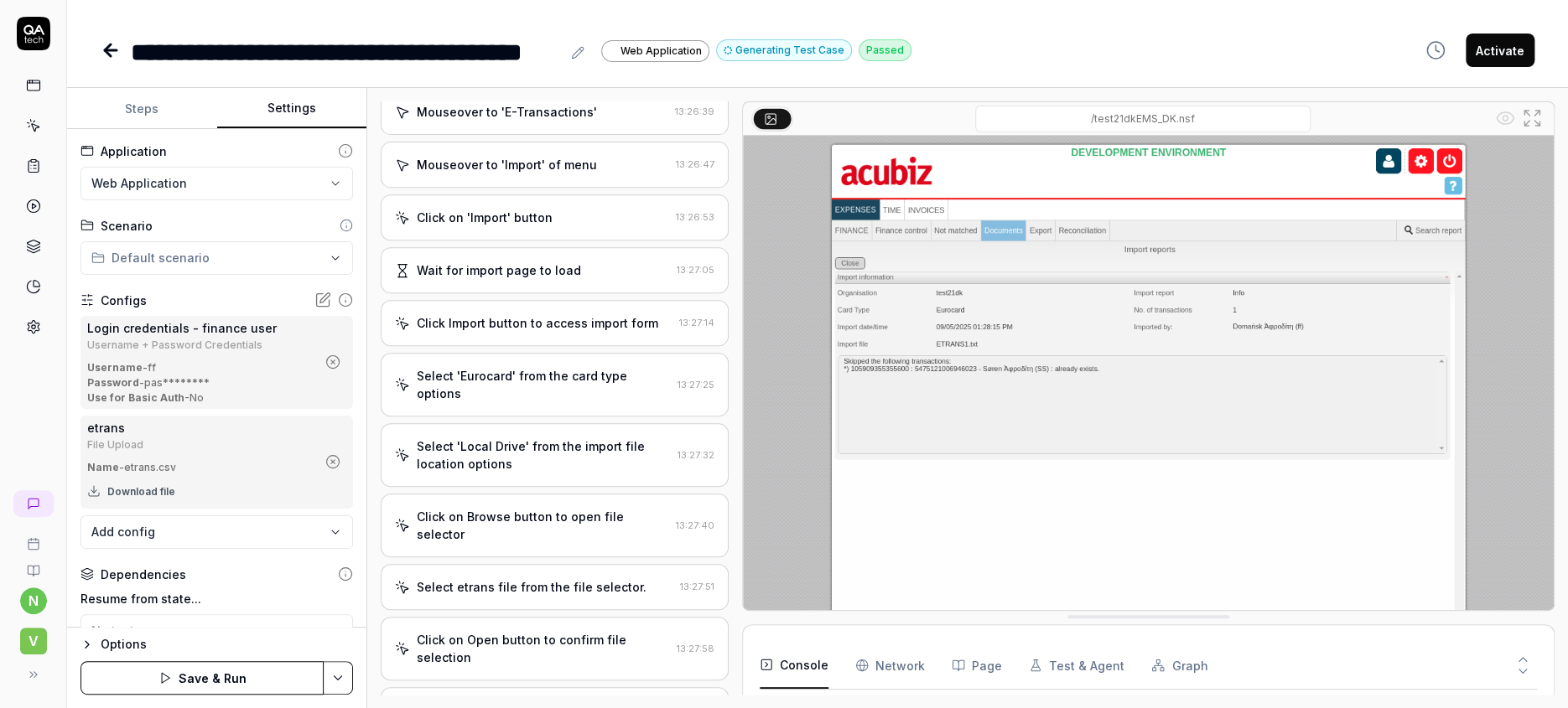
click at [123, 95] on button "Steps" at bounding box center [141, 109] width 150 height 41
type textarea "*"
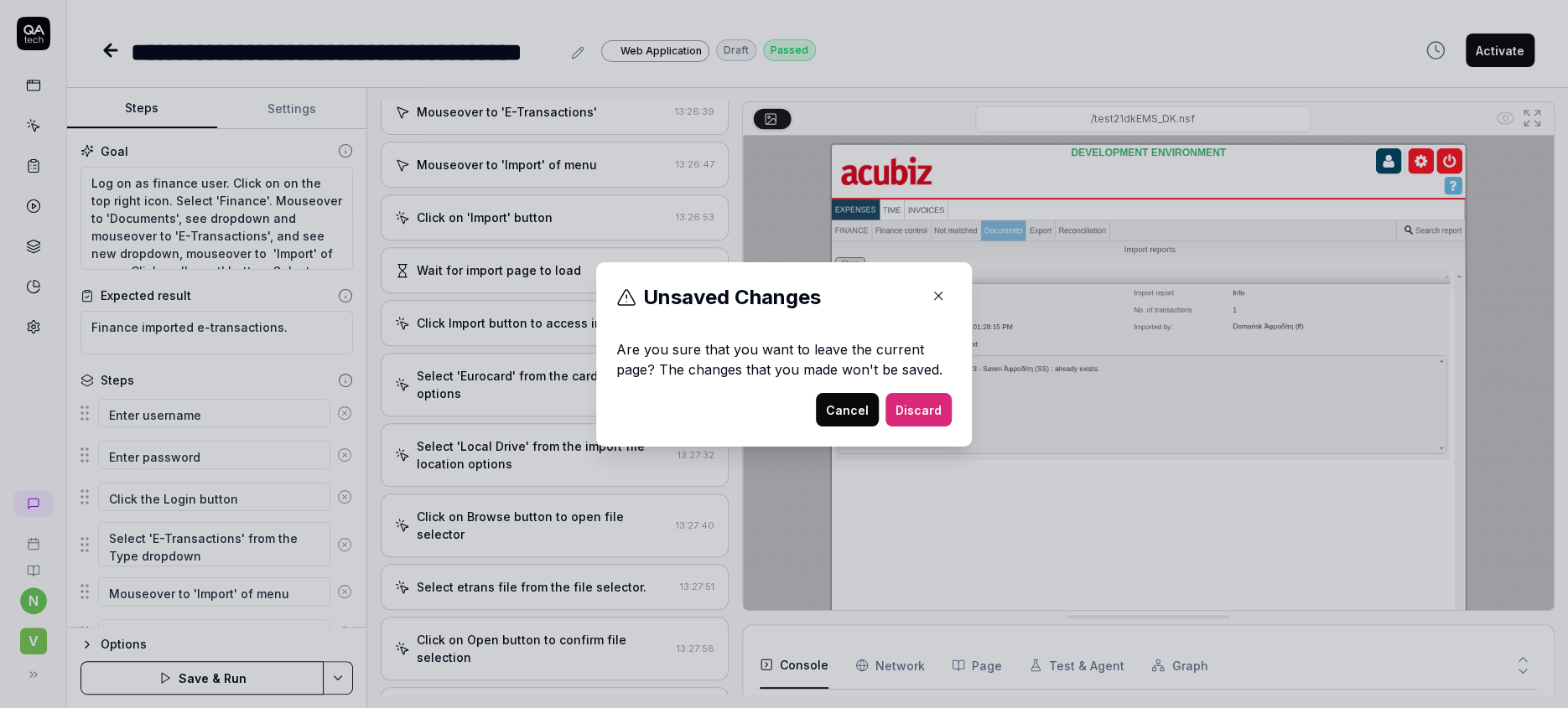
click at [829, 401] on button "Cancel" at bounding box center [847, 410] width 63 height 34
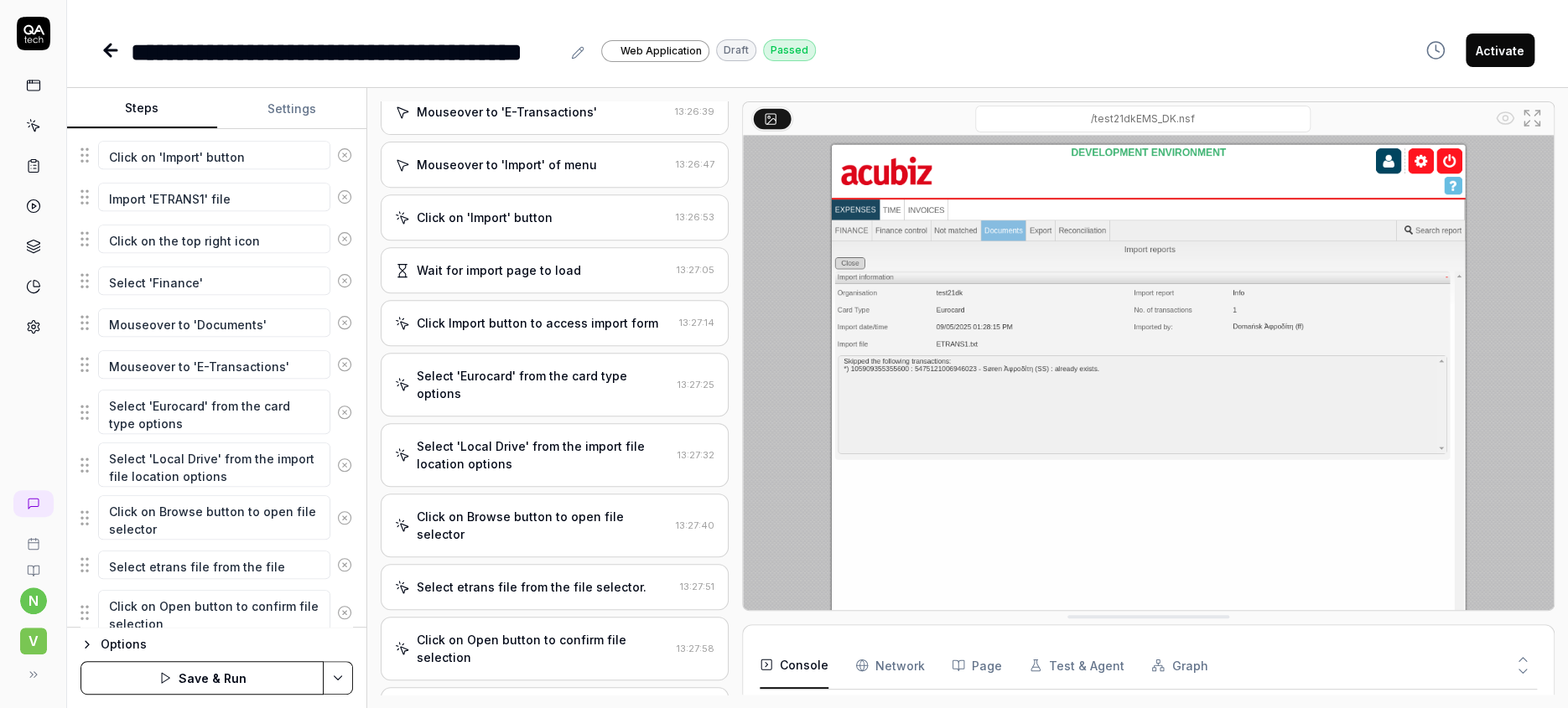
scroll to position [487, 0]
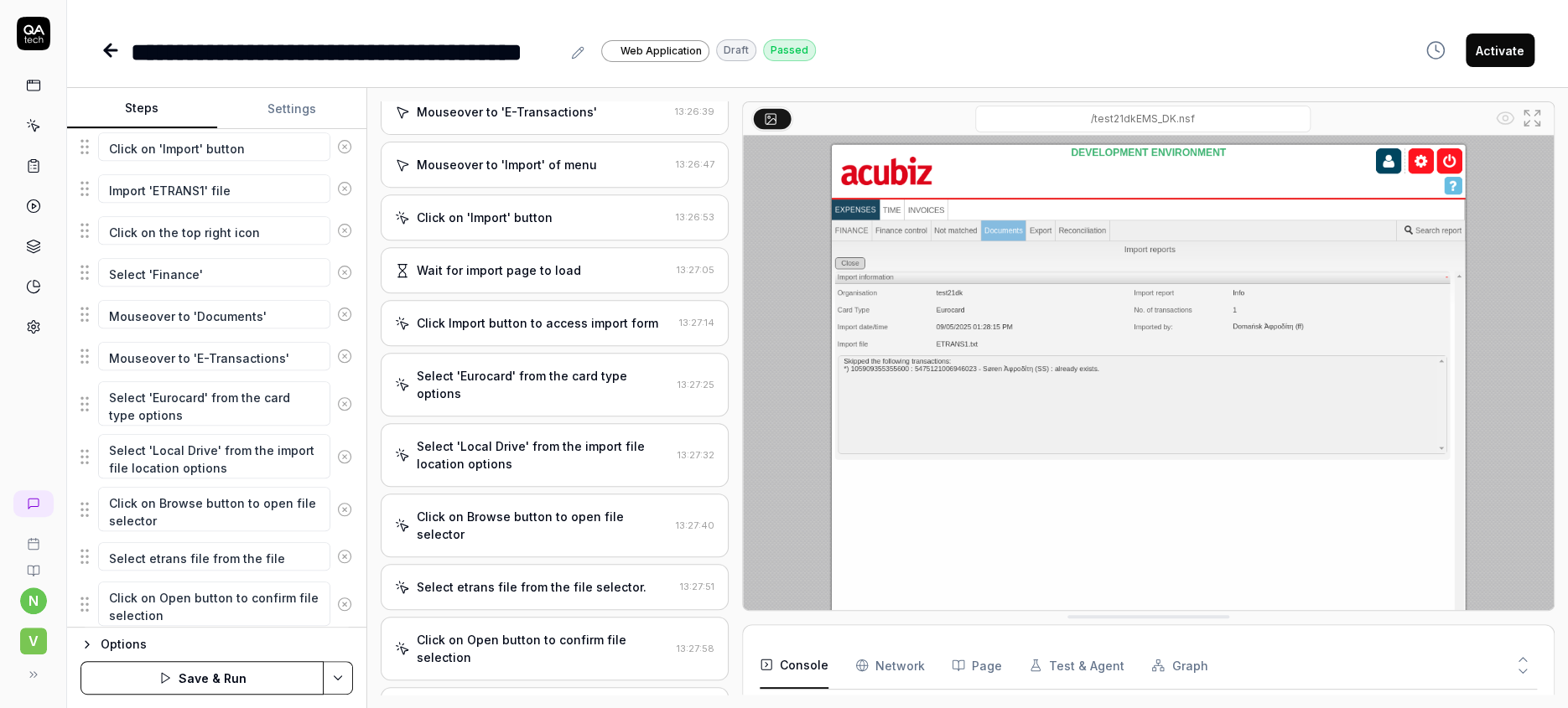
click at [227, 695] on icon "button" at bounding box center [233, 701] width 13 height 13
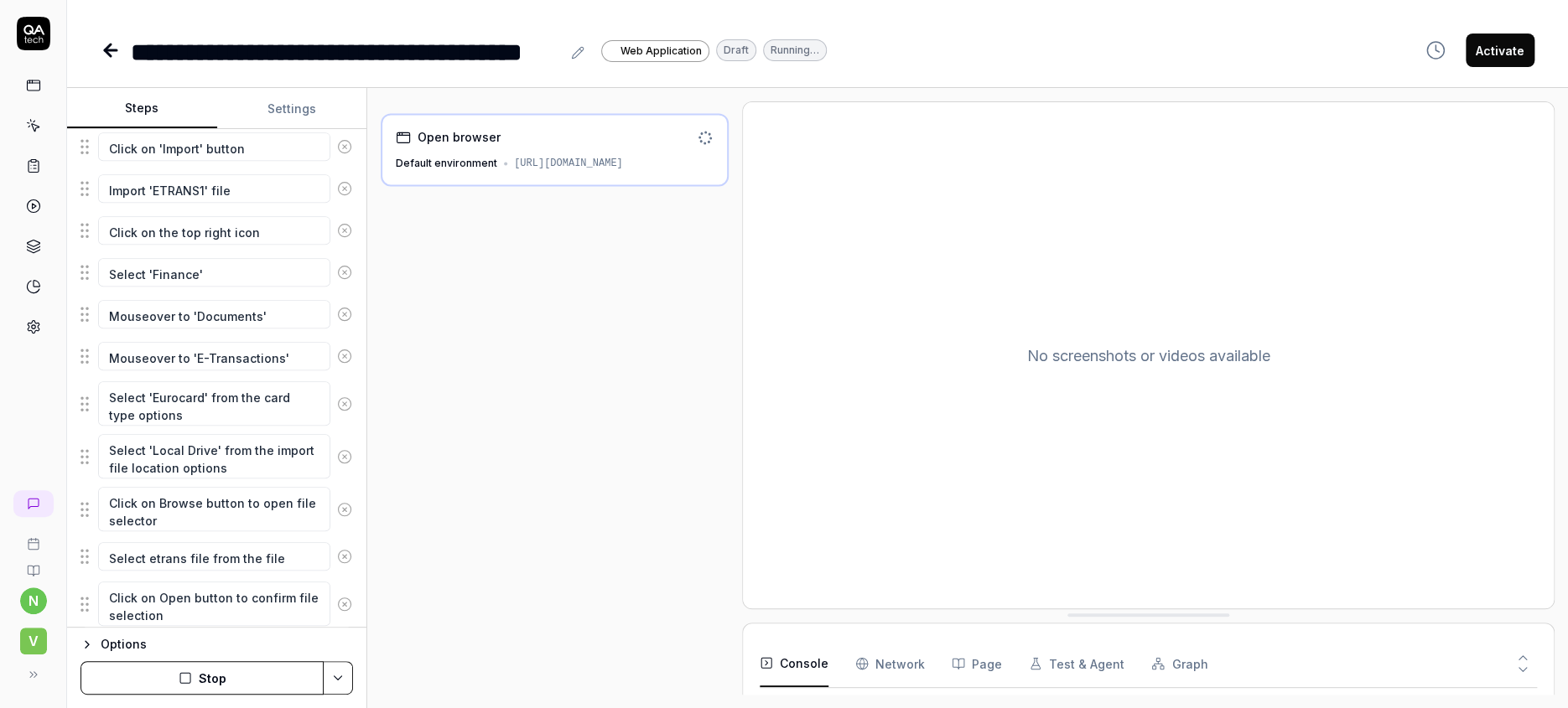
click at [197, 675] on button "Stop" at bounding box center [202, 678] width 243 height 34
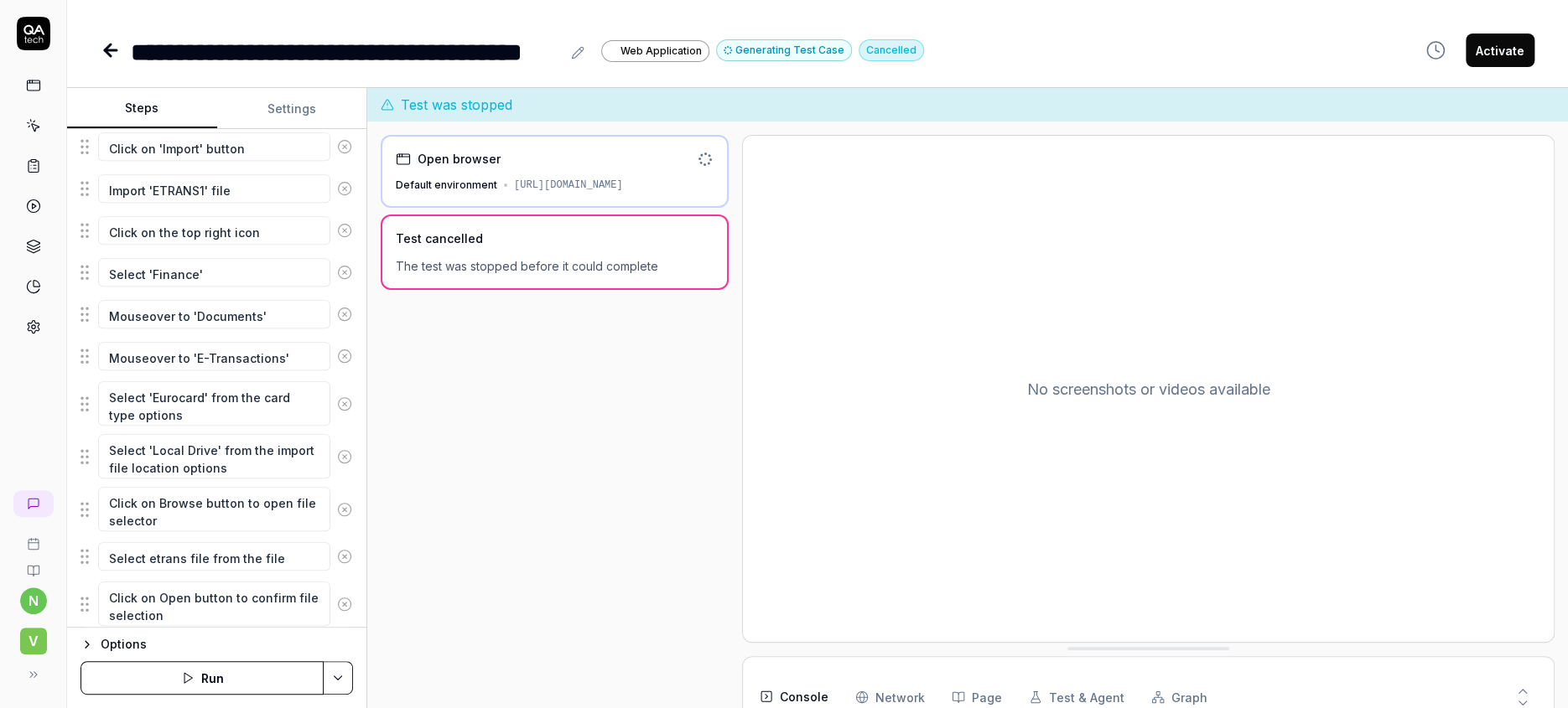
click at [244, 681] on button "Run" at bounding box center [202, 678] width 243 height 34
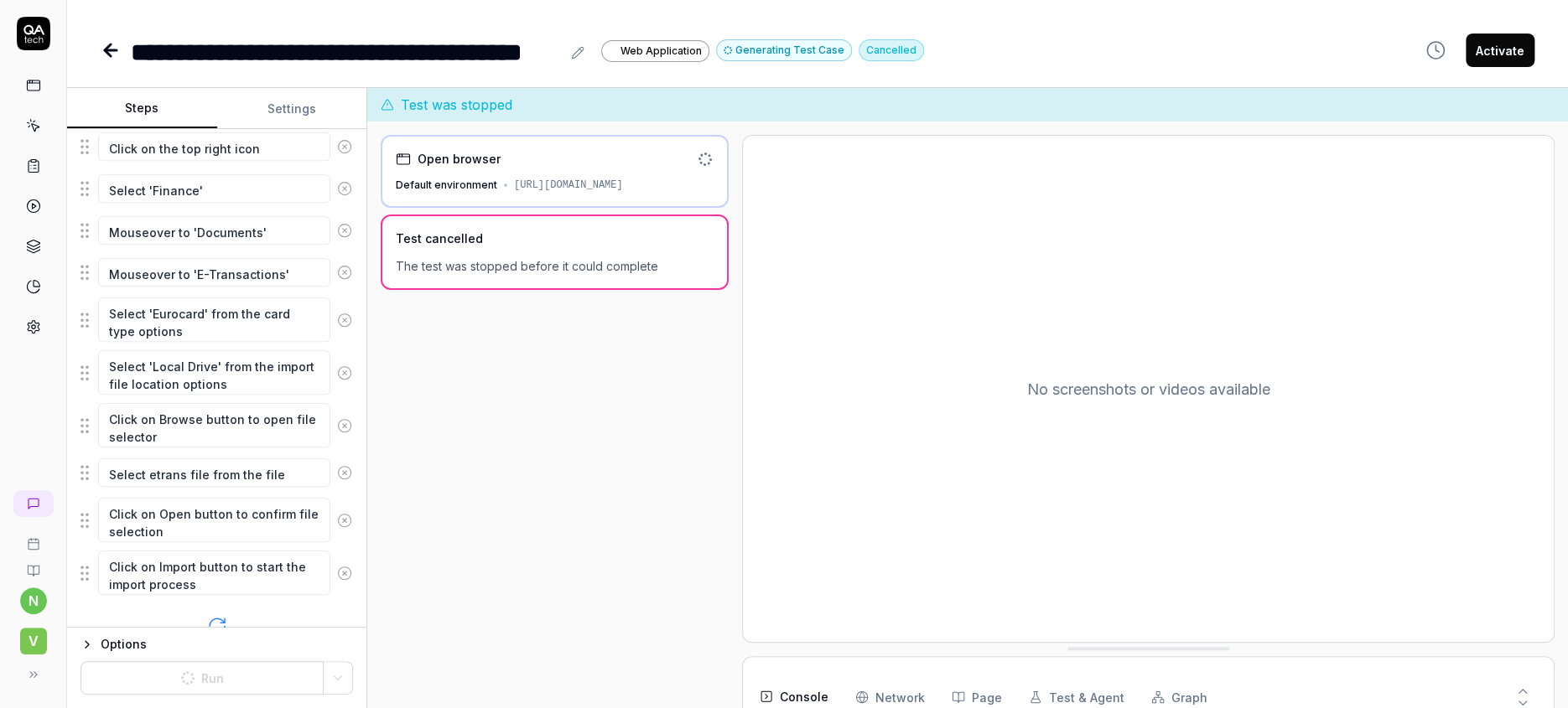
scroll to position [487, 0]
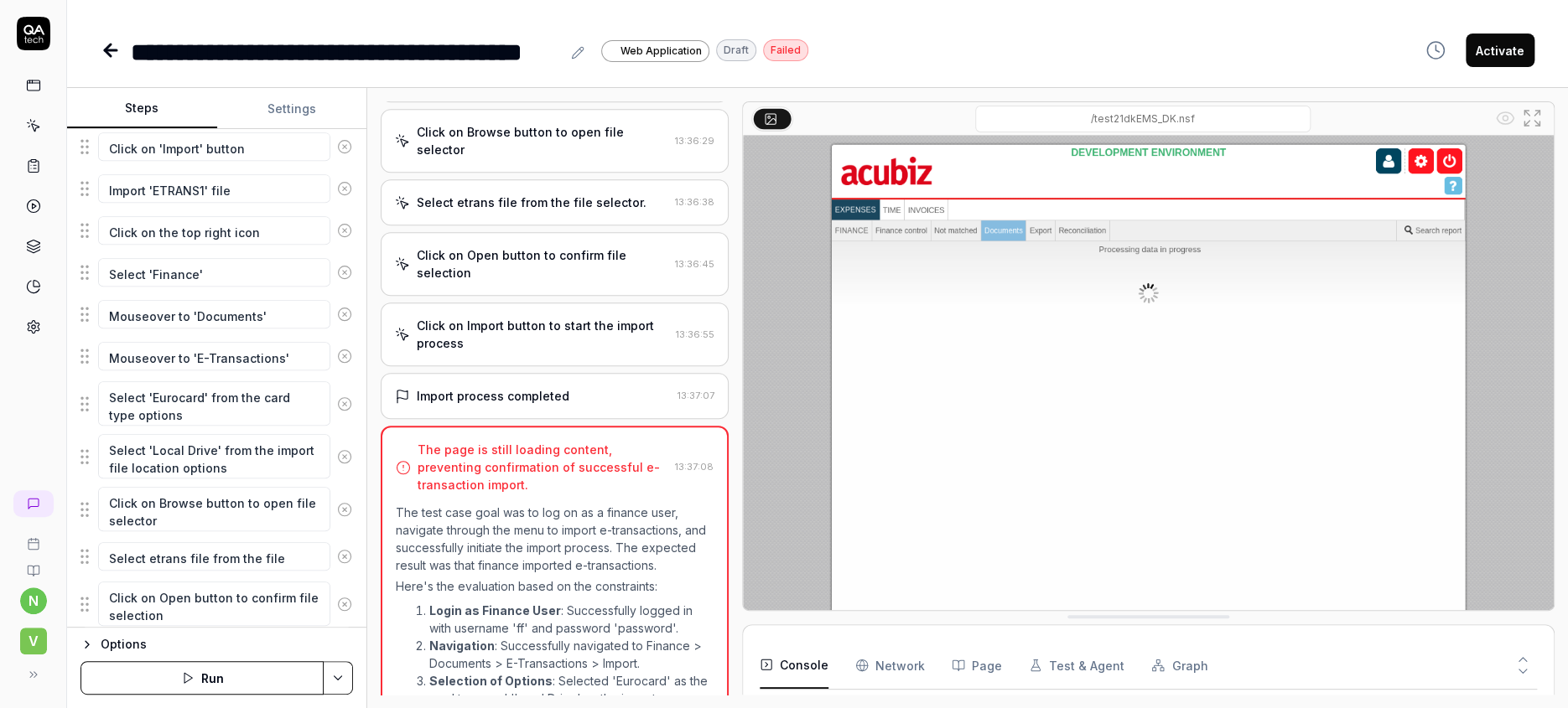
scroll to position [918, 0]
click at [1125, 324] on img at bounding box center [1148, 388] width 811 height 507
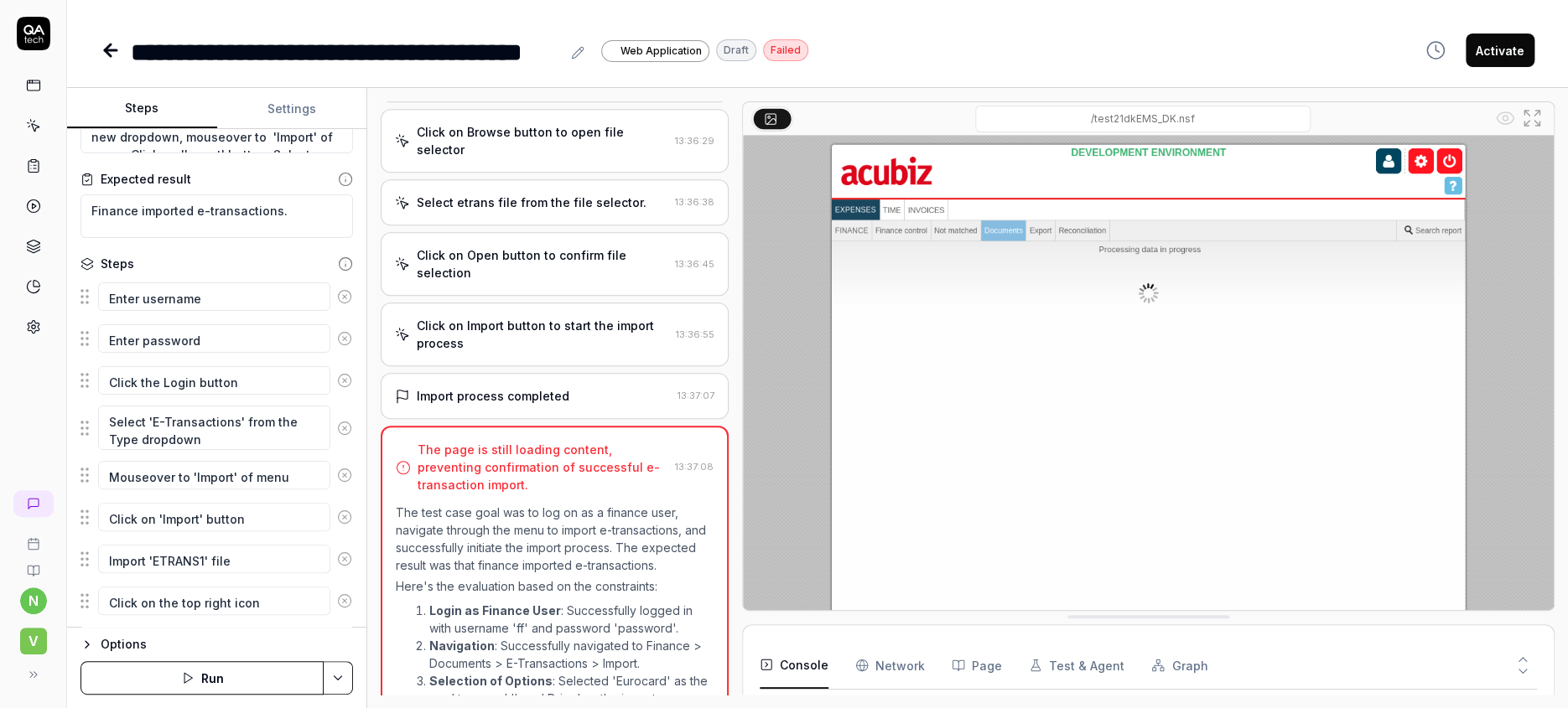
scroll to position [112, 0]
click at [337, 556] on icon at bounding box center [345, 564] width 16 height 15
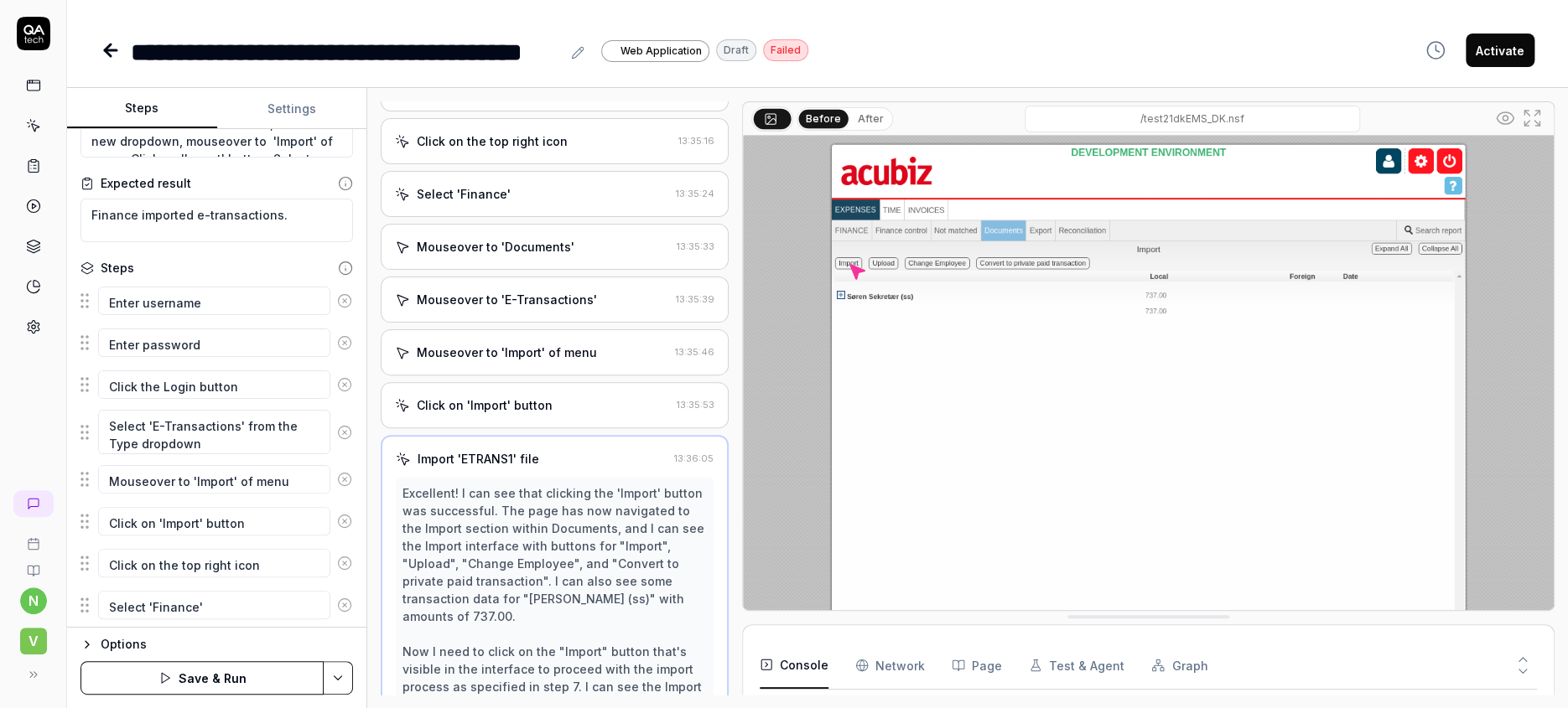
scroll to position [195, 0]
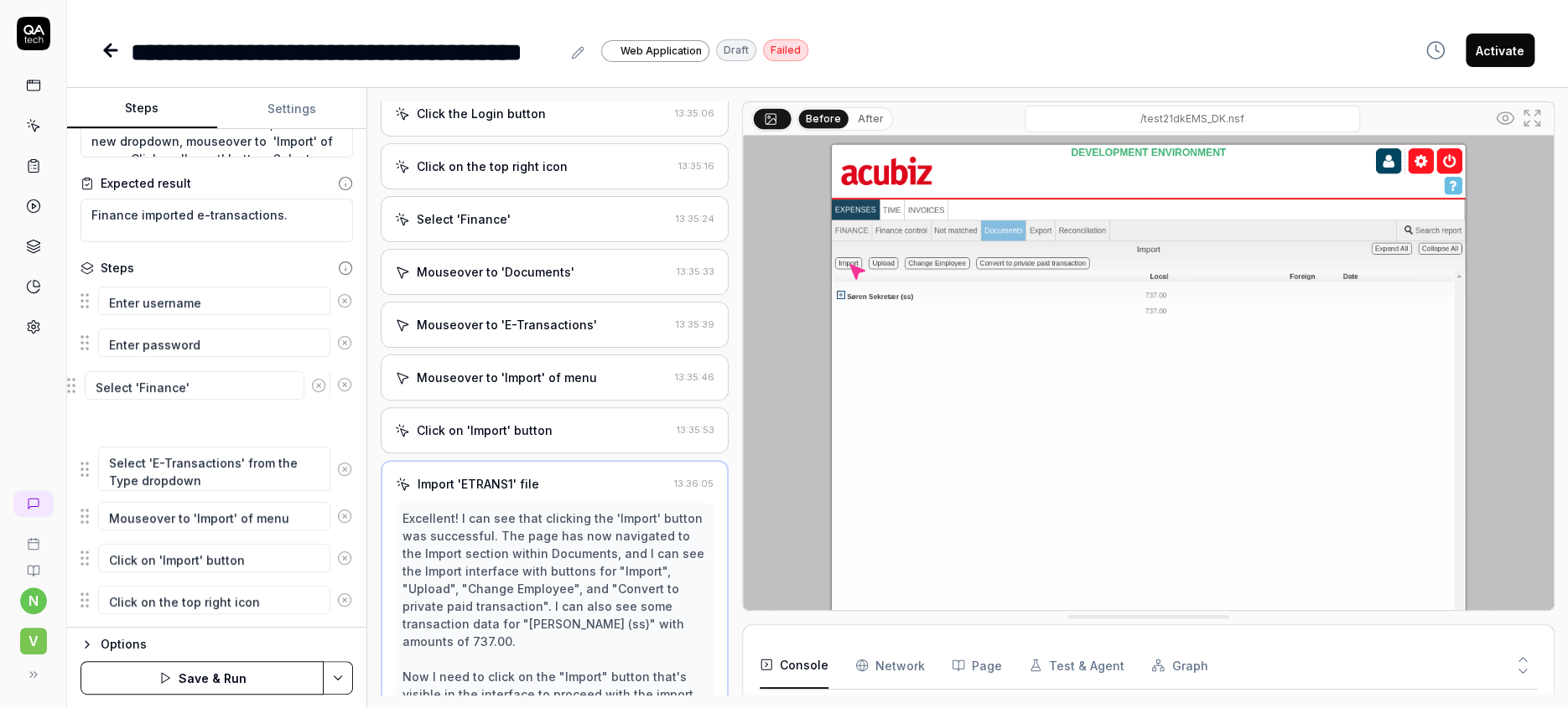
drag, startPoint x: 72, startPoint y: 543, endPoint x: 69, endPoint y: 380, distance: 163.0
click at [80, 380] on fieldset "Enter username Enter password Click the Login button Select 'E-Transactions' fr…" at bounding box center [216, 647] width 272 height 729
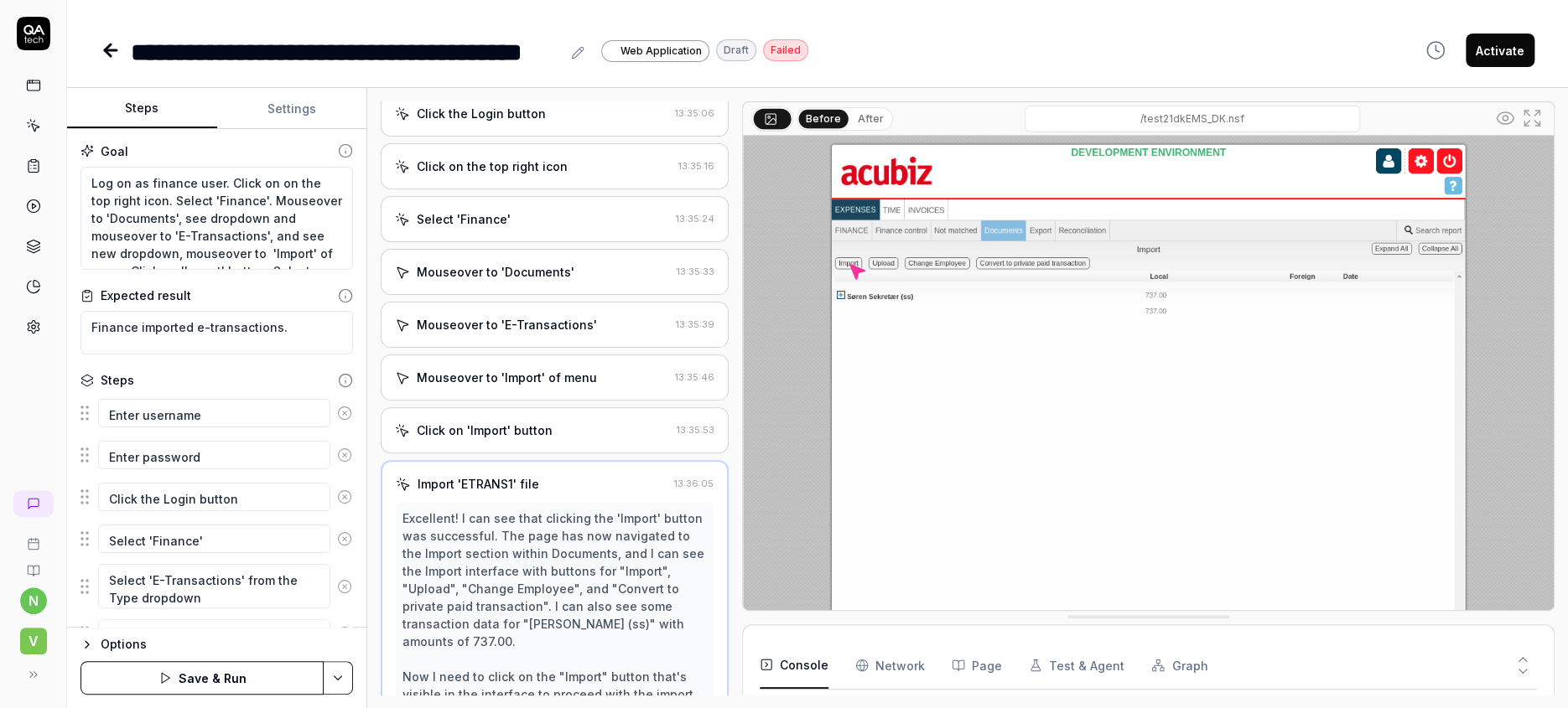
scroll to position [0, 0]
click at [151, 399] on textarea "Enter username" at bounding box center [214, 413] width 233 height 28
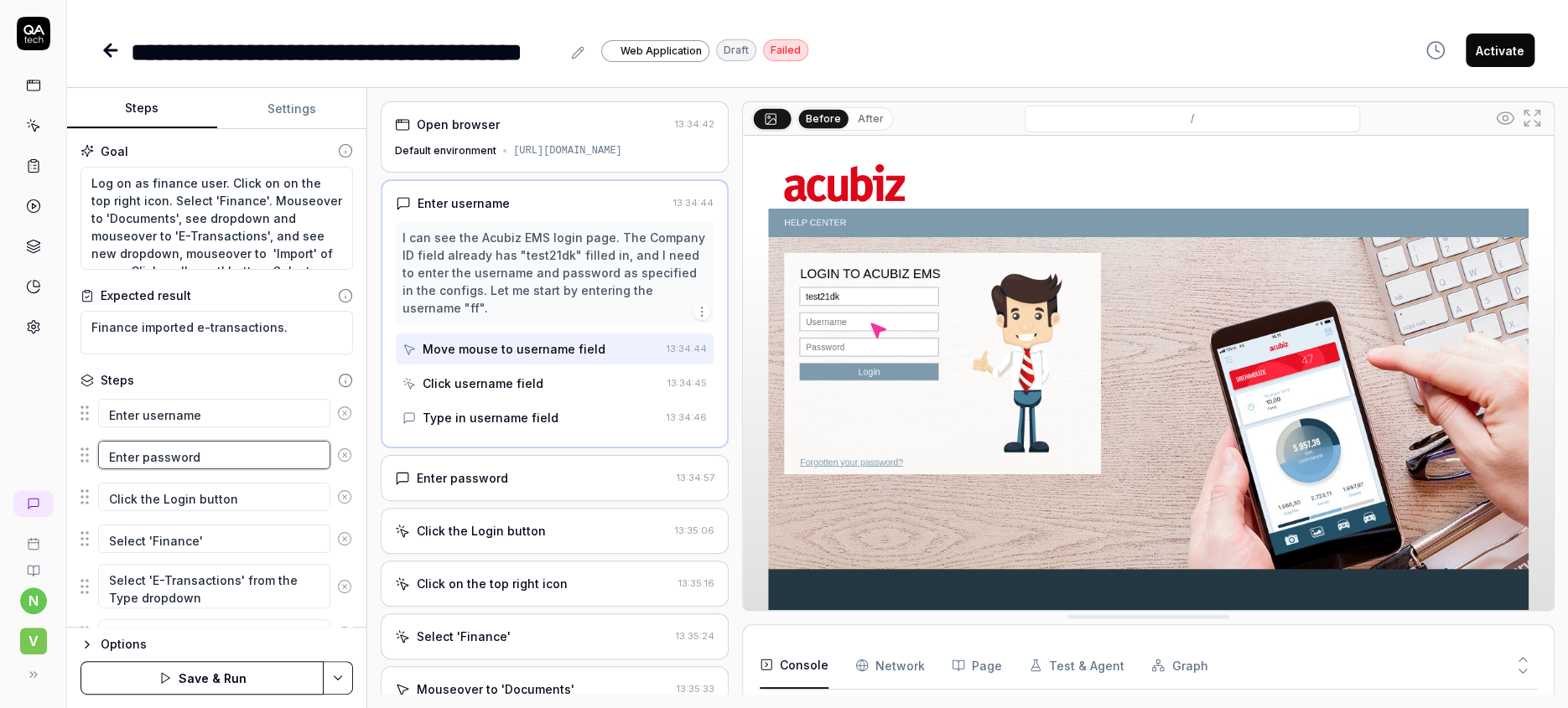
click at [144, 441] on textarea "Enter password" at bounding box center [214, 454] width 233 height 28
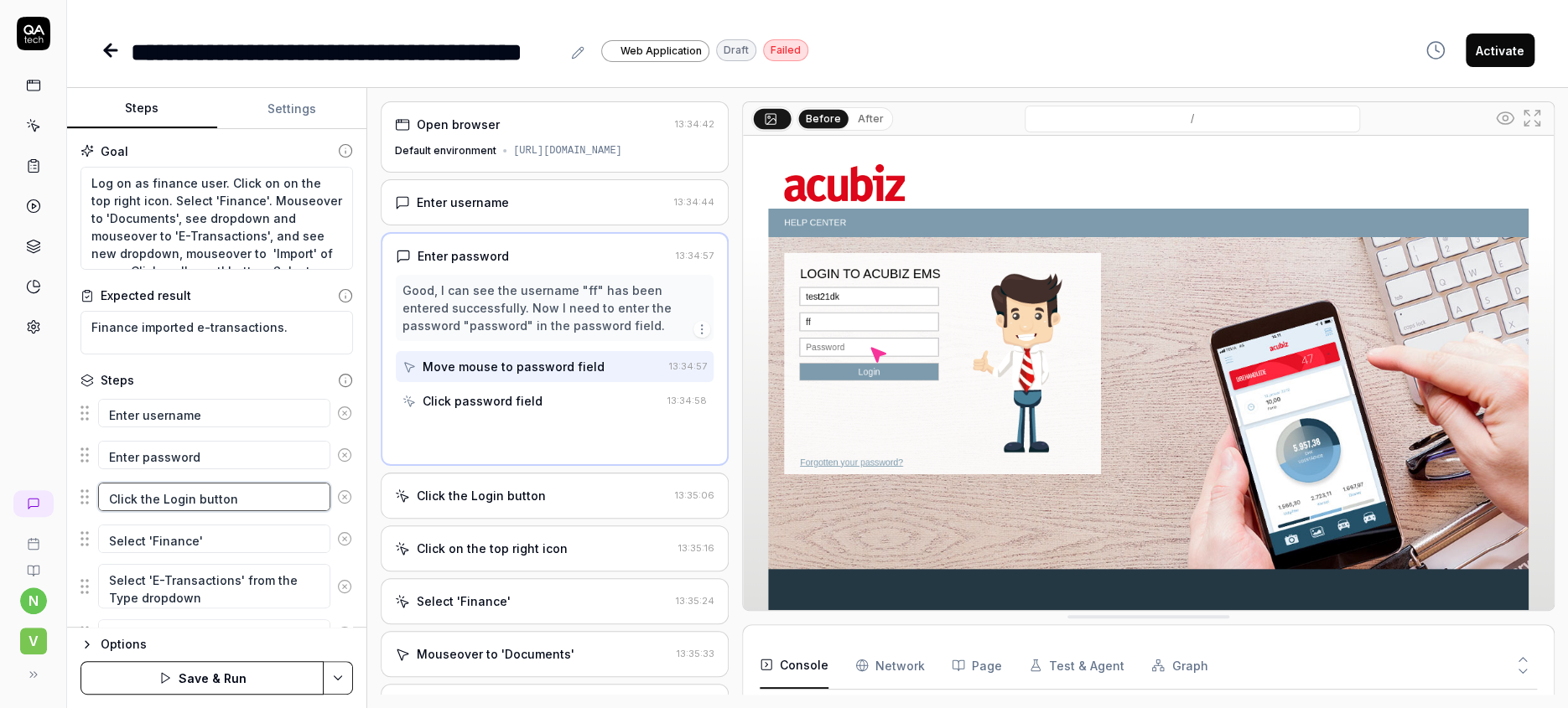
click at [144, 482] on textarea "Click the Login button" at bounding box center [214, 496] width 233 height 28
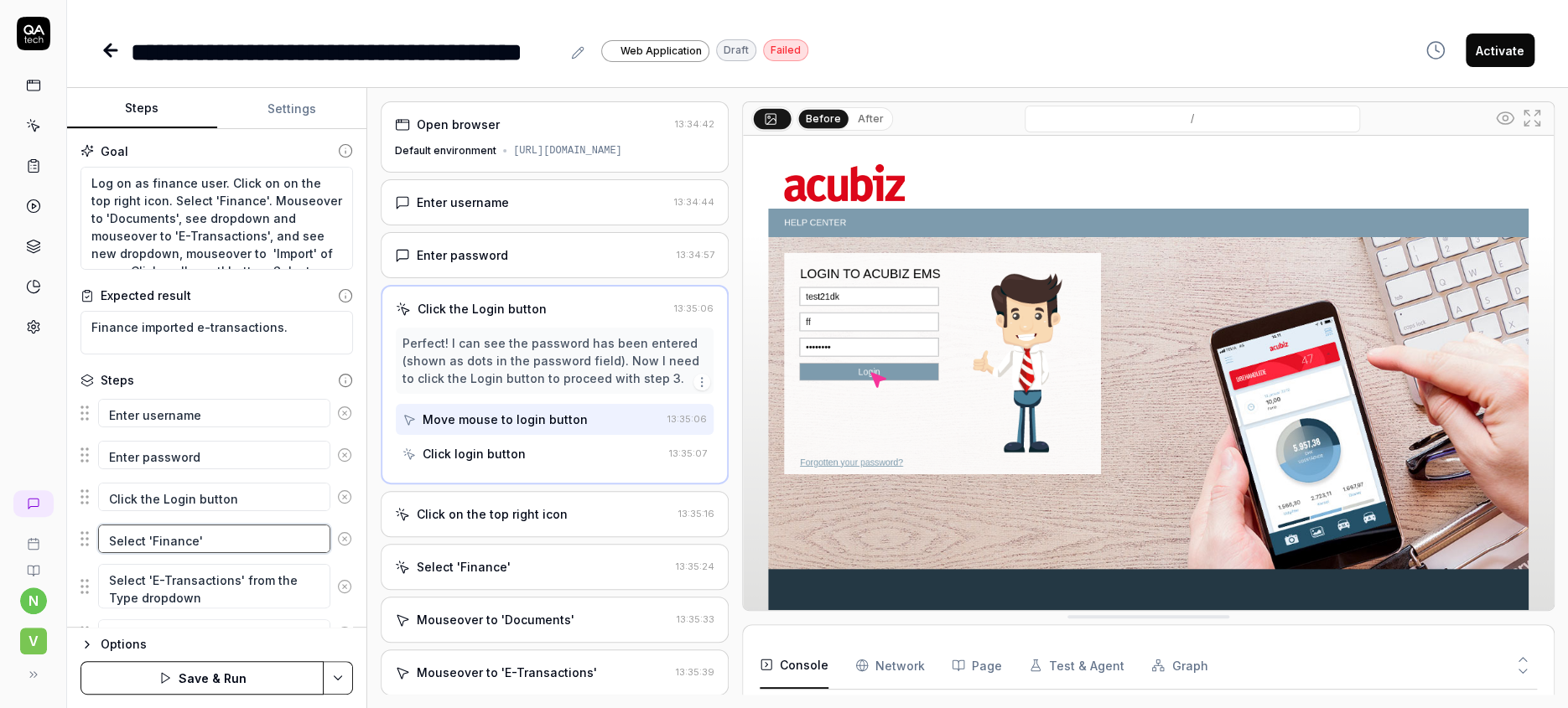
click at [144, 525] on textarea "Select 'Finance'" at bounding box center [214, 539] width 233 height 28
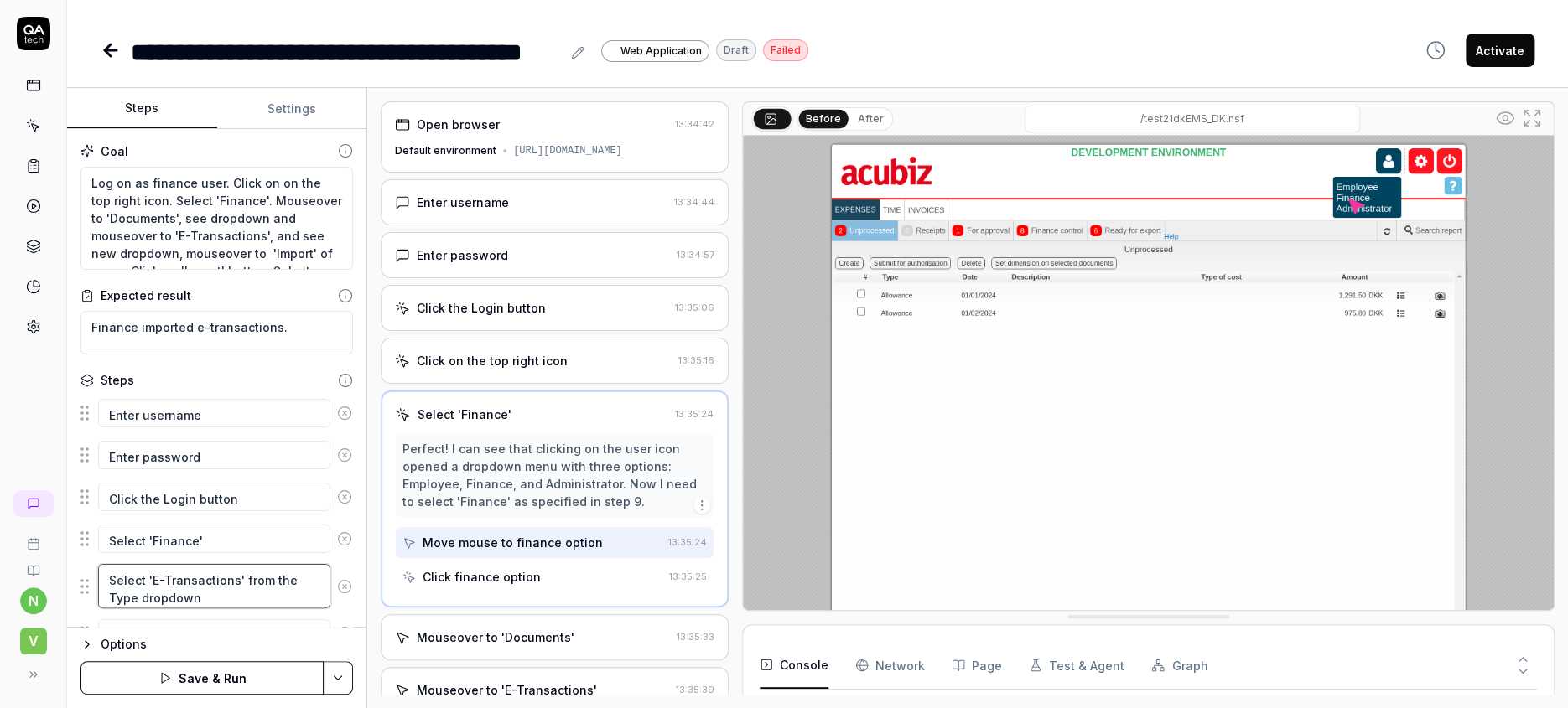
click at [146, 564] on textarea "Select 'E-Transactions' from the Type dropdown" at bounding box center [214, 586] width 233 height 45
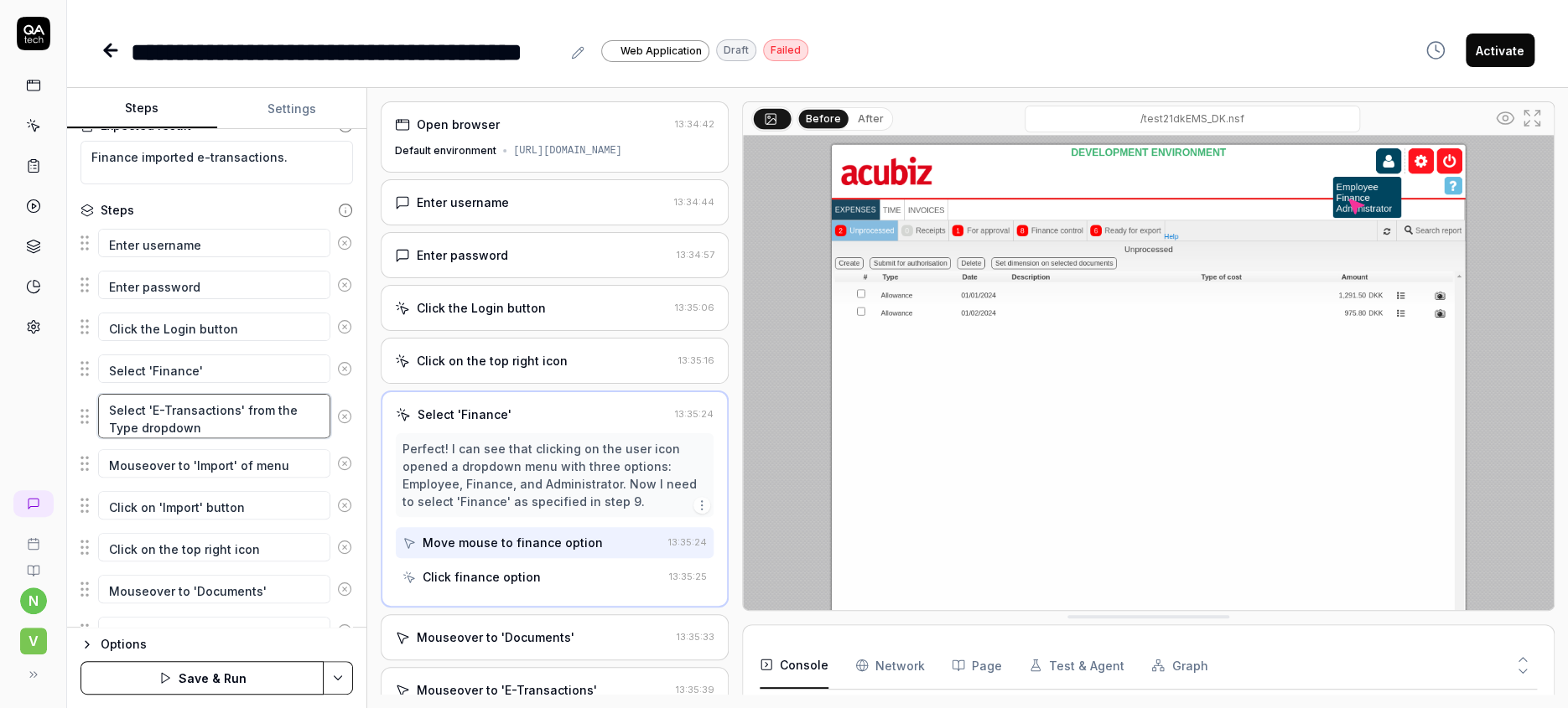
scroll to position [223, 0]
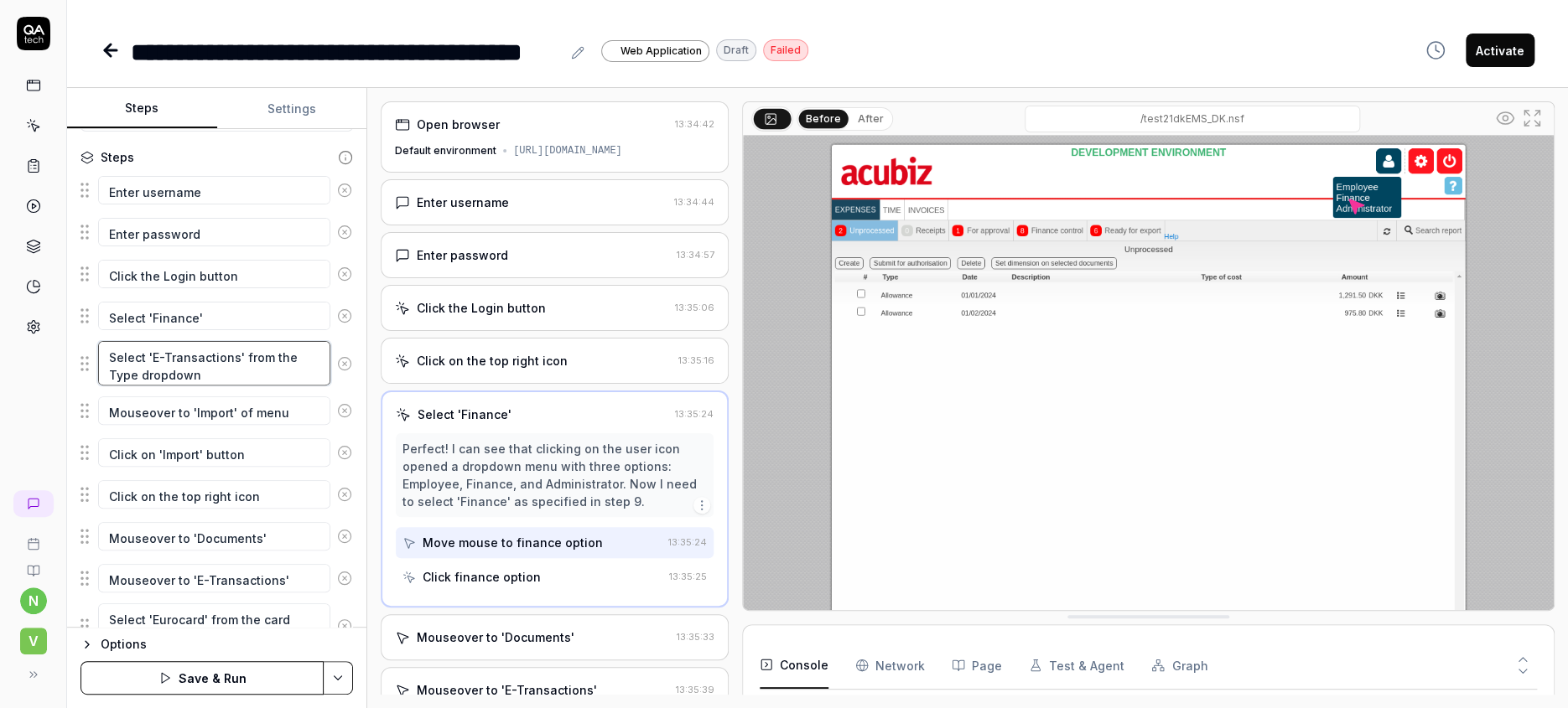
click at [206, 341] on textarea "Select 'E-Transactions' from the Type dropdown" at bounding box center [214, 363] width 233 height 45
click at [343, 362] on icon at bounding box center [345, 364] width 4 height 4
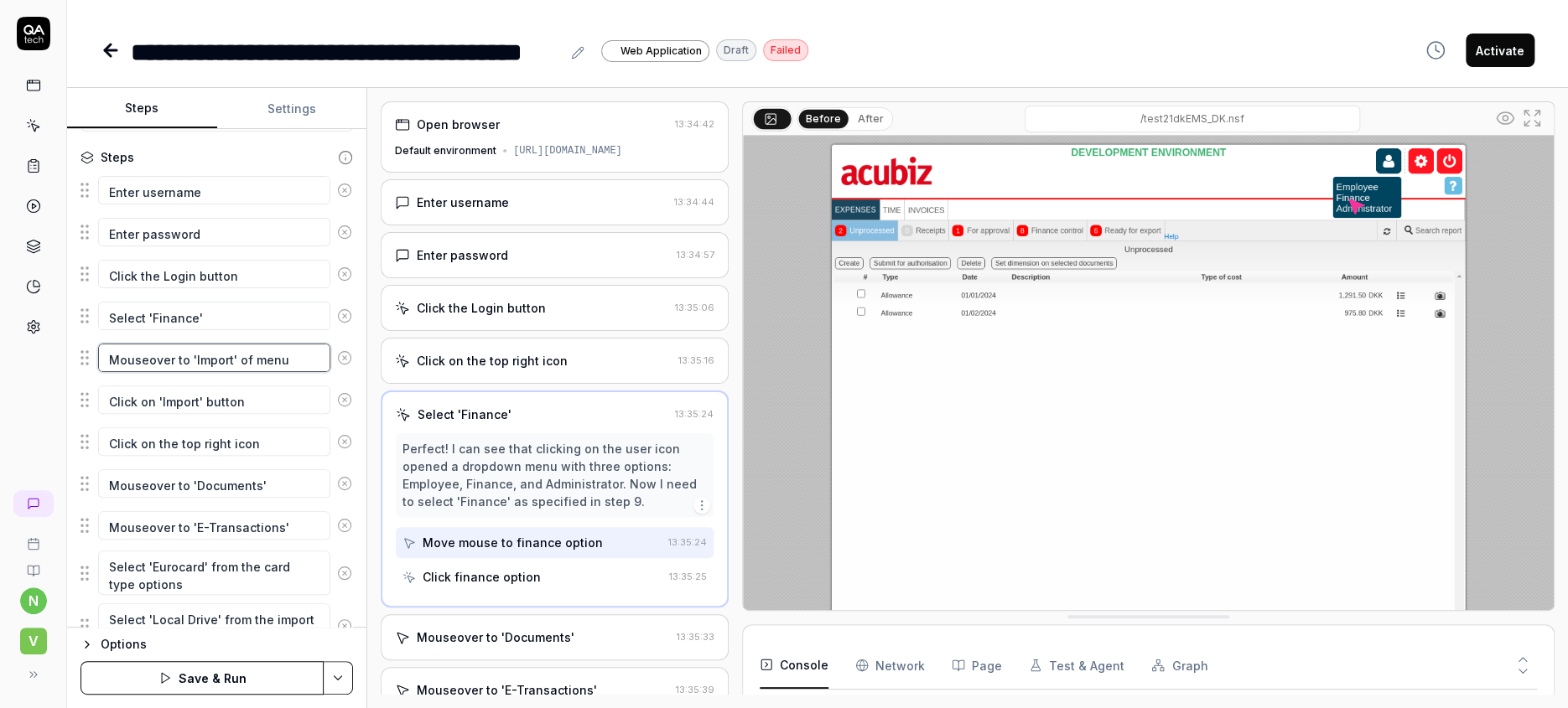
click at [260, 344] on textarea "Mouseover to 'Import' of menu" at bounding box center [214, 357] width 233 height 28
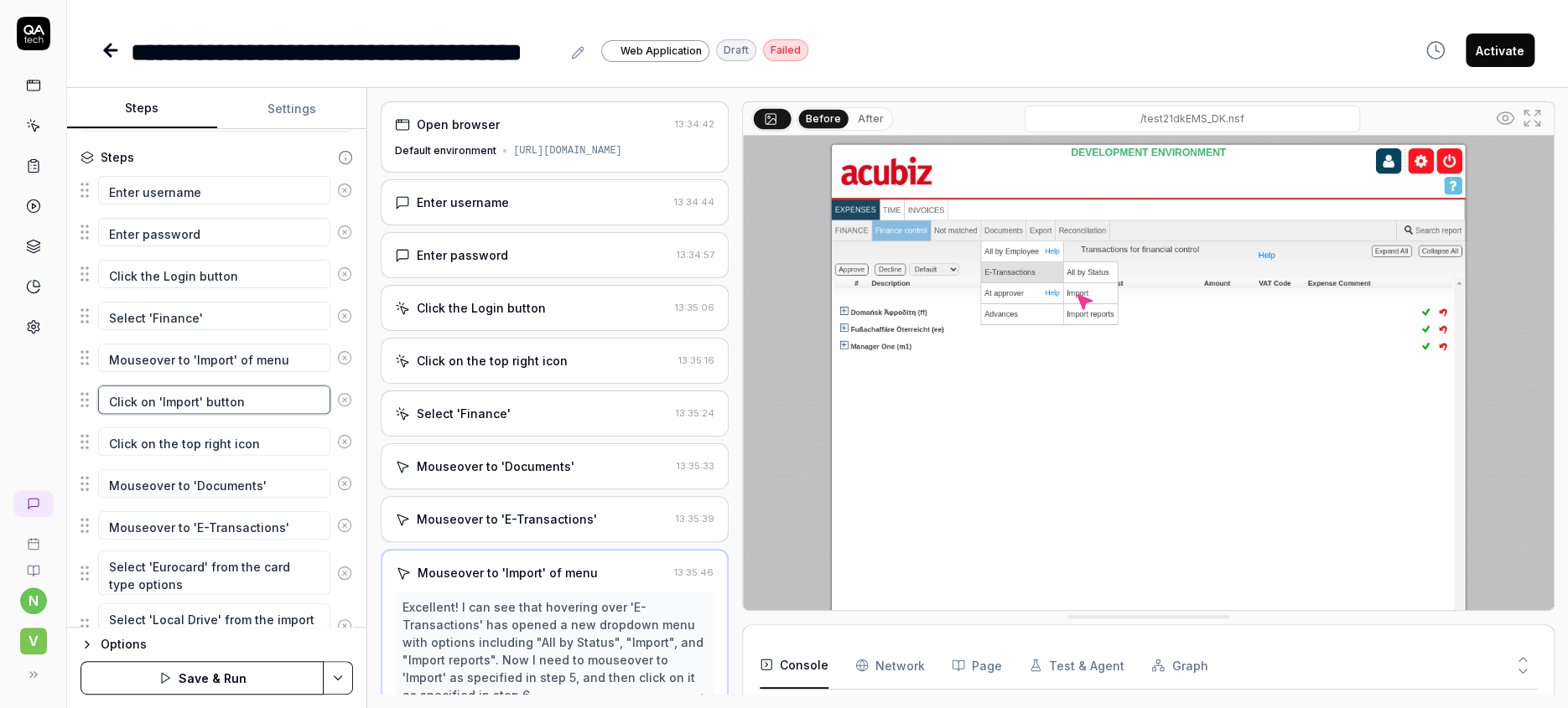
click at [259, 385] on textarea "Click on 'Import' button" at bounding box center [214, 399] width 233 height 28
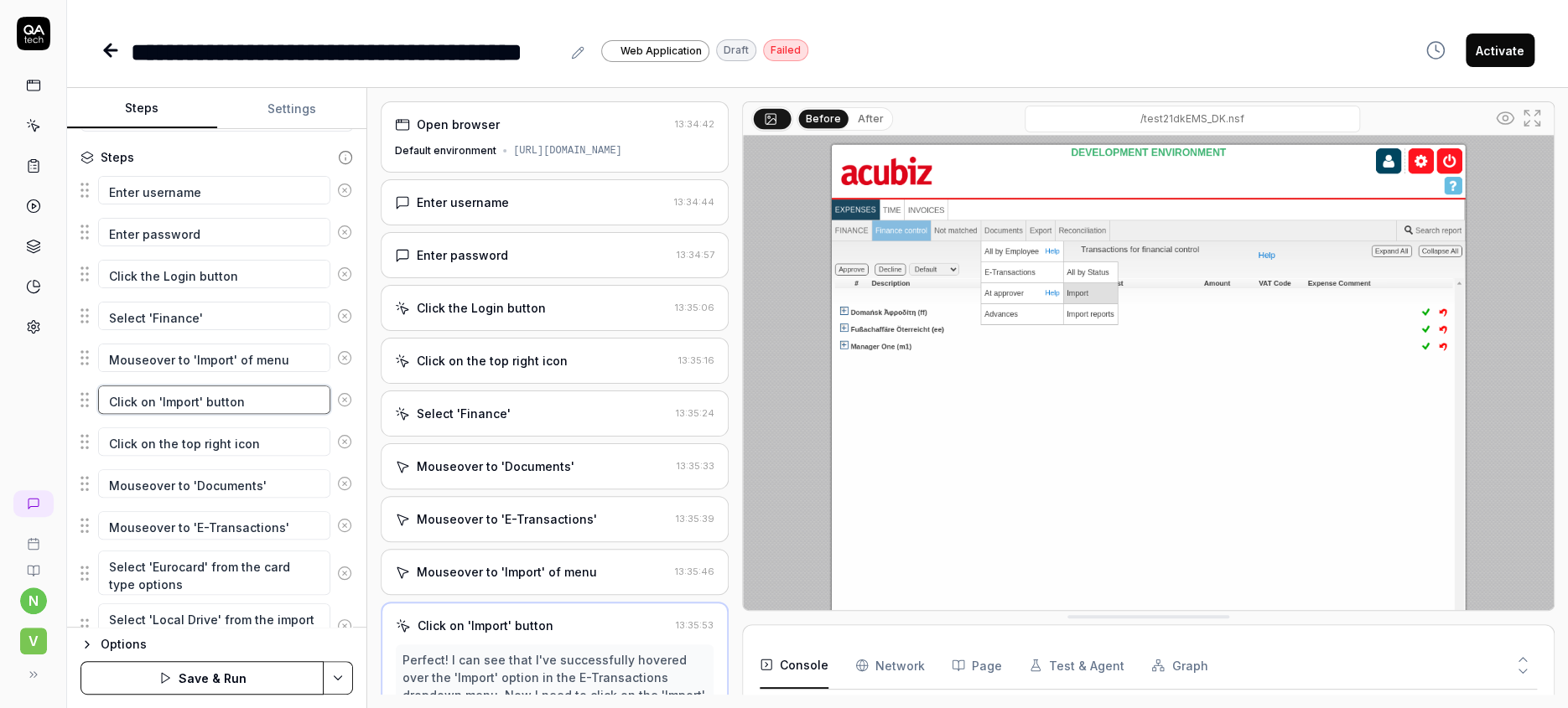
scroll to position [10, 0]
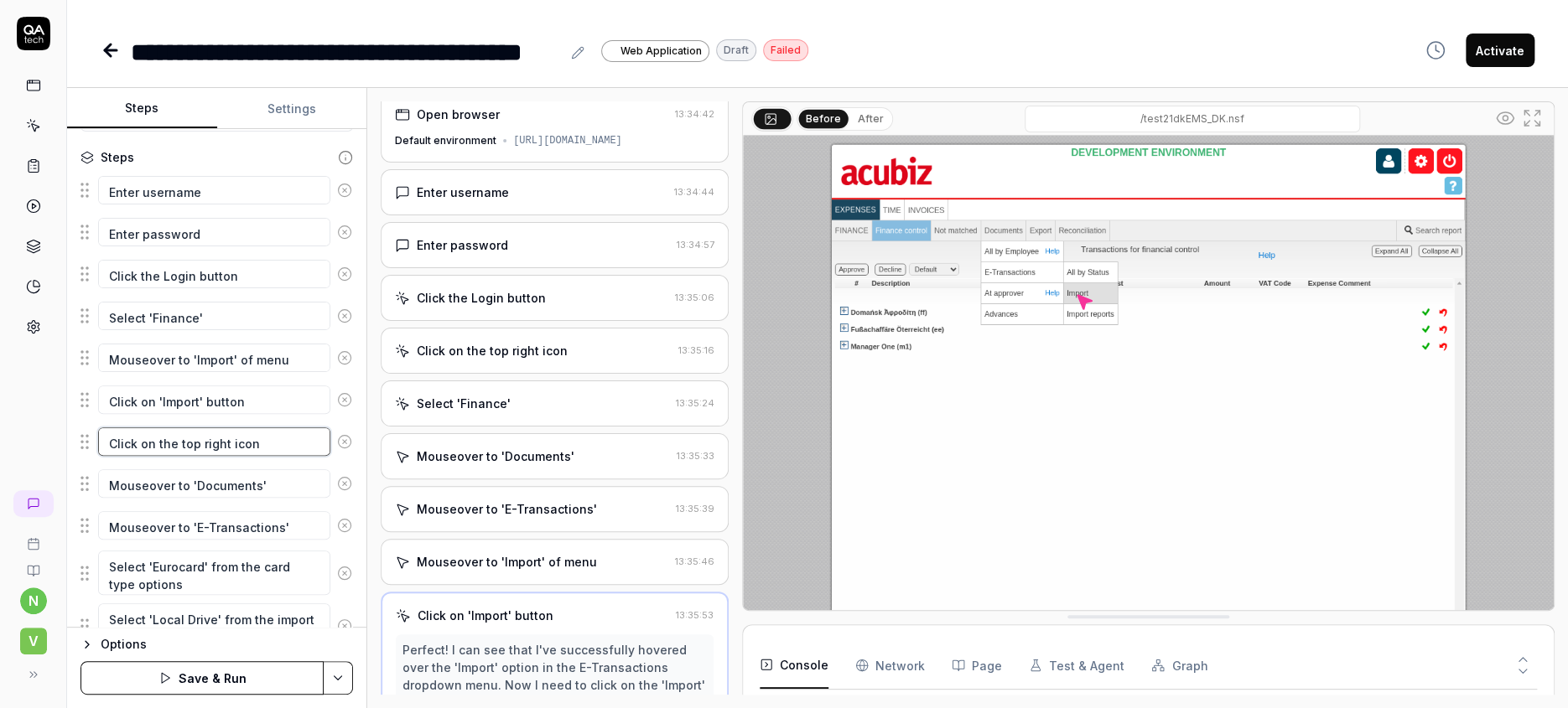
click at [259, 427] on textarea "Click on the top right icon" at bounding box center [214, 441] width 233 height 28
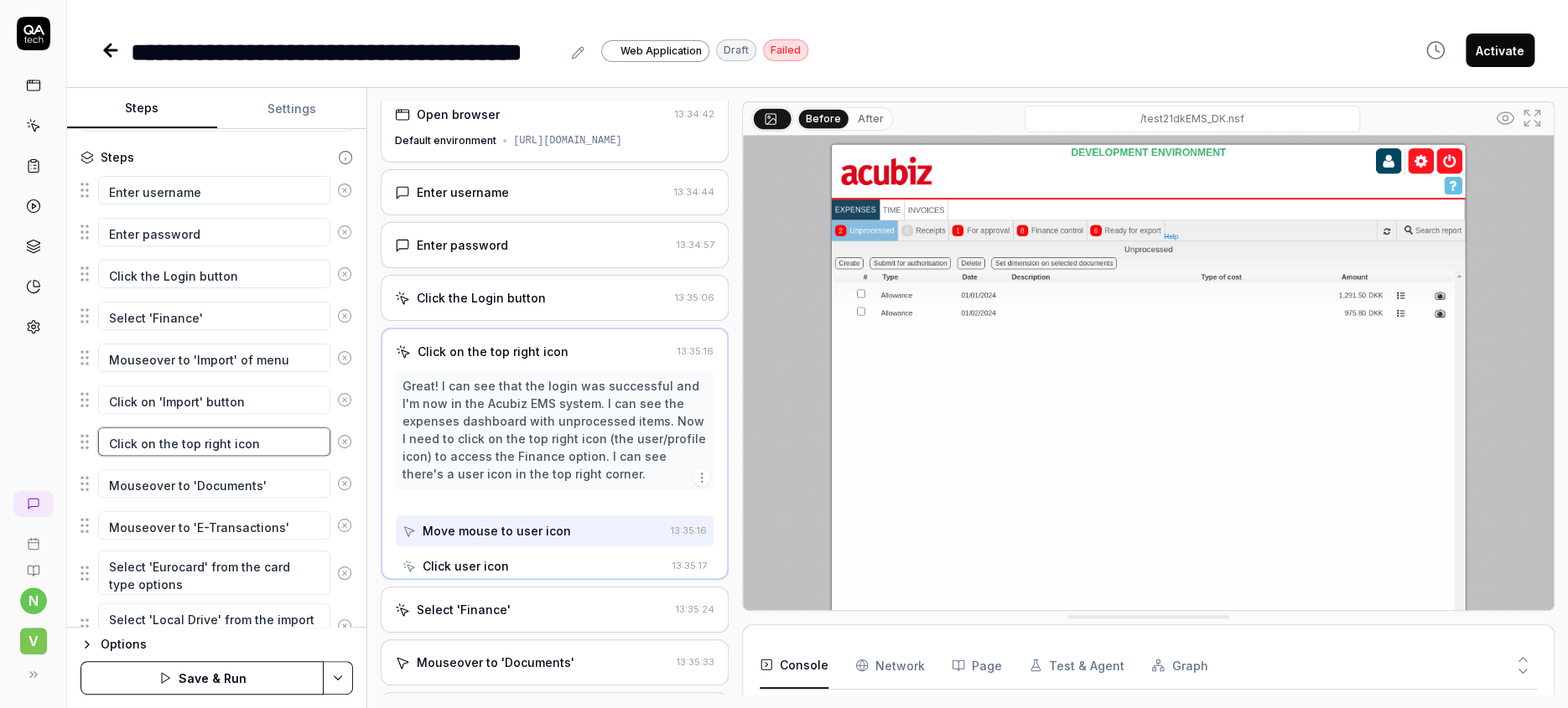
scroll to position [0, 0]
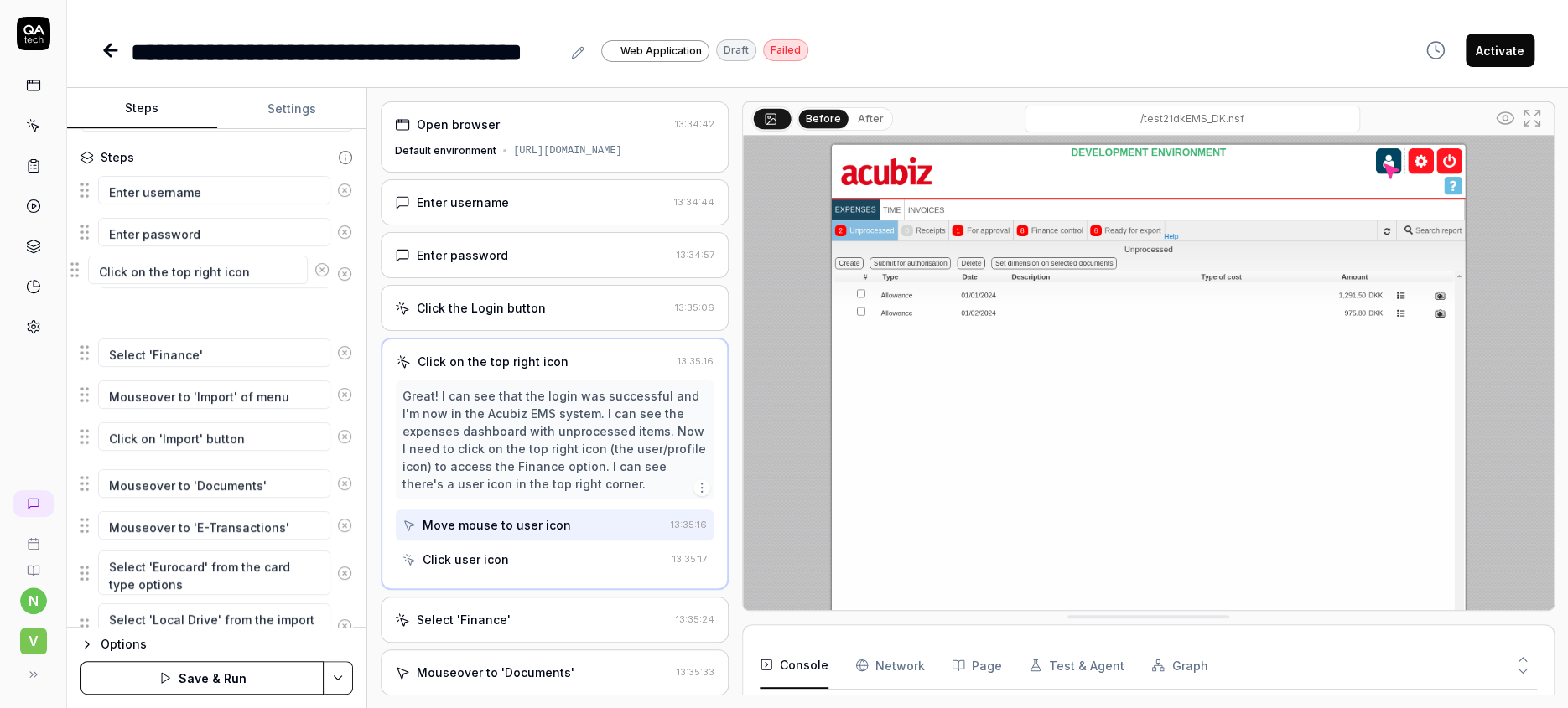
drag, startPoint x: 78, startPoint y: 386, endPoint x: 78, endPoint y: 272, distance: 114.0
click at [80, 272] on fieldset "Enter username Enter password Click the Login button Select 'Finance' Mouseover…" at bounding box center [216, 510] width 272 height 676
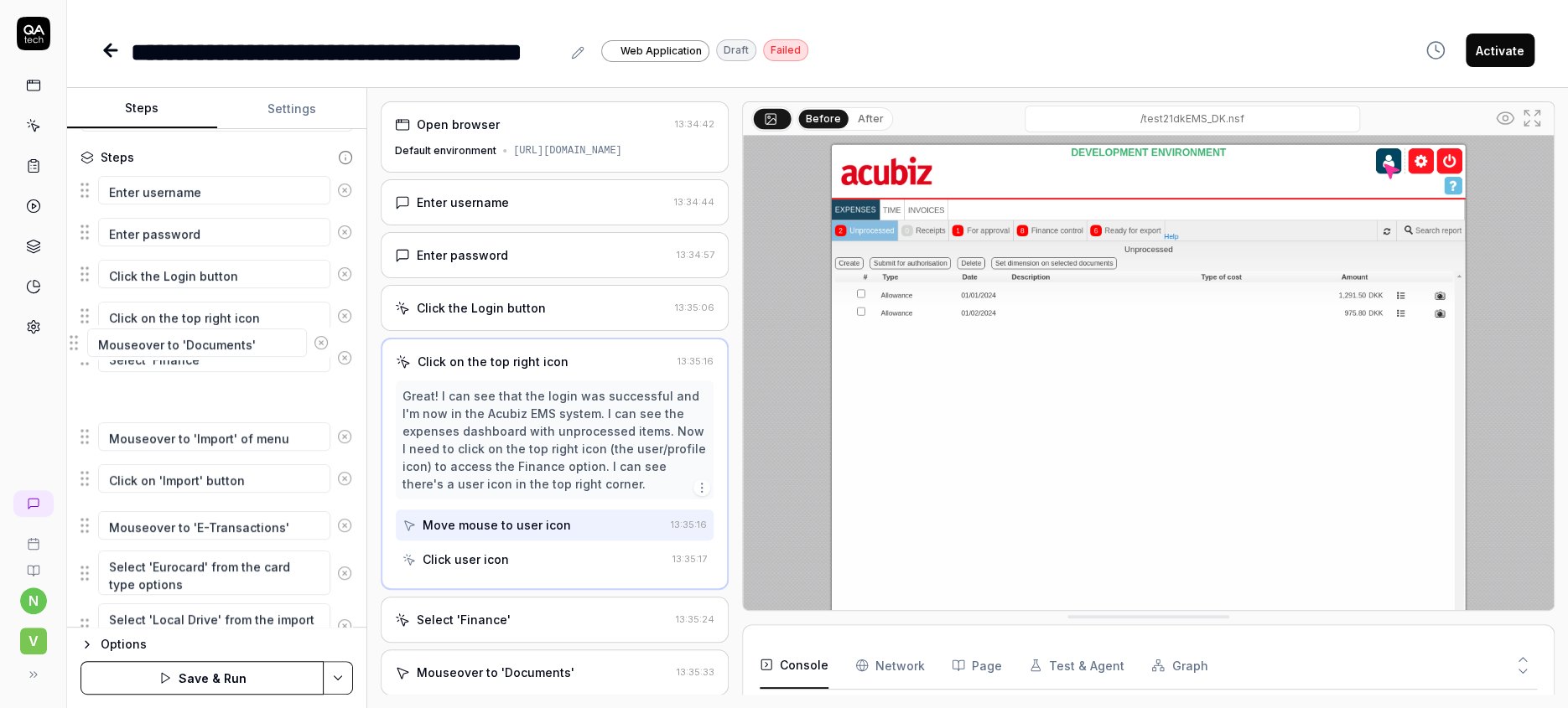
drag, startPoint x: 72, startPoint y: 418, endPoint x: 72, endPoint y: 340, distance: 78.0
click at [80, 340] on fieldset "Enter username Enter password Click the Login button Click on the top right ico…" at bounding box center [216, 510] width 272 height 676
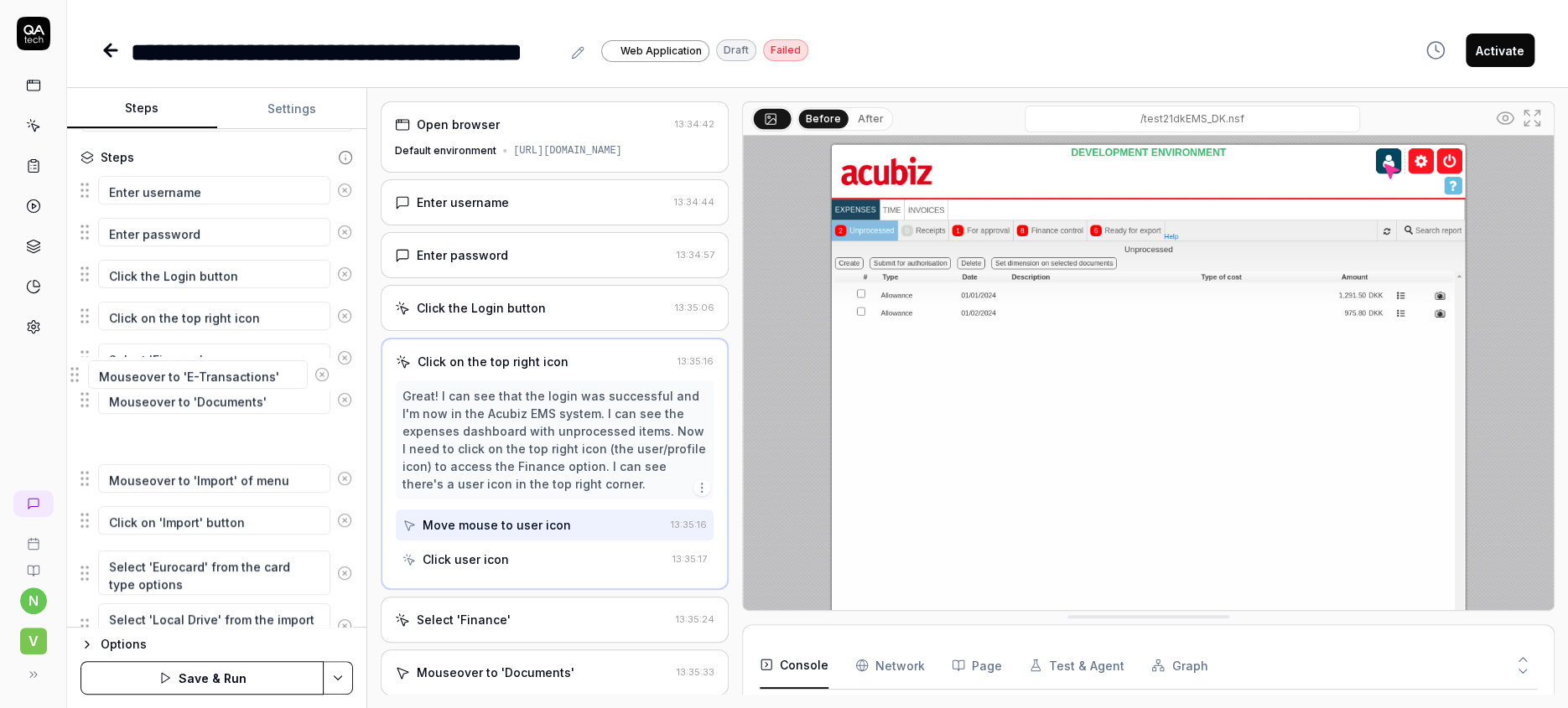
drag, startPoint x: 78, startPoint y: 460, endPoint x: 78, endPoint y: 377, distance: 83.0
click at [80, 377] on fieldset "Enter username Enter password Click the Login button Click on the top right ico…" at bounding box center [216, 510] width 272 height 676
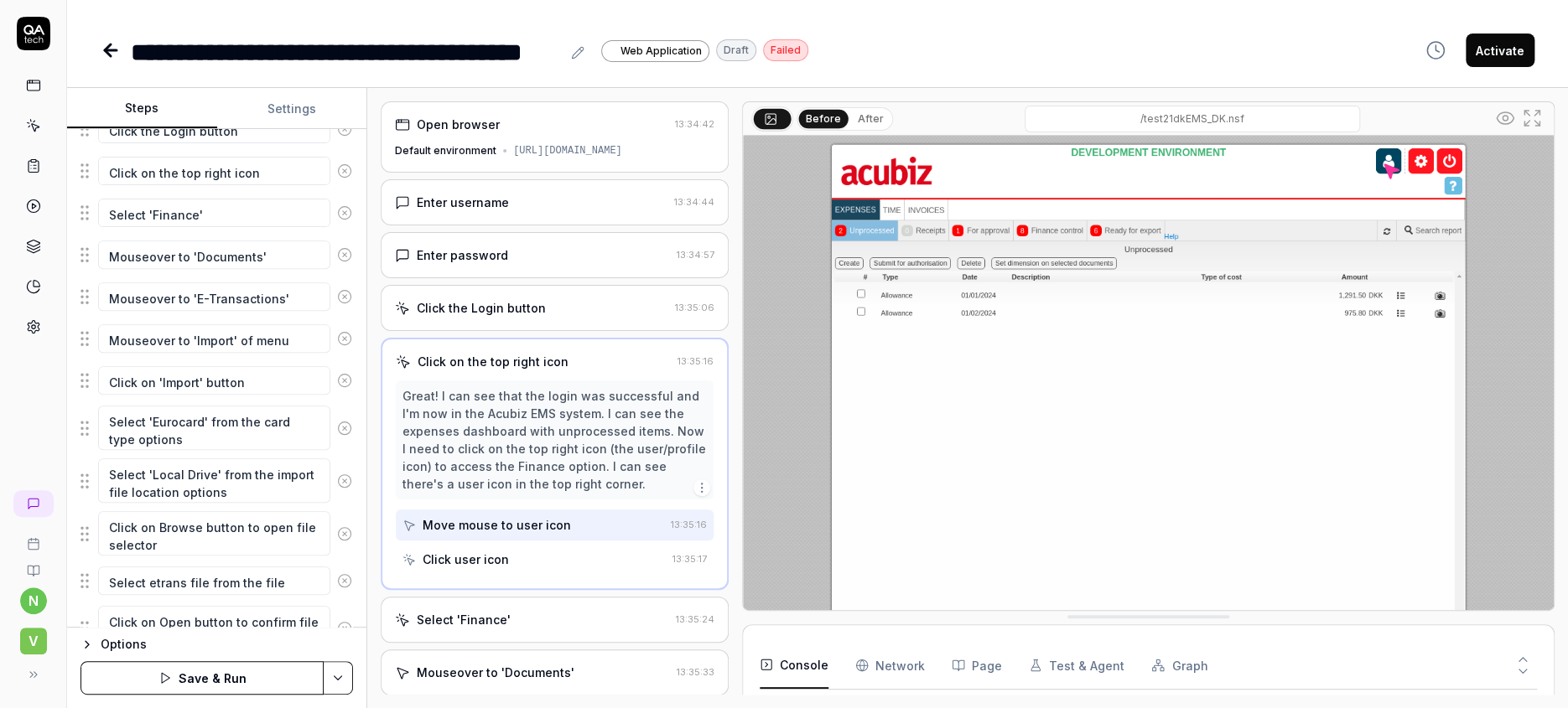
scroll to position [398, 0]
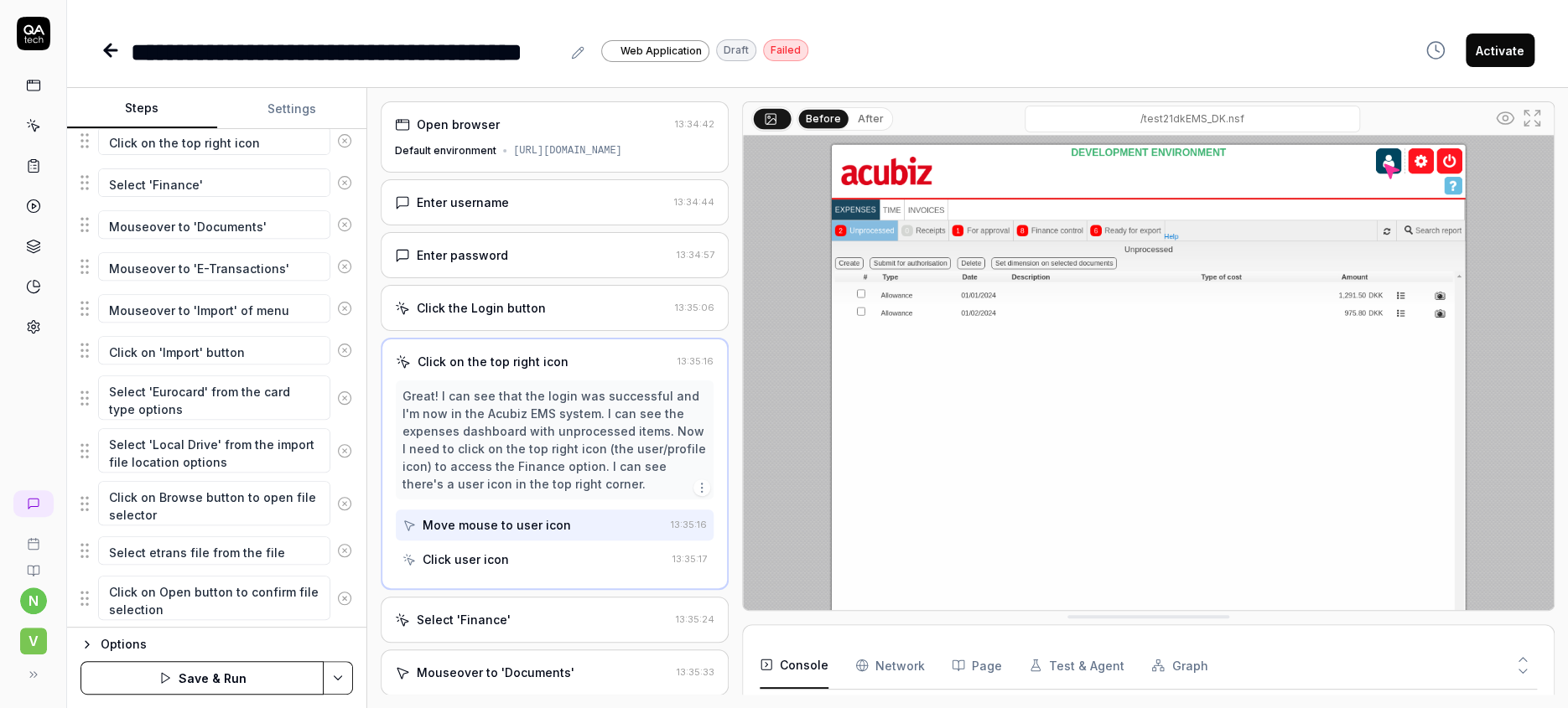
click at [226, 689] on icon "button" at bounding box center [234, 696] width 16 height 15
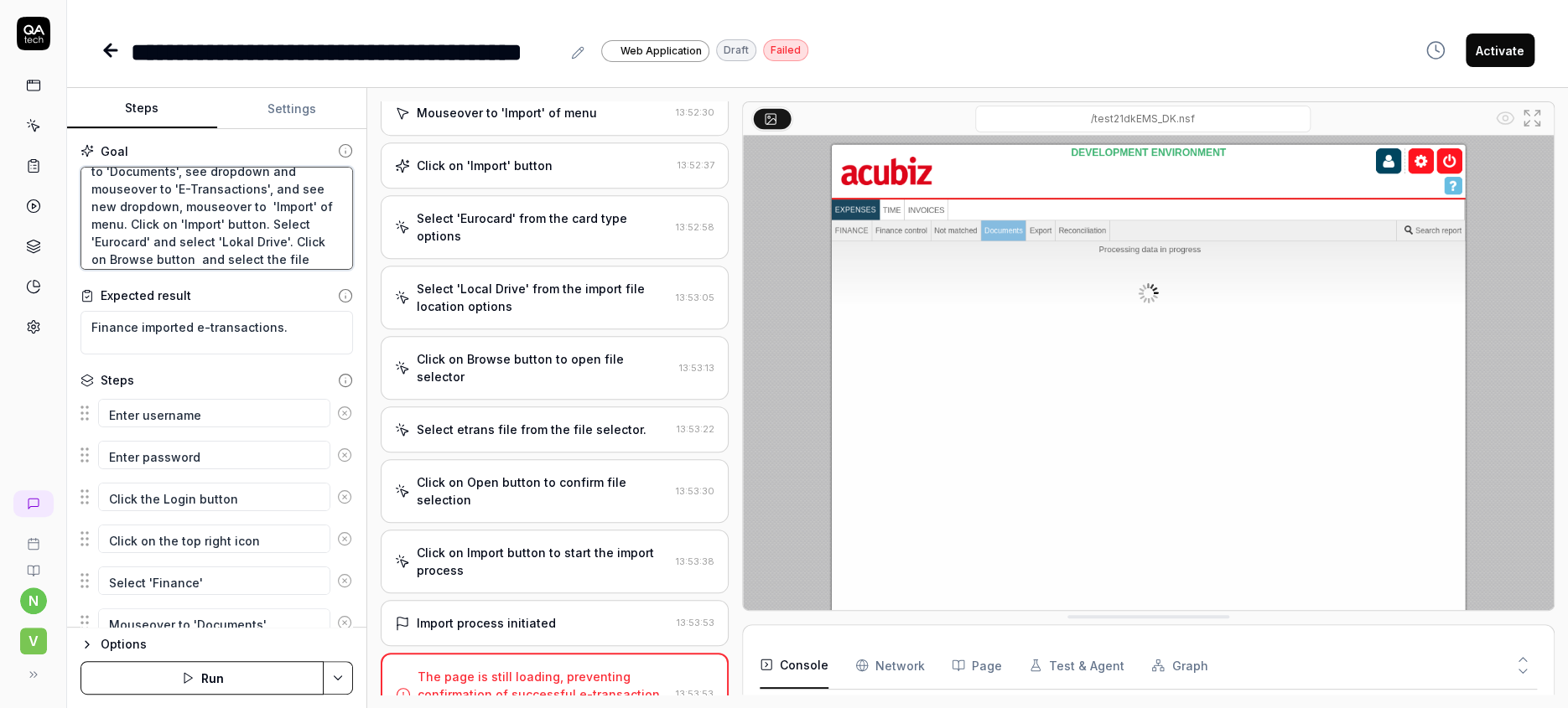
scroll to position [47, 0]
click at [261, 239] on textarea "Log on as finance user. Click on on the top right icon. Select 'Finance'. Mouse…" at bounding box center [216, 218] width 272 height 104
type textarea "*"
type textarea "Log on as finance user. Click on on the top right icon. Select 'Finance'. Mouse…"
type textarea "*"
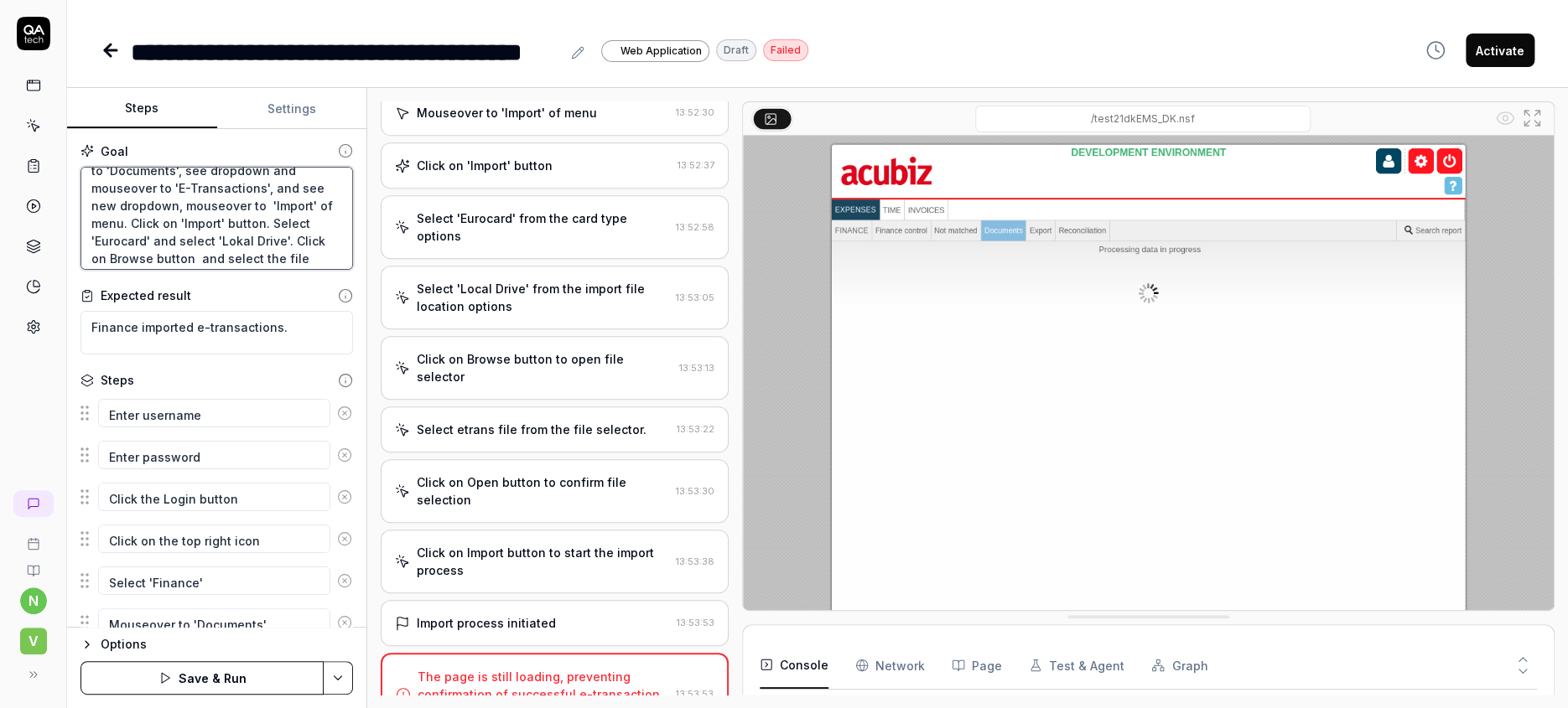
type textarea "Log on as finance user. Click on on the top right icon. Select 'Finance'. Mouse…"
type textarea "*"
type textarea "Log on as finance user. Click on on the top right icon. Select 'Finance'. Mouse…"
type textarea "*"
type textarea "Log on as finance user. Click on on the top right icon. Select 'Finance'. Mouse…"
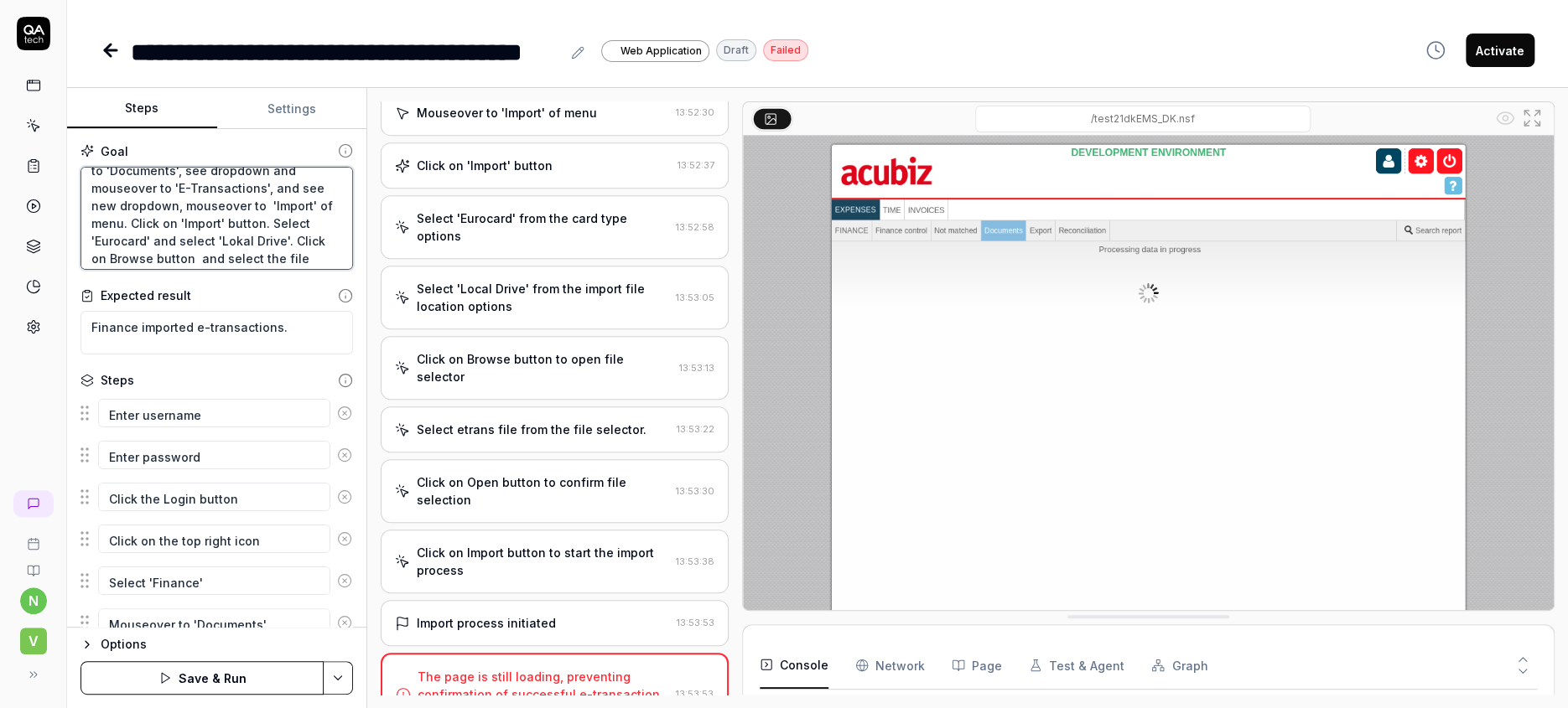
type textarea "*"
type textarea "Log on as finance user. Click on on the top right icon. Select 'Finance'. Mouse…"
type textarea "*"
type textarea "Log on as finance user. Click on on the top right icon. Select 'Finance'. Mouse…"
type textarea "*"
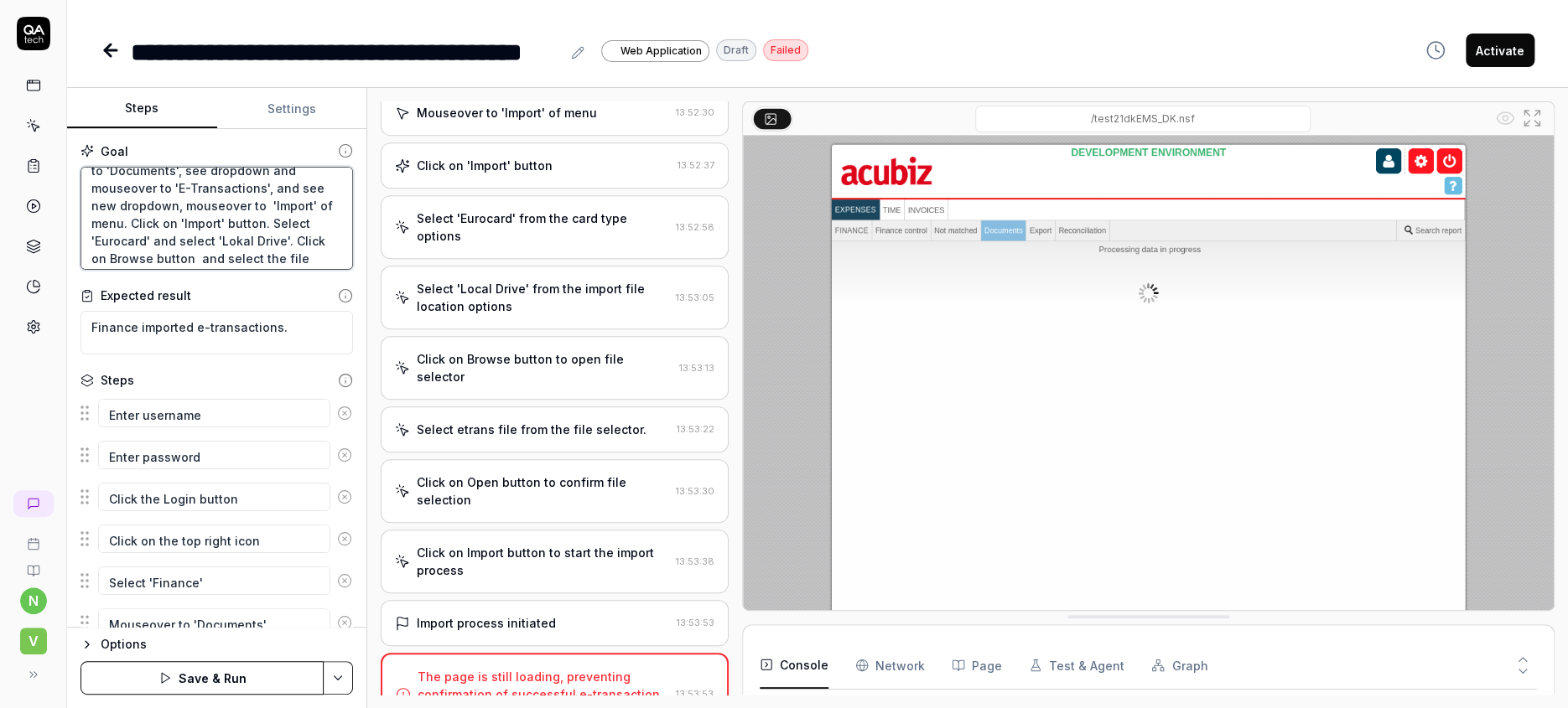
type textarea "Log on as finance user. Click on on the top right icon. Select 'Finance'. Mouse…"
type textarea "*"
type textarea "Log on as finance user. Click on on the top right icon. Select 'Finance'. Mouse…"
type textarea "*"
type textarea "Log on as finance user. Click on on the top right icon. Select 'Finance'. Mouse…"
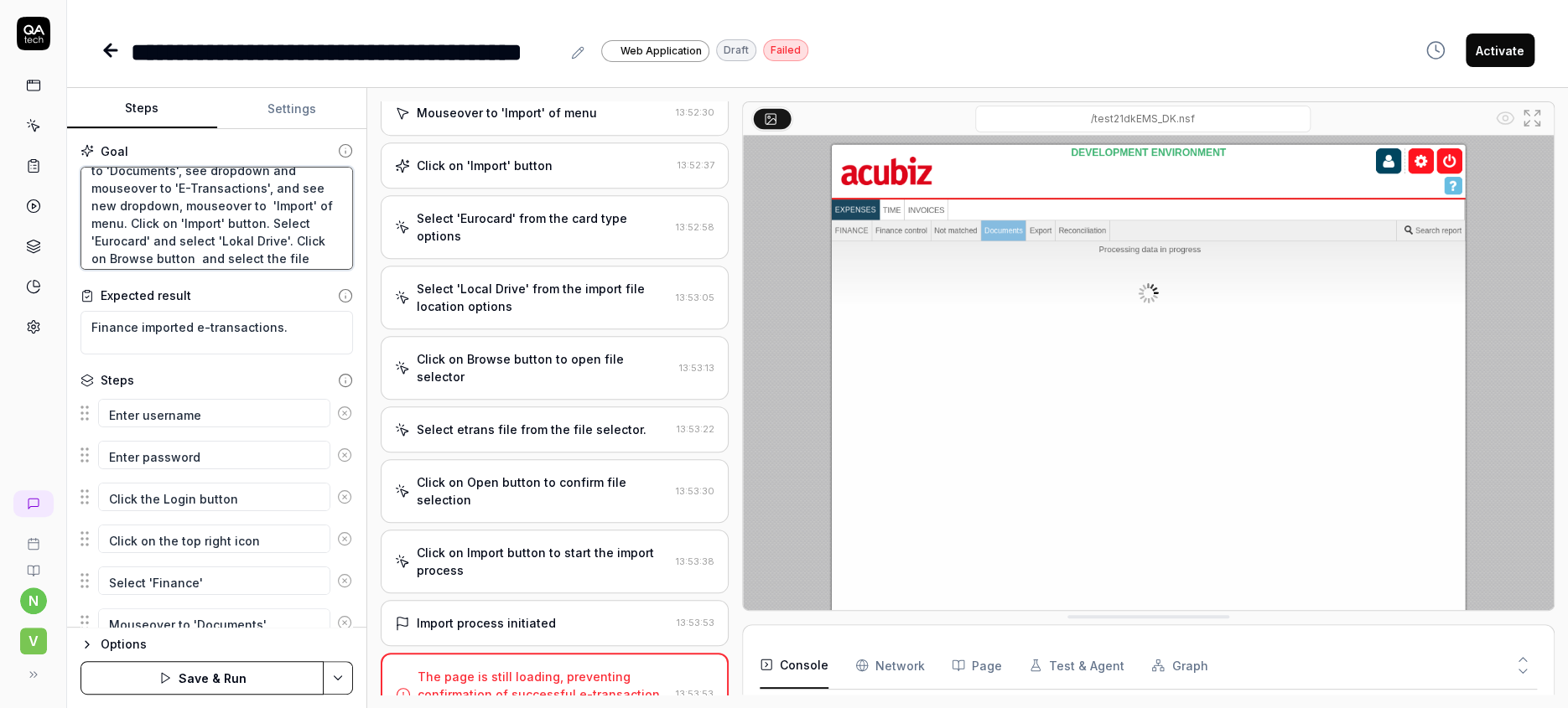
type textarea "*"
type textarea "Log on as finance user. Click on on the top right icon. Select 'Finance'. Mouse…"
type textarea "*"
type textarea "Log on as finance user. Click on on the top right icon. Select 'Finance'. Mouse…"
type textarea "*"
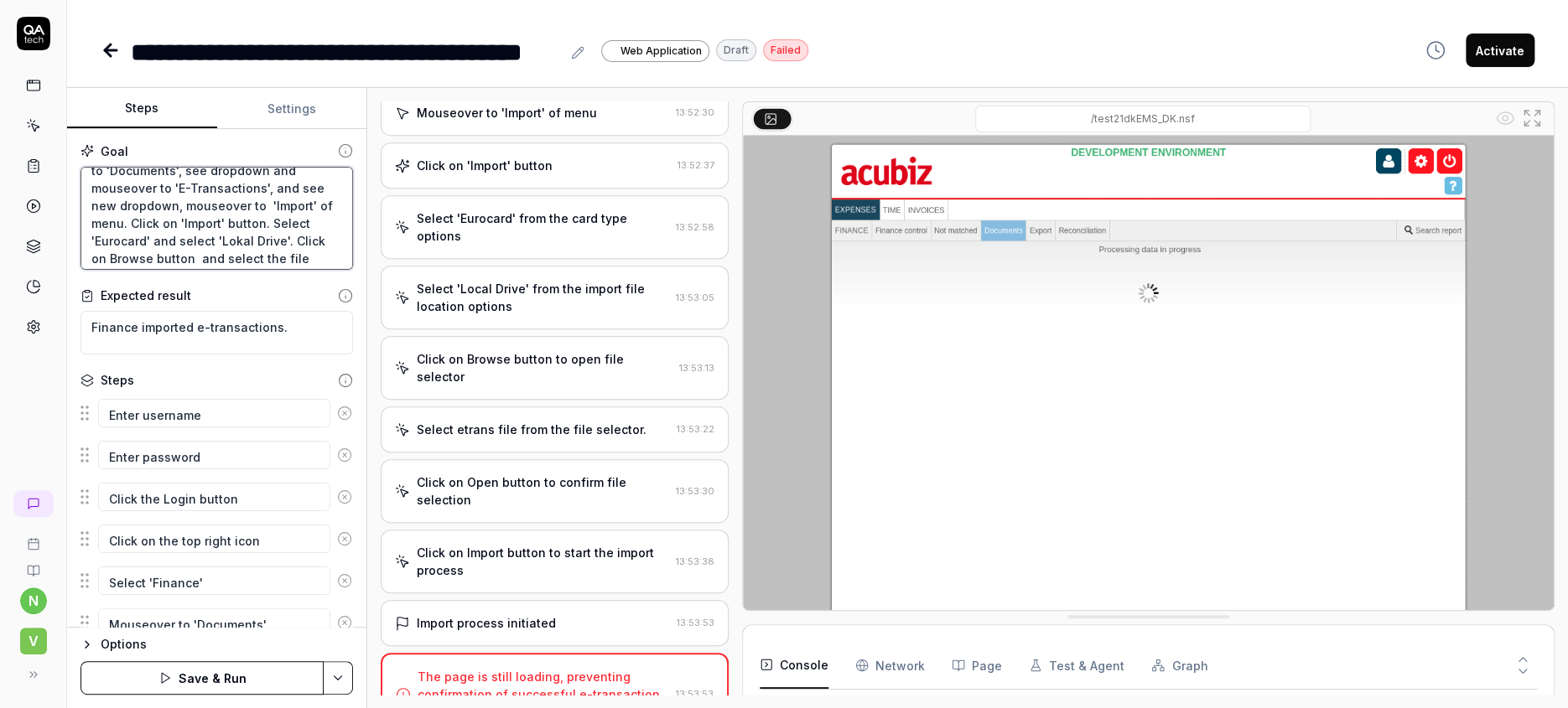
type textarea "Log on as finance user. Click on on the top right icon. Select 'Finance'. Mouse…"
type textarea "*"
type textarea "Log on as finance user. Click on on the top right icon. Select 'Finance'. Mouse…"
type textarea "*"
type textarea "Log on as finance user. Click on on the top right icon. Select 'Finance'. Mouse…"
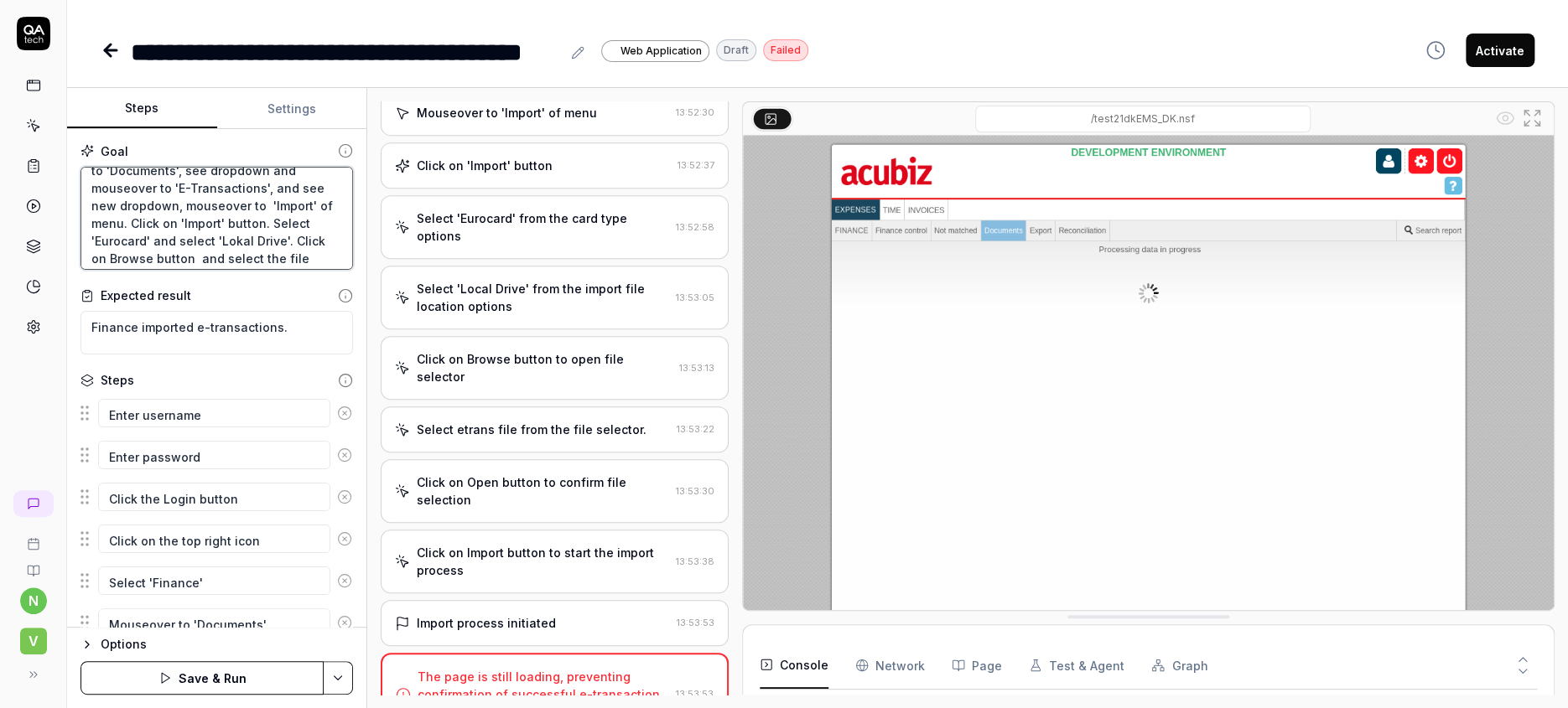
type textarea "*"
type textarea "Log on as finance user. Click on on the top right icon. Select 'Finance'. Mouse…"
type textarea "*"
type textarea "Log on as finance user. Click on on the top right icon. Select 'Finance'. Mouse…"
type textarea "*"
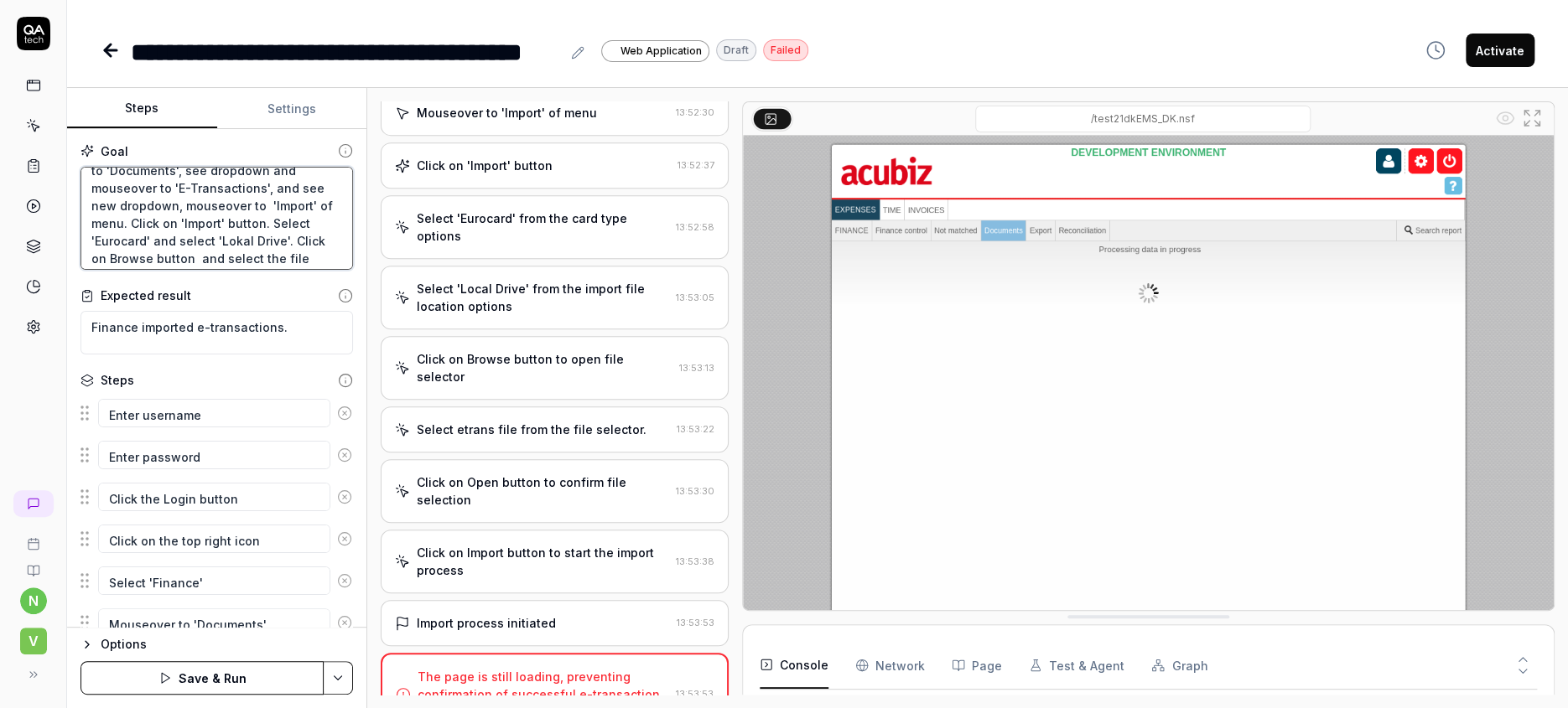
type textarea "Log on as finance user. Click on on the top right icon. Select 'Finance'. Mouse…"
type textarea "*"
type textarea "Log on as finance user. Click on on the top right icon. Select 'Finance'. Mouse…"
type textarea "*"
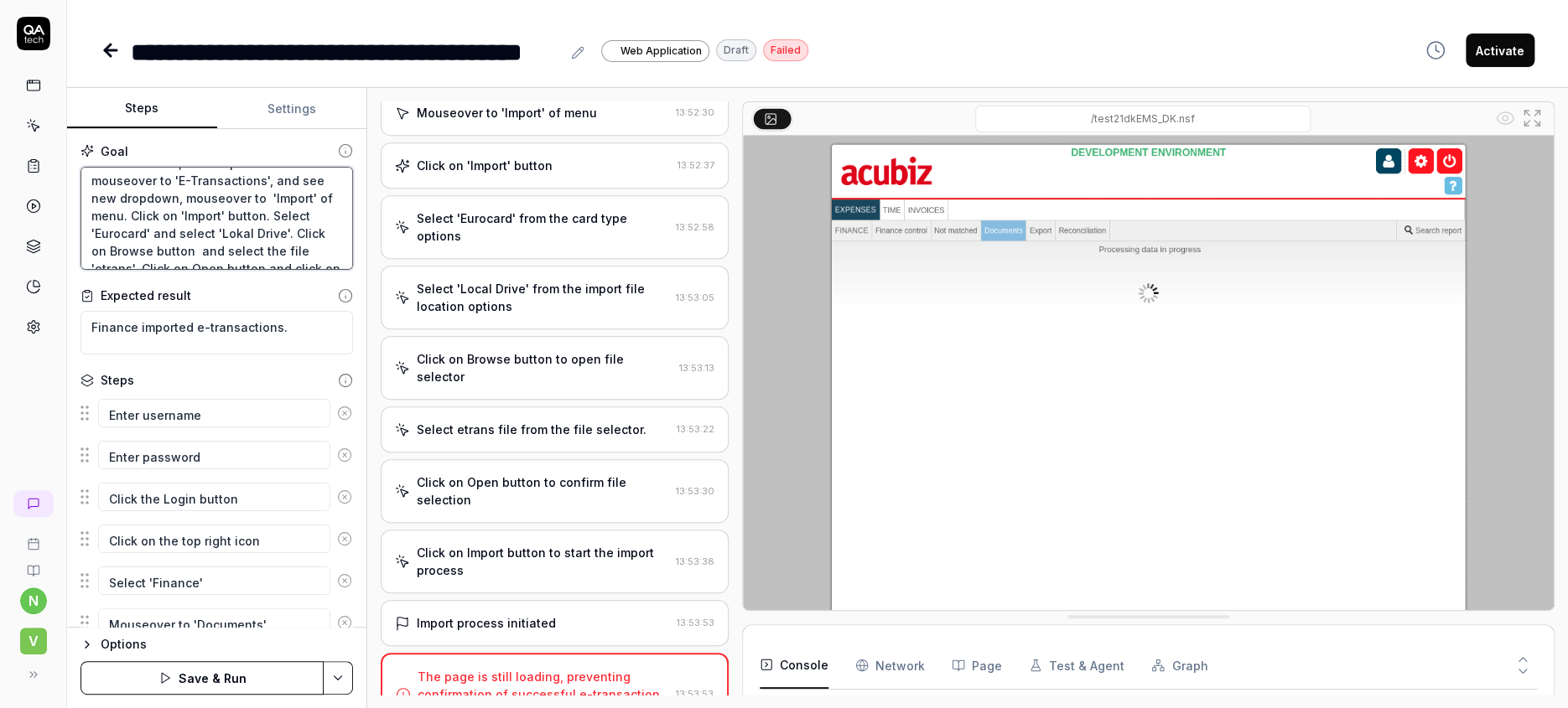
type textarea "Log on as finance user. Click on on the top right icon. Select 'Finance'. Mouse…"
type textarea "*"
type textarea "Log on as finance user. Click on on the top right icon. Select 'Finance'. Mouse…"
type textarea "*"
type textarea "Log on as finance user. Click on on the top right icon. Select 'Finance'. Mouse…"
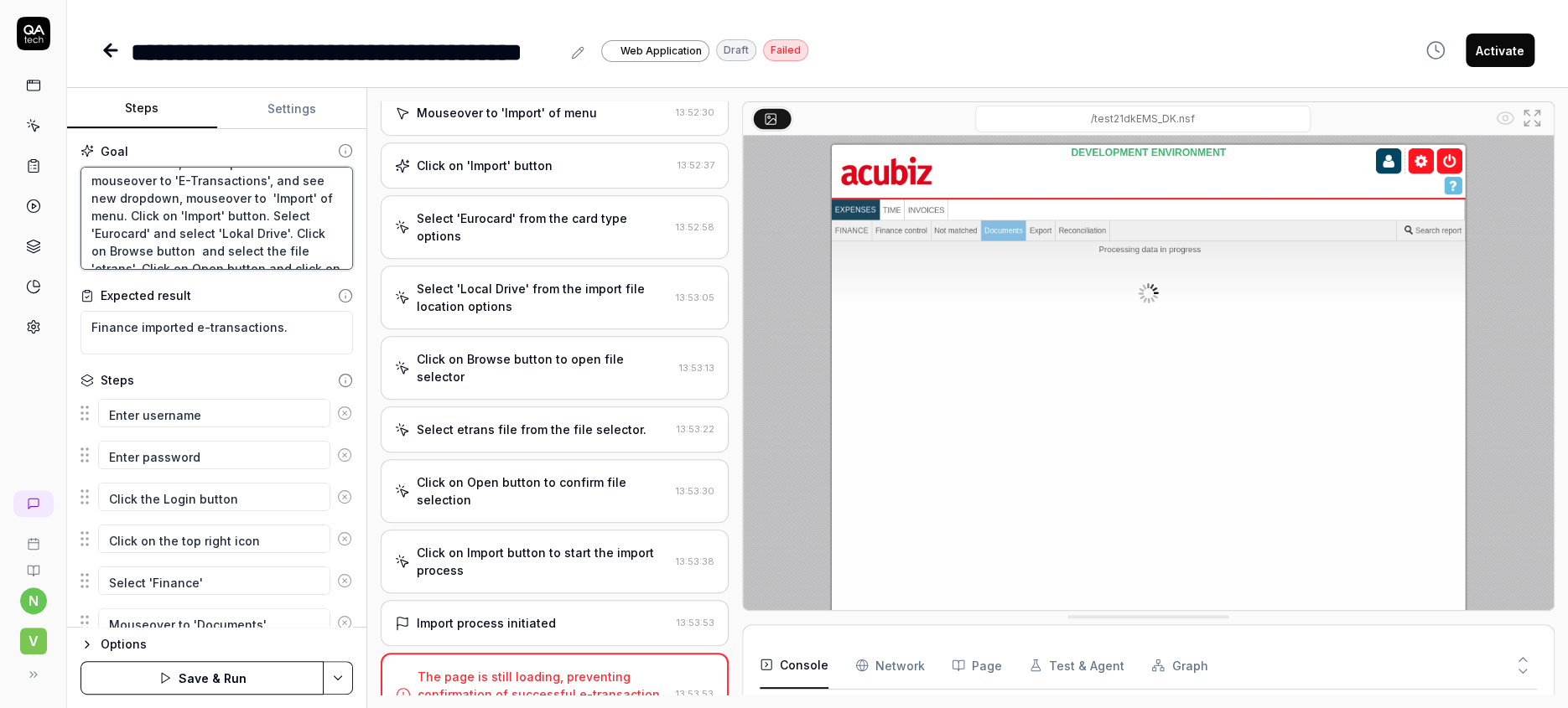
type textarea "*"
type textarea "Log on as finance user. Click on on the top right icon. Select 'Finance'. Mouse…"
type textarea "*"
type textarea "Log on as finance user. Click on on the top right icon. Select 'Finance'. Mouse…"
type textarea "*"
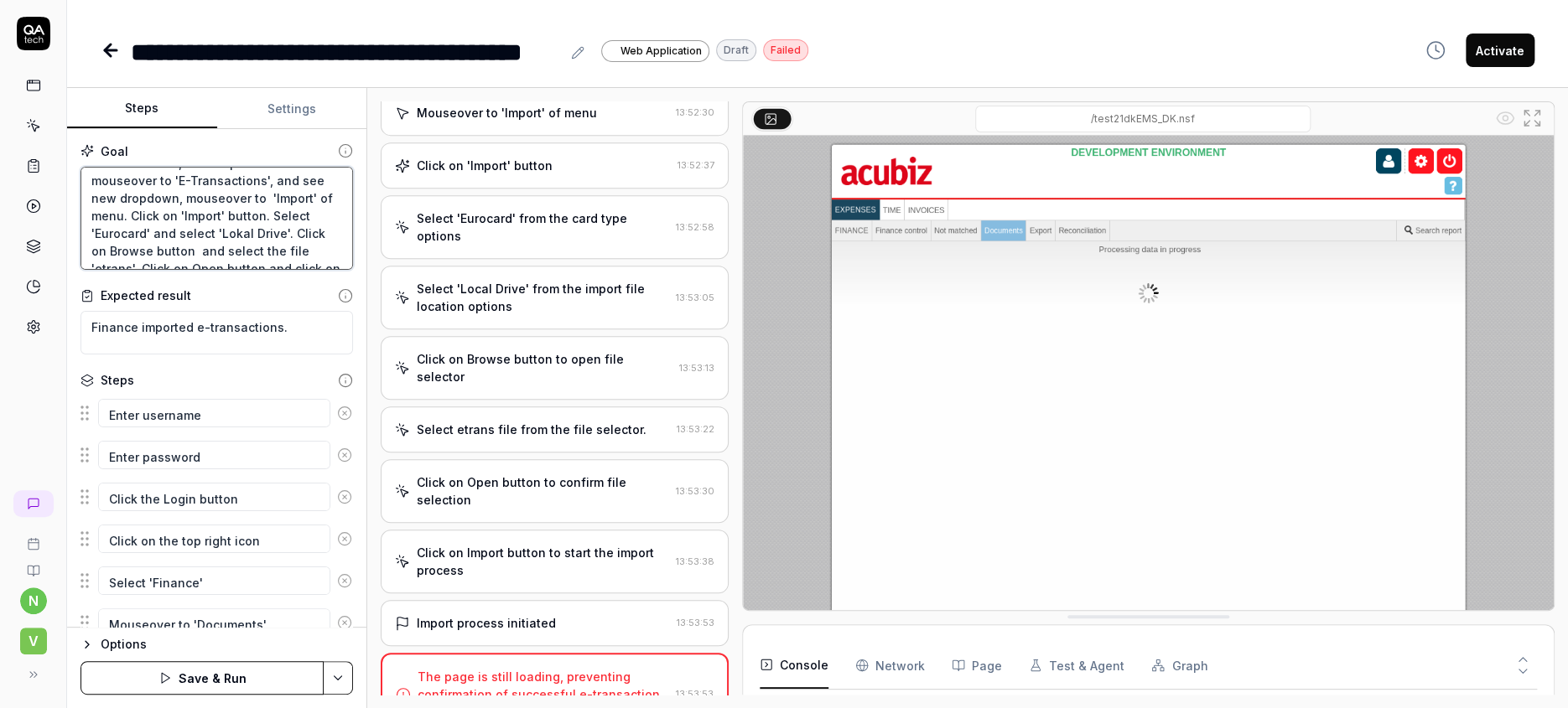
type textarea "Log on as finance user. Click on on the top right icon. Select 'Finance'. Mouse…"
type textarea "*"
type textarea "Log on as finance user. Click on on the top right icon. Select 'Finance'. Mouse…"
type textarea "*"
type textarea "Log on as finance user. Click on on the top right icon. Select 'Finance'. Mouse…"
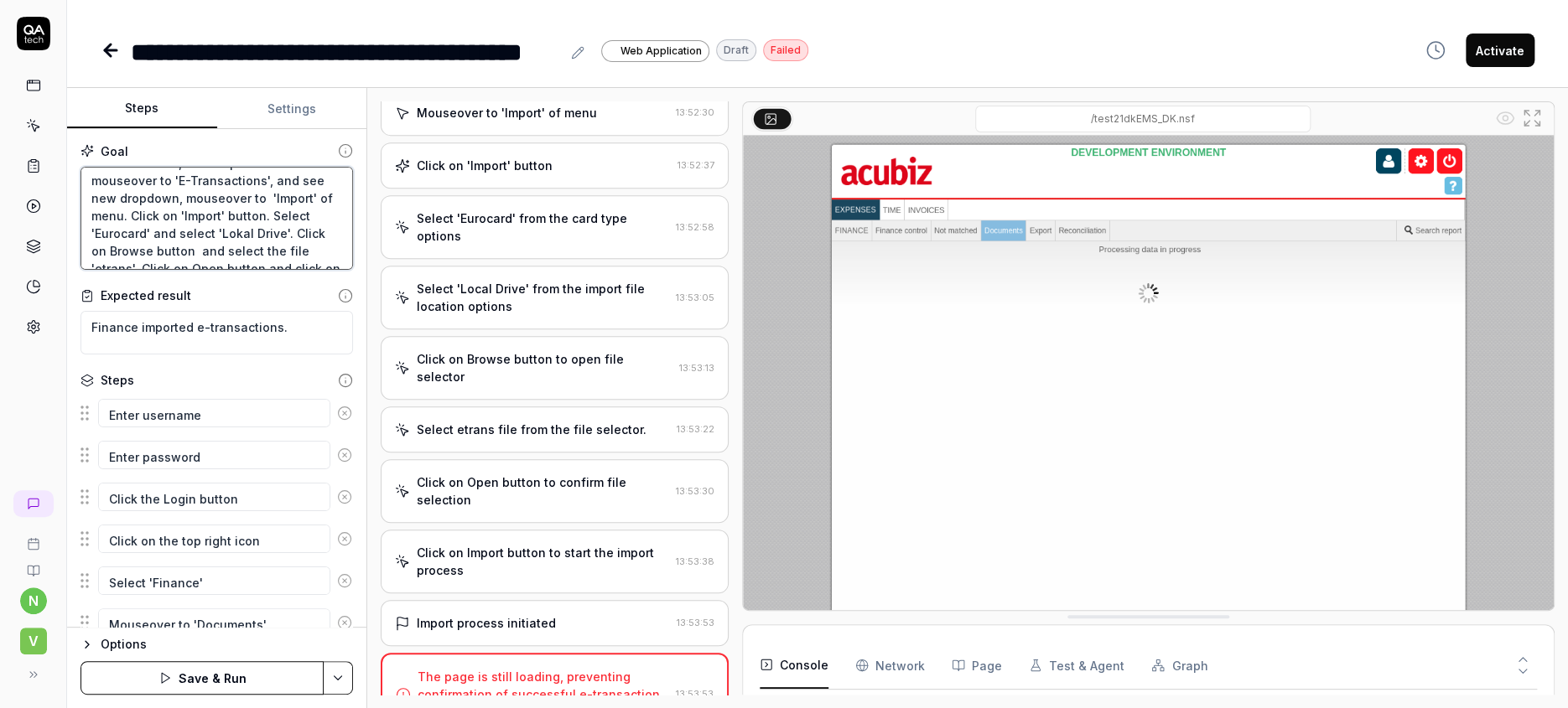
type textarea "*"
type textarea "Log on as finance user. Click on on the top right icon. Select 'Finance'. Mouse…"
type textarea "*"
type textarea "Log on as finance user. Click on on the top right icon. Select 'Finance'. Mouse…"
type textarea "*"
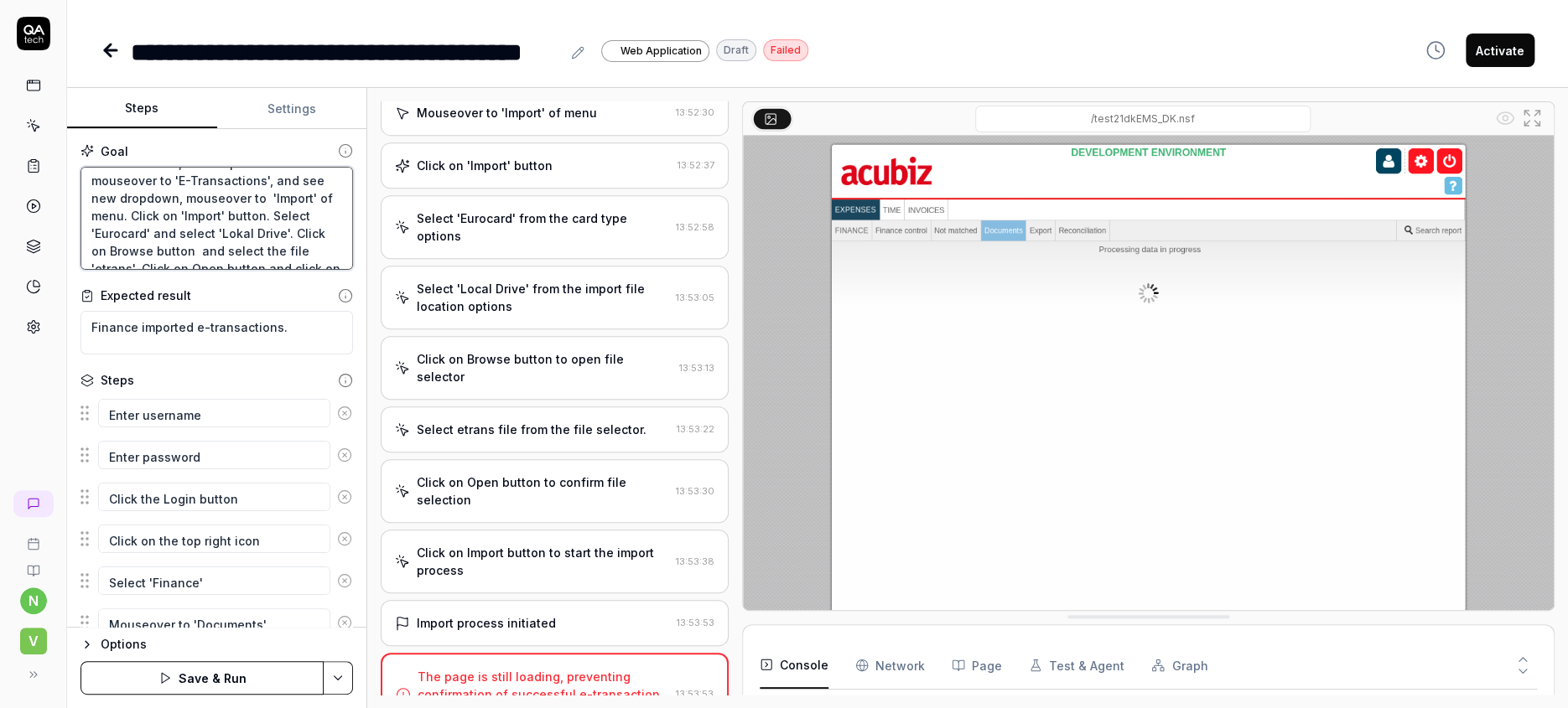
type textarea "Log on as finance user. Click on on the top right icon. Select 'Finance'. Mouse…"
type textarea "*"
type textarea "Log on as finance user. Click on on the top right icon. Select 'Finance'. Mouse…"
type textarea "*"
type textarea "Log on as finance user. Click on on the top right icon. Select 'Finance'. Mouse…"
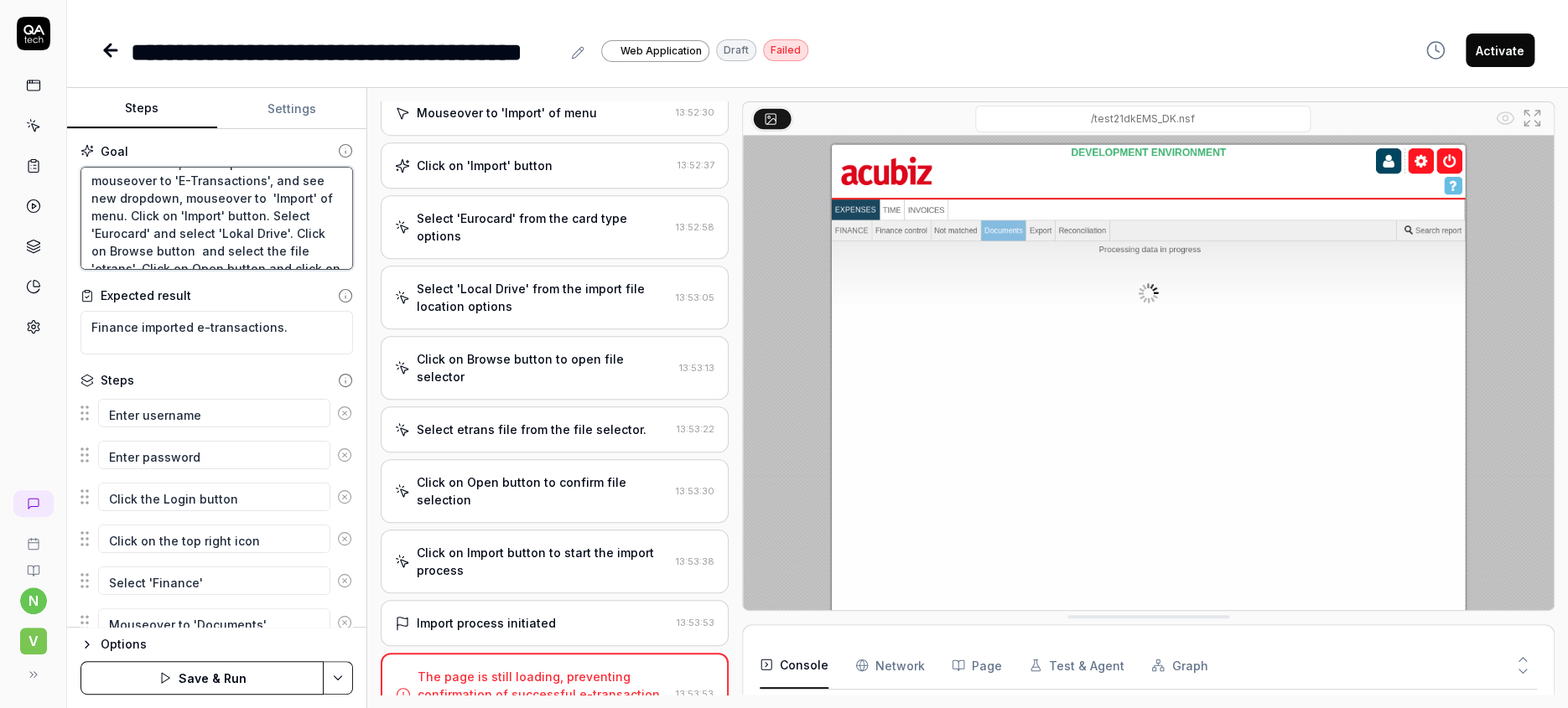
type textarea "*"
type textarea "Log on as finance user. Click on on the top right icon. Select 'Finance'. Mouse…"
type textarea "*"
type textarea "Log on as finance user. Click on on the top right icon. Select 'Finance'. Mouse…"
type textarea "*"
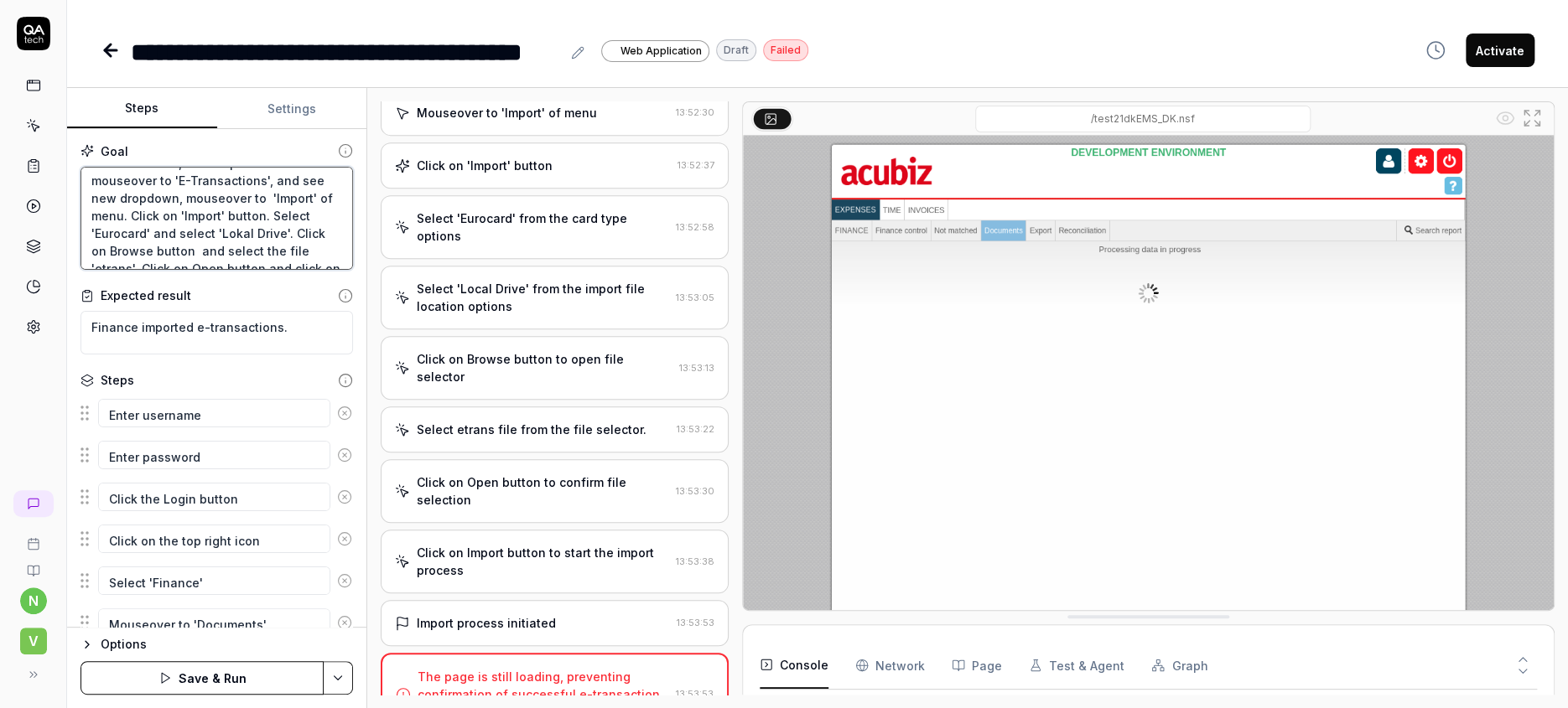
type textarea "Log on as finance user. Click on on the top right icon. Select 'Finance'. Mouse…"
type textarea "*"
type textarea "Log on as finance user. Click on on the top right icon. Select 'Finance'. Mouse…"
type textarea "*"
type textarea "Log on as finance user. Click on on the top right icon. Select 'Finance'. Mouse…"
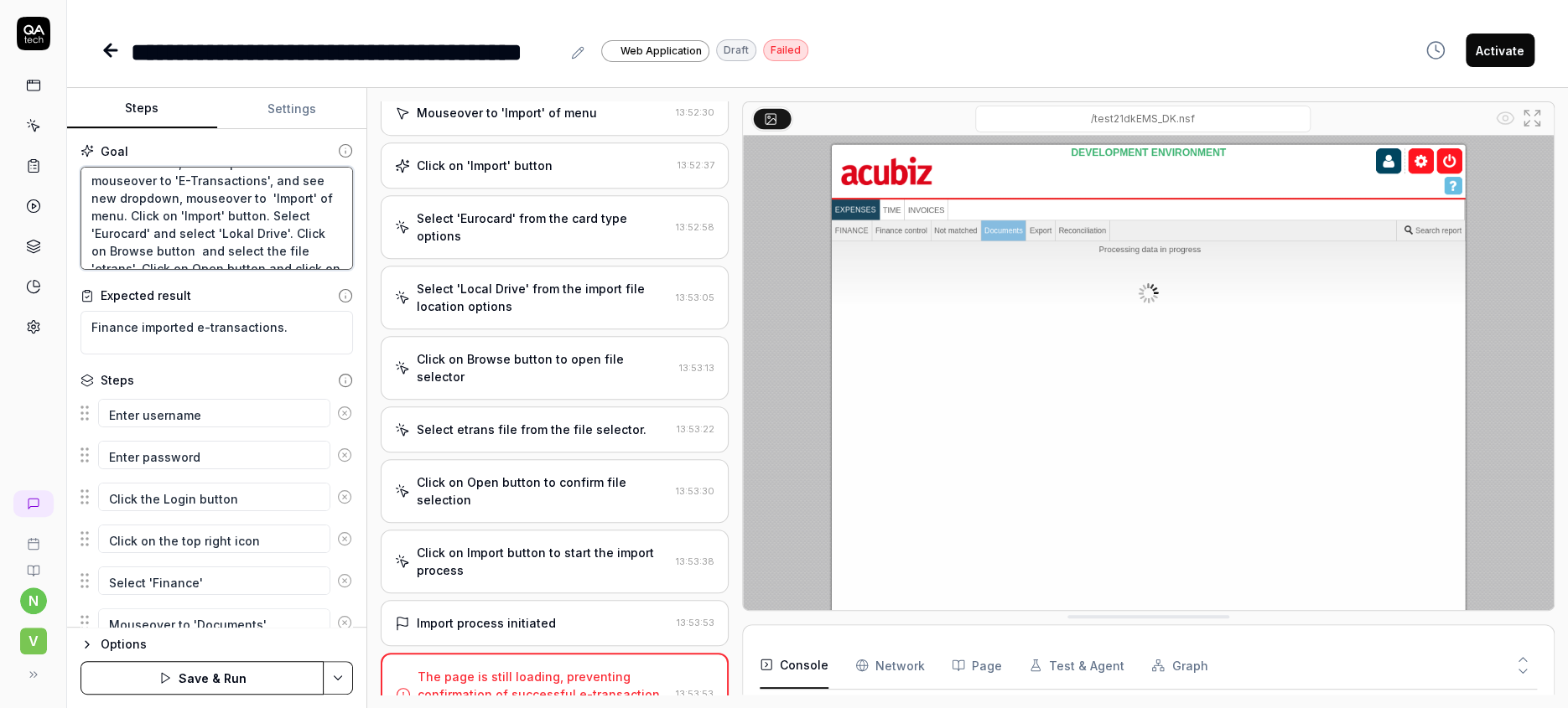
type textarea "*"
type textarea "Log on as finance user. Click on on the top right icon. Select 'Finance'. Mouse…"
type textarea "*"
type textarea "Log on as finance user. Click on on the top right icon. Select 'Finance'. Mouse…"
type textarea "*"
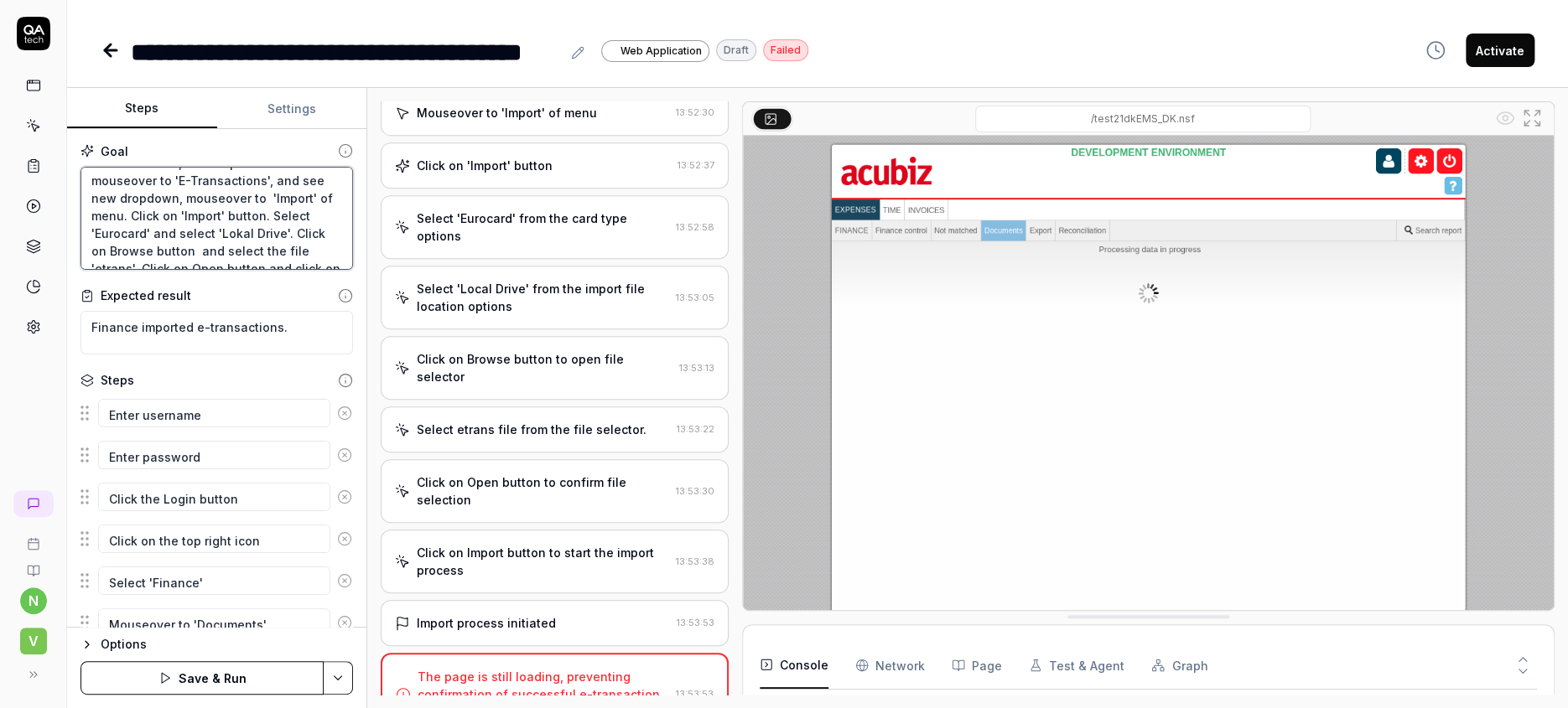
type textarea "Log on as finance user. Click on on the top right icon. Select 'Finance'. Mouse…"
type textarea "*"
type textarea "Log on as finance user. Click on on the top right icon. Select 'Finance'. Mouse…"
type textarea "*"
type textarea "Log on as finance user. Click on on the top right icon. Select 'Finance'. Mouse…"
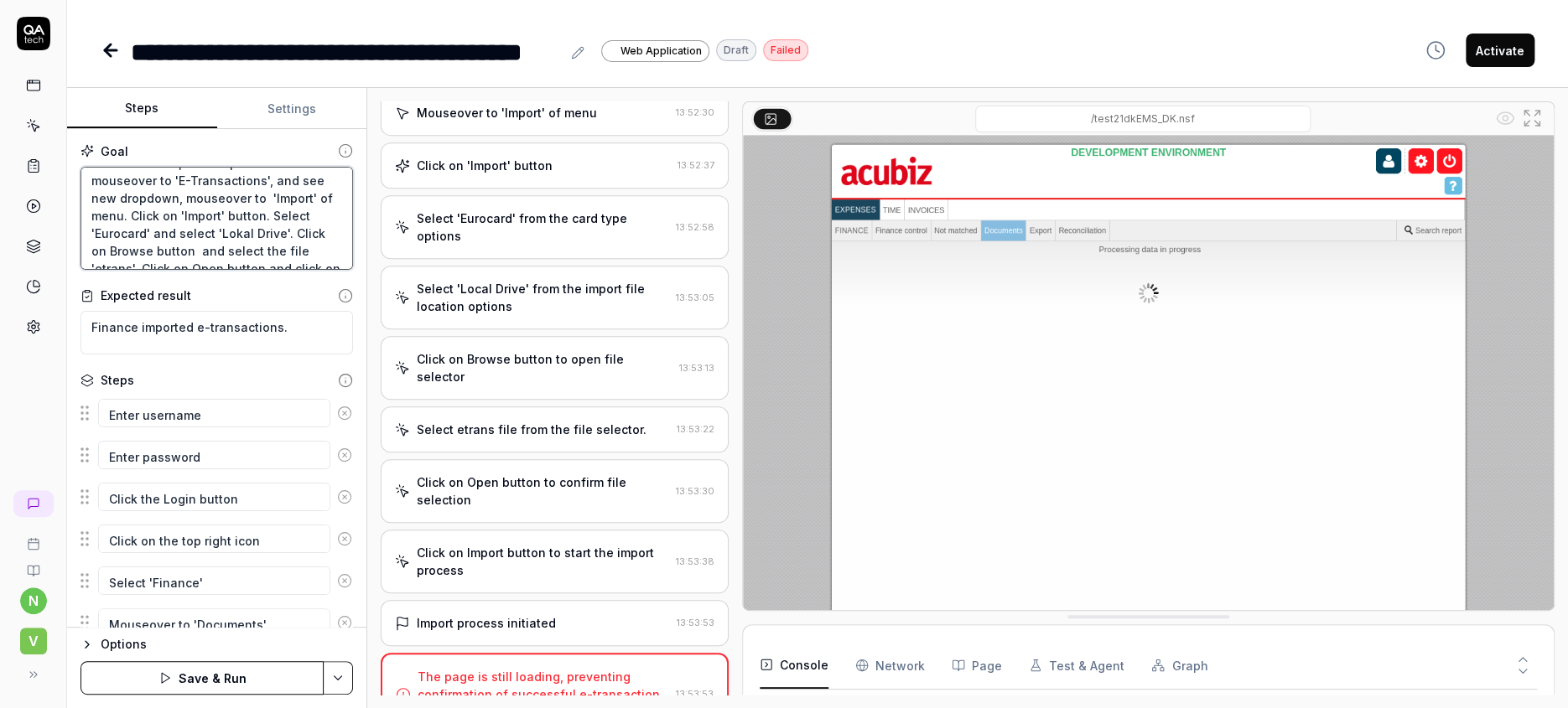
type textarea "*"
type textarea "Log on as finance user. Click on on the top right icon. Select 'Finance'. Mouse…"
type textarea "*"
type textarea "Log on as finance user. Click on on the top right icon. Select 'Finance'. Mouse…"
type textarea "*"
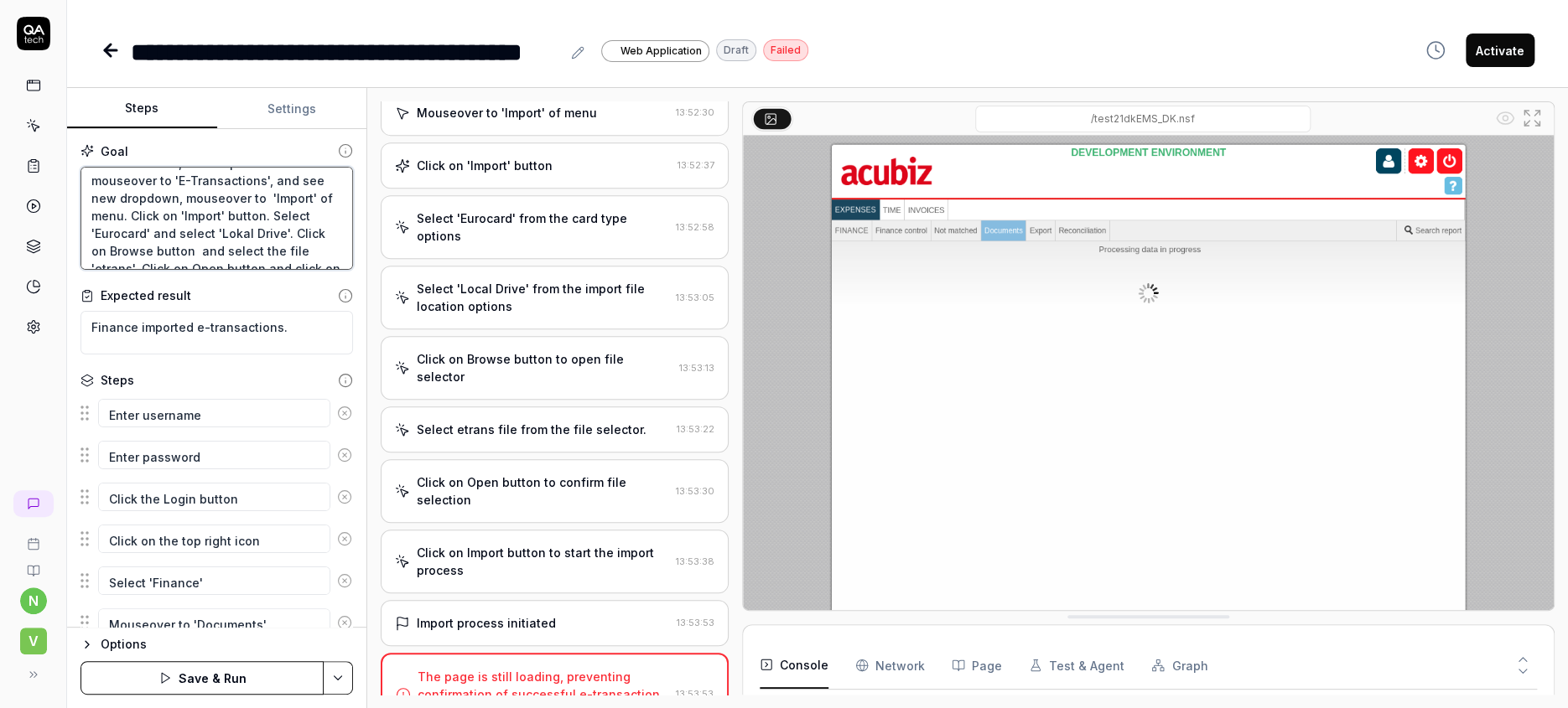
type textarea "Log on as finance user. Click on on the top right icon. Select 'Finance'. Mouse…"
type textarea "*"
type textarea "Log on as finance user. Click on on the top right icon. Select 'Finance'. Mouse…"
type textarea "*"
type textarea "Log on as finance user. Click on on the top right icon. Select 'Finance'. Mouse…"
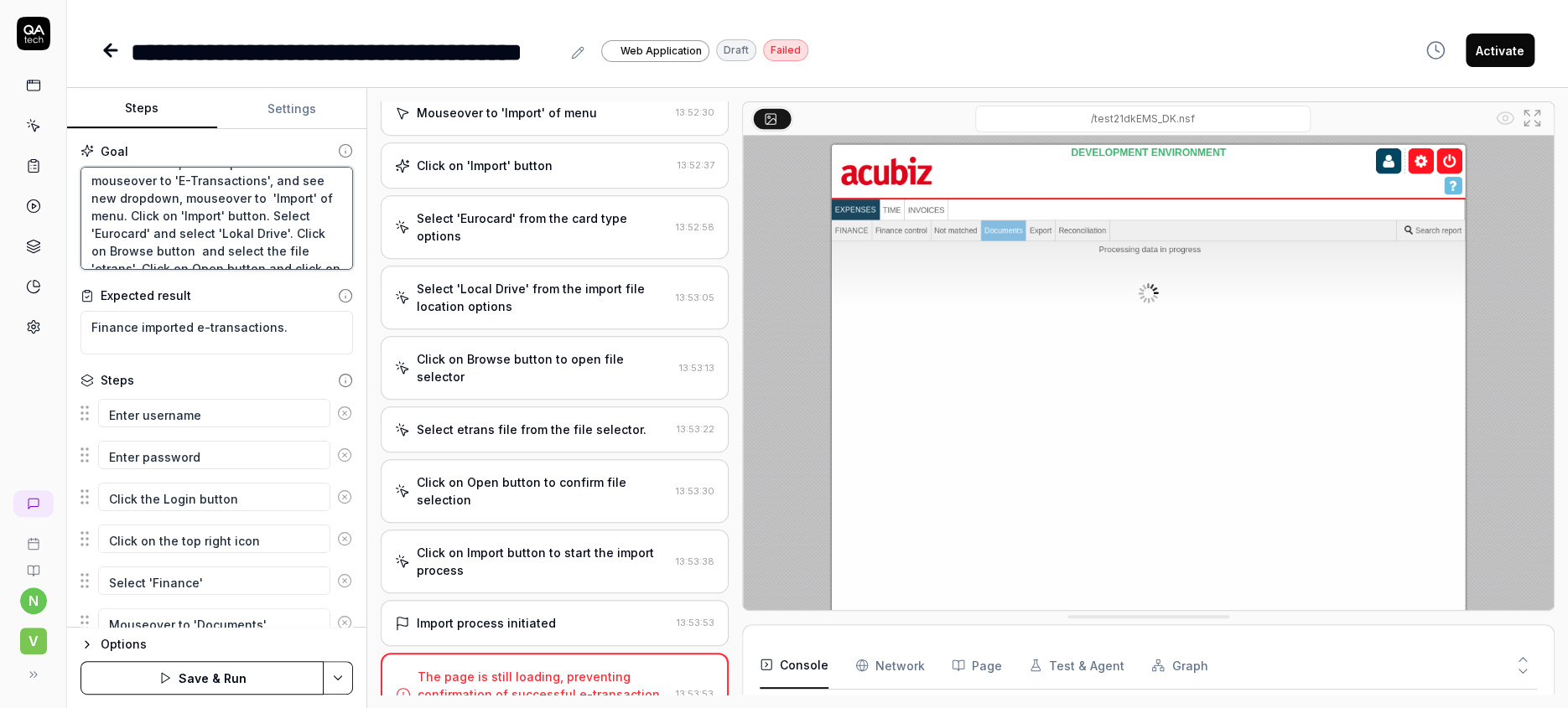
type textarea "*"
type textarea "Log on as finance user. Click on on the top right icon. Select 'Finance'. Mouse…"
type textarea "*"
type textarea "Log on as finance user. Click on on the top right icon. Select 'Finance'. Mouse…"
type textarea "*"
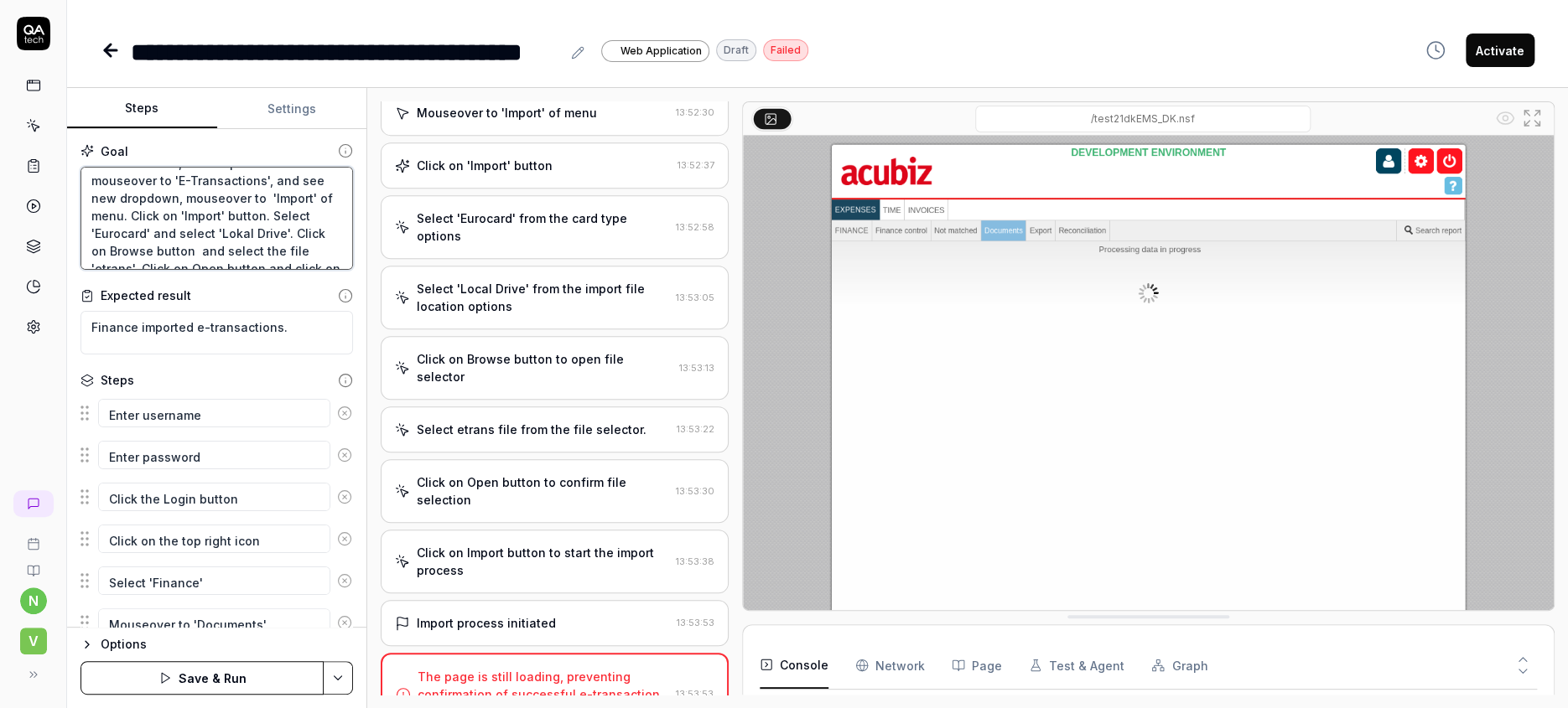
type textarea "Log on as finance user. Click on on the top right icon. Select 'Finance'. Mouse…"
type textarea "*"
type textarea "Log on as finance user. Click on on the top right icon. Select 'Finance'. Mouse…"
type textarea "*"
type textarea "Log on as finance user. Click on on the top right icon. Select 'Finance'. Mouse…"
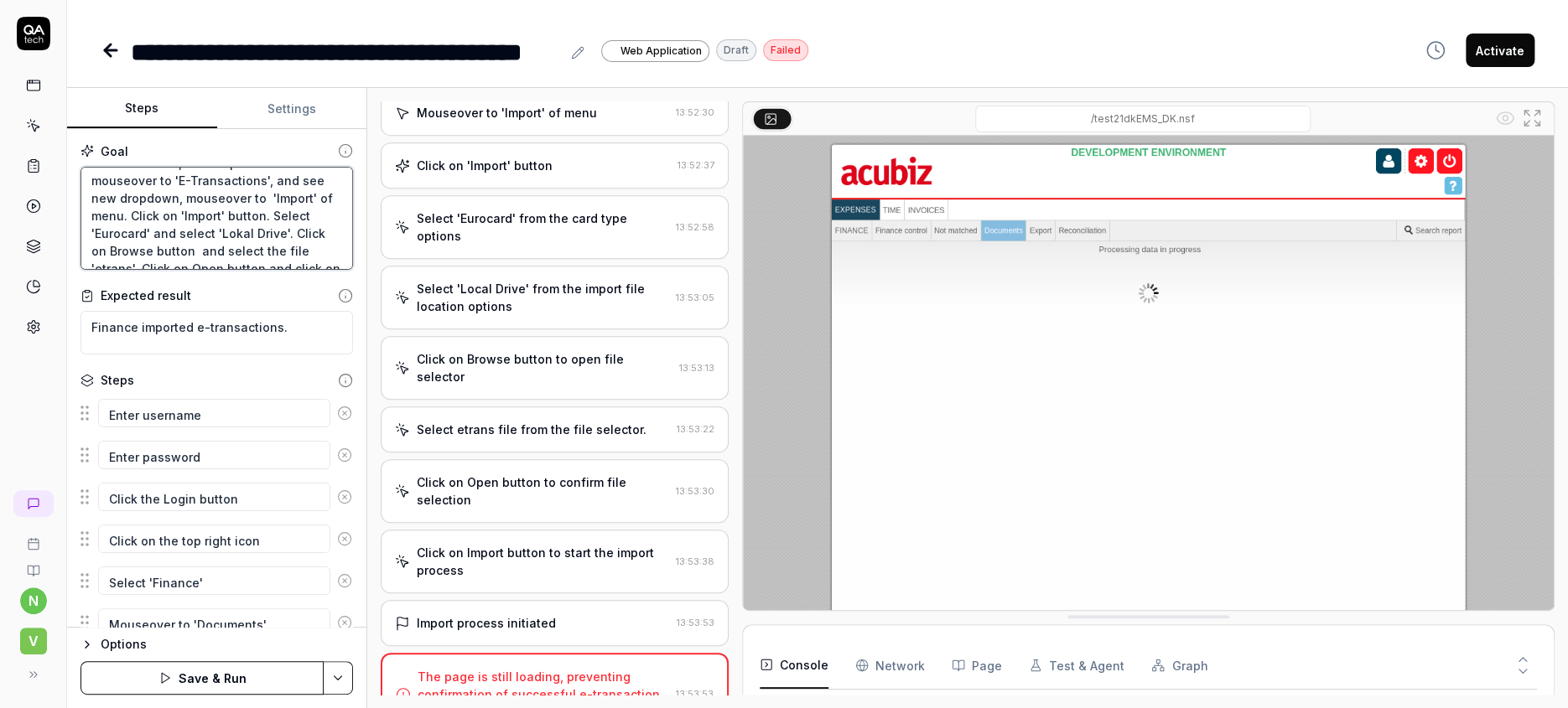
type textarea "*"
type textarea "Log on as finance user. Click on on the top right icon. Select 'Finance'. Mouse…"
type textarea "*"
type textarea "Log on as finance user. Click on on the top right icon. Select 'Finance'. Mouse…"
type textarea "*"
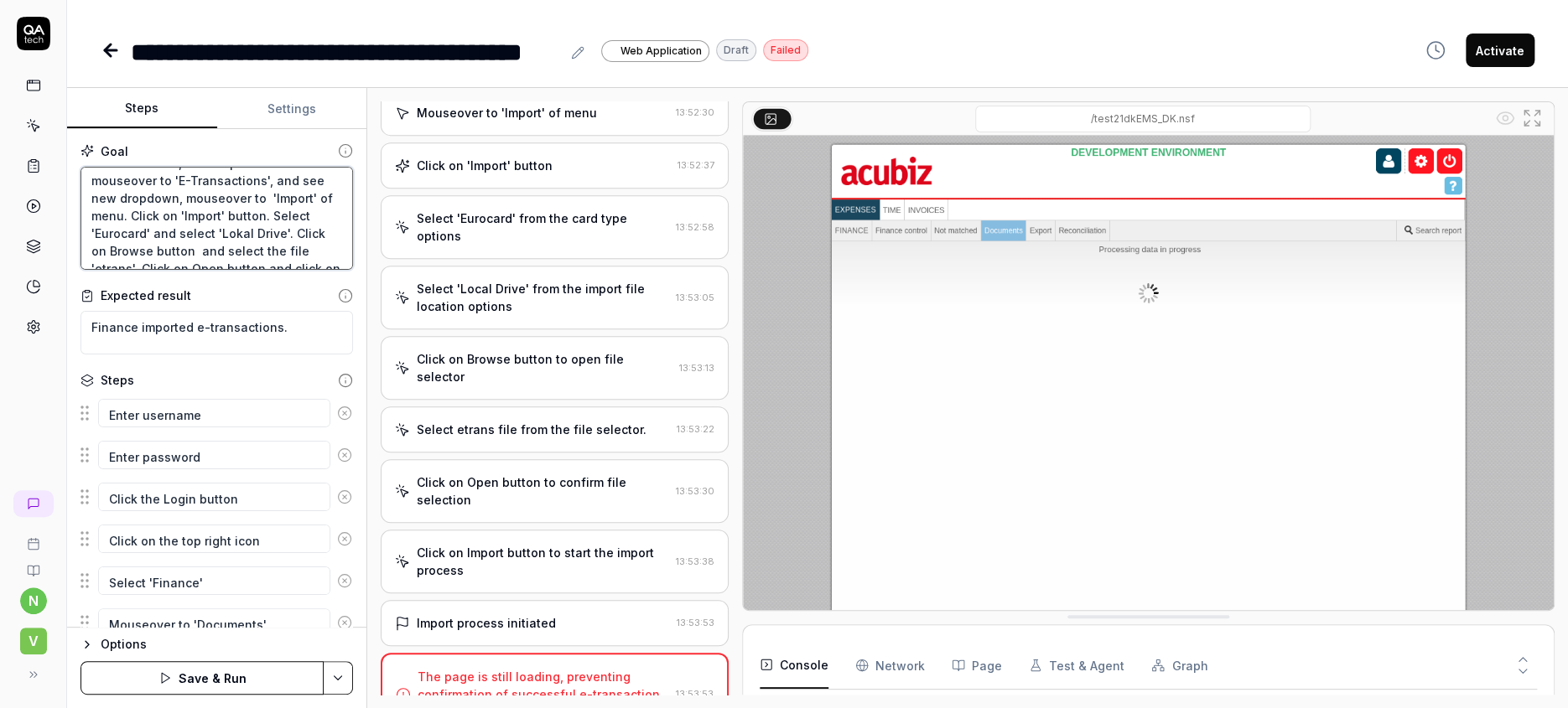
type textarea "Log on as finance user. Click on on the top right icon. Select 'Finance'. Mouse…"
click at [271, 311] on textarea "Finance imported e-transactions." at bounding box center [216, 332] width 272 height 44
type textarea "*"
type textarea "Finance imported e-transactions."
type textarea "*"
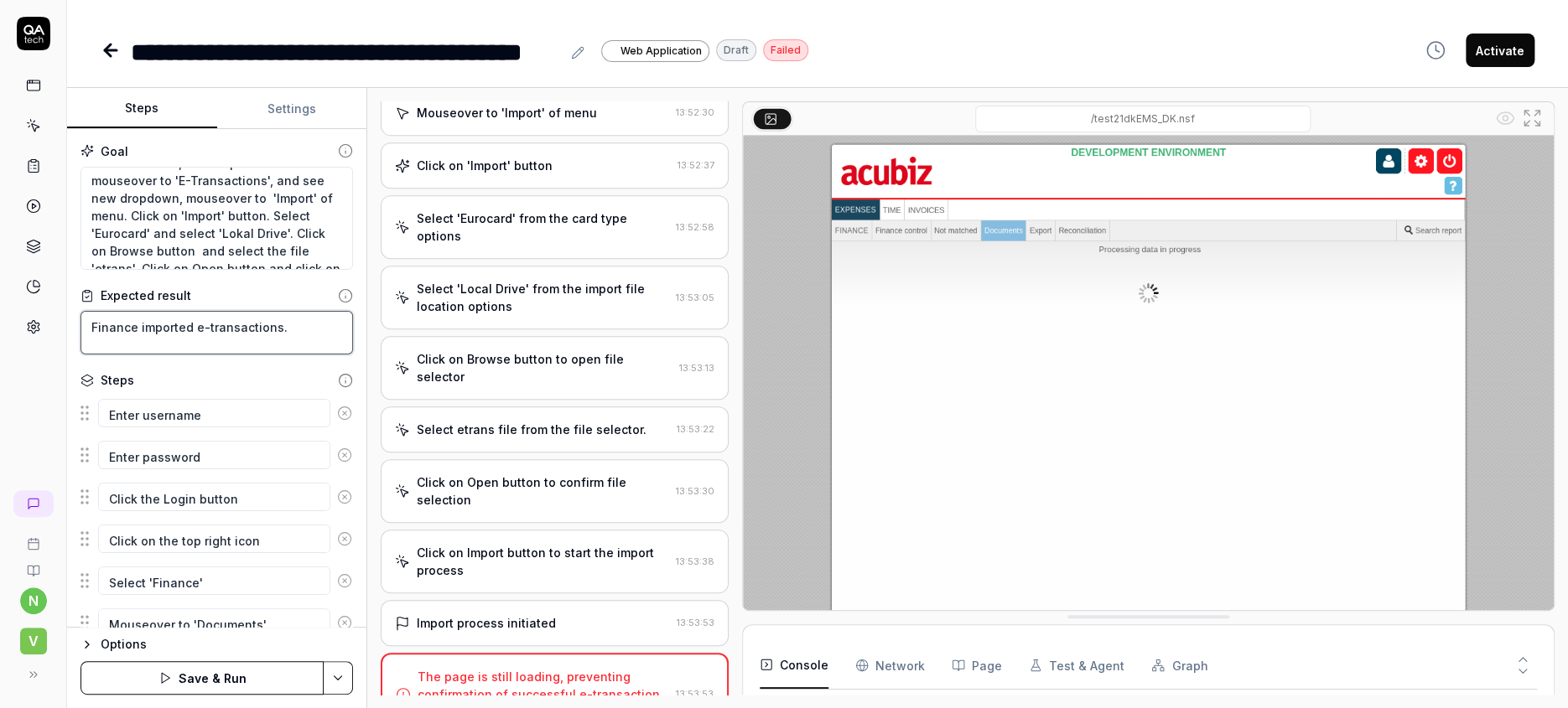
type textarea "Finance imported e-transactions. I"
type textarea "*"
type textarea "Finance imported e-transactions. I"
type textarea "*"
type textarea "Finance imported e-transactions. I c"
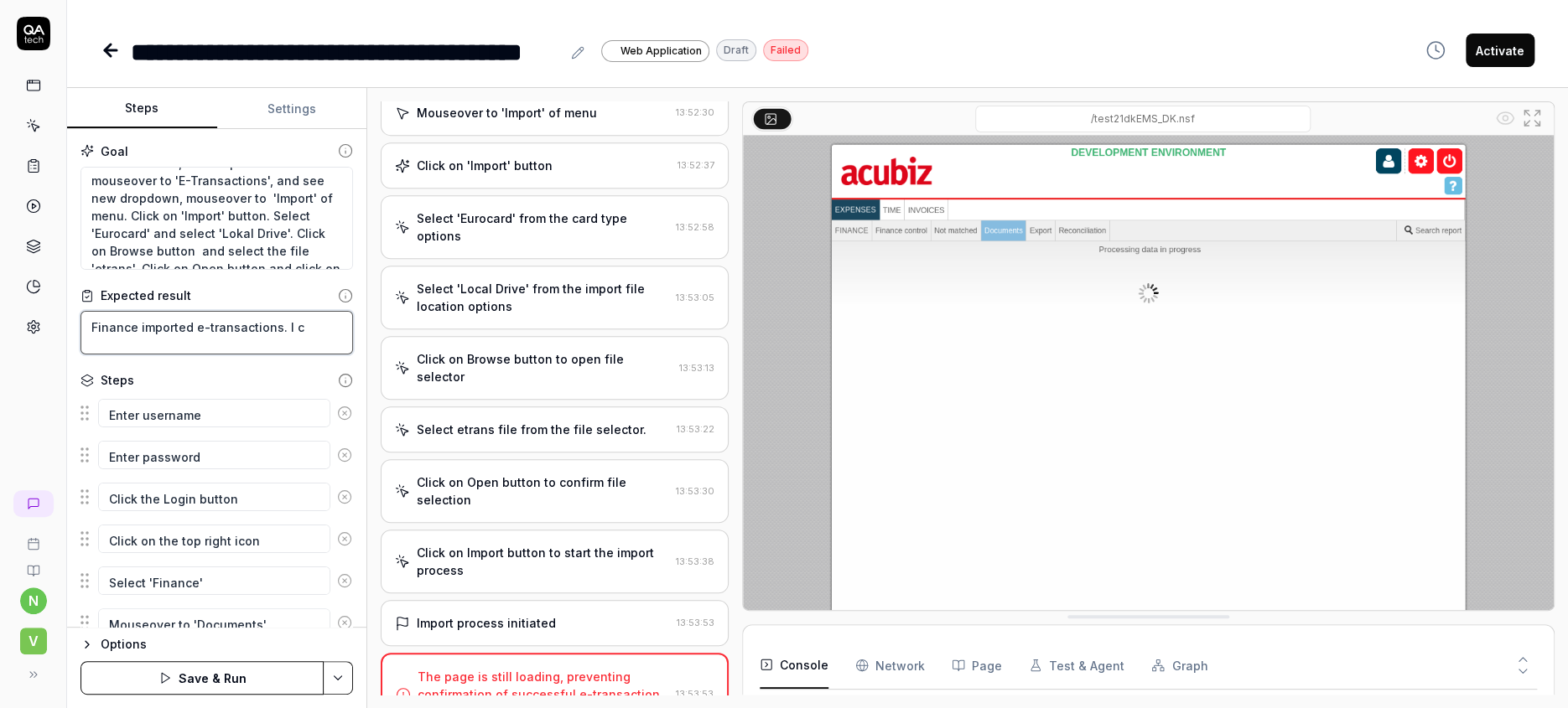
type textarea "*"
type textarea "Finance imported e-transactions. I ca"
type textarea "*"
type textarea "Finance imported e-transactions. I can"
type textarea "*"
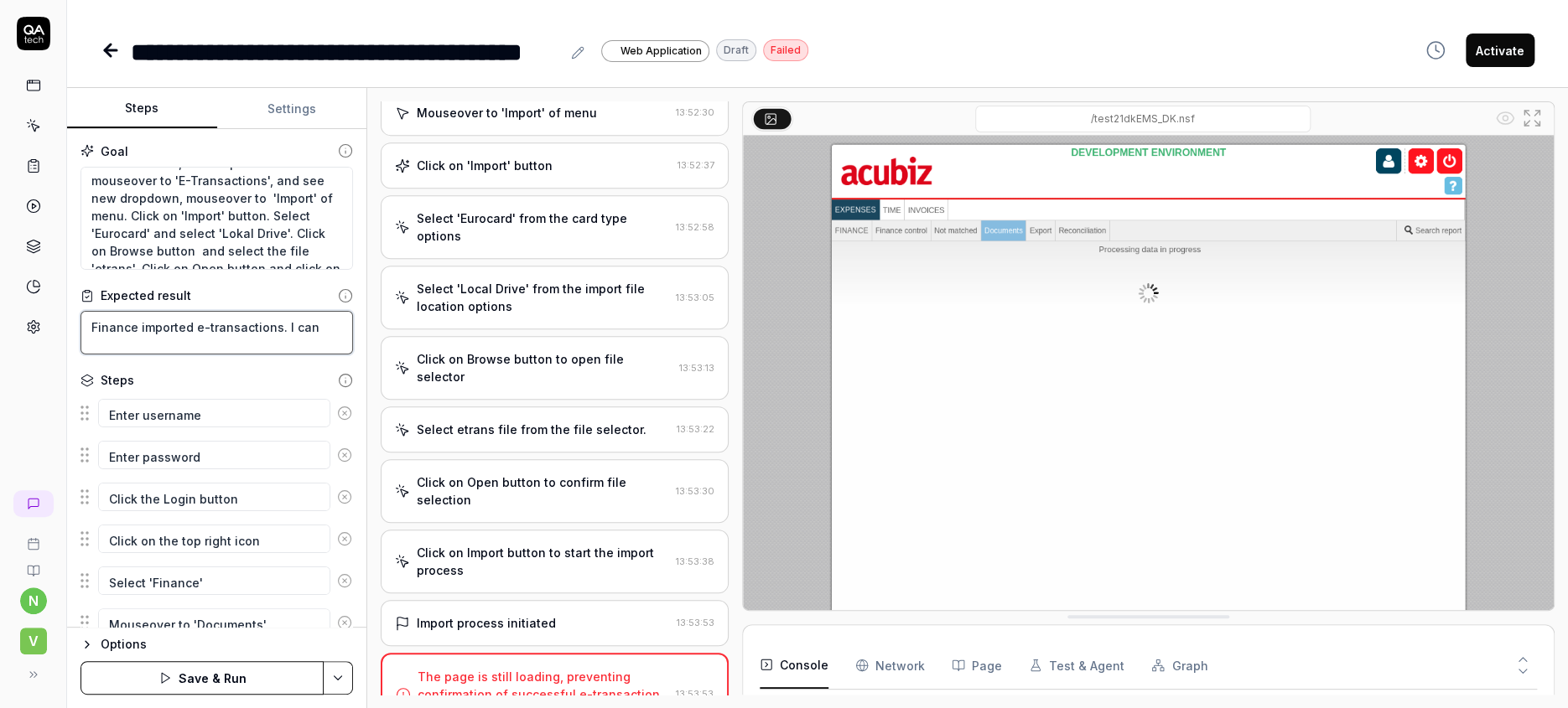
type textarea "Finance imported e-transactions. I can"
type textarea "*"
type textarea "Finance imported e-transactions. I can s"
type textarea "*"
type textarea "Finance imported e-transactions. I can se"
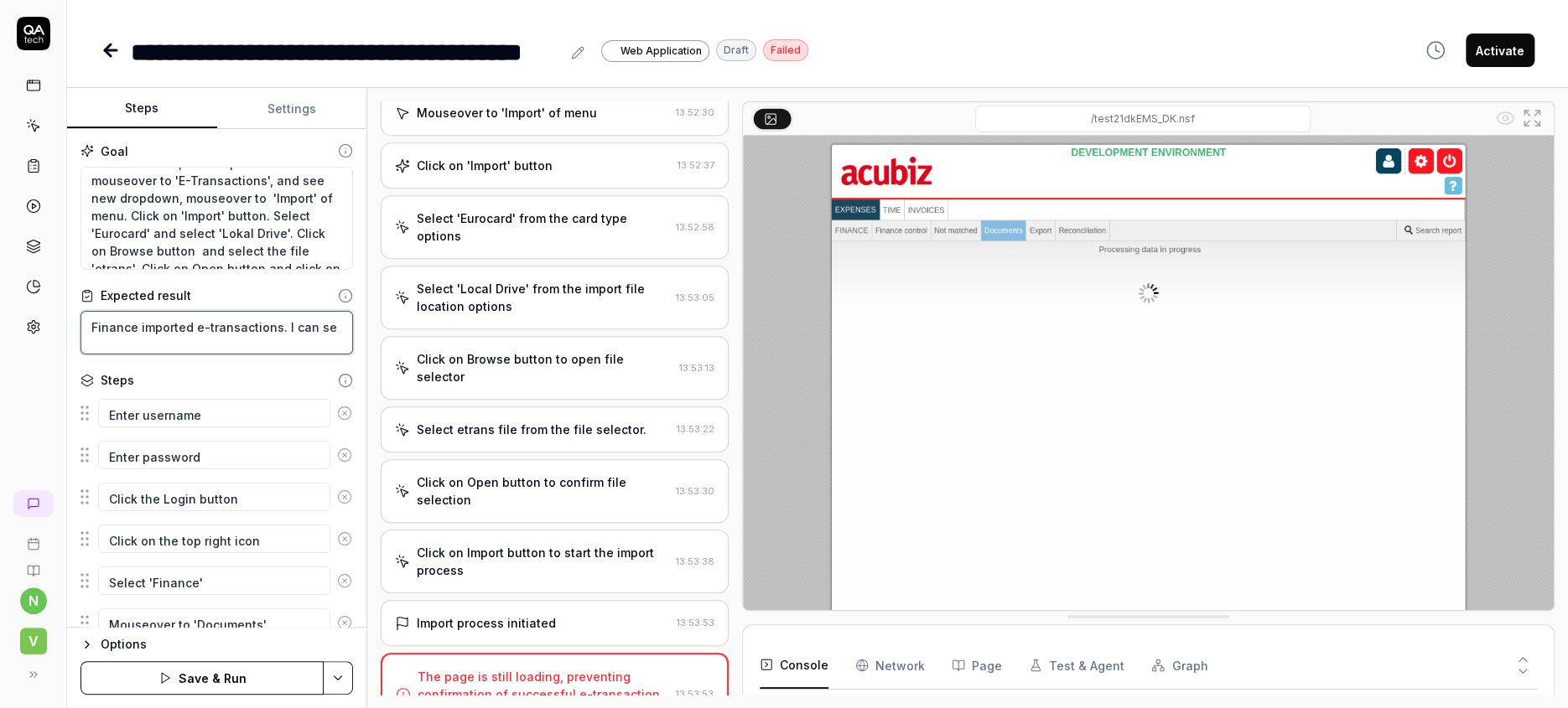
type textarea "*"
type textarea "Finance imported e-transactions. I can see"
type textarea "*"
type textarea "Finance imported e-transactions. I can see"
type textarea "*"
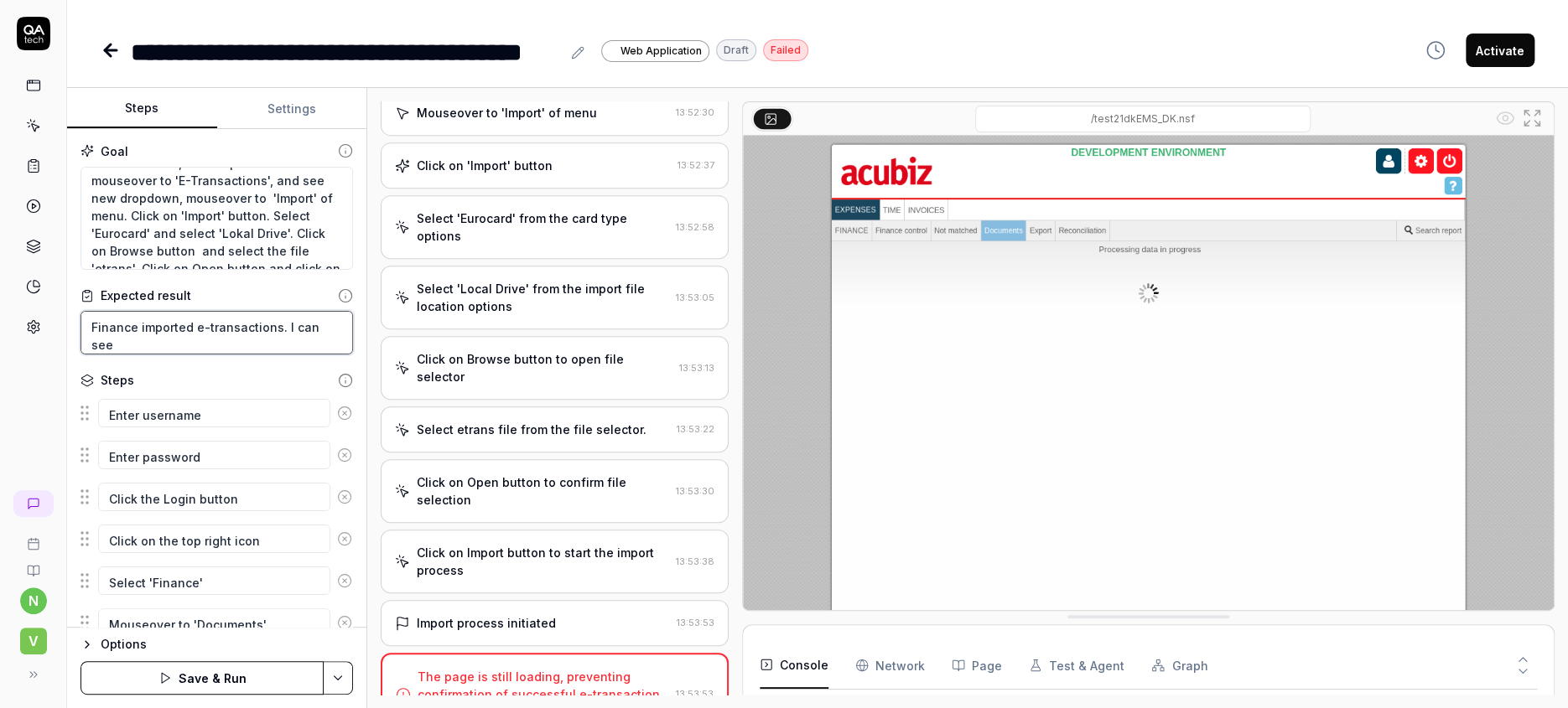
type textarea "Finance imported e-transactions. I can see t"
type textarea "*"
type textarea "Finance imported e-transactions. I can see th"
type textarea "*"
type textarea "Finance imported e-transactions. I can see the"
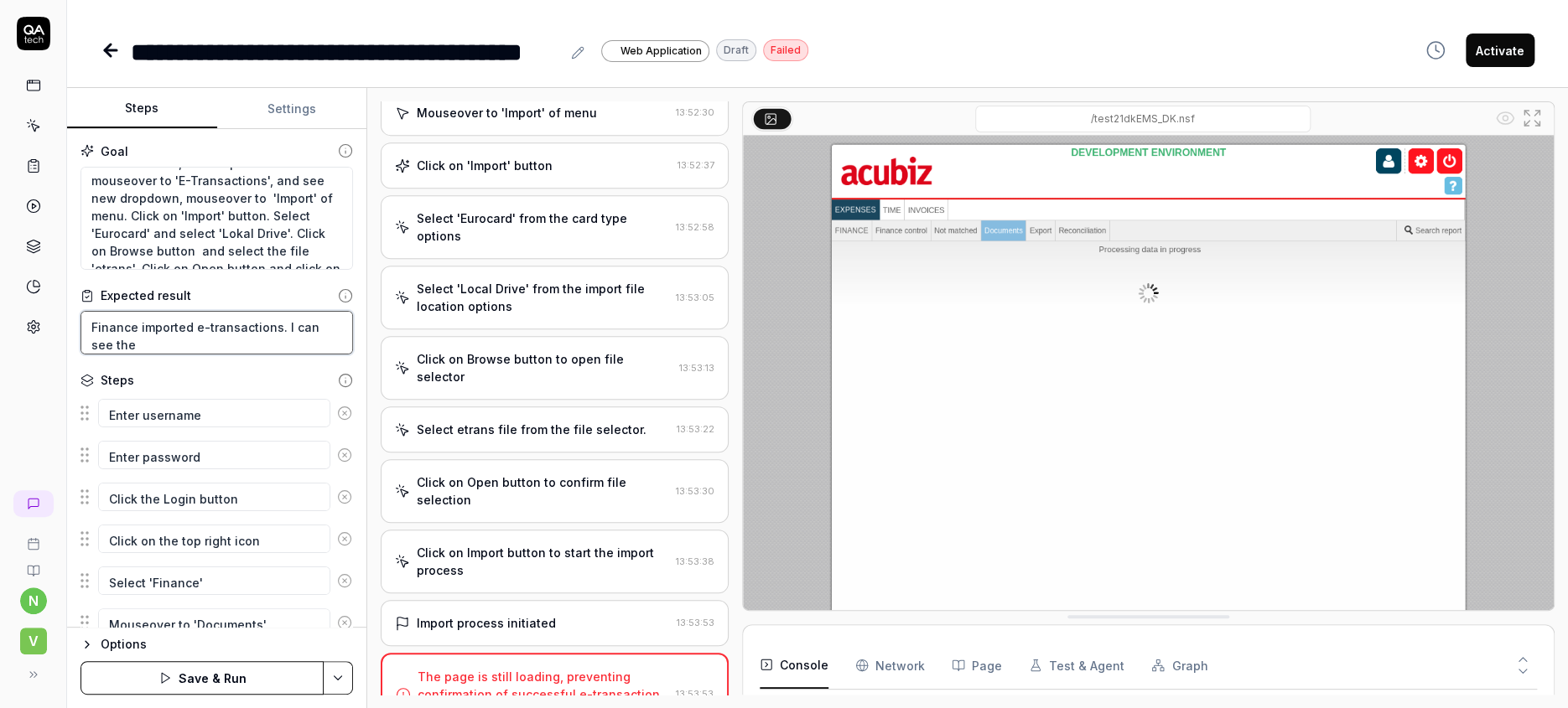
type textarea "*"
type textarea "Finance imported e-transactions. I can see the"
type textarea "*"
type textarea "Finance imported e-transactions. I can see the i"
type textarea "*"
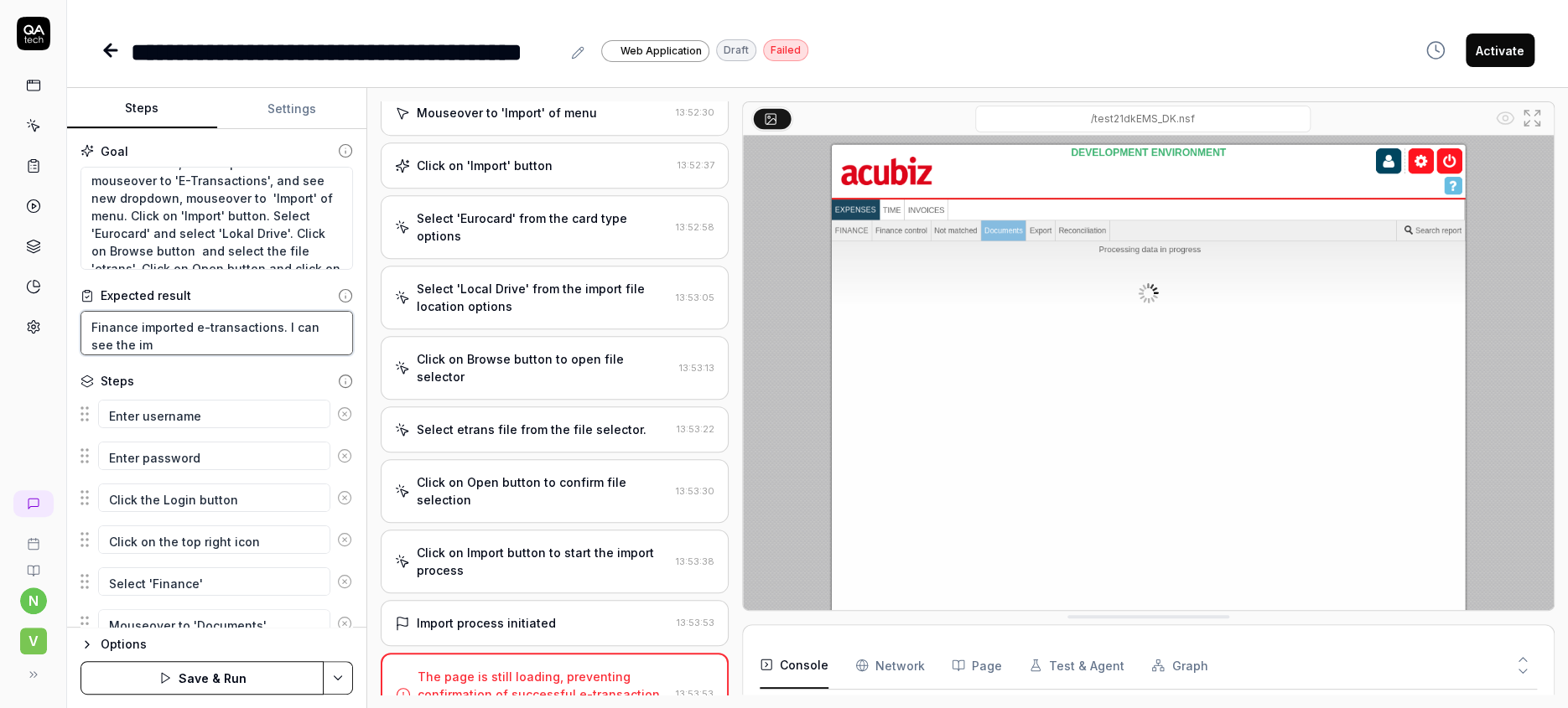
type textarea "Finance imported e-transactions. I can see the imp"
type textarea "*"
type textarea "Finance imported e-transactions. I can see the impo"
type textarea "*"
type textarea "Finance imported e-transactions. I can see the impor"
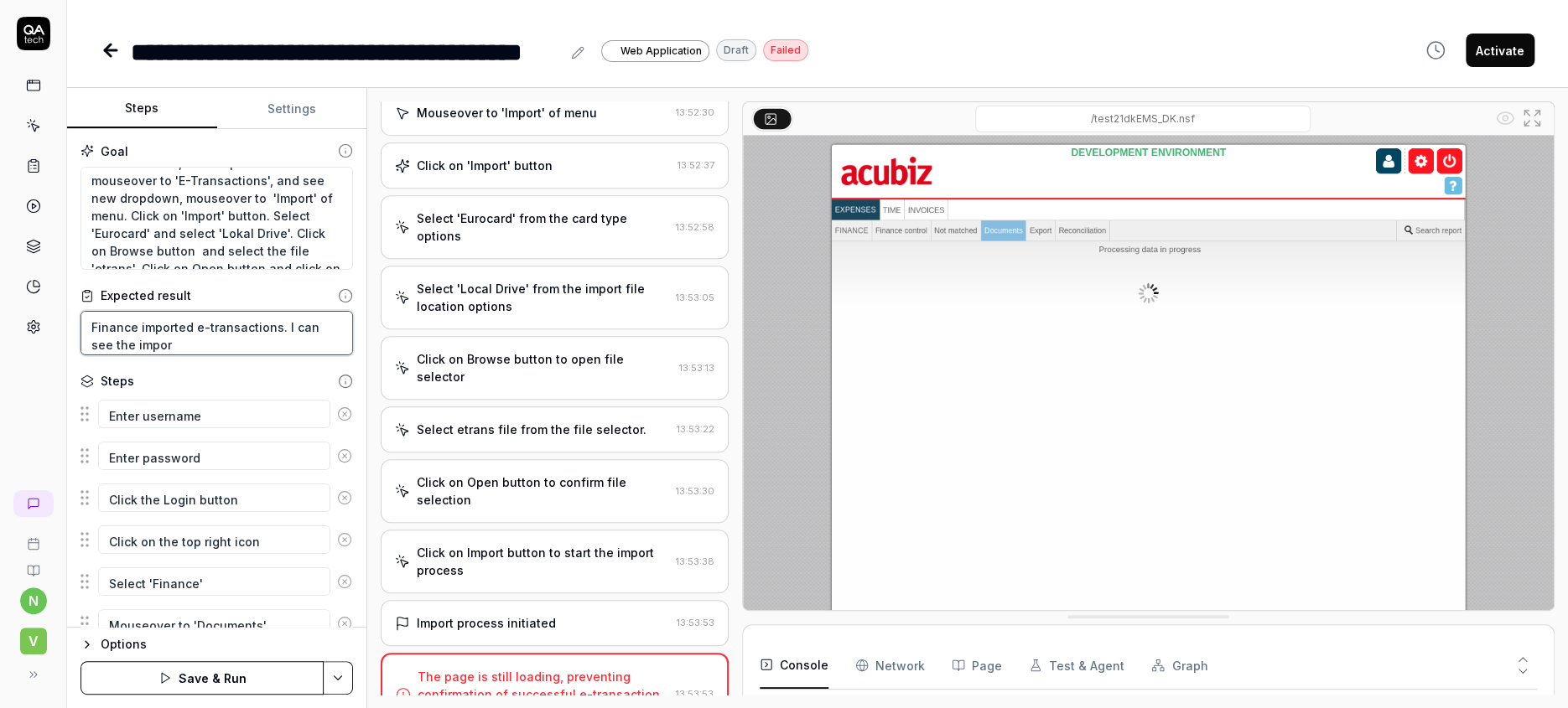
type textarea "*"
type textarea "Finance imported e-transactions. I can see the import"
type textarea "*"
type textarea "Finance imported e-transactions. I can see the import"
type textarea "*"
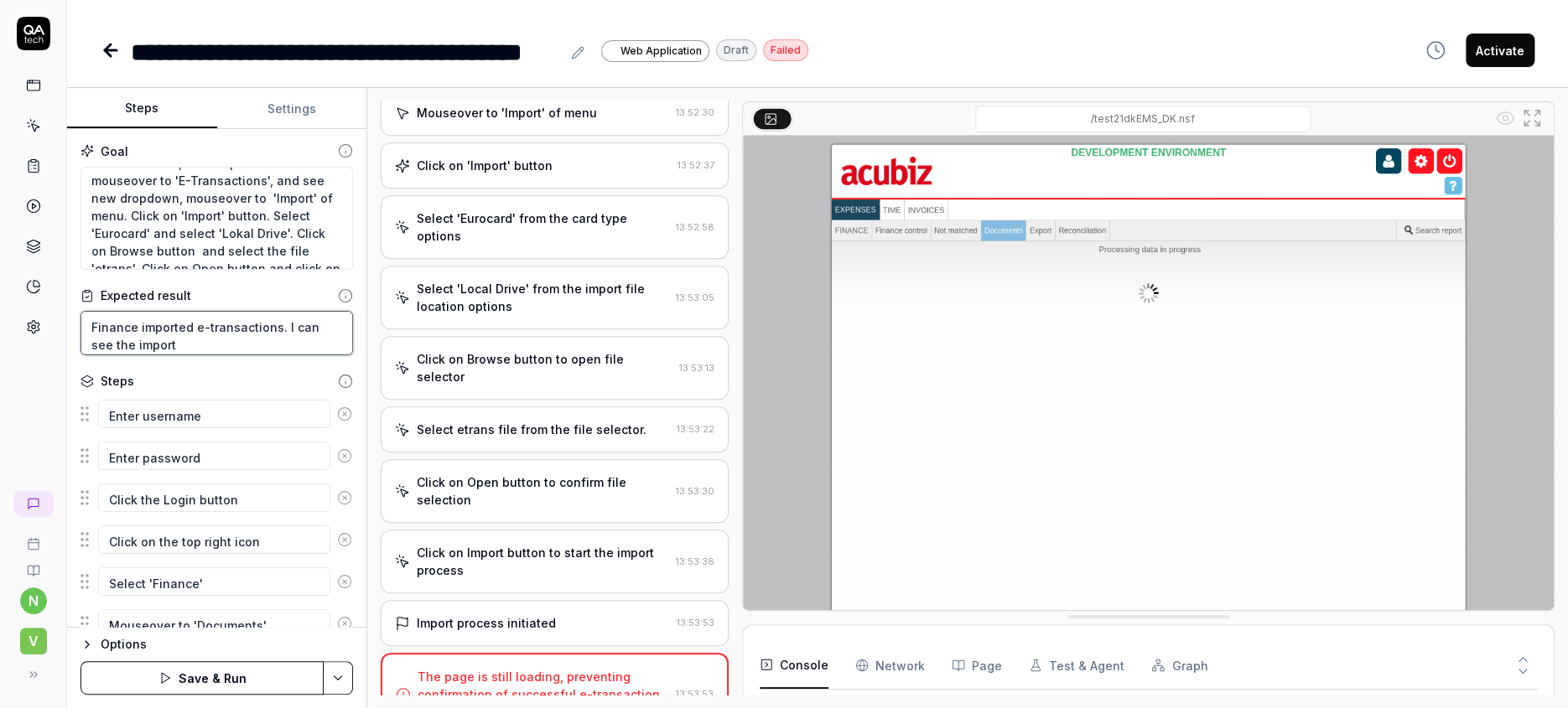
type textarea "Finance imported e-transactions. I can see the import r"
type textarea "*"
type textarea "Finance imported e-transactions. I can see the import re"
type textarea "*"
type textarea "Finance imported e-transactions. I can see the import rep"
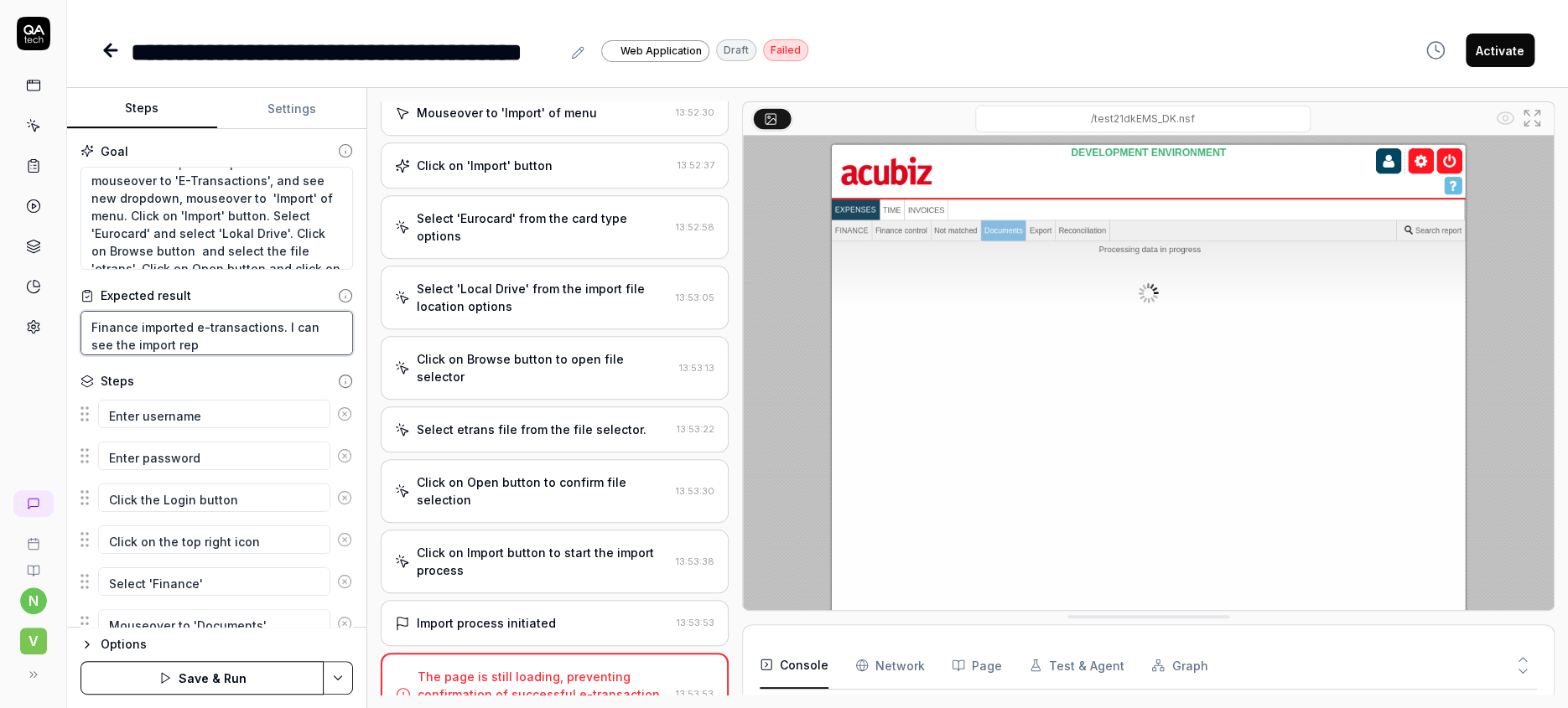
type textarea "*"
type textarea "Finance imported e-transactions. I can see the import repo"
type textarea "*"
type textarea "Finance imported e-transactions. I can see the import repor"
type textarea "*"
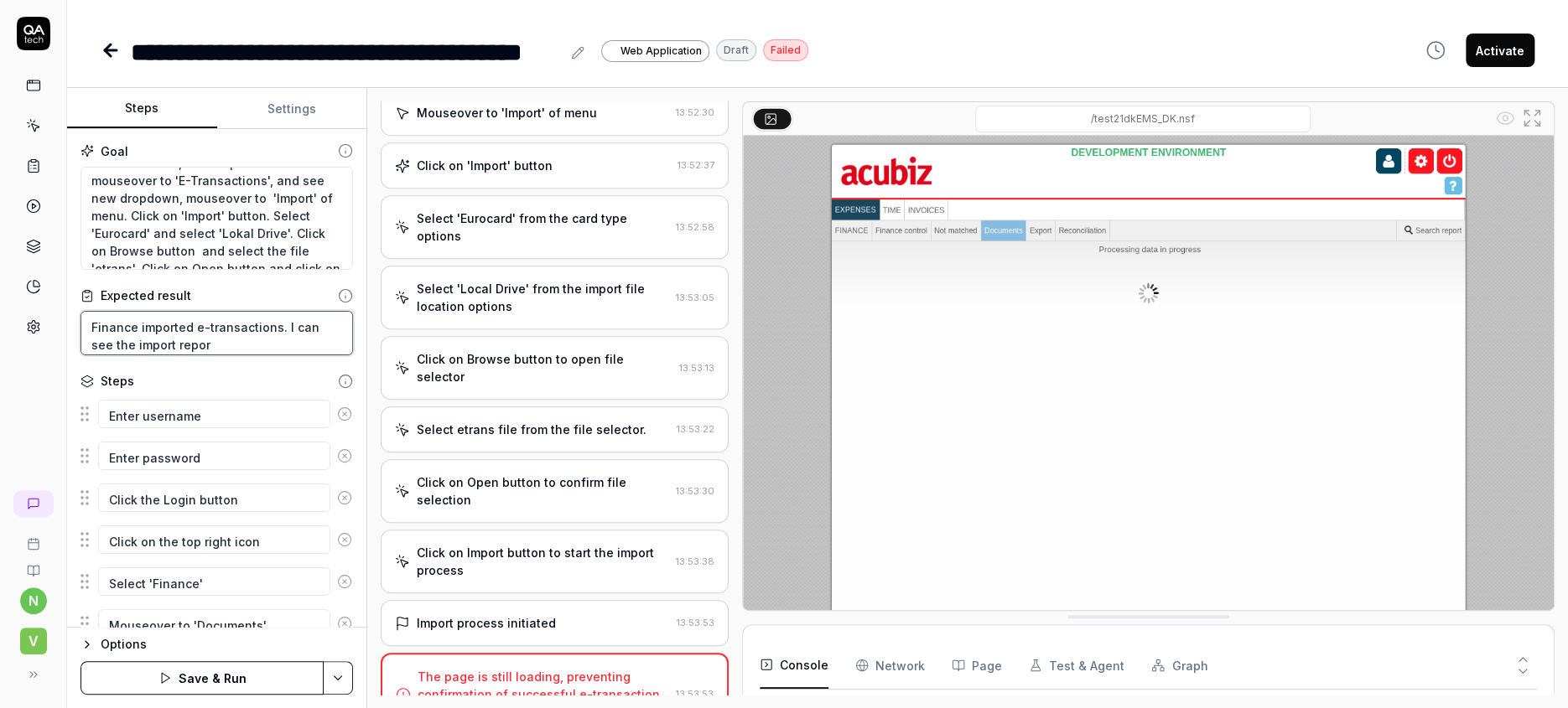
type textarea "Finance imported e-transactions. I can see the import report"
type textarea "*"
type textarea "Finance imported e-transactions. I can see the import report"
type textarea "*"
type textarea "Finance imported e-transactions. I can see the import report w"
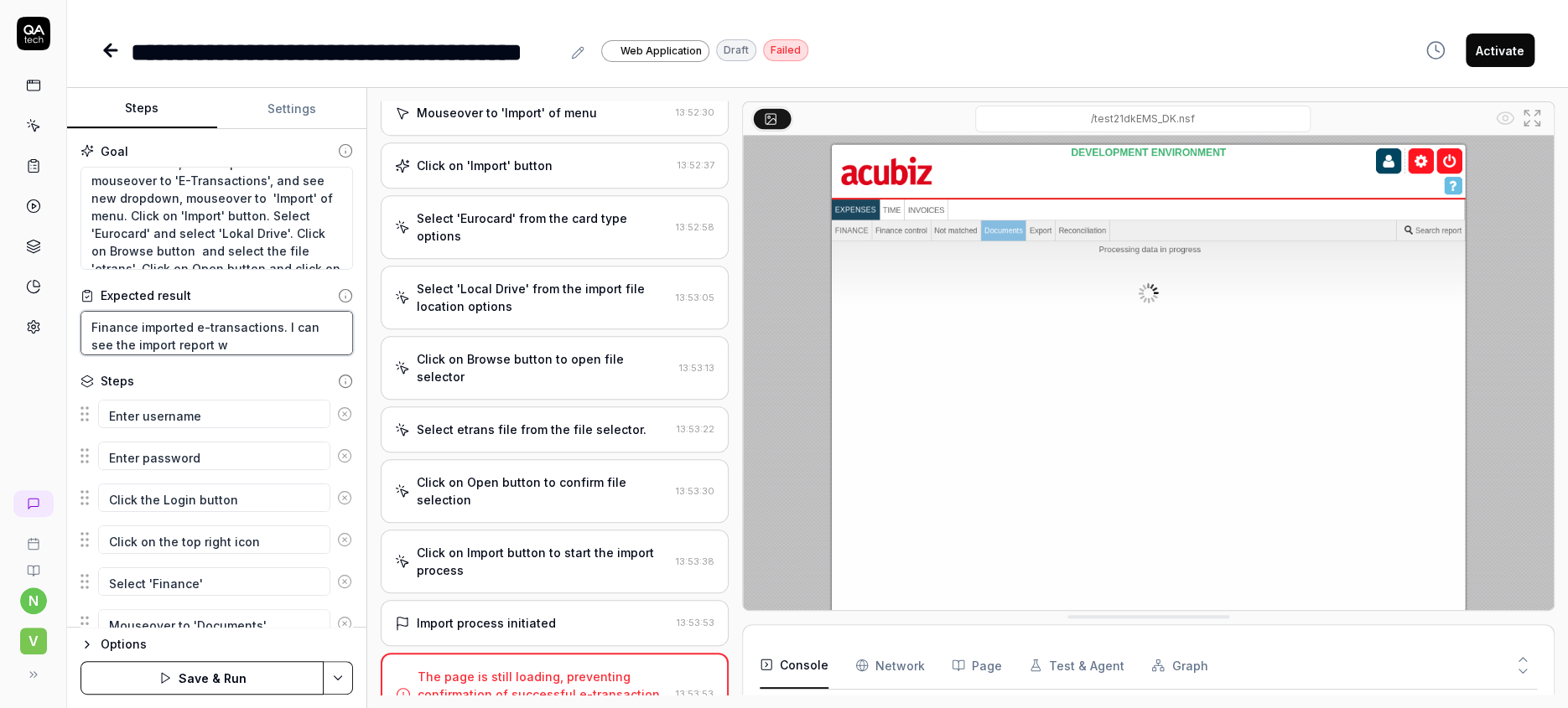
type textarea "*"
type textarea "Finance imported e-transactions. I can see the import report wh"
type textarea "*"
type textarea "Finance imported e-transactions. I can see the import report whe"
type textarea "*"
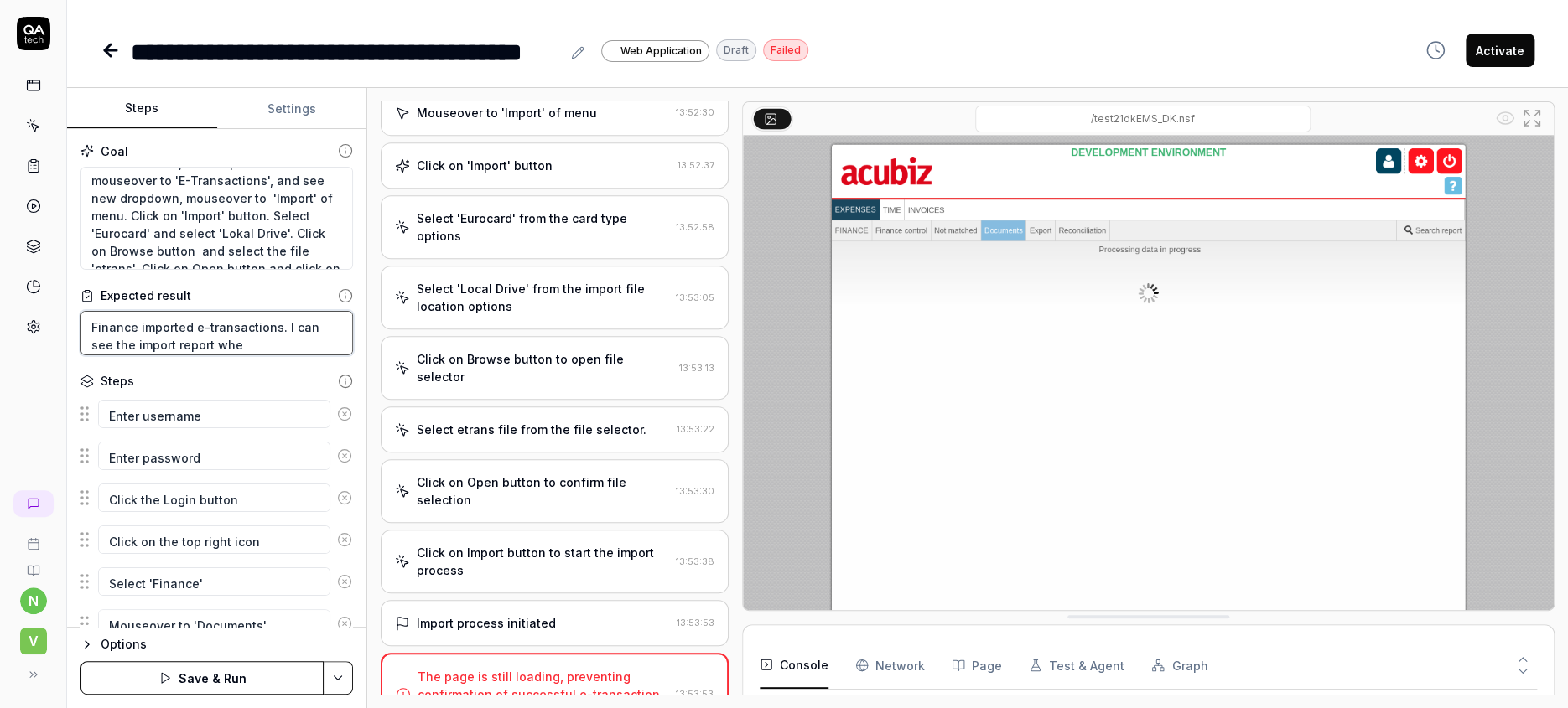
type textarea "Finance imported e-transactions. I can see the import report when"
type textarea "*"
type textarea "Finance imported e-transactions. I can see the import report when"
type textarea "*"
type textarea "Finance imported e-transactions. I can see the import report when i"
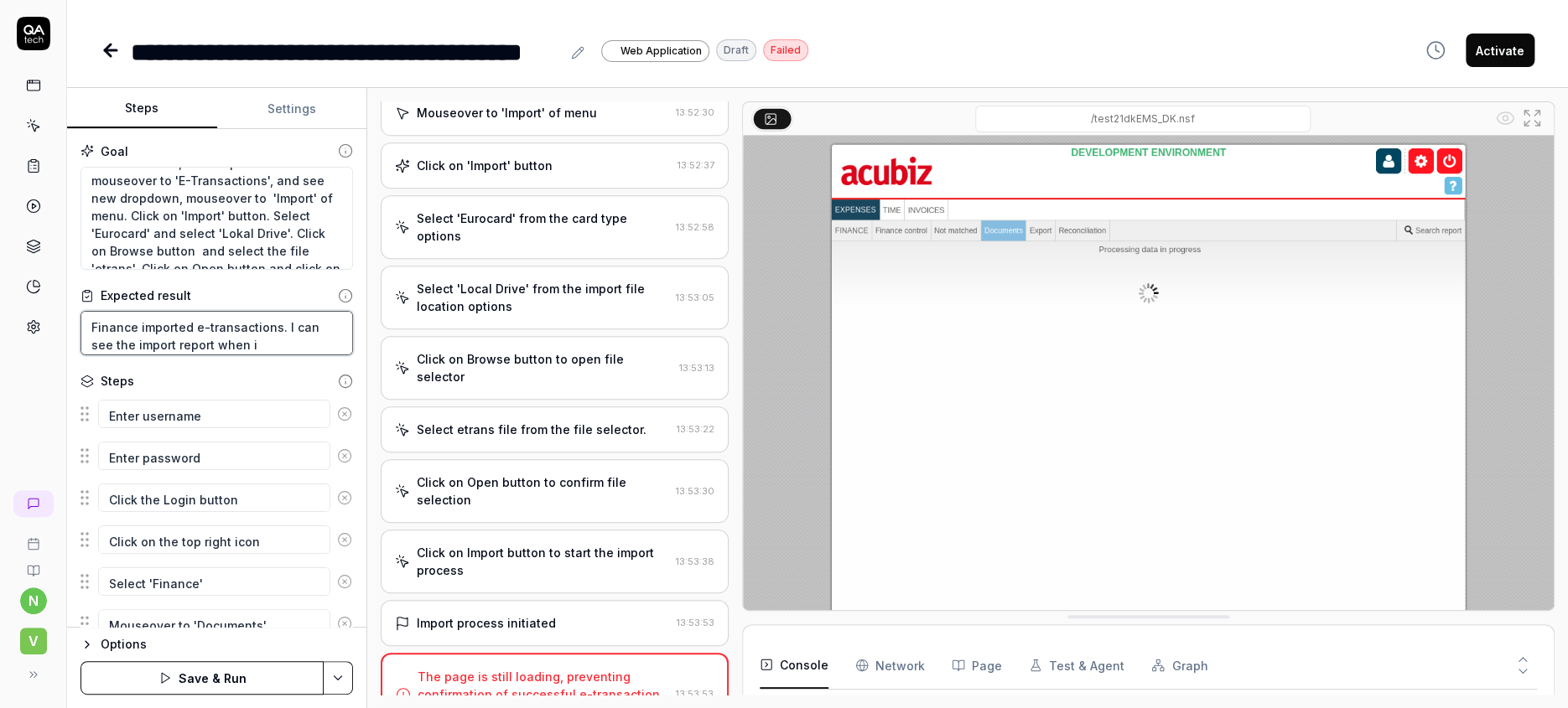
type textarea "*"
type textarea "Finance imported e-transactions. I can see the import report when im"
type textarea "*"
type textarea "Finance imported e-transactions. I can see the import report when imp"
type textarea "*"
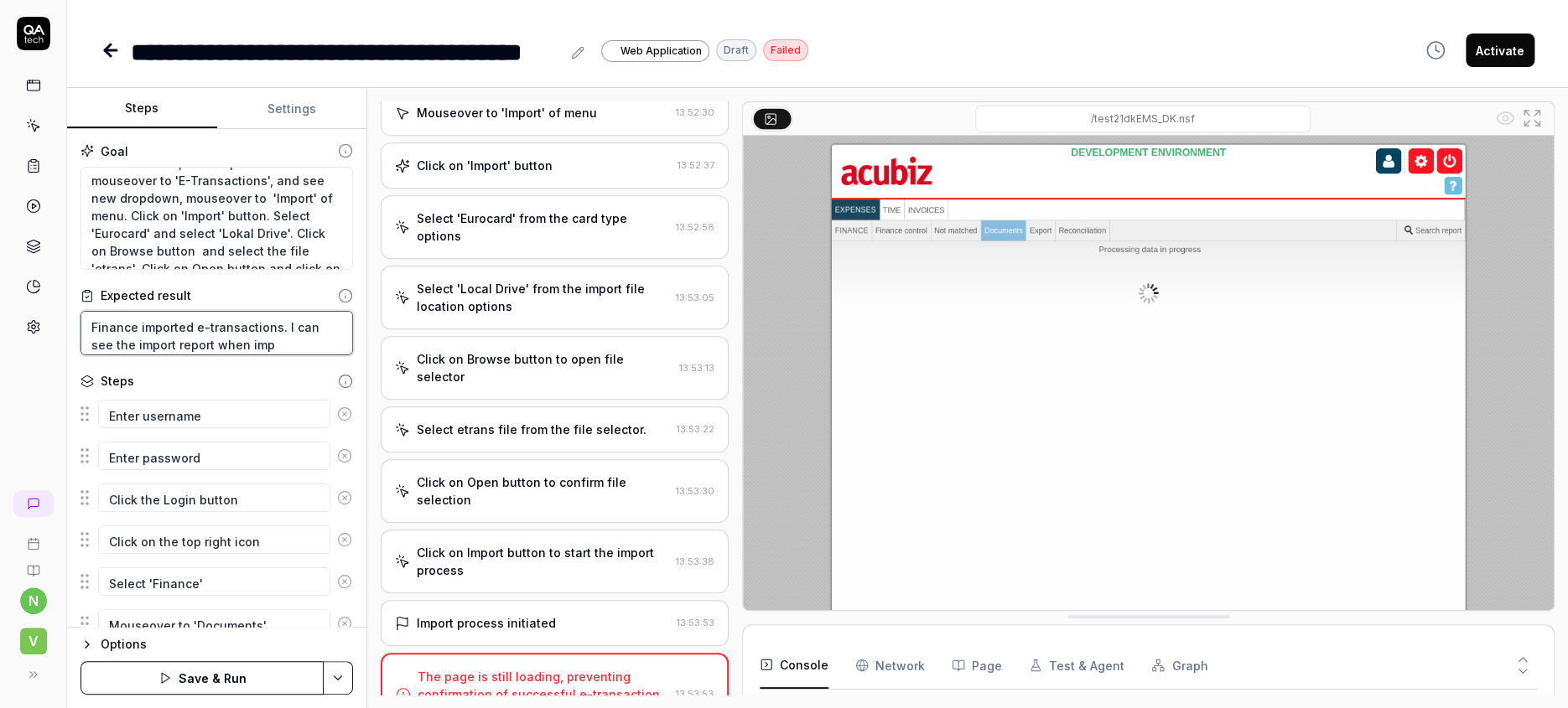
type textarea "Finance imported e-transactions. I can see the import report when impo"
type textarea "*"
type textarea "Finance imported e-transactions. I can see the import report when impor"
type textarea "*"
type textarea "Finance imported e-transactions. I can see the import report when import"
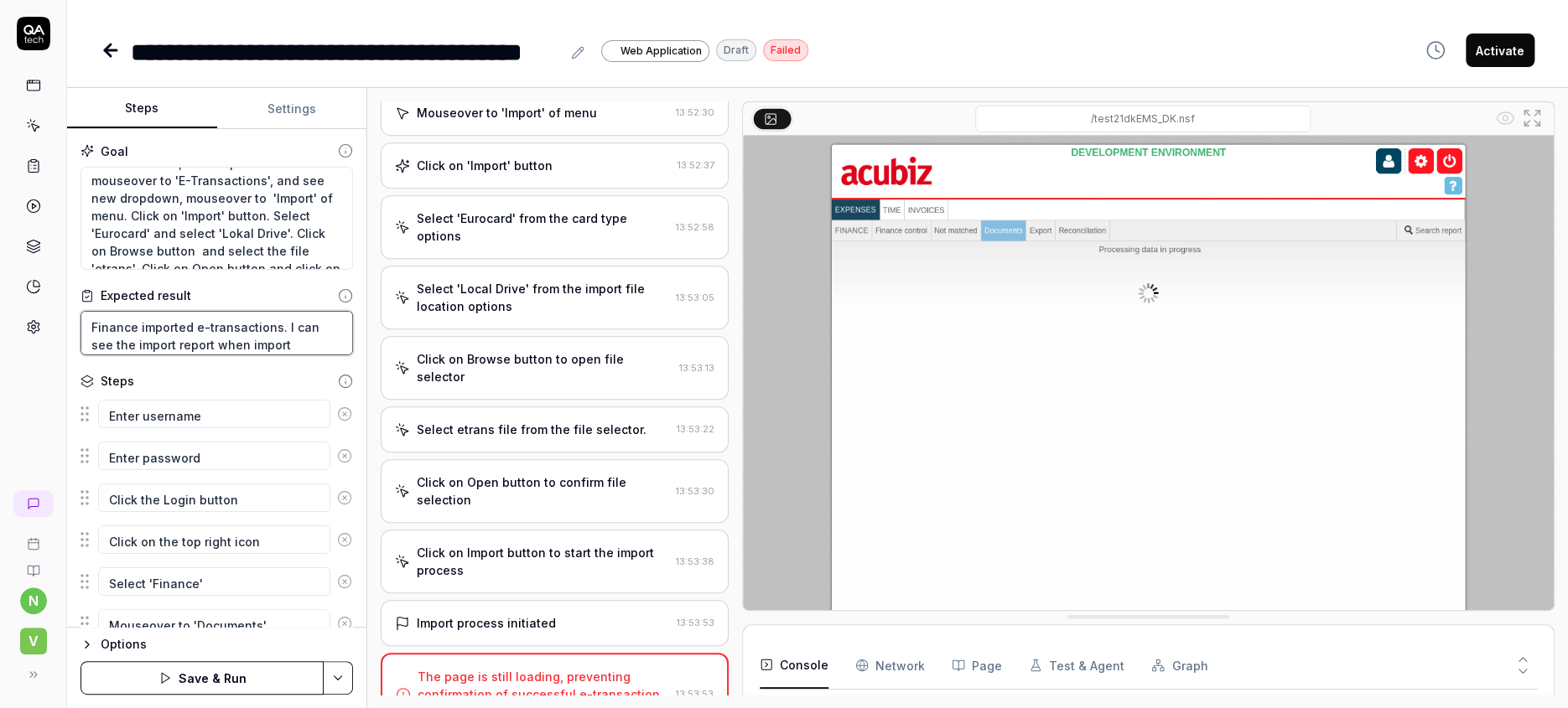
type textarea "*"
type textarea "Finance imported e-transactions. I can see the import report when import"
type textarea "*"
type textarea "Finance imported e-transactions. I can see the import report when import i"
type textarea "*"
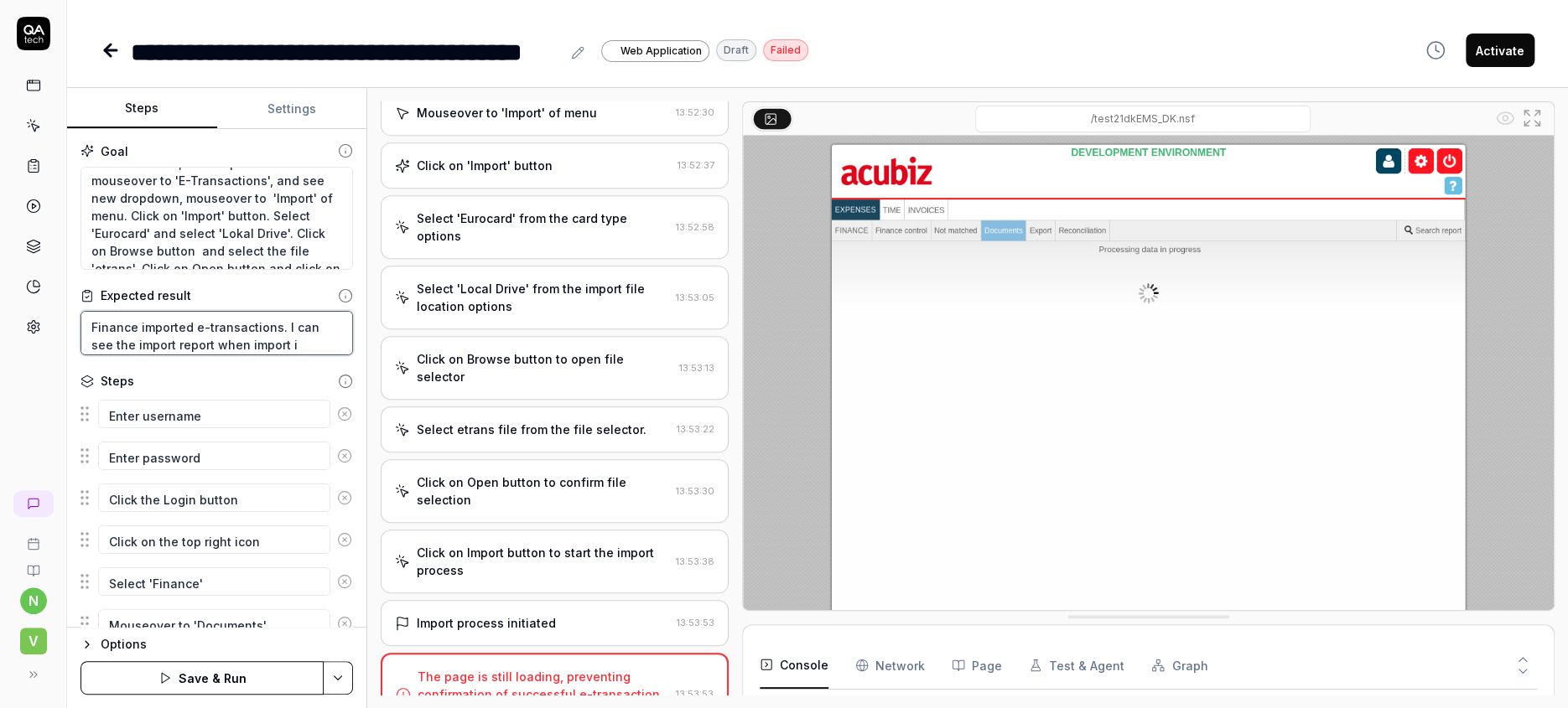
type textarea "Finance imported e-transactions. I can see the import report when import is"
type textarea "*"
type textarea "Finance imported e-transactions. I can see the import report when import is"
type textarea "*"
type textarea "Finance imported e-transactions. I can see the import report when import is f"
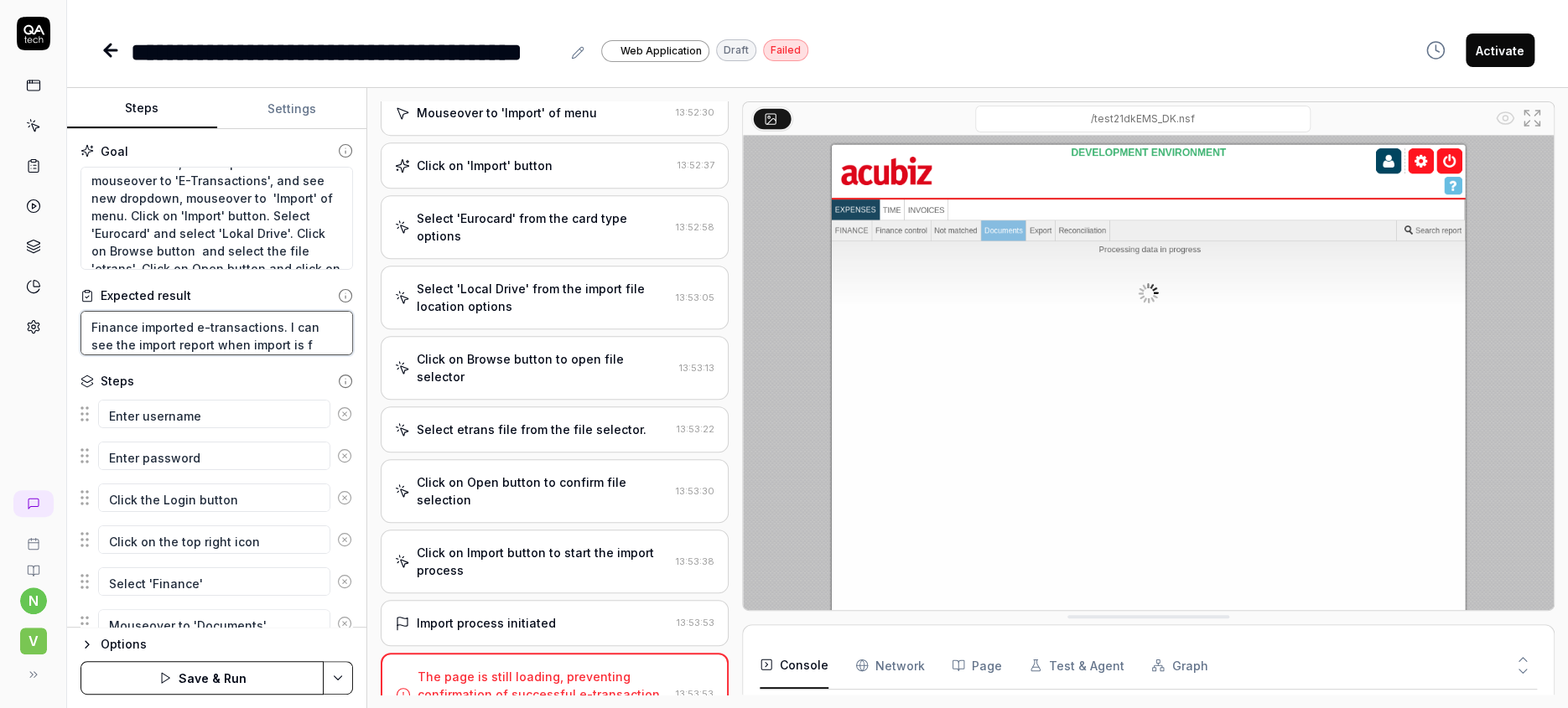
type textarea "*"
type textarea "Finance imported e-transactions. I can see the import report when import is fi"
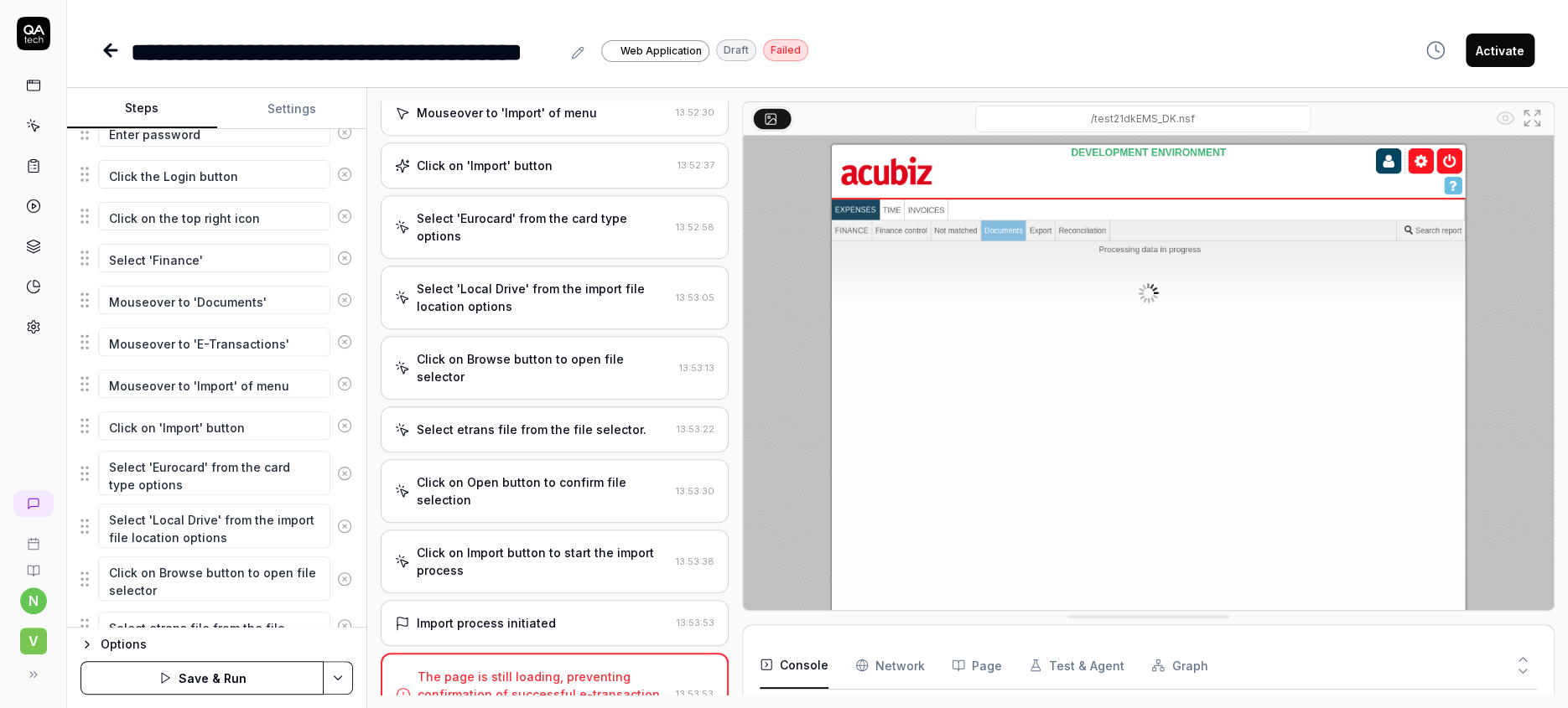
scroll to position [399, 0]
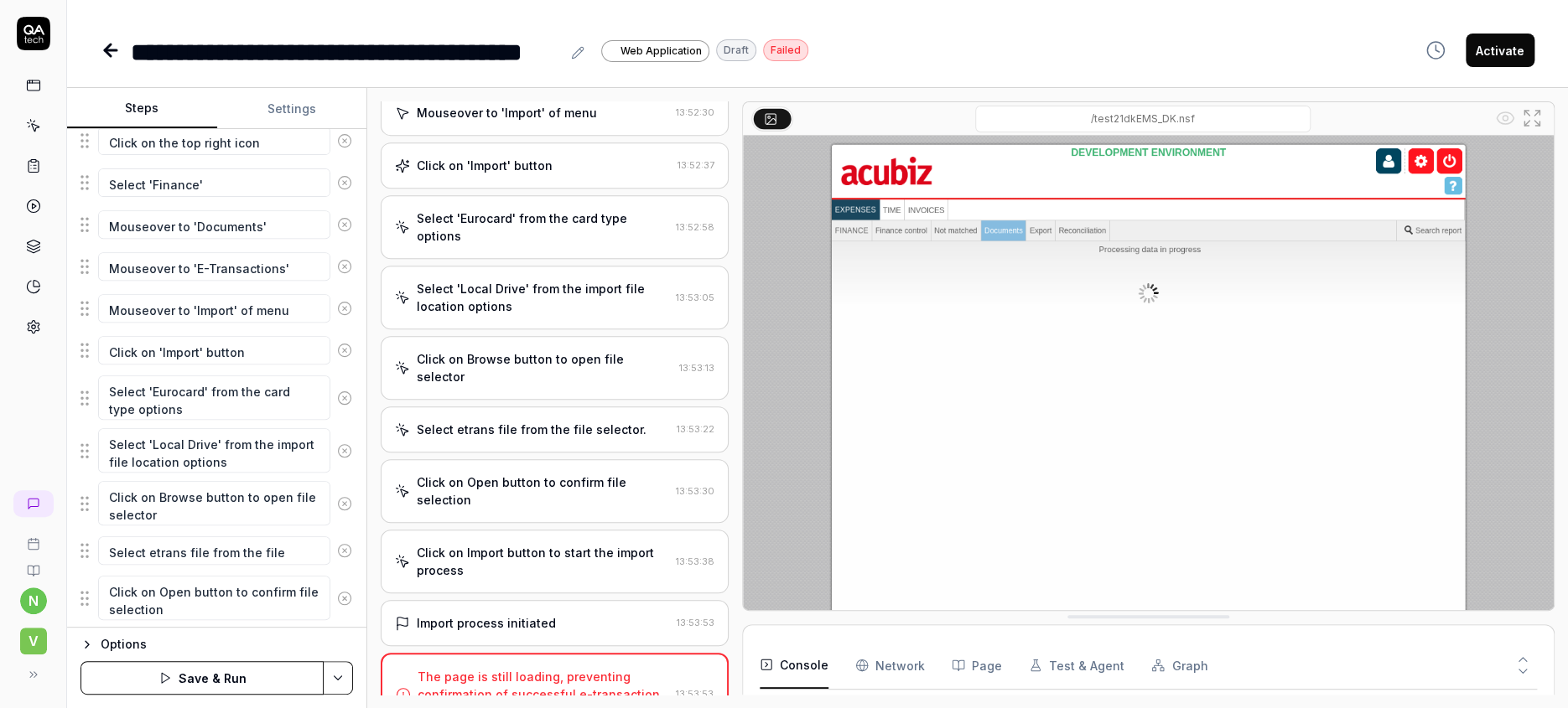
click at [226, 689] on icon "button" at bounding box center [234, 696] width 16 height 15
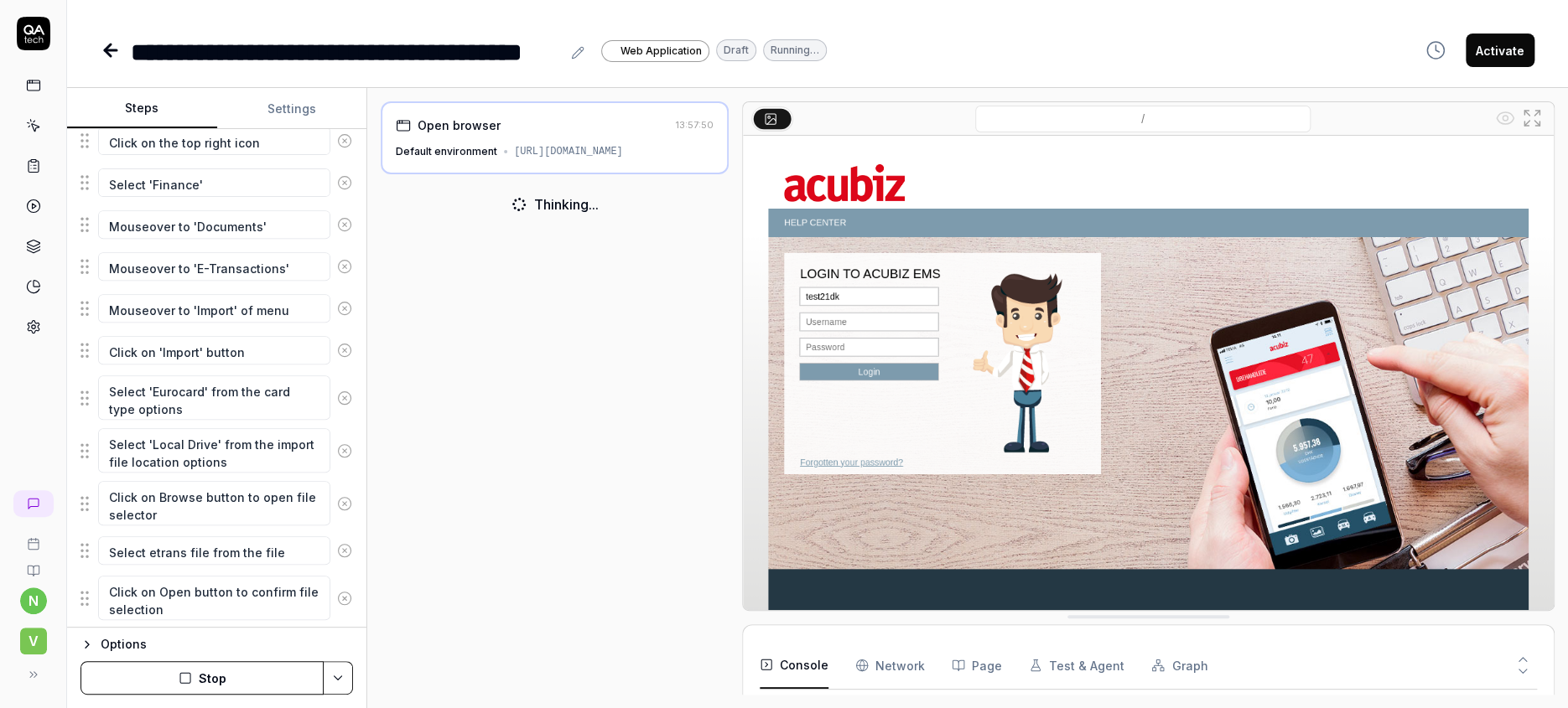
click at [214, 683] on button "Stop" at bounding box center [202, 678] width 243 height 34
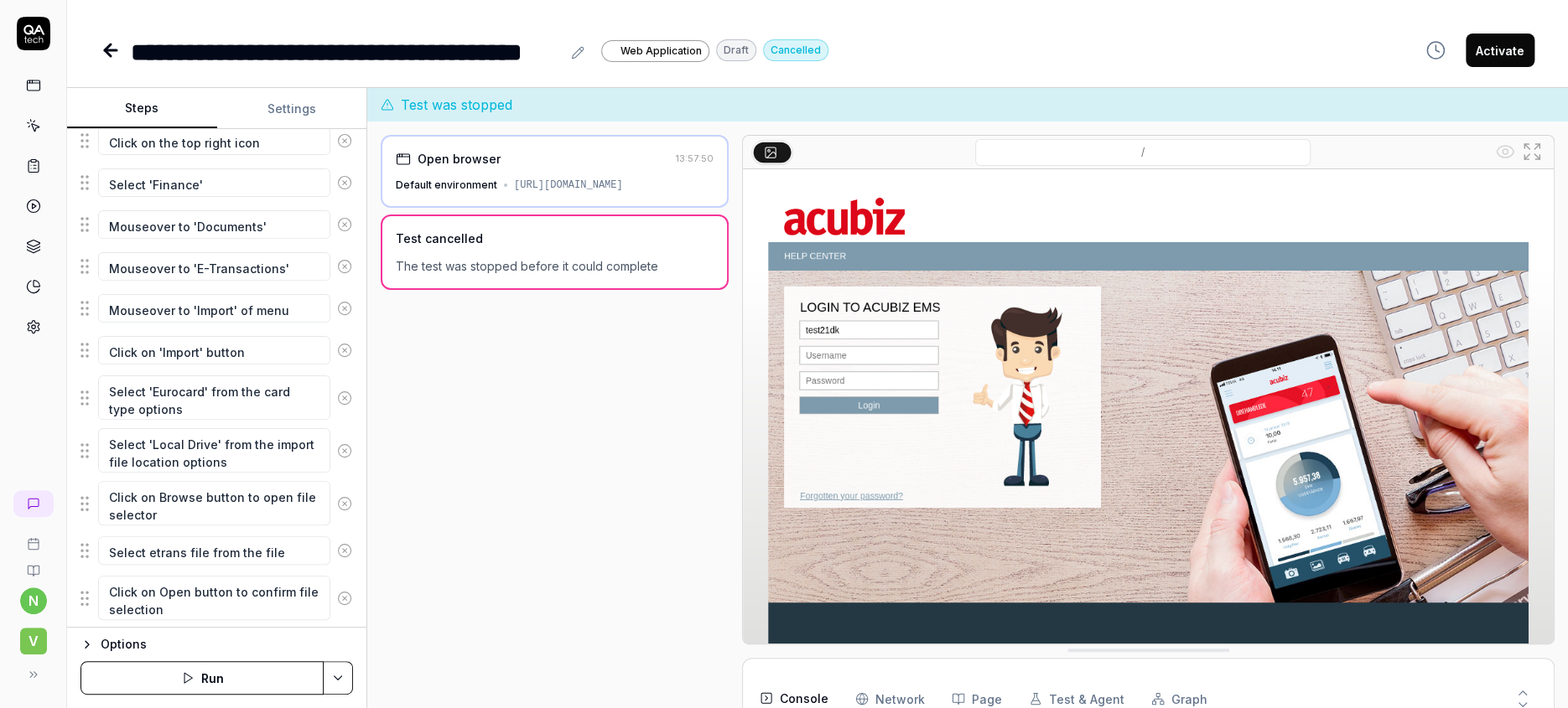
click at [214, 677] on button "Run" at bounding box center [202, 678] width 243 height 34
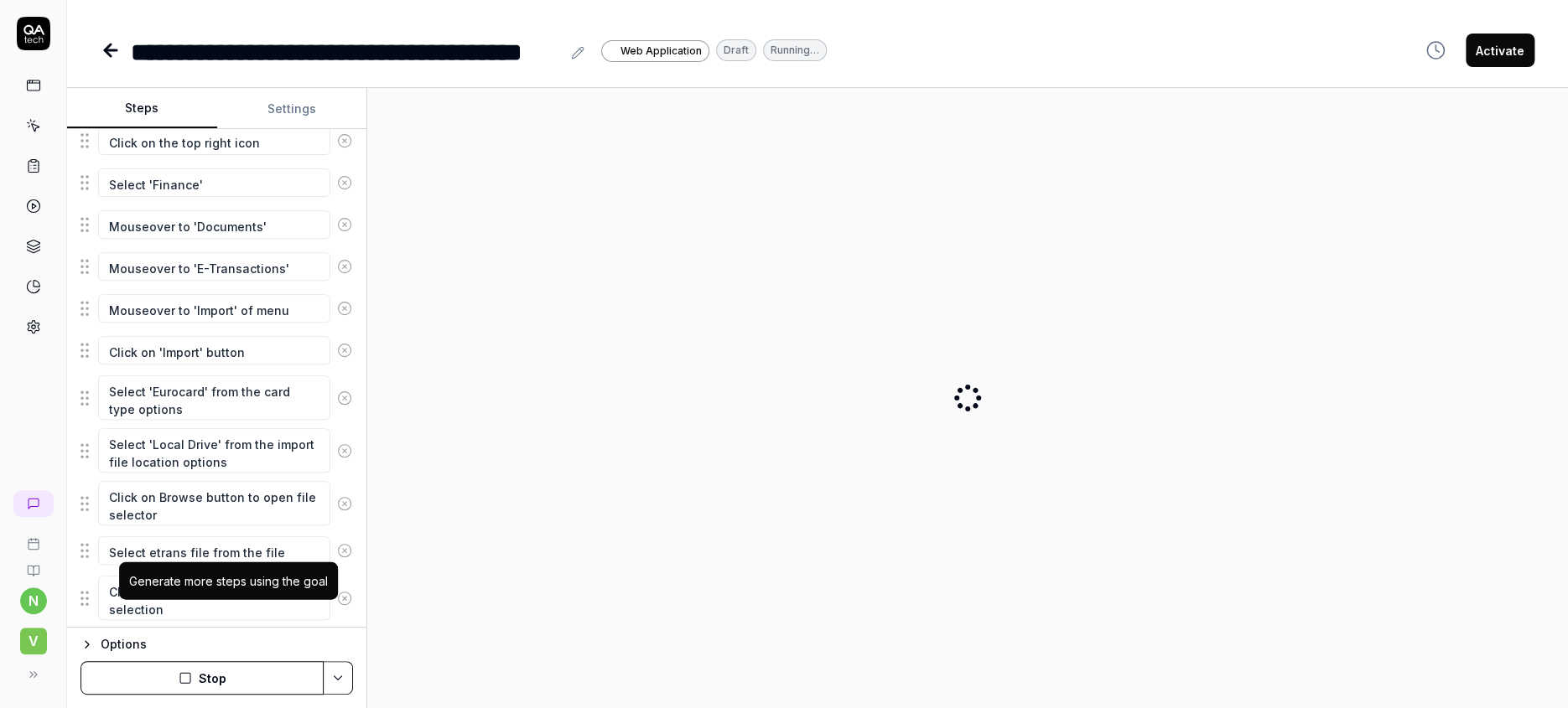
click at [226, 689] on icon "button" at bounding box center [234, 696] width 16 height 15
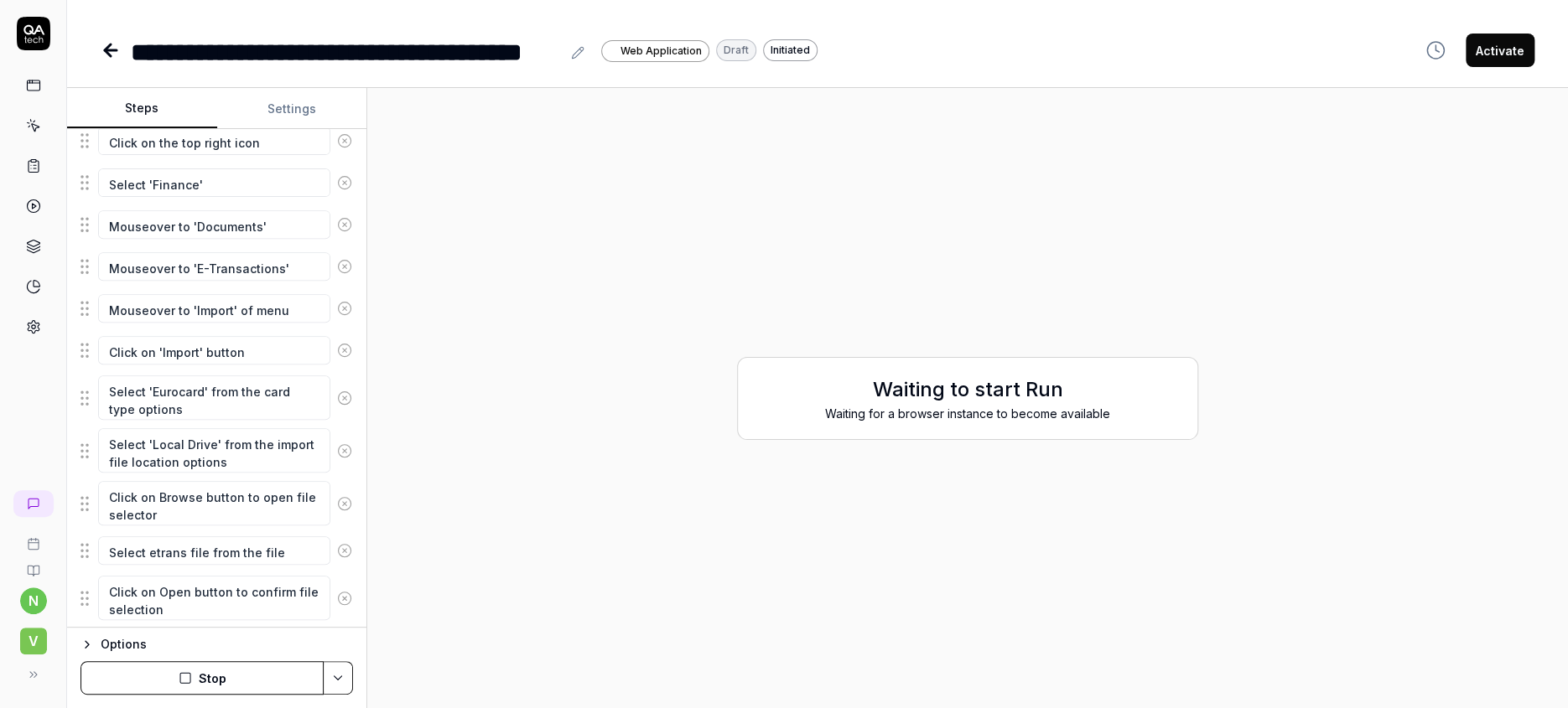
click at [205, 682] on button "Stop" at bounding box center [202, 678] width 243 height 34
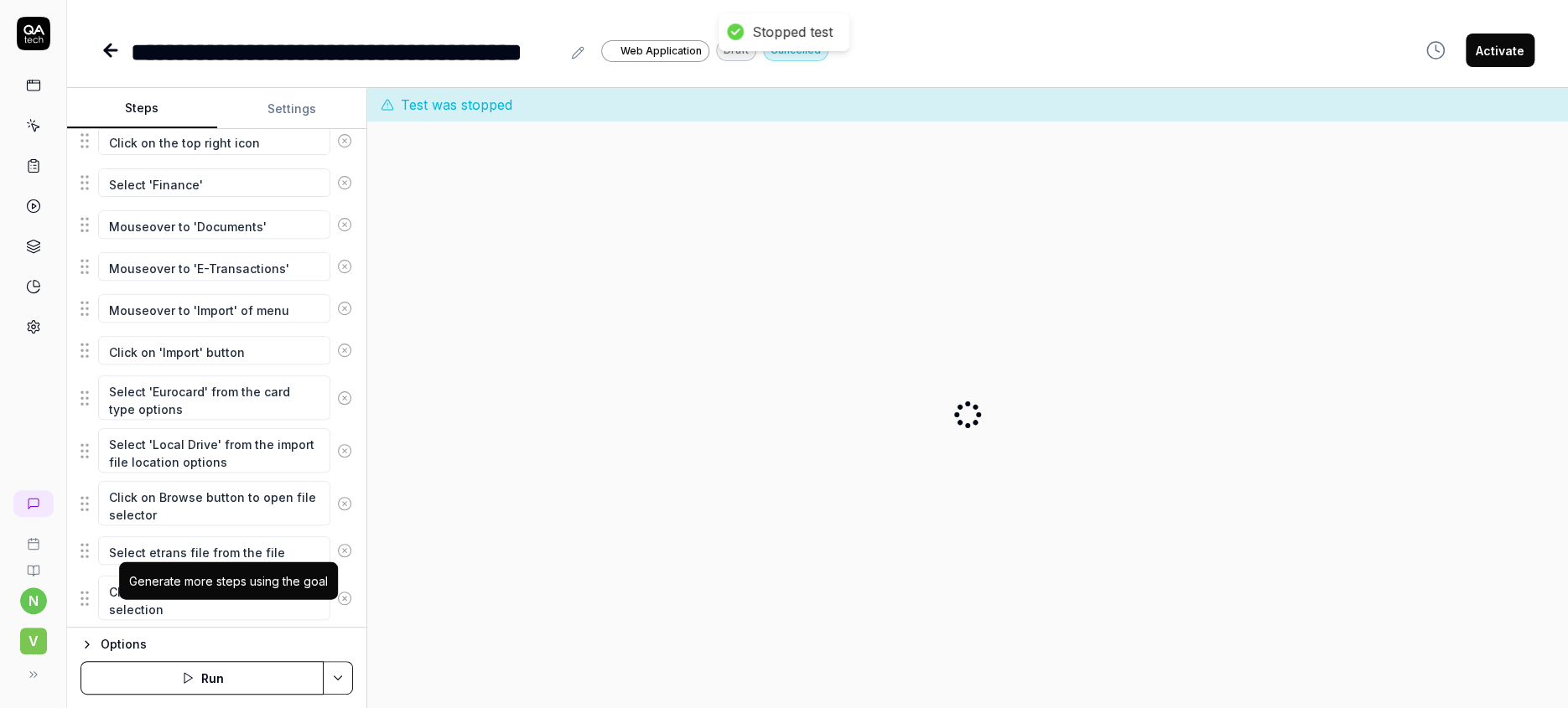
click at [226, 689] on icon "button" at bounding box center [234, 696] width 16 height 15
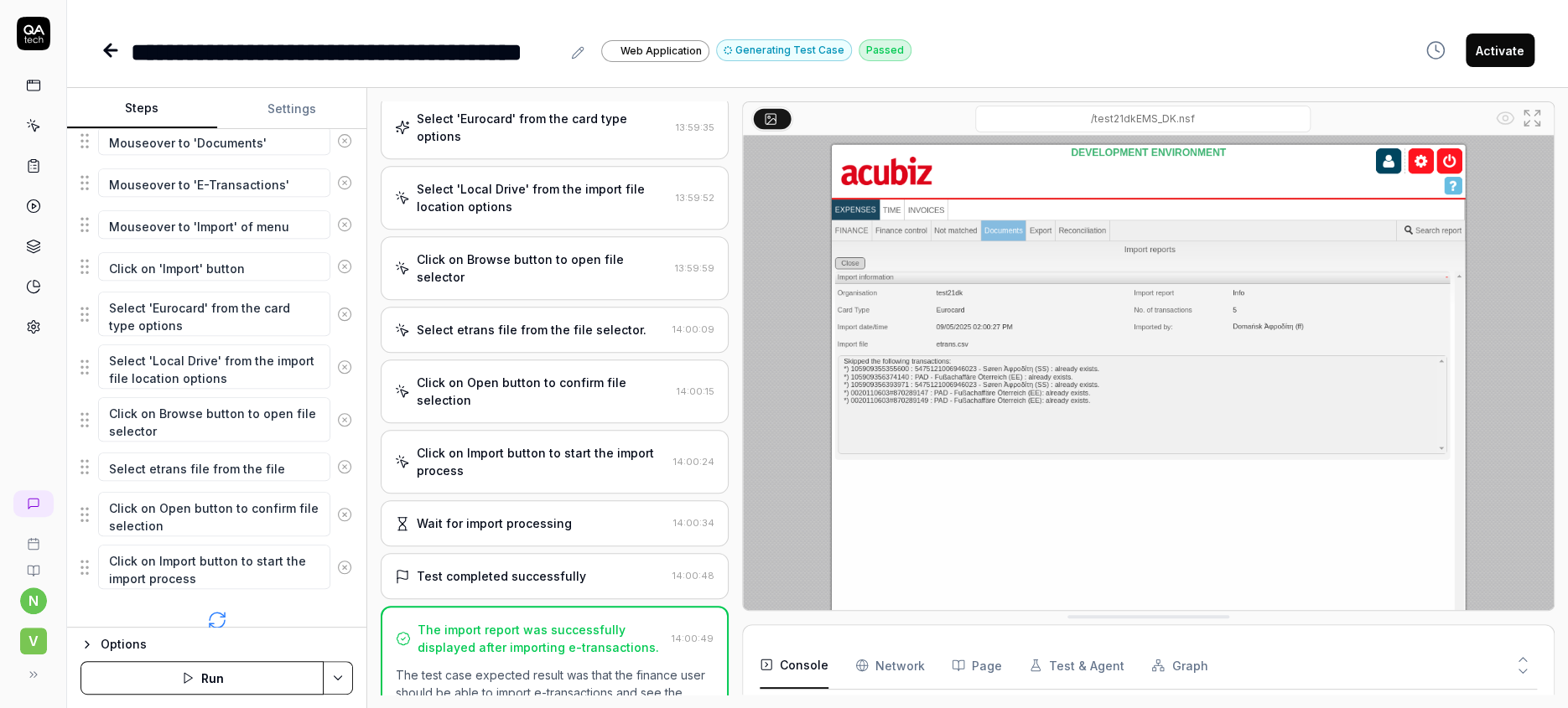
scroll to position [582, 0]
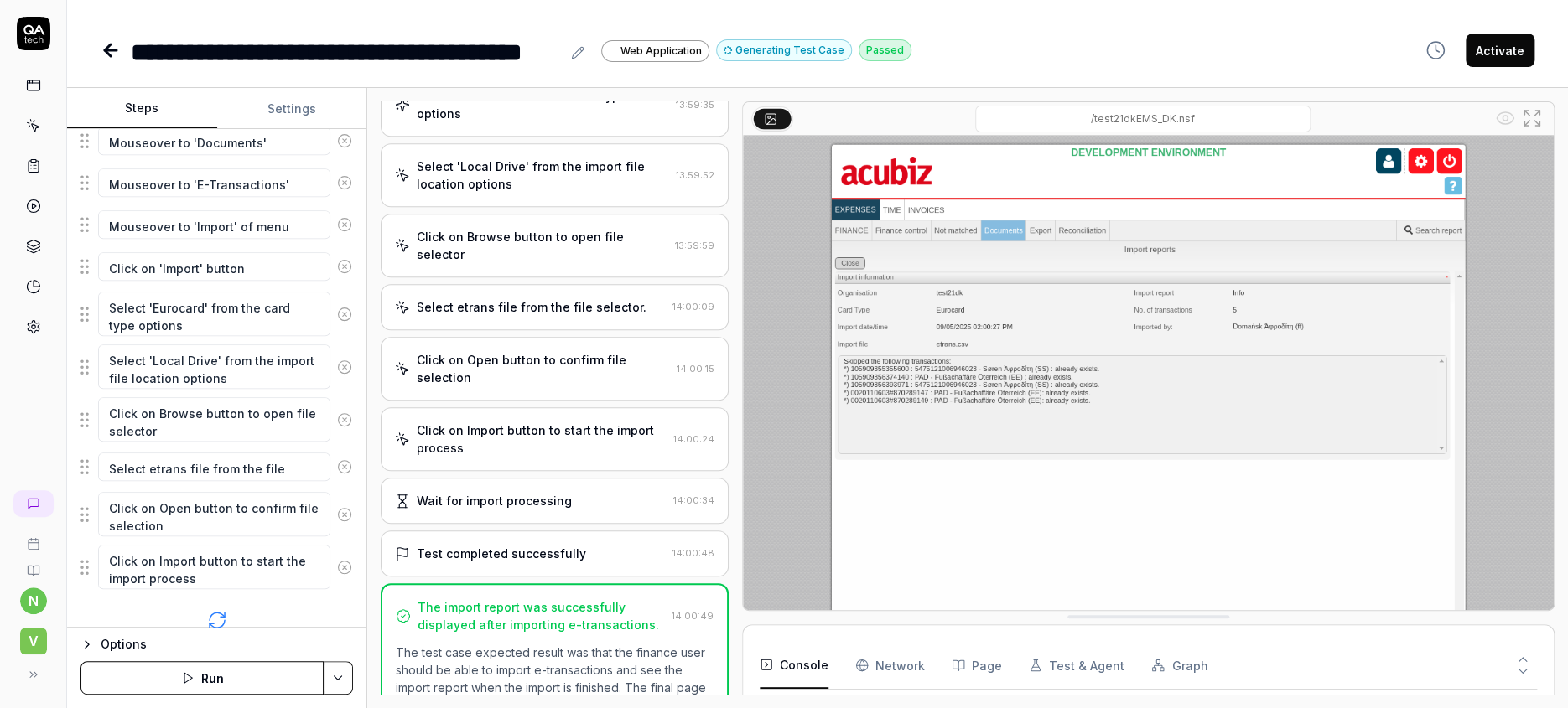
click at [105, 45] on icon at bounding box center [108, 50] width 6 height 12
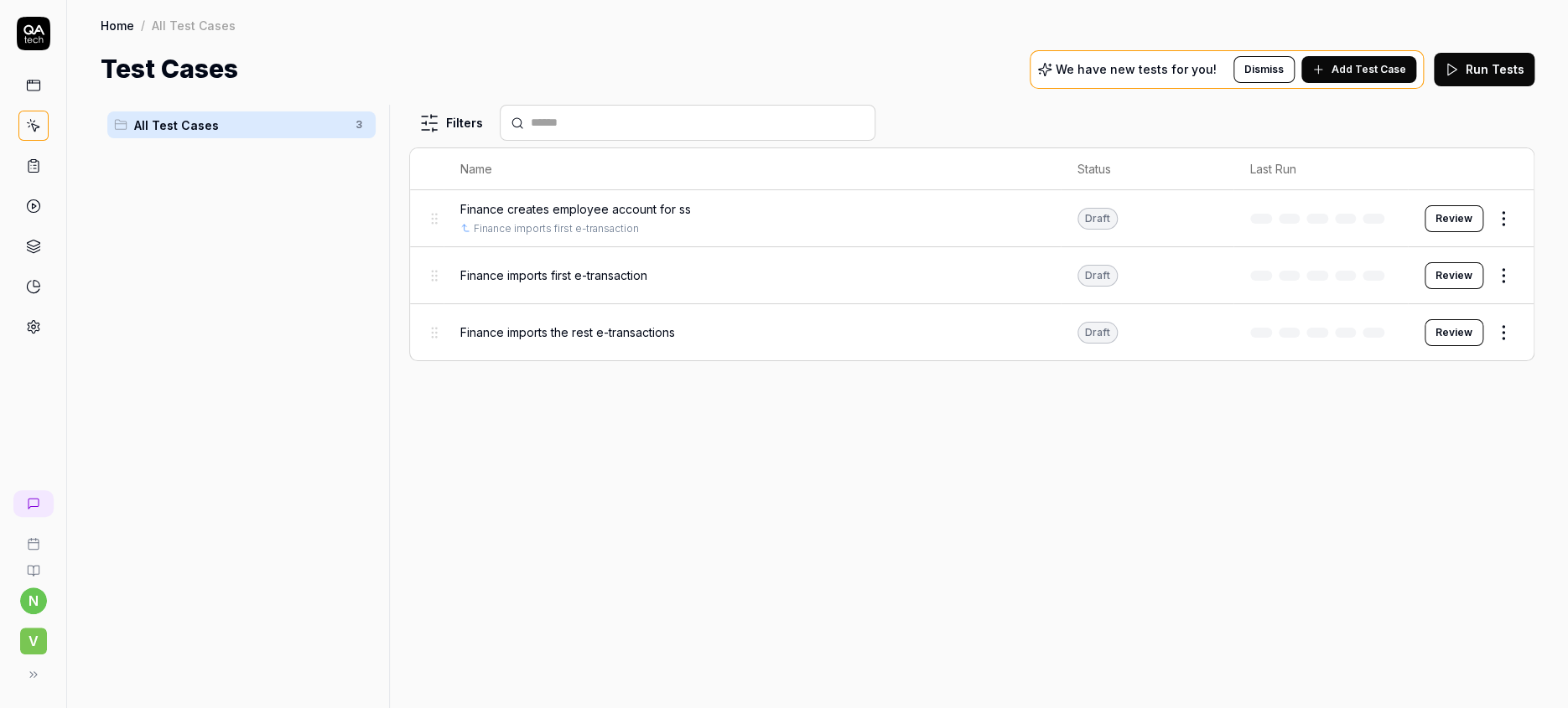
click at [1399, 62] on span "Add Test Case" at bounding box center [1368, 70] width 75 height 15
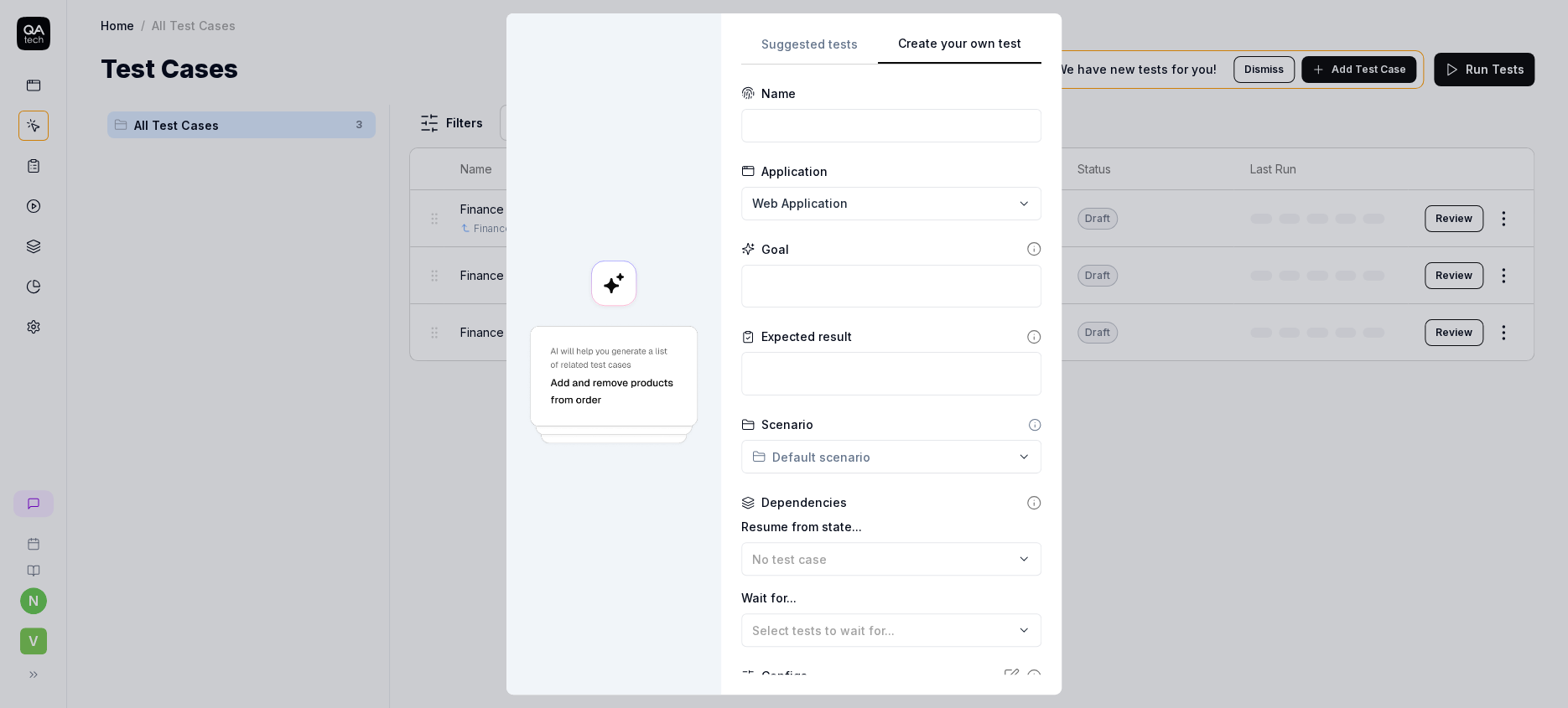
click at [1007, 143] on div "**********" at bounding box center [891, 354] width 340 height 682
click at [877, 109] on input at bounding box center [892, 125] width 300 height 34
click at [820, 112] on input "Finance" at bounding box center [892, 125] width 300 height 34
drag, startPoint x: 820, startPoint y: 113, endPoint x: 912, endPoint y: 192, distance: 121.3
click at [857, 159] on form "**********" at bounding box center [892, 451] width 300 height 735
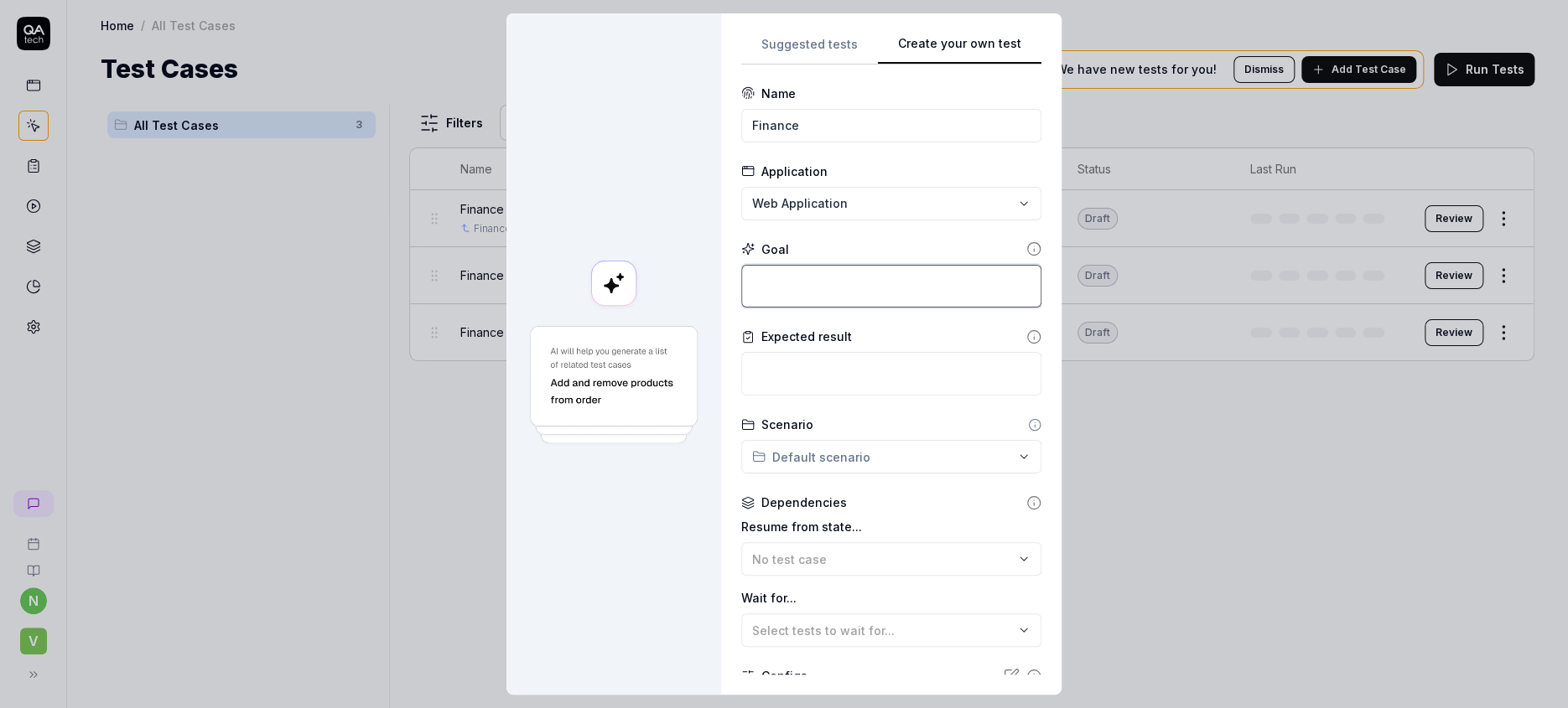
click at [781, 264] on textarea at bounding box center [892, 286] width 300 height 44
drag, startPoint x: 819, startPoint y: 108, endPoint x: 819, endPoint y: 134, distance: 26.0
click at [819, 114] on input "Finance" at bounding box center [892, 125] width 300 height 34
click at [791, 264] on textarea at bounding box center [892, 286] width 300 height 44
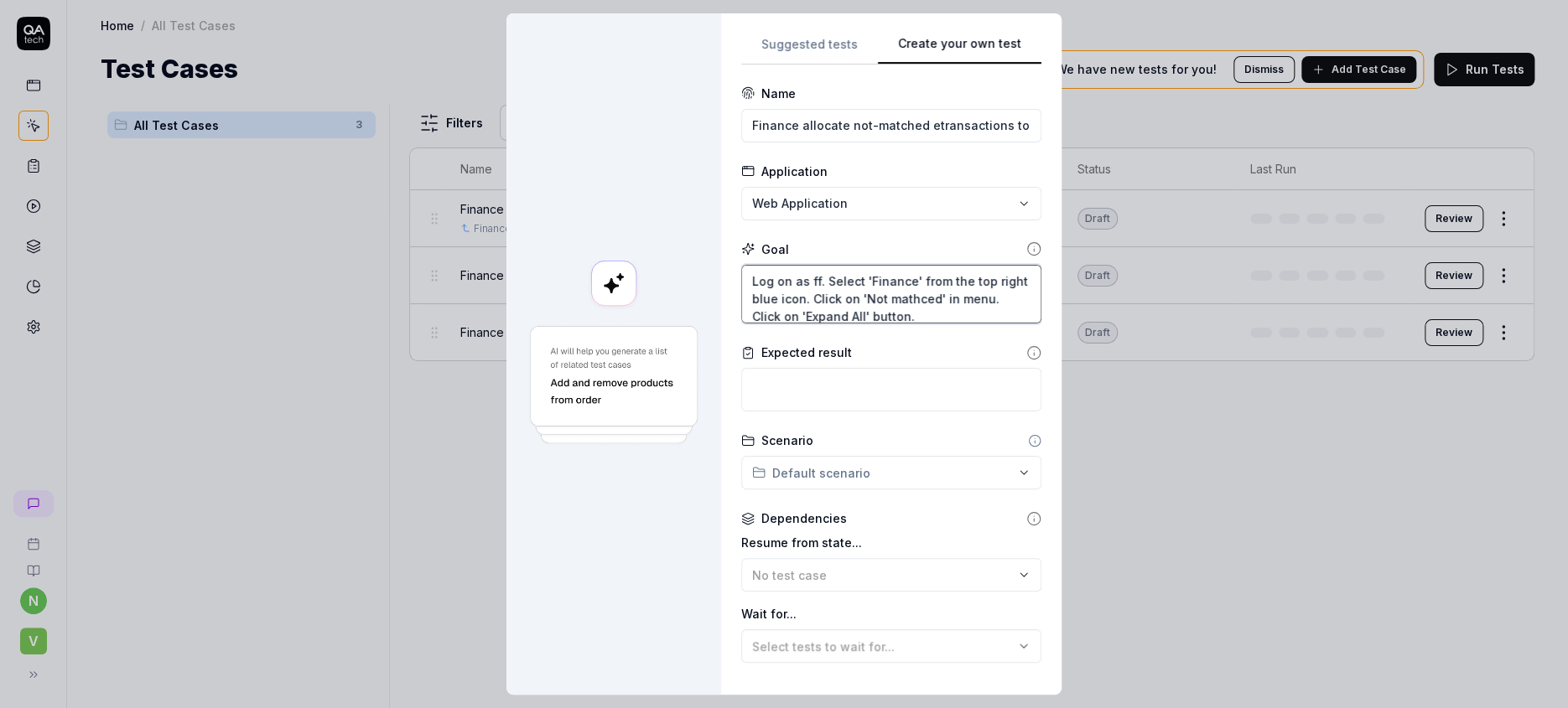
drag, startPoint x: 890, startPoint y: 278, endPoint x: 837, endPoint y: 281, distance: 53.1
click at [741, 264] on textarea "Log on as ff. Select 'Finance' from the top right blue icon. Click on 'Not math…" at bounding box center [892, 293] width 300 height 59
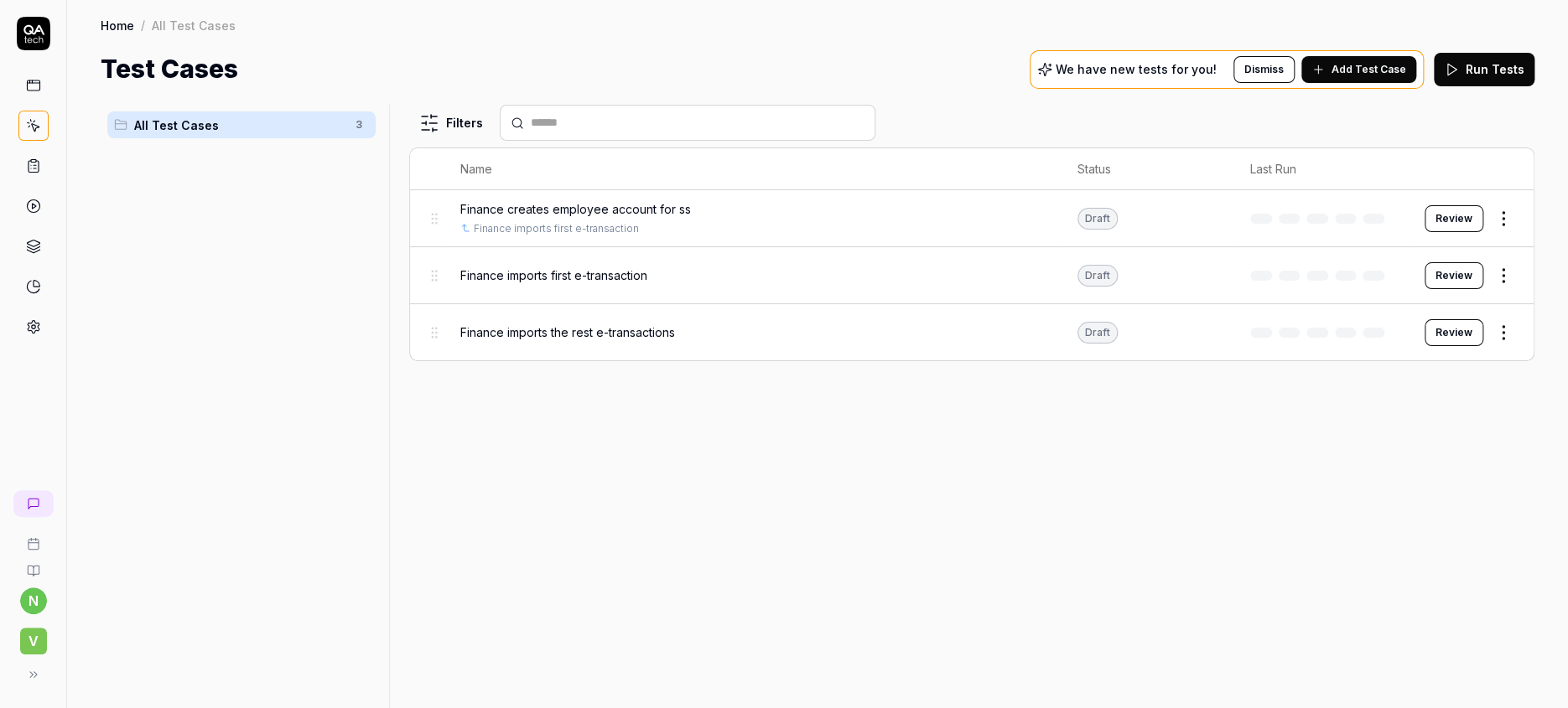
click at [1510, 191] on html "n V Home / All Test Cases Home / All Test Cases Test Cases We have new tests fo…" at bounding box center [784, 354] width 1568 height 708
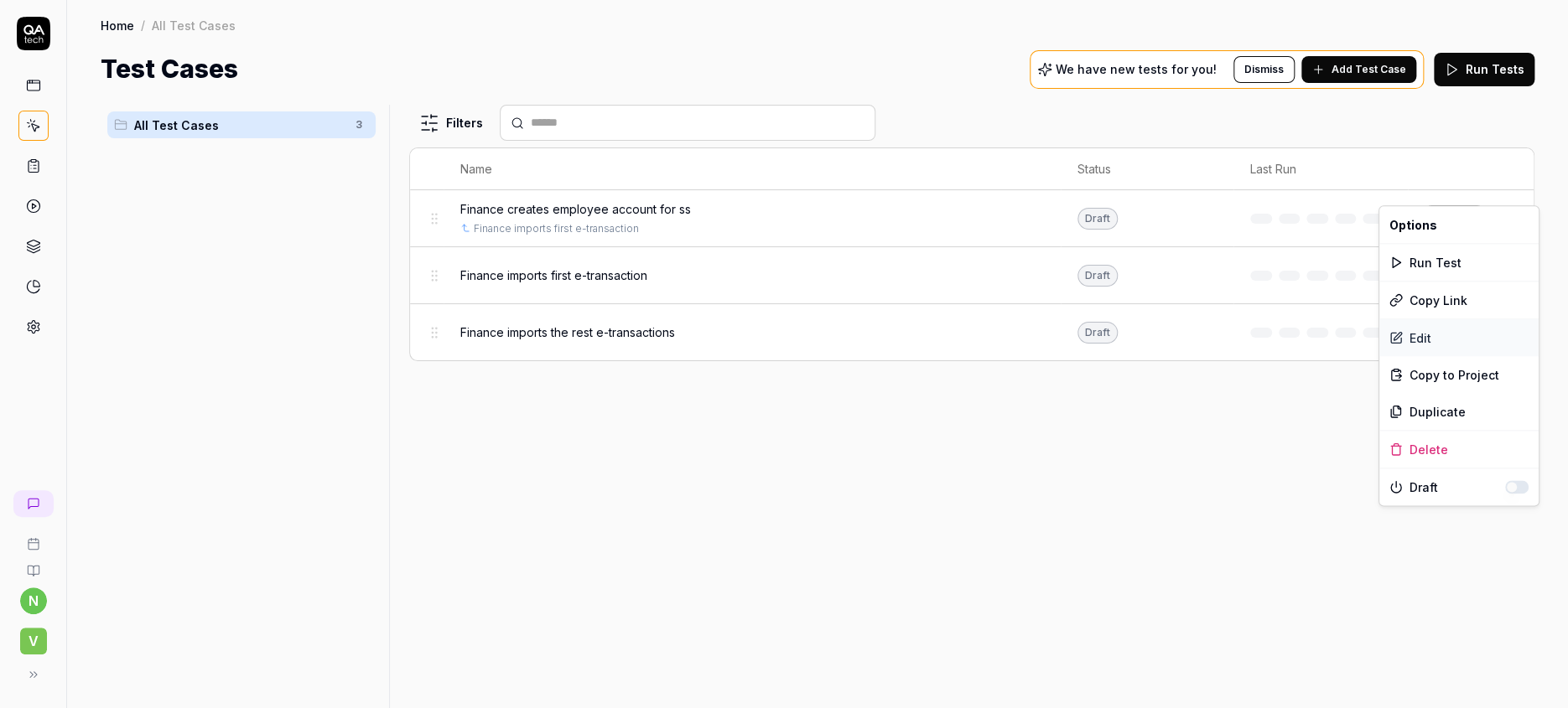
click at [1412, 321] on div "Edit" at bounding box center [1458, 338] width 159 height 37
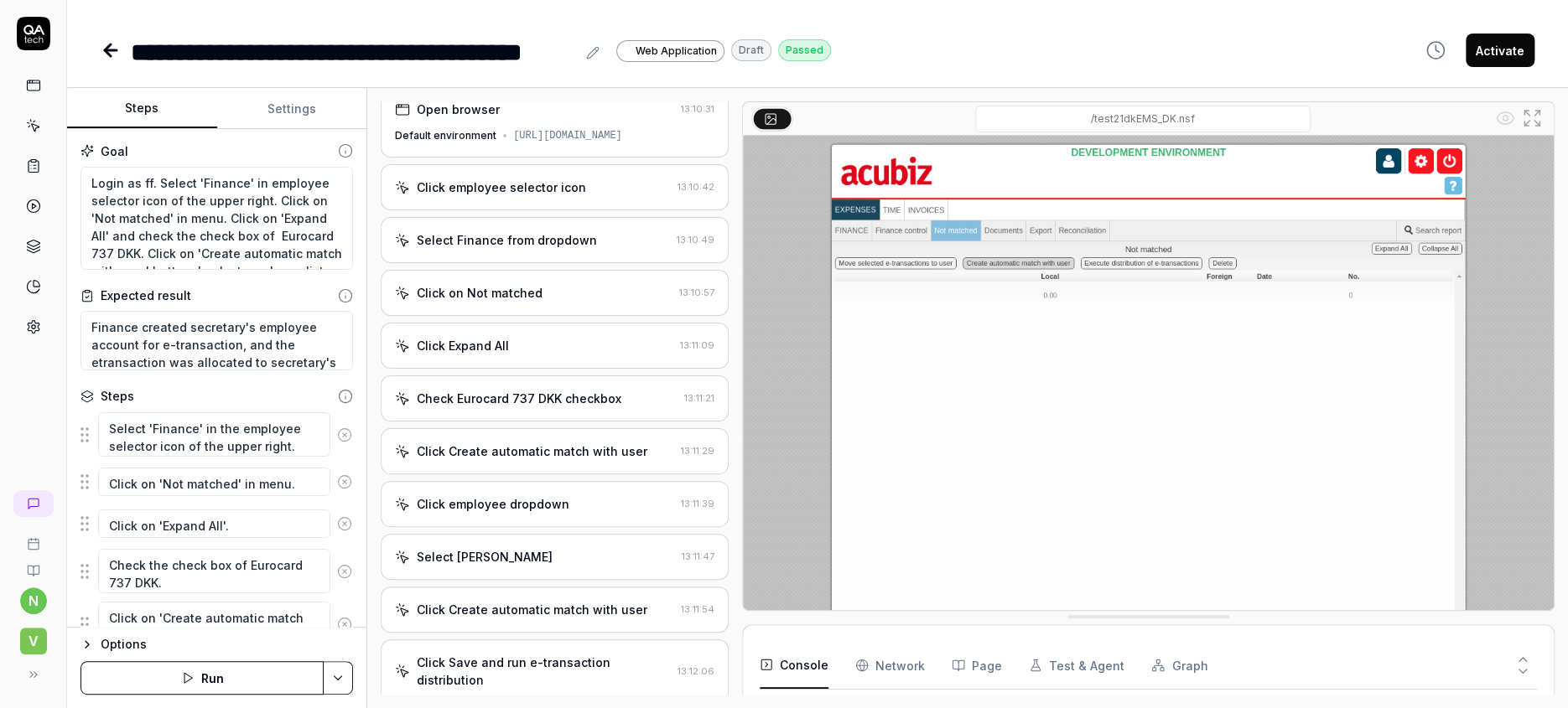
scroll to position [3, 0]
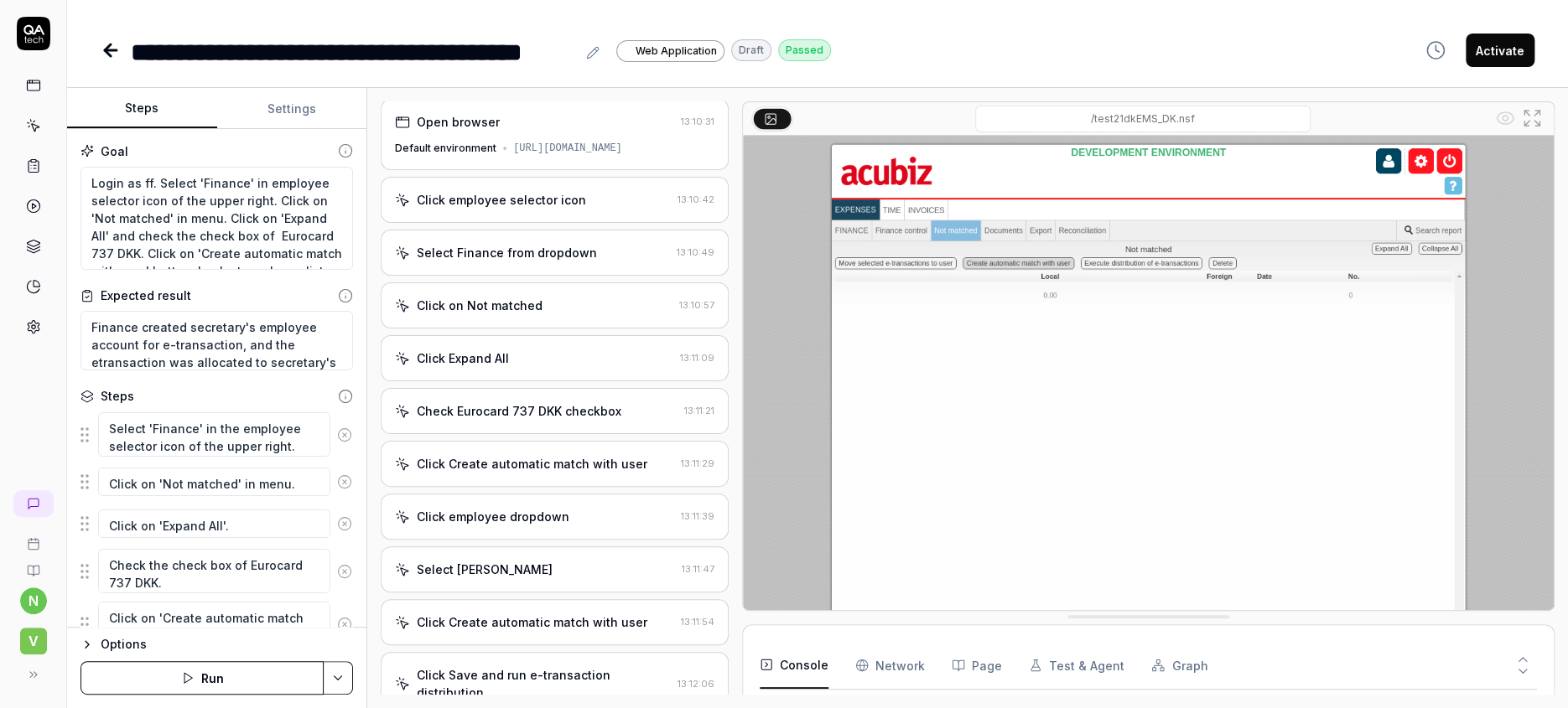
click at [564, 402] on div "Check Eurocard 737 DKK checkbox" at bounding box center [518, 411] width 204 height 17
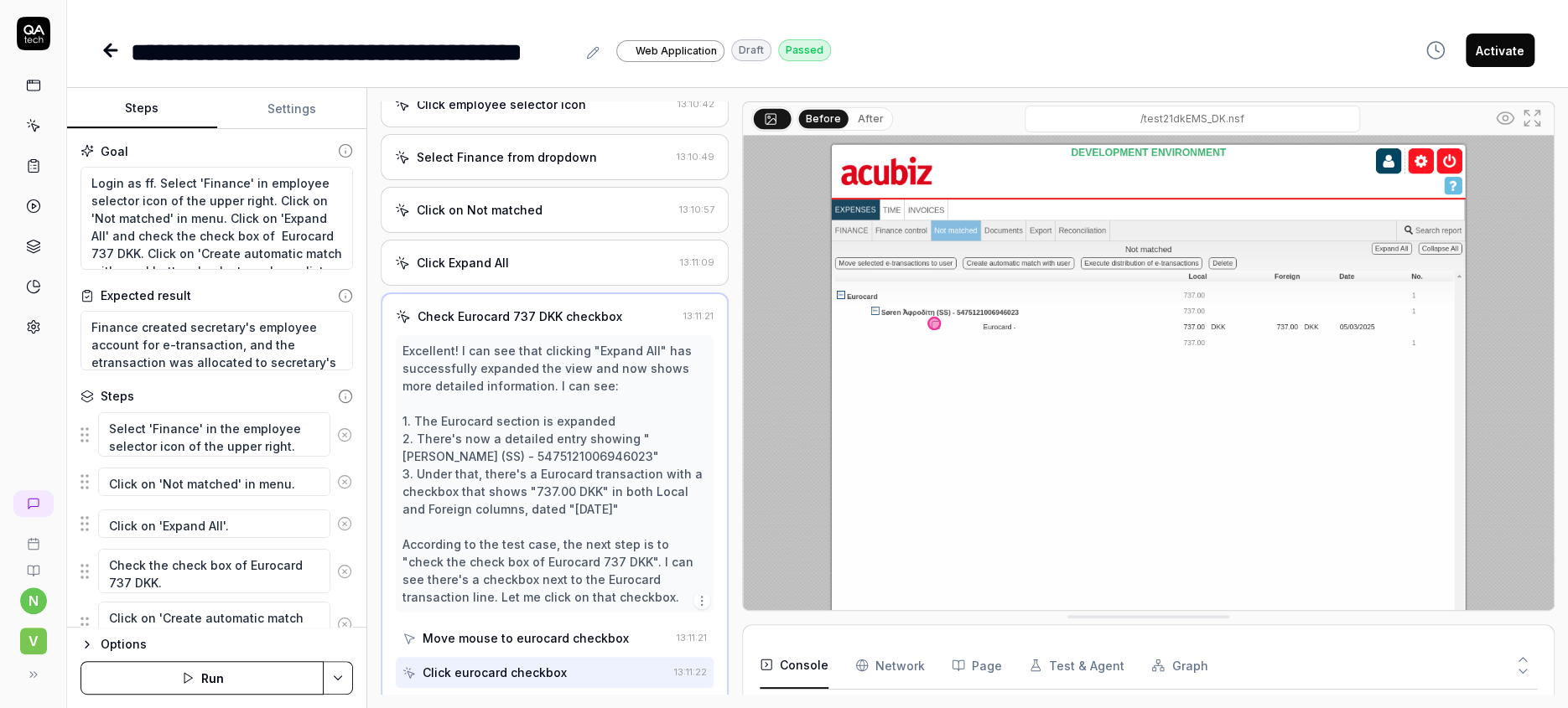
scroll to position [134, 0]
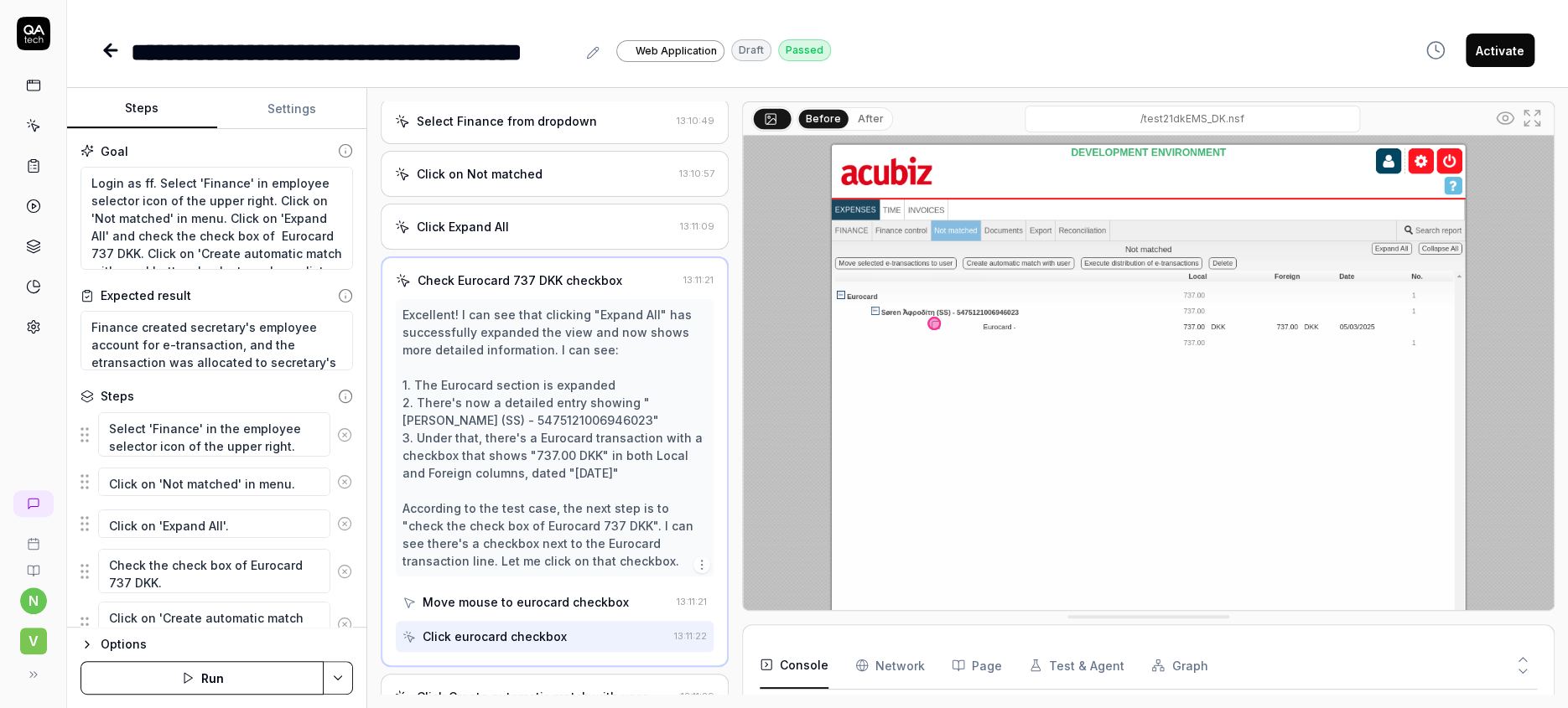
click at [467, 688] on div "Click Create automatic match with user" at bounding box center [532, 696] width 231 height 17
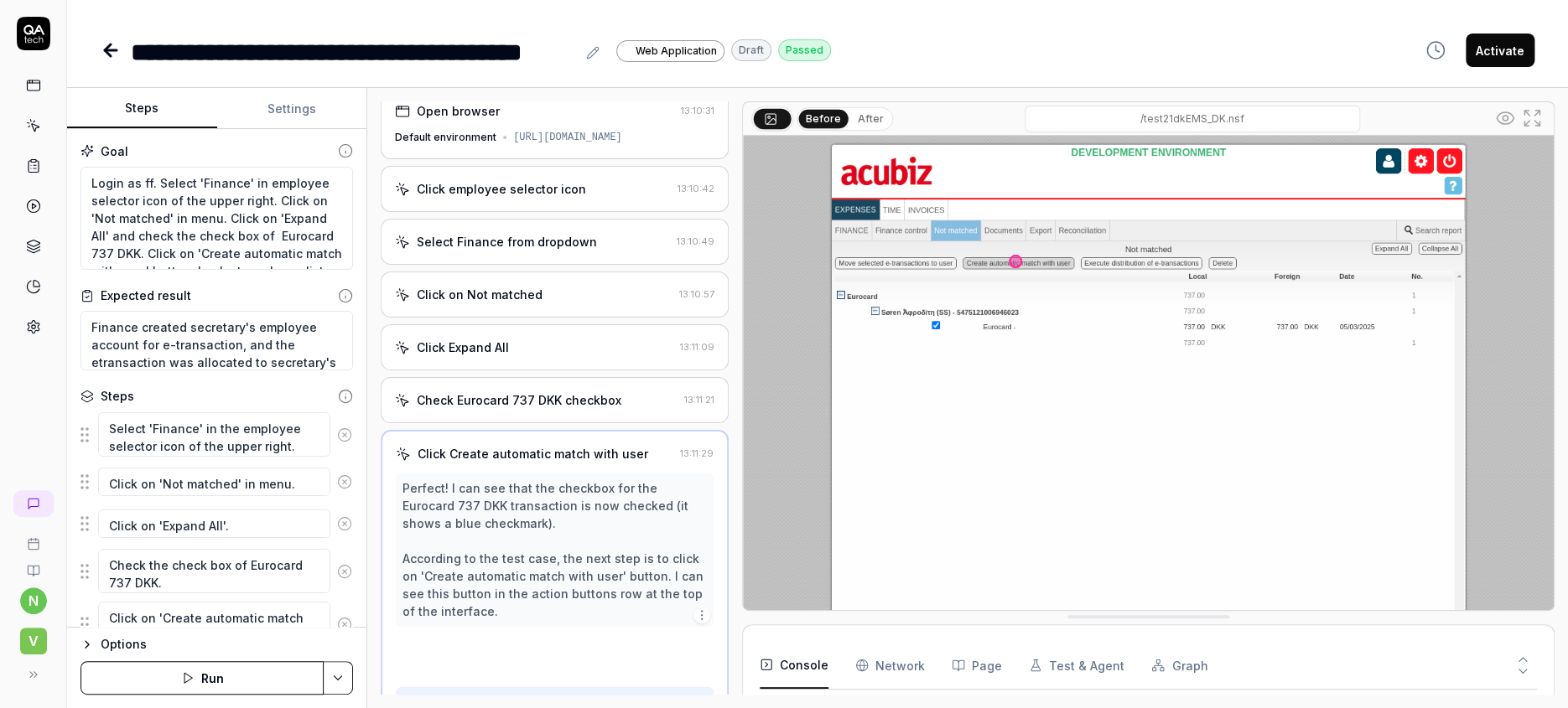
scroll to position [0, 0]
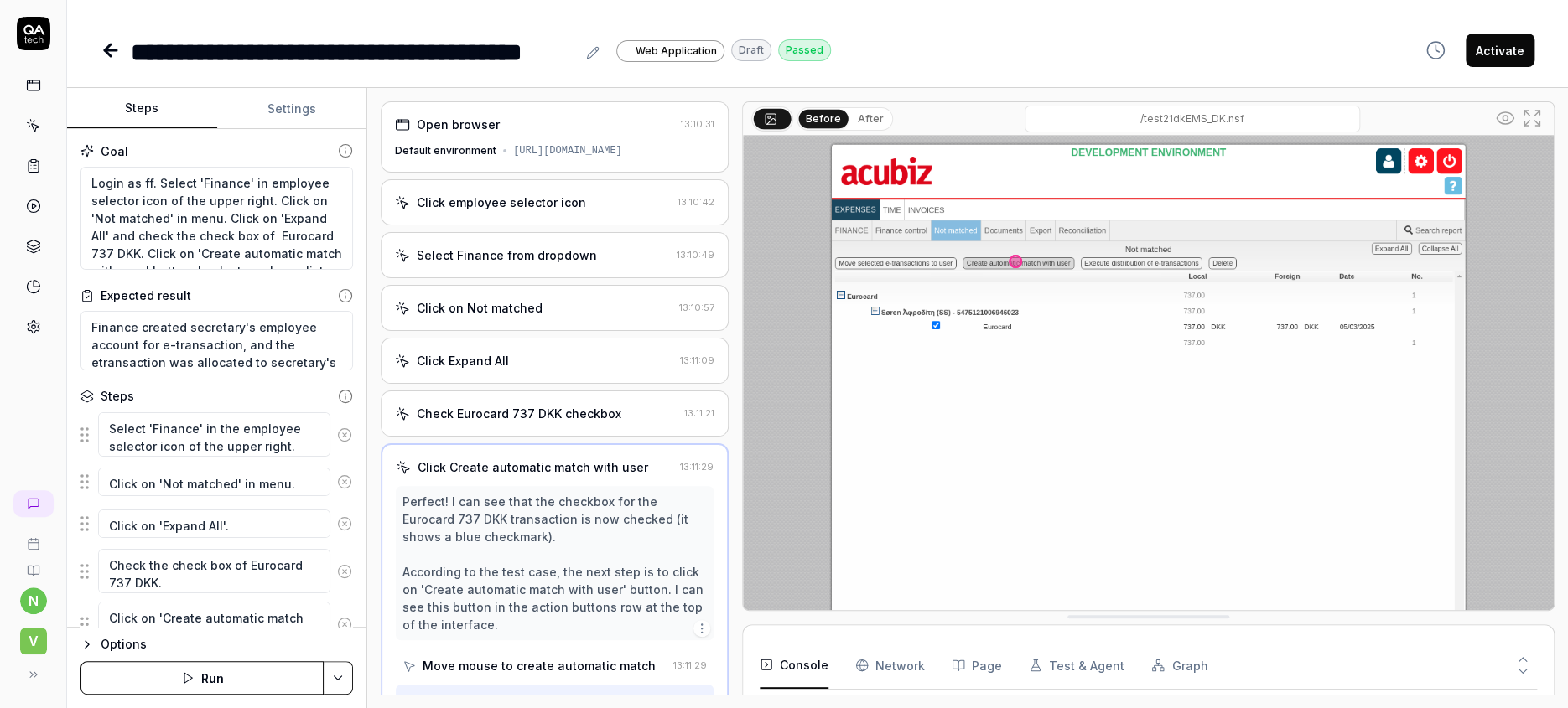
click at [101, 44] on icon at bounding box center [110, 50] width 20 height 20
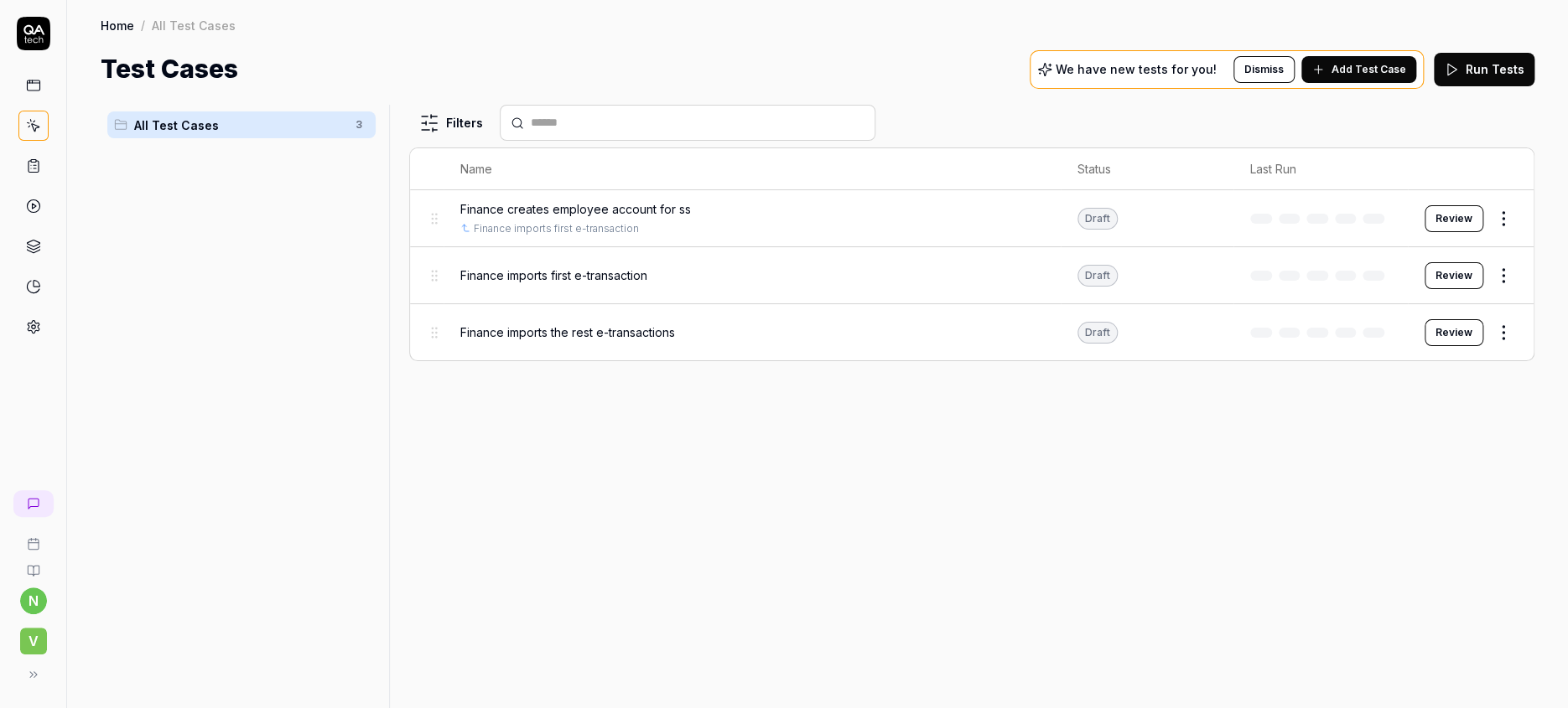
click at [1395, 62] on span "Add Test Case" at bounding box center [1368, 70] width 75 height 15
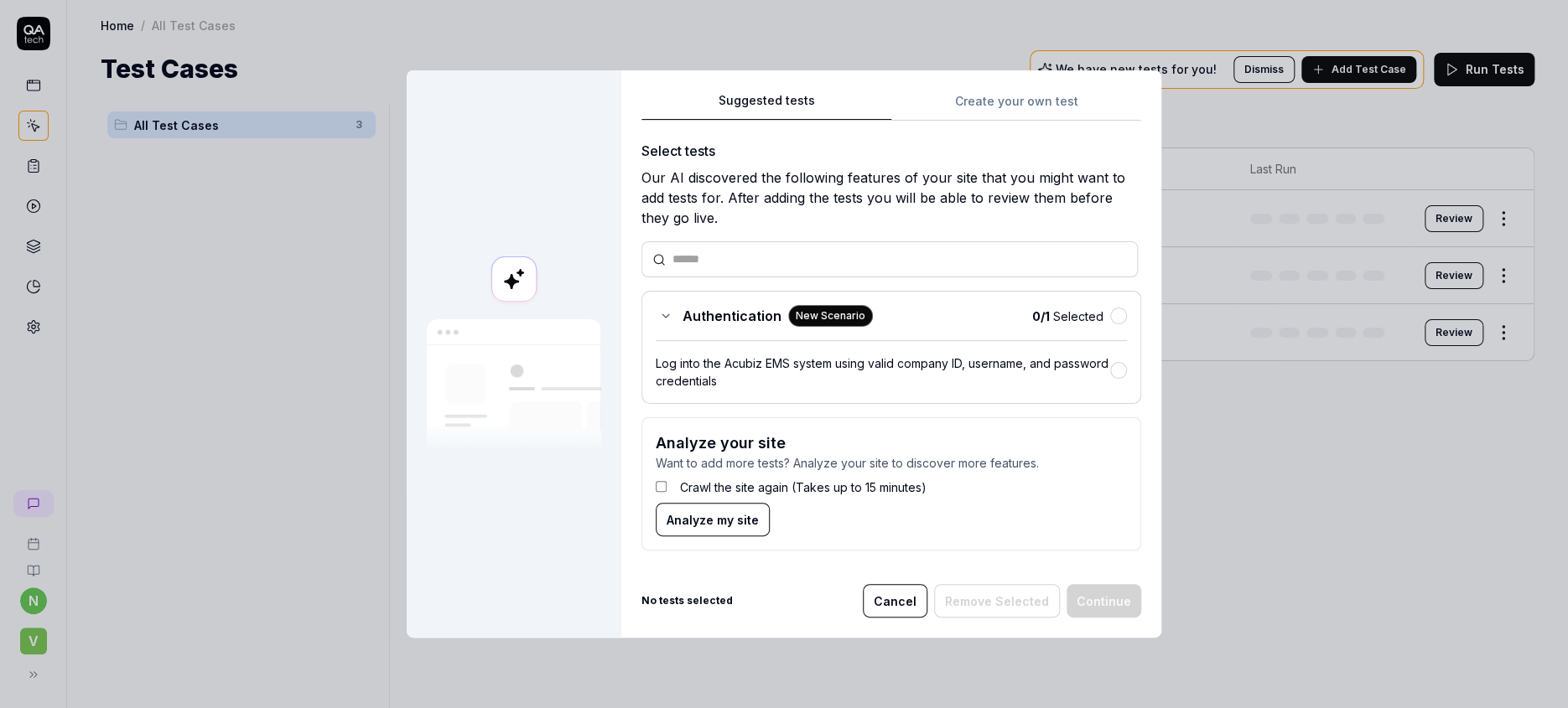
click at [995, 146] on div "Suggested tests Create your own test Select tests Our AI discovered the followi…" at bounding box center [892, 327] width 500 height 475
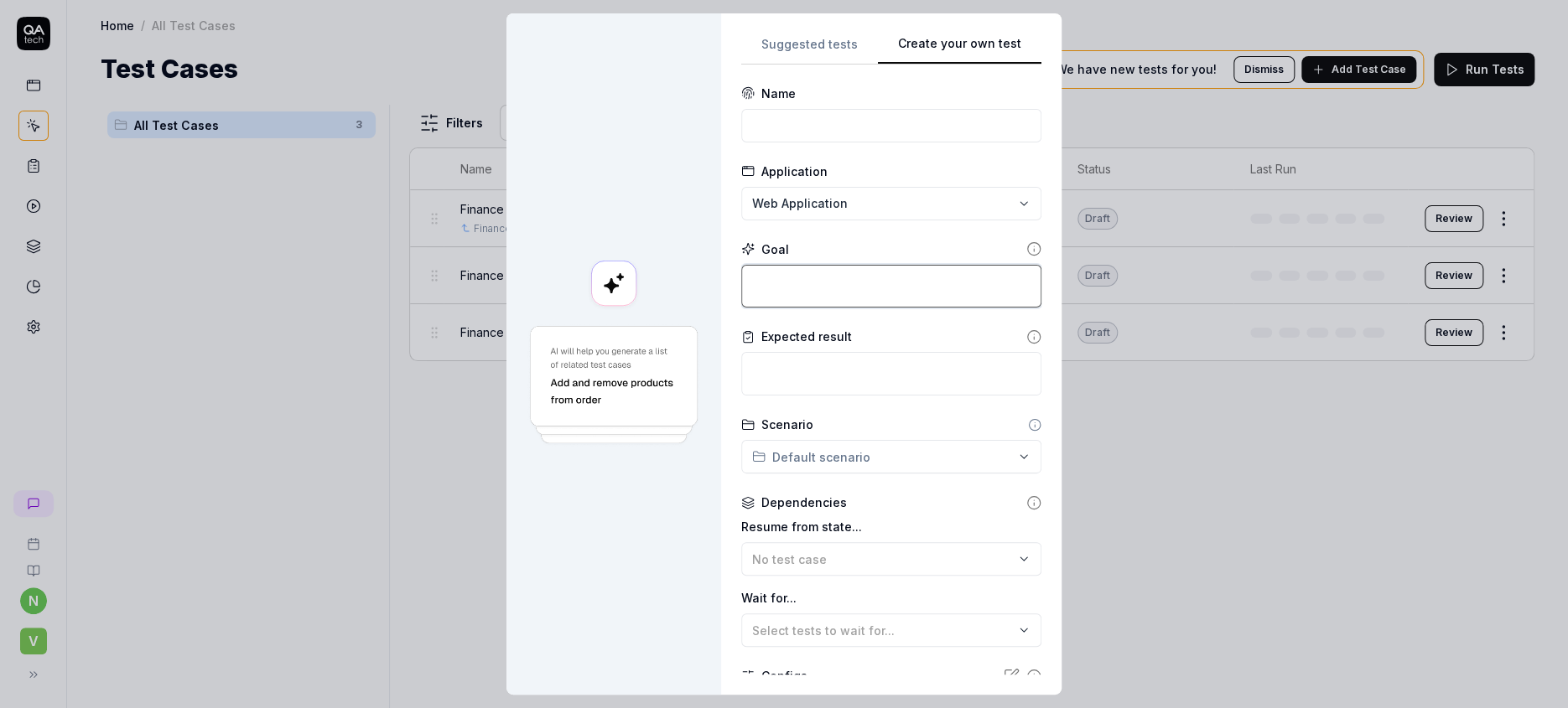
click at [862, 264] on textarea at bounding box center [892, 286] width 300 height 44
paste textarea "Log on as ff. Select 'Finance' from the top right blue icon. Click on 'Not math…"
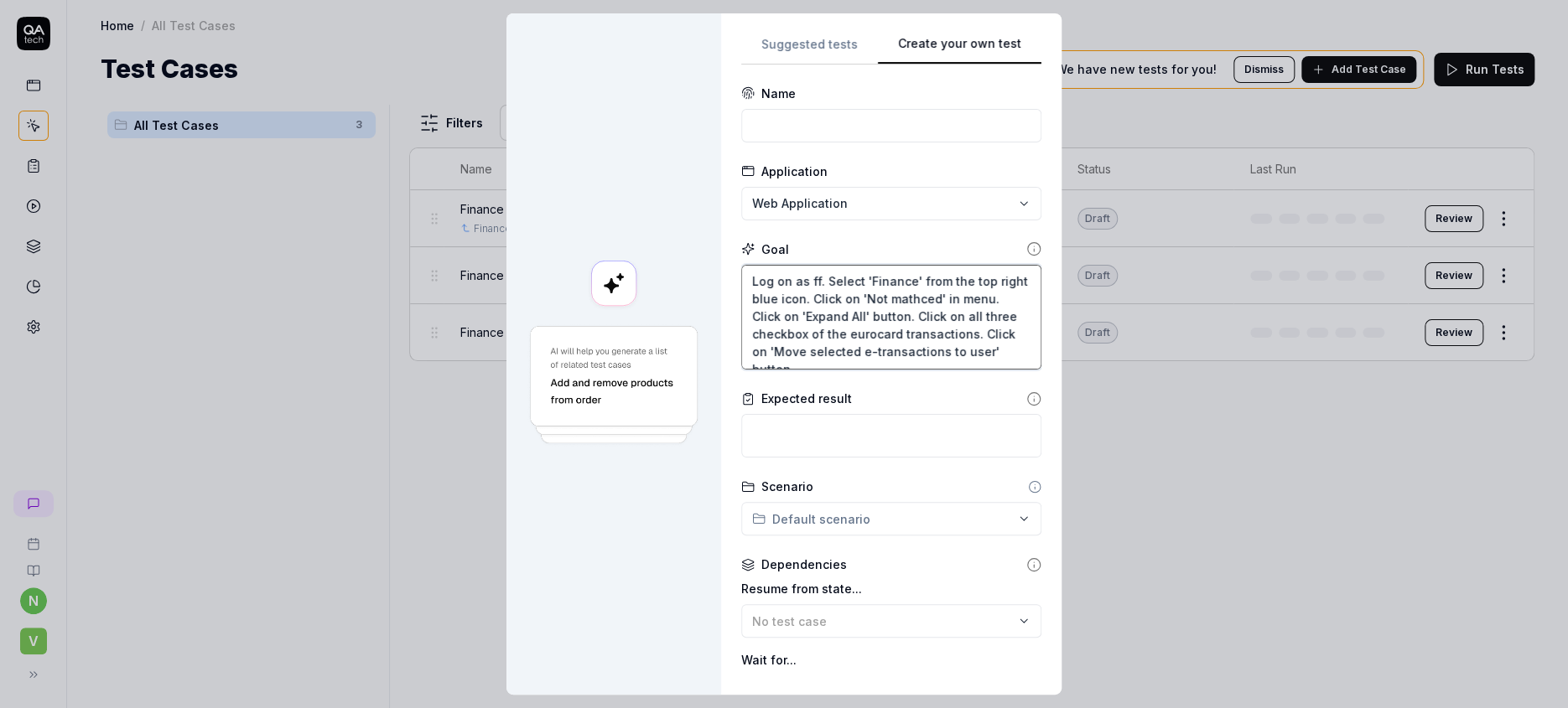
click at [906, 321] on textarea "Log on as ff. Select 'Finance' from the top right blue icon. Click on 'Not math…" at bounding box center [892, 317] width 300 height 106
paste textarea "Fußachaffäre Öterreich"
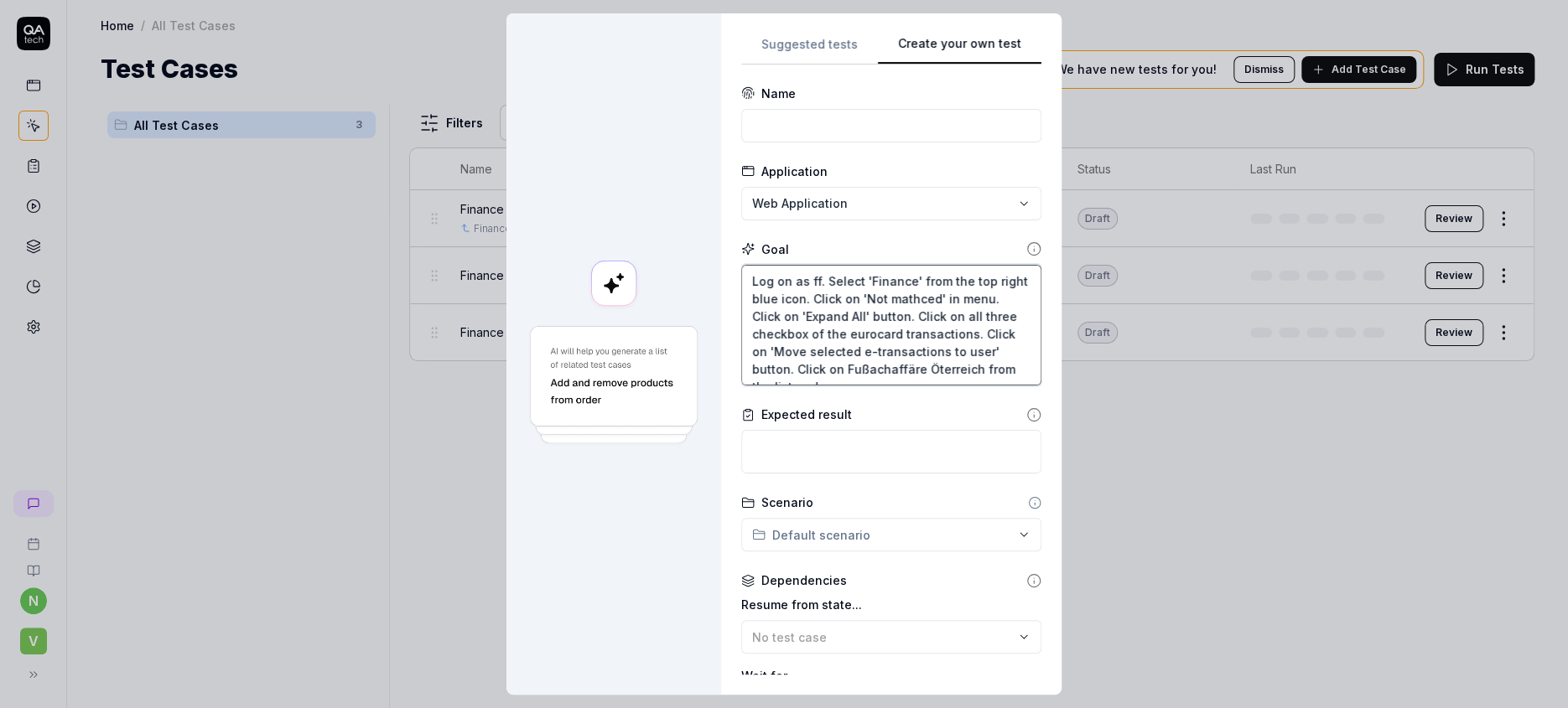
click at [956, 344] on textarea "Log on as ff. Select 'Finance' from the top right blue icon. Click on 'Not math…" at bounding box center [892, 324] width 300 height 121
click at [956, 327] on textarea "Log on as ff. Select 'Finance' from the top right blue icon. Click on 'Not math…" at bounding box center [892, 324] width 300 height 121
click at [959, 340] on textarea "Log on as ff. Select 'Finance' from the top right blue icon. Click on 'Not math…" at bounding box center [892, 324] width 300 height 121
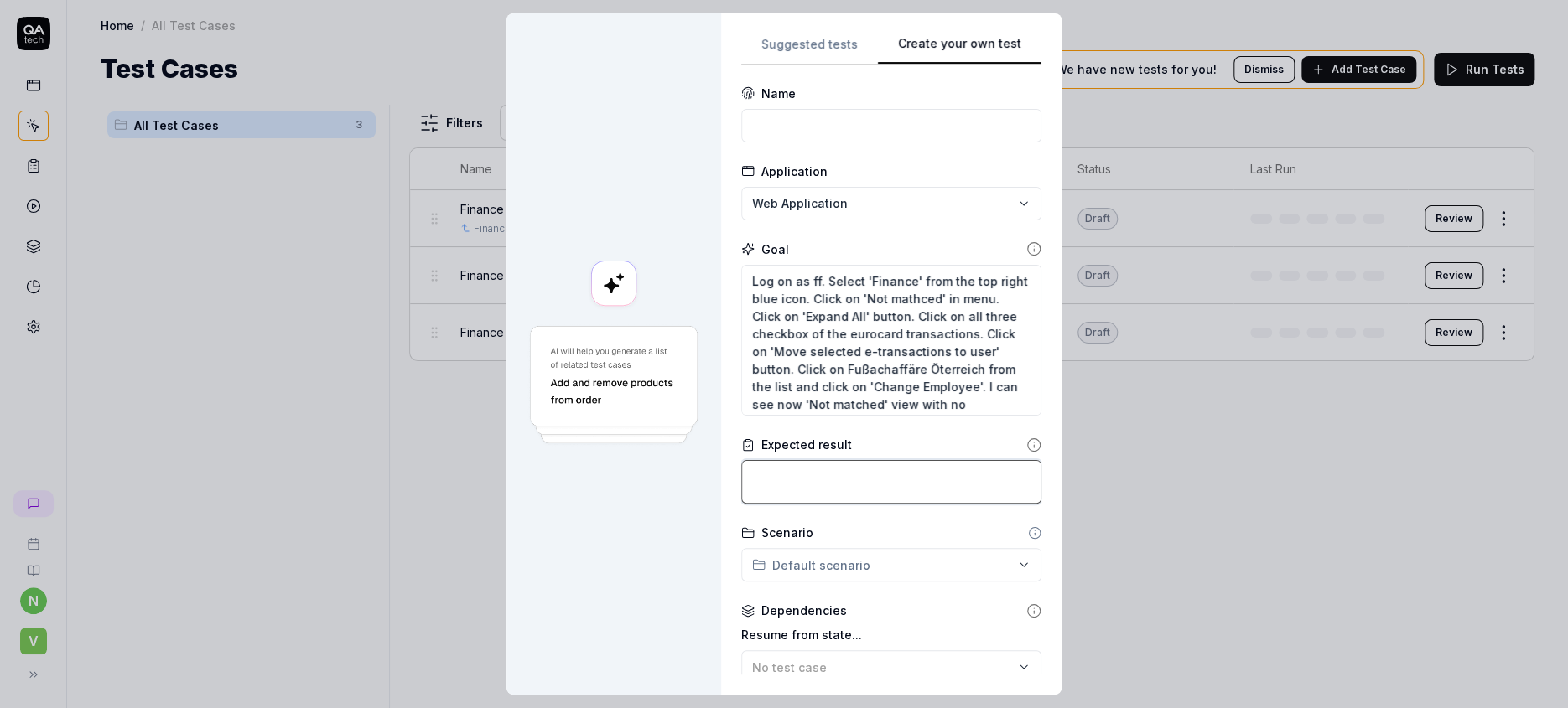
click at [926, 460] on textarea at bounding box center [892, 481] width 300 height 44
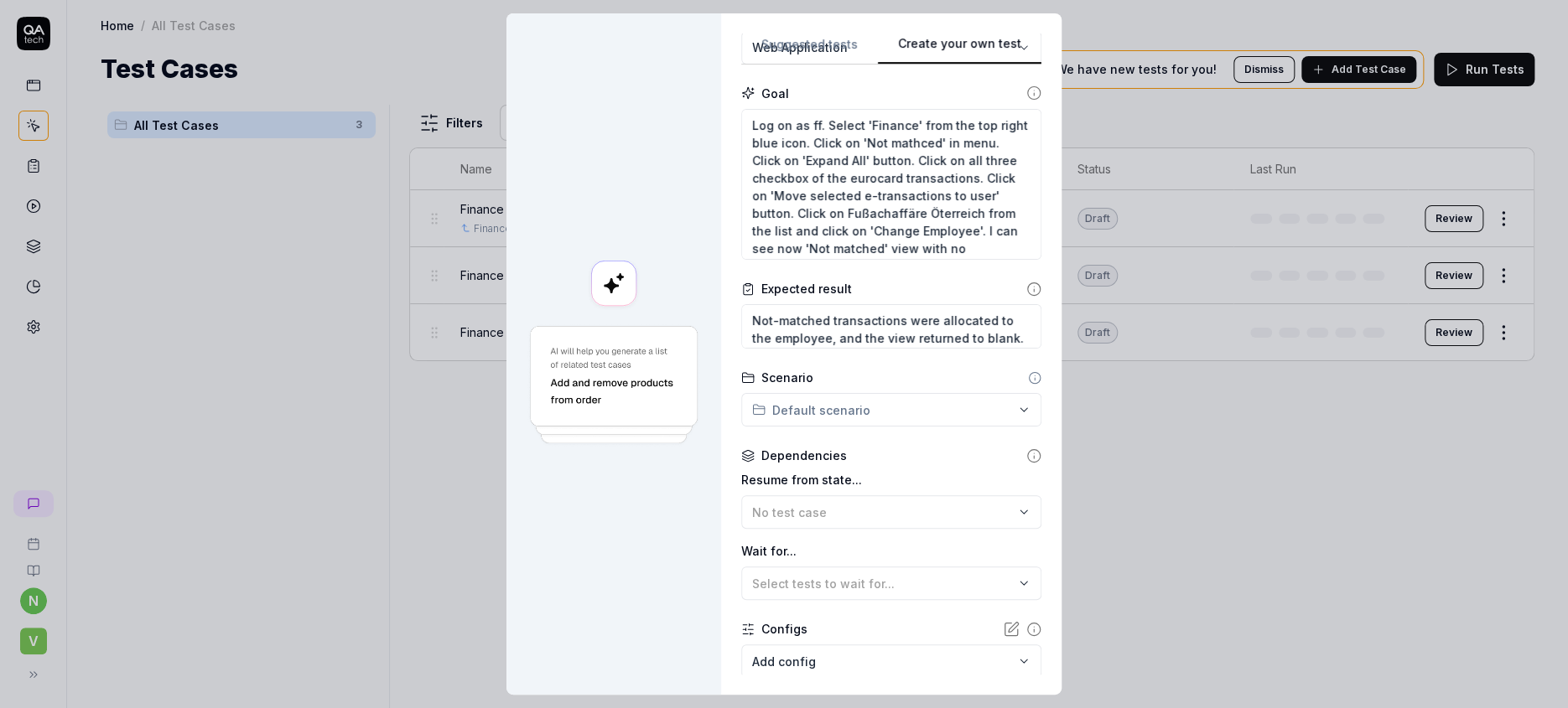
scroll to position [158, 0]
click at [763, 504] on span "No test case" at bounding box center [789, 510] width 75 height 15
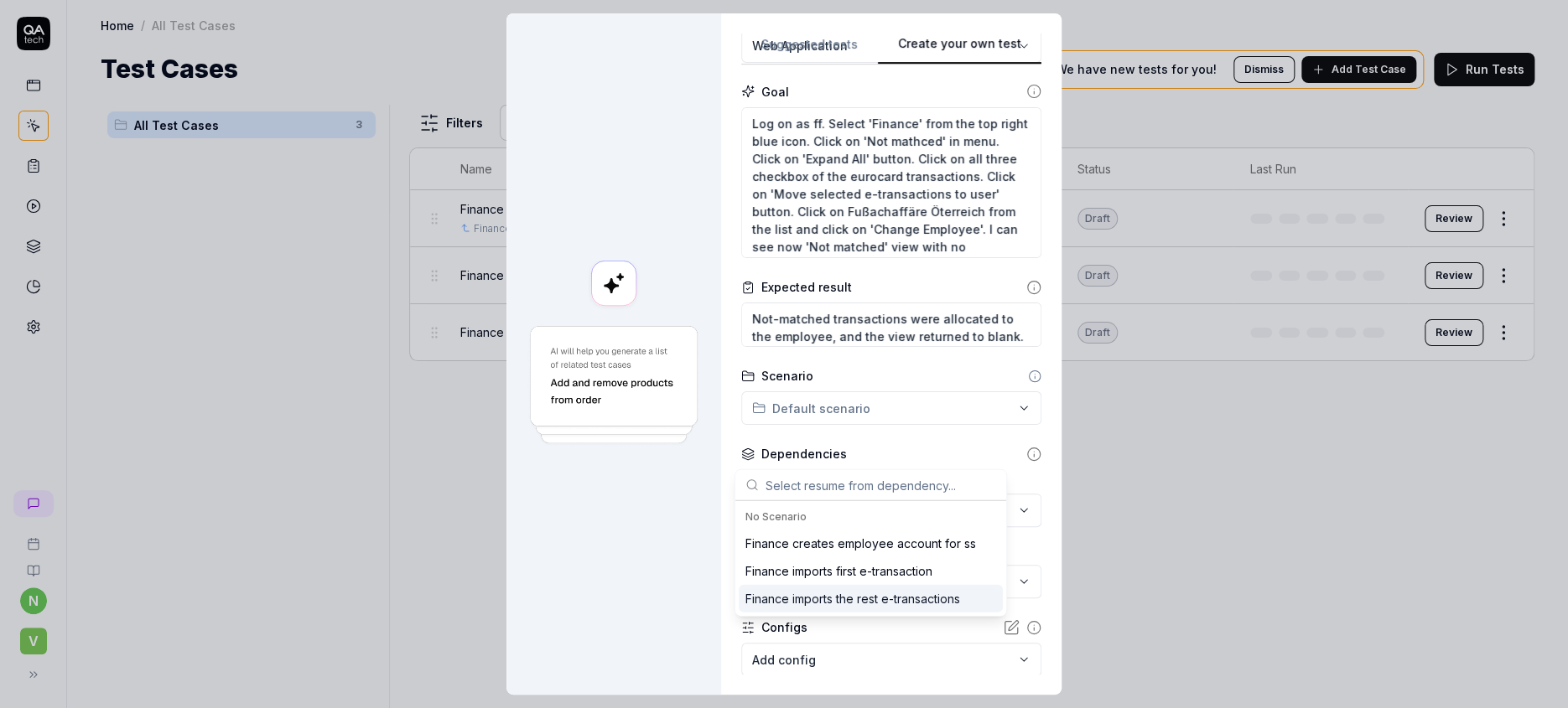
click at [783, 590] on div "Finance imports the rest e-transactions" at bounding box center [853, 599] width 215 height 17
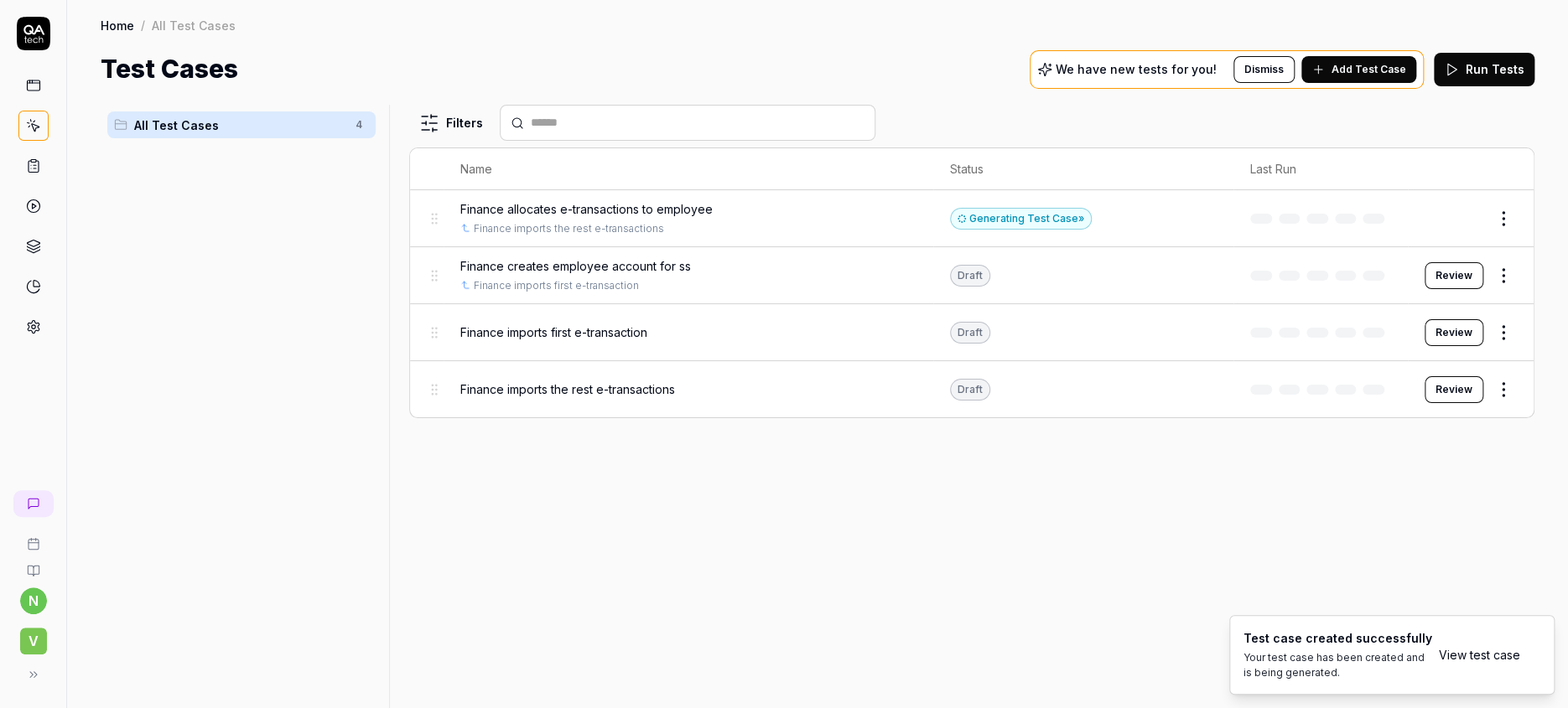
click at [1508, 190] on html "n V Home / All Test Cases Home / All Test Cases Test Cases We have new tests fo…" at bounding box center [784, 354] width 1568 height 708
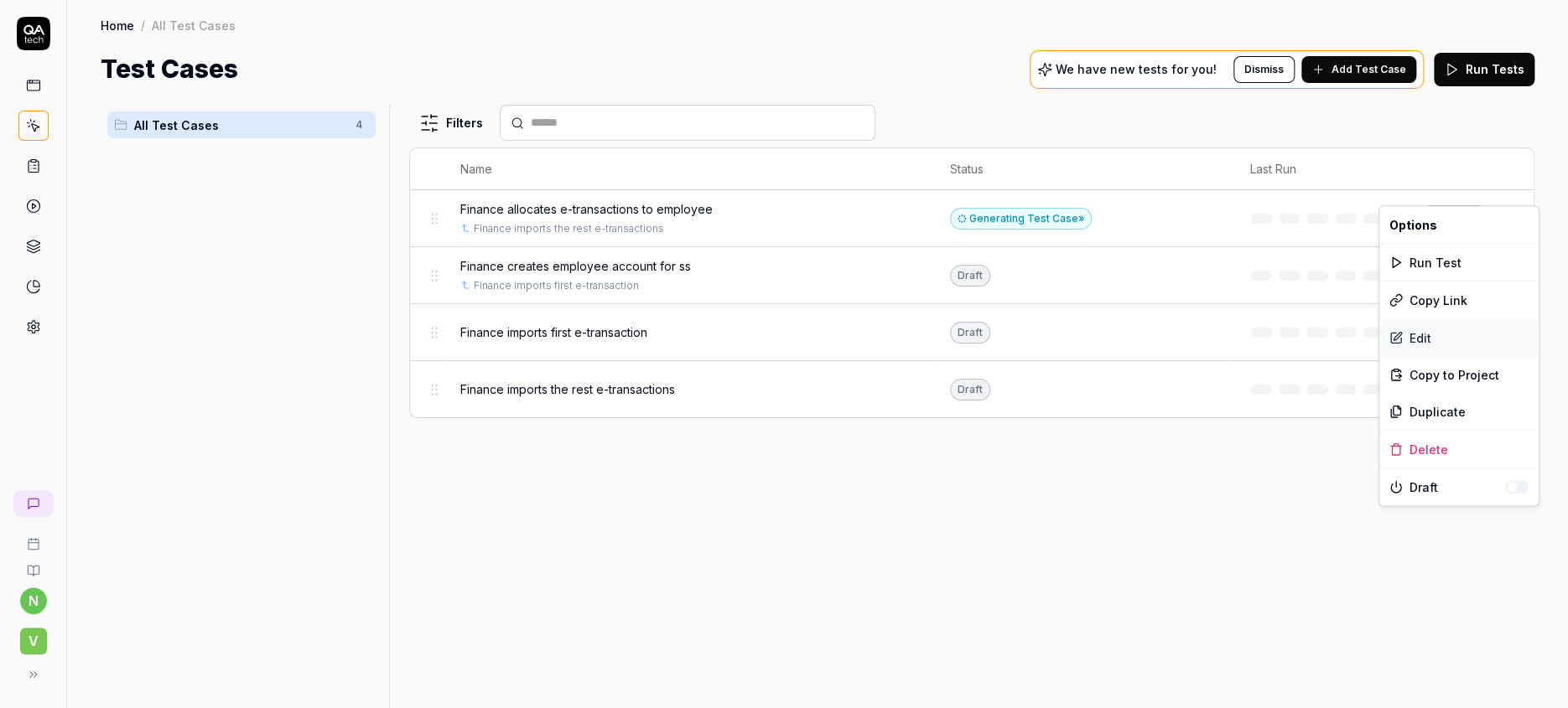
click at [1416, 320] on div "Edit" at bounding box center [1458, 338] width 159 height 37
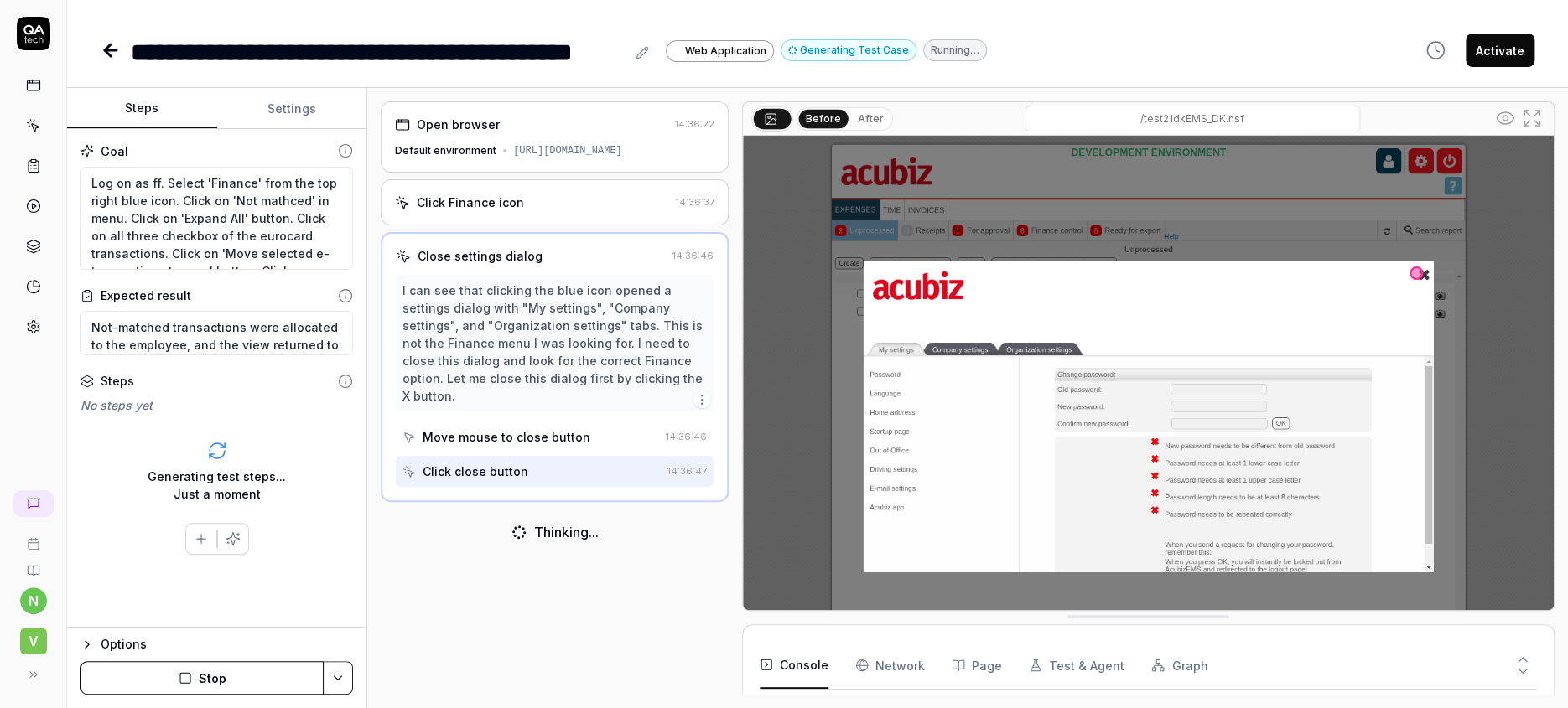
click at [220, 675] on button "Stop" at bounding box center [202, 678] width 243 height 34
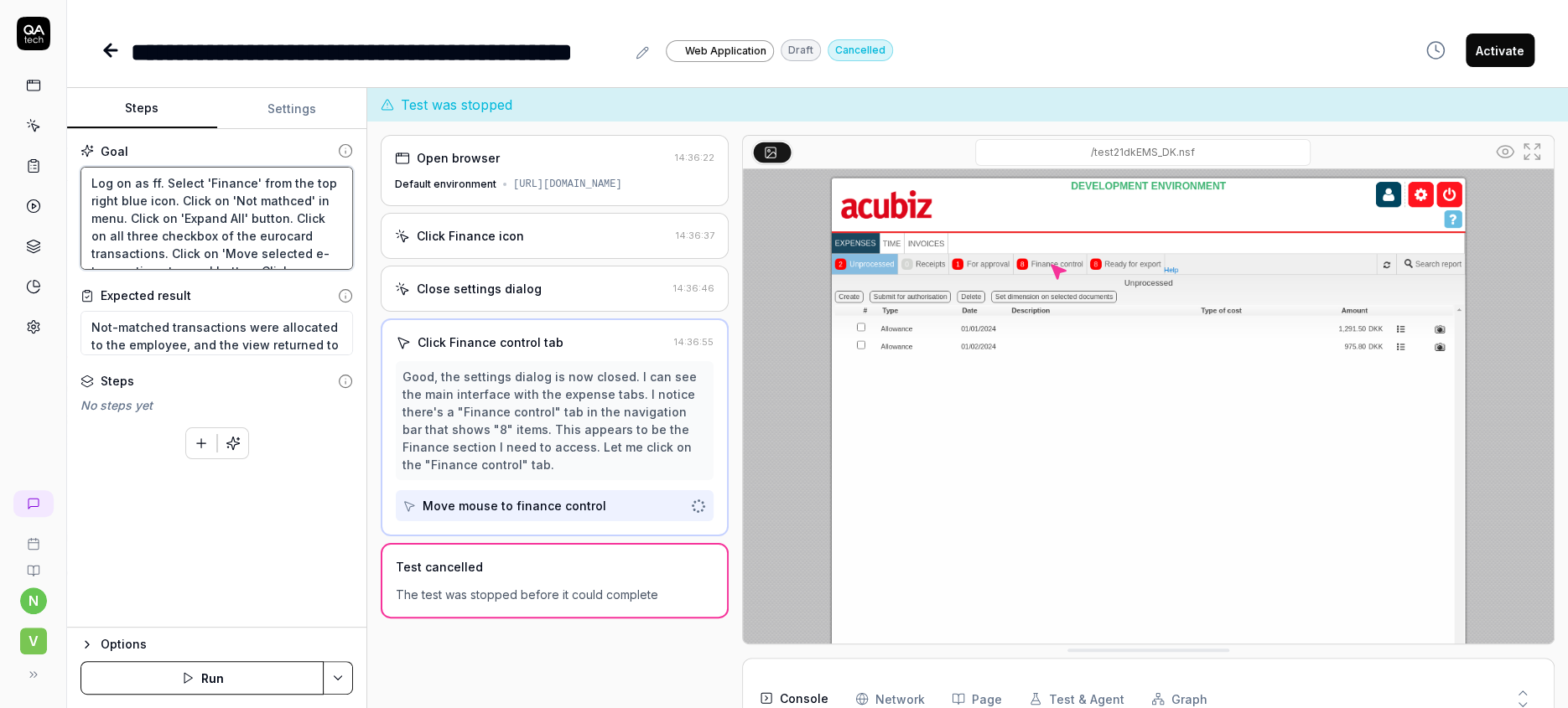
drag, startPoint x: 269, startPoint y: 162, endPoint x: 269, endPoint y: 225, distance: 63.0
click at [269, 167] on textarea "Log on as ff. Select 'Finance' from the top right blue icon. Click on 'Not math…" at bounding box center [216, 218] width 272 height 104
drag, startPoint x: 108, startPoint y: 174, endPoint x: 108, endPoint y: 211, distance: 37.0
click at [108, 175] on textarea "Log on as ff. Select 'Finance' from the blue icon in top right blue icon. Click…" at bounding box center [216, 218] width 272 height 104
click at [189, 177] on textarea "Log on as ff. Select 'Finance' from the blue icon of upper right corner. Click …" at bounding box center [216, 218] width 272 height 104
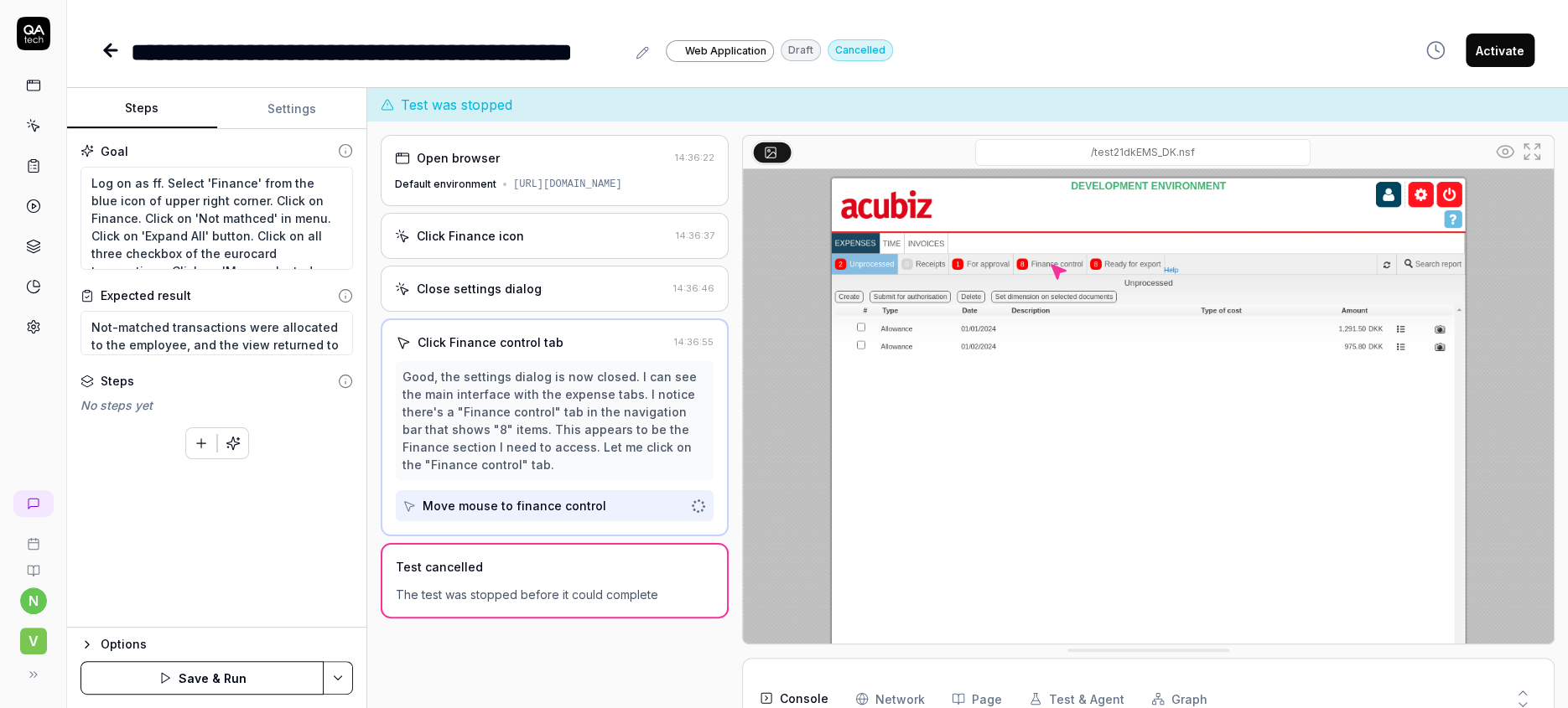
click at [226, 436] on icon "button" at bounding box center [234, 444] width 16 height 15
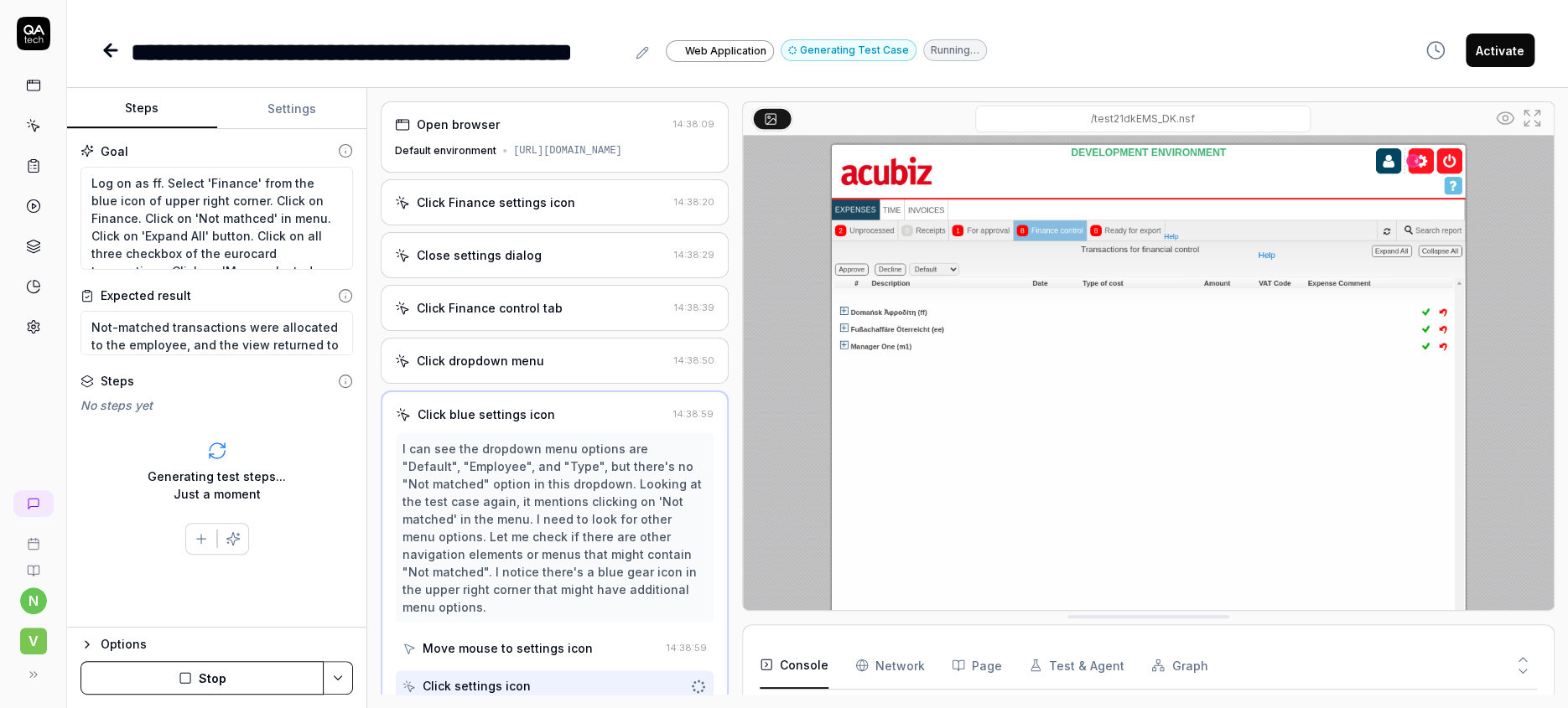
click at [220, 678] on button "Stop" at bounding box center [202, 678] width 243 height 34
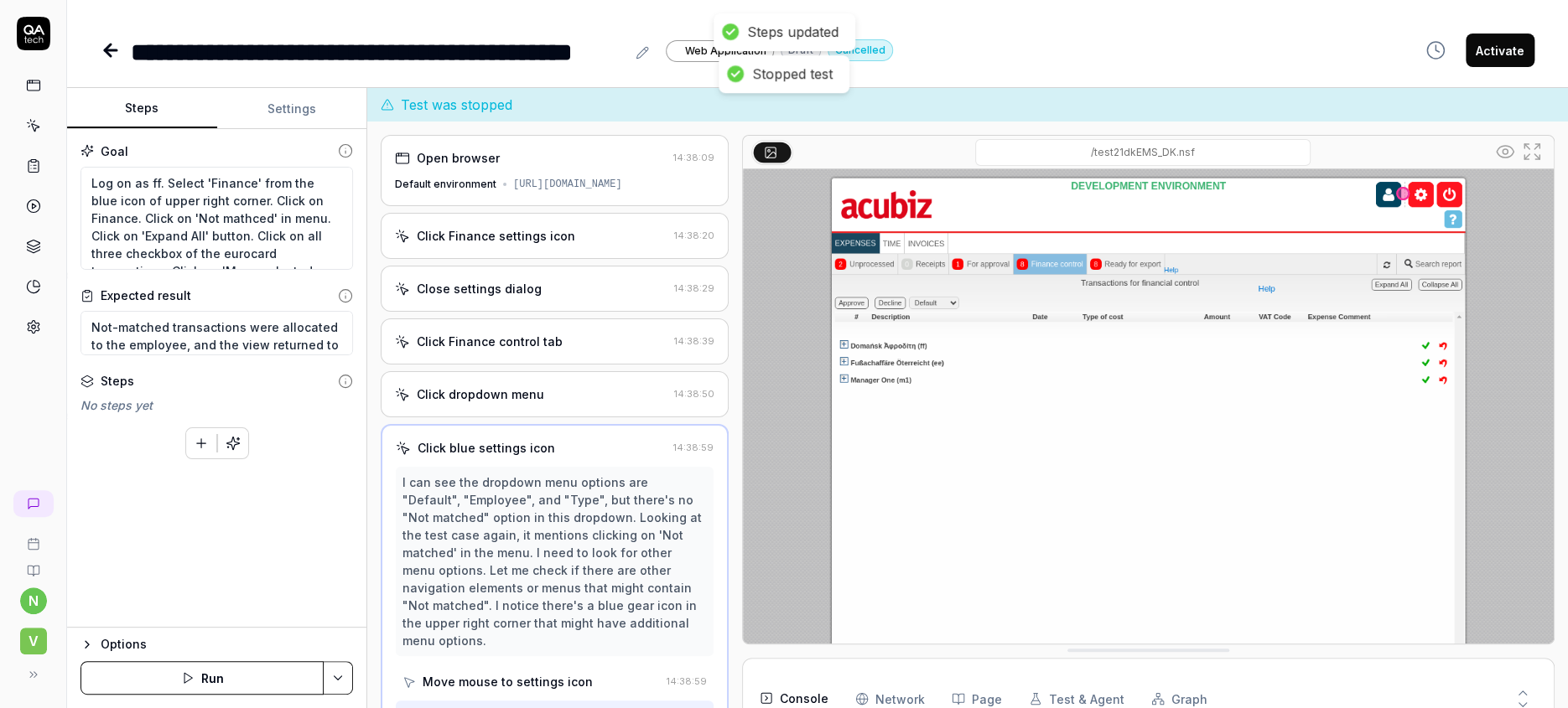
scroll to position [302, 0]
click at [101, 43] on icon at bounding box center [110, 50] width 20 height 20
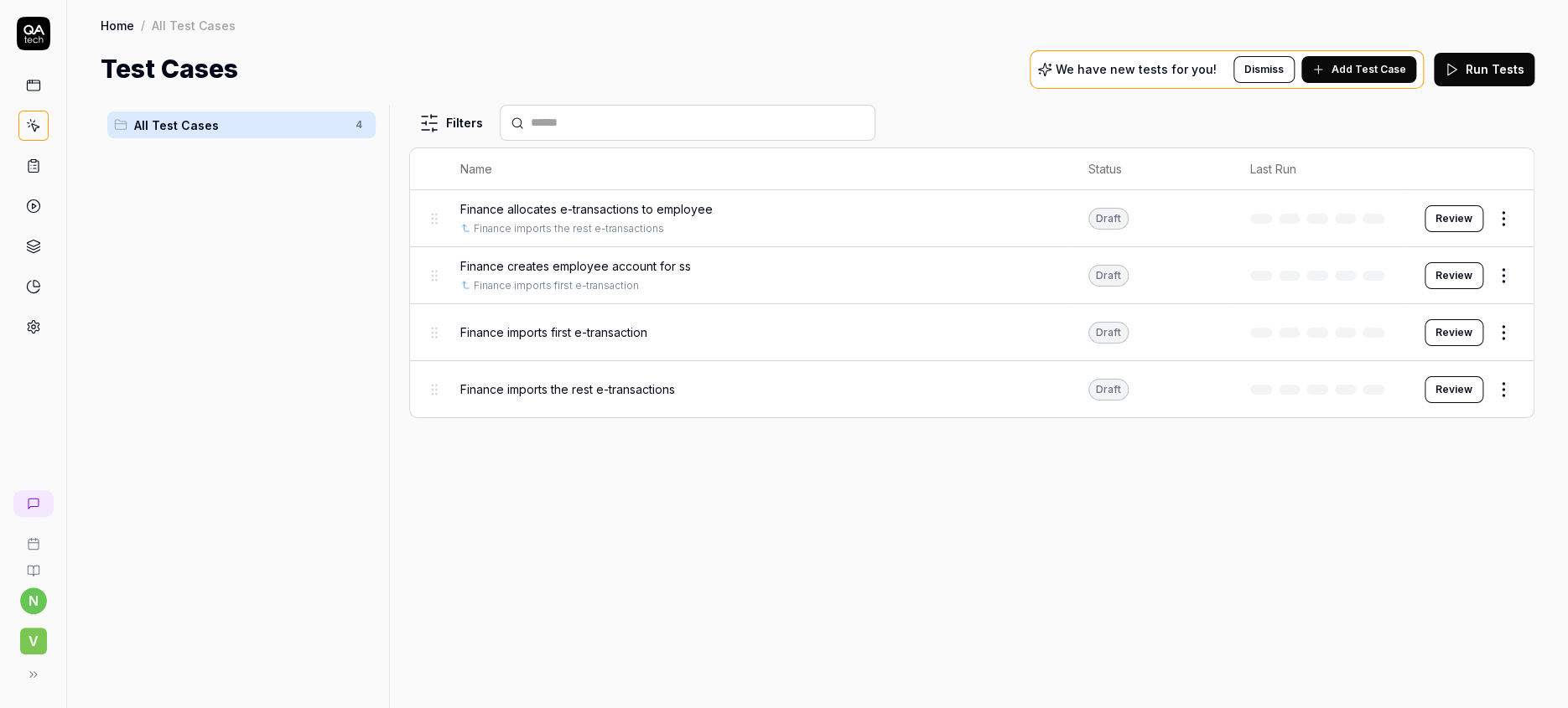
click at [1514, 240] on html "n V Home / All Test Cases Home / All Test Cases Test Cases We have new tests fo…" at bounding box center [784, 354] width 1568 height 708
click at [1412, 374] on div "Edit" at bounding box center [1458, 392] width 159 height 37
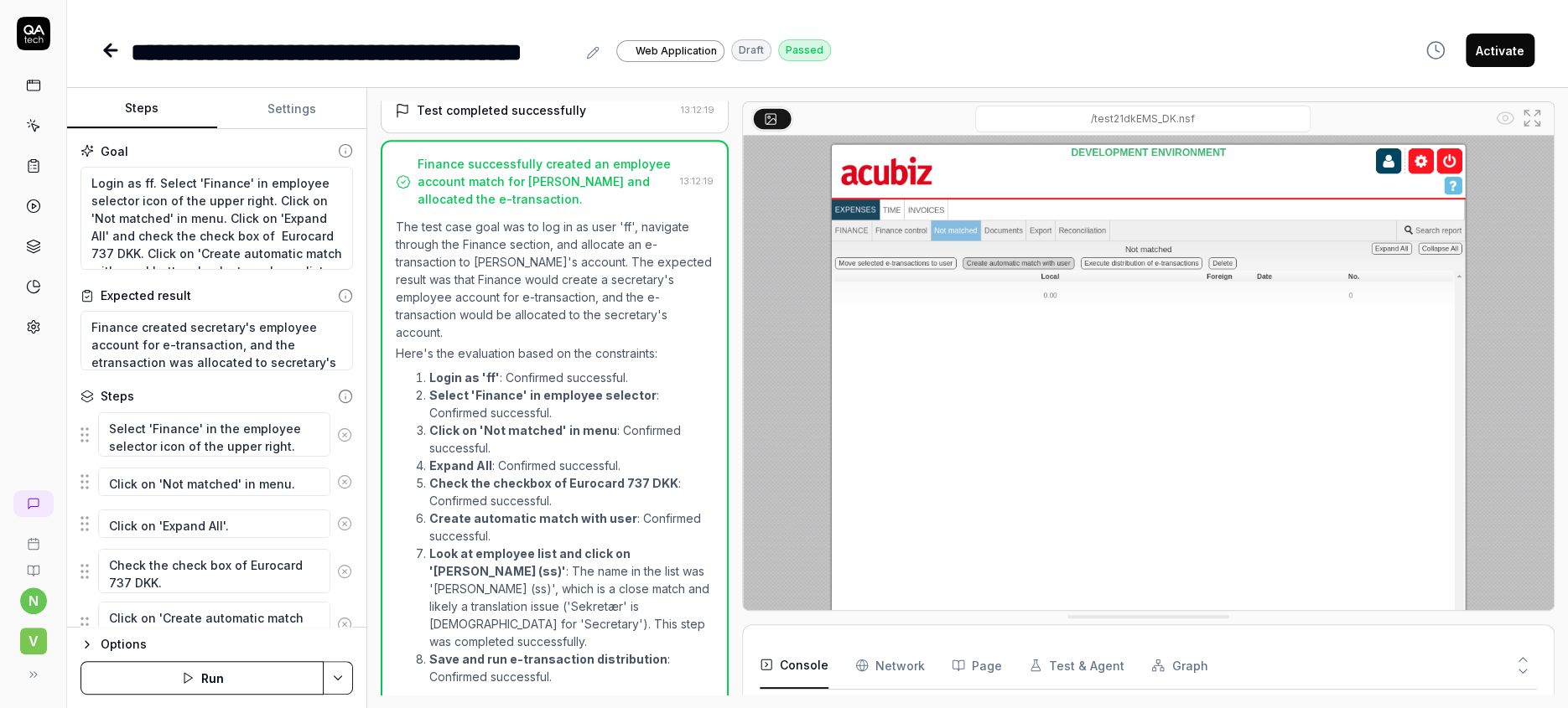
scroll to position [638, 0]
drag, startPoint x: 81, startPoint y: 159, endPoint x: 235, endPoint y: 176, distance: 154.9
click at [235, 176] on textarea "Login as ff. Select 'Finance' in employee selector icon of the upper right. Cli…" at bounding box center [216, 218] width 272 height 104
click at [86, 47] on div "**********" at bounding box center [817, 33] width 1501 height 67
click at [101, 42] on icon at bounding box center [110, 50] width 20 height 20
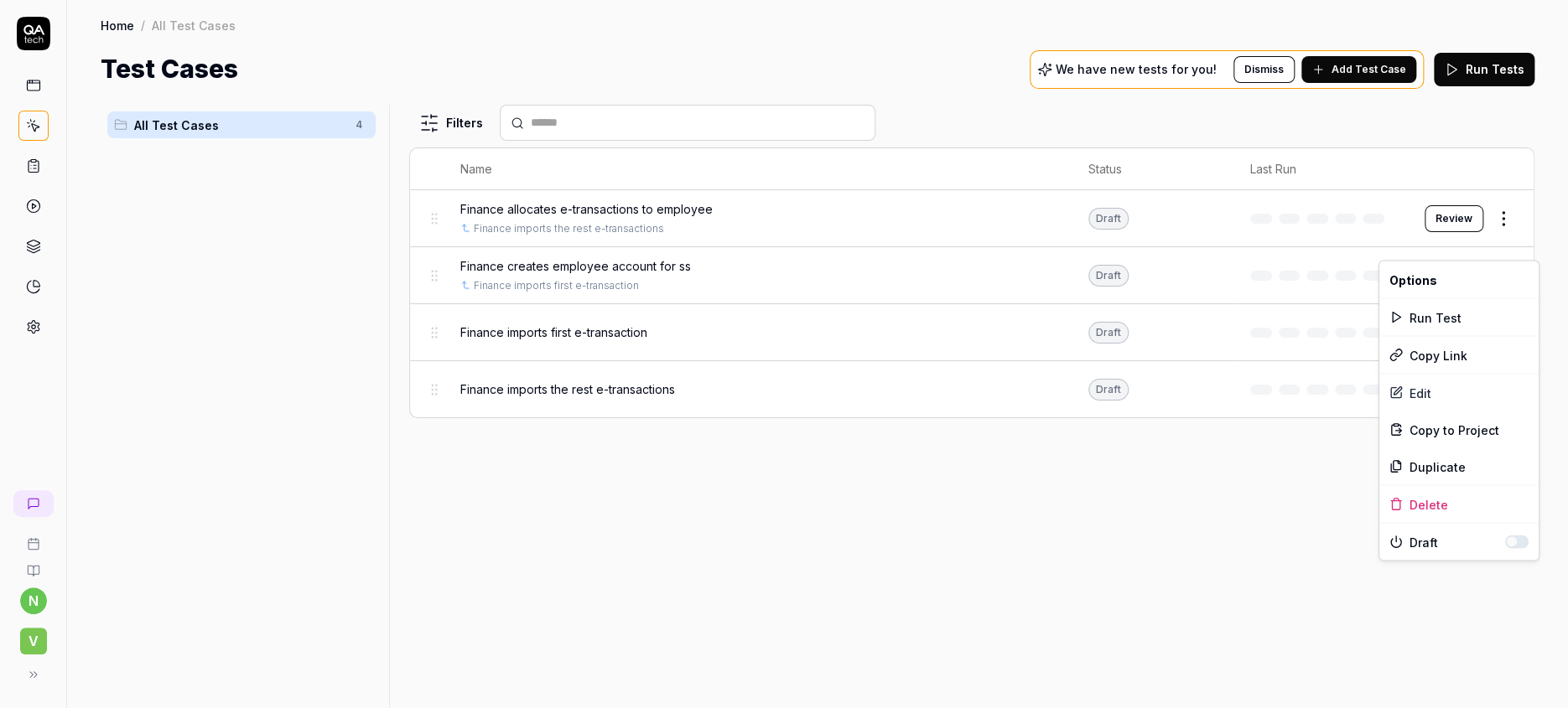
click at [1514, 245] on html "n V Home / All Test Cases Home / All Test Cases Test Cases We have new tests fo…" at bounding box center [784, 354] width 1568 height 708
click at [1417, 374] on div "Edit" at bounding box center [1458, 392] width 159 height 37
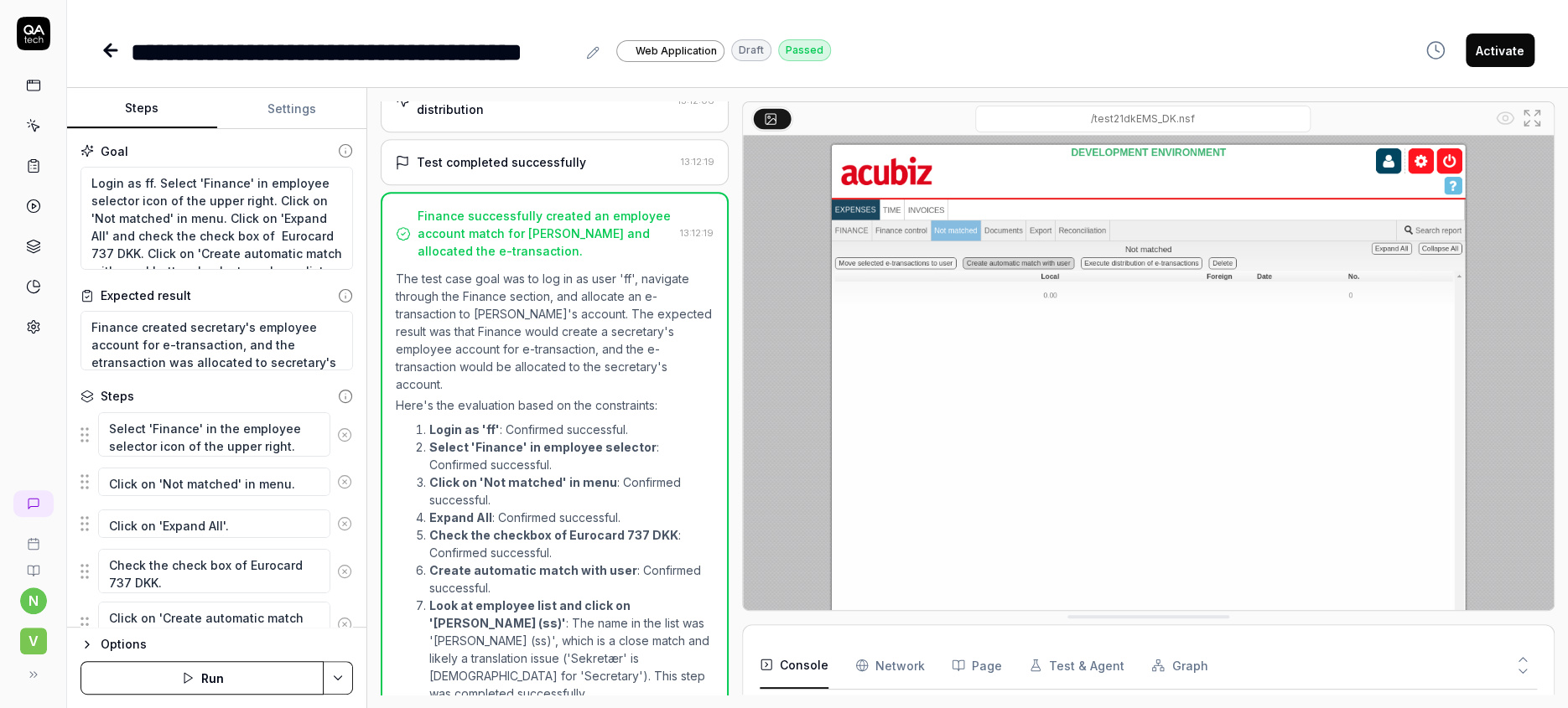
scroll to position [638, 0]
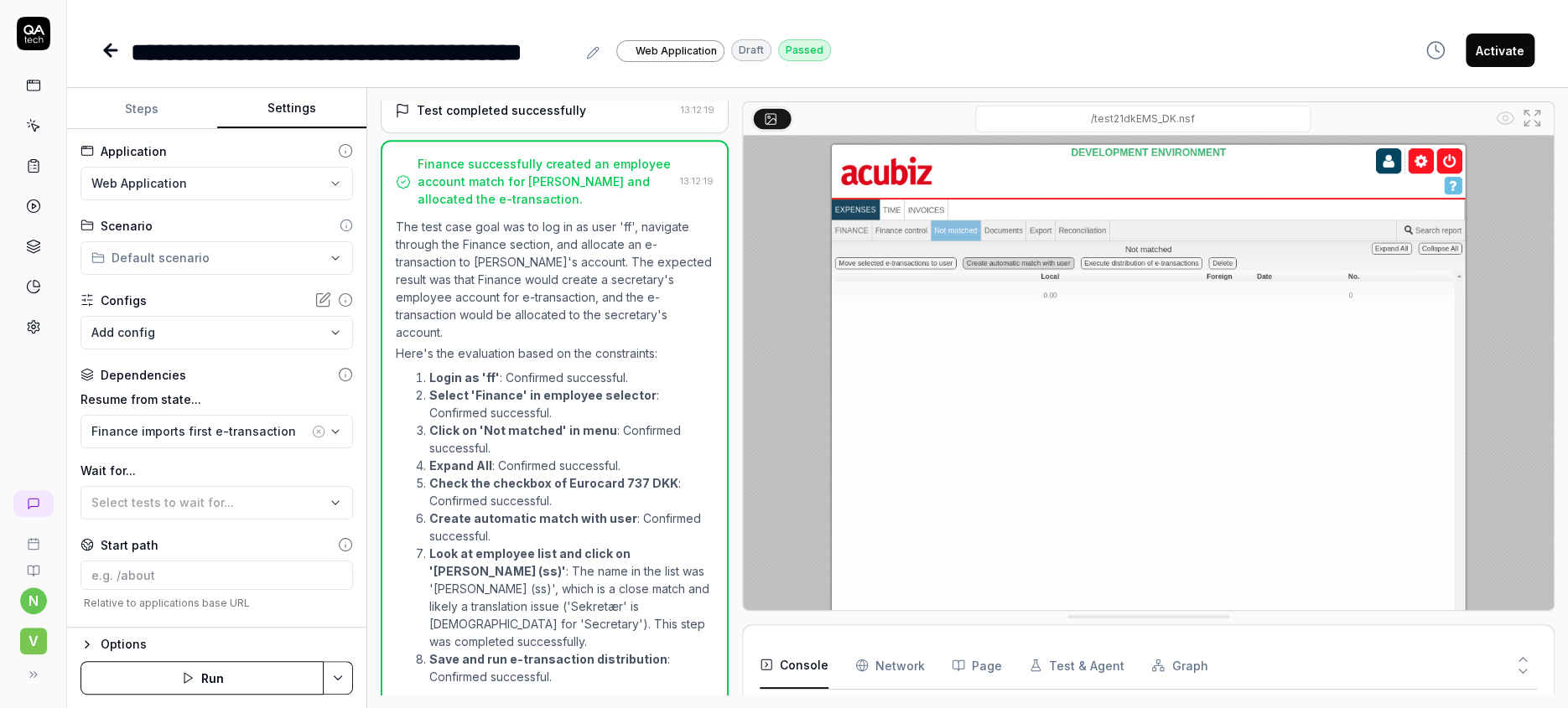
click at [283, 97] on button "Settings" at bounding box center [292, 109] width 150 height 41
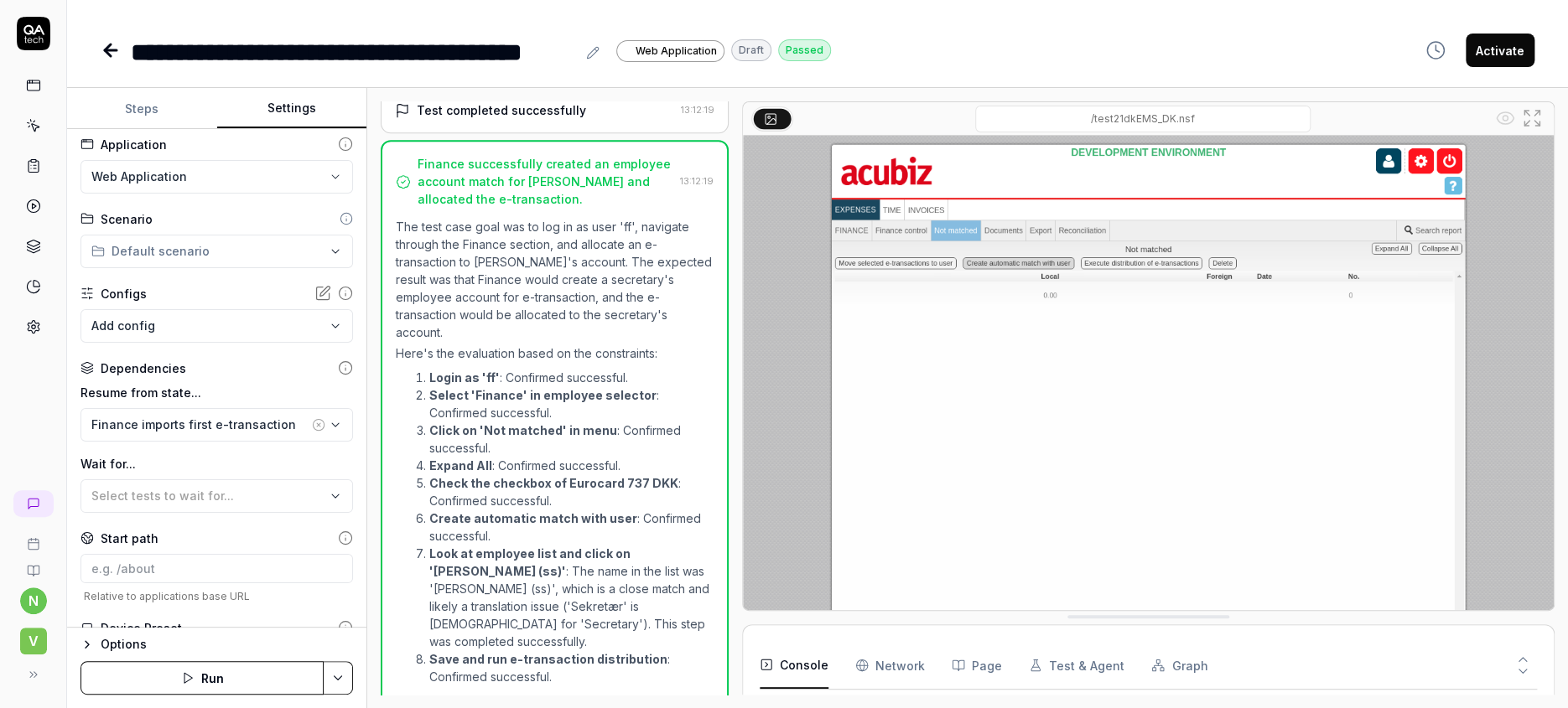
scroll to position [9, 0]
click at [112, 693] on div "Advanced" at bounding box center [130, 702] width 59 height 20
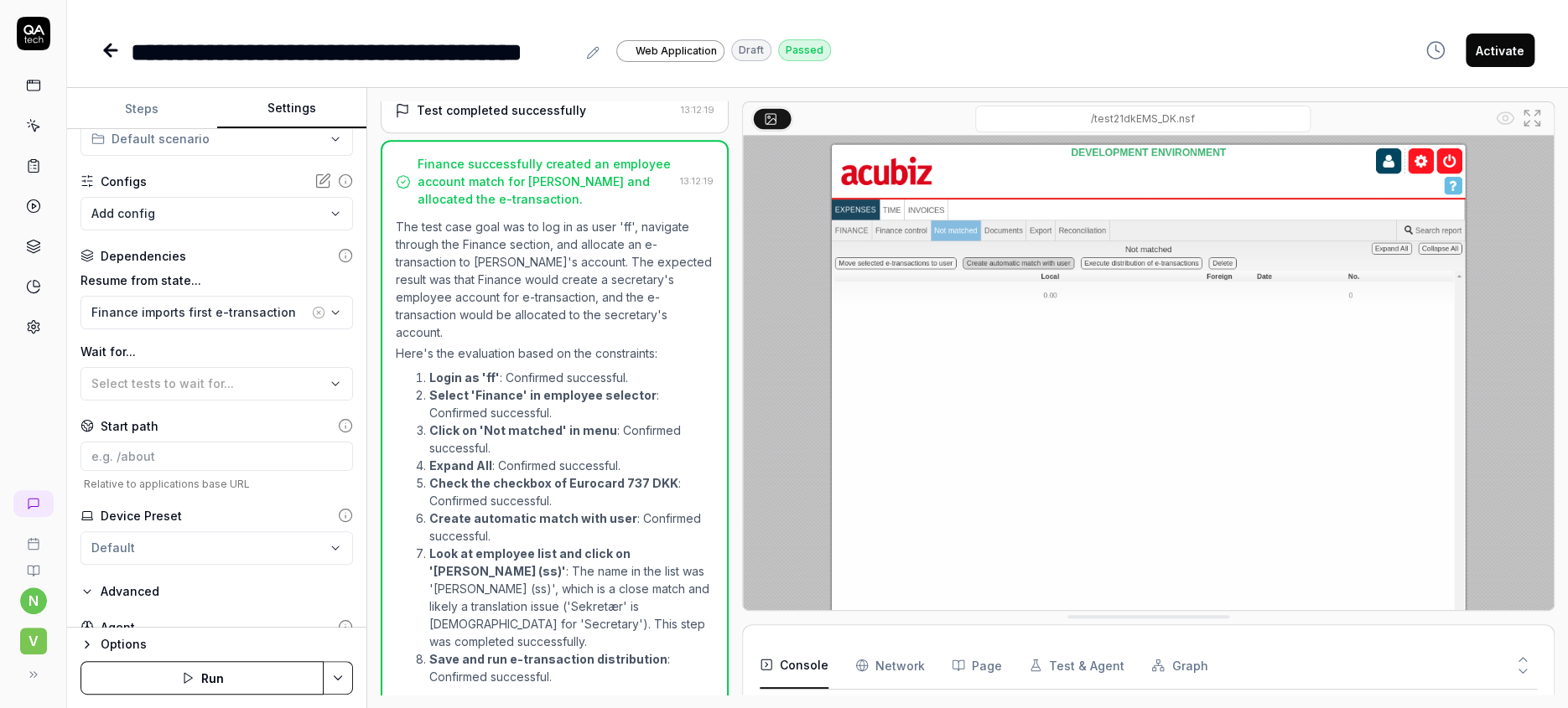
scroll to position [124, 0]
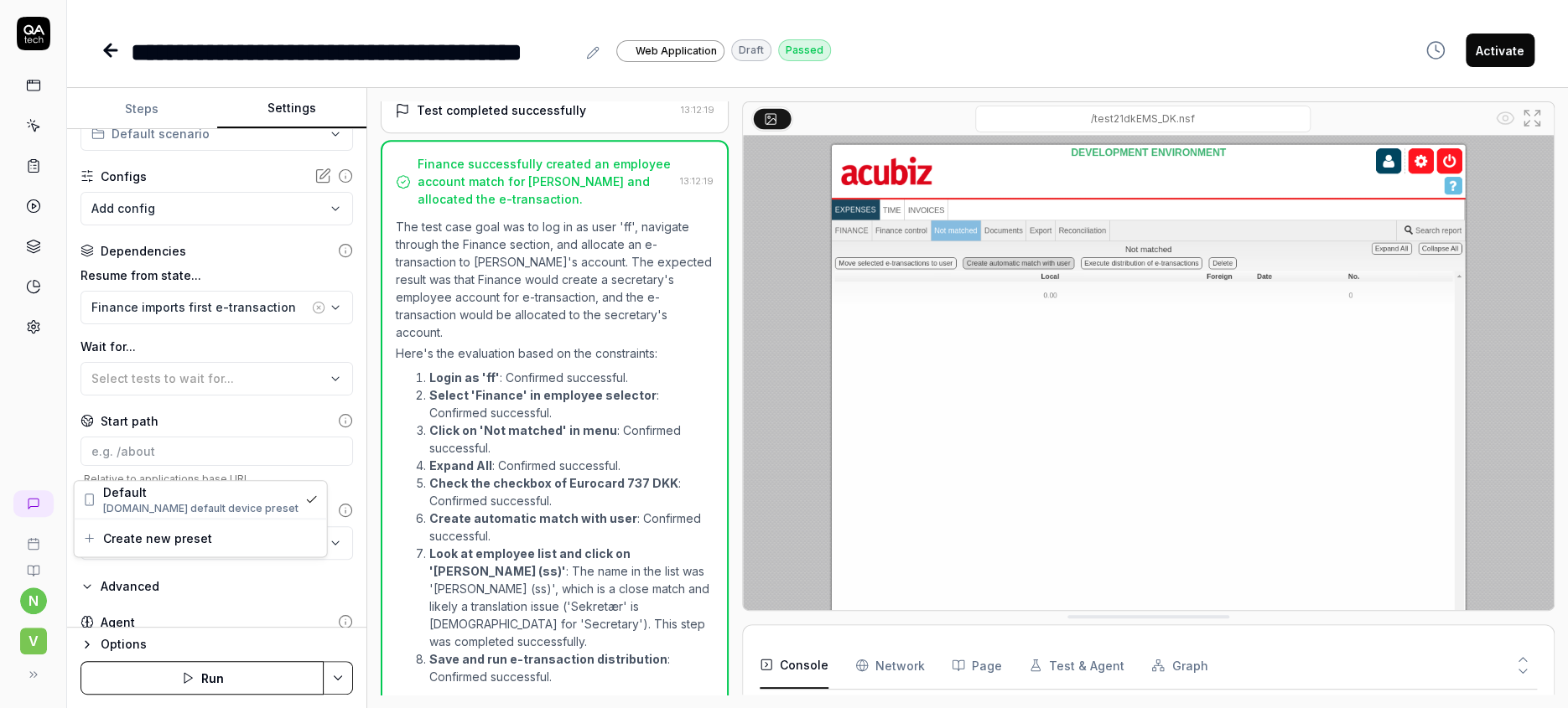
click at [309, 457] on html "**********" at bounding box center [784, 354] width 1568 height 708
click at [283, 501] on html "**********" at bounding box center [784, 354] width 1568 height 708
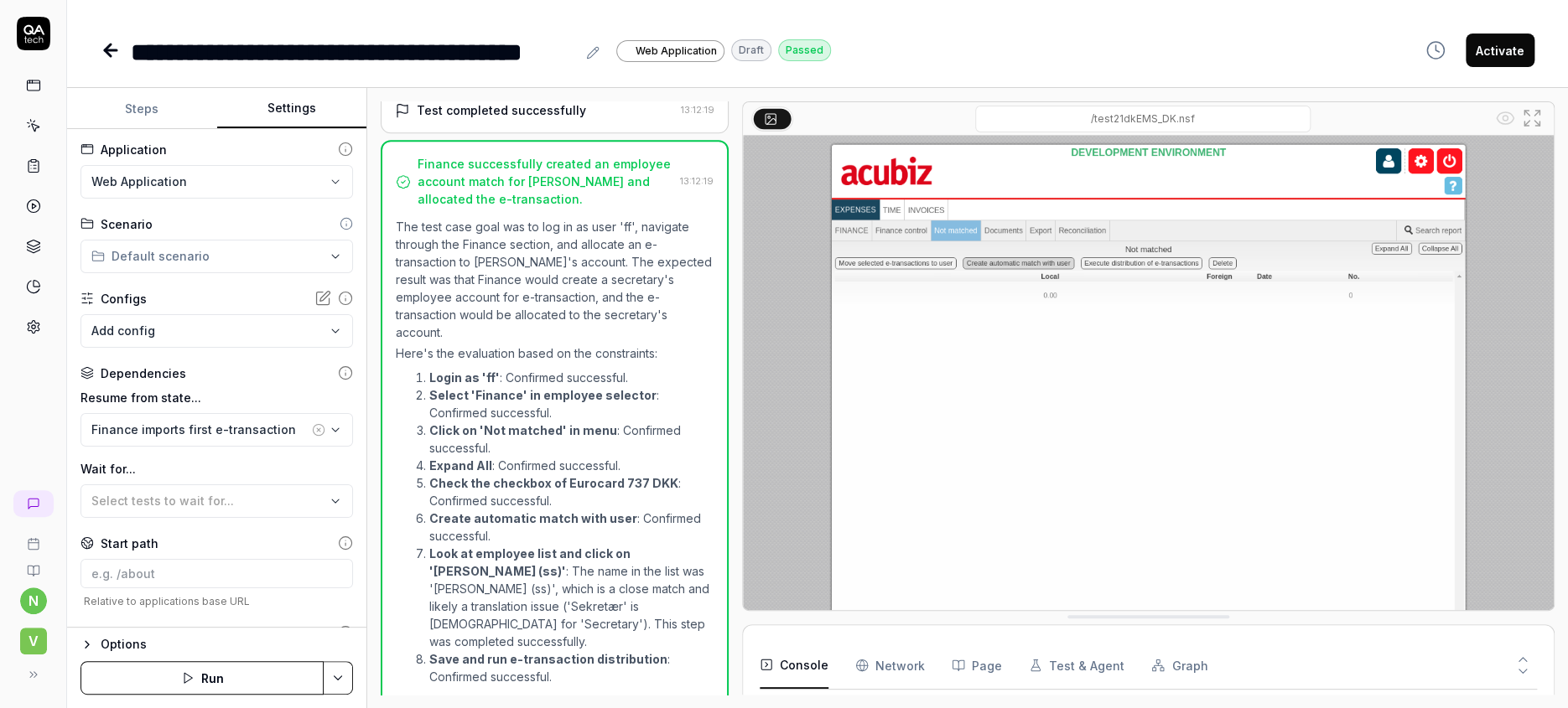
scroll to position [0, 0]
click at [209, 296] on body "**********" at bounding box center [784, 354] width 1568 height 708
click at [64, 354] on html "**********" at bounding box center [784, 354] width 1568 height 708
click at [105, 45] on icon at bounding box center [108, 50] width 6 height 12
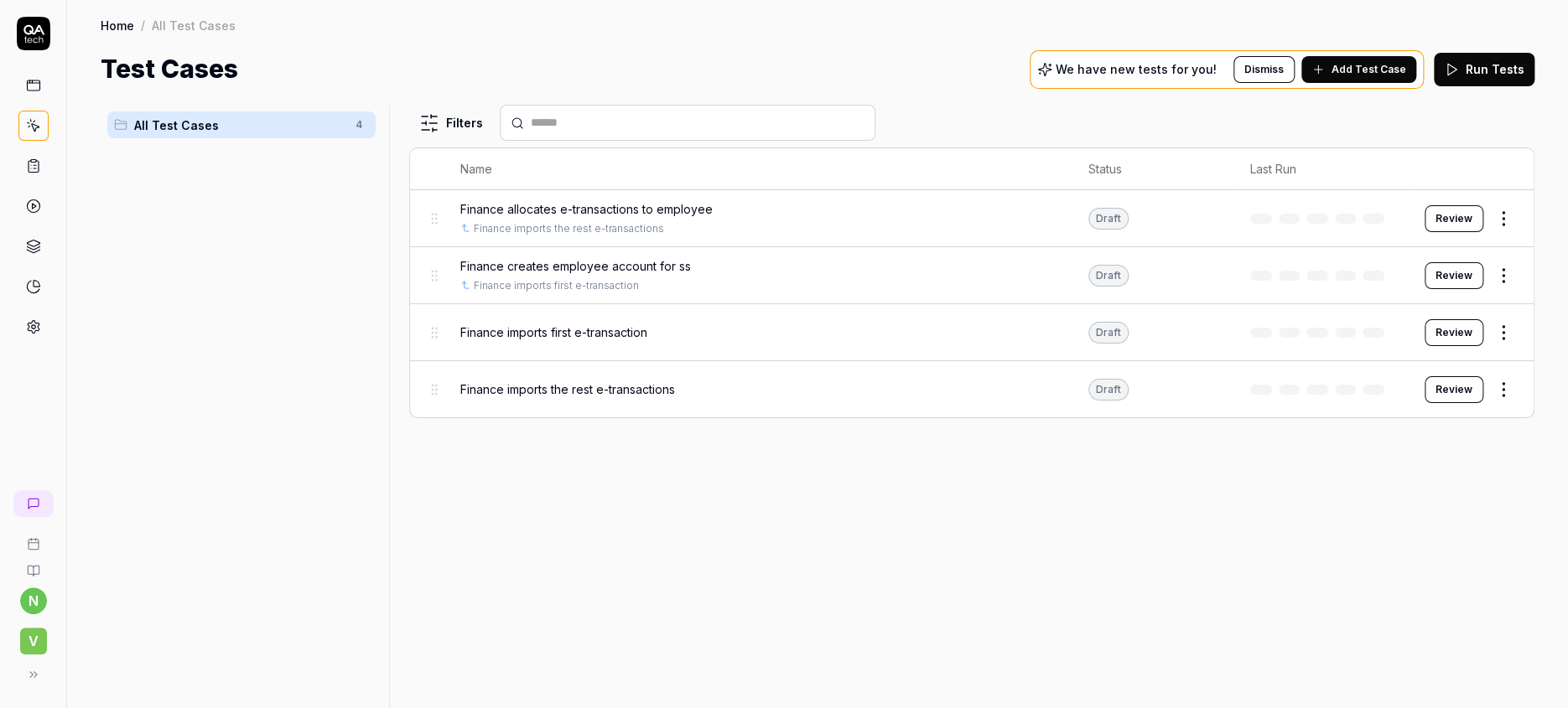
click at [1514, 190] on html "n V Home / All Test Cases Home / All Test Cases Test Cases We have new tests fo…" at bounding box center [784, 354] width 1568 height 708
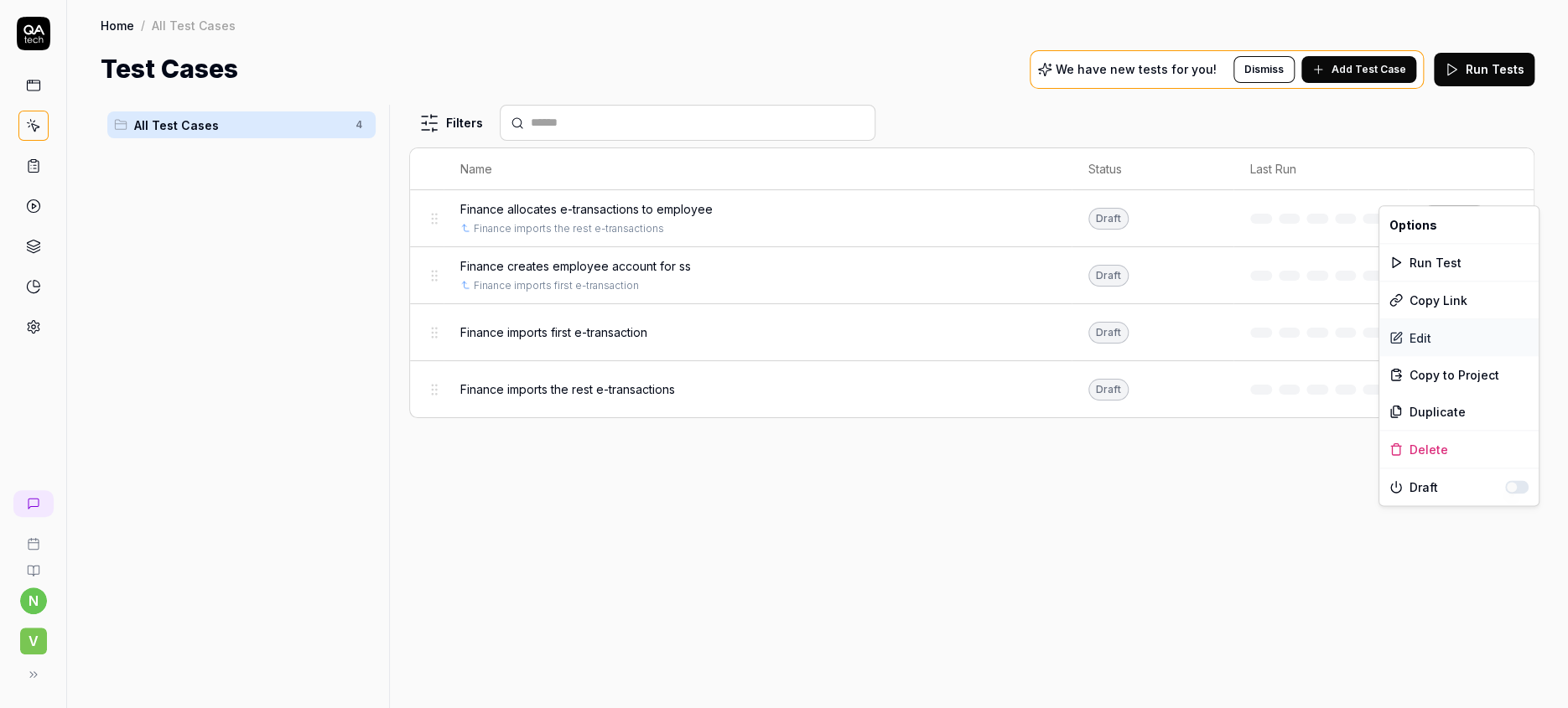
click at [1410, 321] on div "Edit" at bounding box center [1458, 338] width 159 height 37
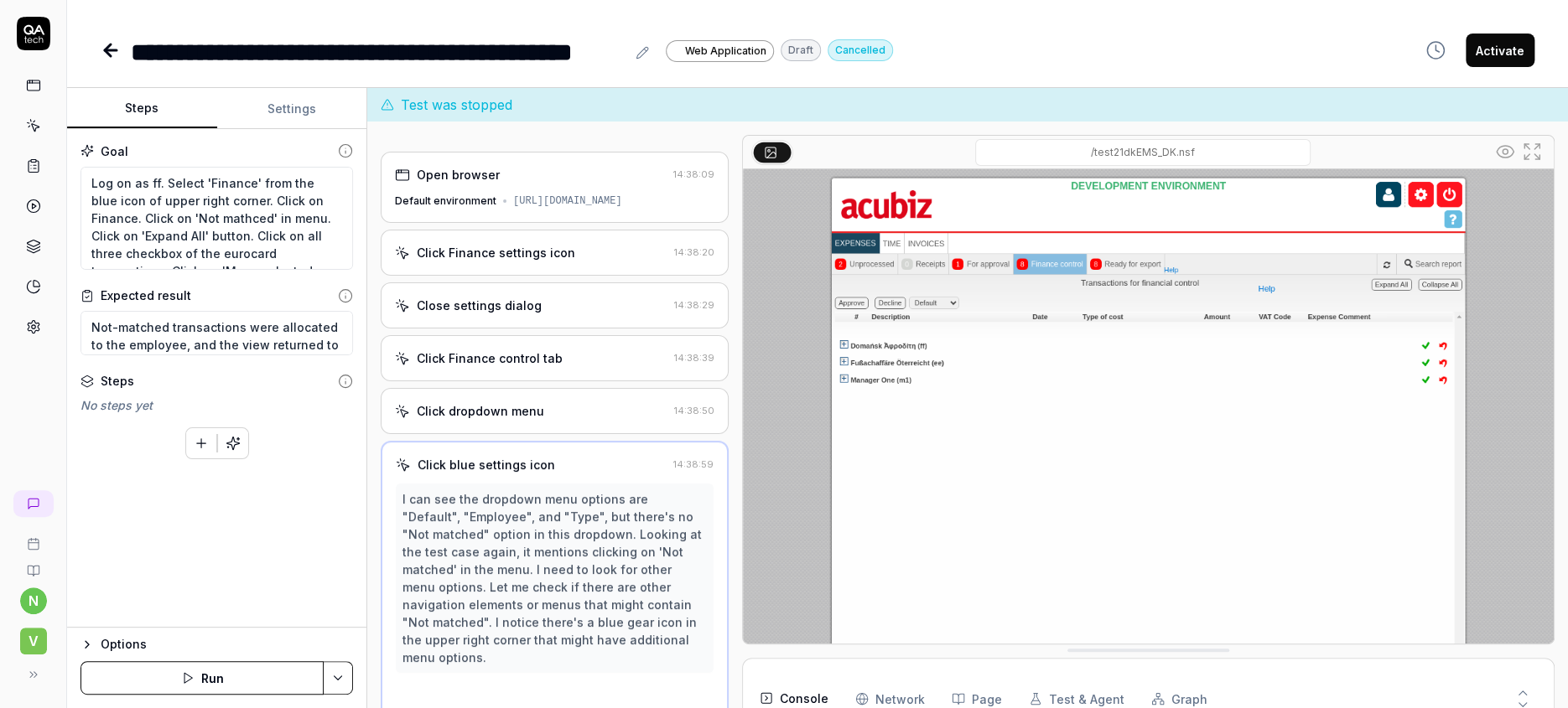
scroll to position [302, 0]
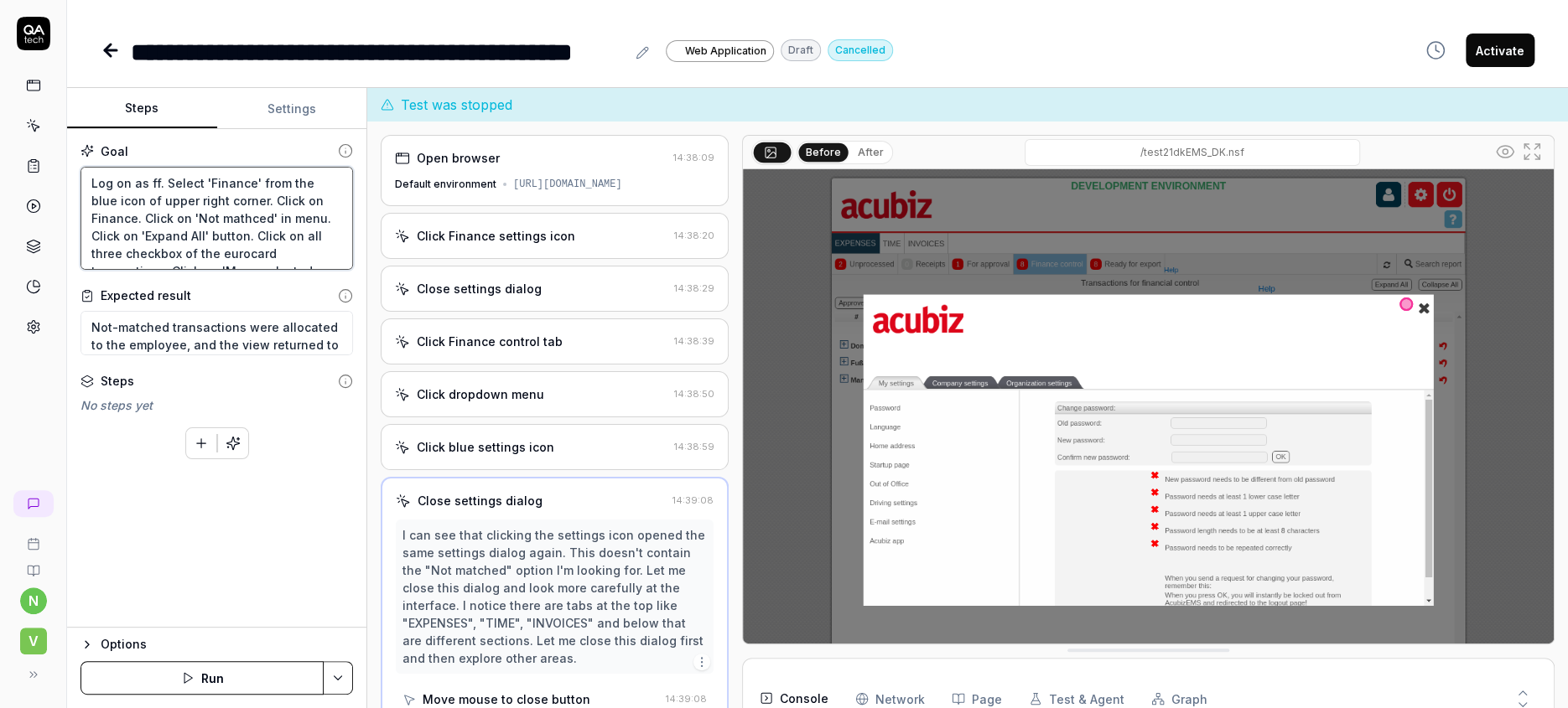
drag, startPoint x: 186, startPoint y: 175, endPoint x: 76, endPoint y: 163, distance: 110.7
click at [80, 167] on textarea "Log on as ff. Select 'Finance' from the blue icon of upper right corner. Click …" at bounding box center [216, 218] width 272 height 104
paste textarea "Login as ff. Select 'Finance' in employee selector icon of the upper right."
click at [226, 436] on icon "button" at bounding box center [234, 444] width 16 height 15
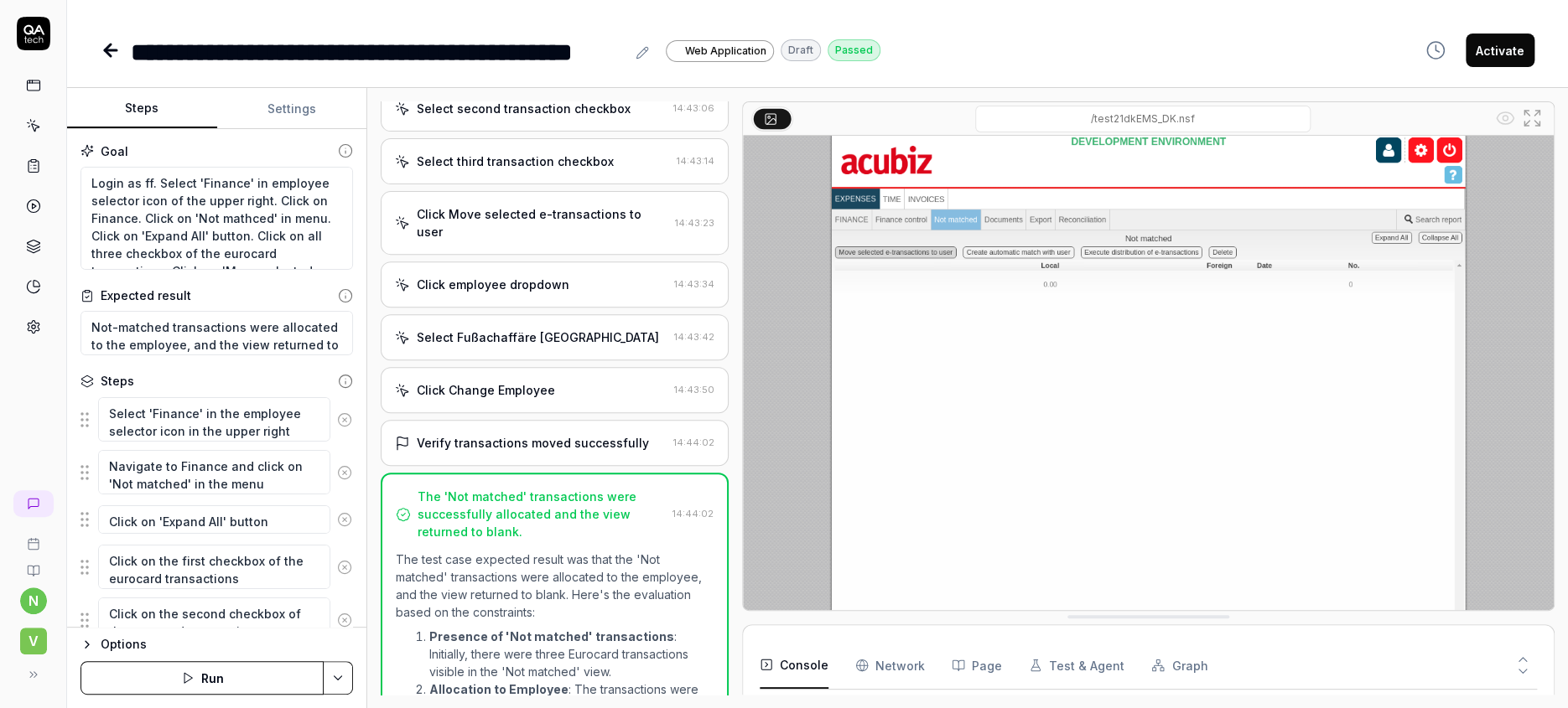
scroll to position [361, 0]
